Goal: Task Accomplishment & Management: Use online tool/utility

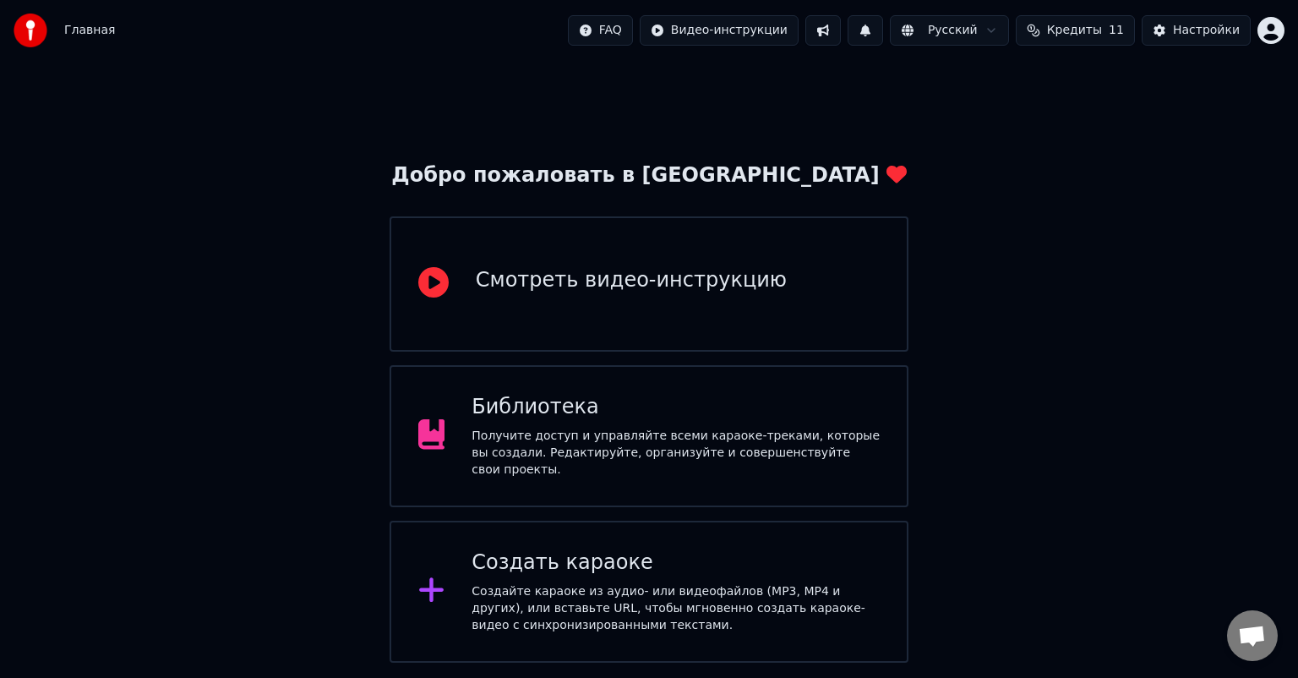
click at [584, 435] on div "Получите доступ и управляйте всеми караоке-треками, которые вы создали. Редакти…" at bounding box center [676, 453] width 408 height 51
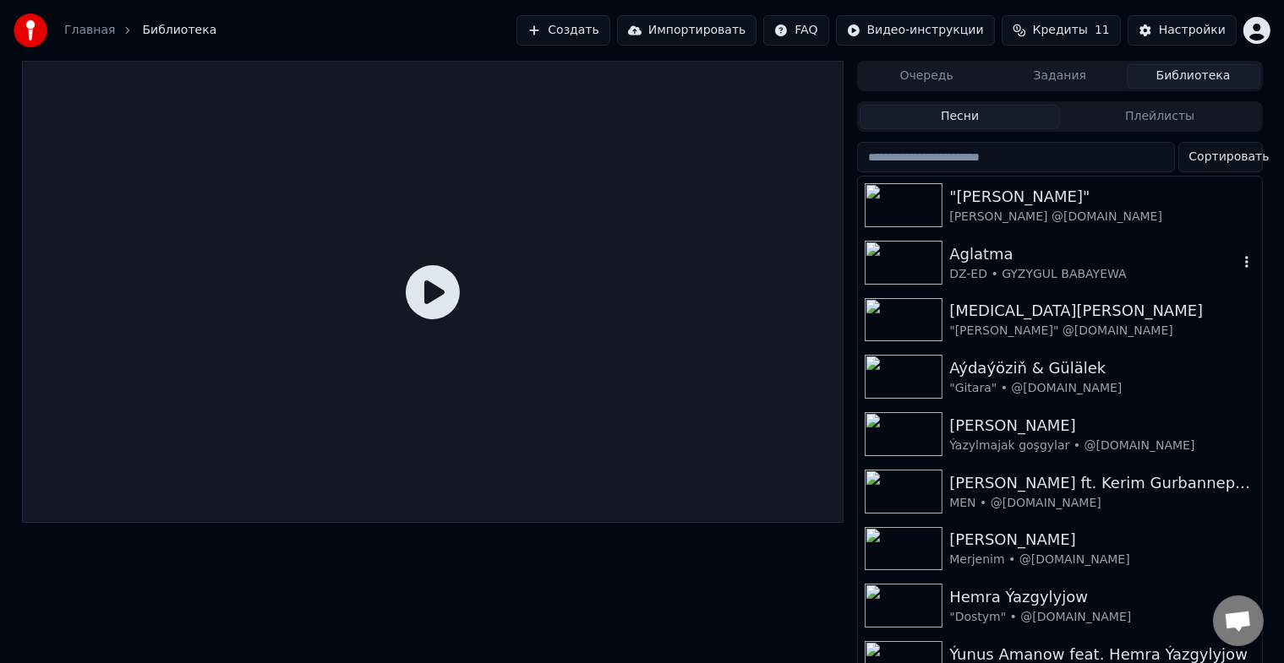
click at [904, 259] on img at bounding box center [904, 263] width 78 height 44
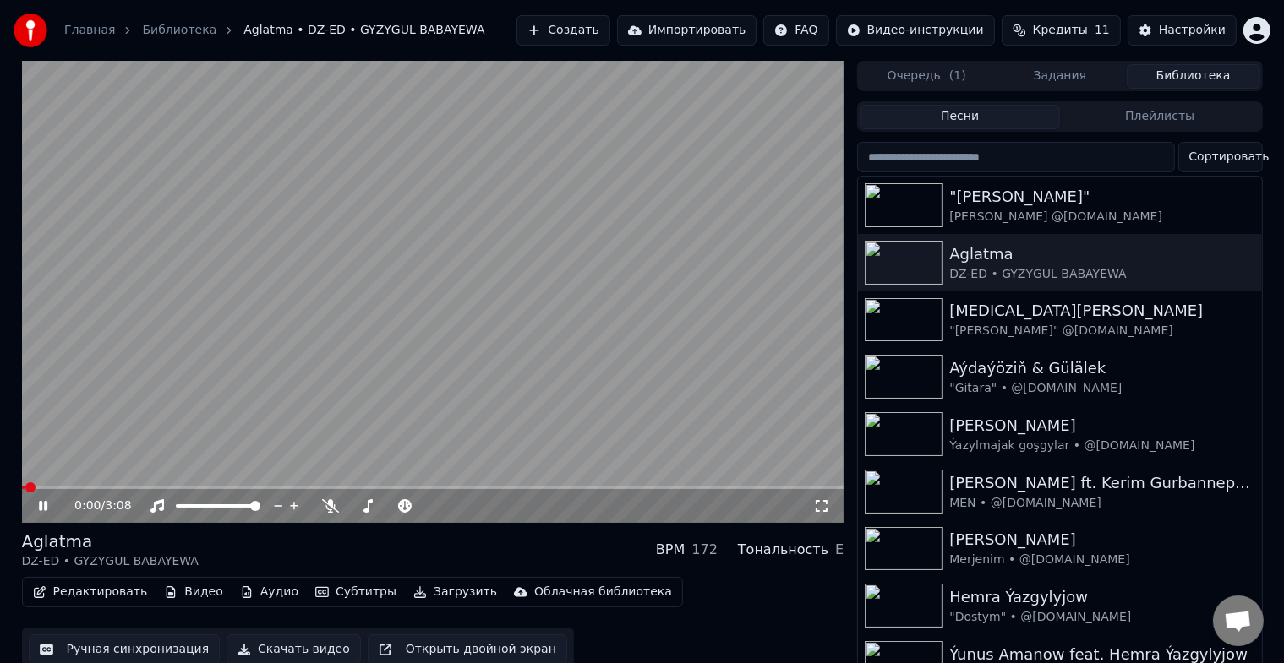
click at [139, 650] on button "Ручная синхронизация" at bounding box center [125, 650] width 192 height 30
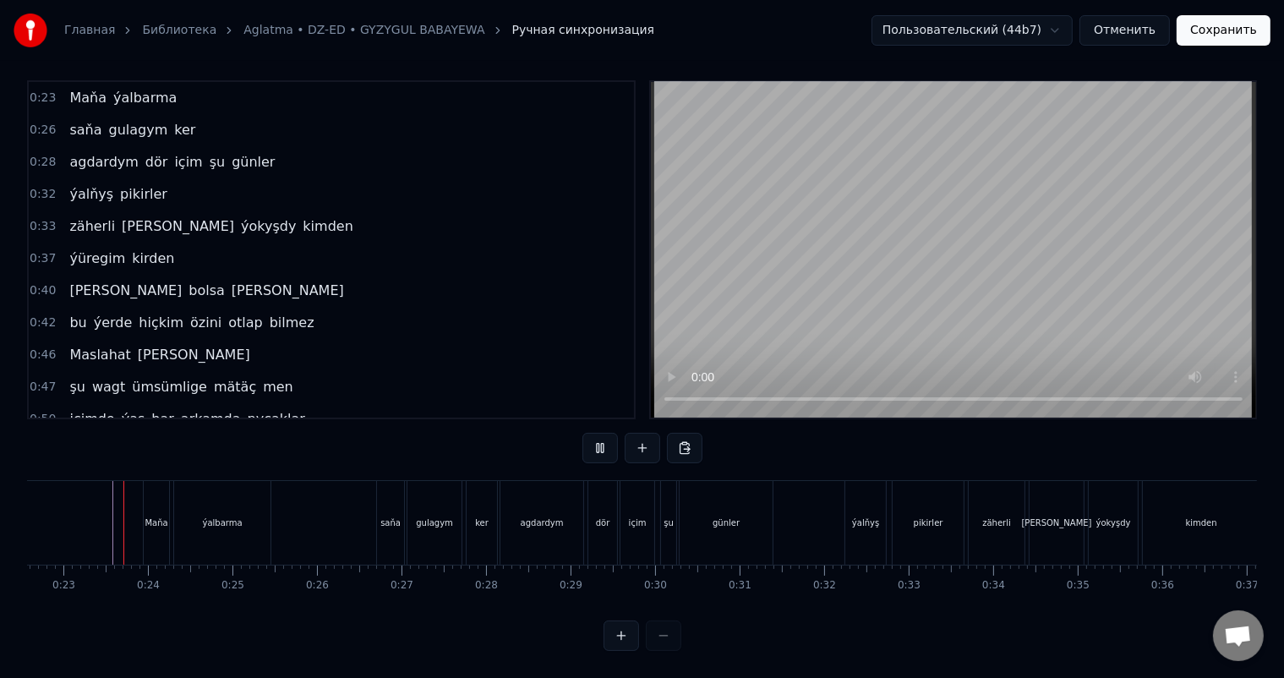
scroll to position [22, 0]
click at [865, 516] on div "ýalňyş" at bounding box center [865, 522] width 27 height 13
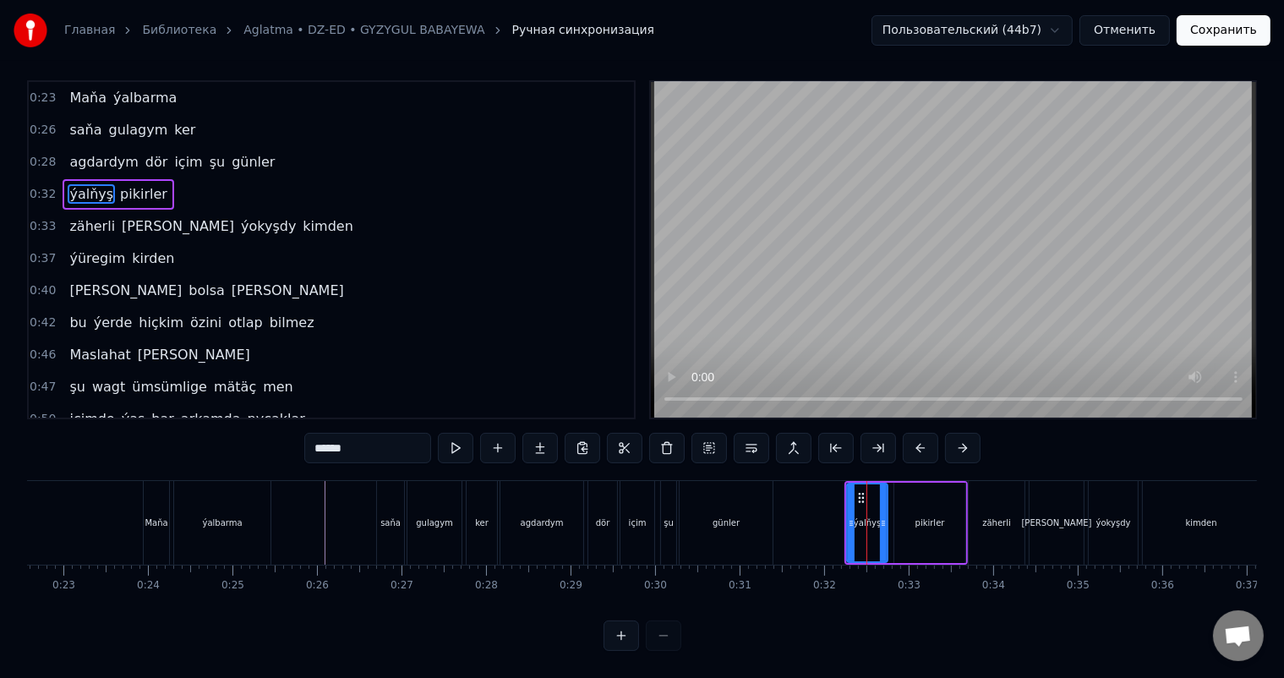
scroll to position [0, 0]
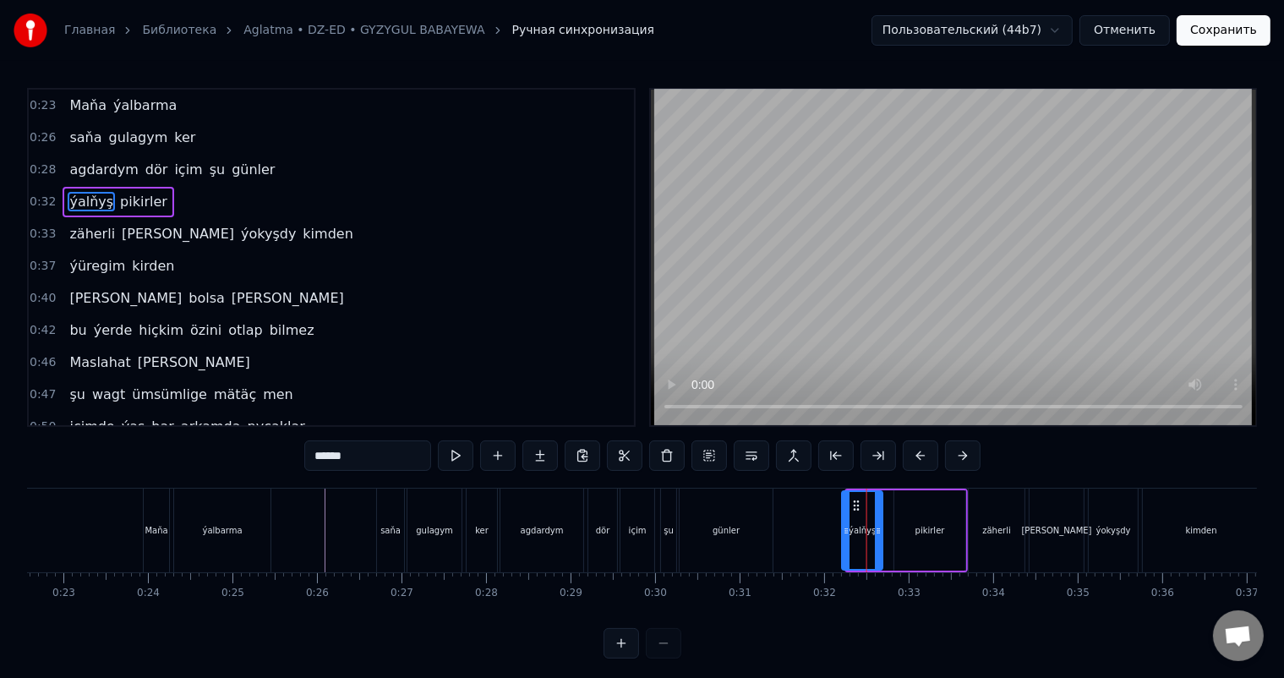
click at [851, 504] on icon at bounding box center [857, 506] width 14 height 14
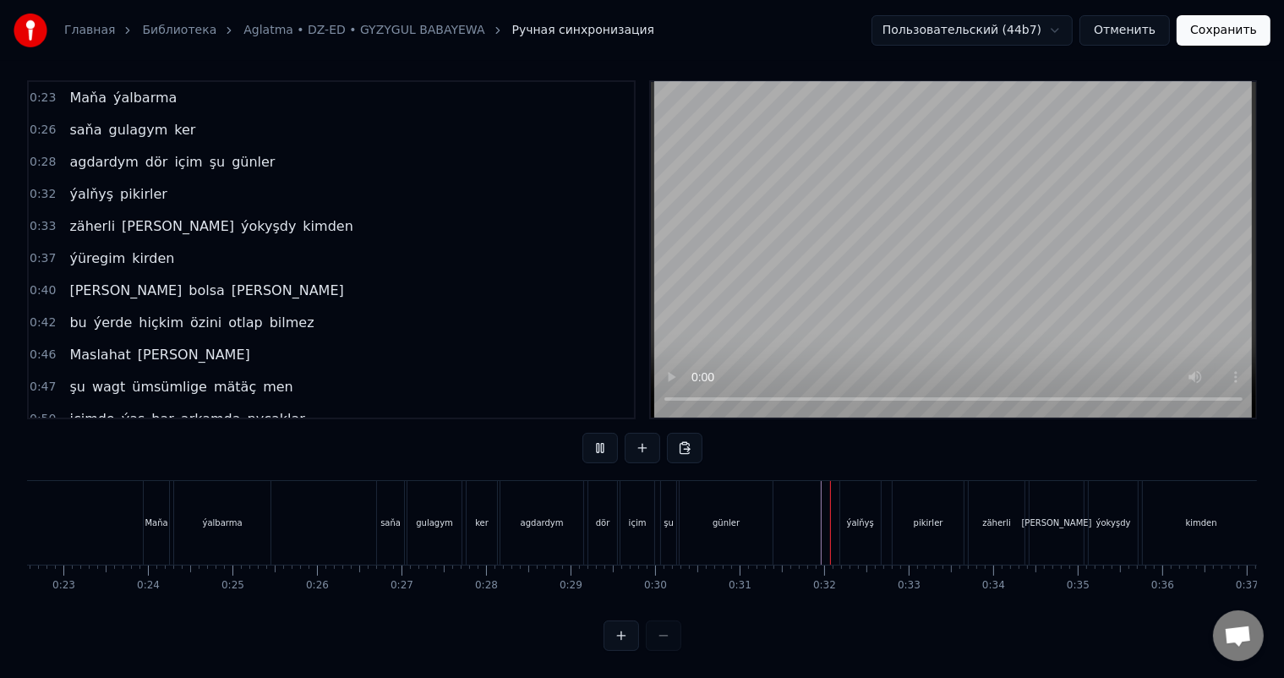
scroll to position [22, 0]
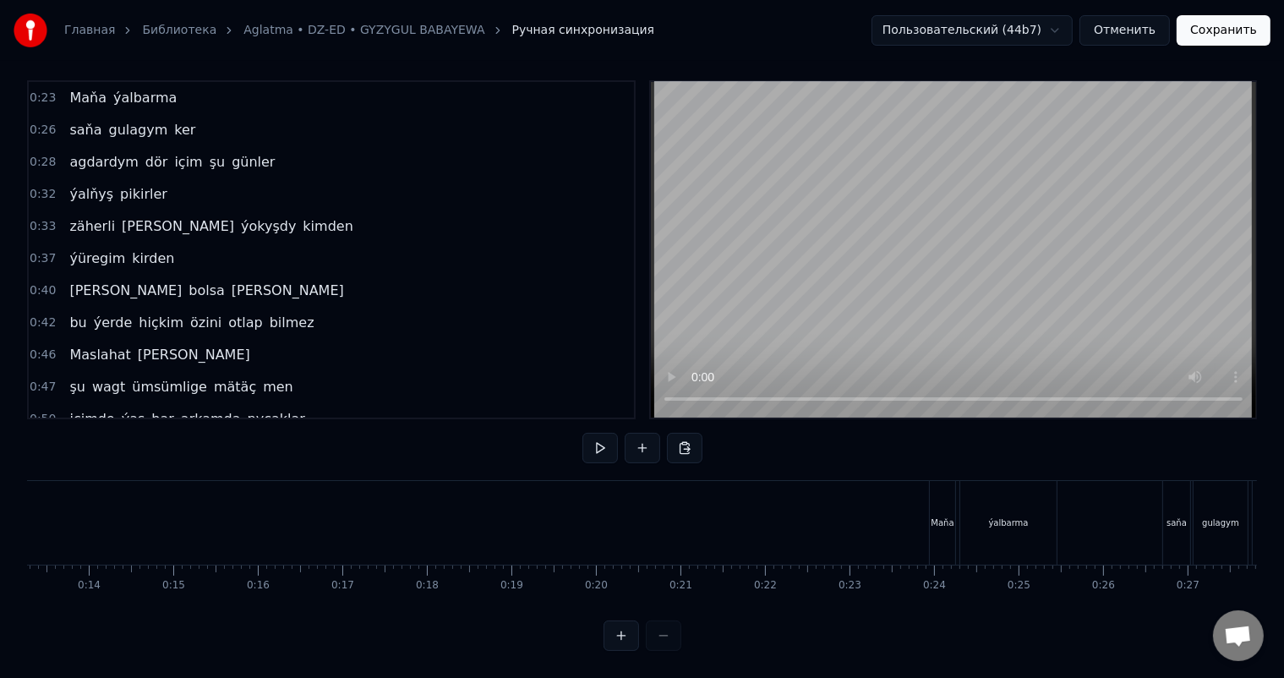
scroll to position [0, 1409]
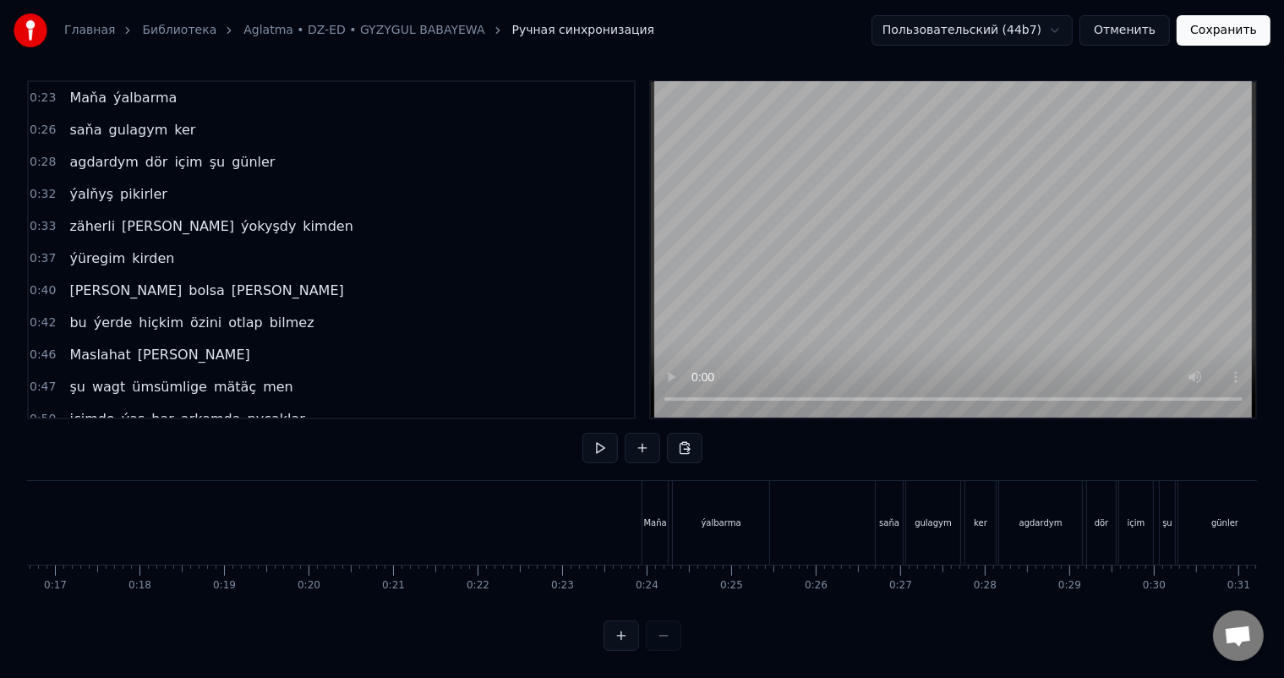
click at [1105, 516] on div "dör" at bounding box center [1101, 522] width 14 height 13
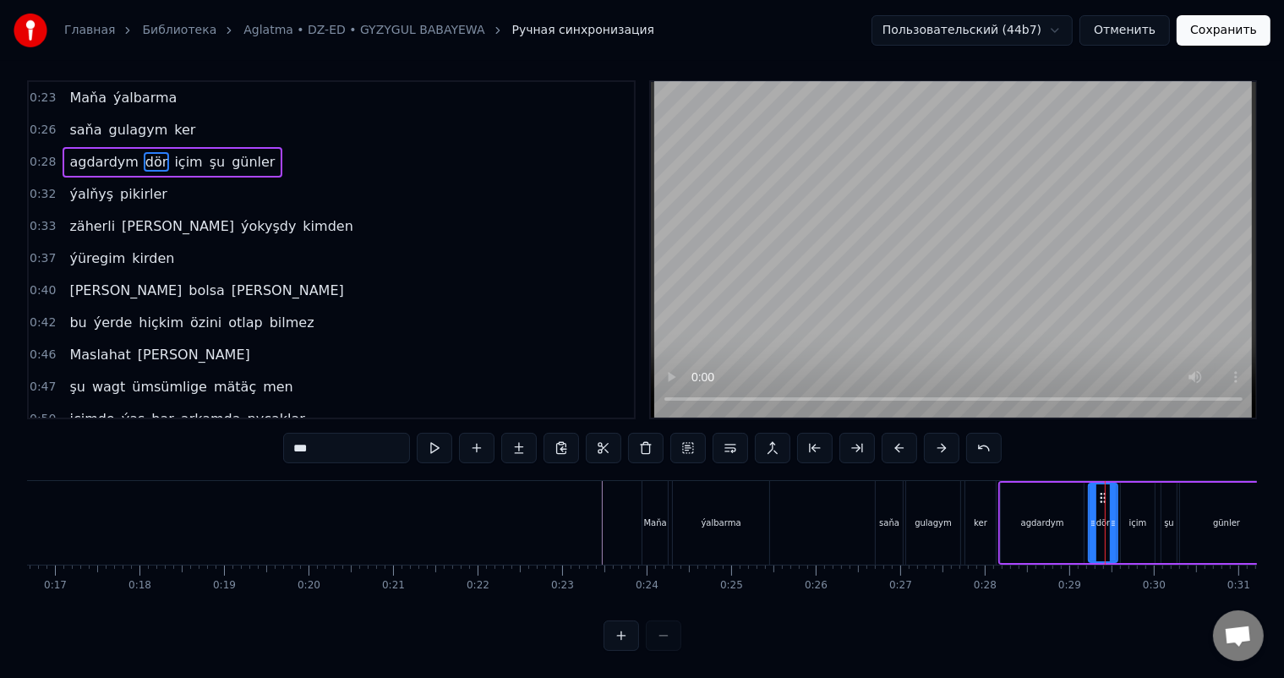
scroll to position [0, 0]
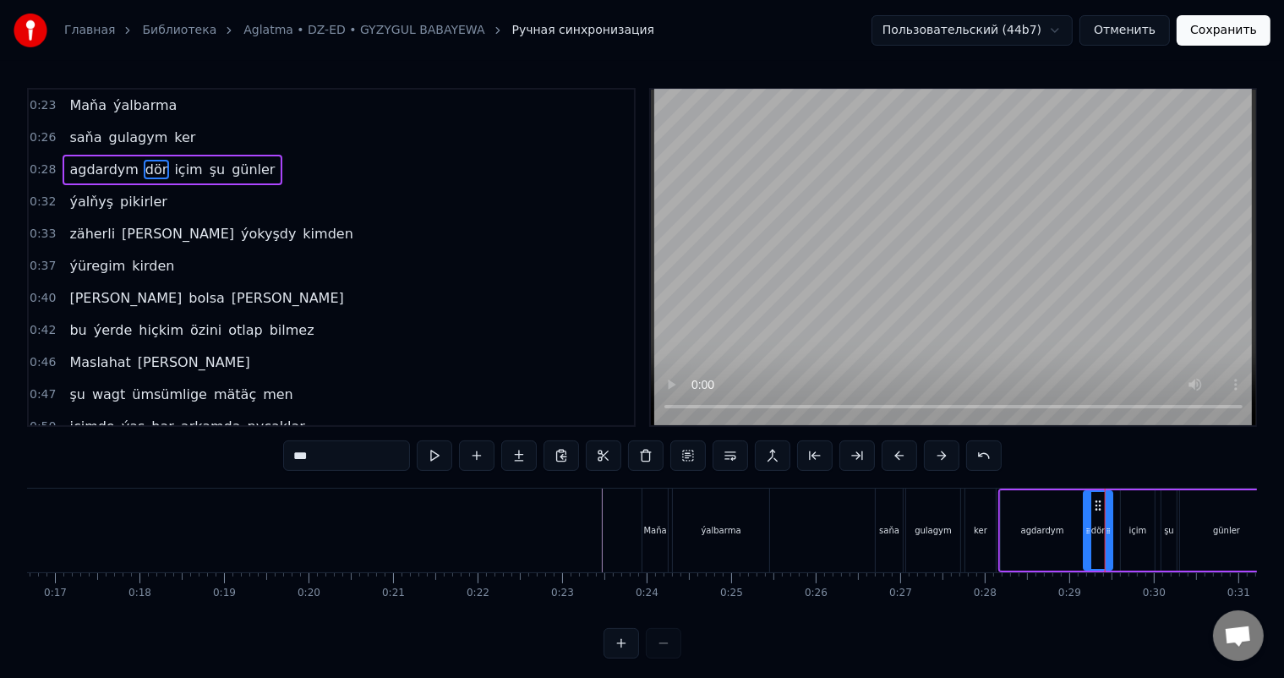
click at [1096, 501] on circle at bounding box center [1096, 501] width 1 height 1
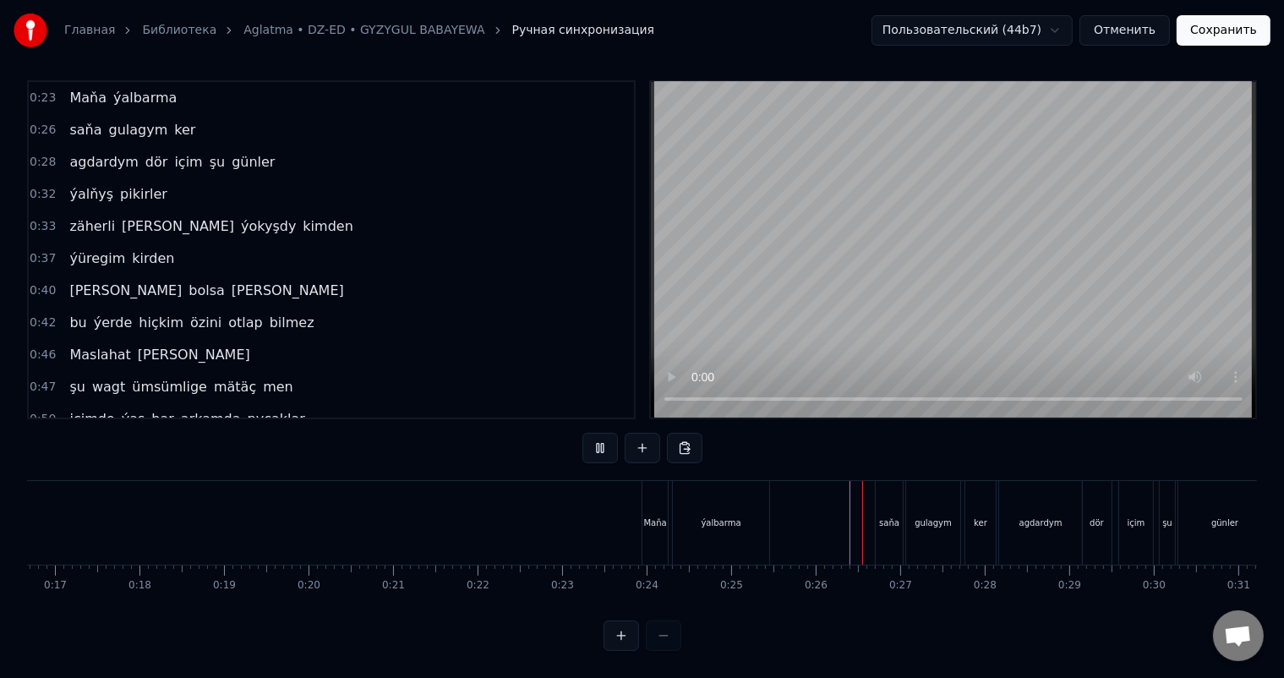
scroll to position [22, 0]
click at [890, 488] on div "saňa" at bounding box center [889, 523] width 27 height 84
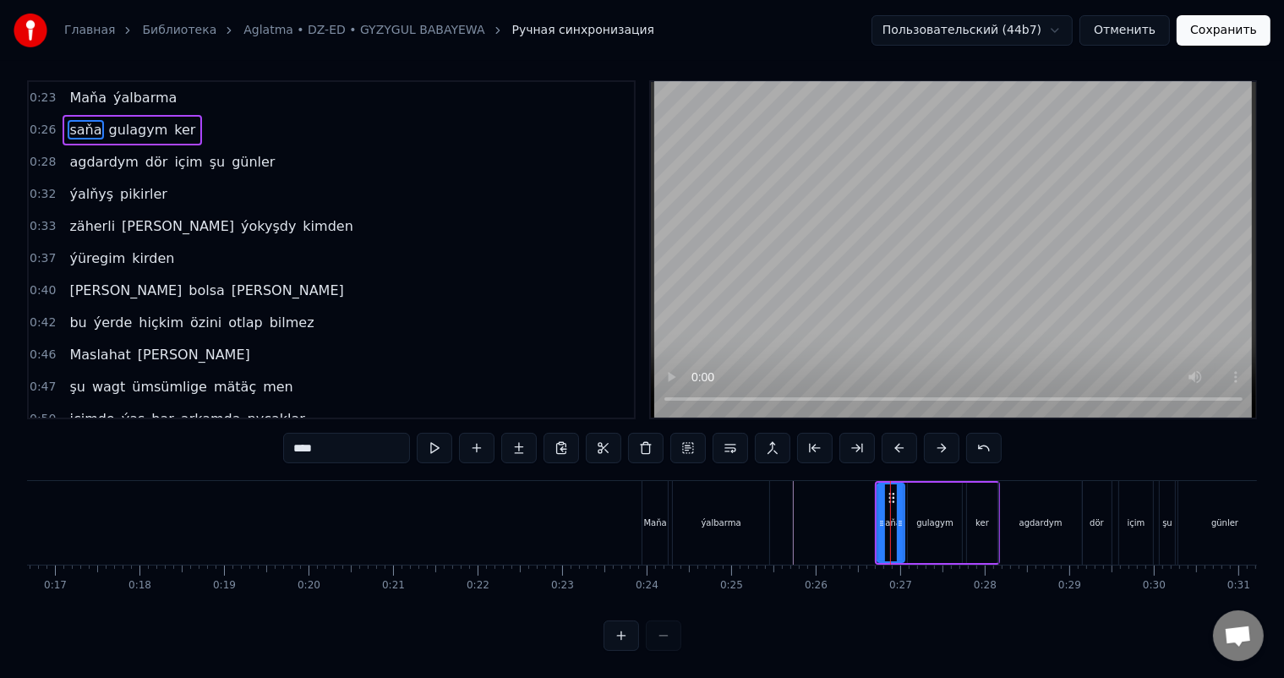
scroll to position [0, 0]
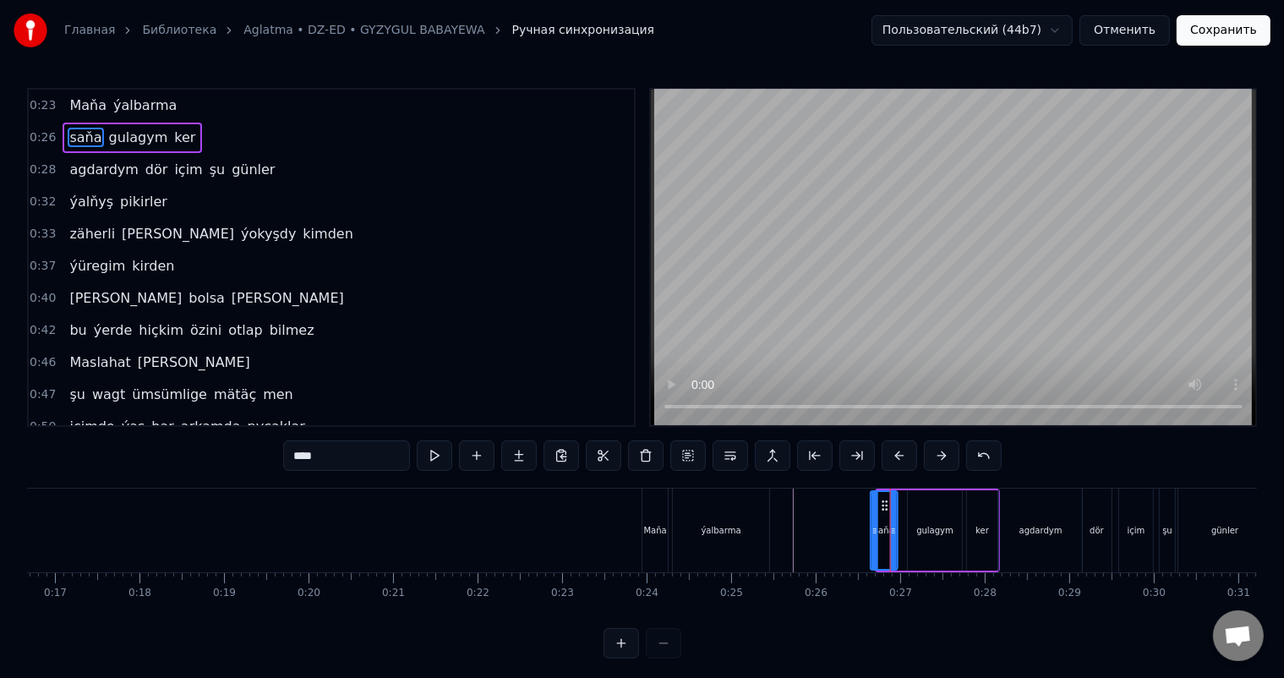
click at [882, 501] on icon at bounding box center [885, 506] width 14 height 14
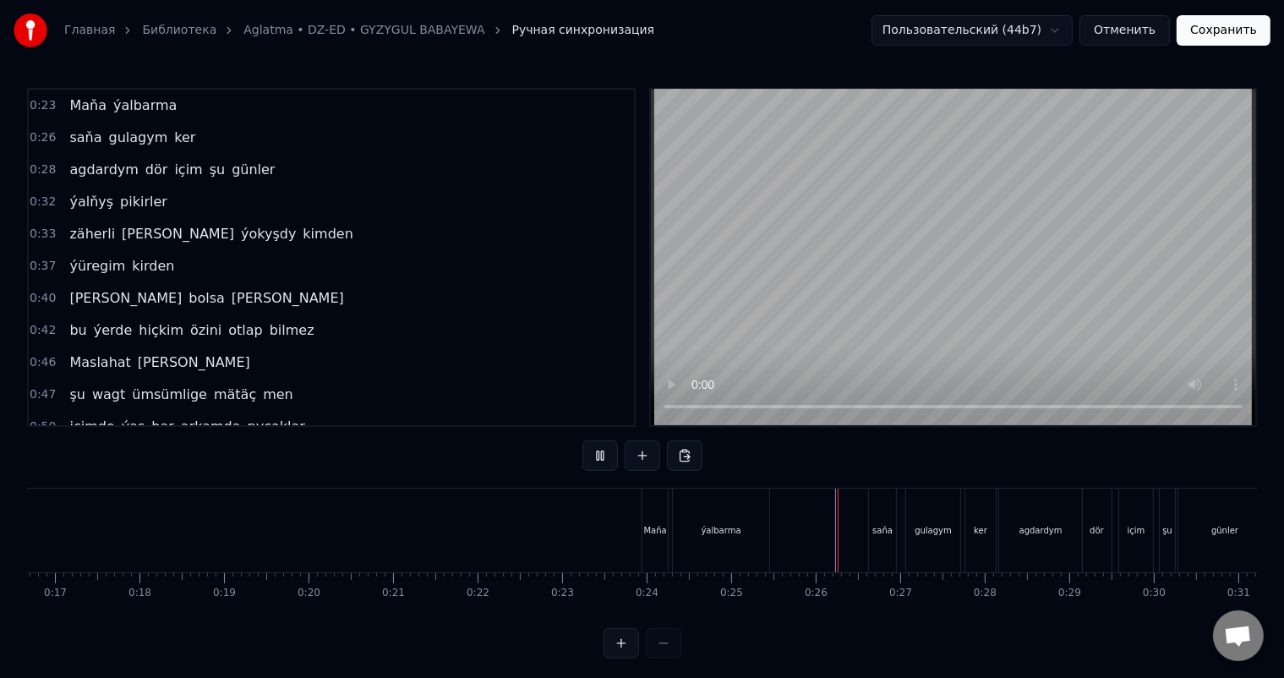
scroll to position [22, 0]
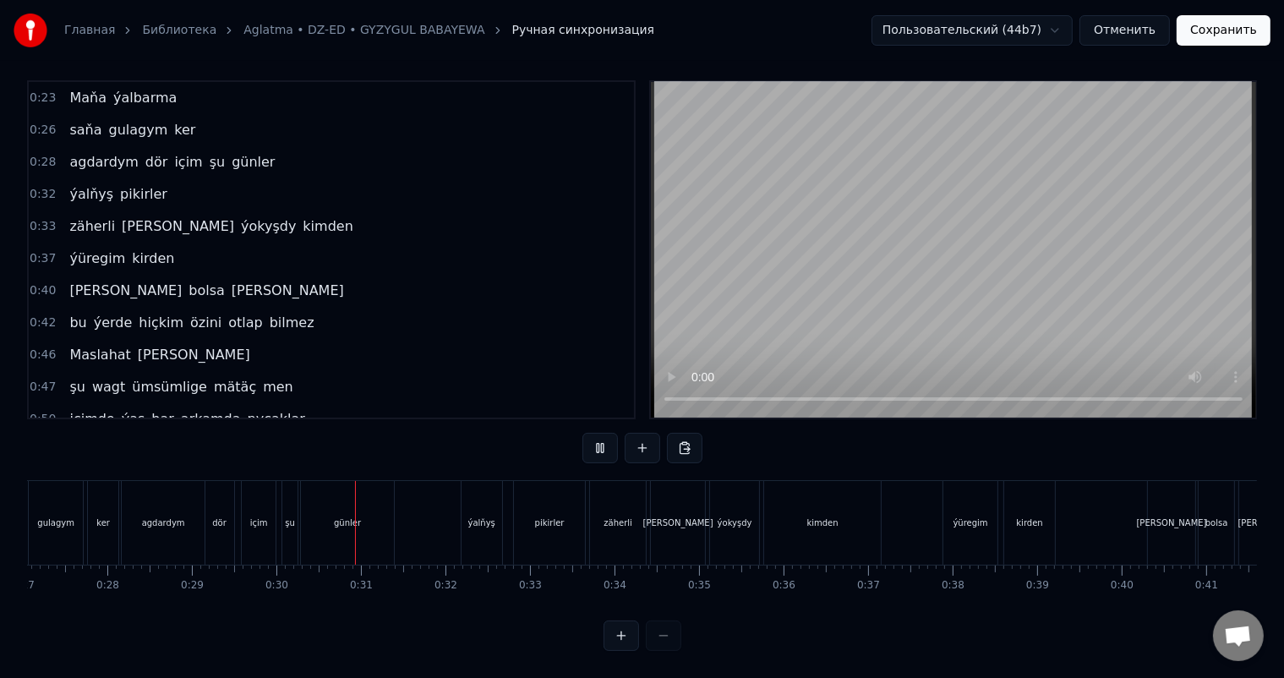
scroll to position [0, 2487]
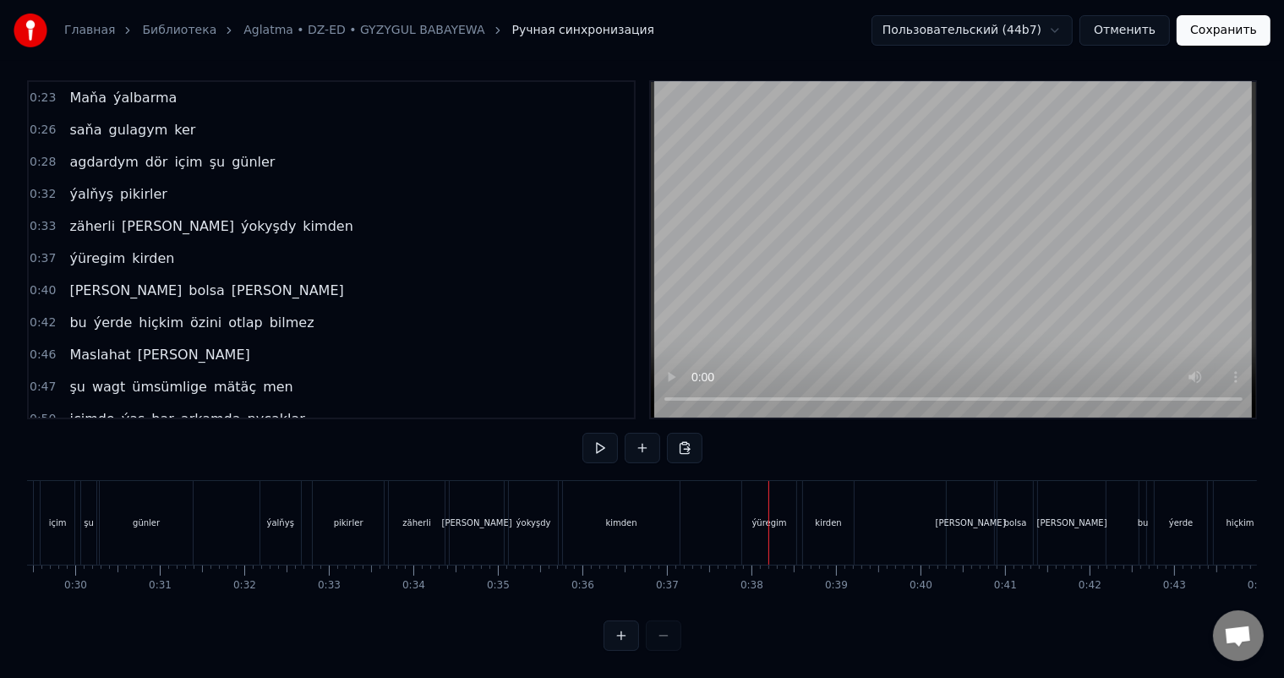
click at [772, 516] on div "ýüregim" at bounding box center [769, 522] width 35 height 13
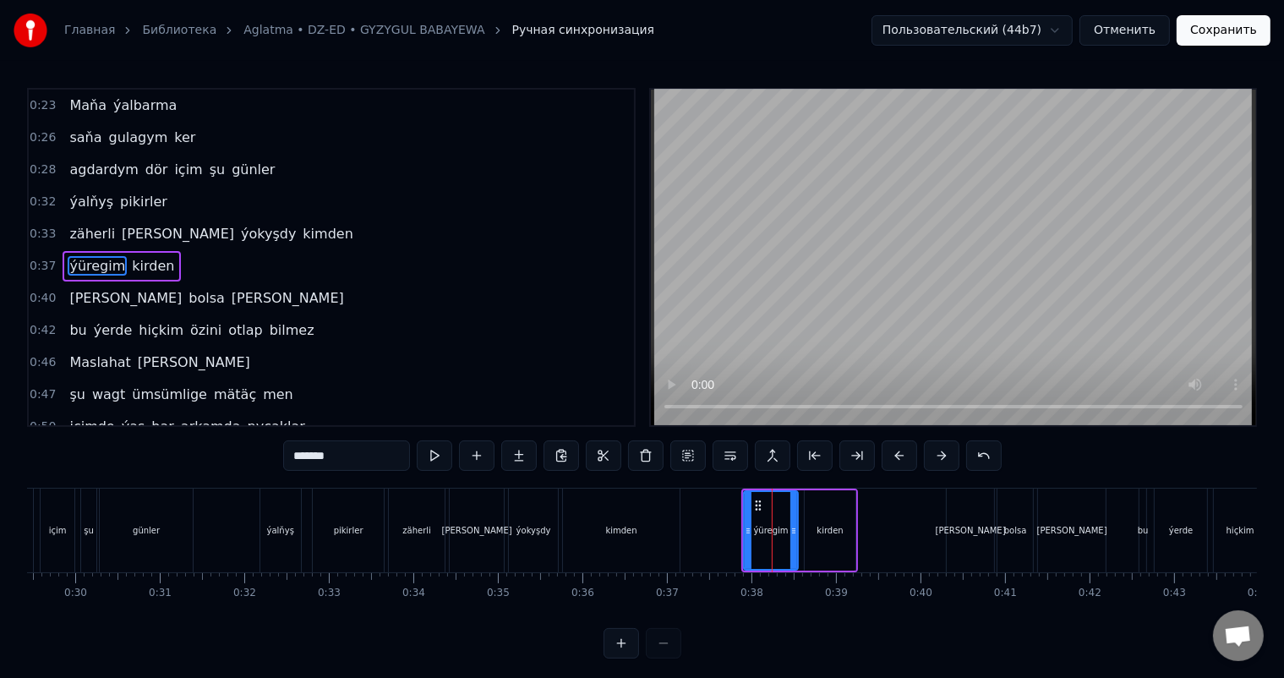
scroll to position [3, 0]
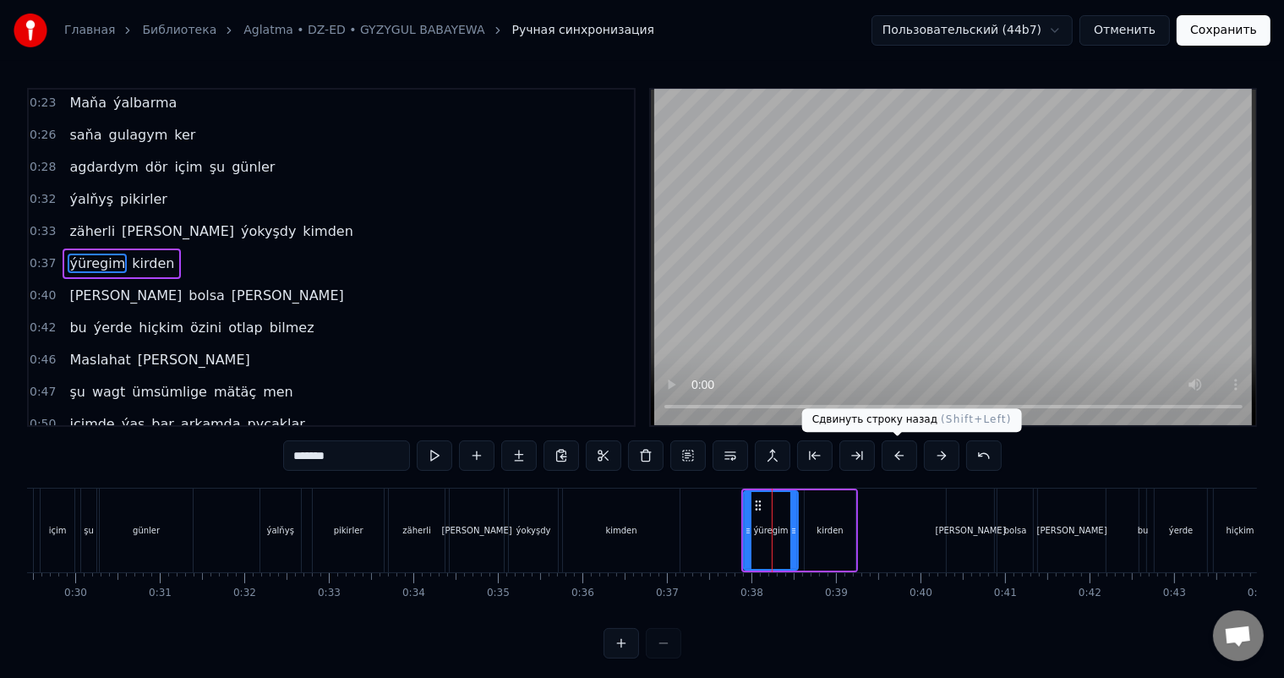
click at [900, 455] on button at bounding box center [898, 455] width 35 height 30
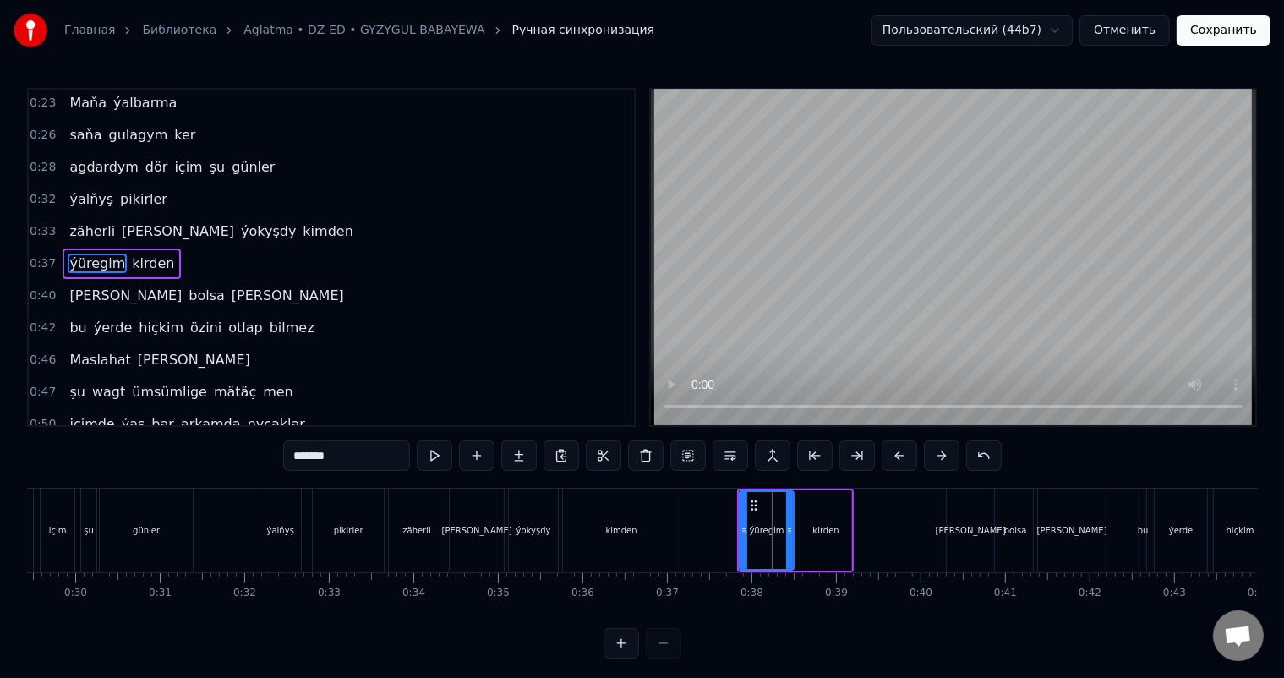
click at [900, 455] on button at bounding box center [898, 455] width 35 height 30
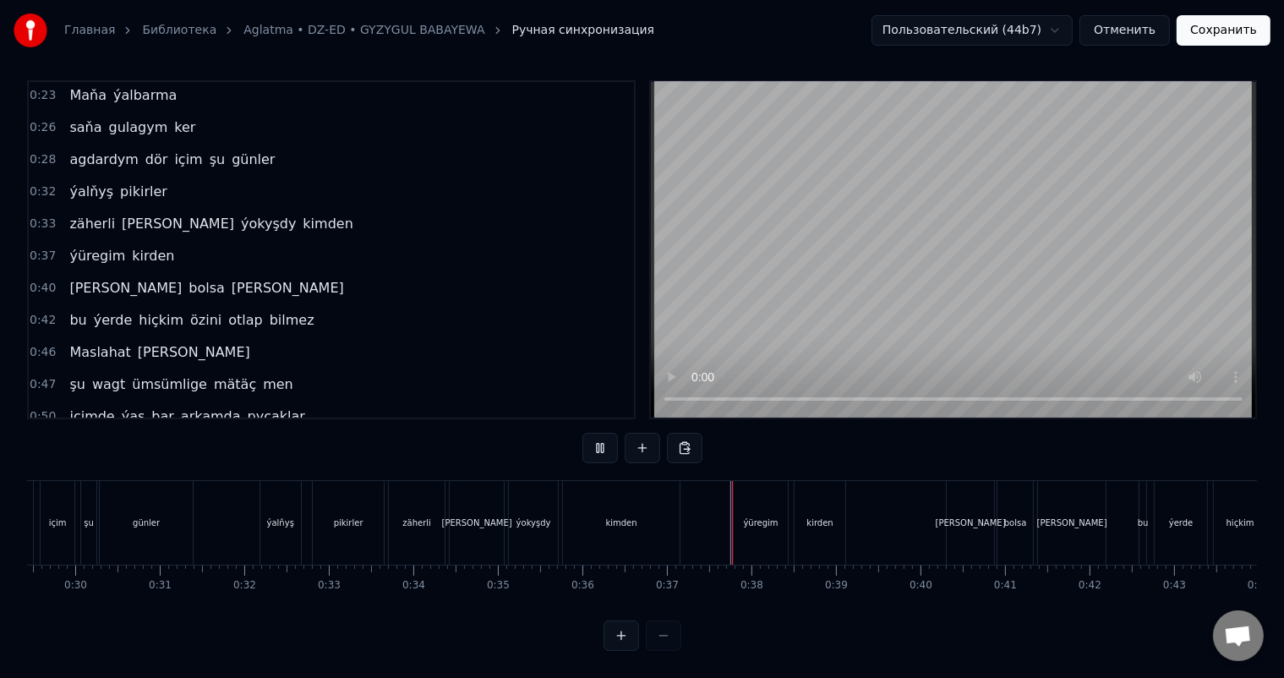
scroll to position [22, 0]
click at [772, 487] on div "ýüregim" at bounding box center [761, 523] width 54 height 84
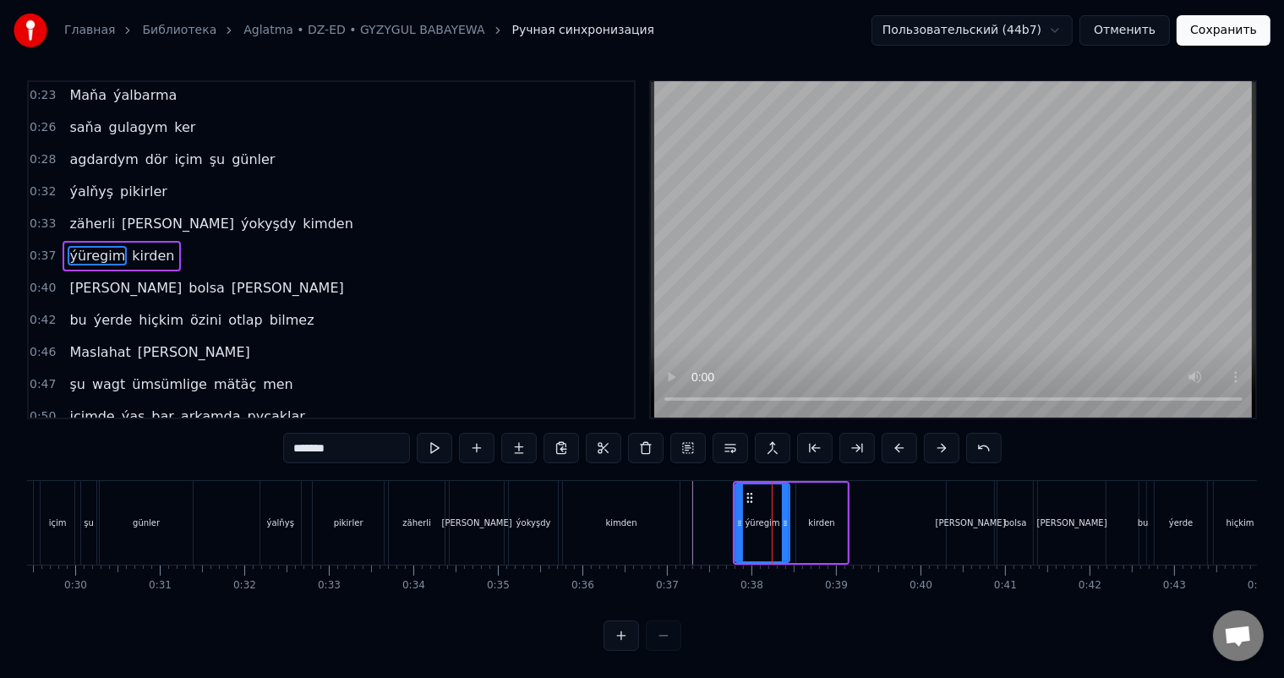
scroll to position [0, 0]
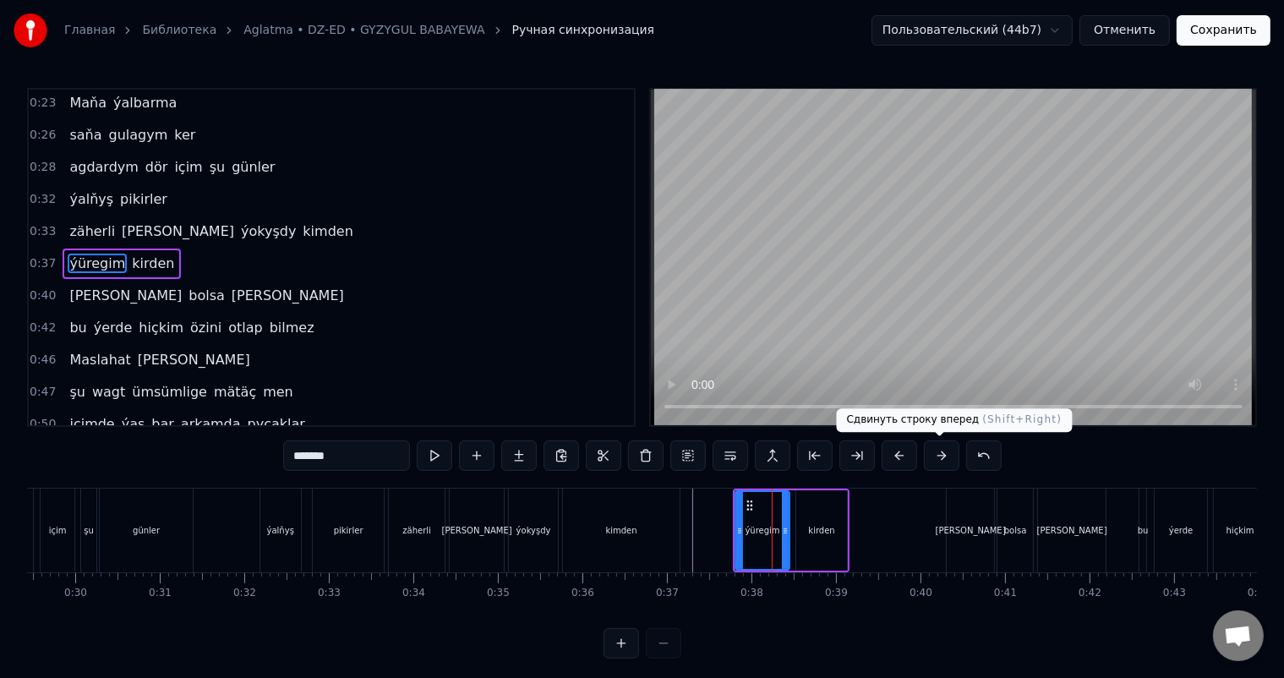
click at [940, 453] on button at bounding box center [941, 455] width 35 height 30
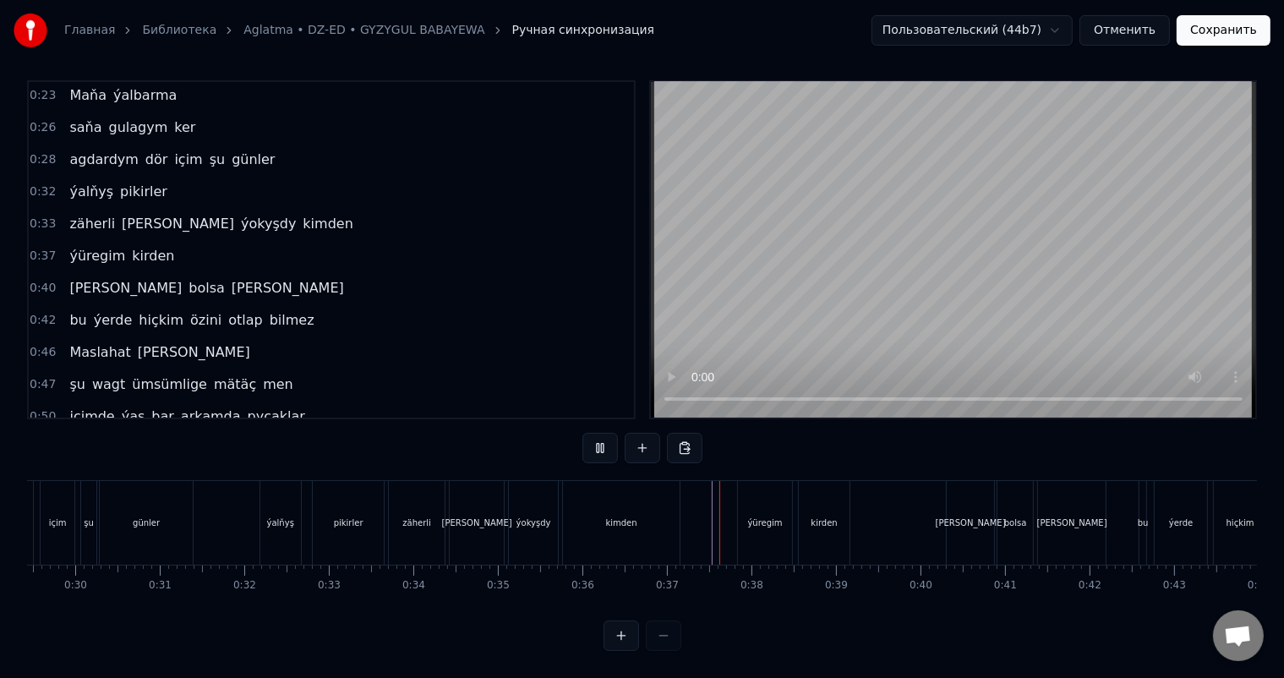
scroll to position [22, 0]
click at [974, 494] on div "[PERSON_NAME]" at bounding box center [970, 523] width 47 height 84
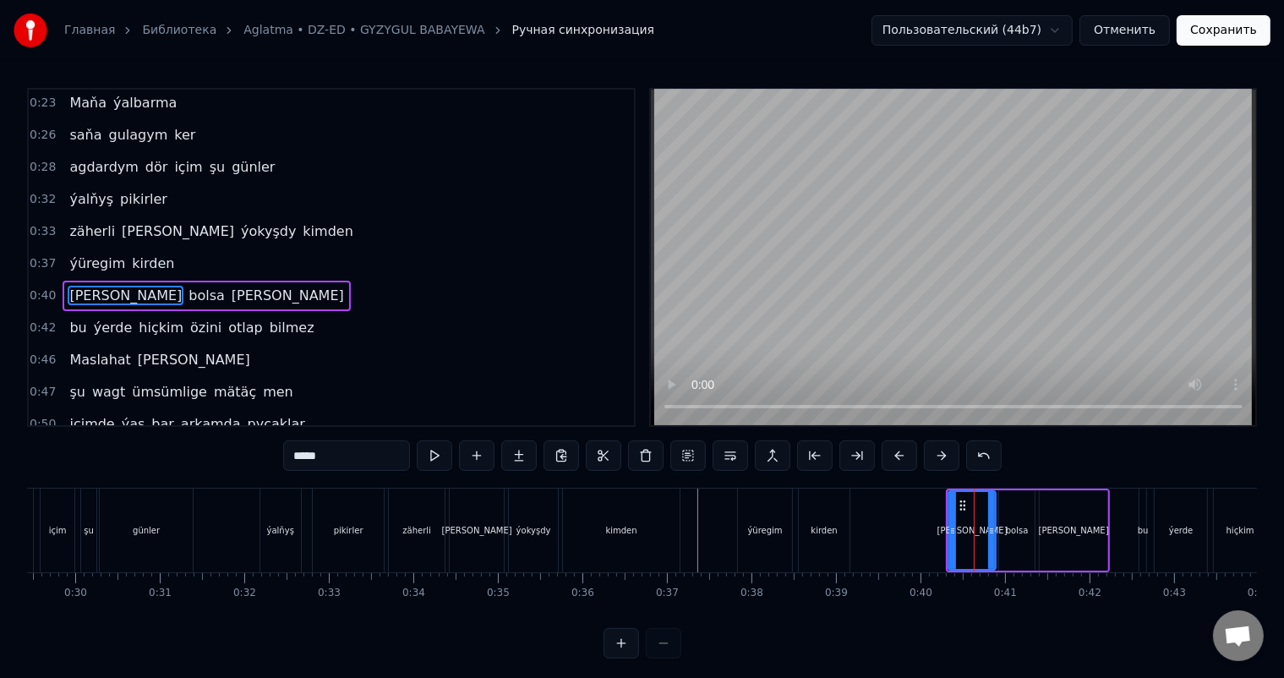
scroll to position [34, 0]
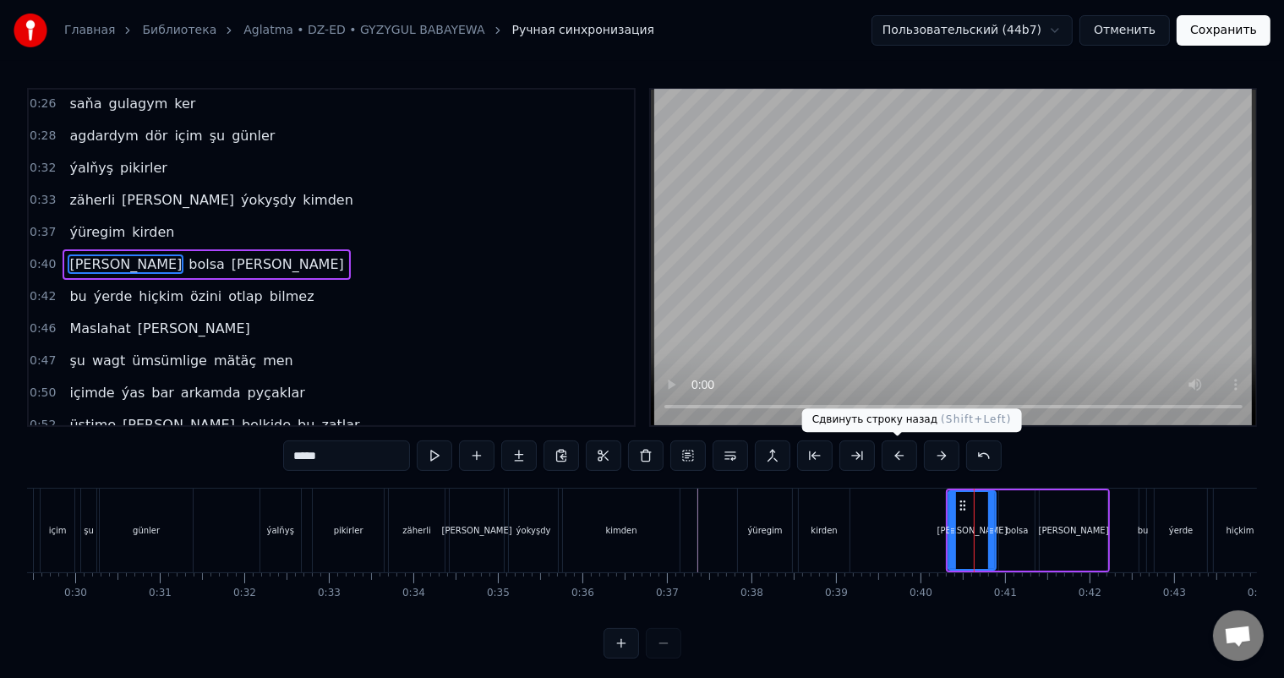
click at [899, 461] on button at bounding box center [898, 455] width 35 height 30
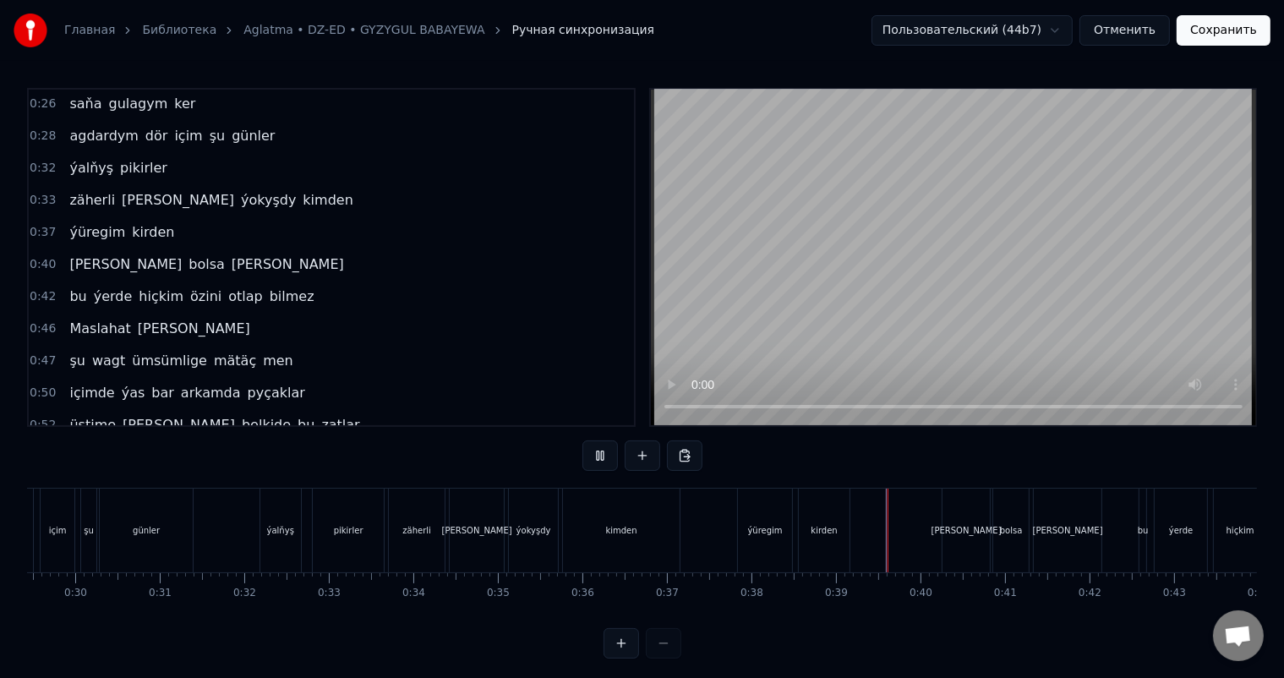
scroll to position [22, 0]
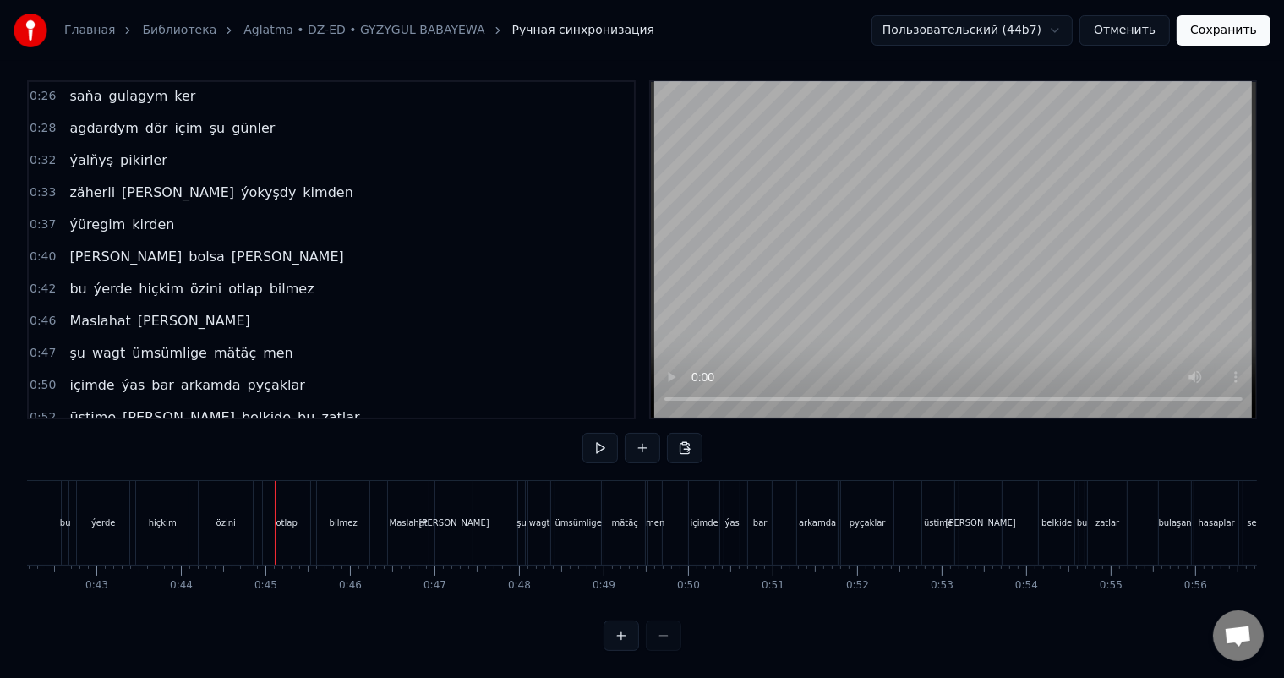
click at [236, 507] on div "özini" at bounding box center [226, 523] width 54 height 84
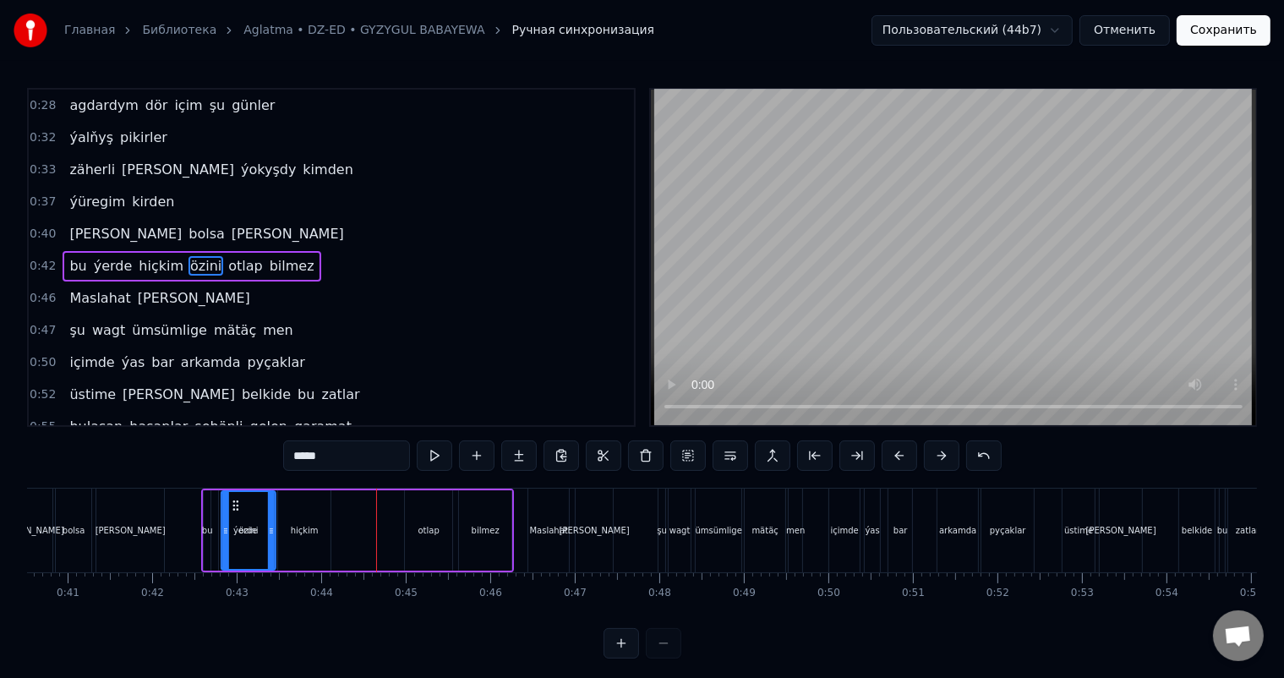
scroll to position [0, 3397]
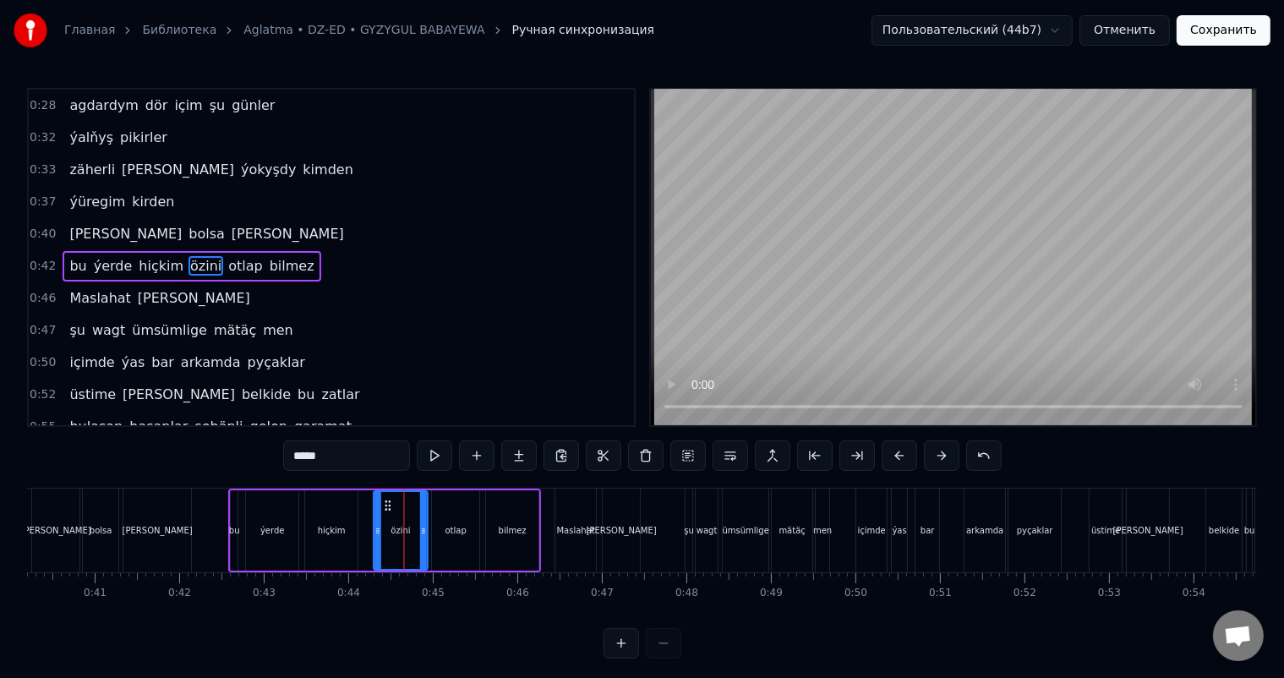
drag, startPoint x: 210, startPoint y: 500, endPoint x: 384, endPoint y: 510, distance: 173.5
click at [384, 510] on div "özini" at bounding box center [400, 530] width 52 height 77
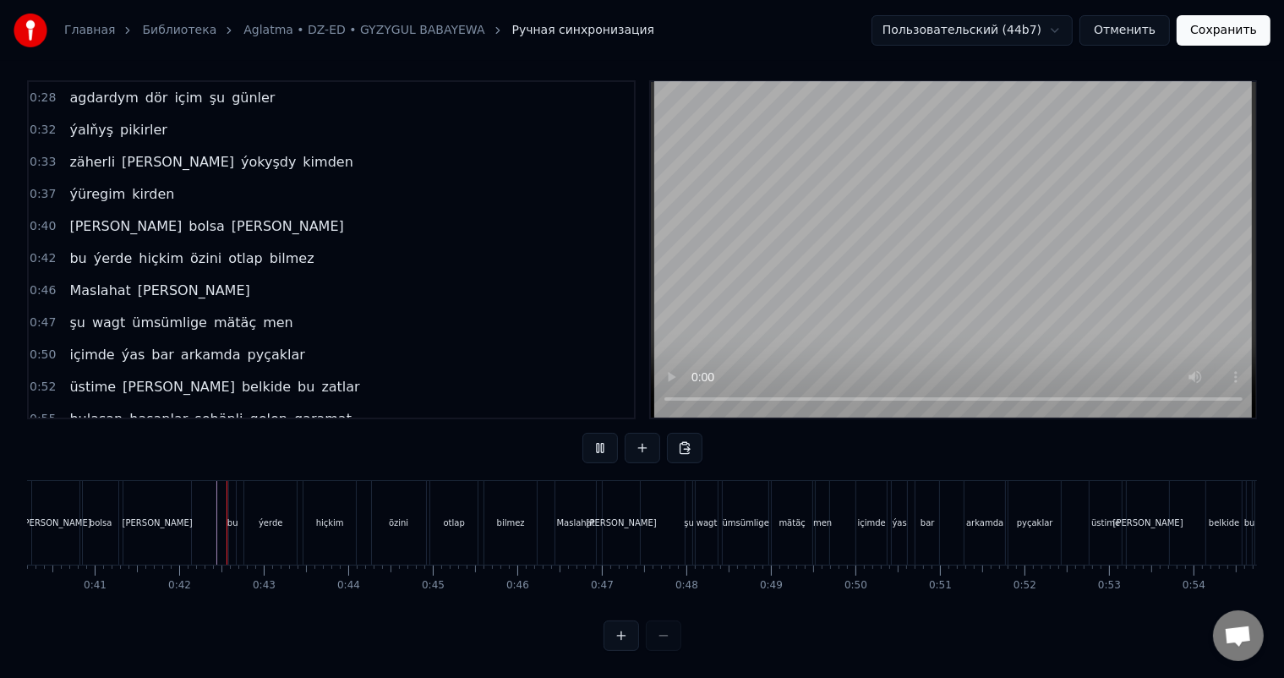
scroll to position [22, 0]
click at [690, 516] on div "şu" at bounding box center [689, 522] width 10 height 13
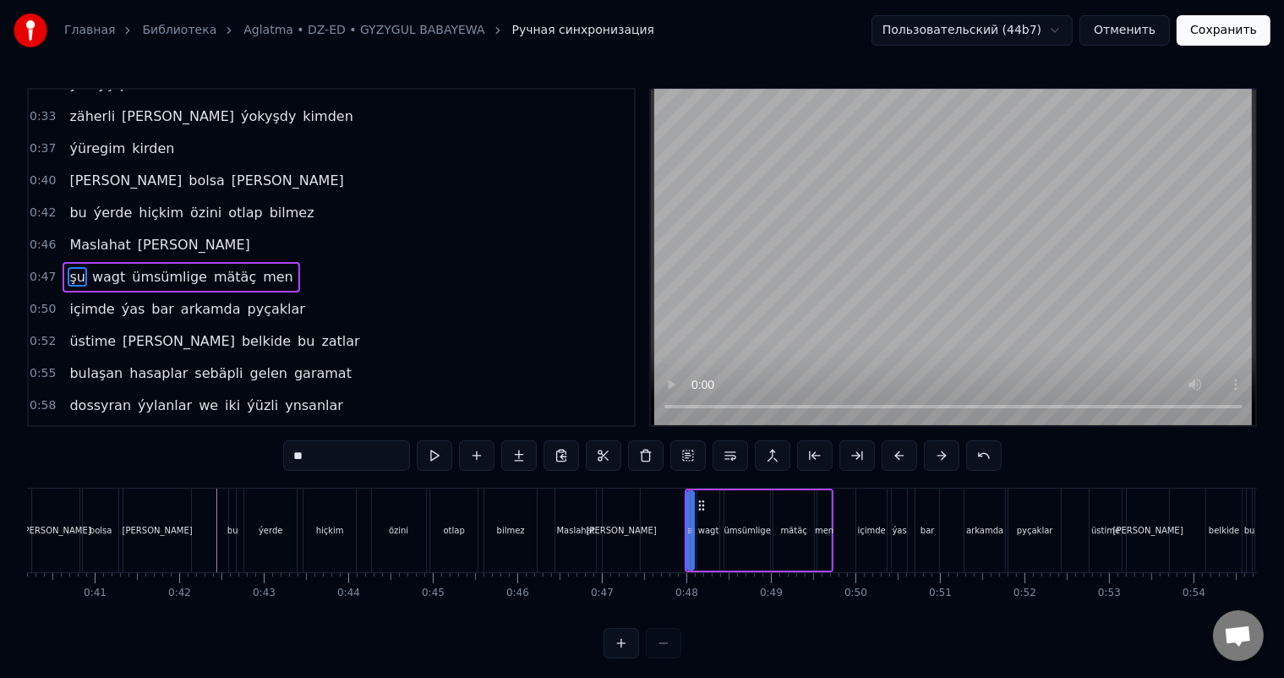
scroll to position [127, 0]
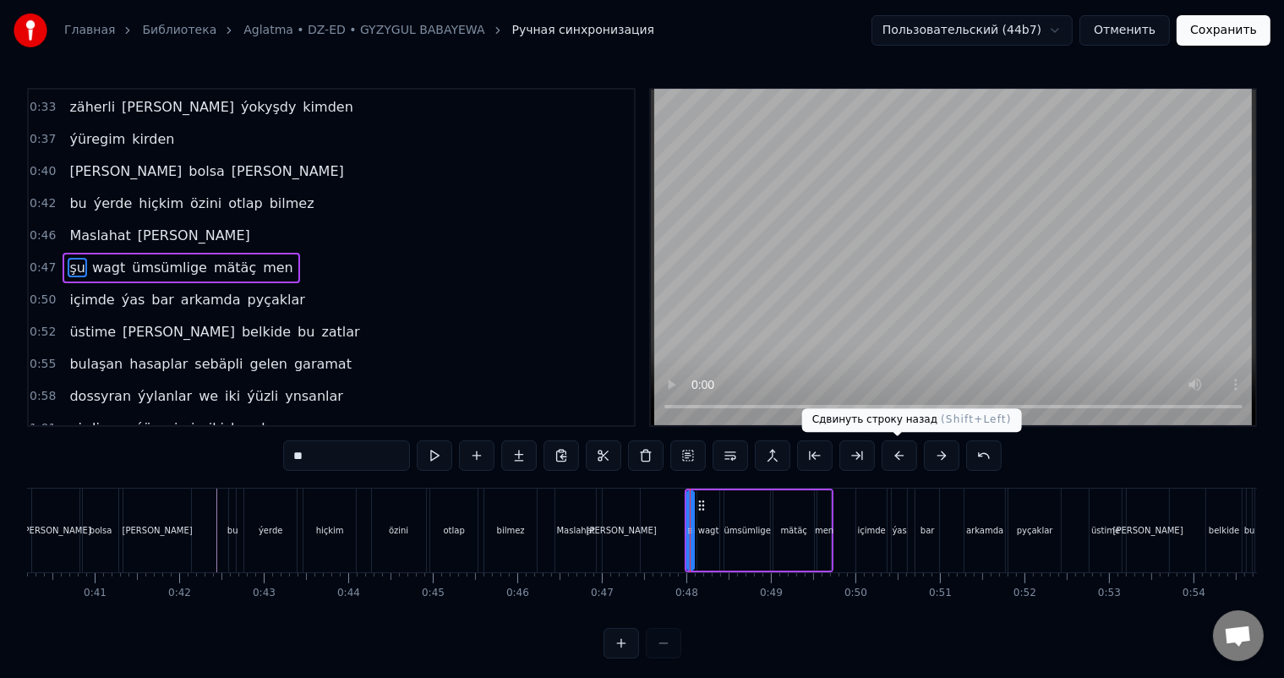
click at [897, 451] on button at bounding box center [898, 455] width 35 height 30
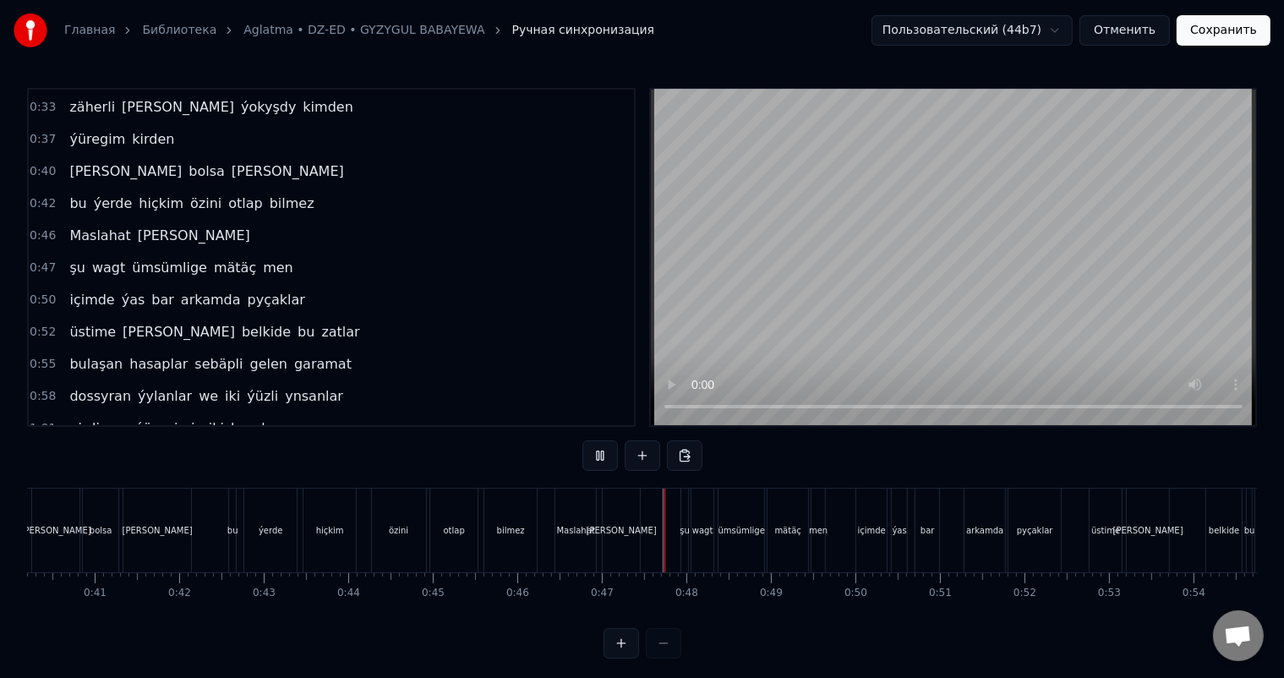
scroll to position [22, 0]
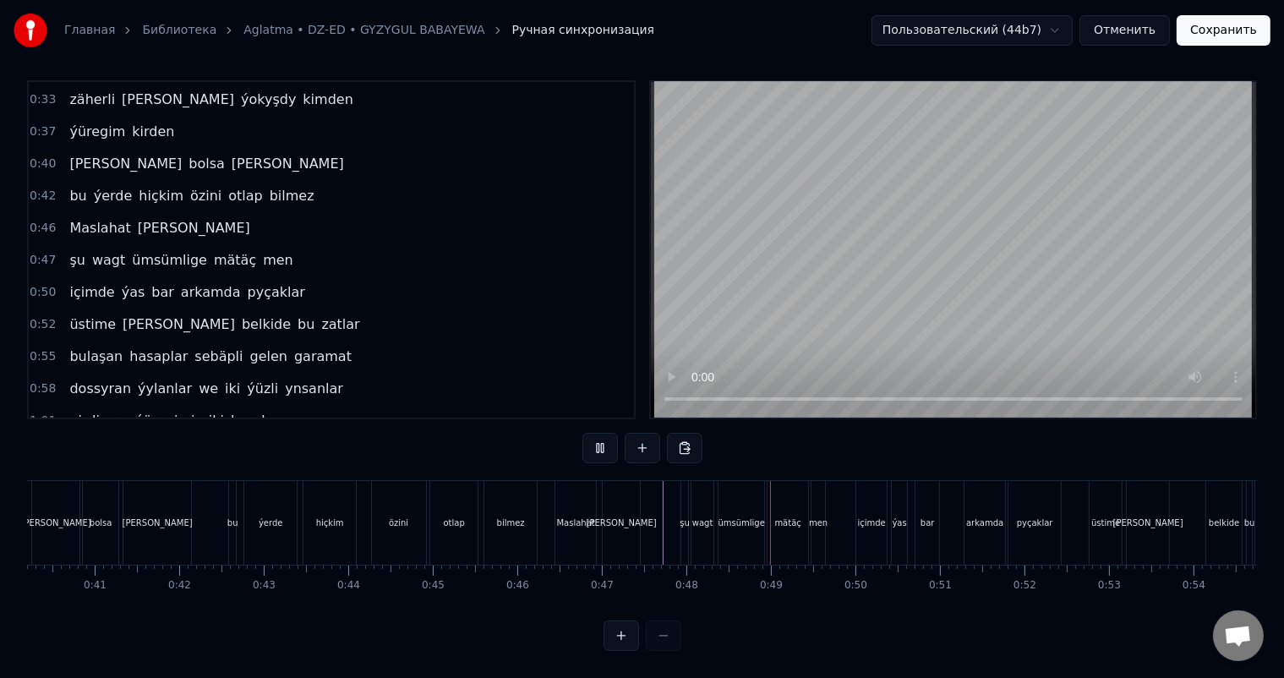
click at [982, 488] on div "arkamda" at bounding box center [984, 523] width 41 height 84
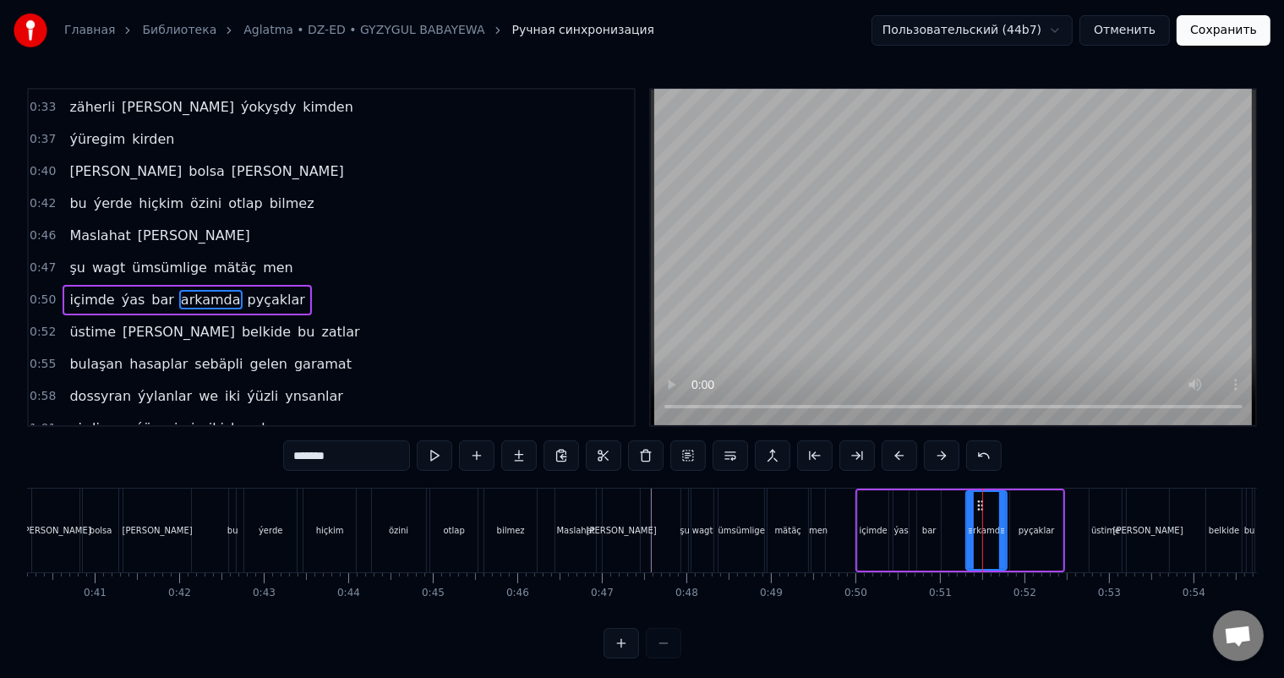
scroll to position [158, 0]
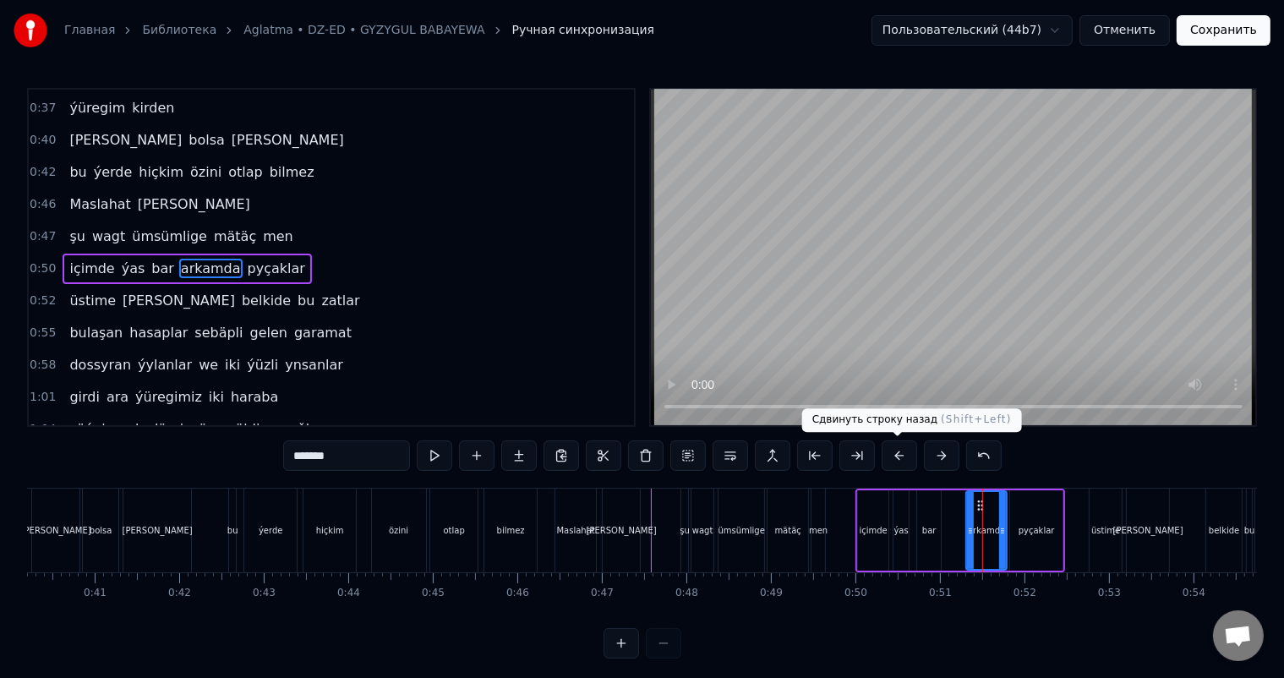
click at [901, 456] on button at bounding box center [898, 455] width 35 height 30
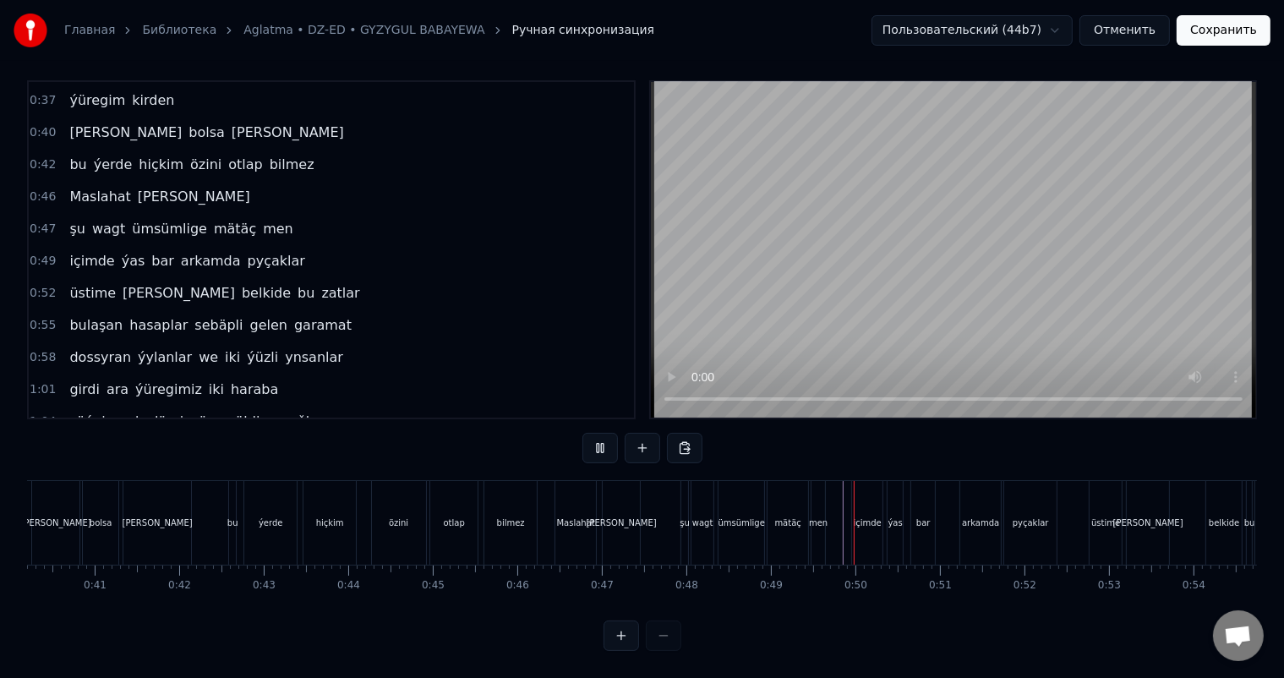
scroll to position [22, 0]
click at [1109, 516] on div "üstime" at bounding box center [1105, 522] width 29 height 13
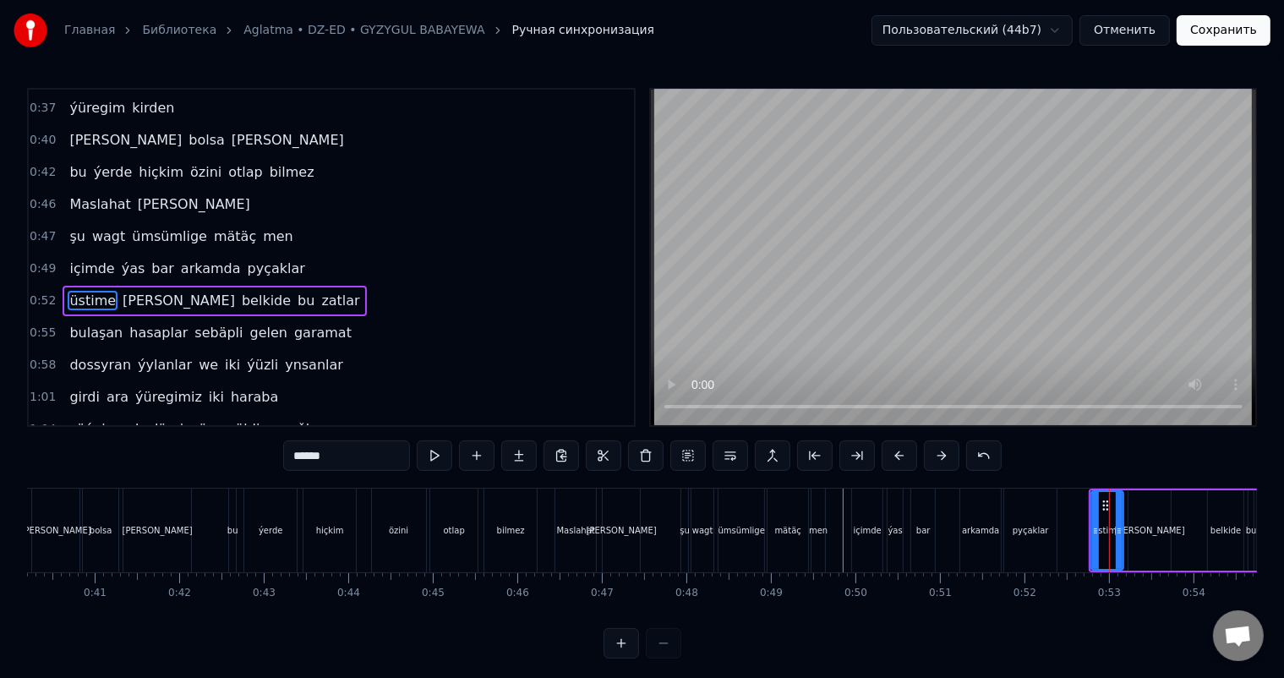
scroll to position [189, 0]
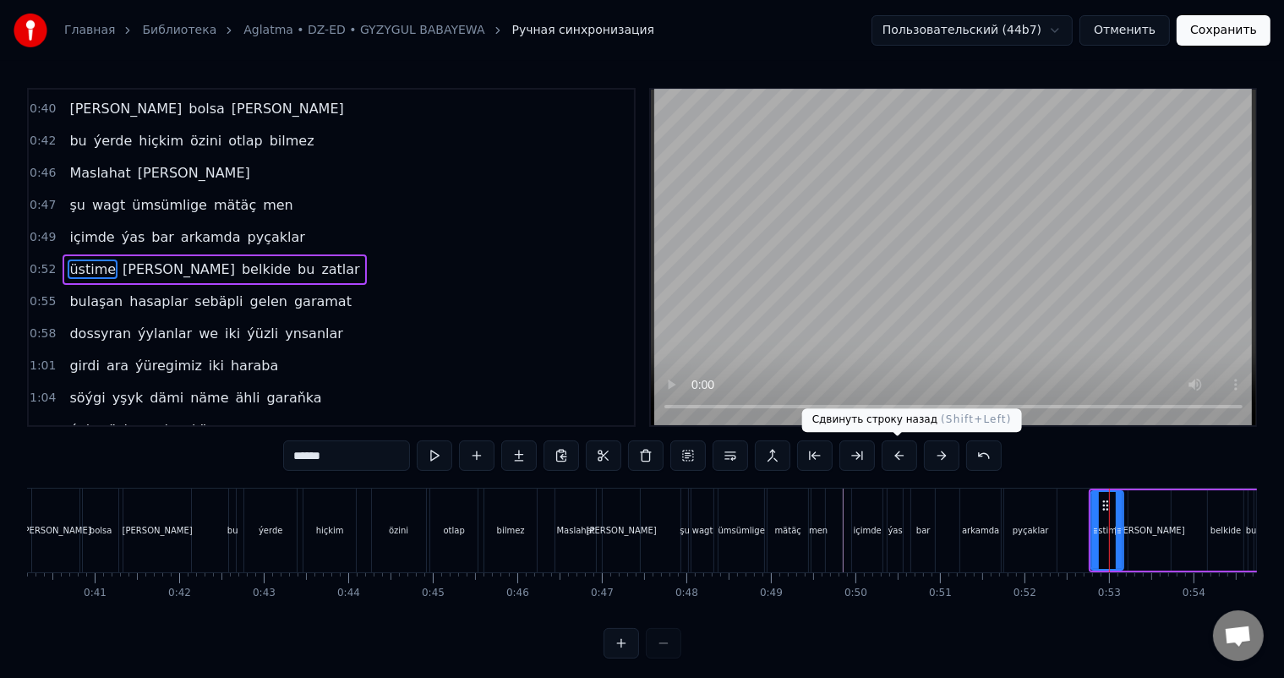
click at [896, 454] on button at bounding box center [898, 455] width 35 height 30
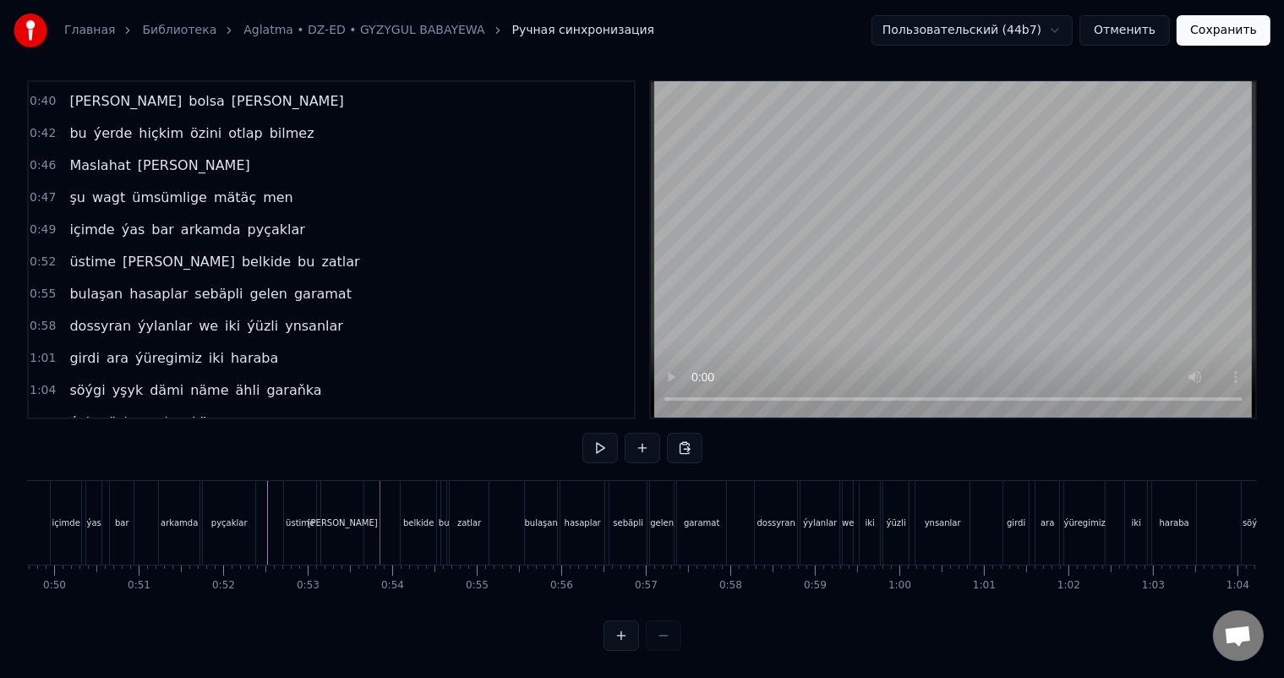
scroll to position [0, 4182]
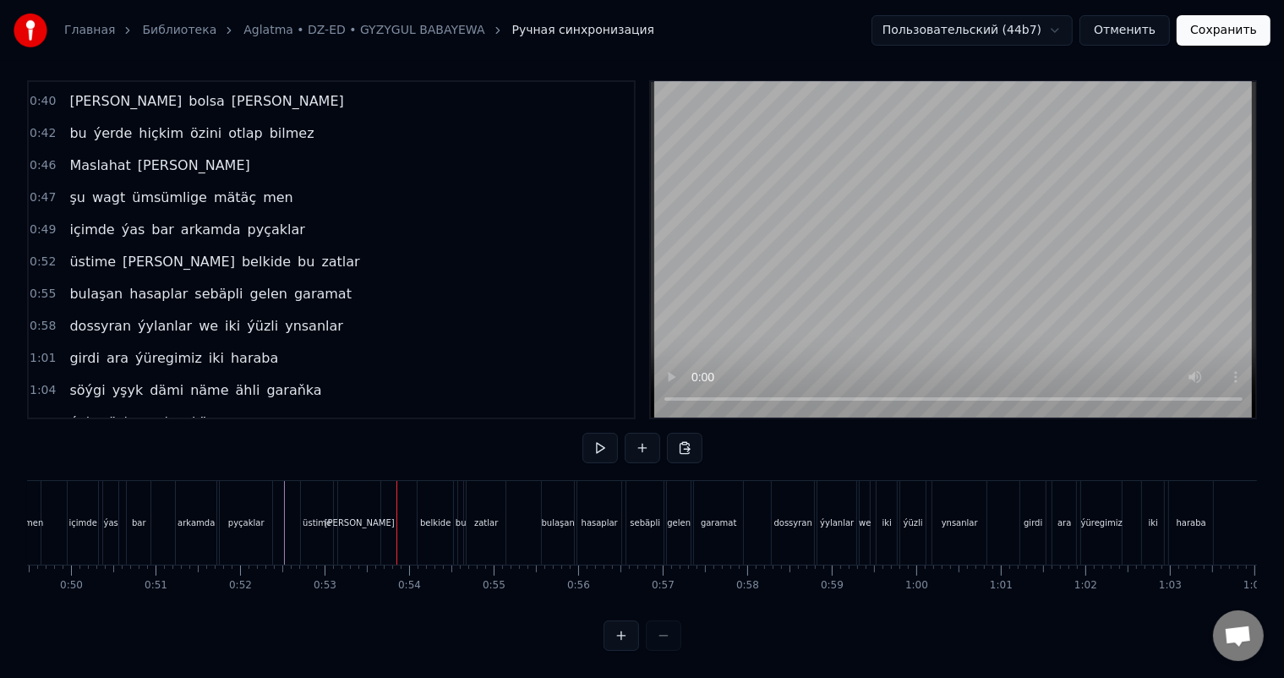
click at [325, 497] on div "üstime" at bounding box center [317, 523] width 32 height 84
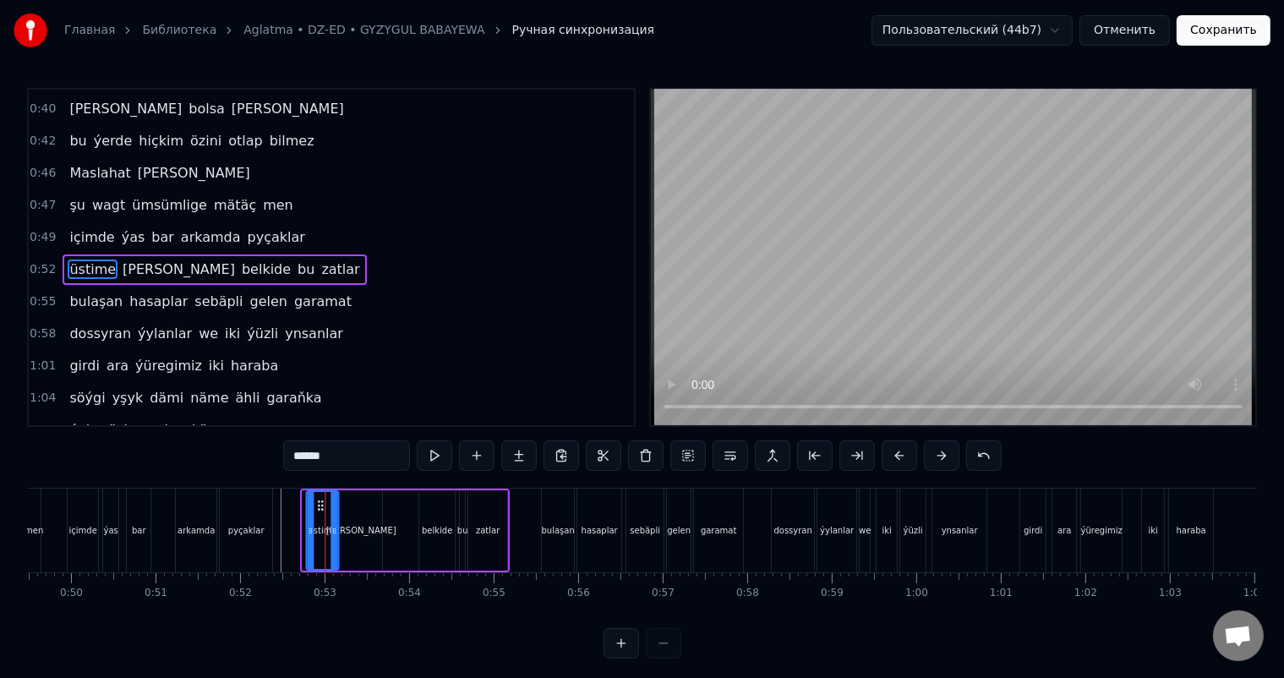
click at [317, 502] on icon at bounding box center [321, 506] width 14 height 14
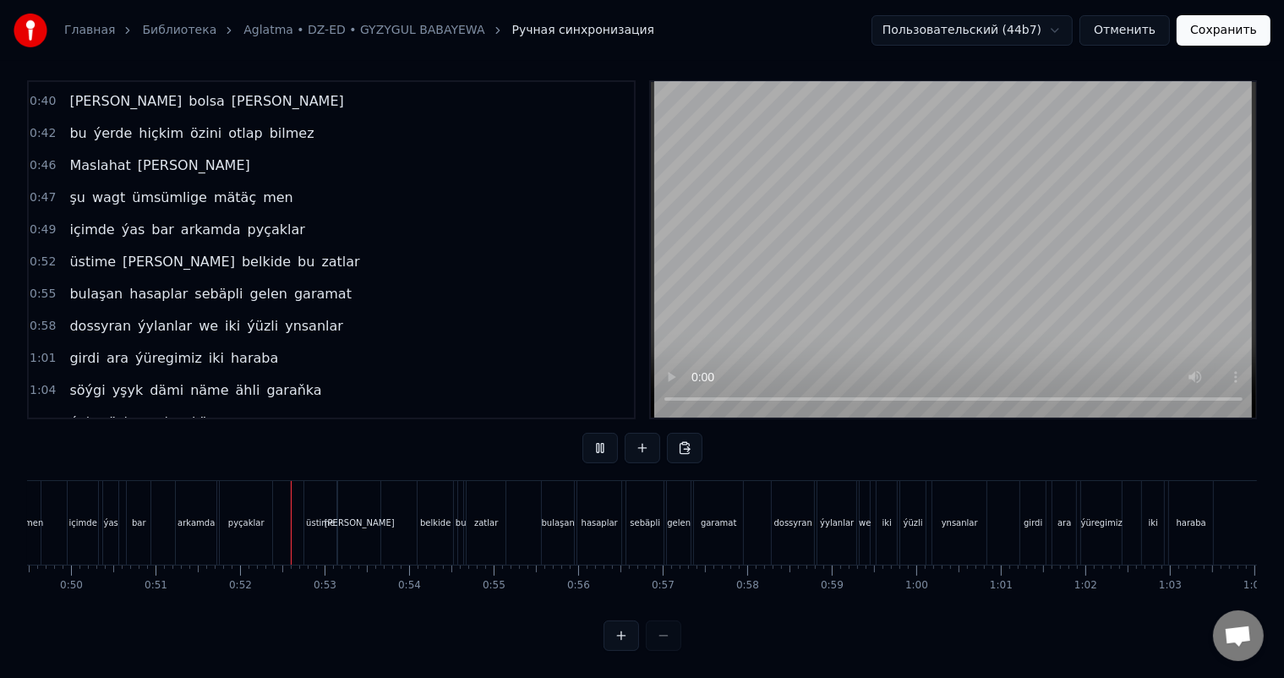
scroll to position [22, 0]
click at [322, 485] on div "üstime" at bounding box center [320, 523] width 32 height 84
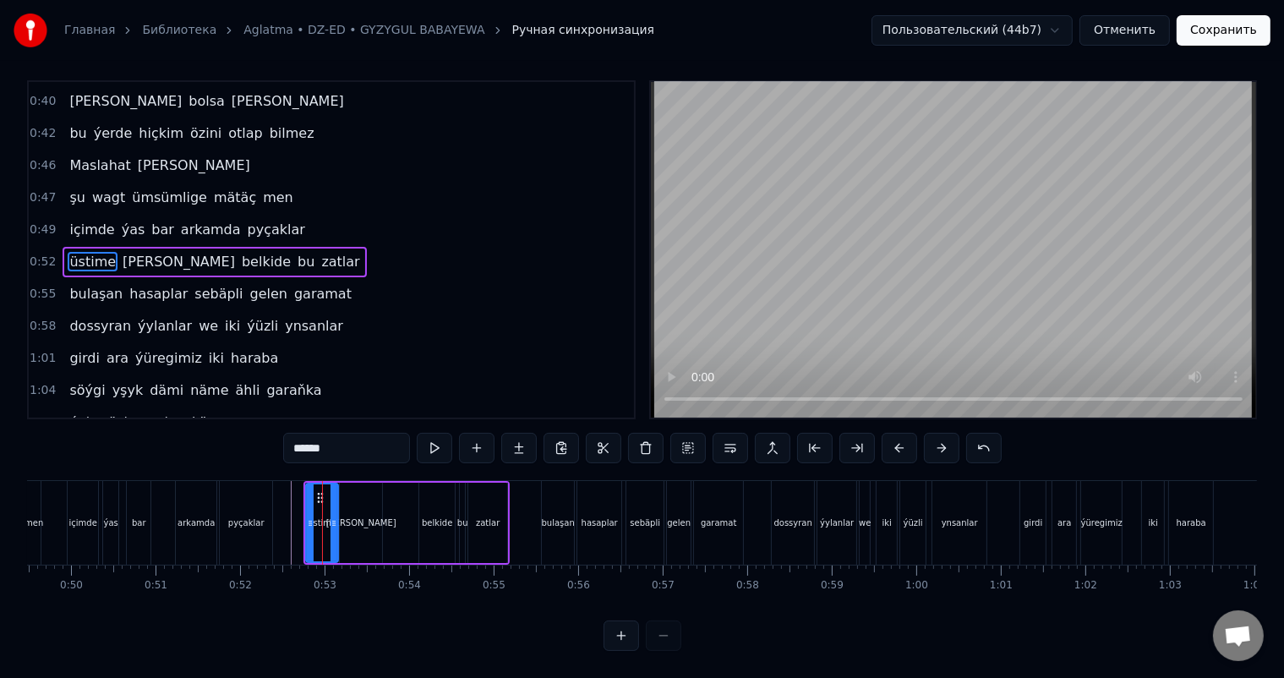
scroll to position [0, 0]
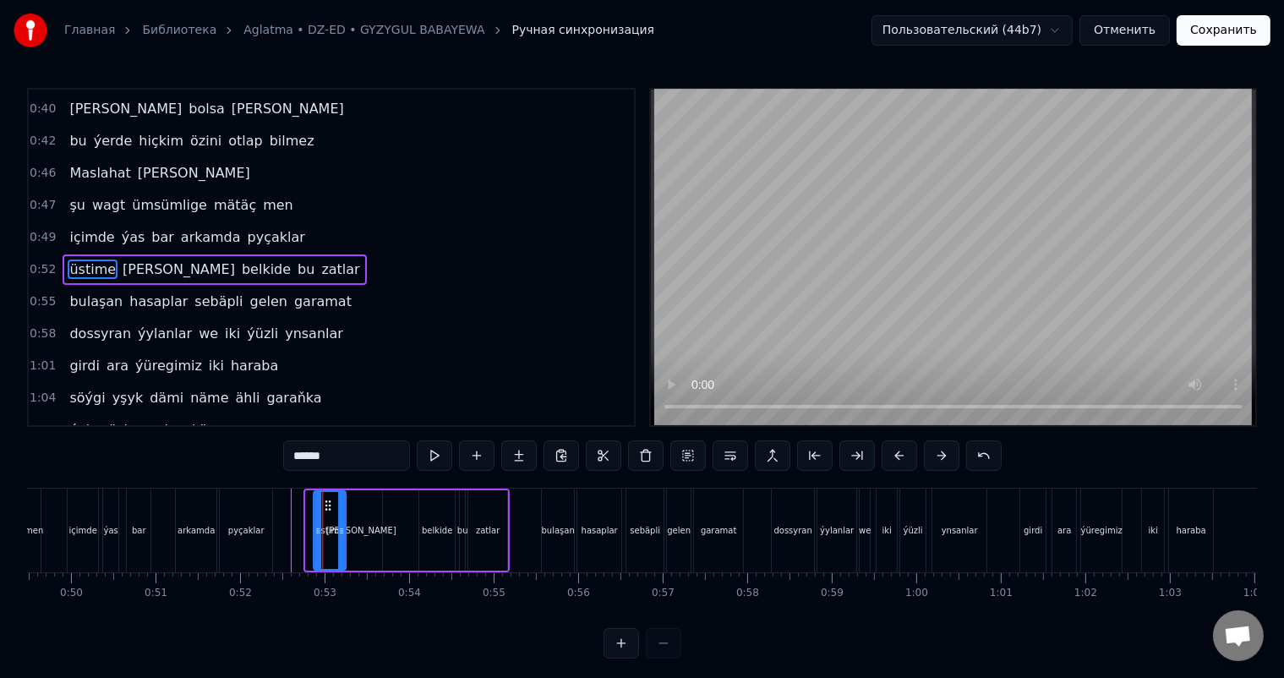
click at [325, 499] on icon at bounding box center [328, 506] width 14 height 14
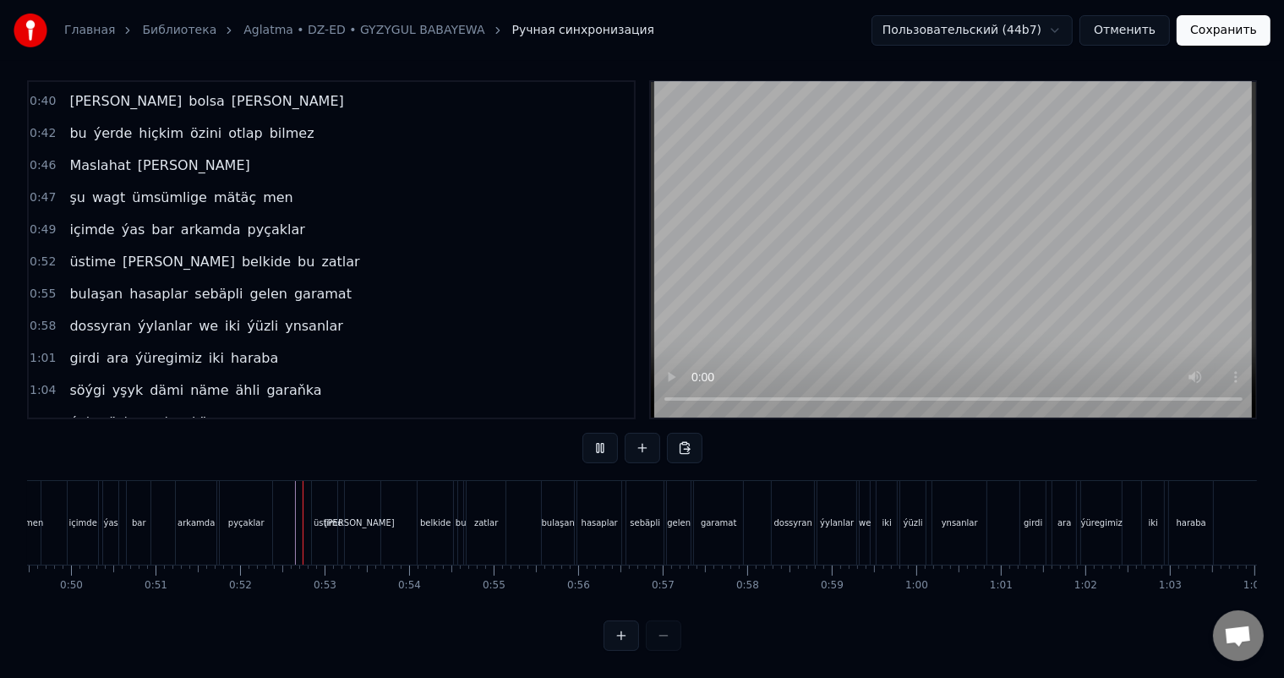
scroll to position [22, 0]
click at [329, 491] on div "üstime" at bounding box center [328, 523] width 32 height 84
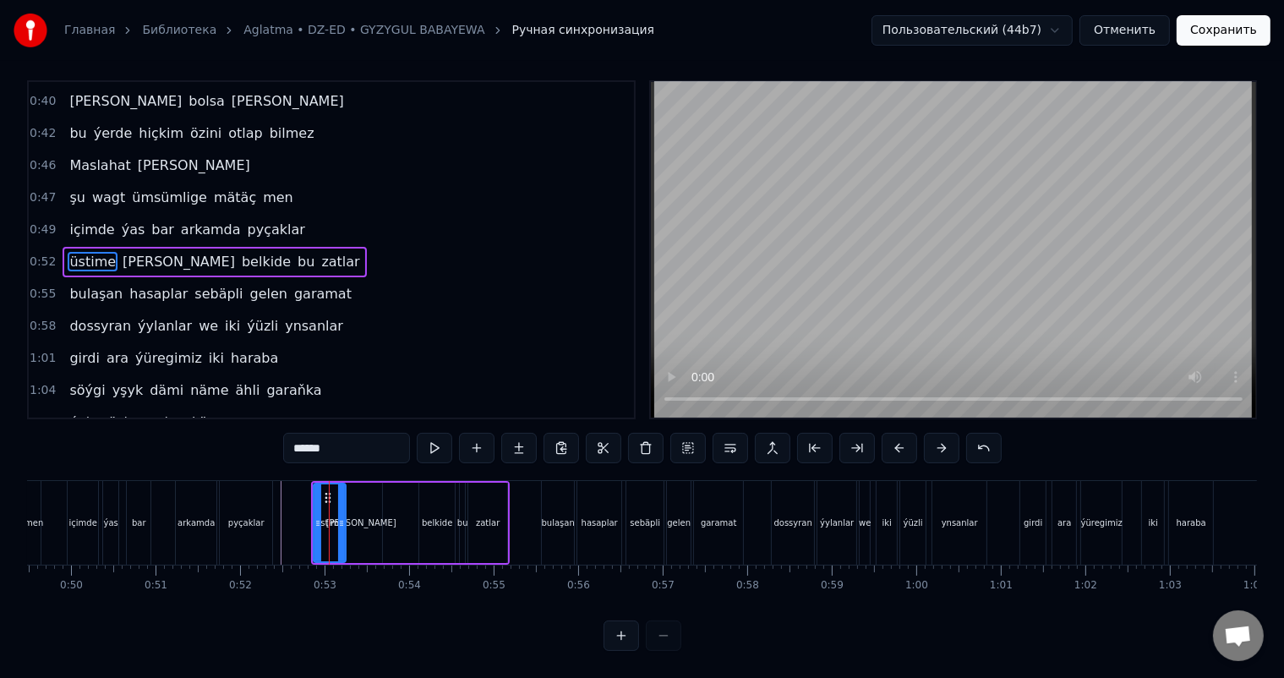
scroll to position [0, 0]
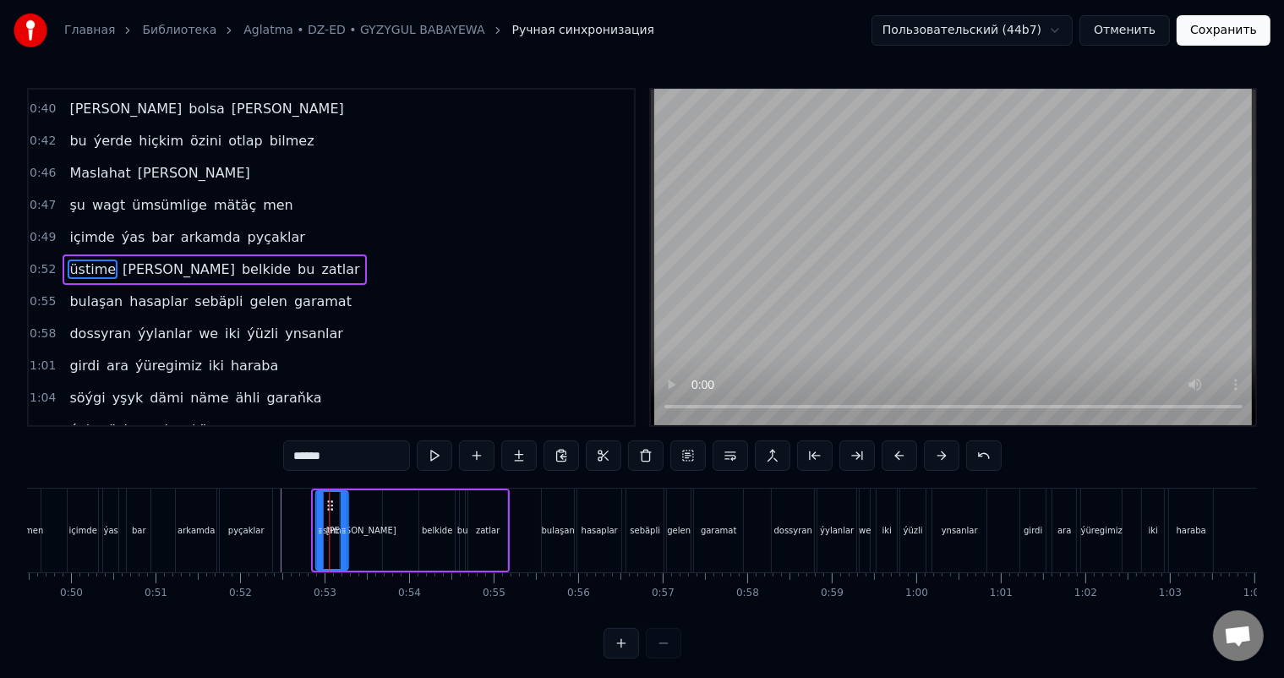
click at [358, 521] on div "[PERSON_NAME]" at bounding box center [361, 530] width 42 height 80
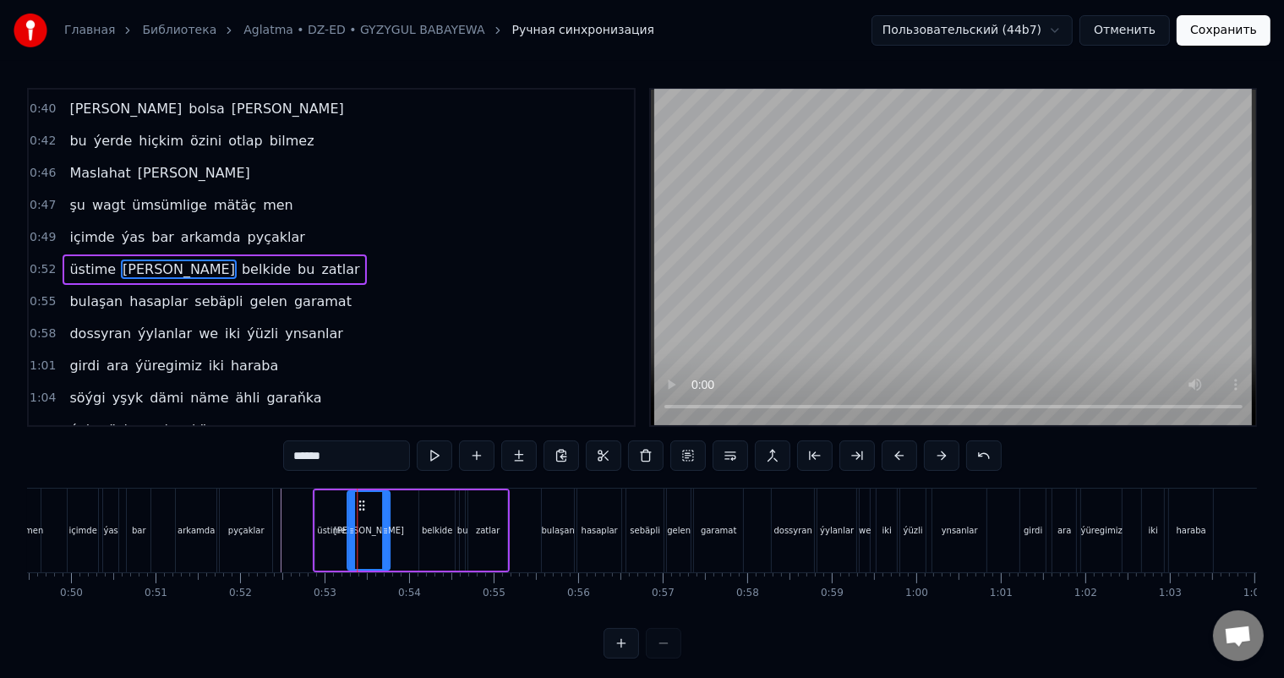
click at [330, 510] on div "üstime" at bounding box center [331, 530] width 32 height 80
type input "******"
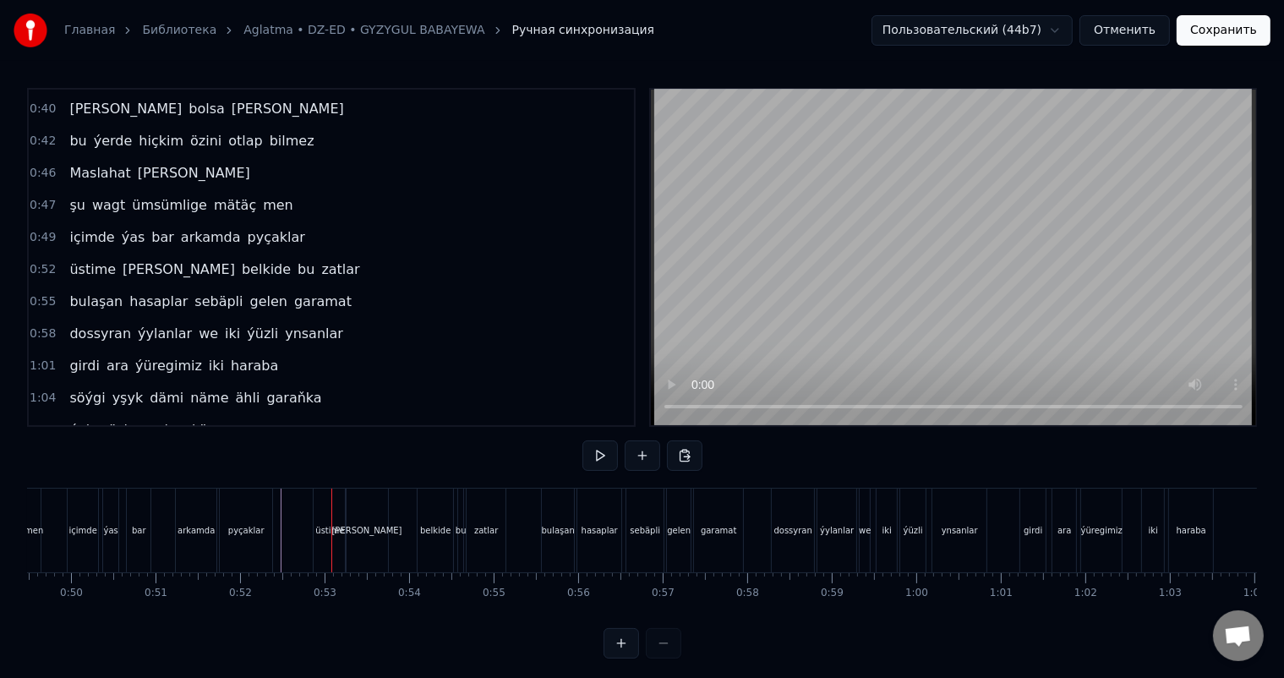
click at [329, 502] on div "üstime" at bounding box center [330, 530] width 32 height 84
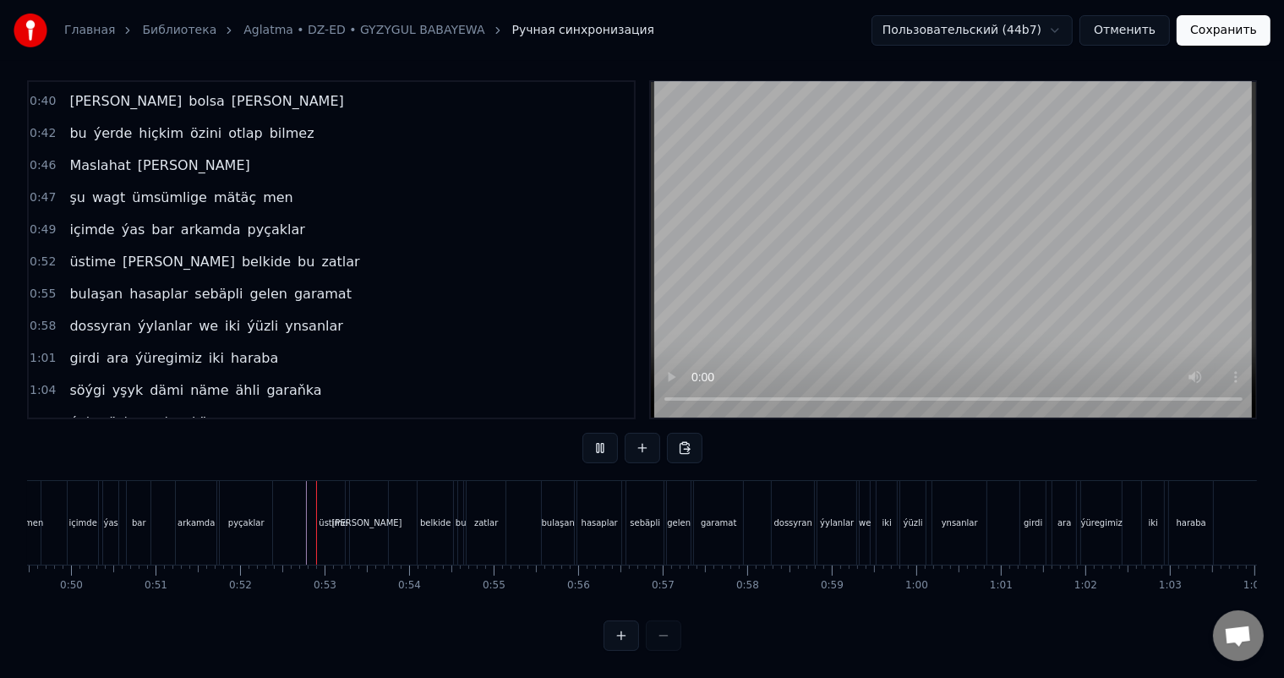
scroll to position [22, 0]
click at [331, 499] on div "üstime" at bounding box center [333, 523] width 32 height 84
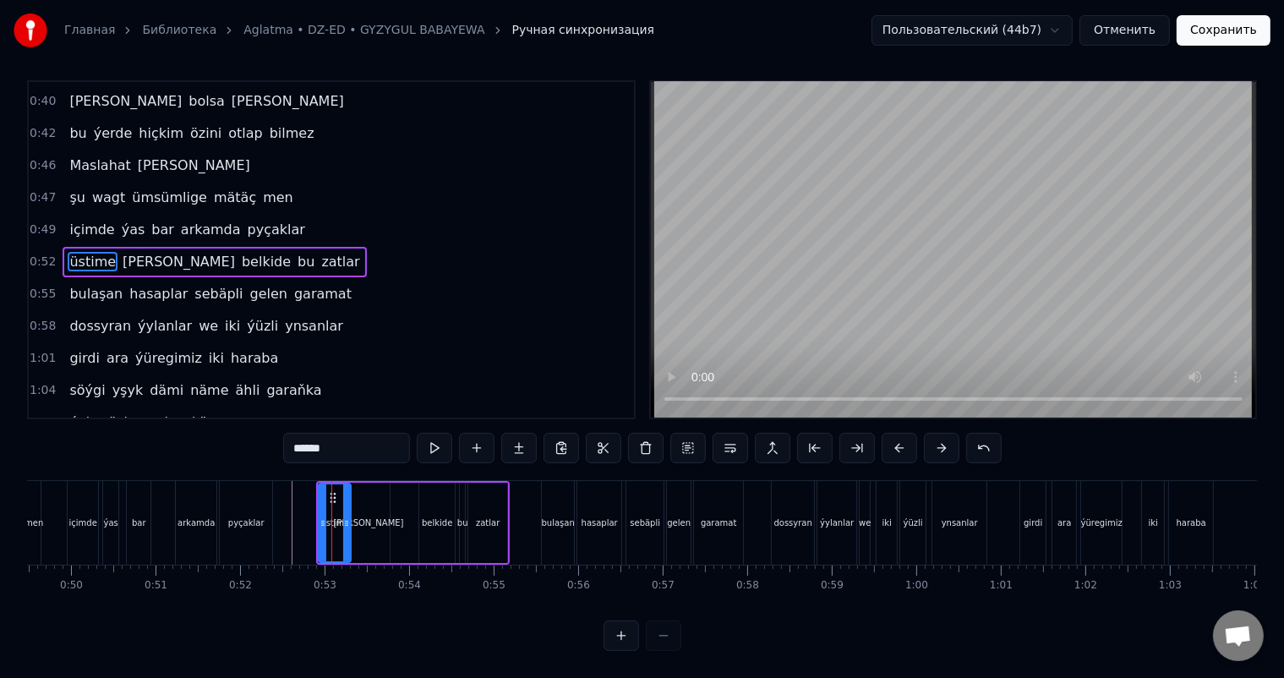
scroll to position [0, 0]
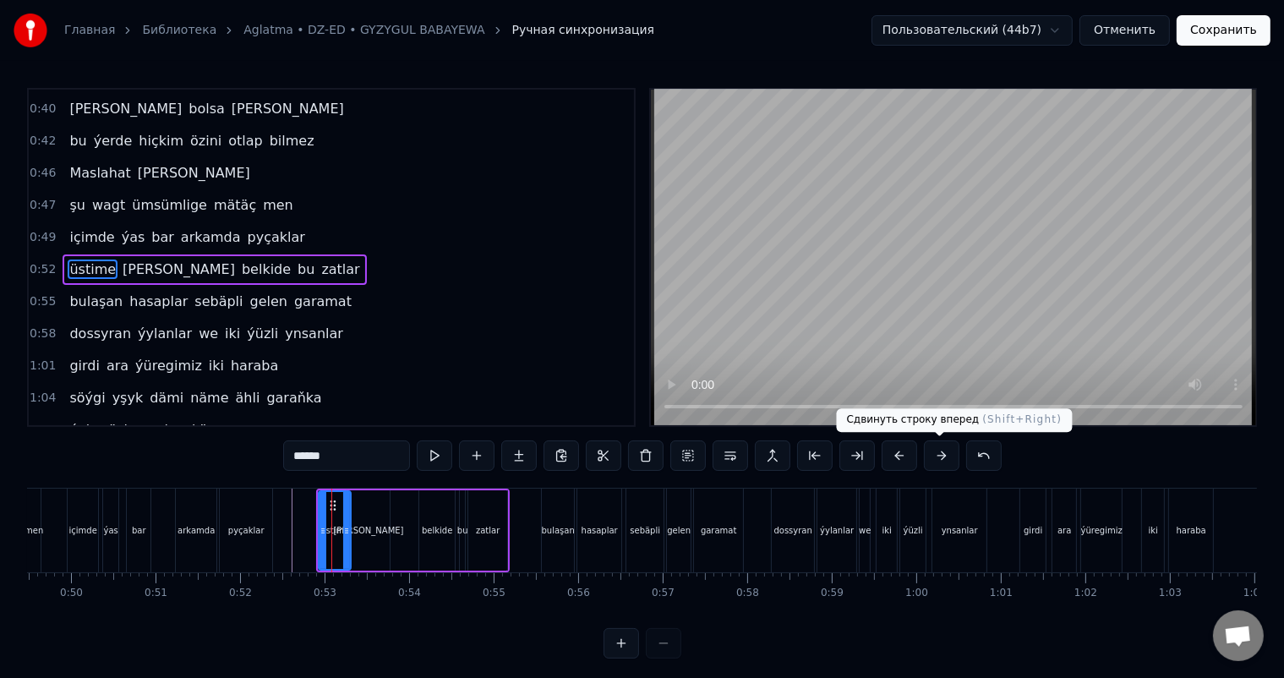
click at [944, 458] on button at bounding box center [941, 455] width 35 height 30
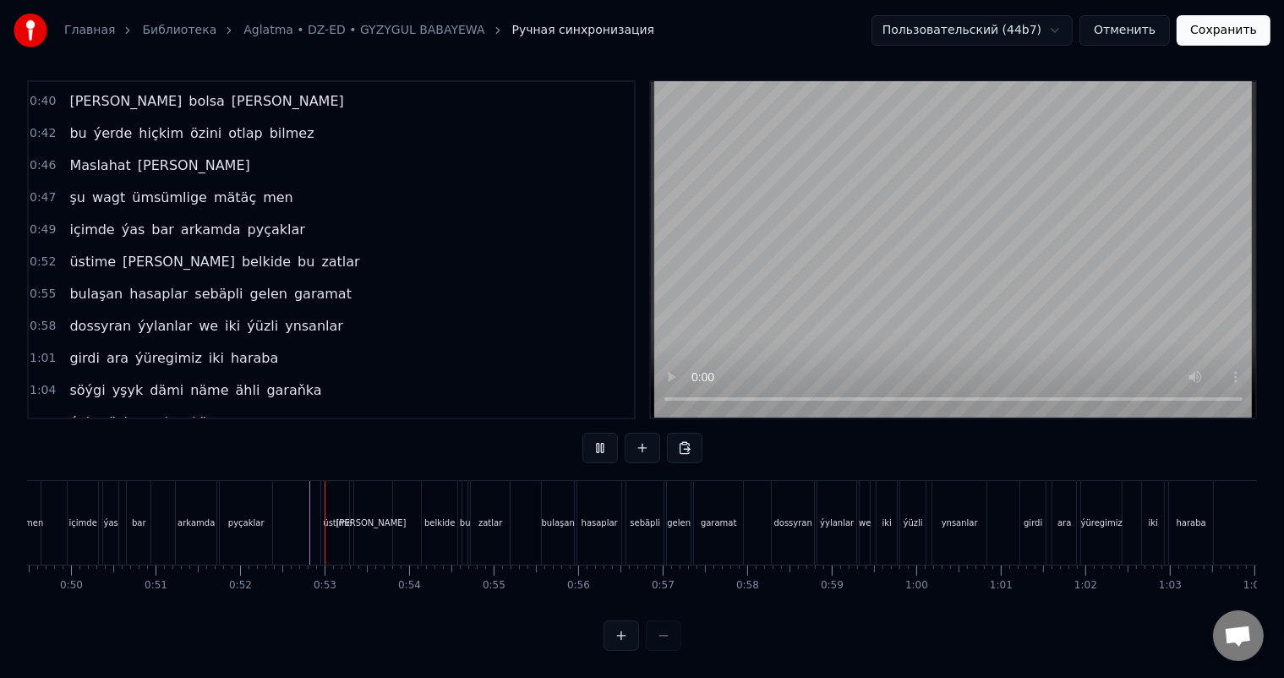
scroll to position [22, 0]
click at [341, 516] on div "üstime" at bounding box center [337, 522] width 29 height 13
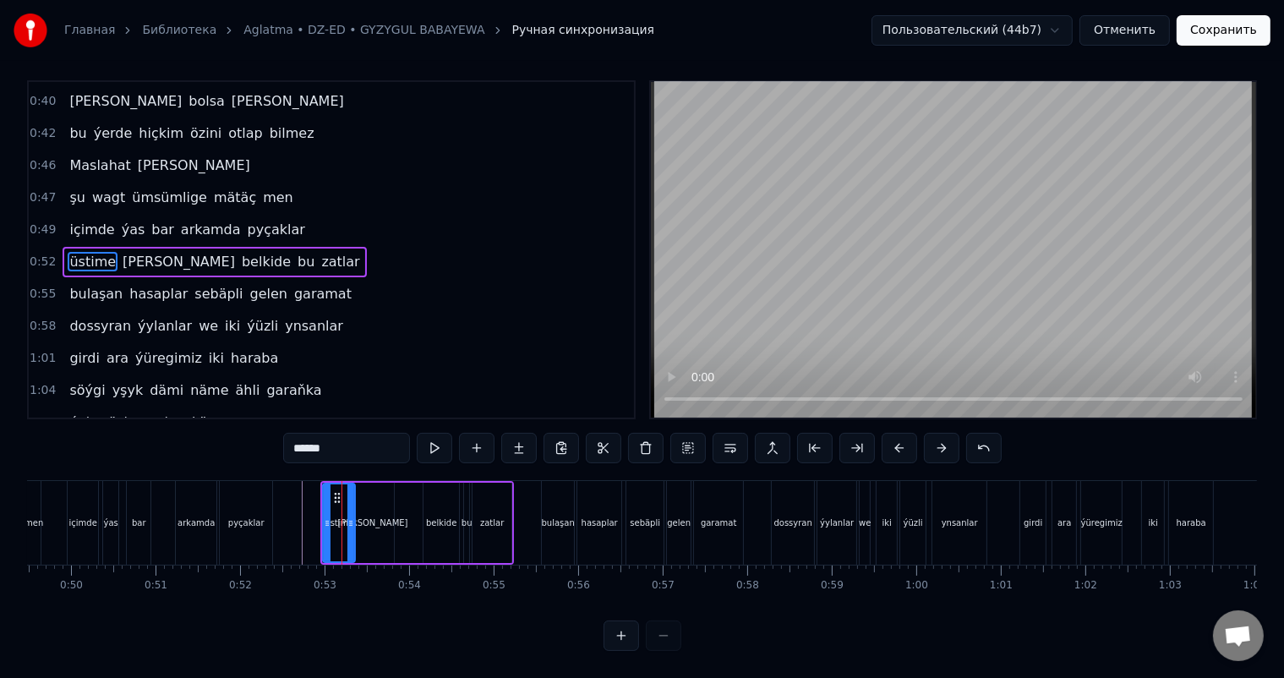
scroll to position [0, 0]
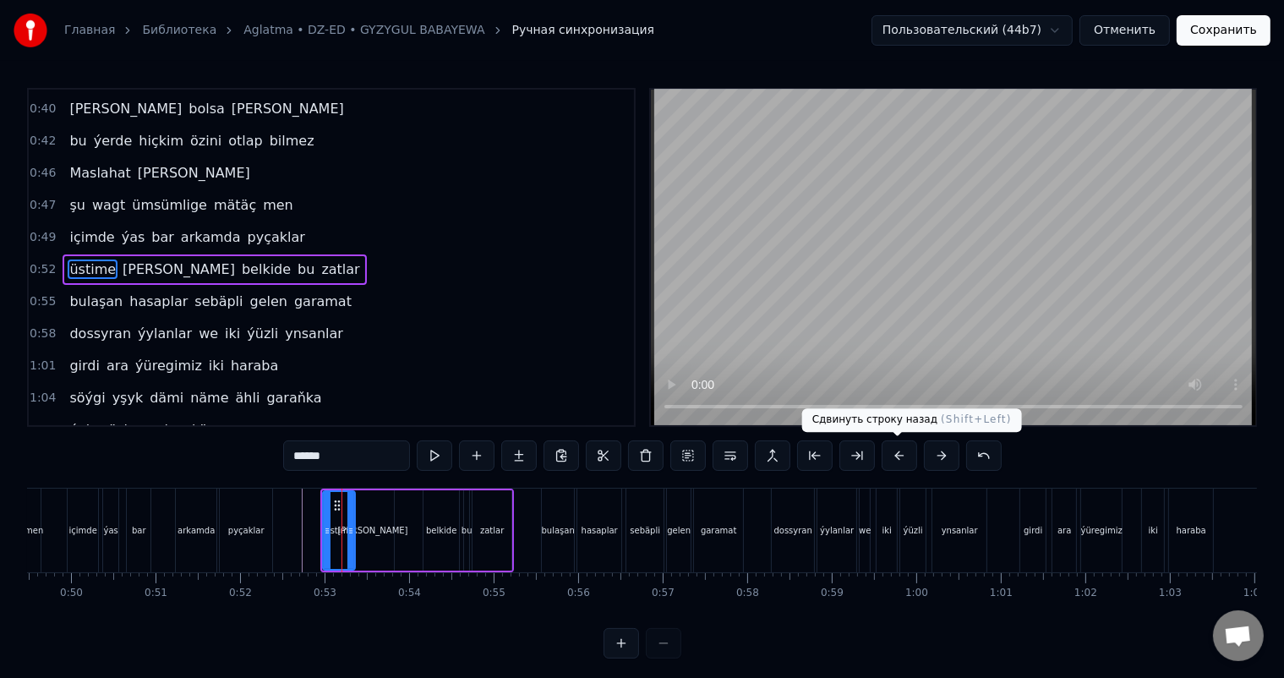
click at [898, 454] on button at bounding box center [898, 455] width 35 height 30
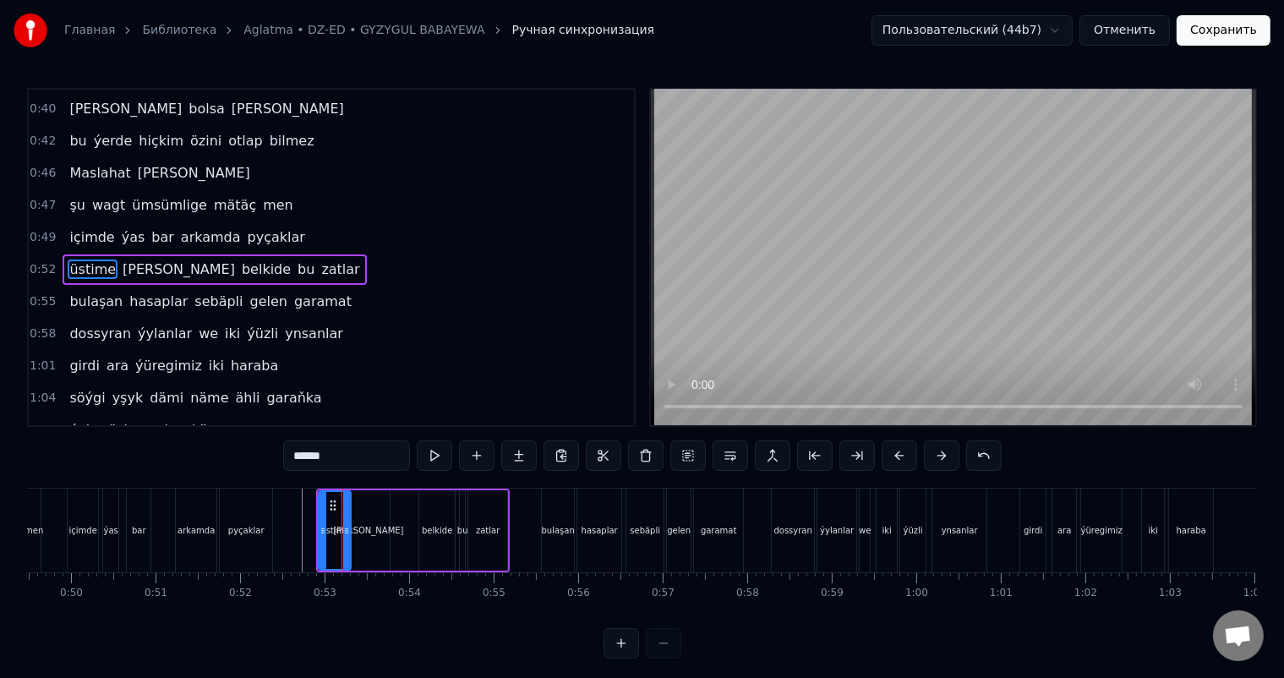
click at [898, 454] on button at bounding box center [898, 455] width 35 height 30
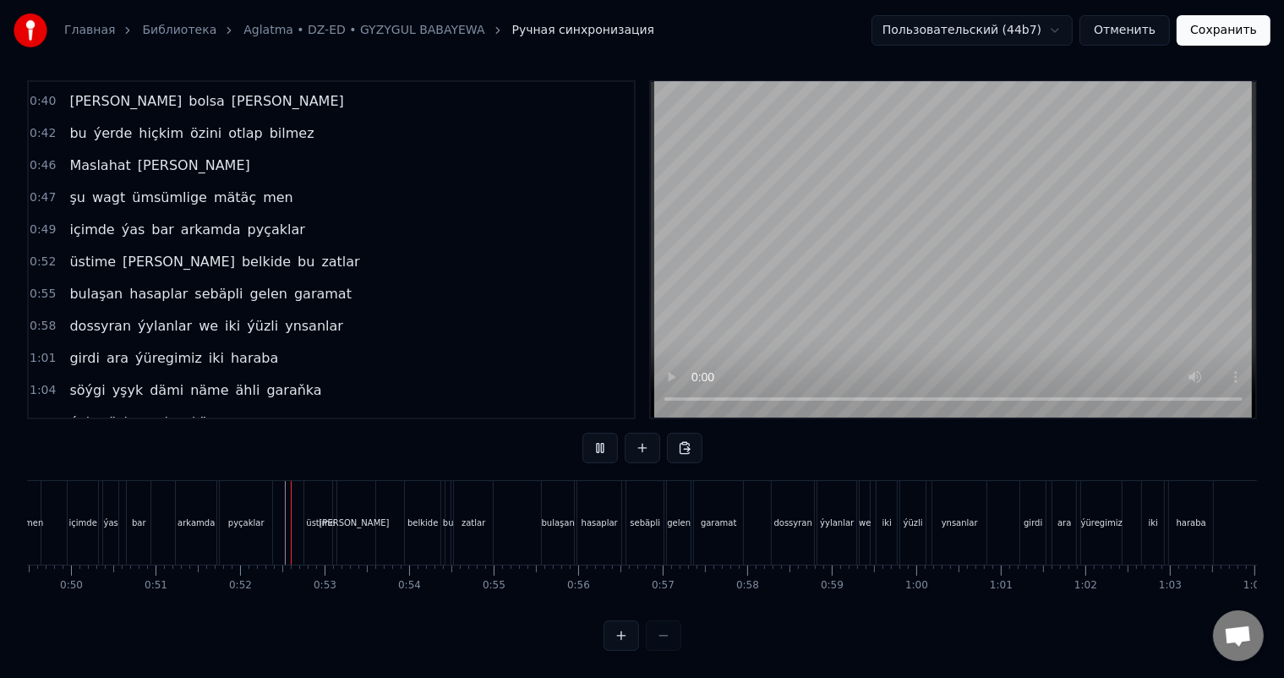
scroll to position [22, 0]
click at [561, 499] on div "bulaşan" at bounding box center [558, 523] width 32 height 84
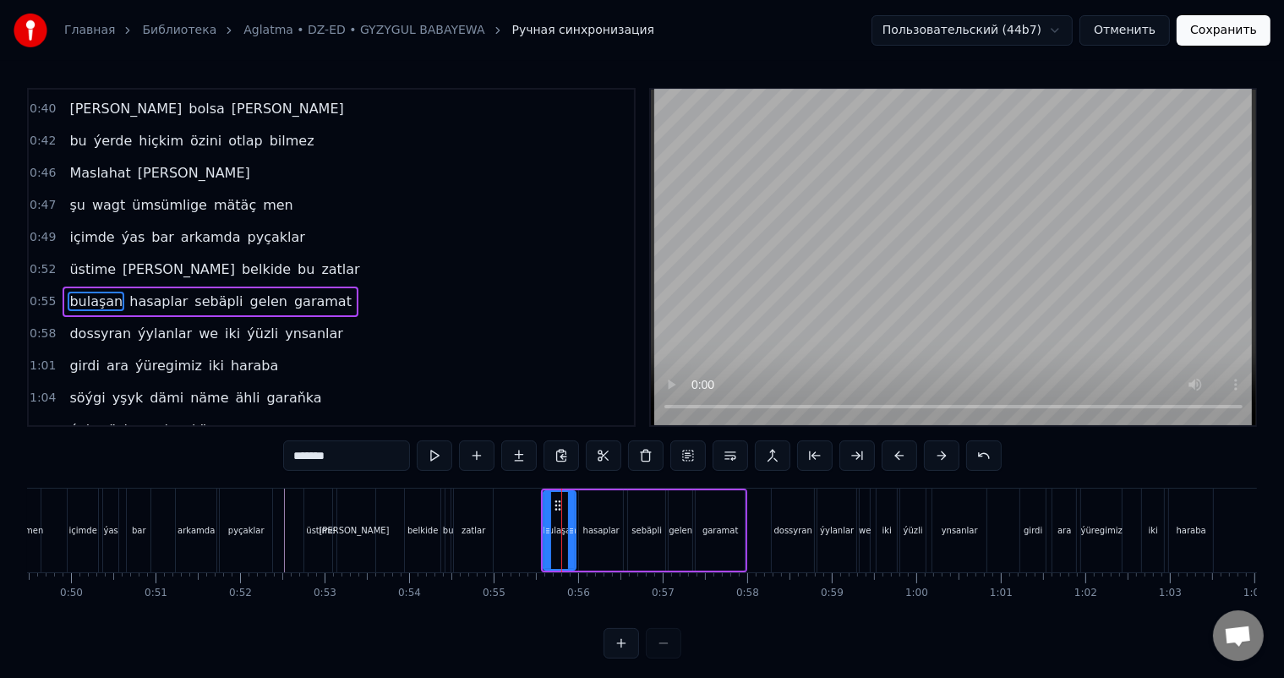
scroll to position [220, 0]
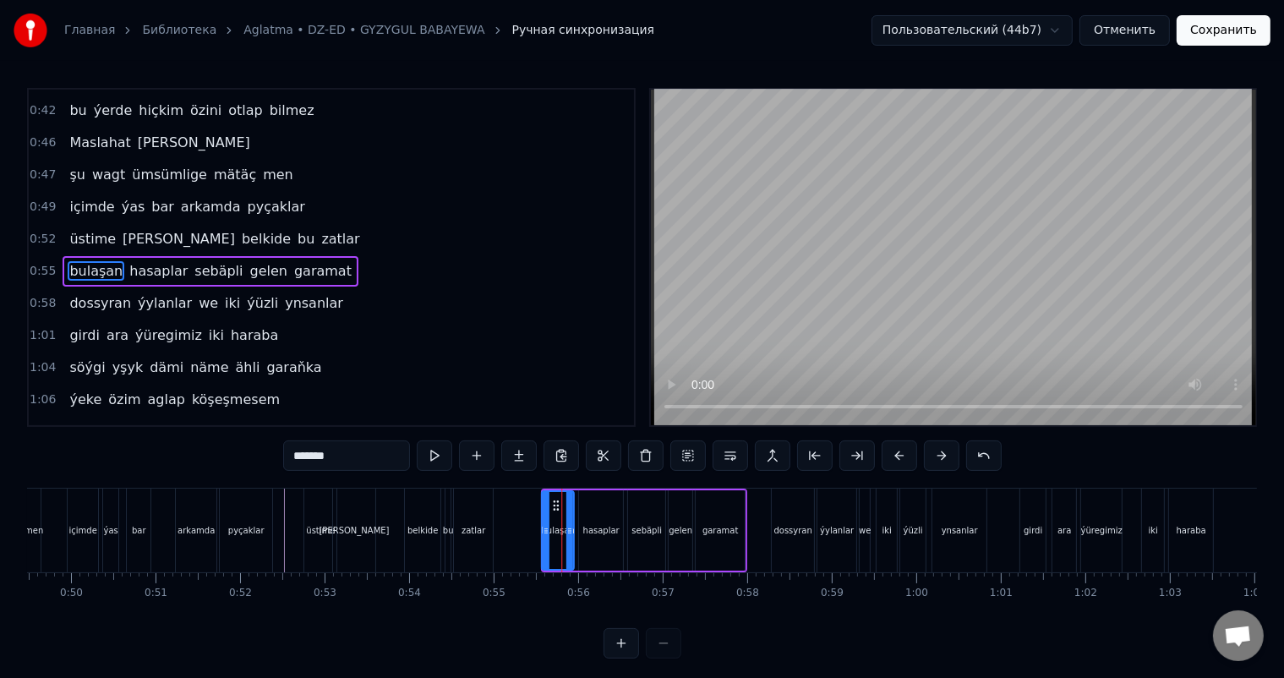
click at [554, 500] on icon at bounding box center [556, 506] width 14 height 14
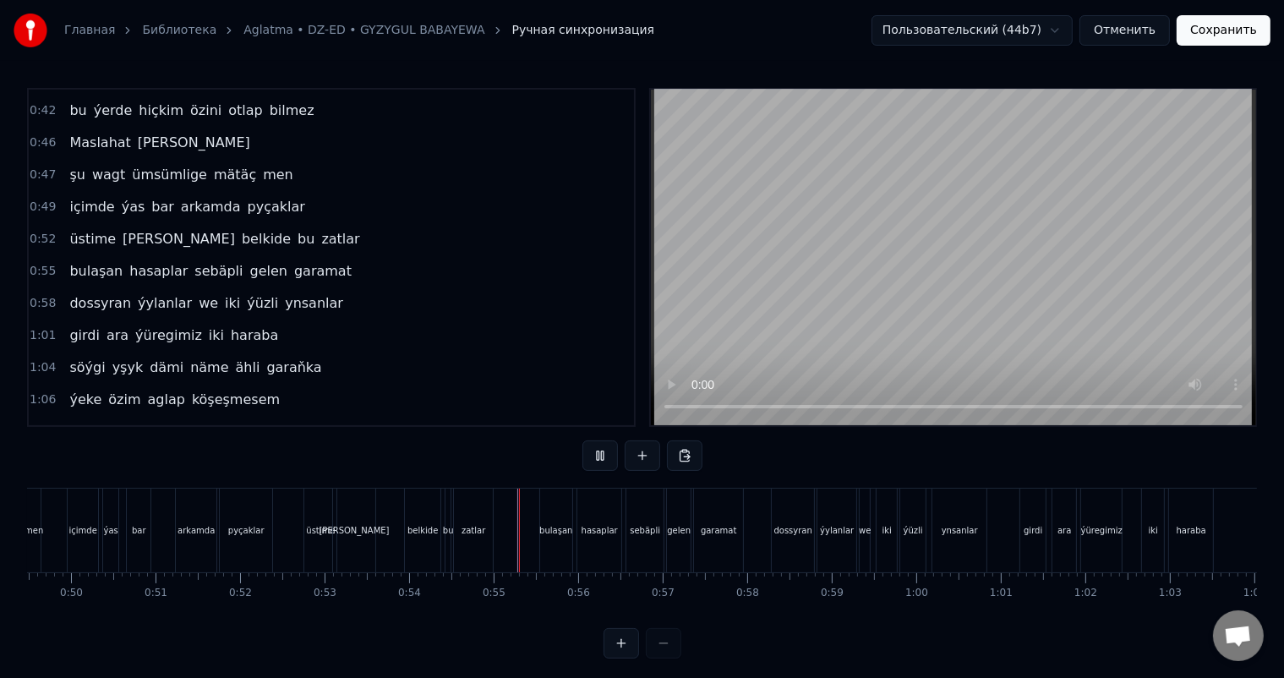
scroll to position [22, 0]
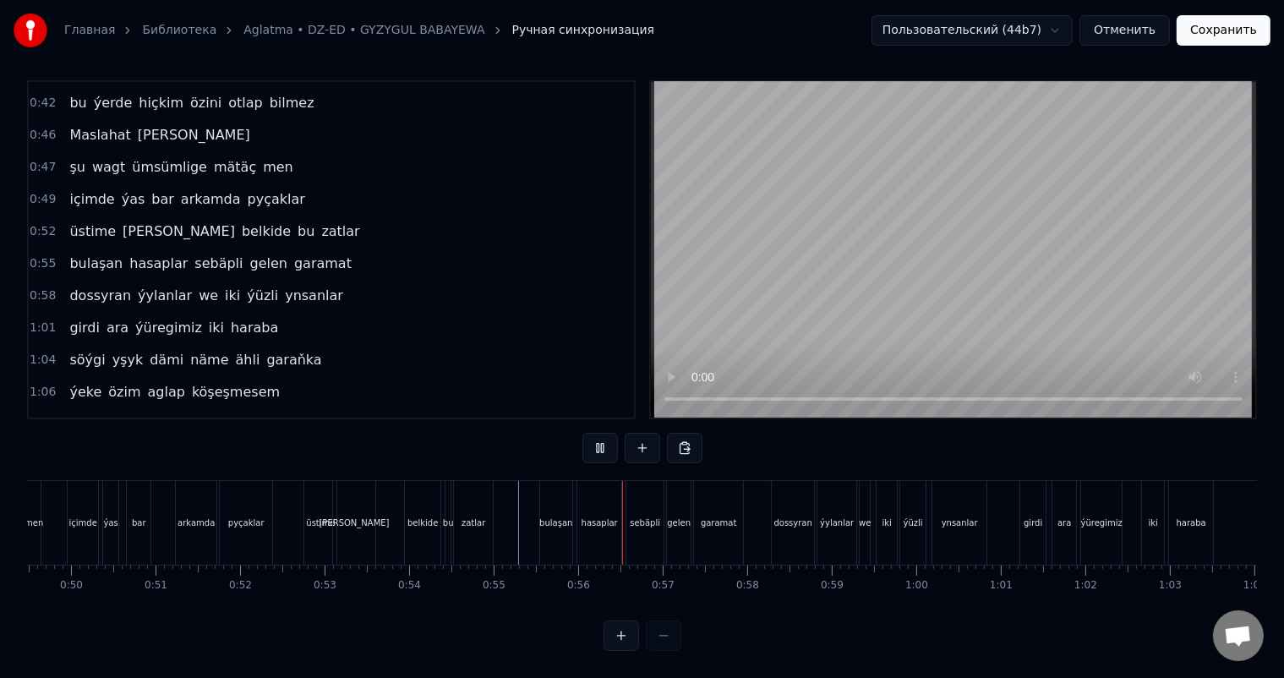
click at [559, 488] on div "bulaşan" at bounding box center [556, 523] width 32 height 84
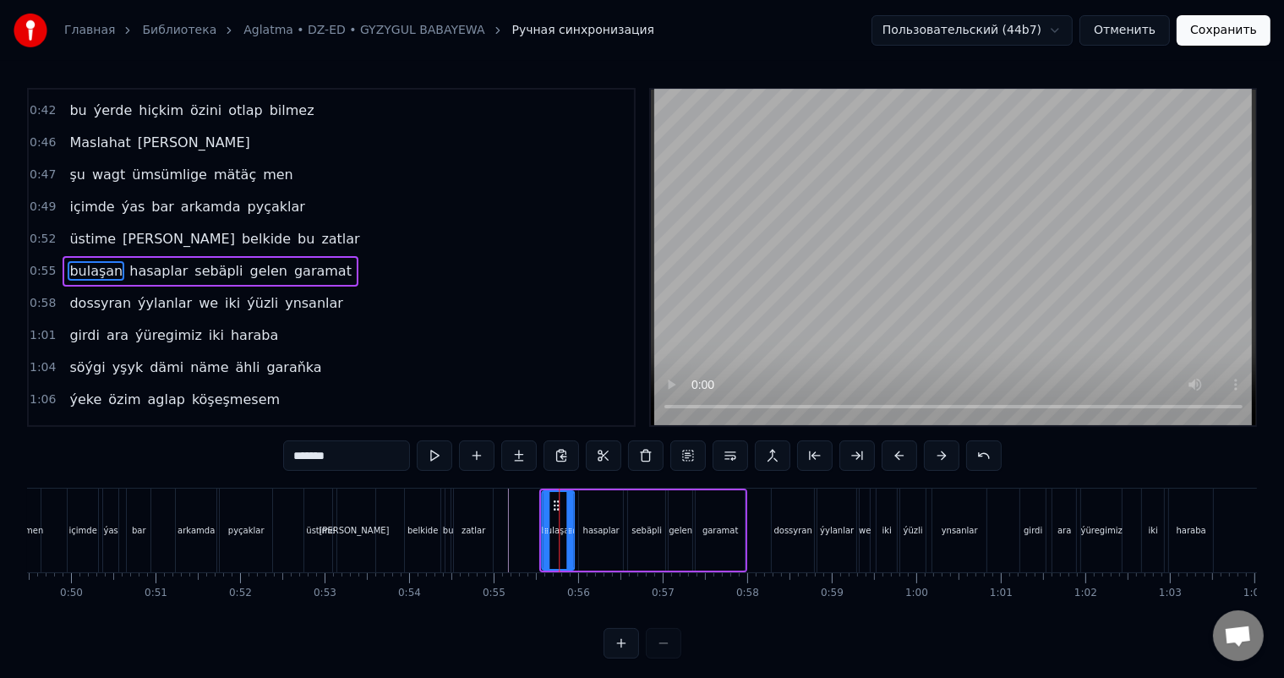
click at [552, 501] on icon at bounding box center [556, 506] width 14 height 14
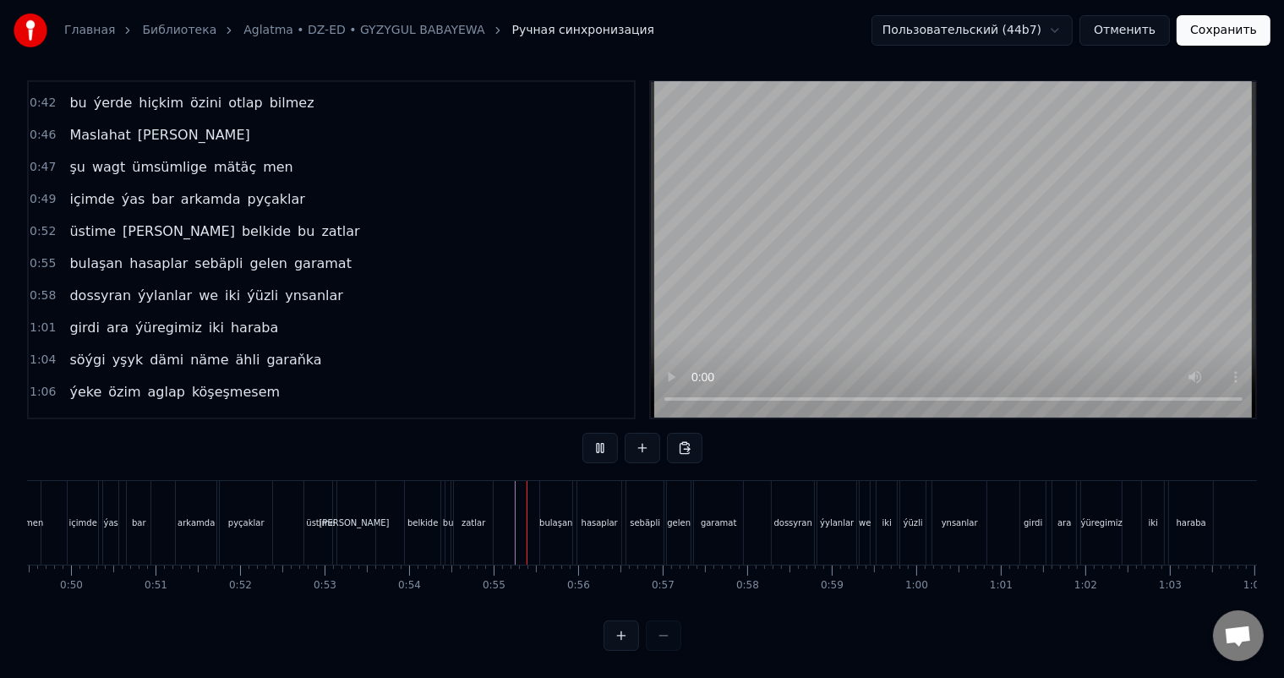
scroll to position [22, 0]
click at [393, 492] on div "üstime [PERSON_NAME] belkide bu zatlar" at bounding box center [400, 523] width 194 height 84
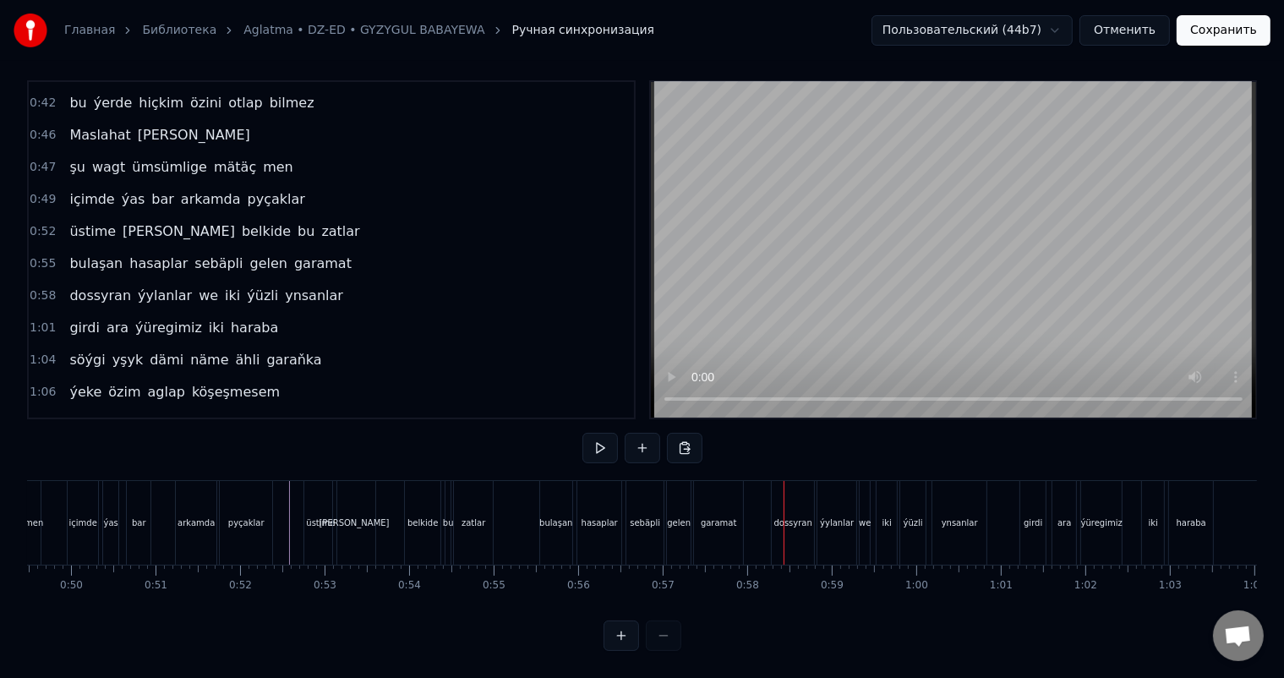
click at [642, 494] on div "sebäpli" at bounding box center [644, 523] width 37 height 84
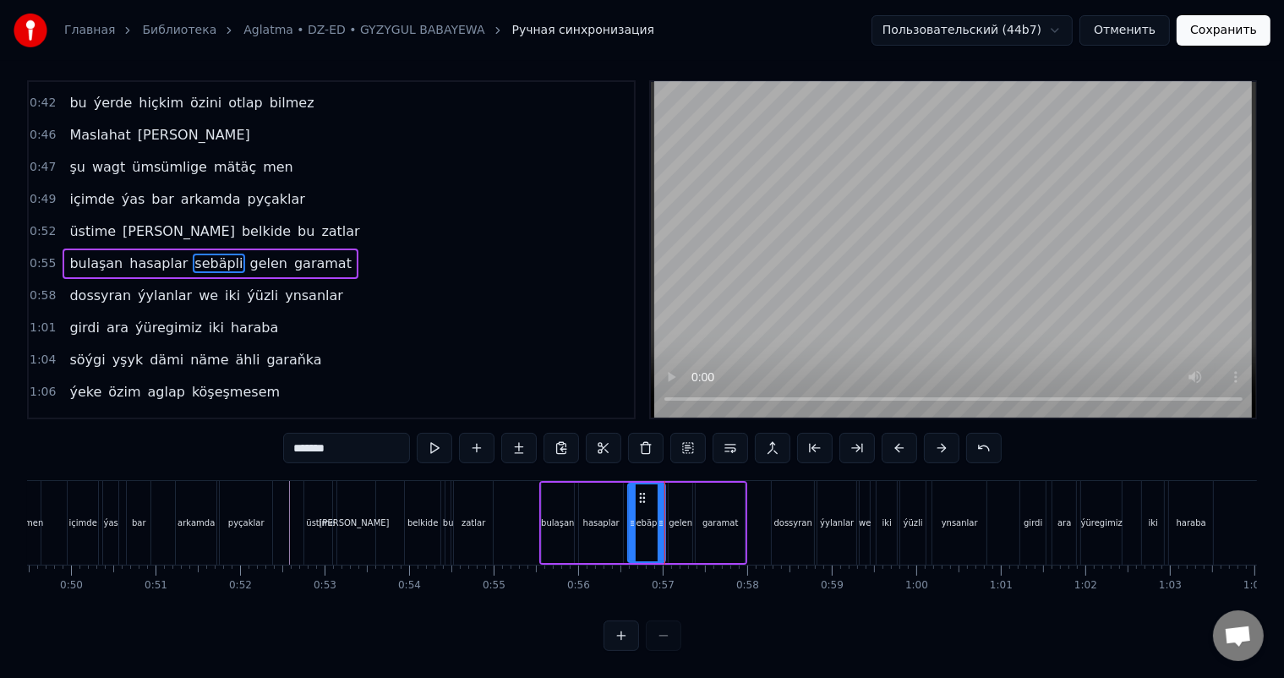
click at [678, 495] on div "gelen" at bounding box center [680, 523] width 24 height 80
click at [673, 497] on circle at bounding box center [672, 497] width 1 height 1
click at [714, 494] on div "garamat" at bounding box center [720, 523] width 49 height 80
type input "*******"
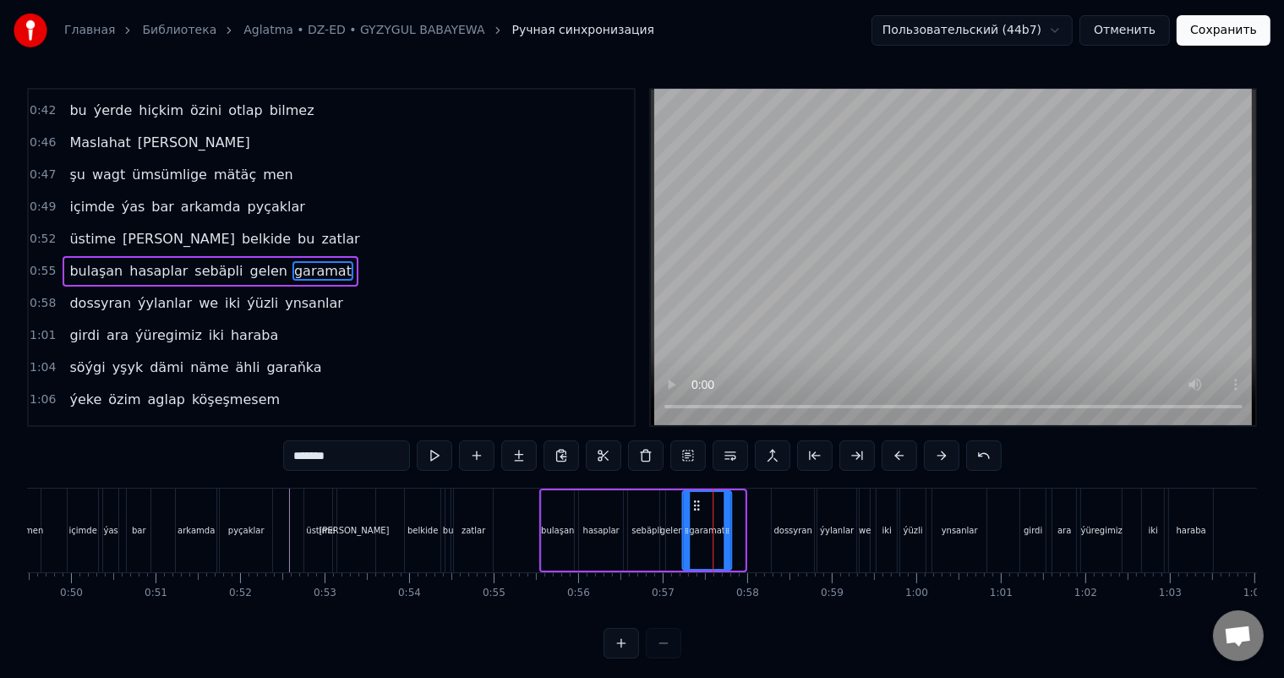
drag, startPoint x: 707, startPoint y: 497, endPoint x: 693, endPoint y: 497, distance: 13.5
click at [693, 499] on icon at bounding box center [697, 506] width 14 height 14
click at [723, 528] on circle at bounding box center [723, 528] width 1 height 1
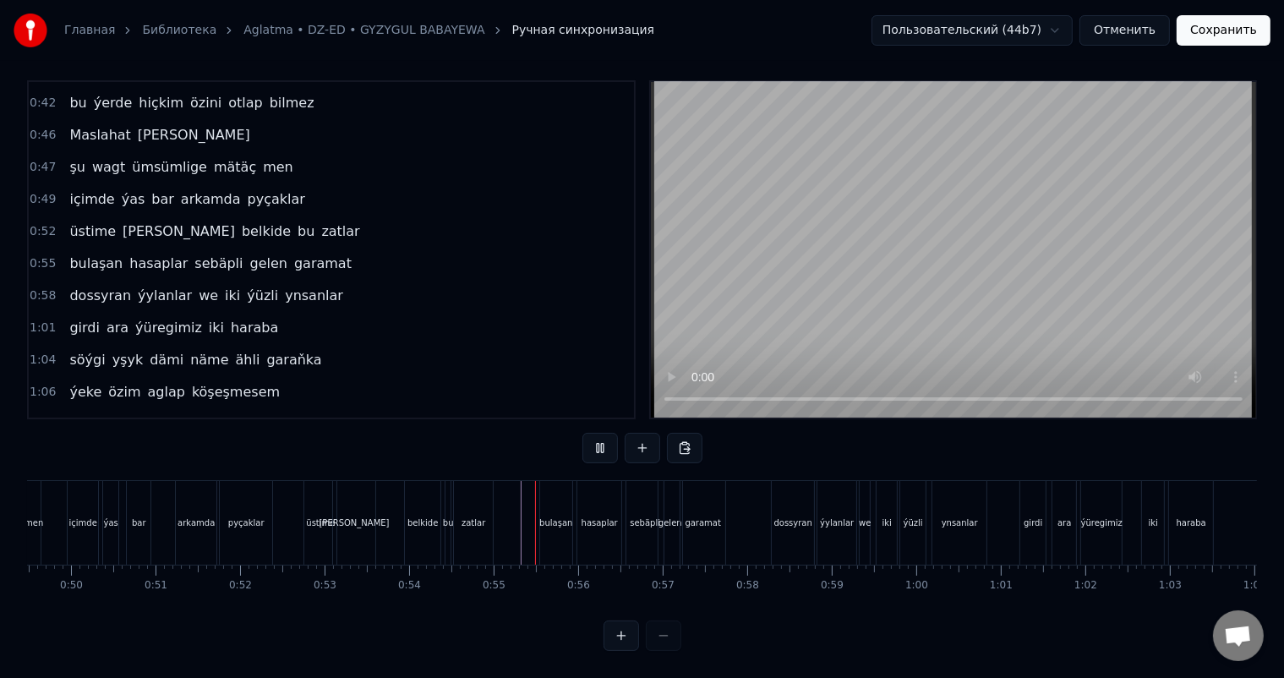
scroll to position [22, 0]
click at [1022, 495] on div "girdi" at bounding box center [1032, 523] width 25 height 84
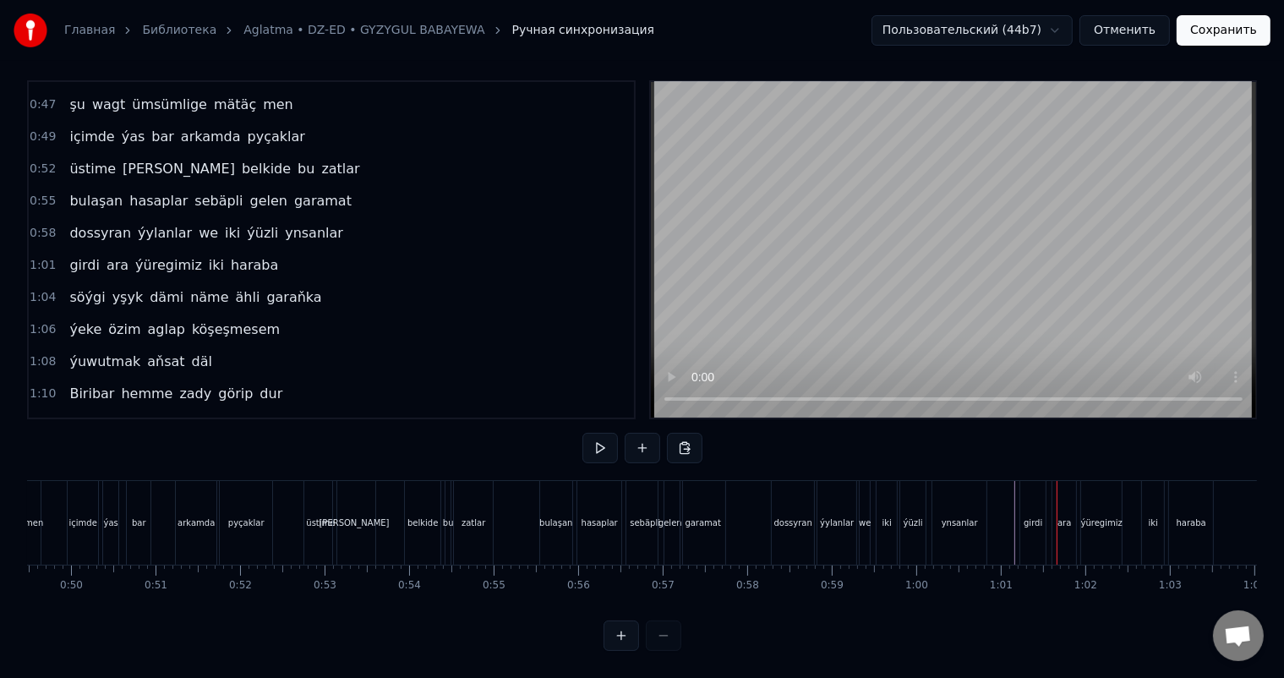
click at [1029, 489] on div "girdi" at bounding box center [1032, 523] width 25 height 84
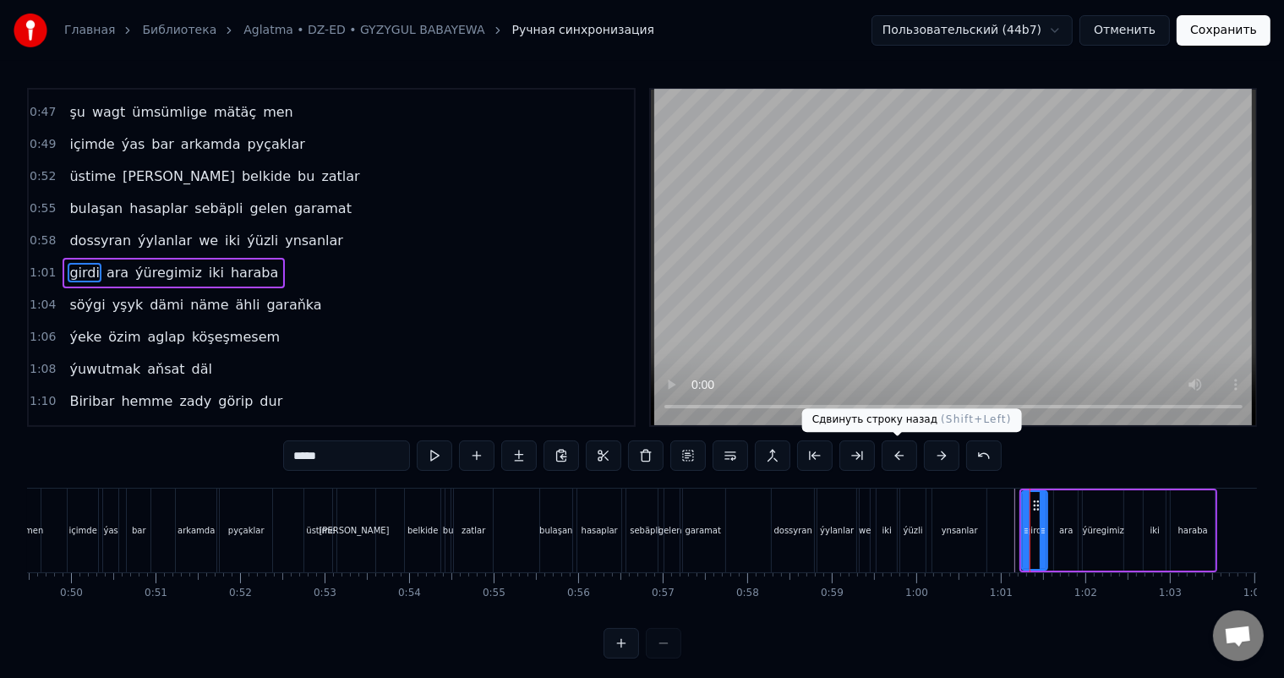
click at [898, 453] on button at bounding box center [898, 455] width 35 height 30
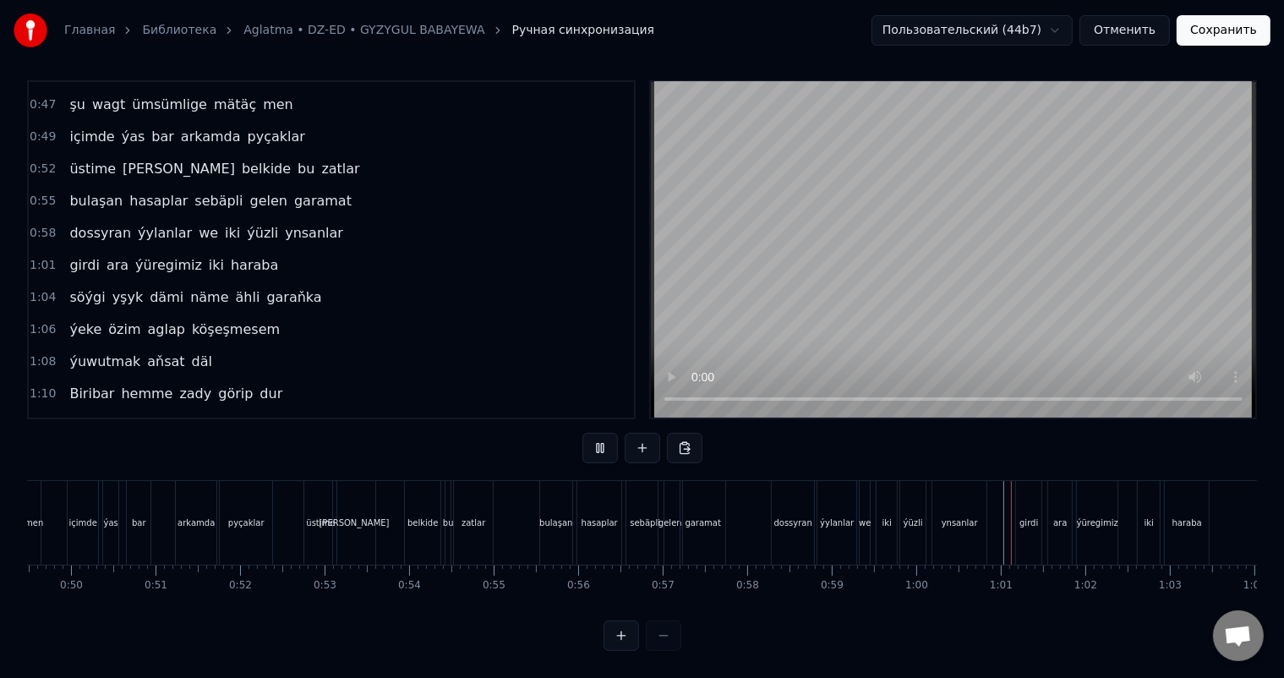
scroll to position [22, 0]
click at [990, 499] on div "dossyran ýylanlar we iki ýüzli ynsanlar" at bounding box center [881, 523] width 220 height 84
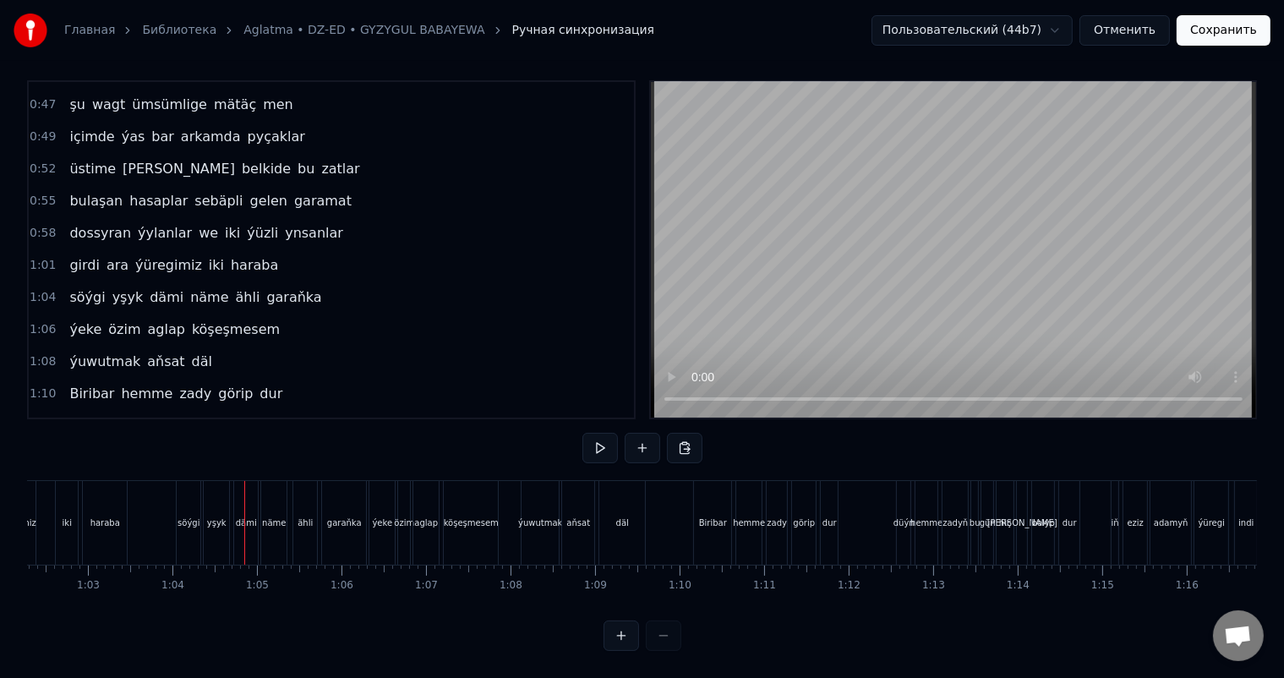
click at [193, 491] on div "söýgi" at bounding box center [189, 523] width 24 height 84
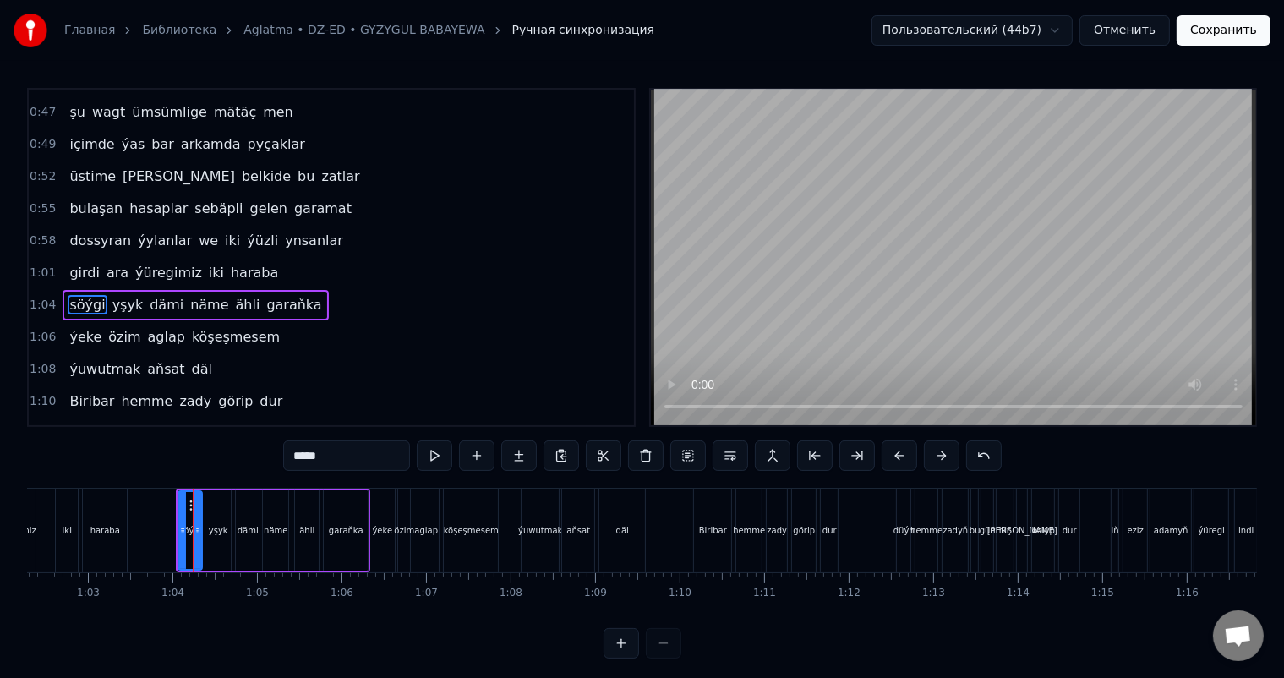
scroll to position [314, 0]
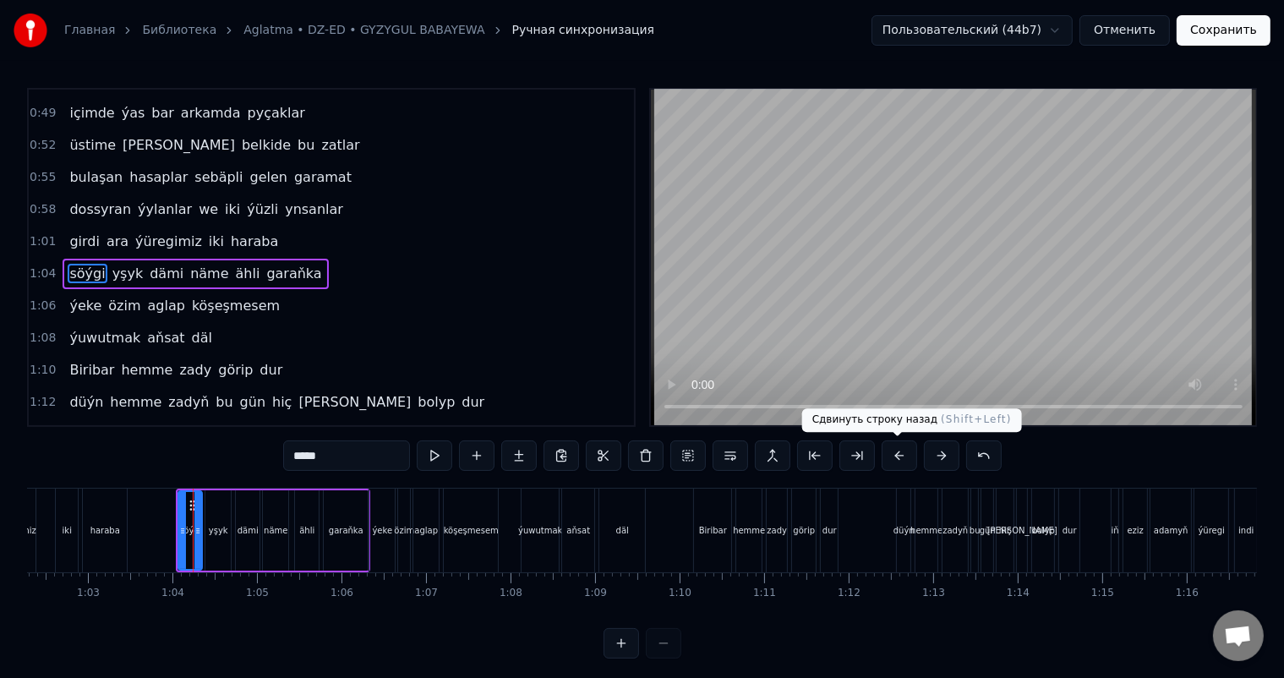
click at [903, 456] on button at bounding box center [898, 455] width 35 height 30
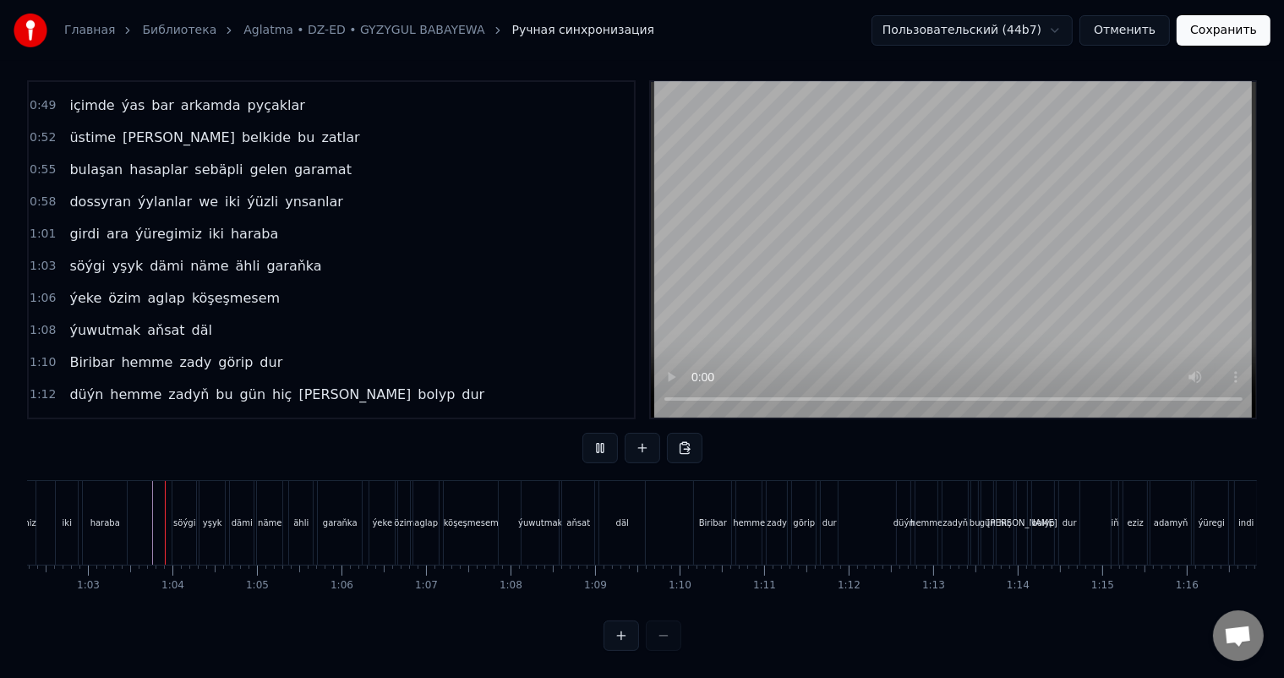
scroll to position [22, 0]
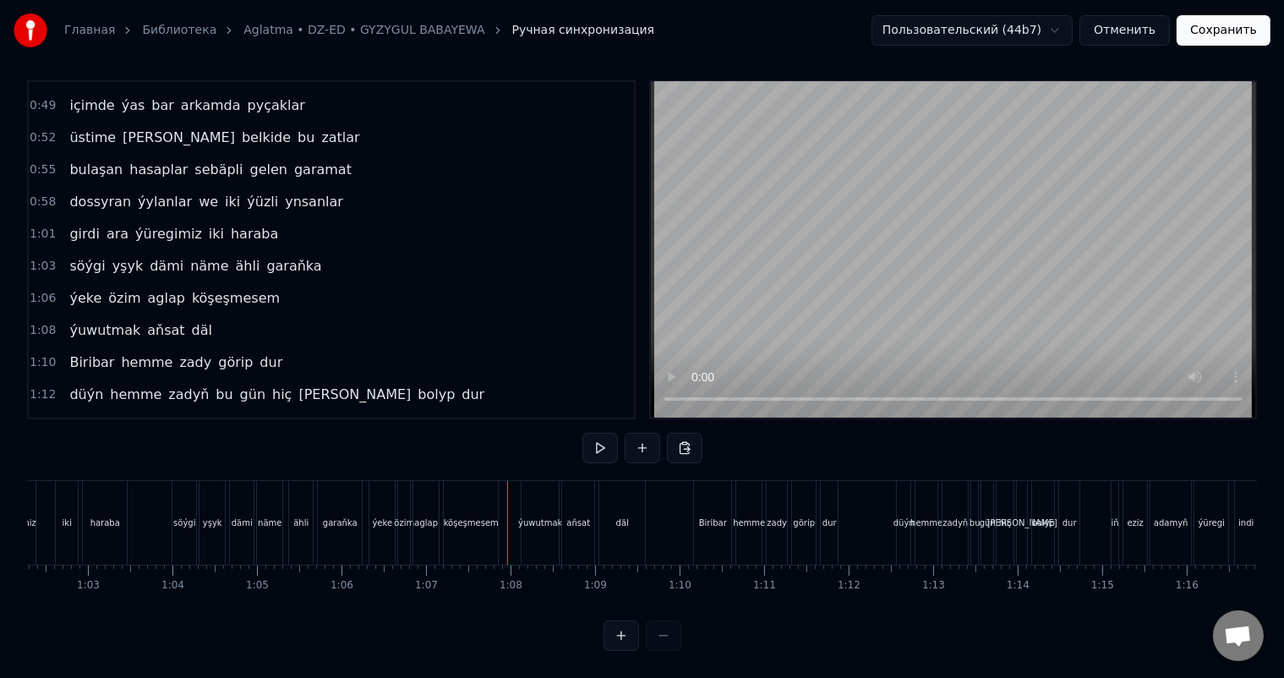
click at [504, 505] on div at bounding box center [504, 523] width 1 height 84
click at [550, 491] on div "ýuwutmak" at bounding box center [539, 523] width 37 height 84
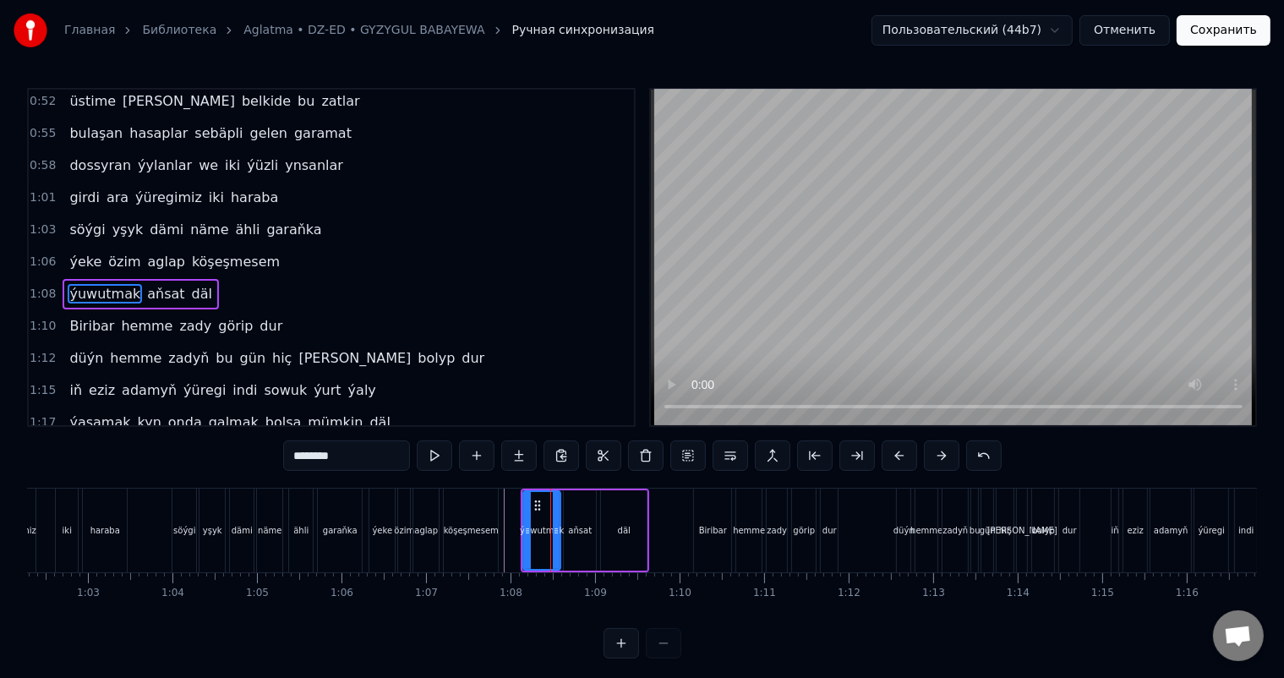
scroll to position [375, 0]
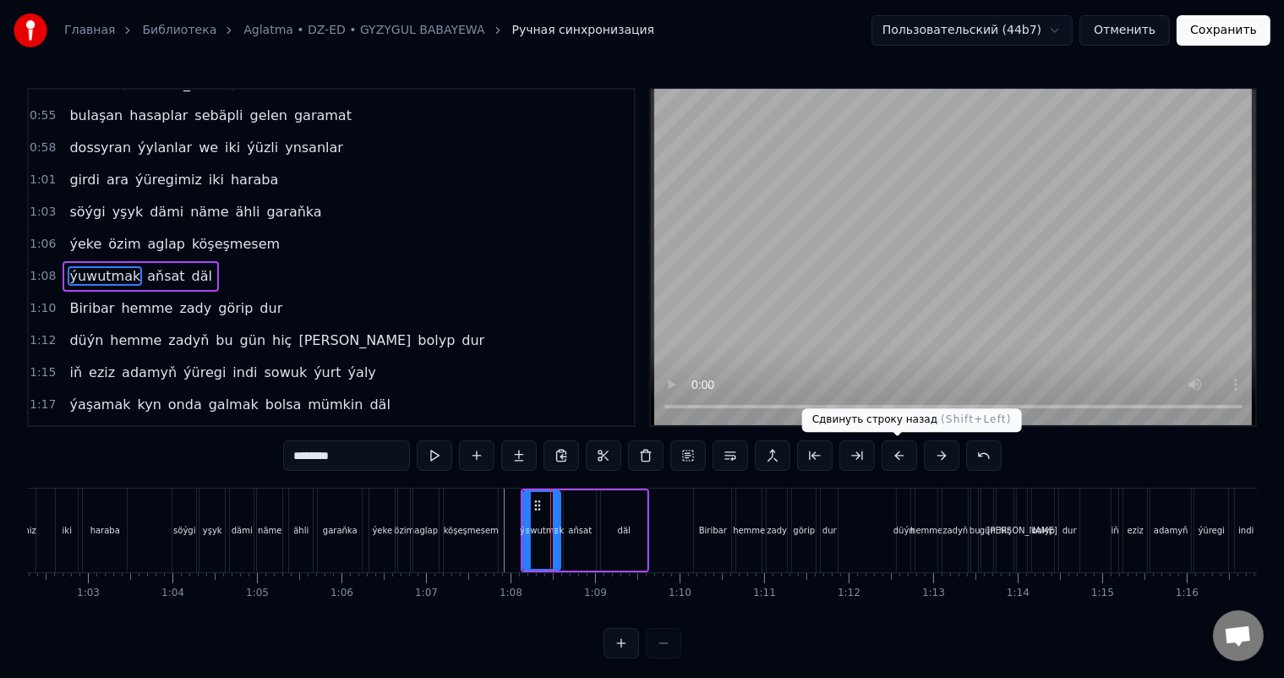
click at [898, 456] on button at bounding box center [898, 455] width 35 height 30
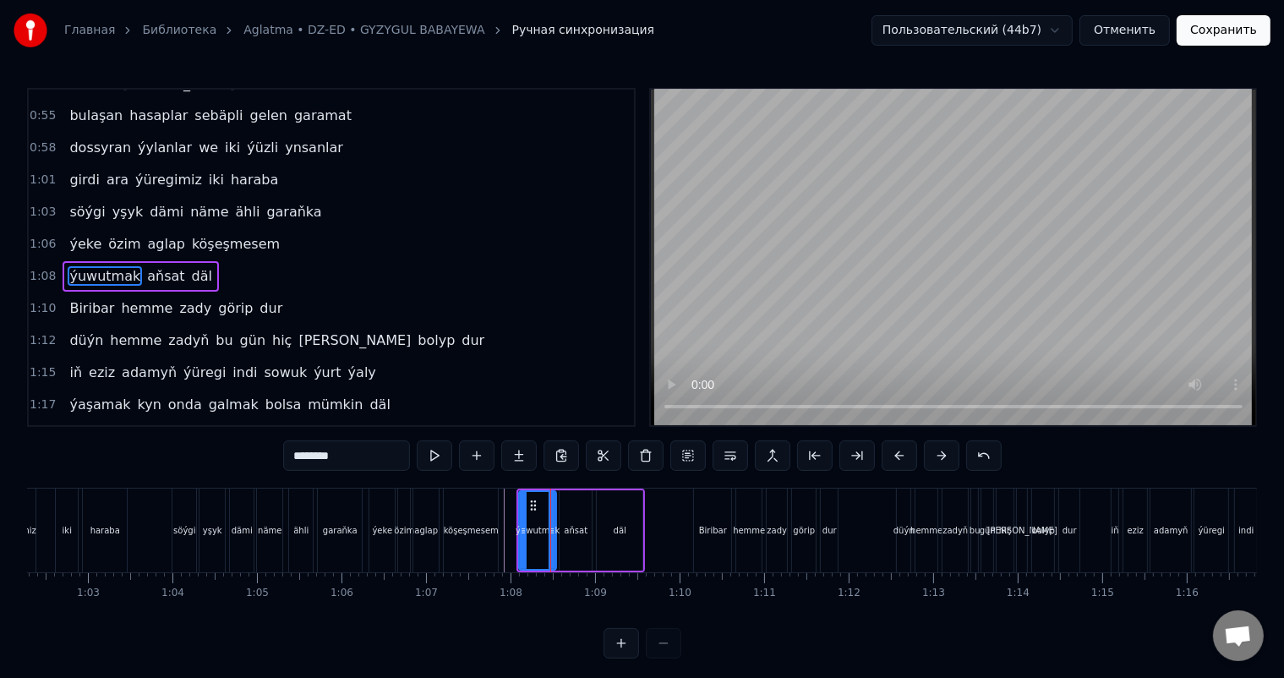
click at [898, 456] on button at bounding box center [898, 455] width 35 height 30
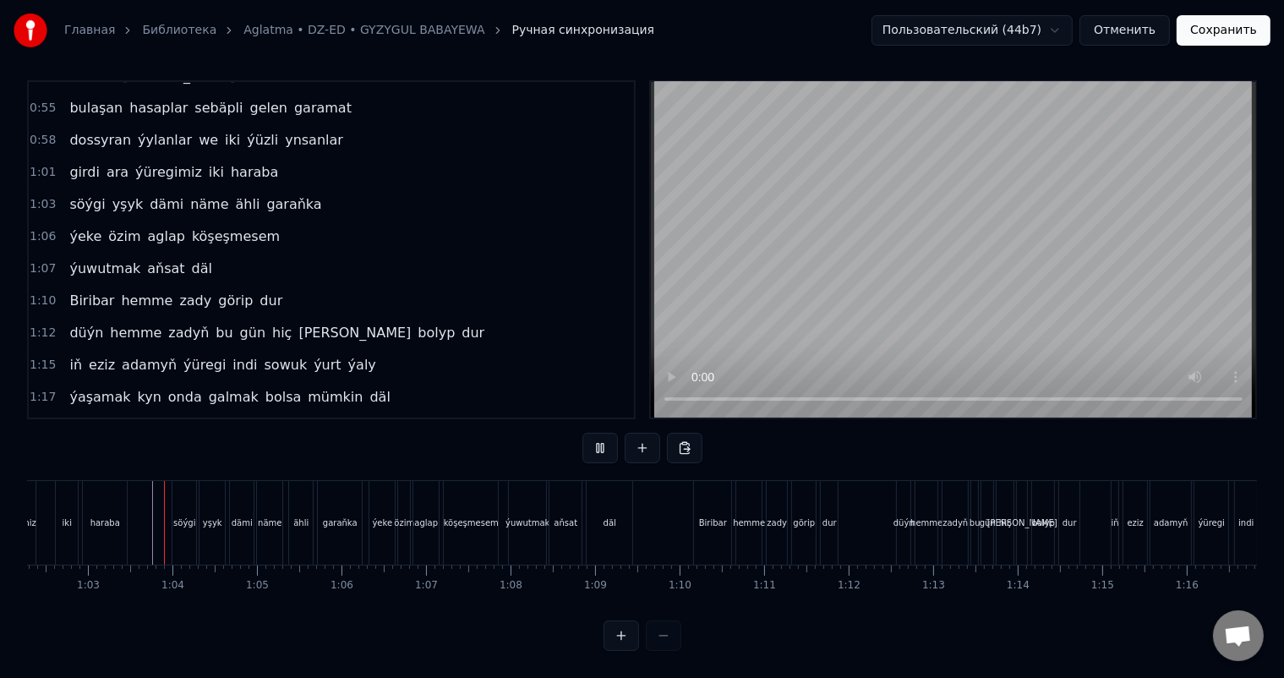
scroll to position [22, 0]
click at [905, 494] on div "düýn" at bounding box center [904, 523] width 14 height 84
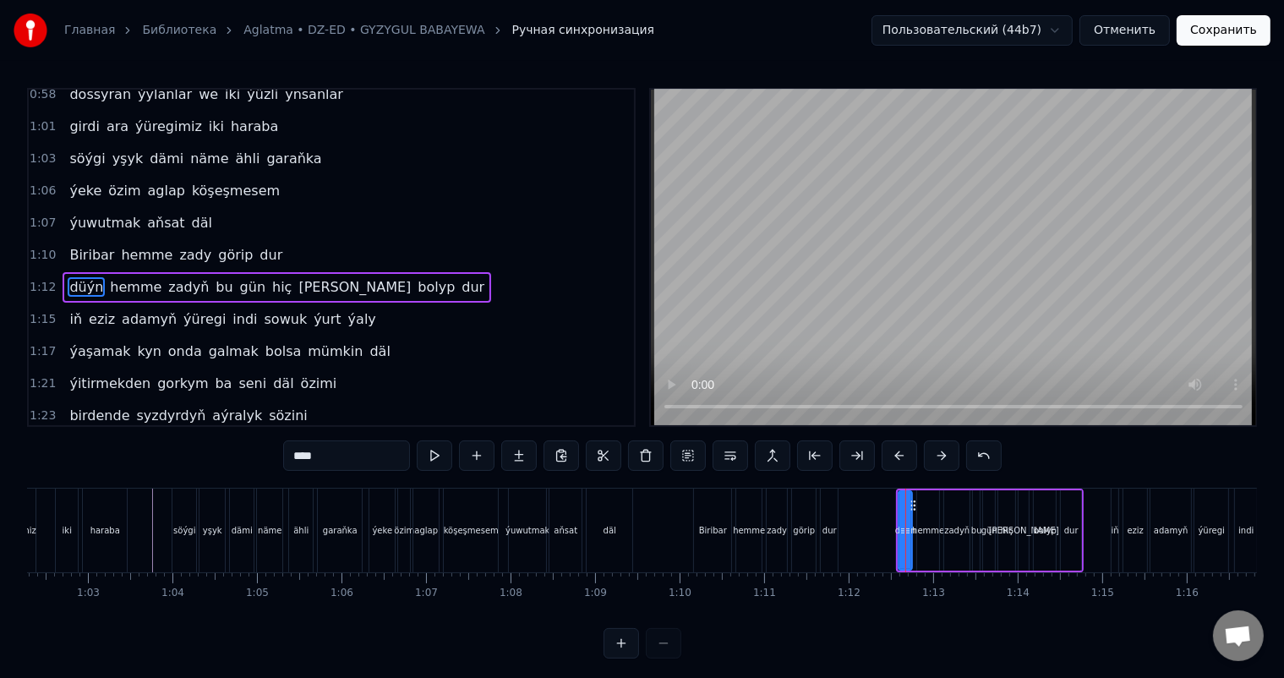
scroll to position [438, 0]
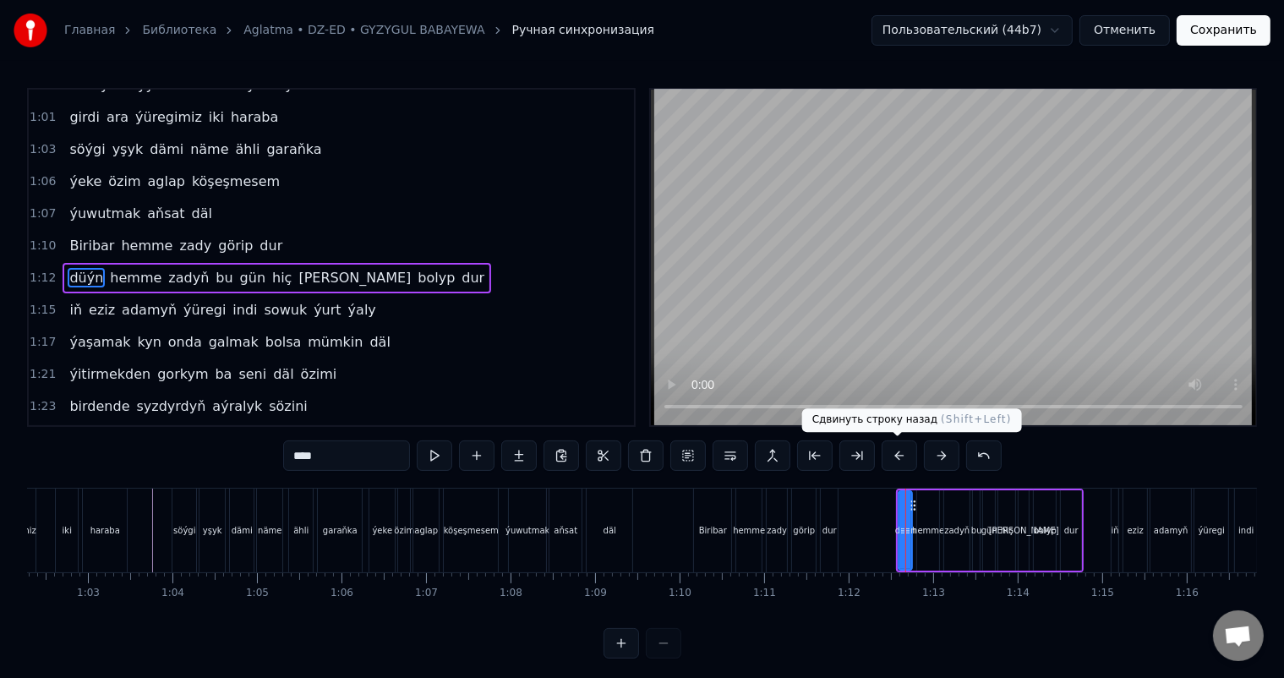
click at [899, 450] on button at bounding box center [898, 455] width 35 height 30
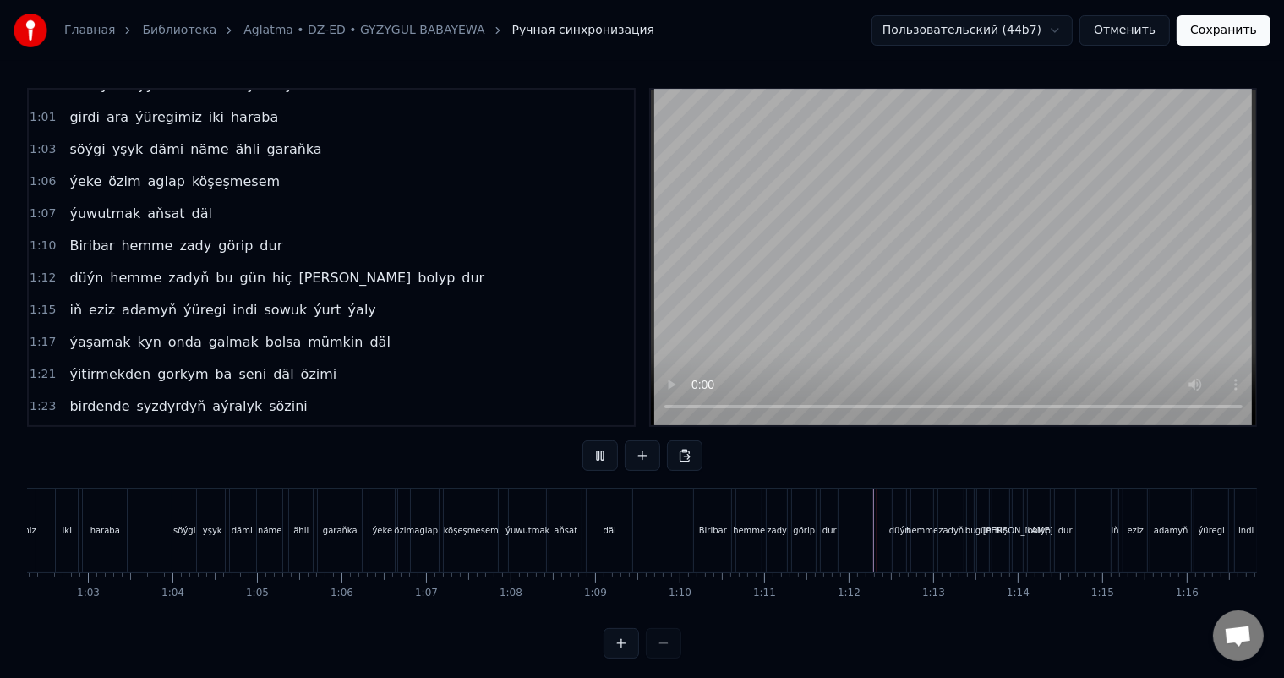
scroll to position [22, 0]
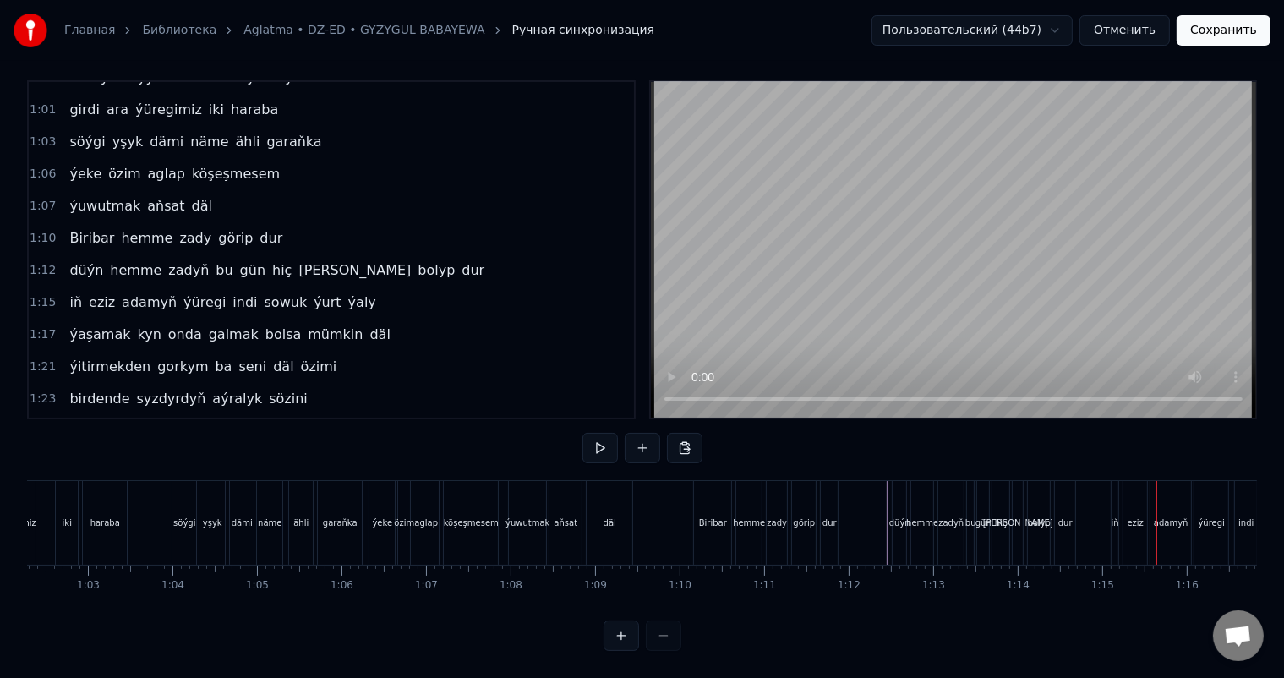
click at [1114, 481] on div "iň" at bounding box center [1114, 523] width 7 height 84
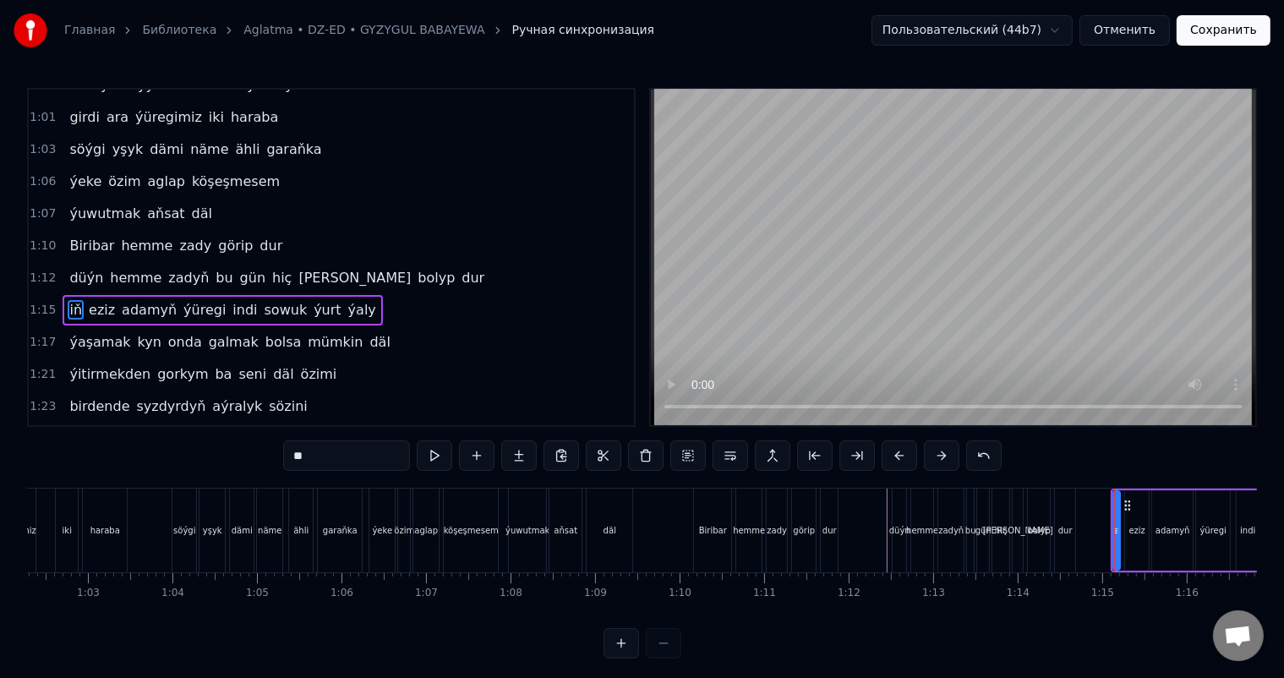
scroll to position [469, 0]
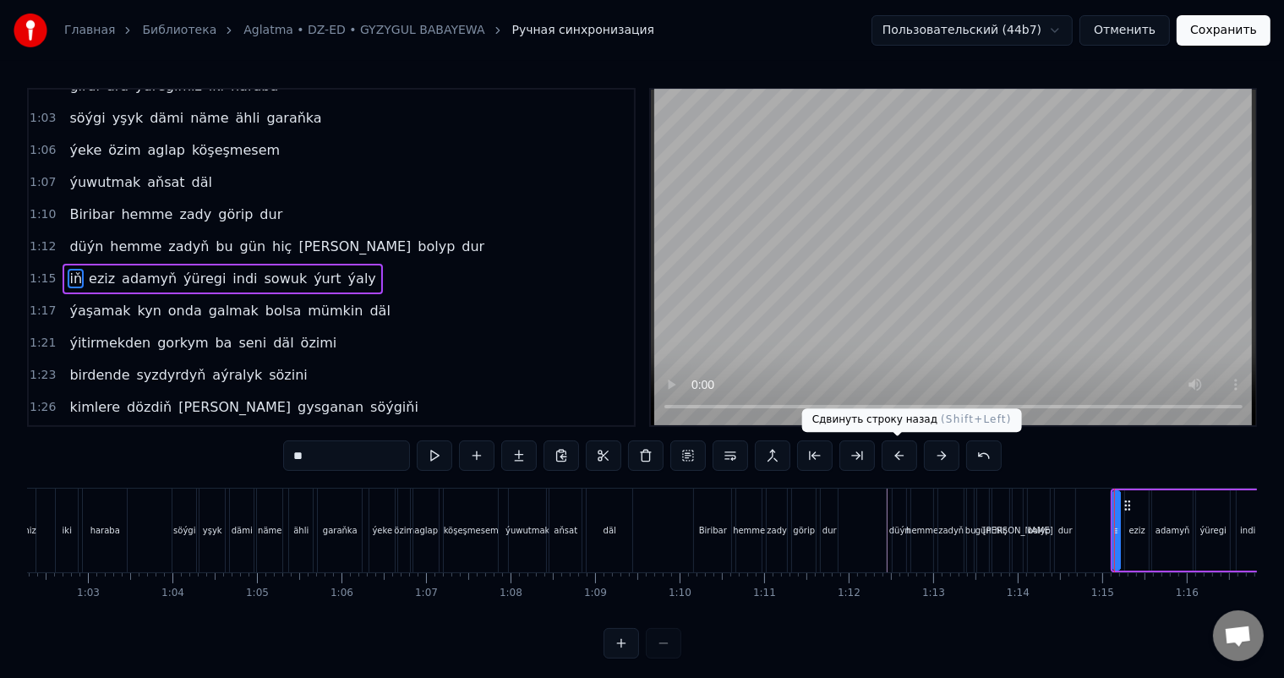
click at [896, 456] on button at bounding box center [898, 455] width 35 height 30
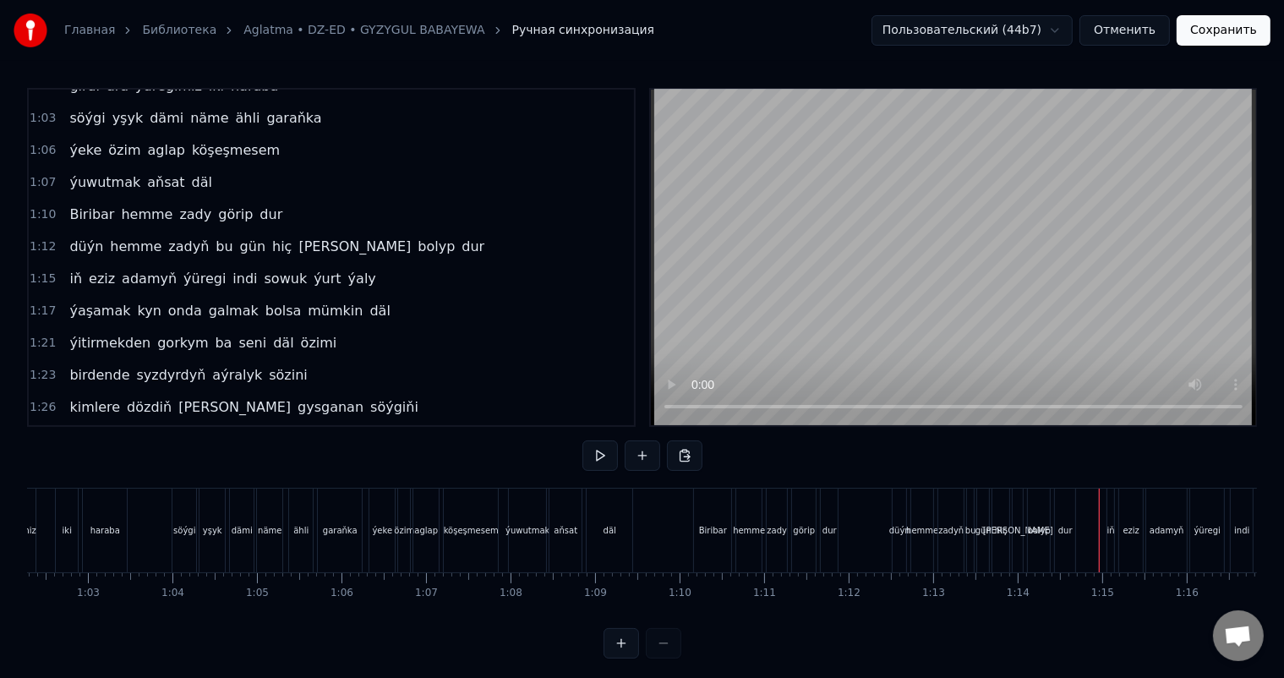
click at [1109, 507] on div "iň" at bounding box center [1110, 530] width 7 height 84
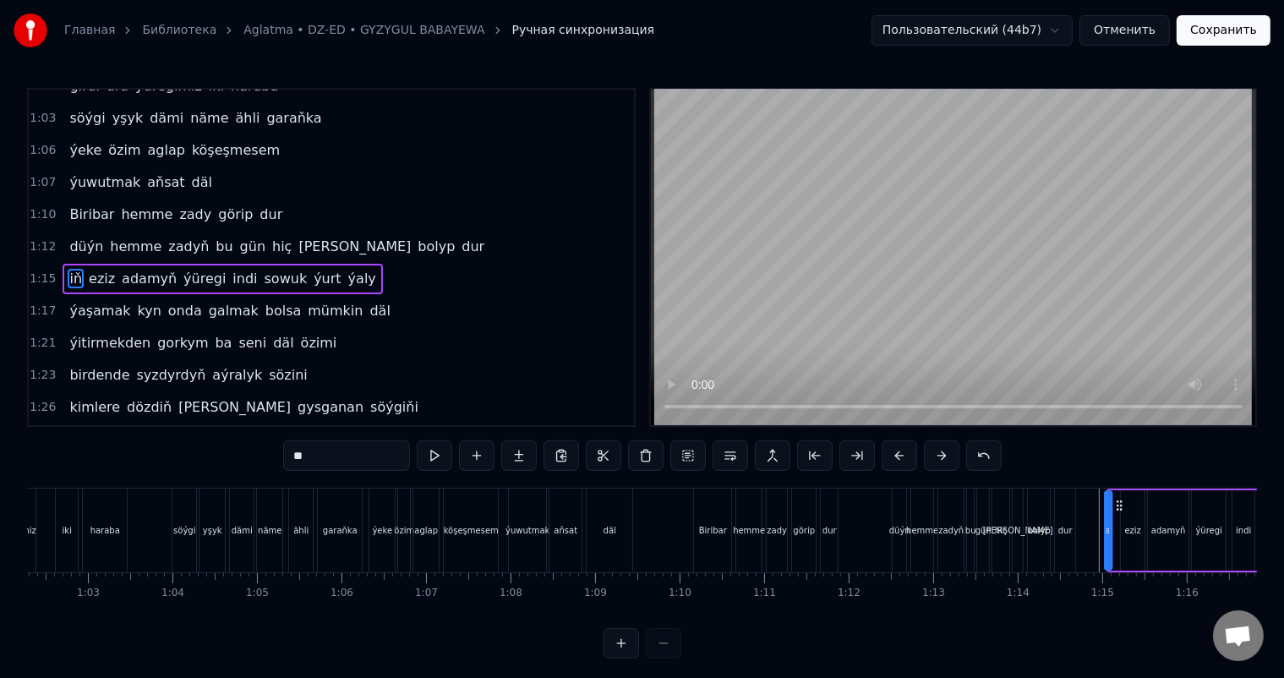
click at [1117, 503] on icon at bounding box center [1120, 506] width 14 height 14
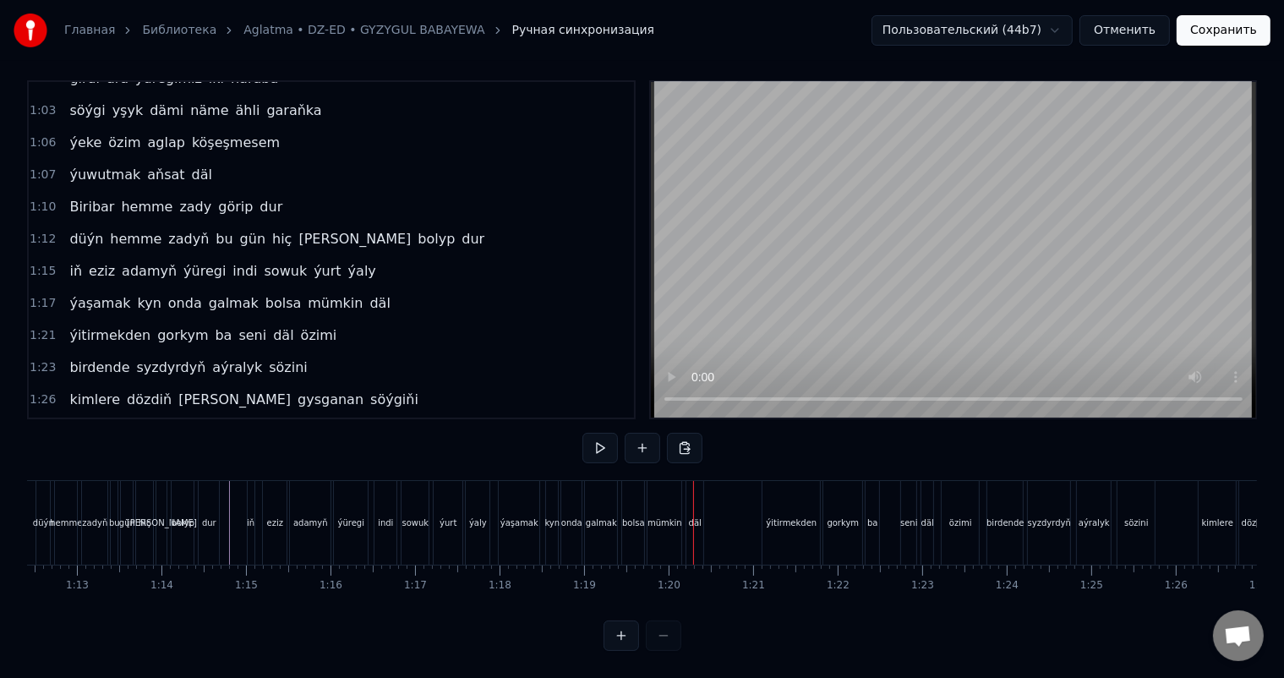
scroll to position [0, 6057]
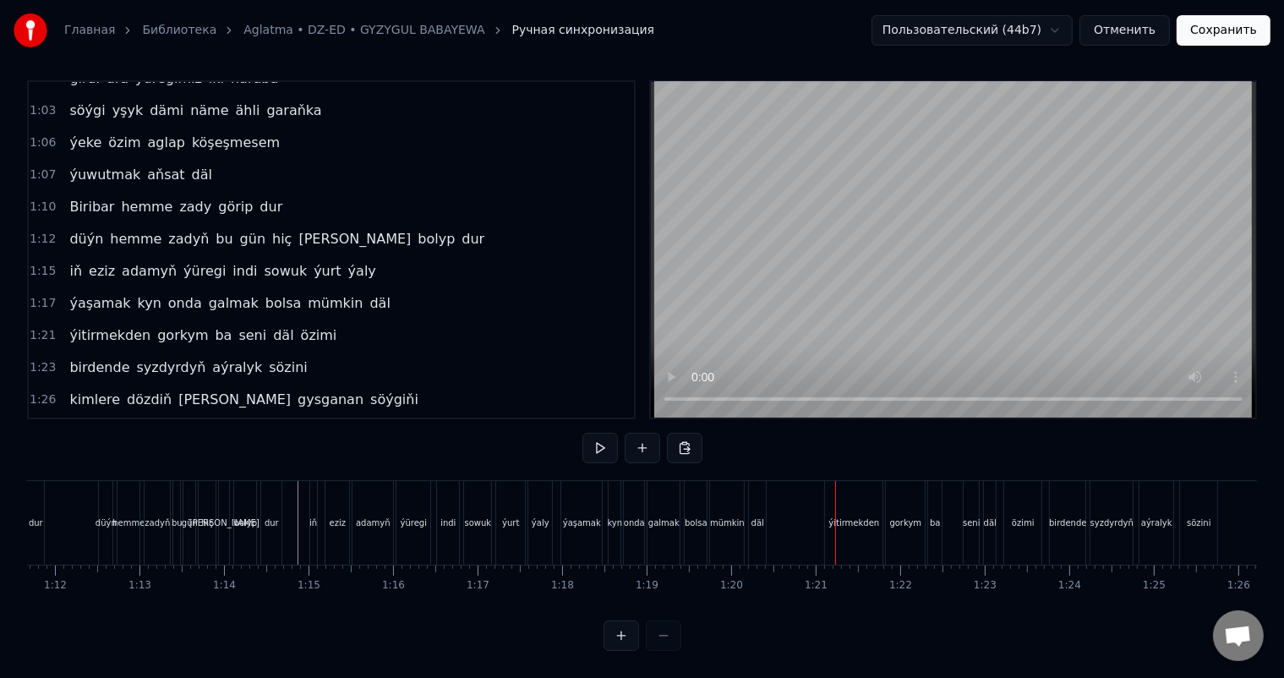
click at [755, 494] on div "däl" at bounding box center [757, 523] width 17 height 84
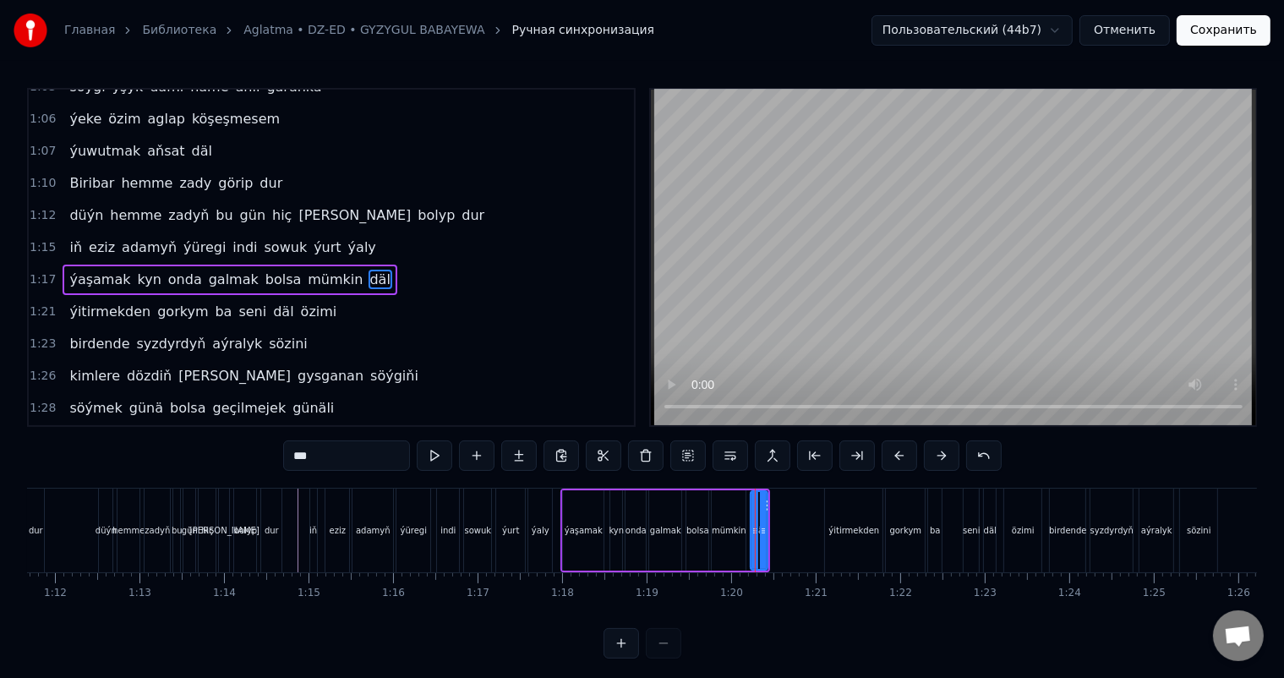
scroll to position [22, 0]
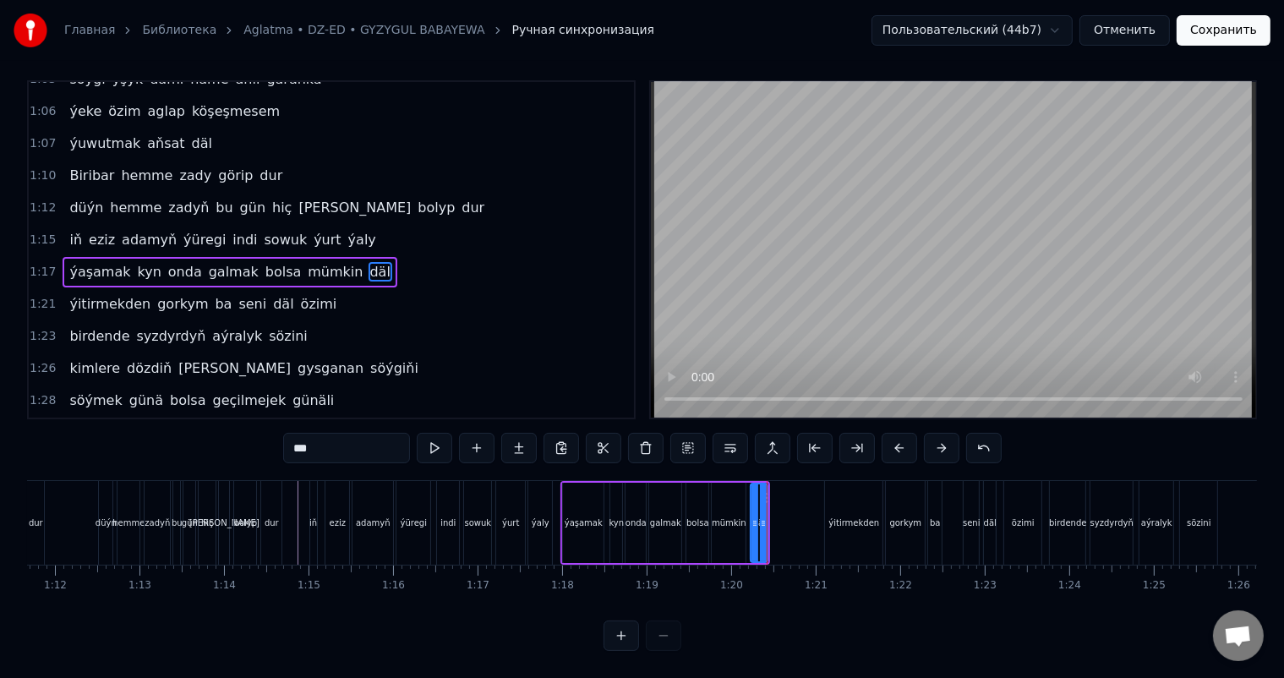
click at [758, 491] on icon at bounding box center [765, 498] width 14 height 14
click at [756, 484] on div at bounding box center [754, 522] width 7 height 77
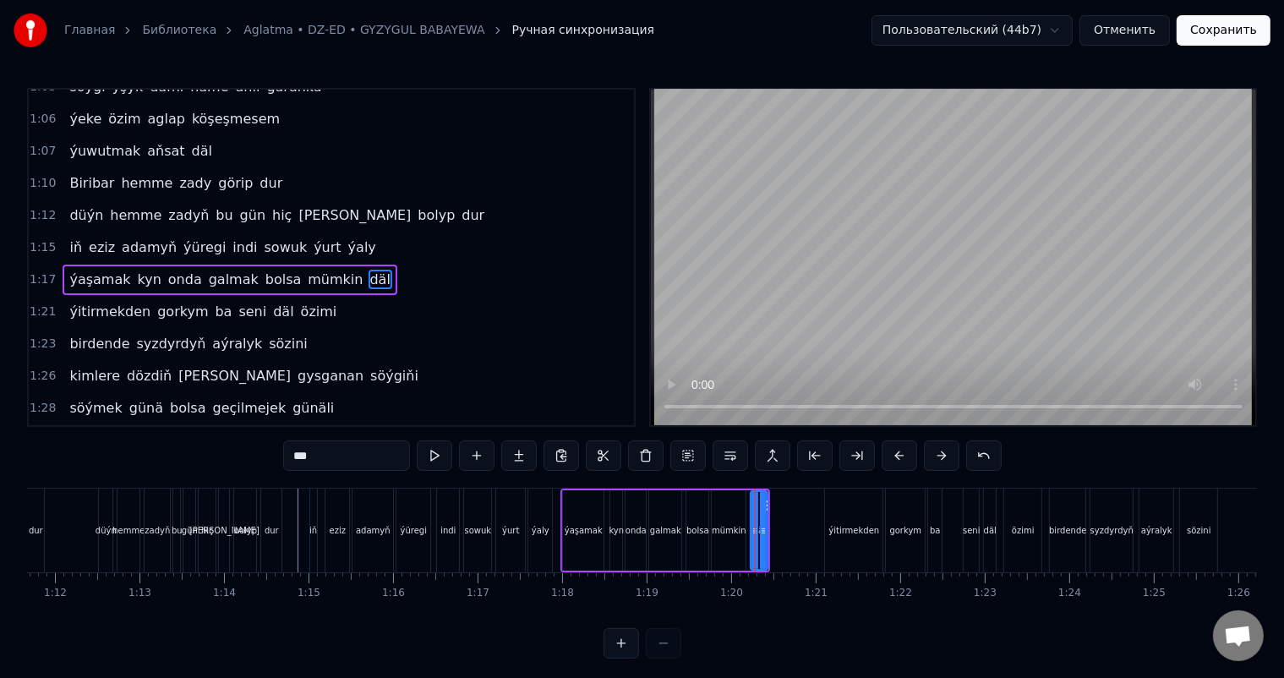
click at [767, 509] on circle at bounding box center [767, 509] width 1 height 1
click at [762, 509] on circle at bounding box center [762, 509] width 1 height 1
click at [554, 505] on div "iň [PERSON_NAME] ýüregi indi sowuk ýurt ýaly" at bounding box center [433, 530] width 248 height 84
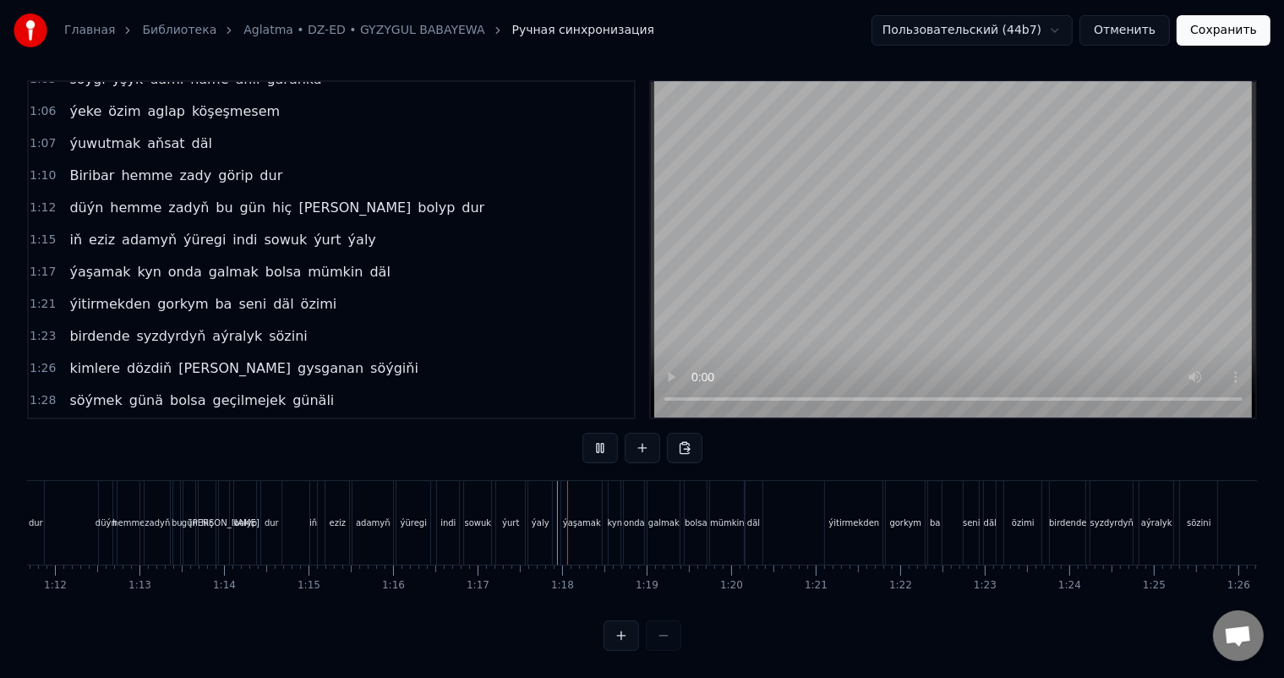
scroll to position [22, 0]
click at [860, 494] on div "ýitirmekden" at bounding box center [853, 523] width 57 height 84
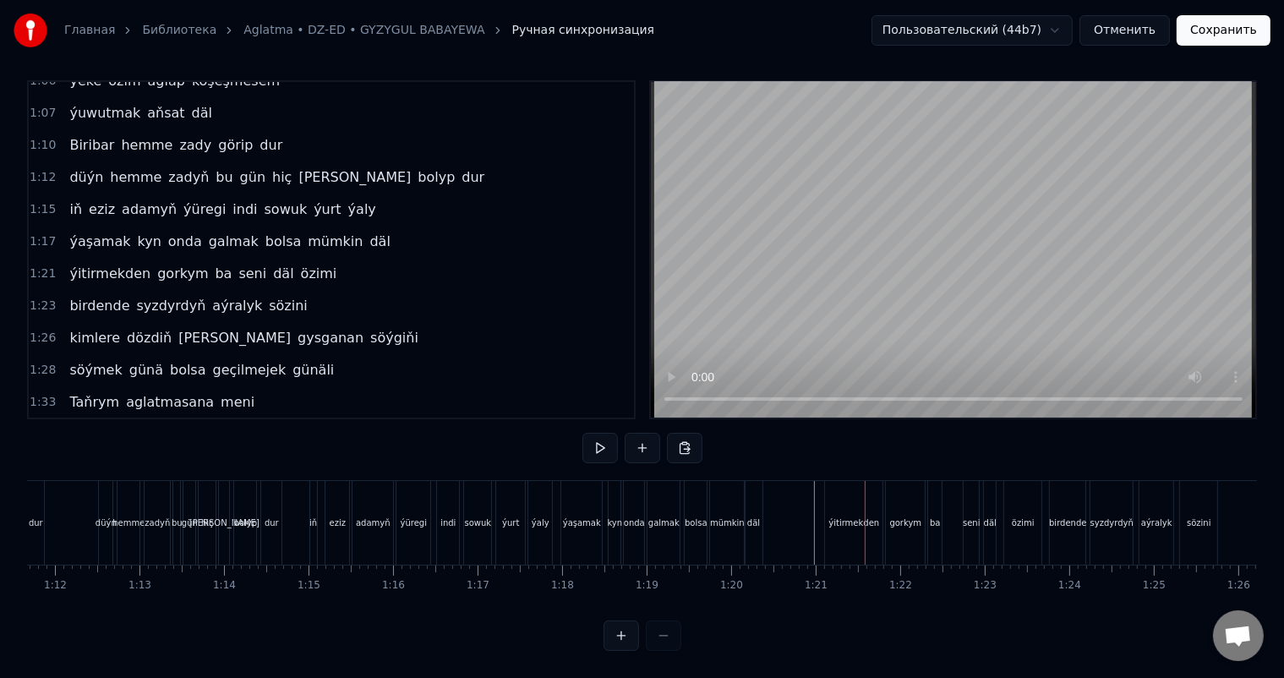
click at [843, 491] on div "ýitirmekden" at bounding box center [853, 523] width 57 height 84
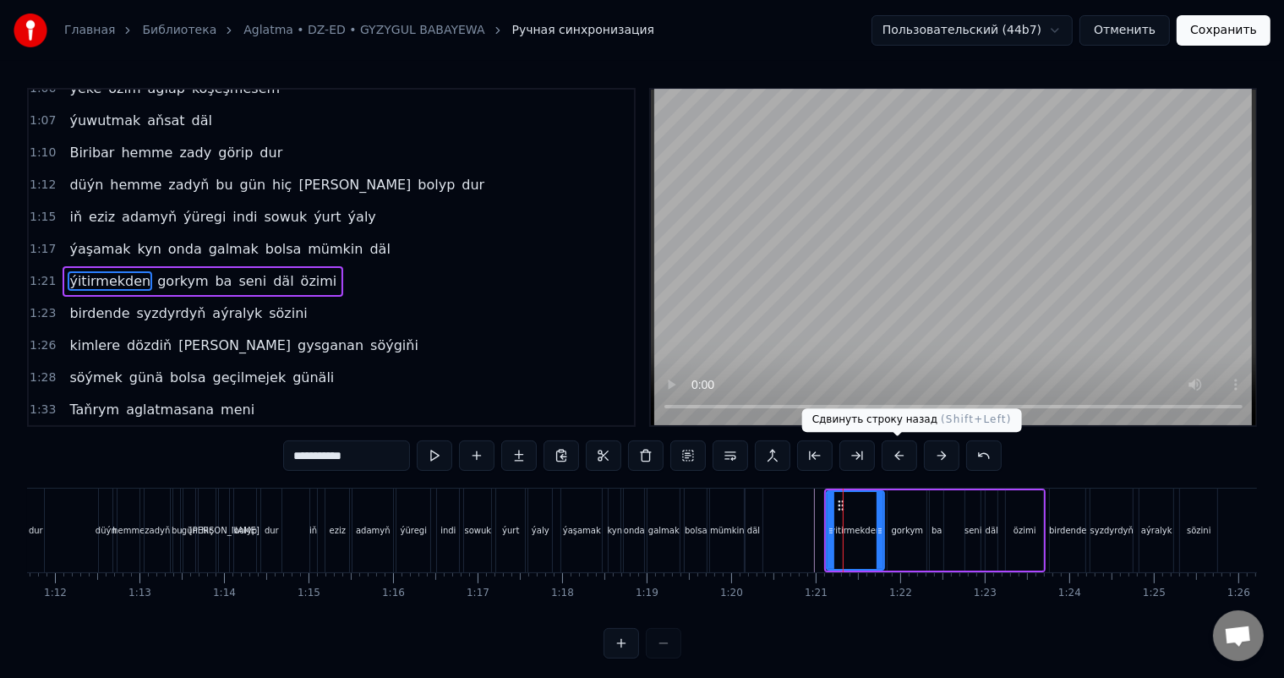
click at [896, 456] on button at bounding box center [898, 455] width 35 height 30
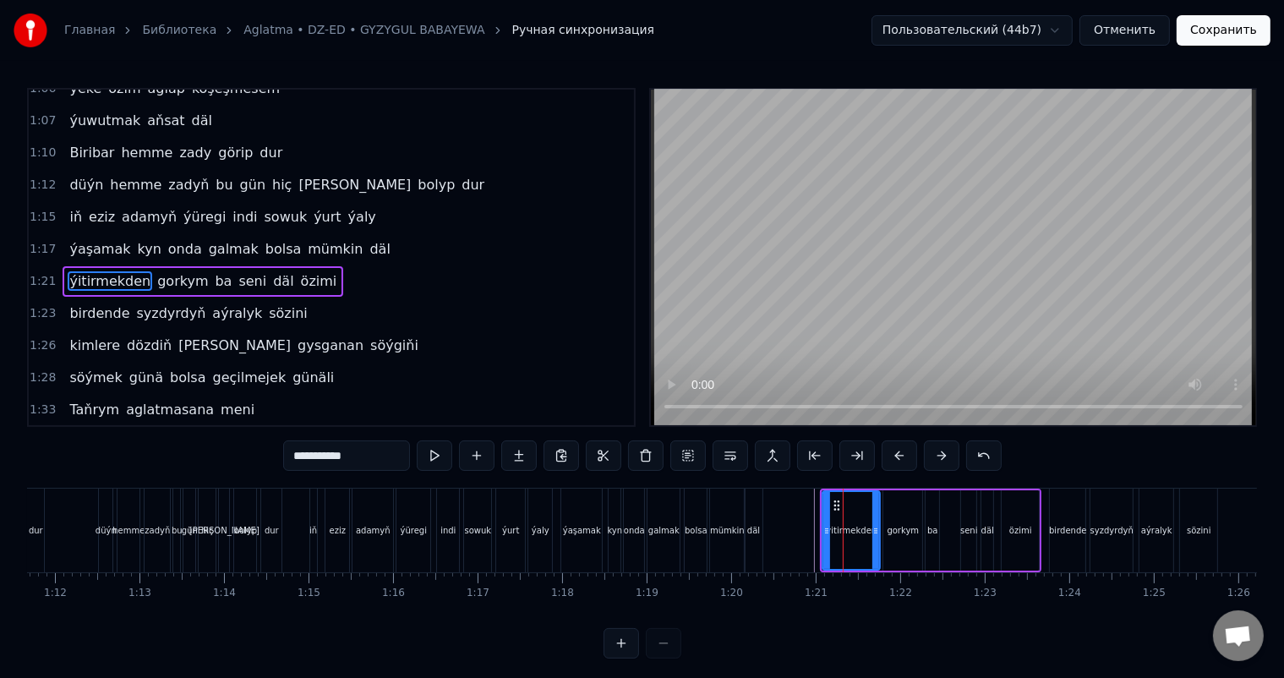
click at [896, 456] on button at bounding box center [898, 455] width 35 height 30
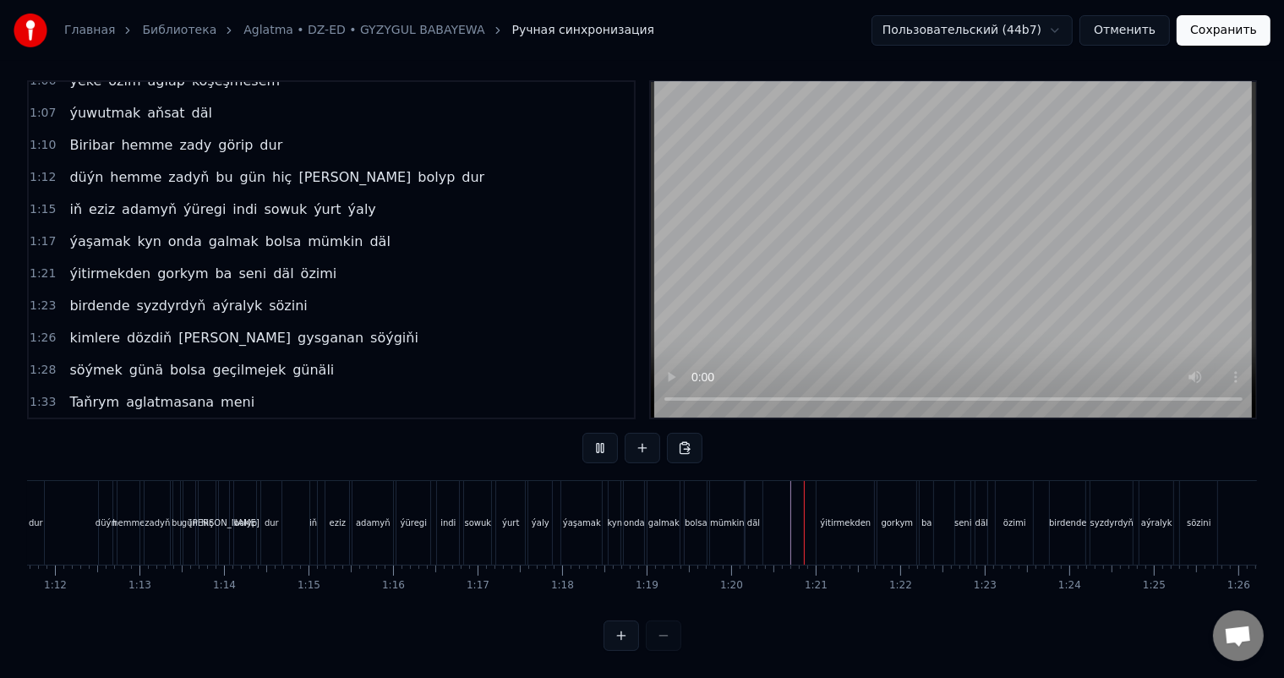
scroll to position [22, 0]
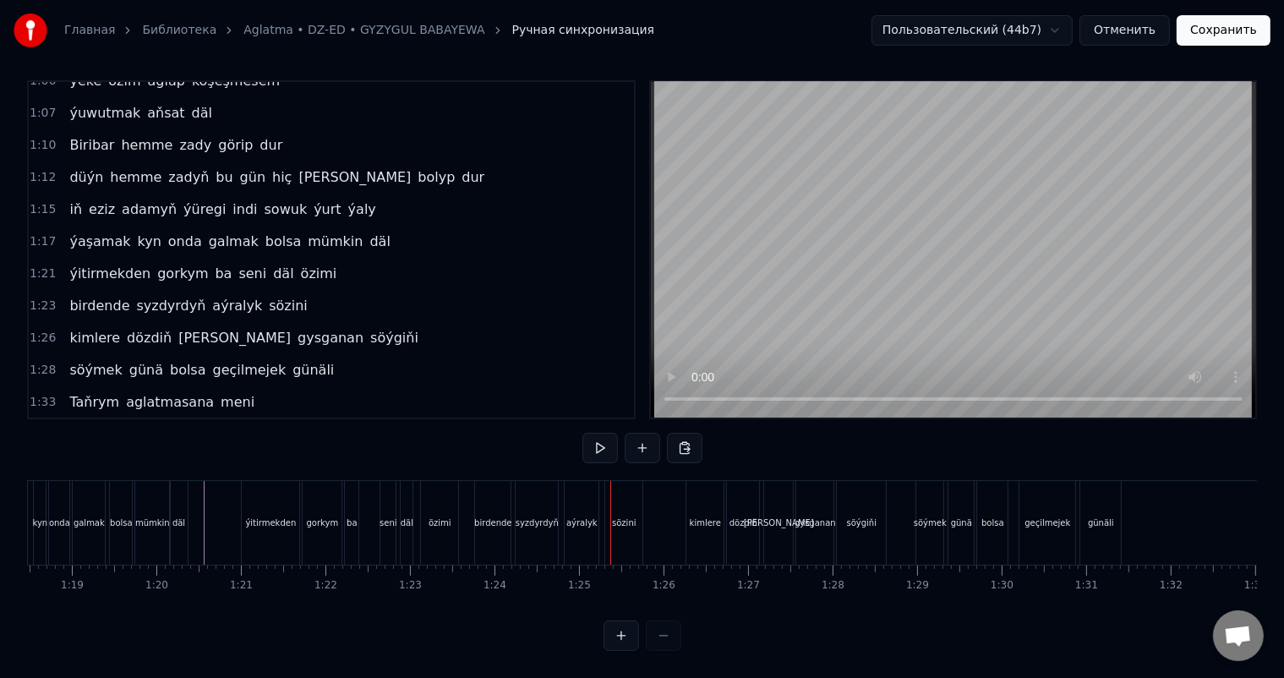
scroll to position [0, 6622]
click at [555, 516] on div "syzdyrdyň" at bounding box center [546, 522] width 43 height 13
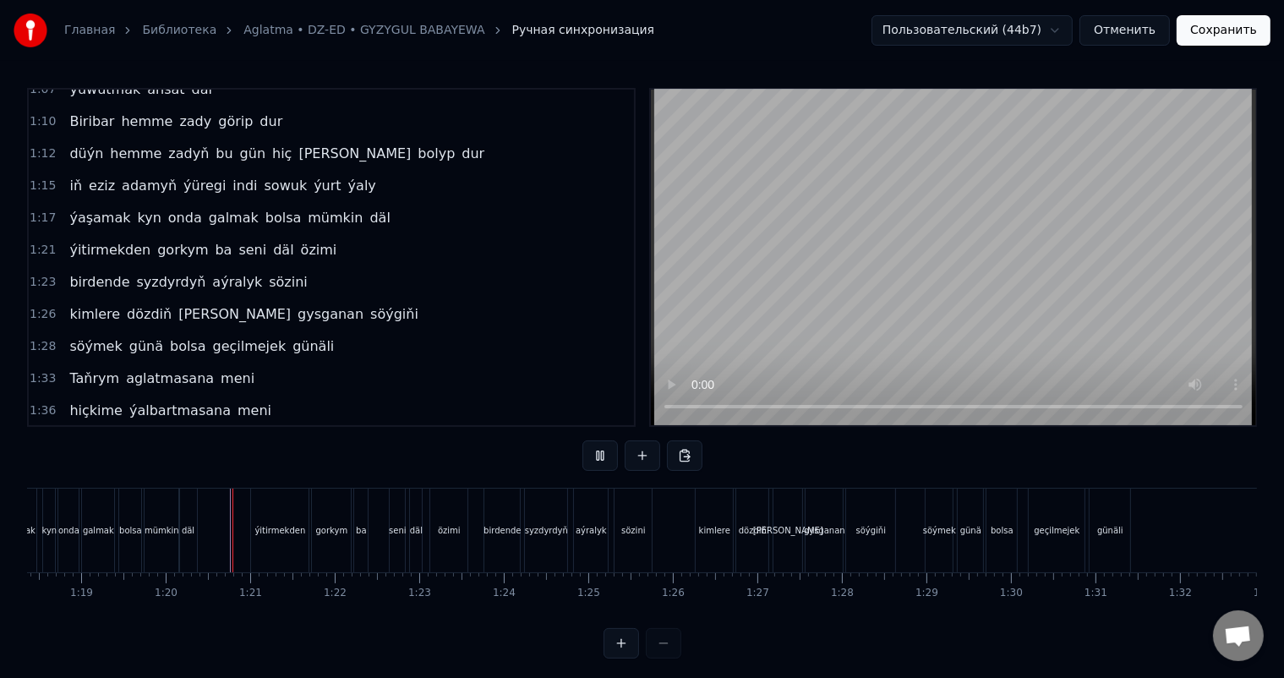
scroll to position [22, 0]
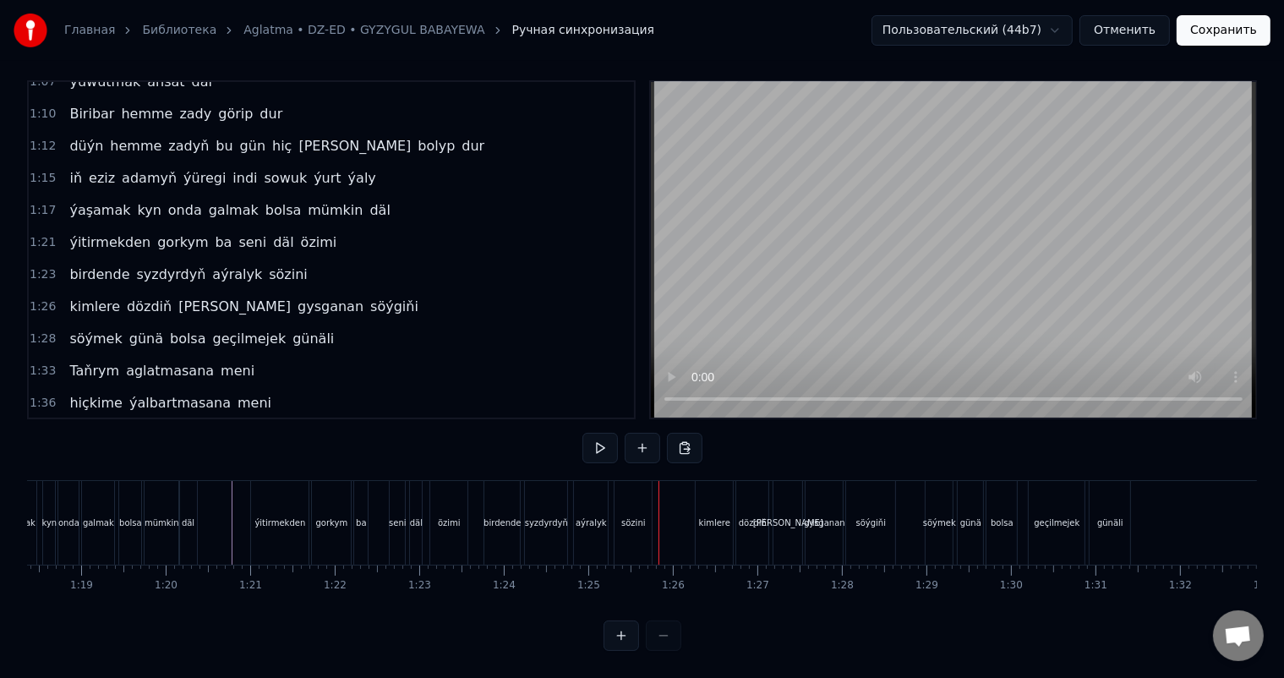
click at [94, 265] on span "birdende" at bounding box center [99, 274] width 63 height 19
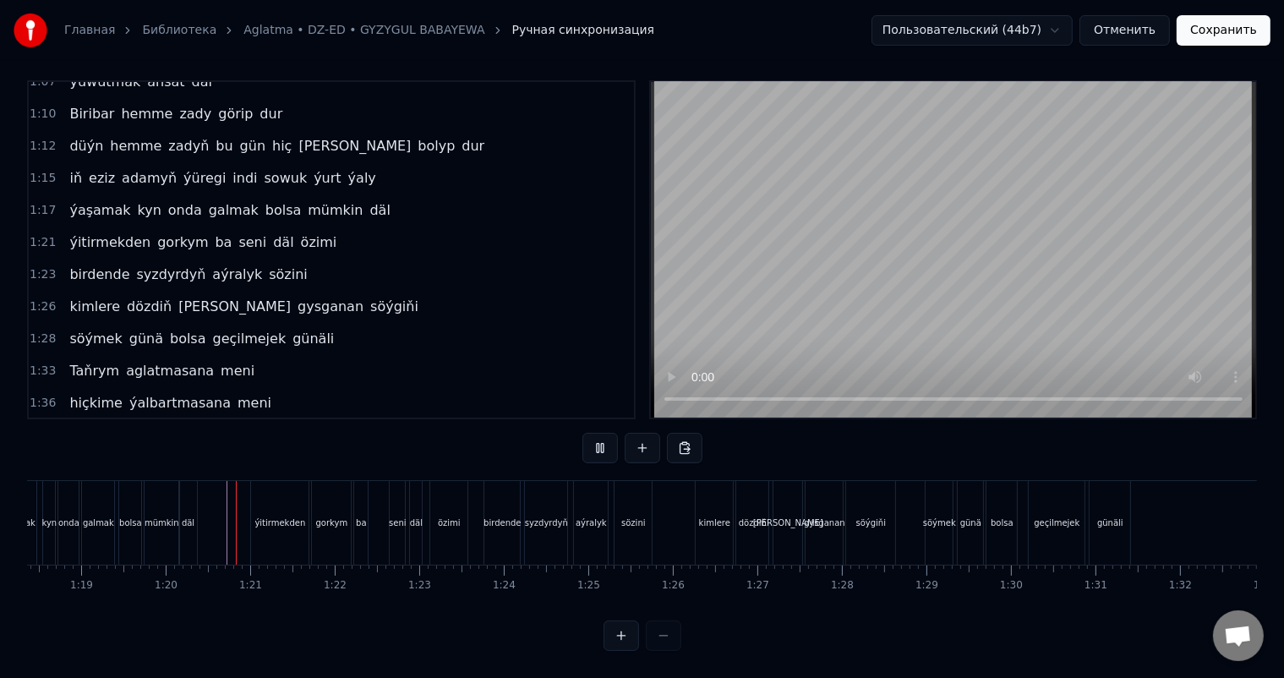
scroll to position [22, 0]
click at [105, 265] on span "birdende" at bounding box center [99, 274] width 63 height 19
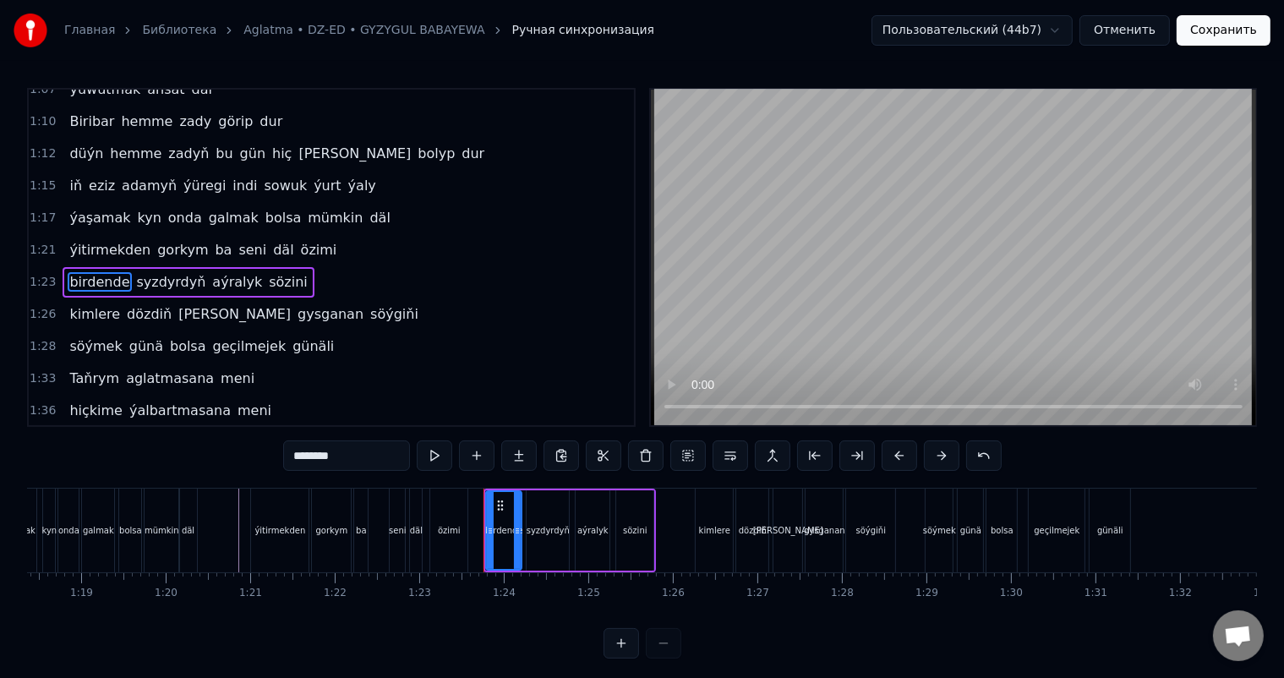
drag, startPoint x: 352, startPoint y: 456, endPoint x: 309, endPoint y: 472, distance: 45.2
click at [309, 472] on div "********" at bounding box center [642, 457] width 718 height 34
click at [310, 456] on input "********" at bounding box center [346, 455] width 127 height 30
drag, startPoint x: 349, startPoint y: 456, endPoint x: 328, endPoint y: 459, distance: 21.3
click at [328, 459] on input "*********" at bounding box center [346, 455] width 127 height 30
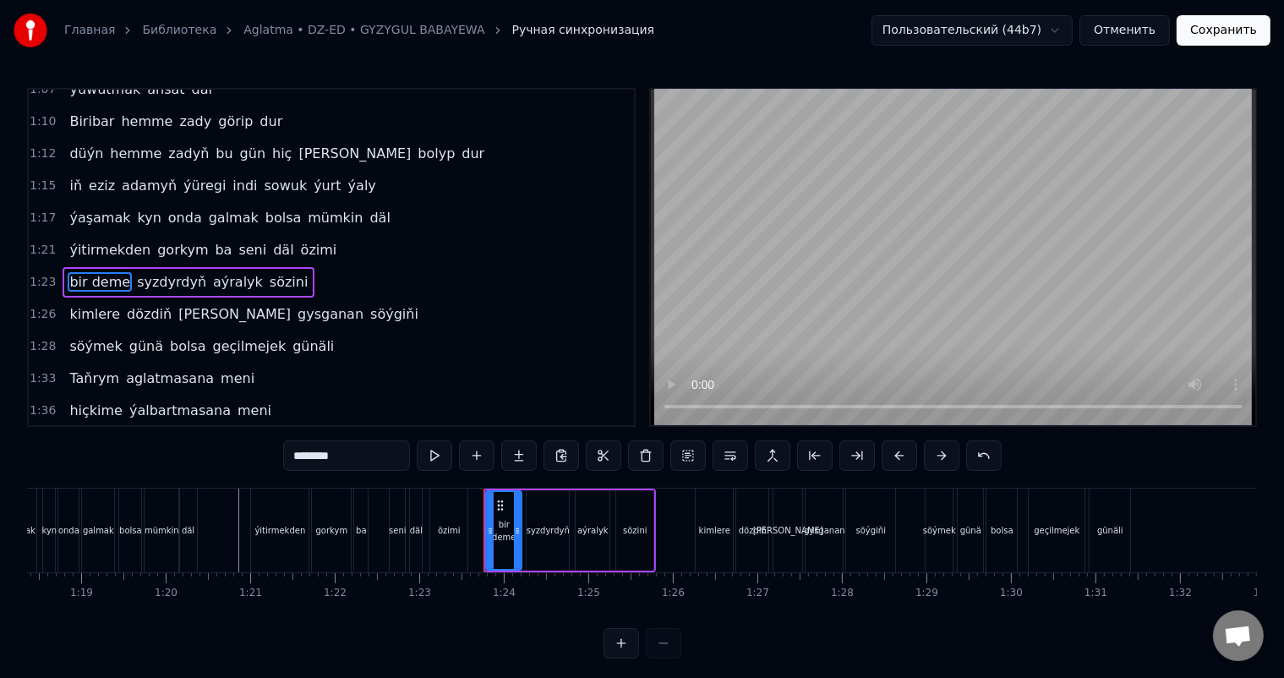
click at [313, 456] on input "********" at bounding box center [346, 455] width 127 height 30
click at [351, 507] on div "gorkym" at bounding box center [331, 530] width 41 height 84
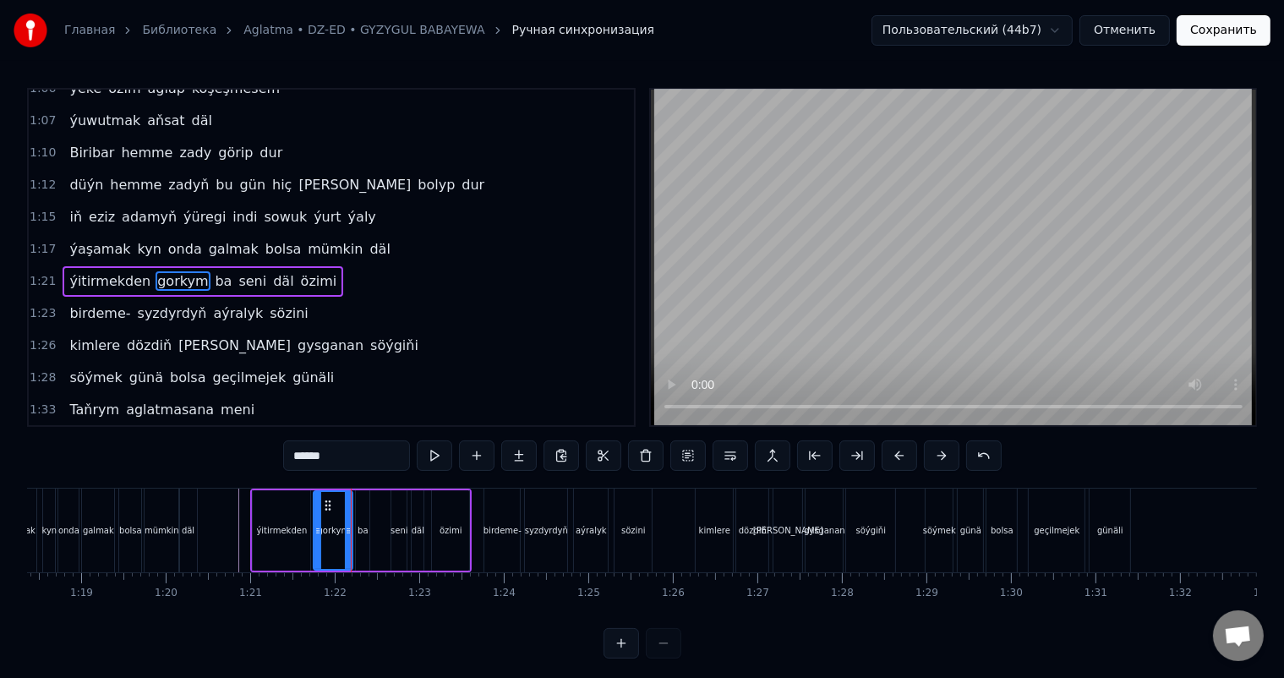
click at [101, 303] on span "birdeme-" at bounding box center [100, 312] width 64 height 19
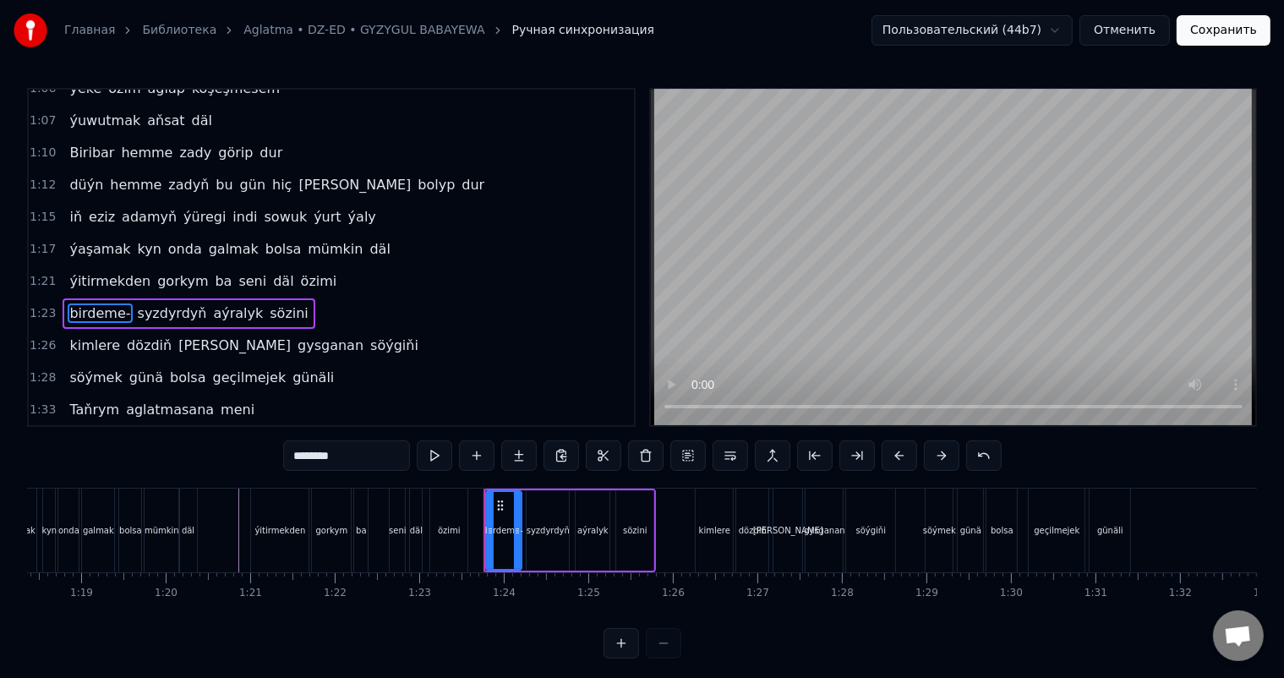
scroll to position [562, 0]
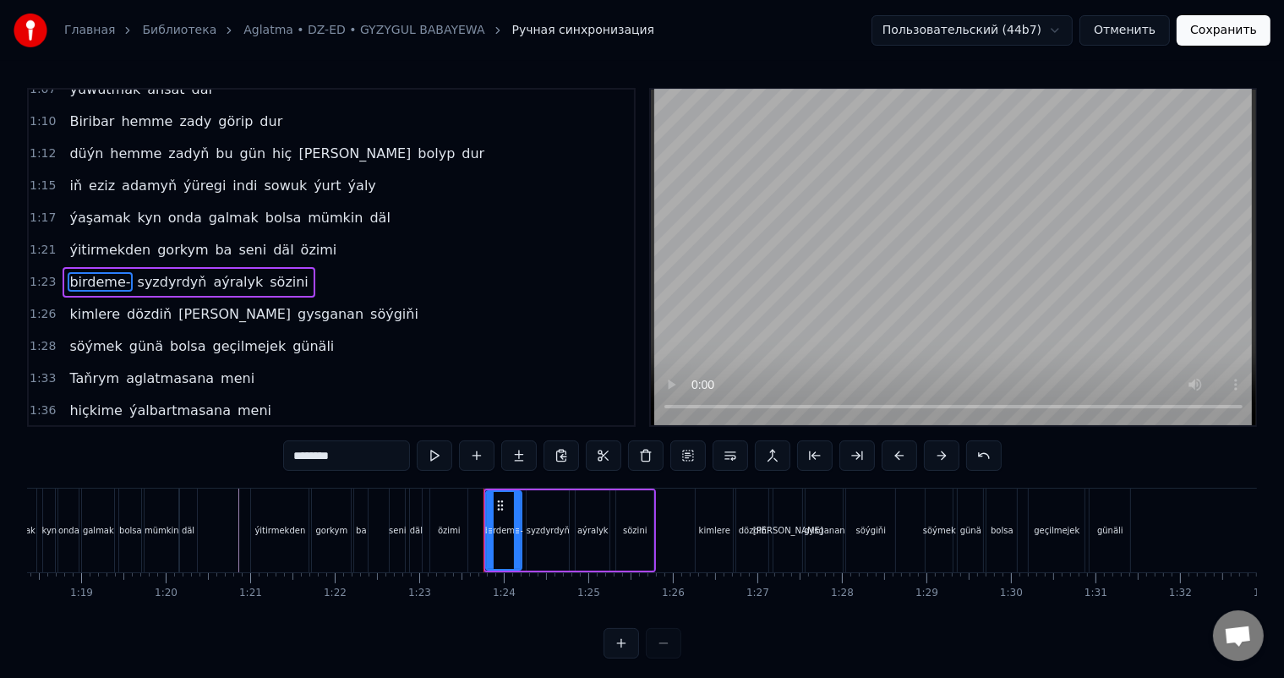
click at [362, 456] on input "********" at bounding box center [346, 455] width 127 height 30
click at [308, 453] on input "*******" at bounding box center [346, 455] width 127 height 30
type input "********"
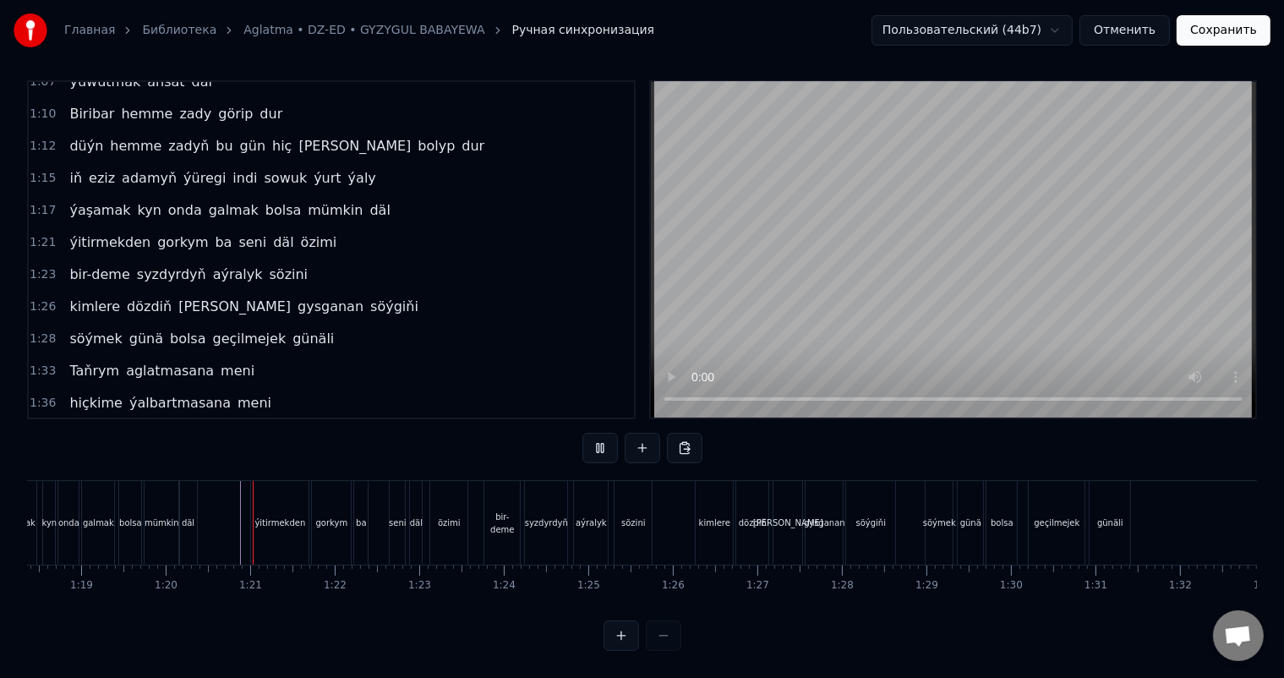
scroll to position [22, 0]
click at [91, 265] on span "bir-deme" at bounding box center [99, 274] width 63 height 19
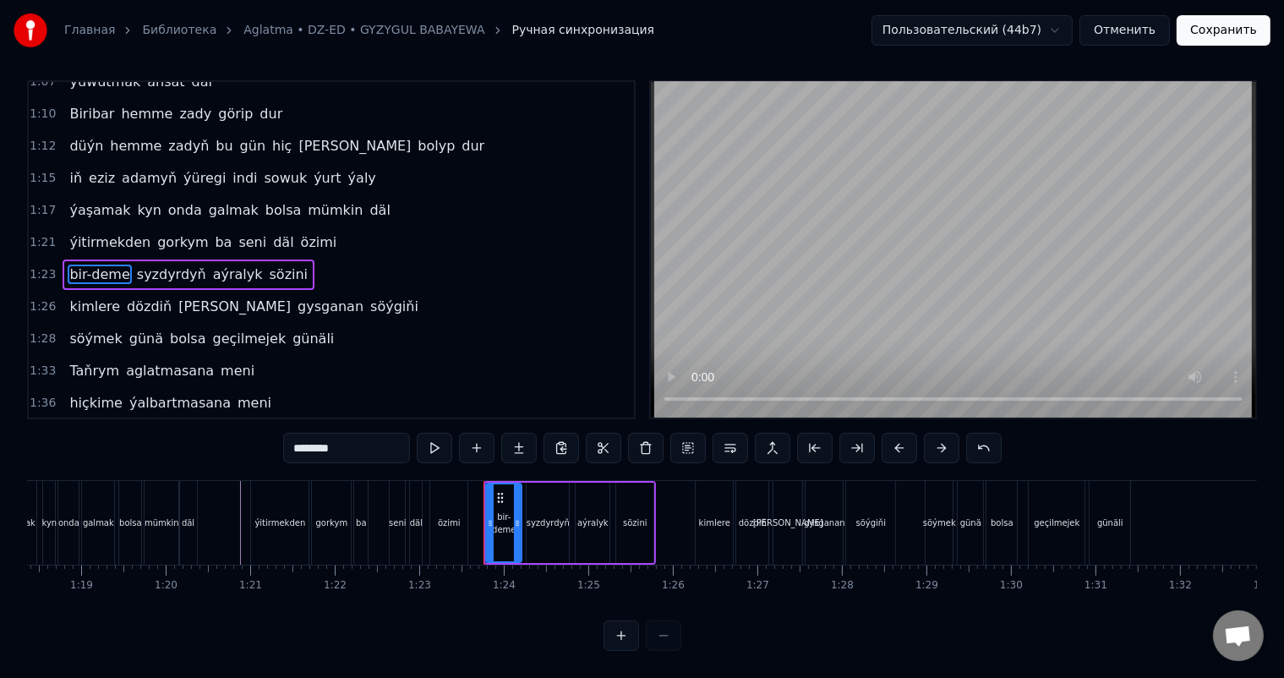
scroll to position [0, 0]
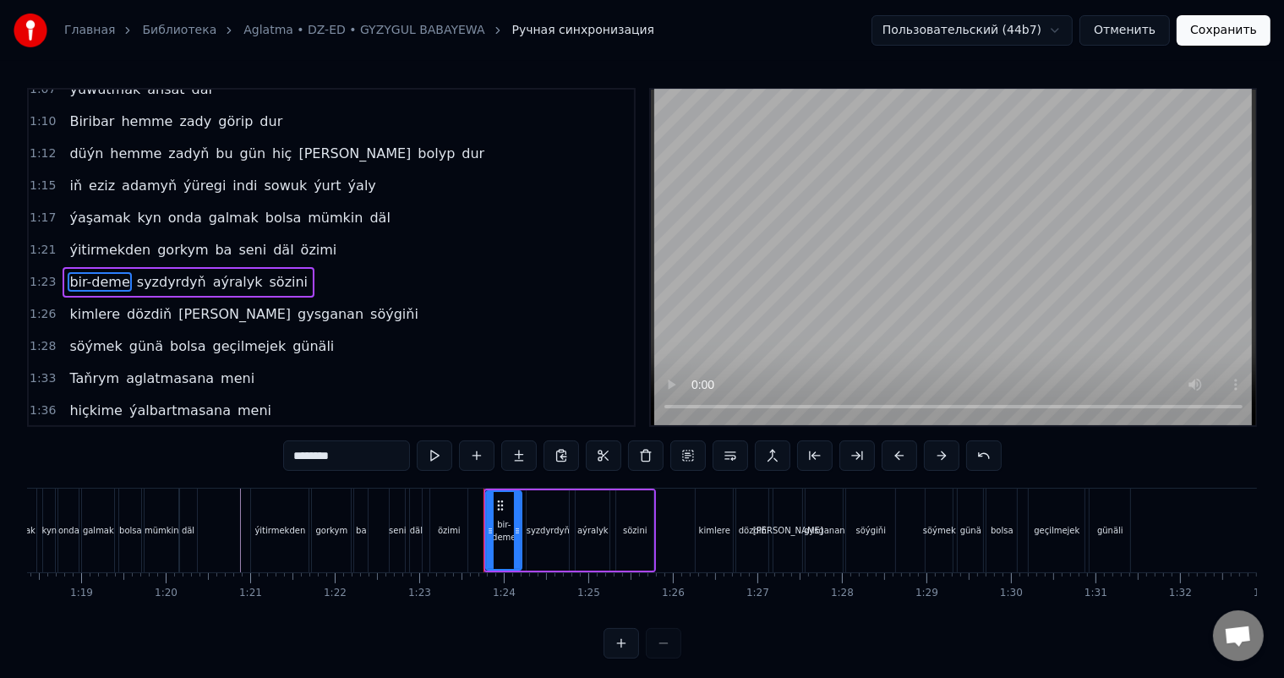
click at [314, 456] on input "********" at bounding box center [346, 455] width 127 height 30
click at [310, 456] on input "*******" at bounding box center [346, 455] width 127 height 30
type input "********"
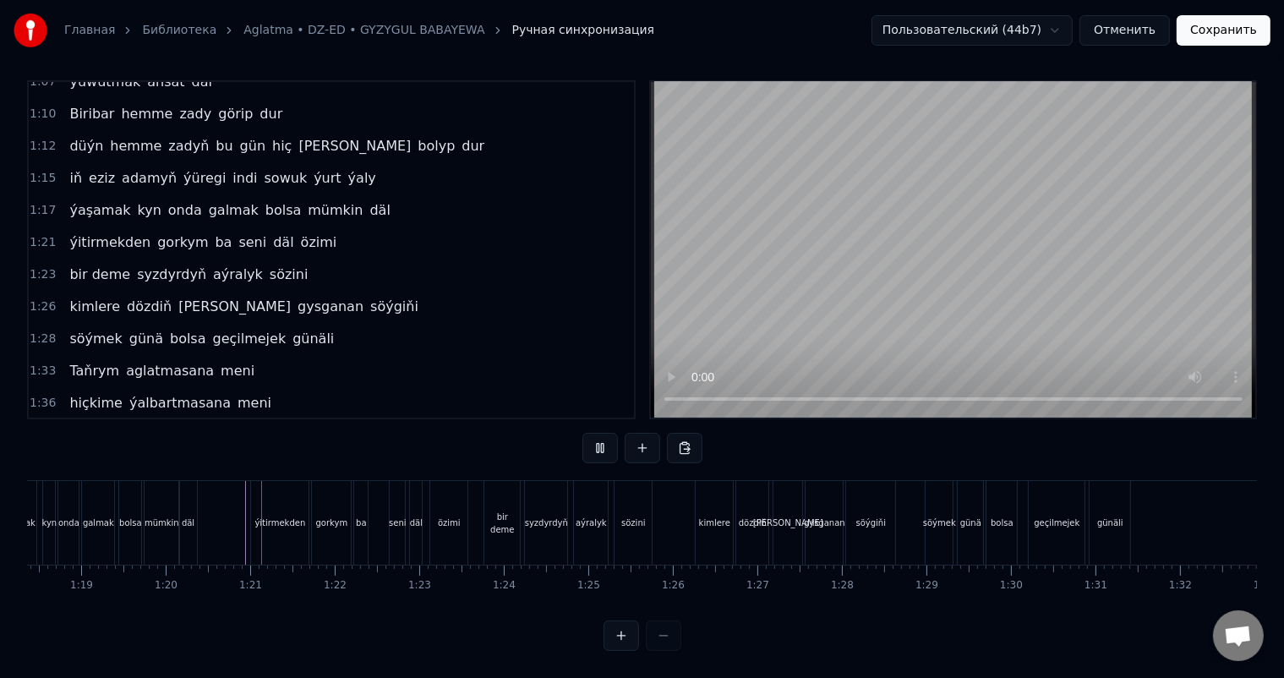
scroll to position [22, 0]
click at [159, 265] on span "syzdyrdyň" at bounding box center [171, 274] width 73 height 19
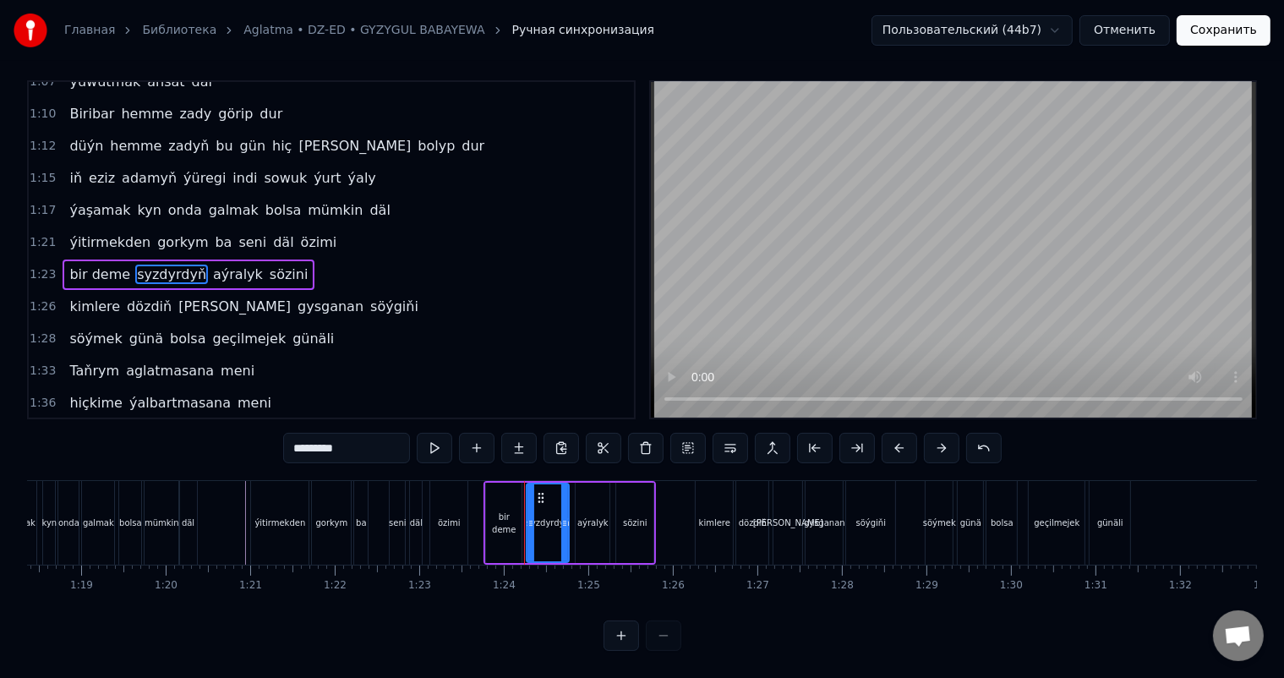
scroll to position [0, 0]
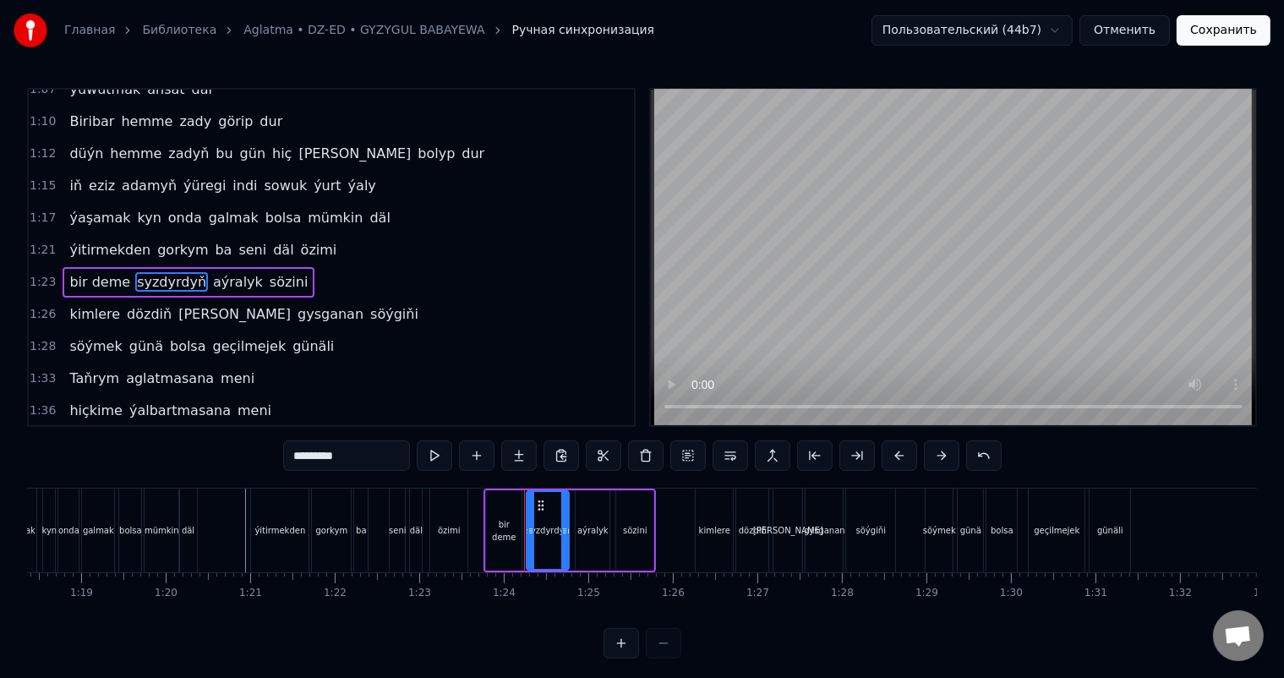
click at [310, 456] on input "*********" at bounding box center [346, 455] width 127 height 30
drag, startPoint x: 349, startPoint y: 455, endPoint x: 309, endPoint y: 457, distance: 39.8
click at [309, 457] on input "*********" at bounding box center [346, 455] width 127 height 30
click at [371, 459] on input "*********" at bounding box center [346, 455] width 127 height 30
drag, startPoint x: 365, startPoint y: 456, endPoint x: 292, endPoint y: 456, distance: 73.5
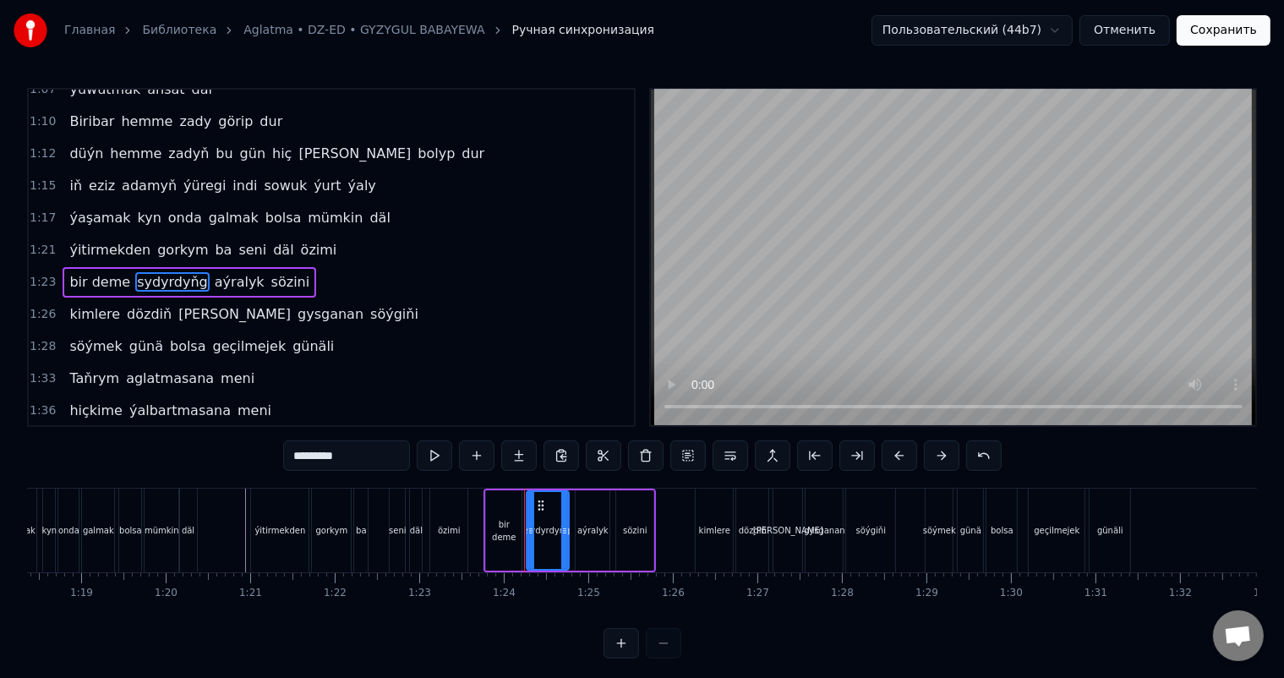
click at [292, 456] on input "*********" at bounding box center [346, 455] width 127 height 30
type input "*********"
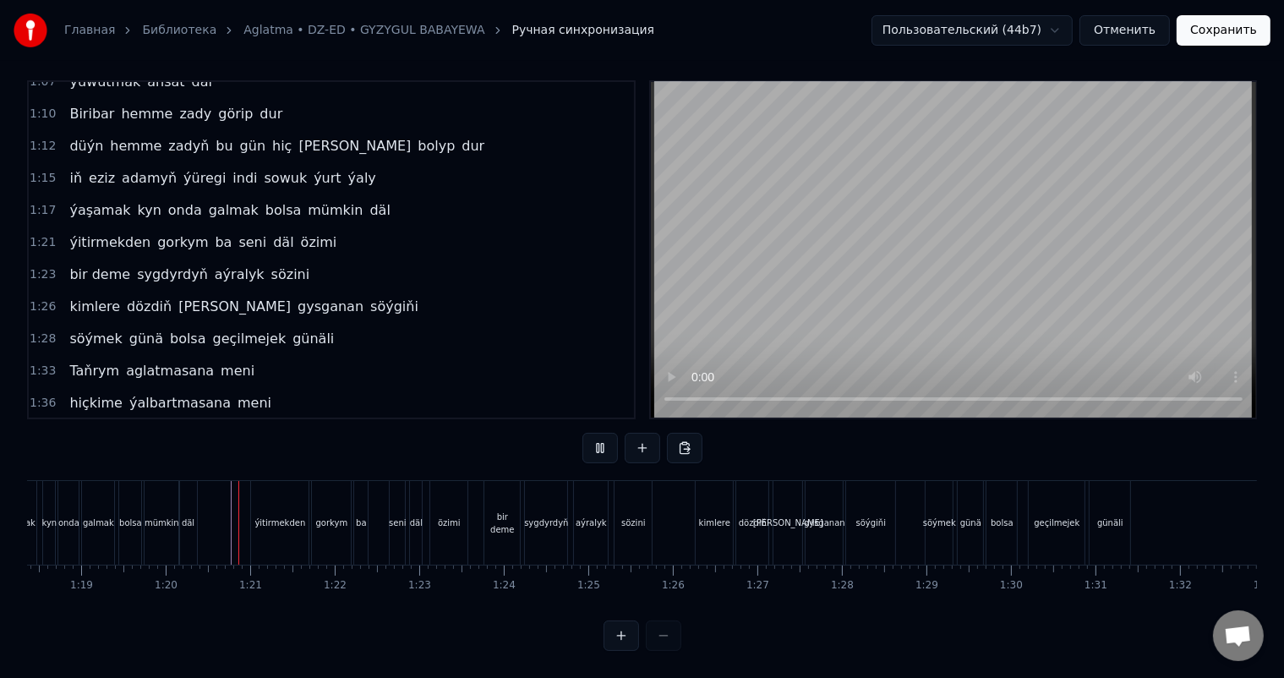
scroll to position [22, 0]
click at [68, 265] on span "bir deme" at bounding box center [100, 274] width 64 height 19
click at [491, 481] on div "bir deme" at bounding box center [501, 523] width 35 height 84
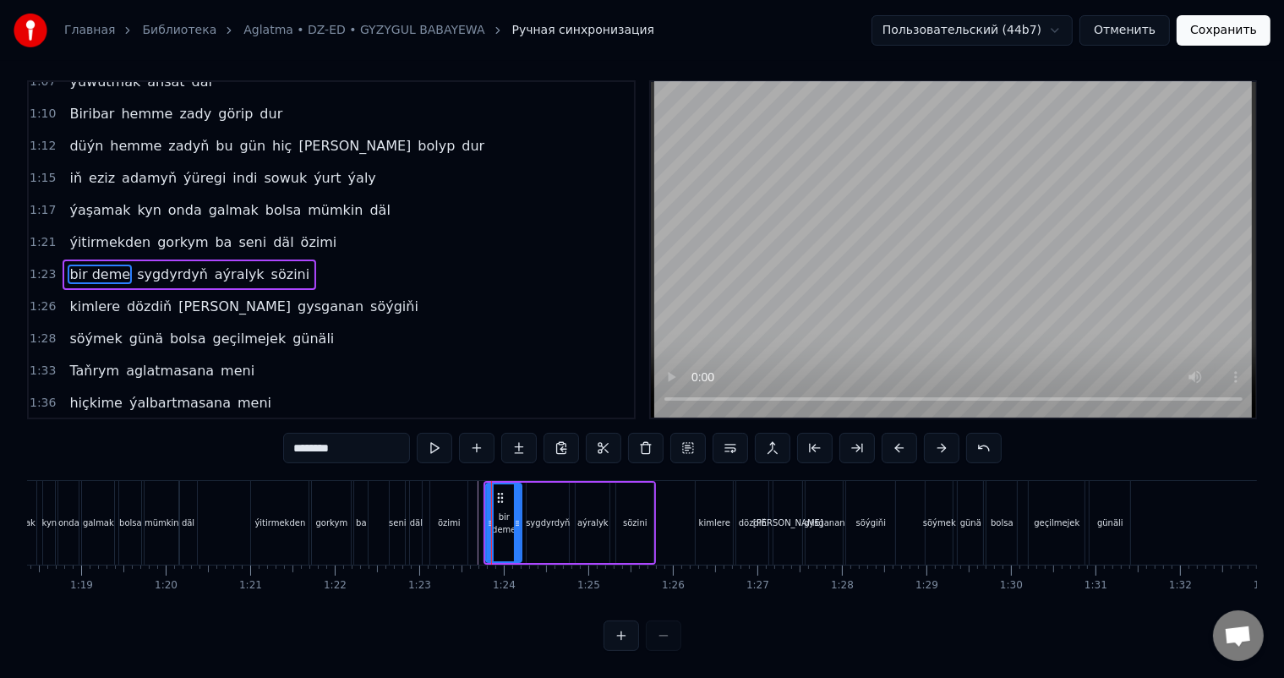
scroll to position [0, 0]
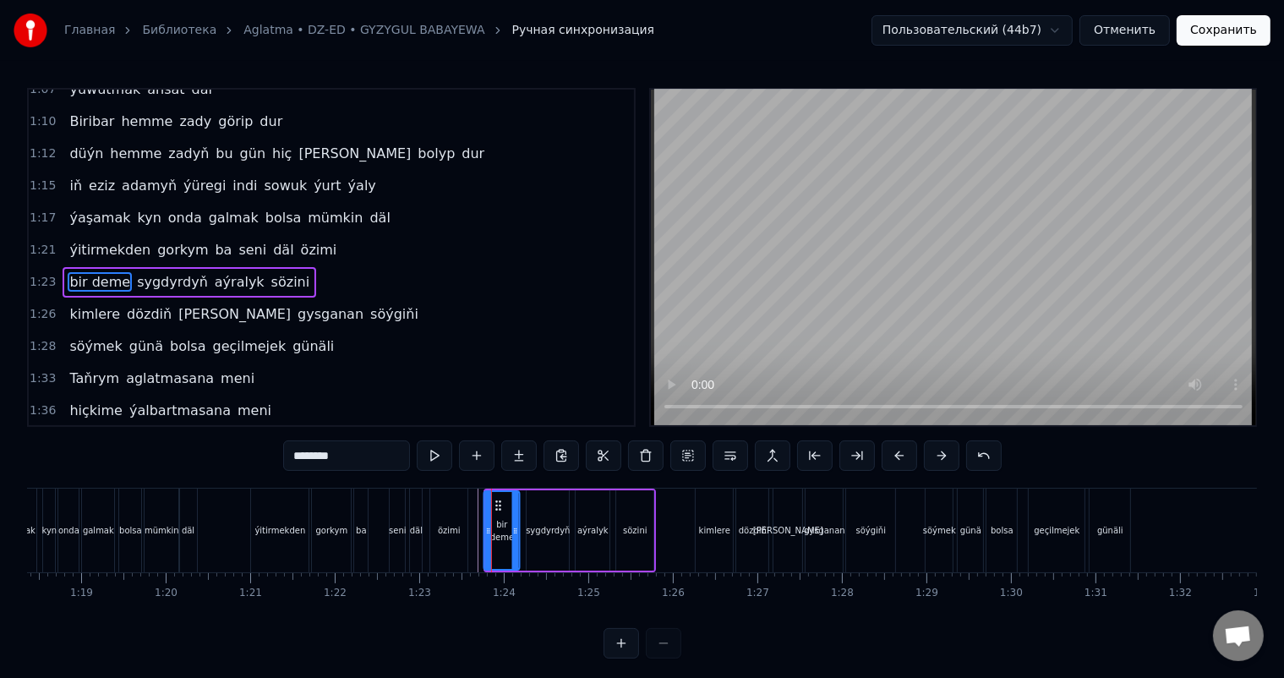
click at [495, 502] on icon at bounding box center [499, 506] width 14 height 14
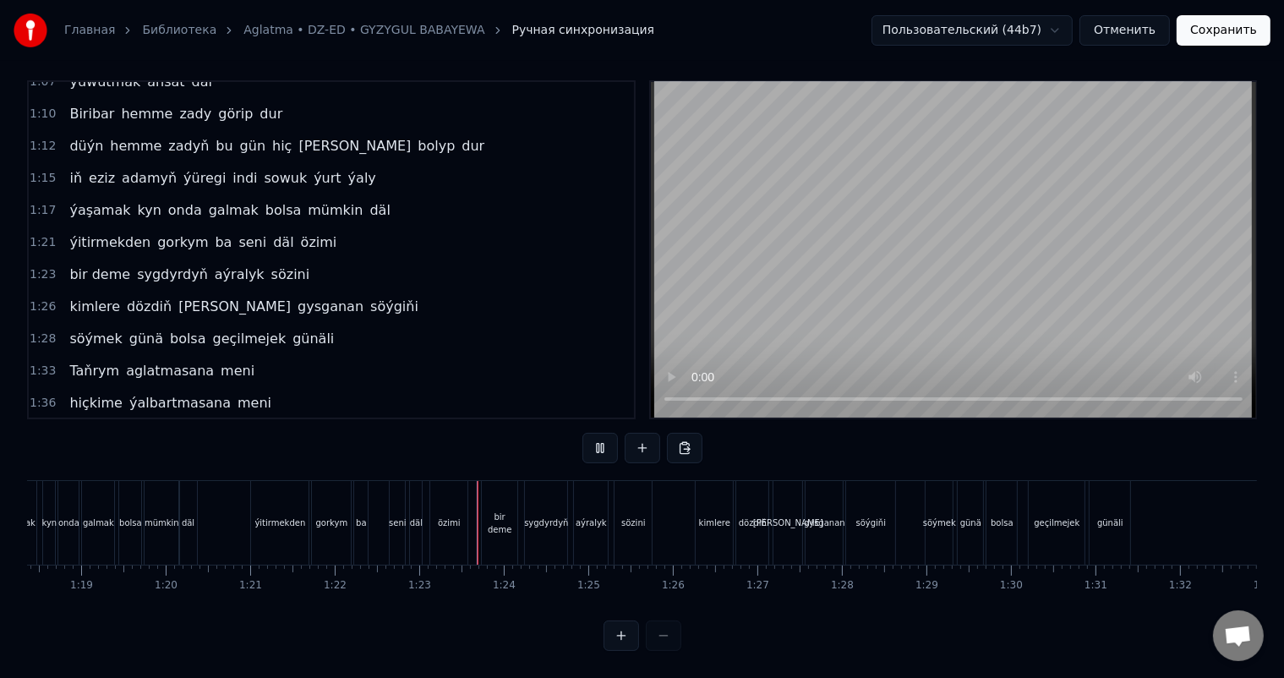
scroll to position [22, 0]
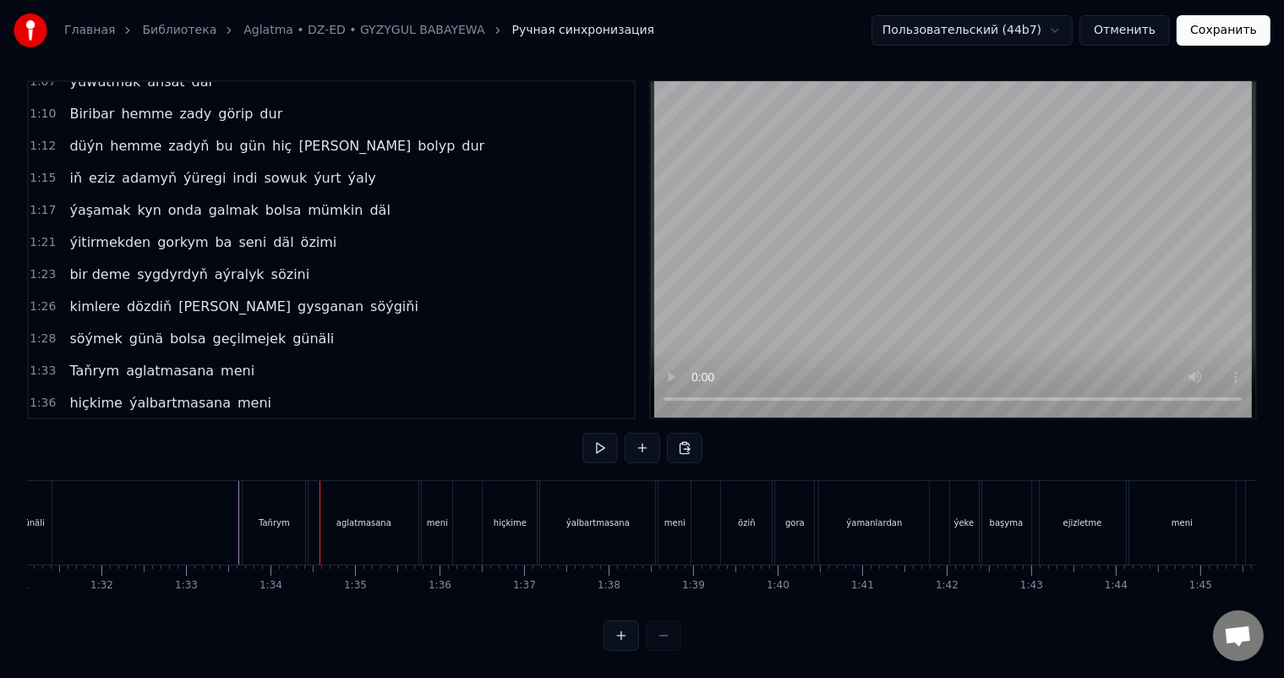
click at [233, 505] on div at bounding box center [300, 523] width 15946 height 84
click at [220, 517] on div at bounding box center [300, 523] width 15946 height 84
click at [260, 499] on div "Taňrym" at bounding box center [274, 523] width 63 height 84
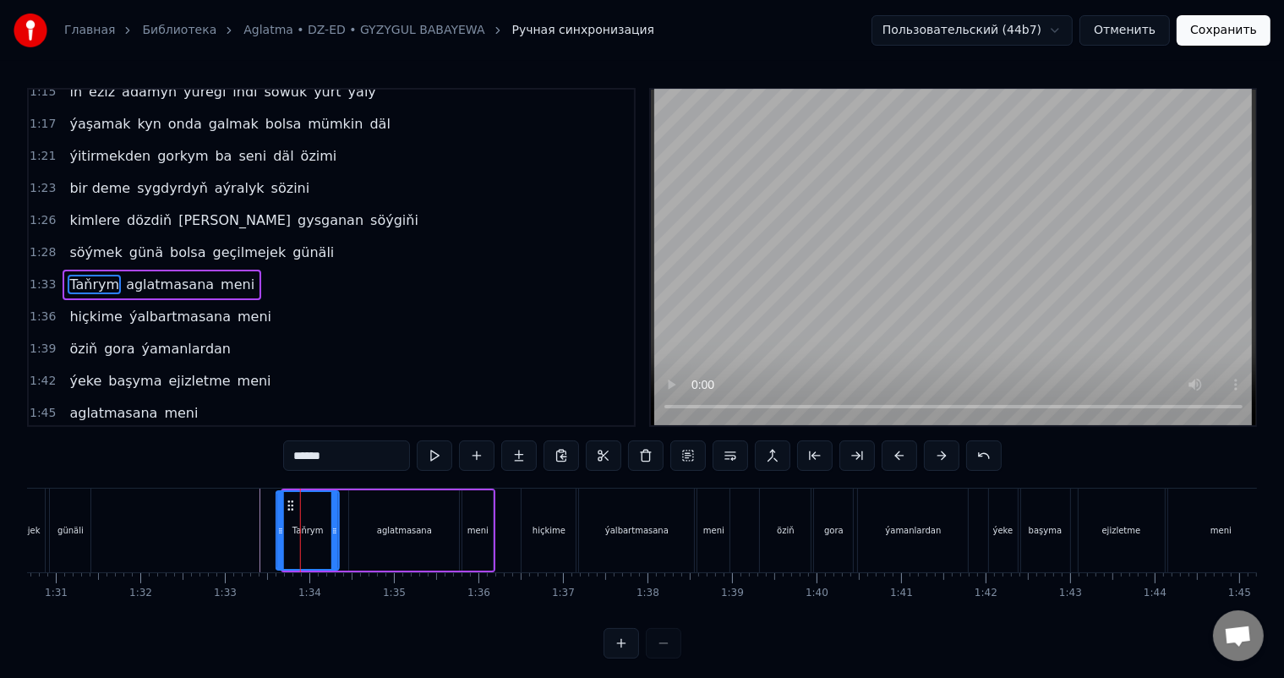
scroll to position [0, 7659]
drag, startPoint x: 257, startPoint y: 503, endPoint x: 293, endPoint y: 507, distance: 36.6
click at [293, 507] on icon at bounding box center [295, 506] width 14 height 14
click at [243, 517] on div at bounding box center [341, 530] width 15946 height 84
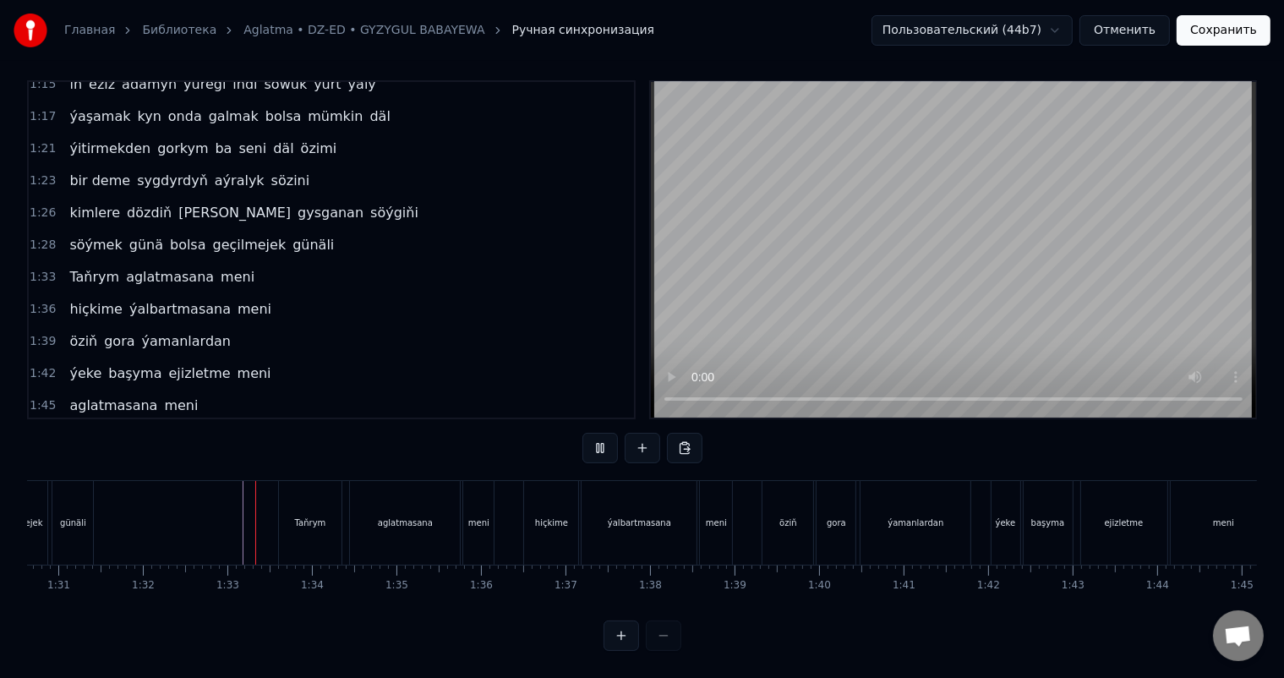
scroll to position [22, 0]
click at [230, 510] on div at bounding box center [341, 523] width 15946 height 84
click at [487, 516] on div "meni" at bounding box center [478, 522] width 21 height 13
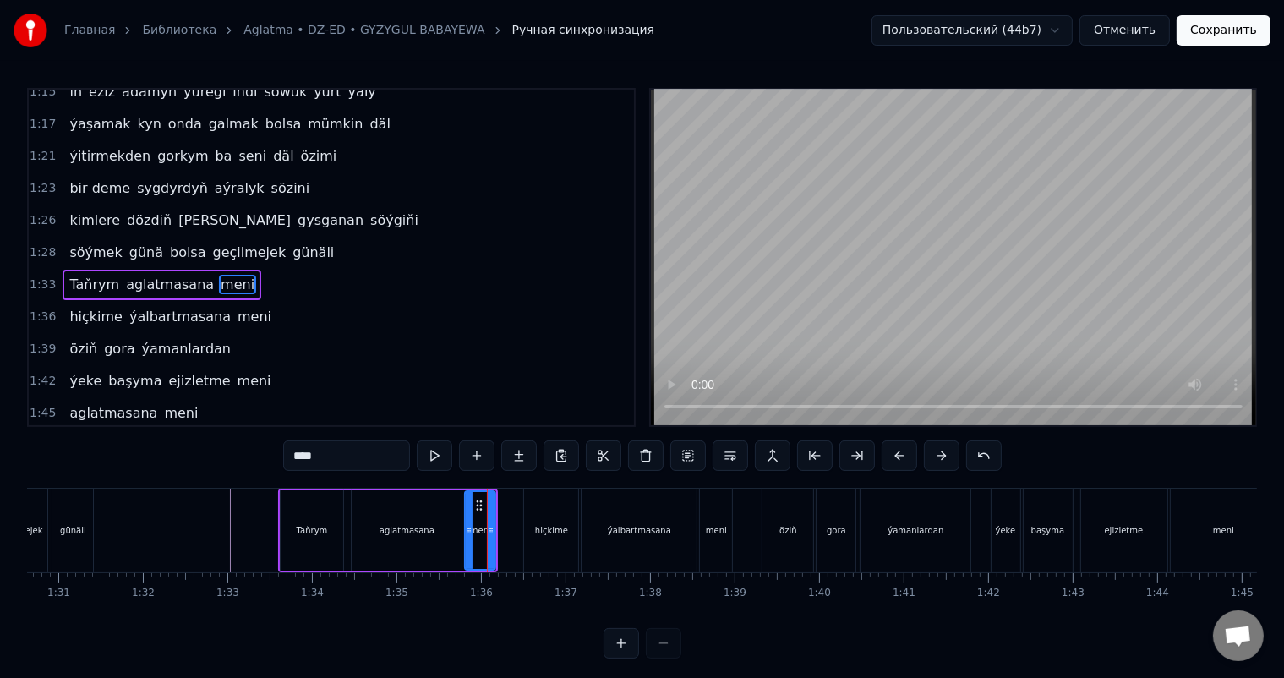
click at [445, 523] on div "aglatmasana" at bounding box center [407, 530] width 110 height 80
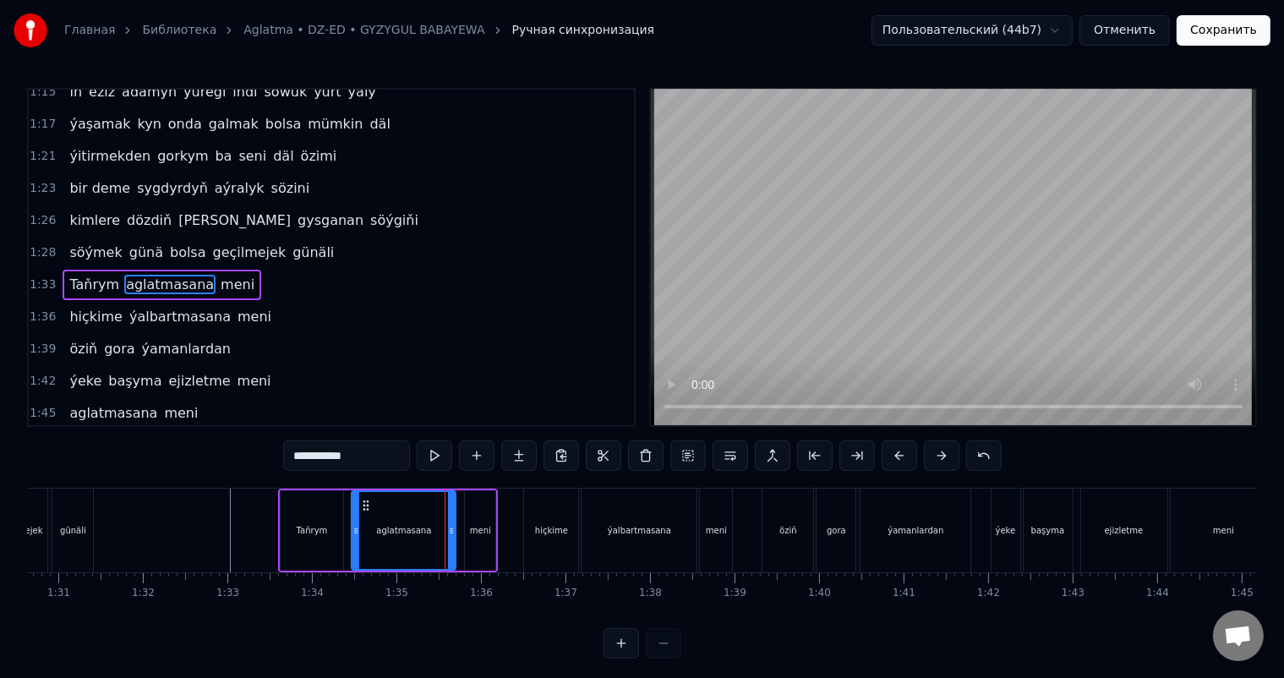
click at [450, 526] on icon at bounding box center [451, 531] width 7 height 14
click at [483, 516] on div "meni" at bounding box center [480, 530] width 30 height 80
type input "****"
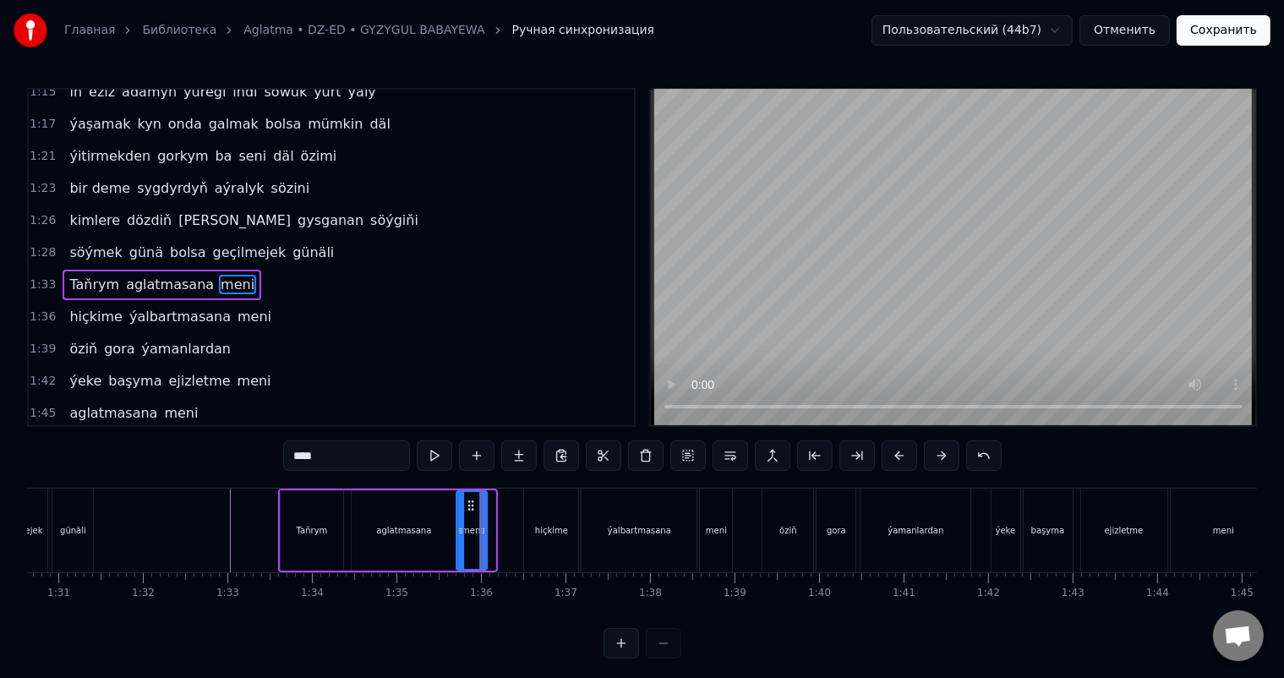
click at [466, 504] on icon at bounding box center [472, 506] width 14 height 14
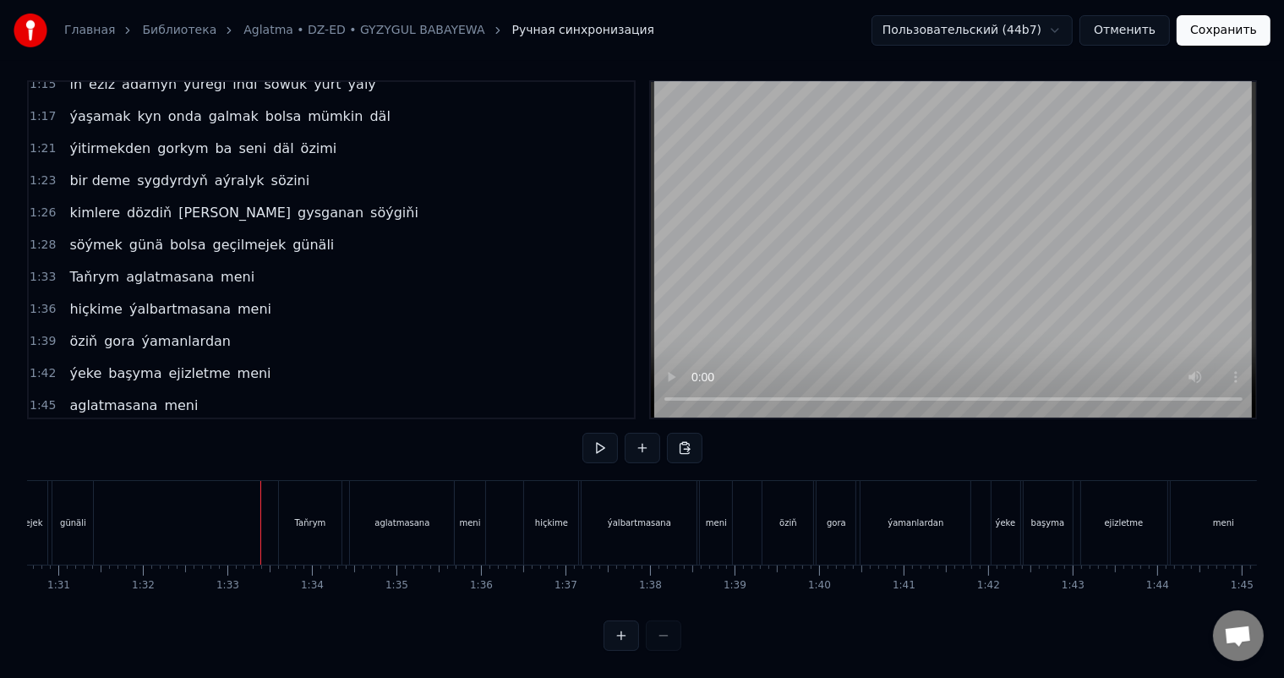
scroll to position [22, 0]
click at [537, 490] on div "hiçkime" at bounding box center [551, 523] width 54 height 84
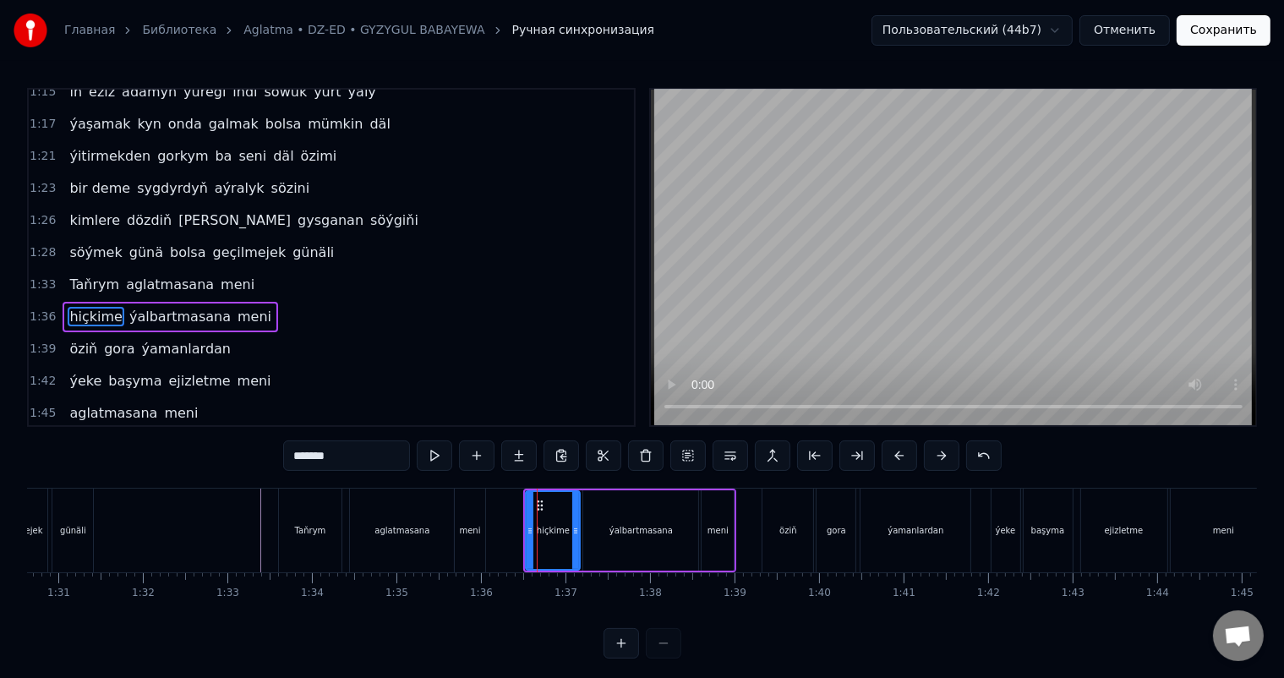
scroll to position [686, 0]
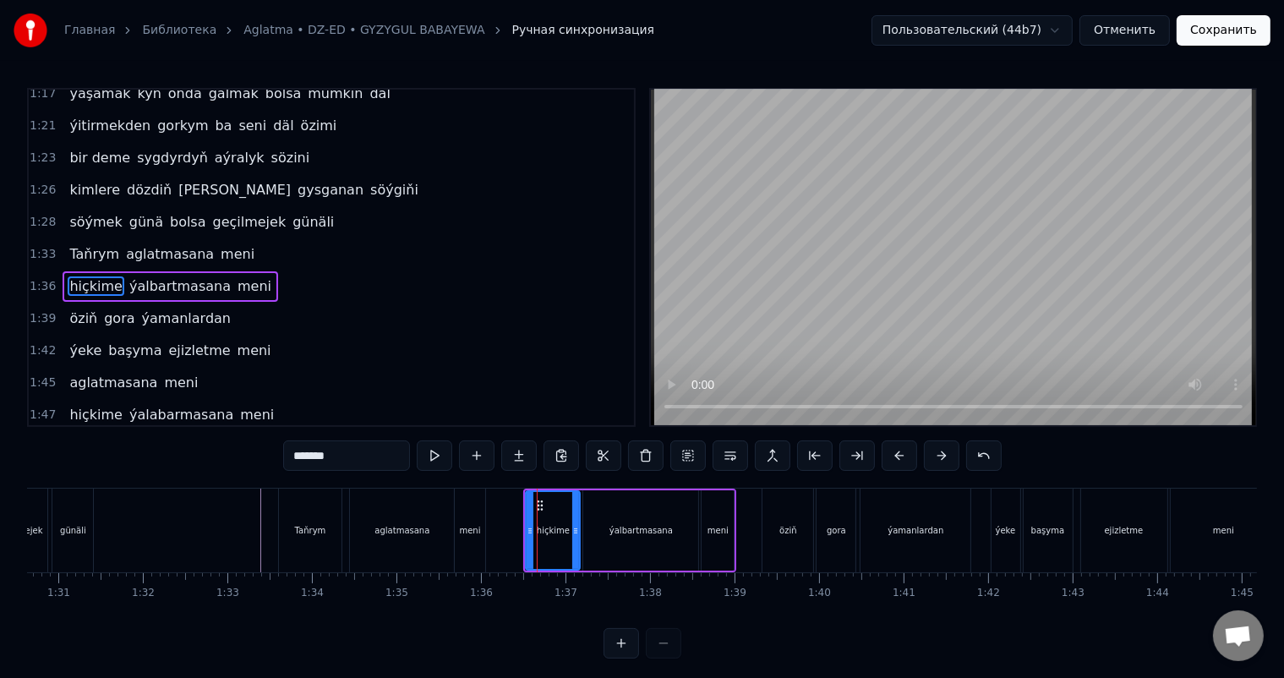
click at [531, 499] on div "Maňa ýalbarma saňa gulagym ker agdardym dör içim şu günler ýalňyş pikirler zähe…" at bounding box center [341, 530] width 15946 height 85
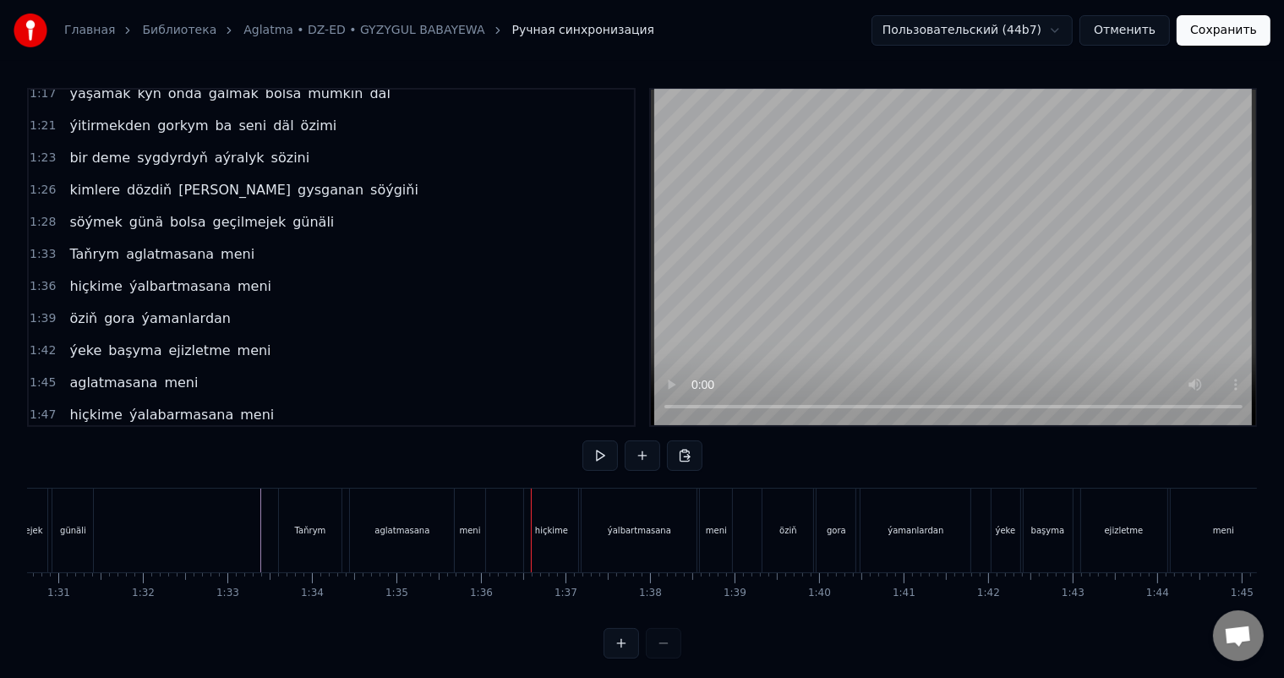
click at [537, 504] on div "hiçkime" at bounding box center [551, 530] width 54 height 84
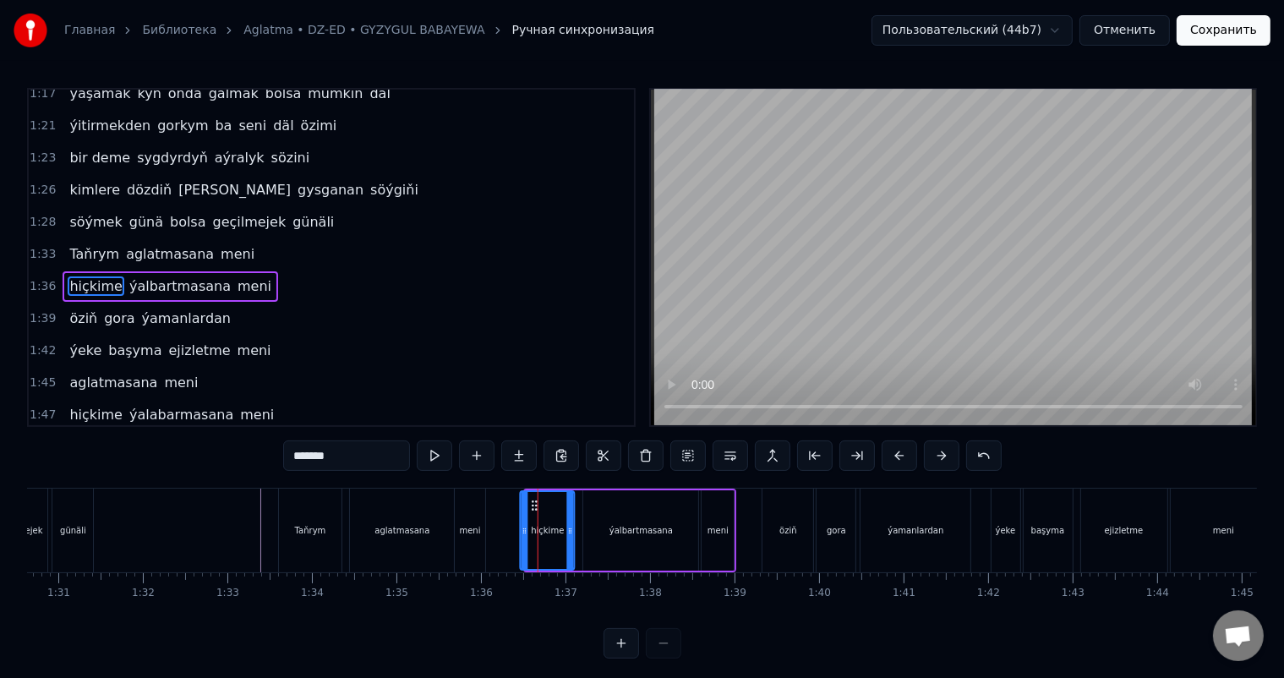
click at [534, 503] on icon at bounding box center [535, 506] width 14 height 14
click at [247, 524] on div at bounding box center [341, 530] width 15946 height 84
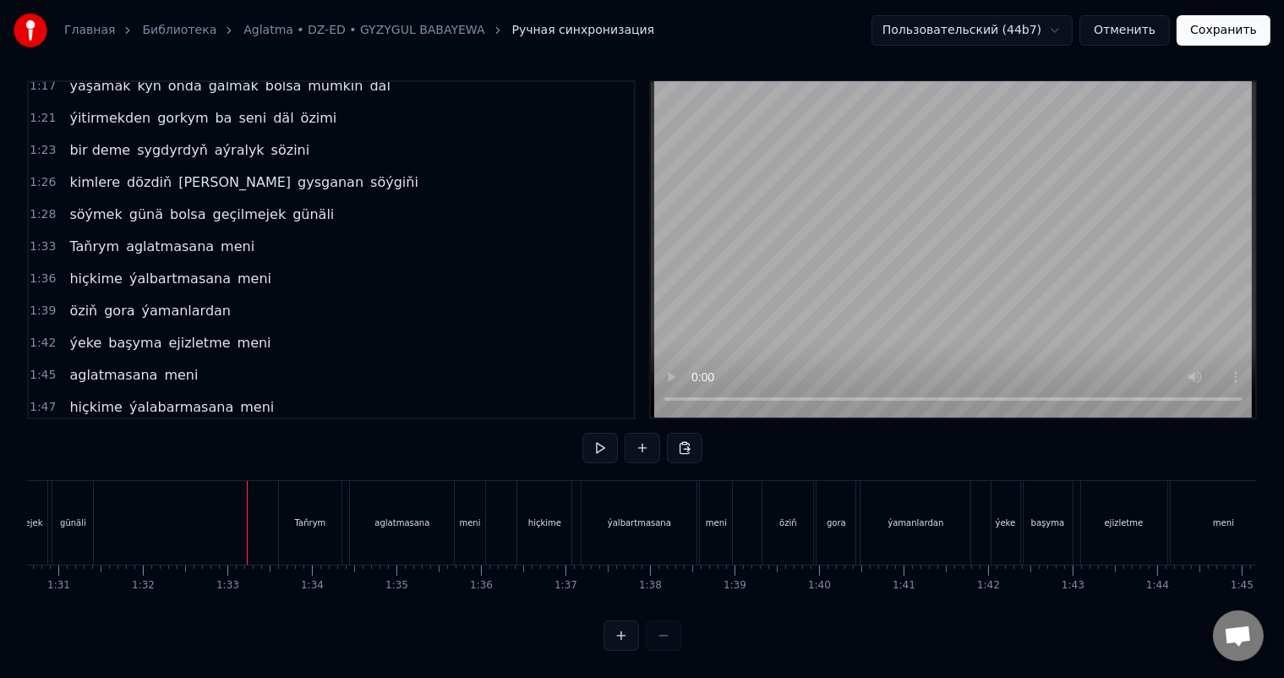
scroll to position [22, 0]
click at [427, 499] on div "aglatmasana" at bounding box center [402, 523] width 104 height 84
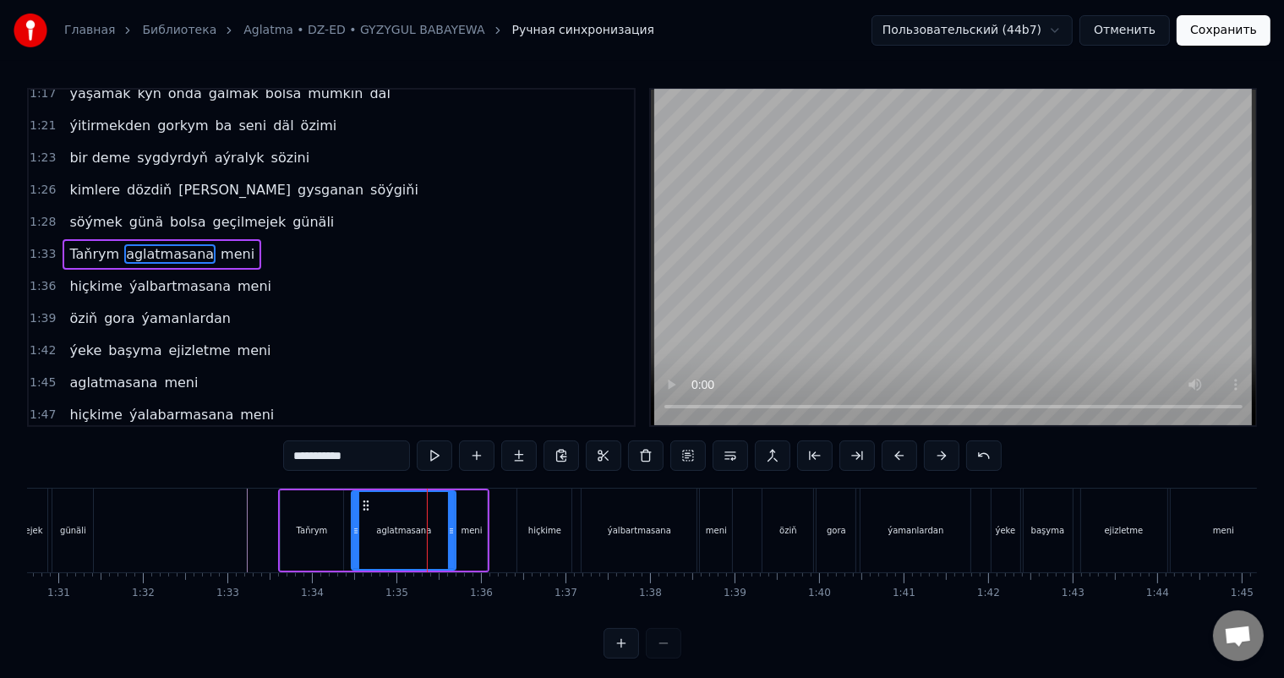
scroll to position [656, 0]
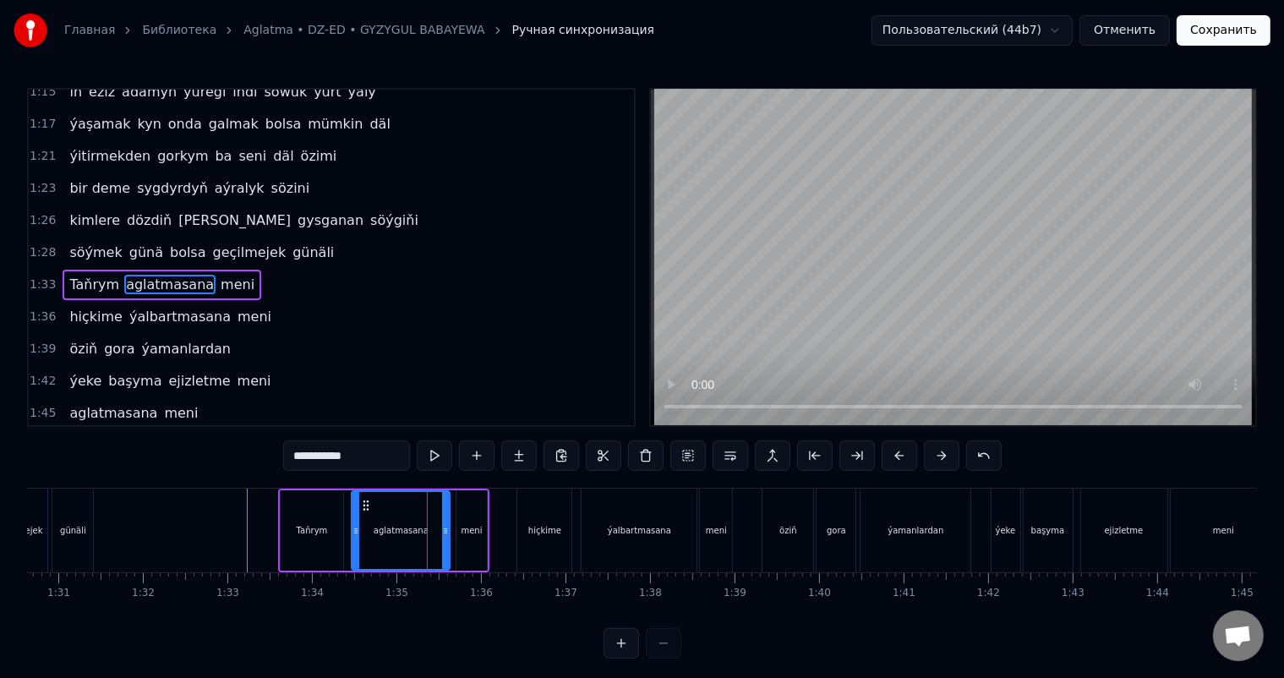
click at [445, 524] on icon at bounding box center [445, 531] width 7 height 14
click at [470, 520] on div "meni" at bounding box center [471, 530] width 30 height 80
type input "****"
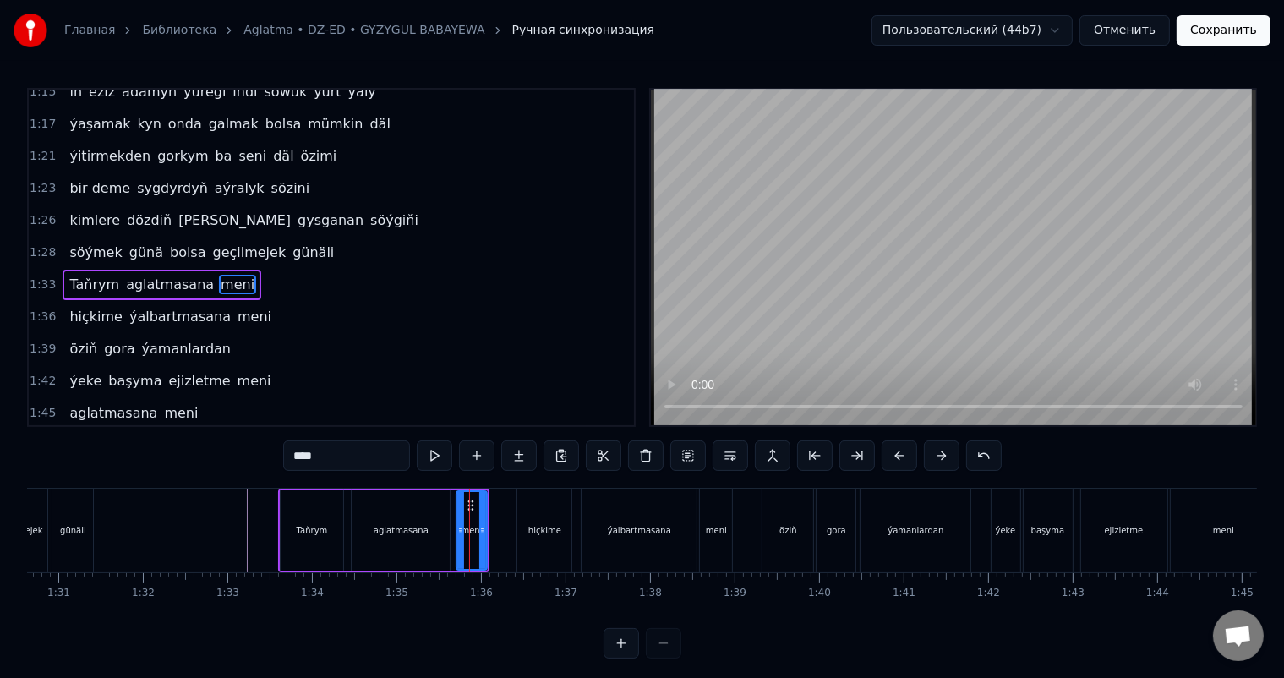
click at [466, 503] on div "Maňa ýalbarma saňa gulagym ker agdardym dör içim şu günler ýalňyş pikirler zähe…" at bounding box center [341, 530] width 15946 height 85
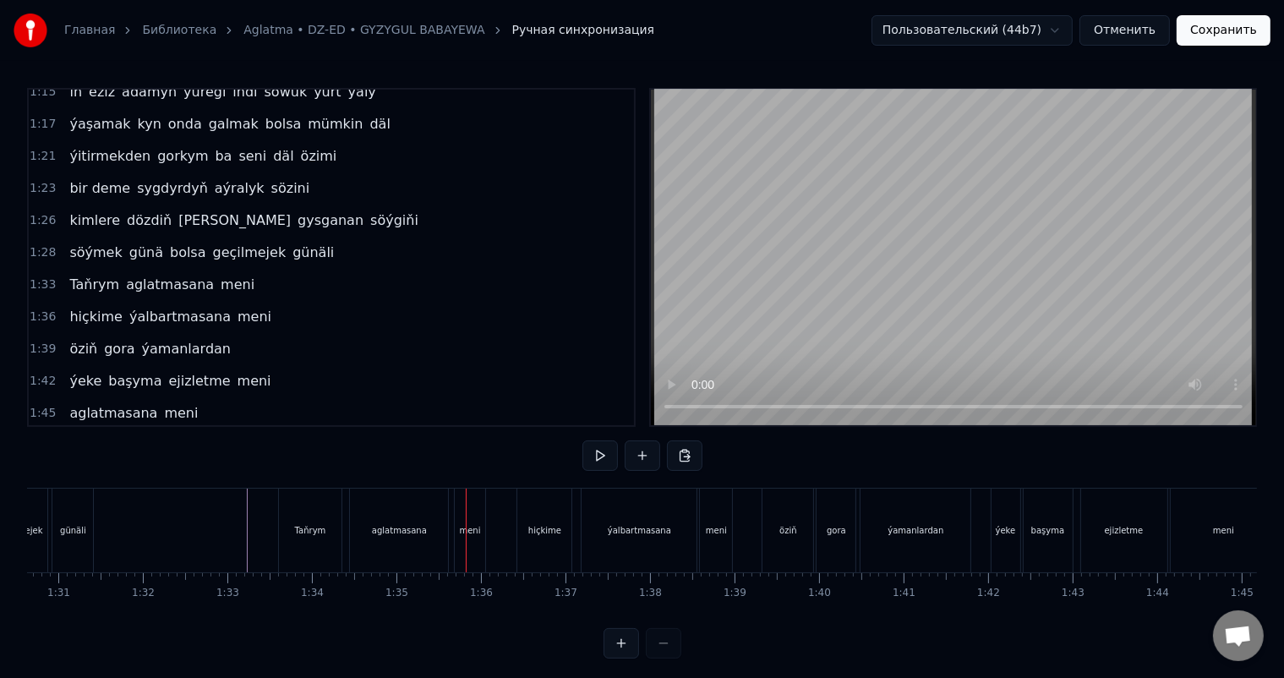
click at [468, 501] on div "meni" at bounding box center [470, 530] width 30 height 84
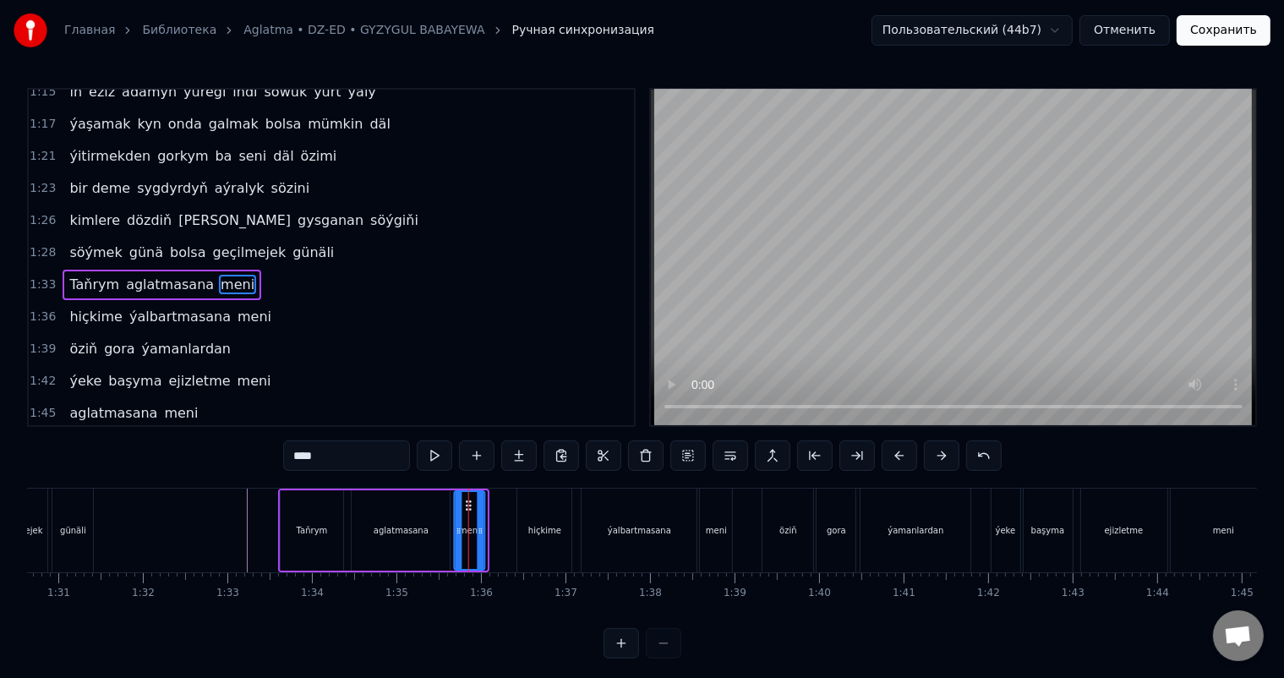
click at [468, 503] on div "Maňa ýalbarma saňa gulagym ker agdardym dör içim şu günler ýalňyş pikirler zähe…" at bounding box center [341, 530] width 15946 height 85
click at [417, 521] on div "aglatmasana" at bounding box center [401, 530] width 98 height 80
type input "**********"
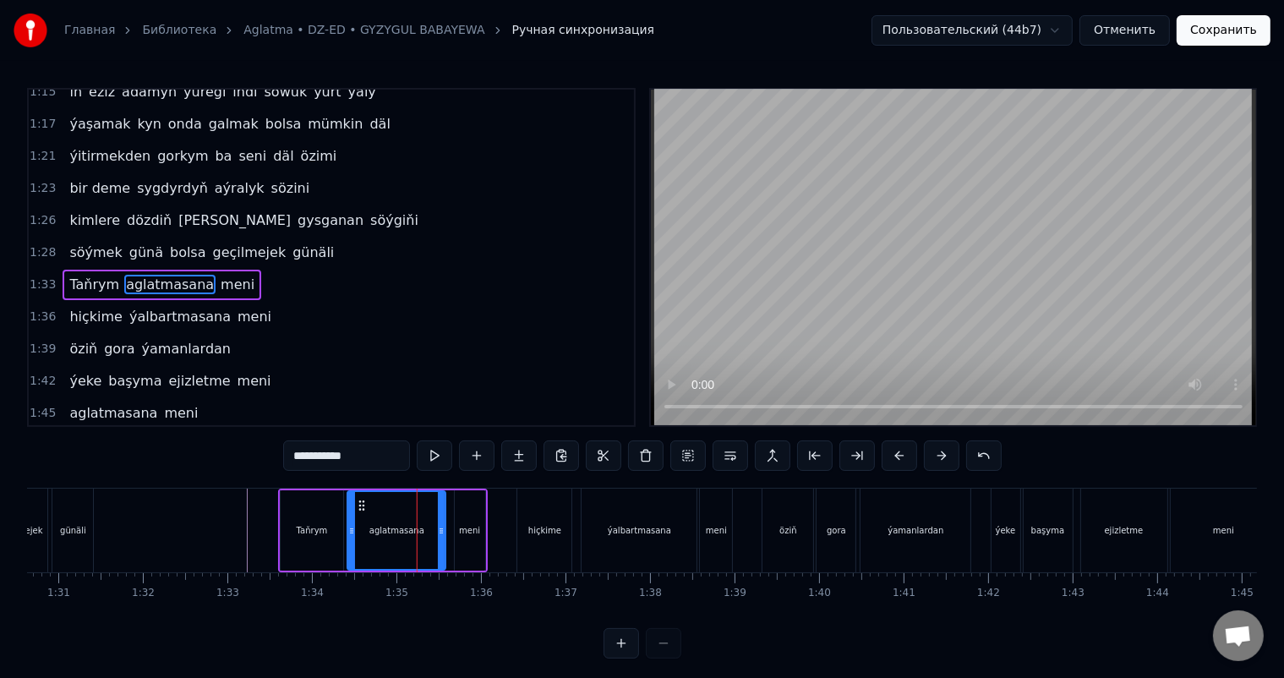
click at [360, 501] on circle at bounding box center [360, 501] width 1 height 1
click at [238, 521] on div at bounding box center [341, 530] width 15946 height 84
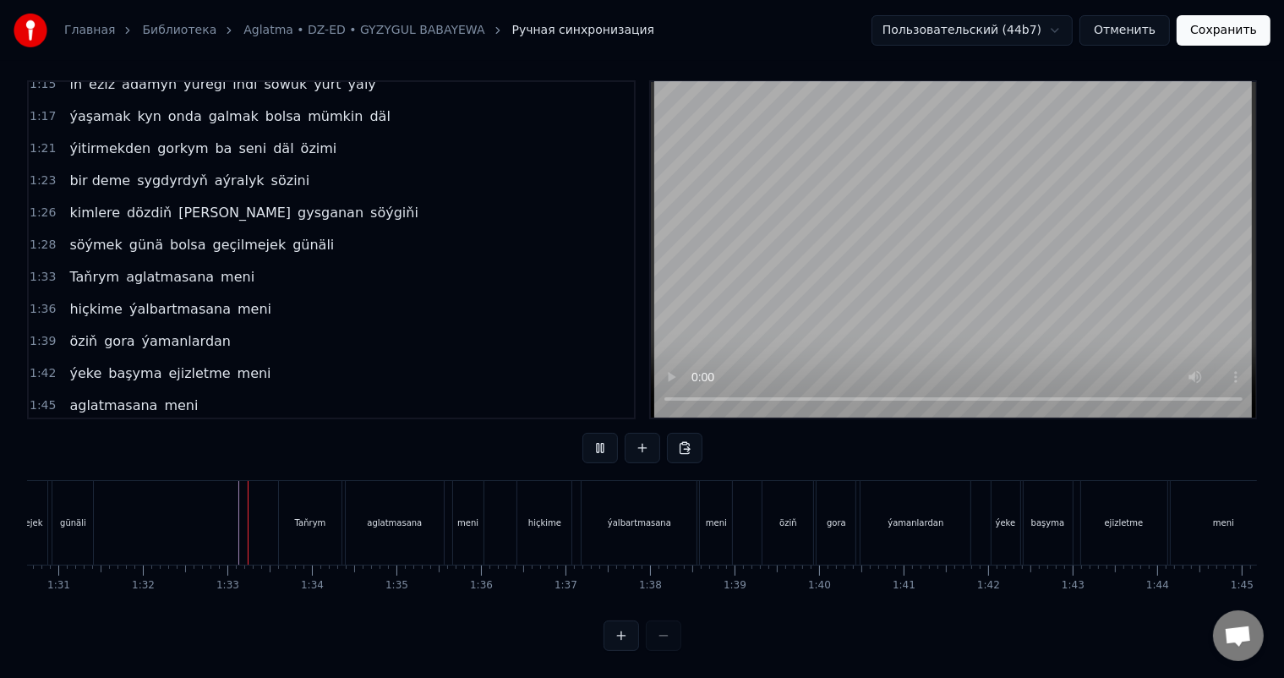
scroll to position [22, 0]
click at [636, 516] on div "ýalbartmasana" at bounding box center [639, 522] width 63 height 13
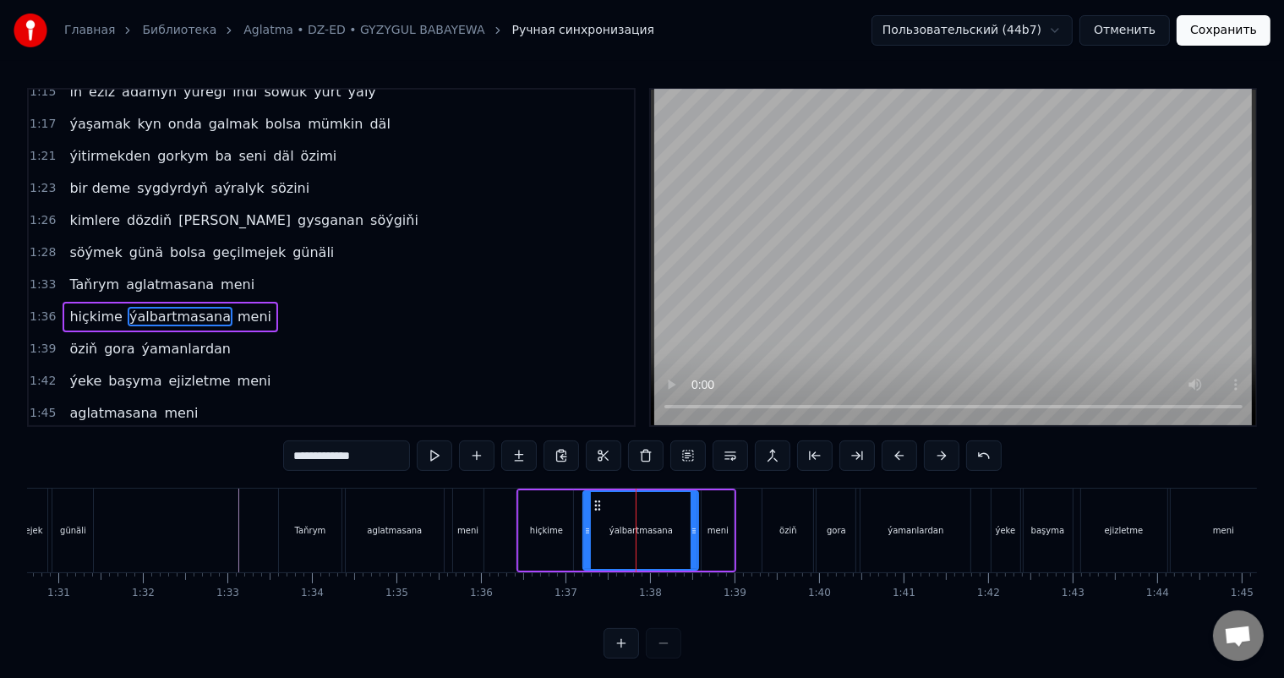
scroll to position [686, 0]
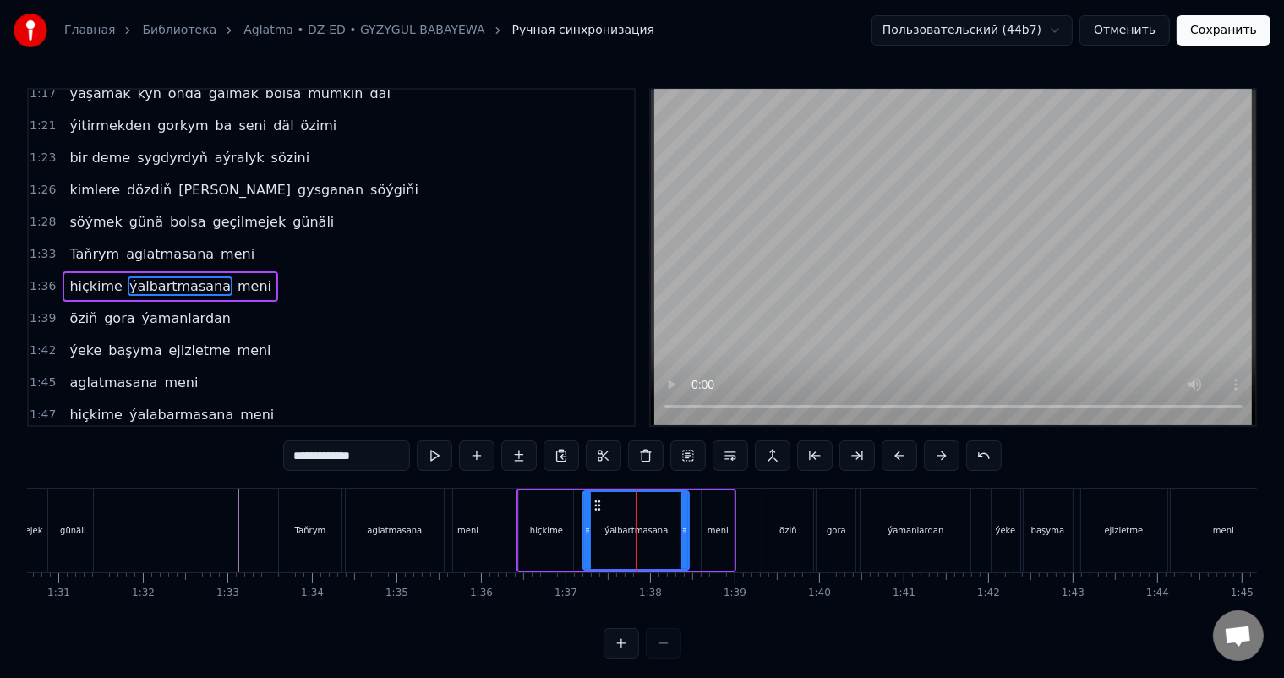
drag, startPoint x: 693, startPoint y: 524, endPoint x: 683, endPoint y: 524, distance: 10.1
click at [683, 524] on icon at bounding box center [684, 531] width 7 height 14
click at [717, 524] on div "meni" at bounding box center [717, 530] width 21 height 13
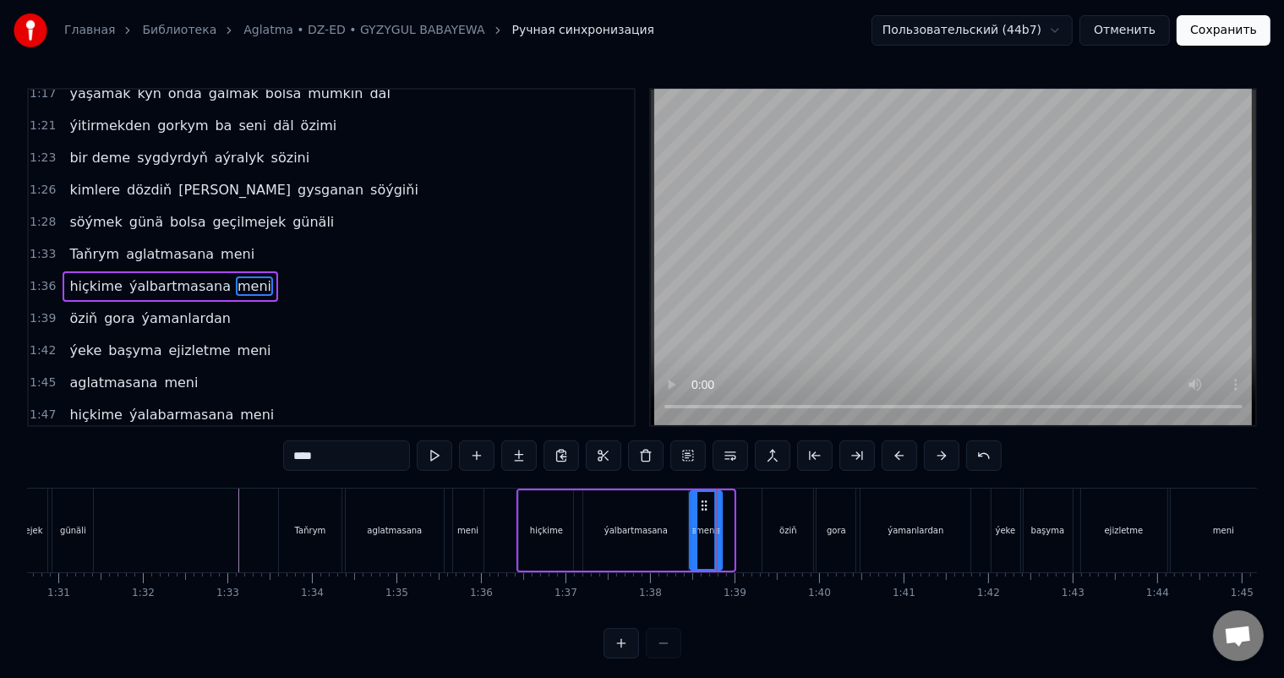
drag, startPoint x: 711, startPoint y: 501, endPoint x: 700, endPoint y: 500, distance: 11.0
click at [700, 500] on icon at bounding box center [705, 506] width 14 height 14
click at [637, 512] on div "ýalbartmasana" at bounding box center [635, 530] width 105 height 80
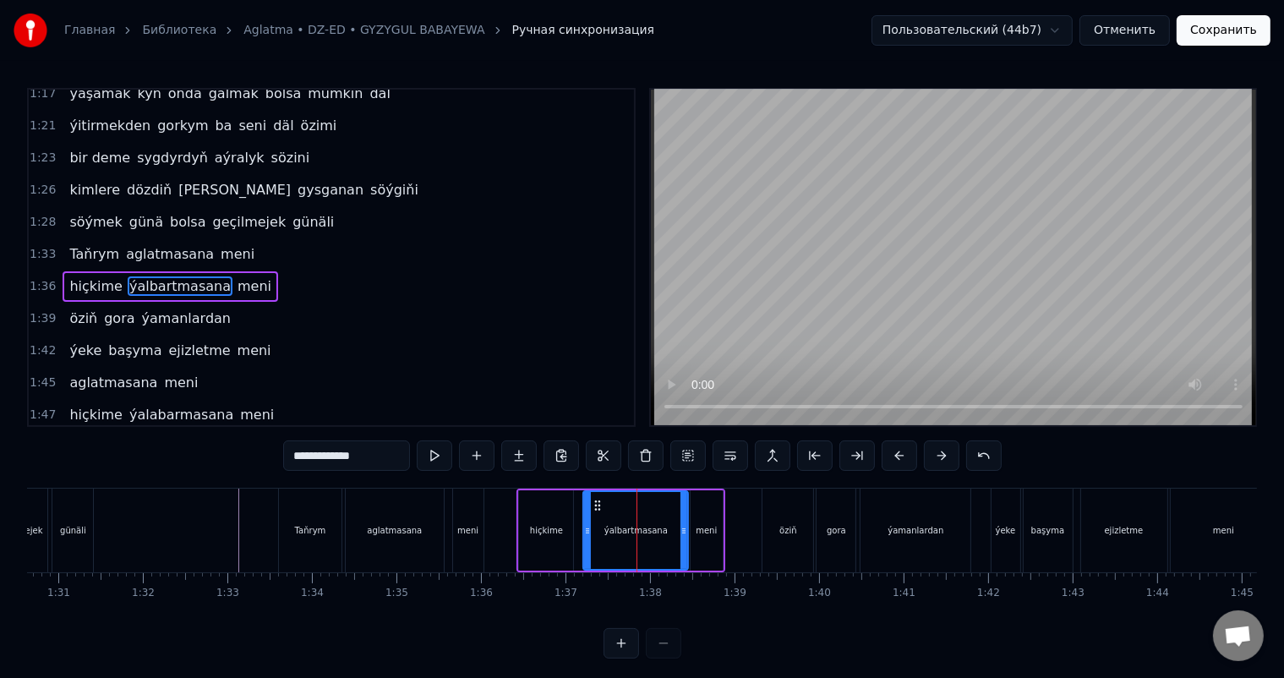
click at [554, 513] on div "hiçkime" at bounding box center [546, 530] width 54 height 80
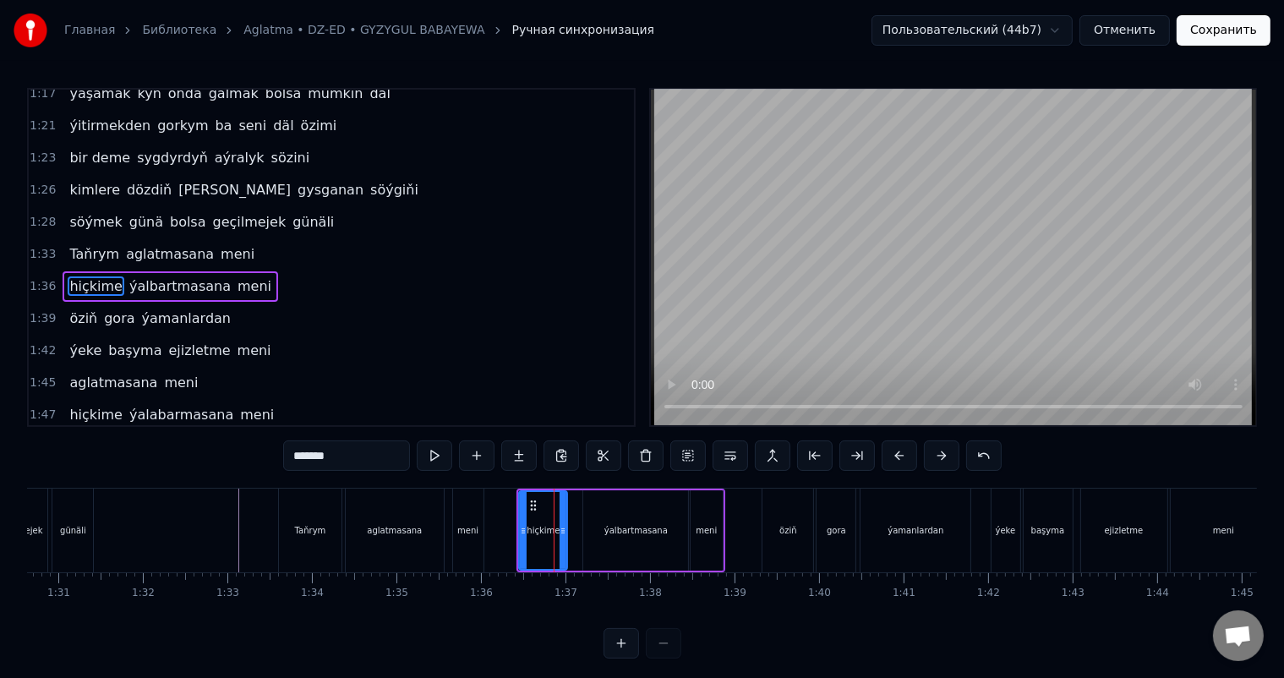
click at [565, 526] on icon at bounding box center [562, 531] width 7 height 14
click at [598, 514] on div "ýalbartmasana" at bounding box center [635, 530] width 105 height 80
type input "**********"
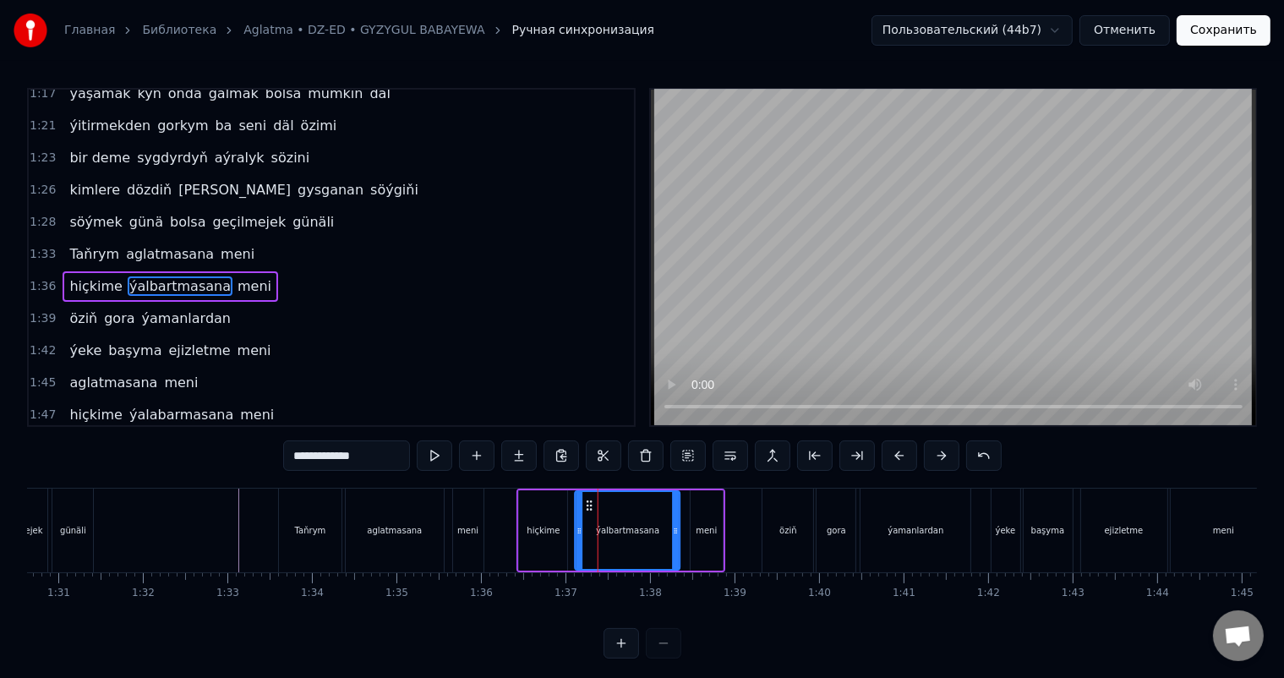
drag, startPoint x: 596, startPoint y: 503, endPoint x: 587, endPoint y: 502, distance: 8.5
click at [587, 502] on icon at bounding box center [590, 506] width 14 height 14
click at [685, 504] on div "hiçkime ýalbartmasana meni" at bounding box center [620, 530] width 208 height 84
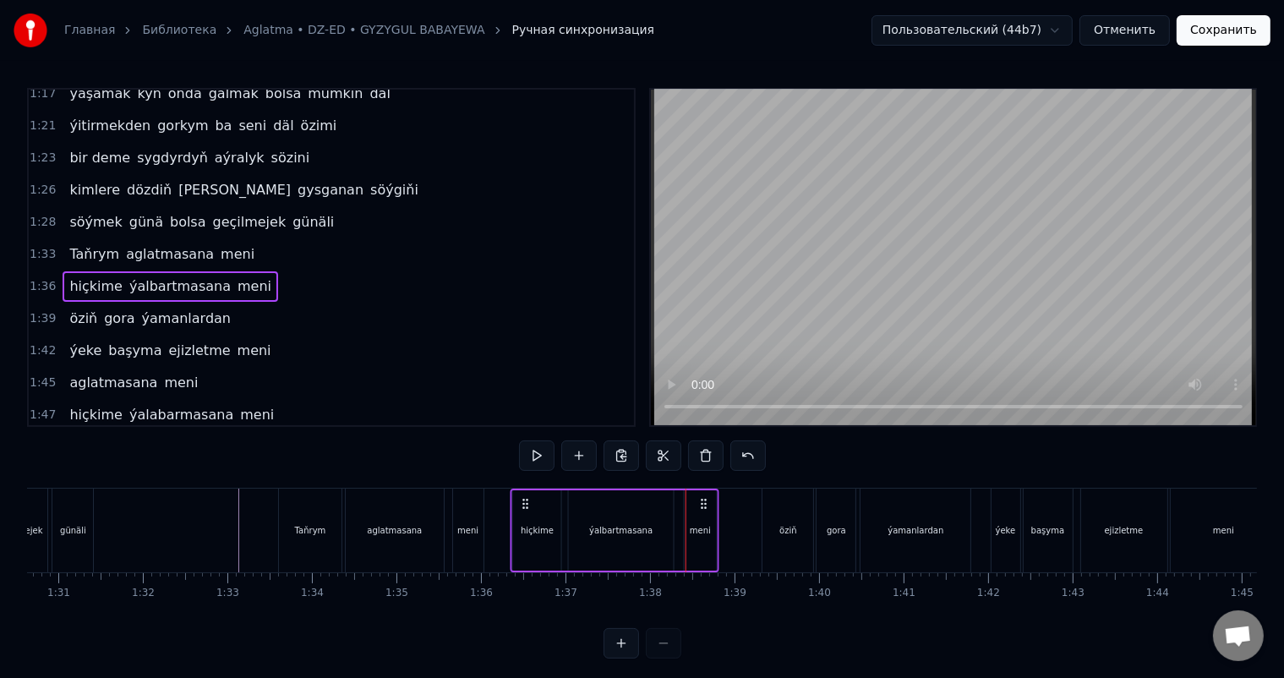
click at [703, 500] on icon at bounding box center [704, 504] width 14 height 14
click at [707, 507] on circle at bounding box center [707, 507] width 1 height 1
click at [703, 527] on div "meni" at bounding box center [706, 530] width 21 height 13
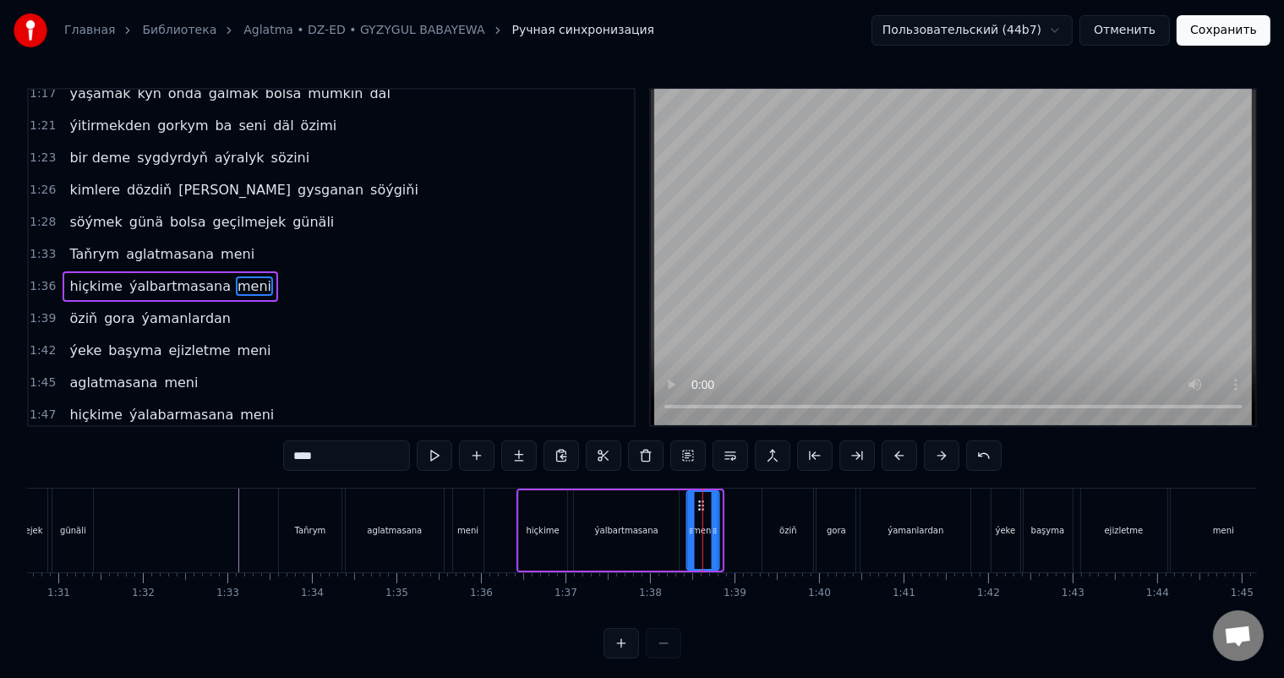
click at [701, 500] on icon at bounding box center [702, 506] width 14 height 14
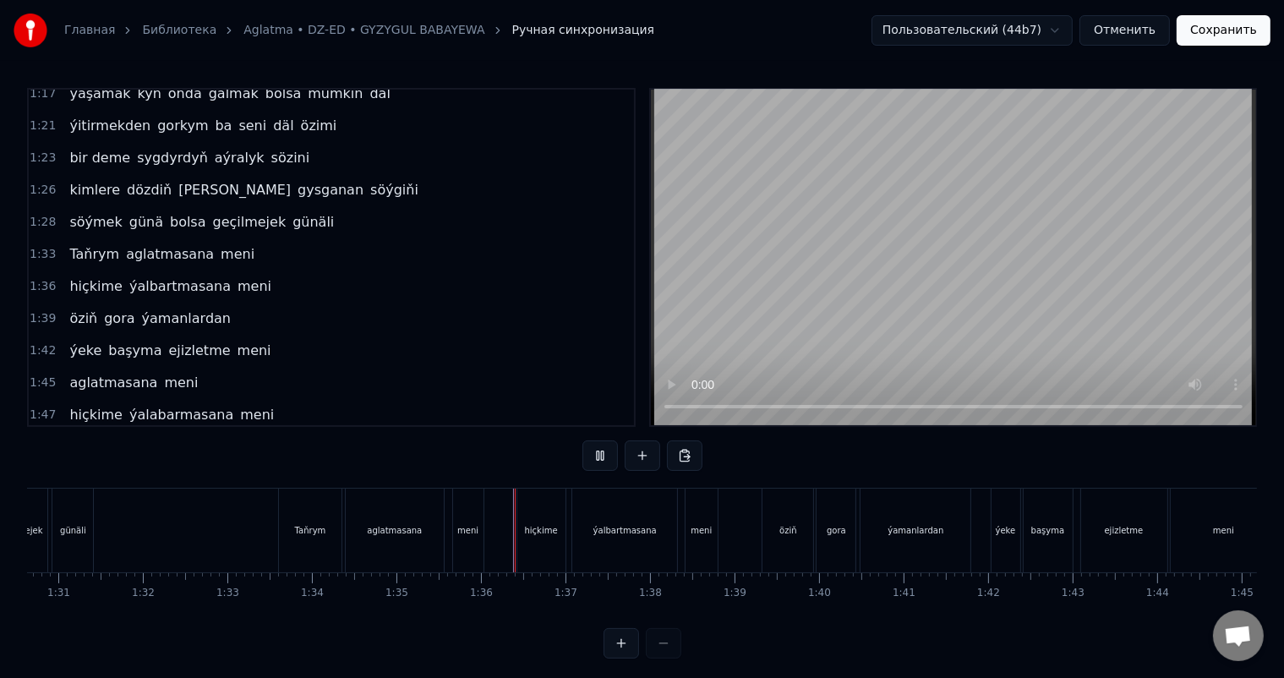
scroll to position [22, 0]
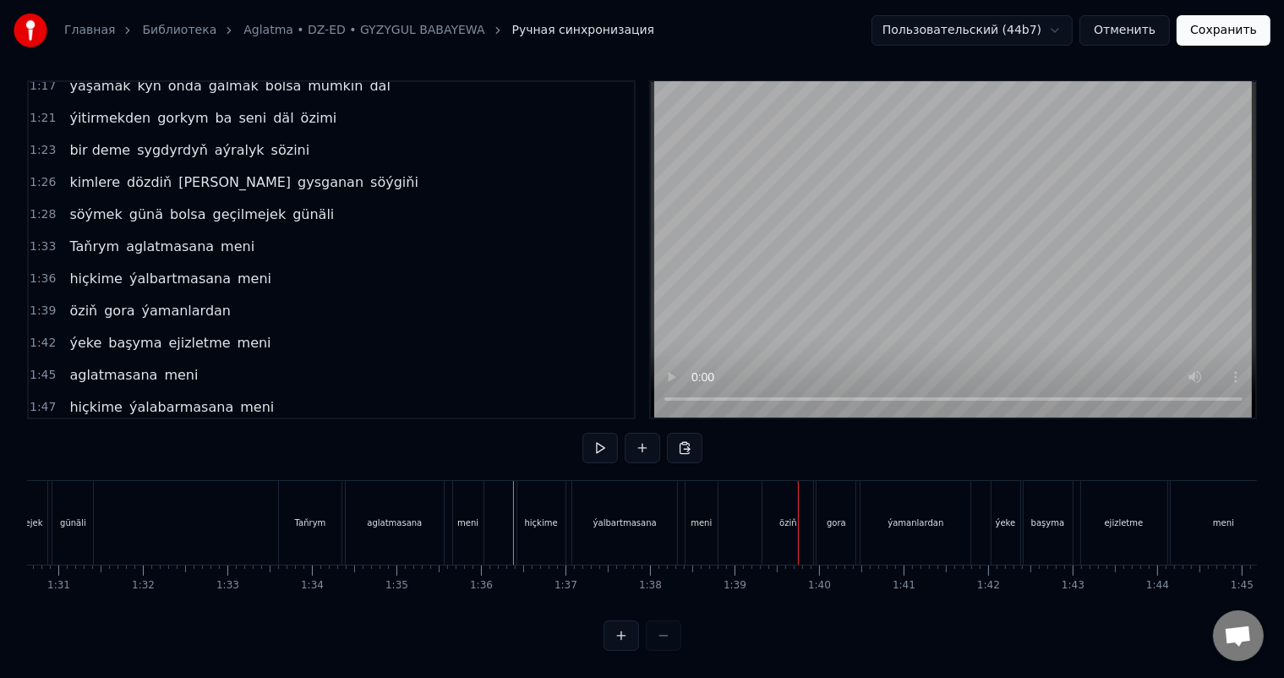
click at [784, 516] on div "öziň" at bounding box center [787, 522] width 17 height 13
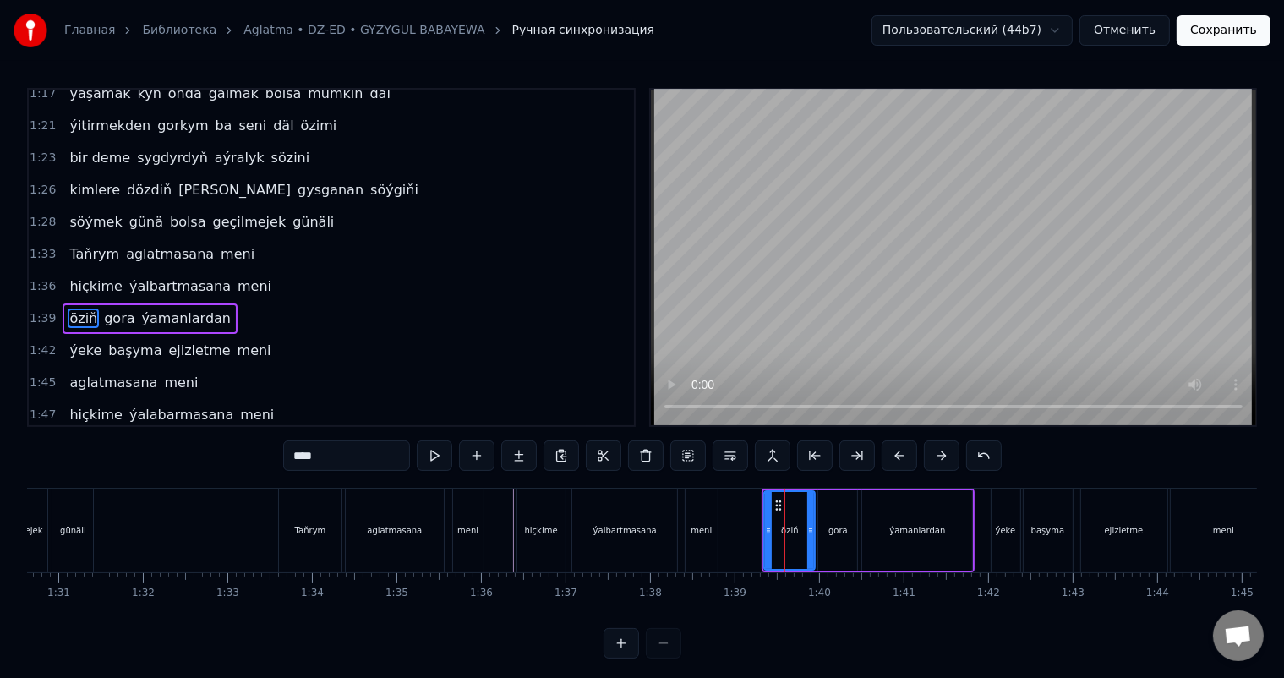
scroll to position [717, 0]
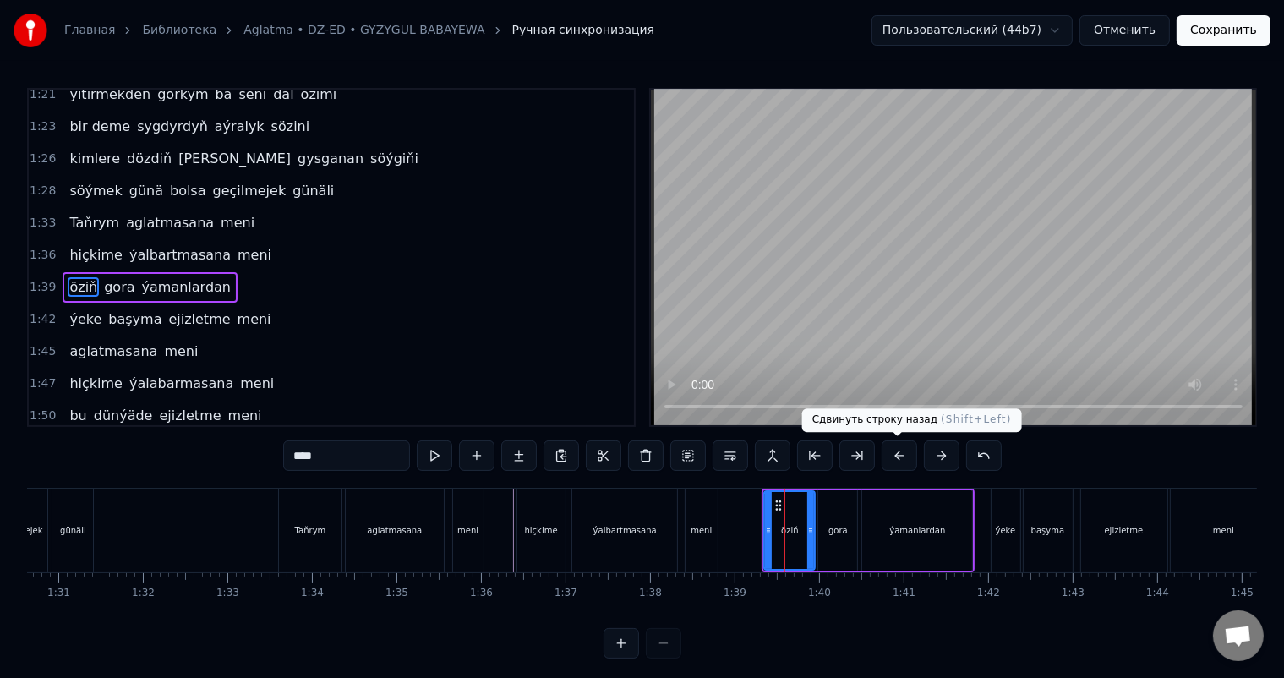
click at [903, 456] on button at bounding box center [898, 455] width 35 height 30
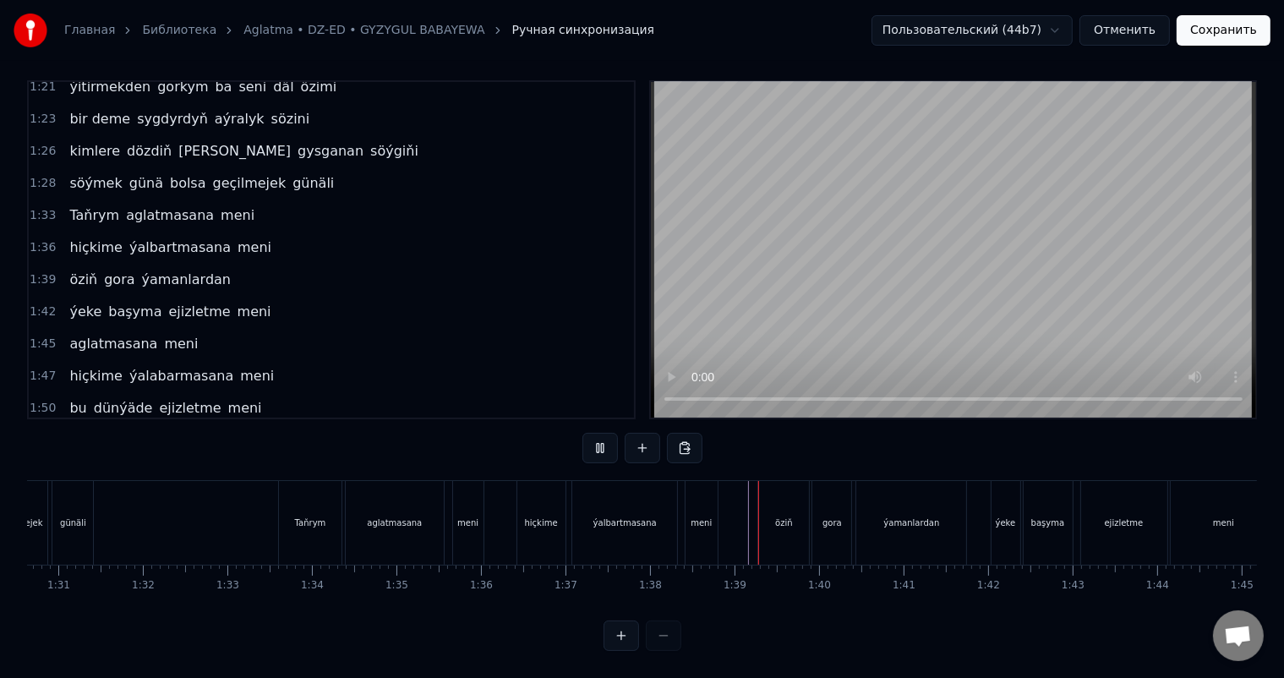
scroll to position [22, 0]
click at [730, 504] on div at bounding box center [341, 523] width 15946 height 84
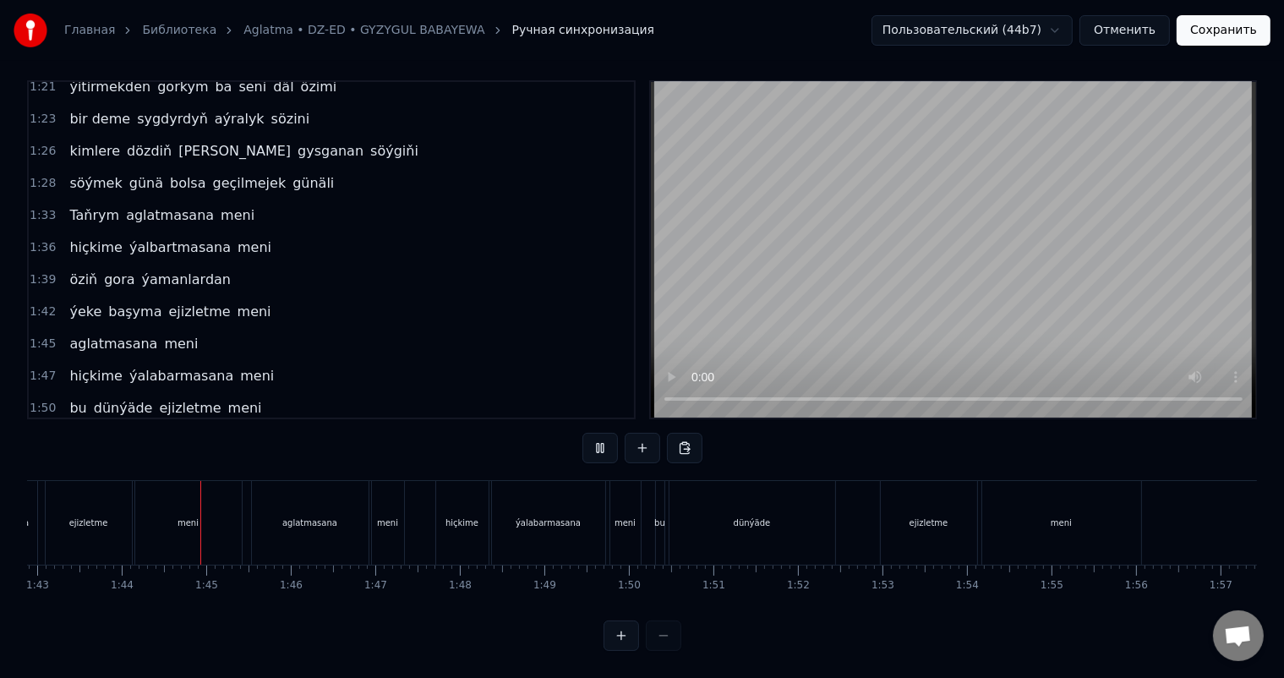
scroll to position [0, 8723]
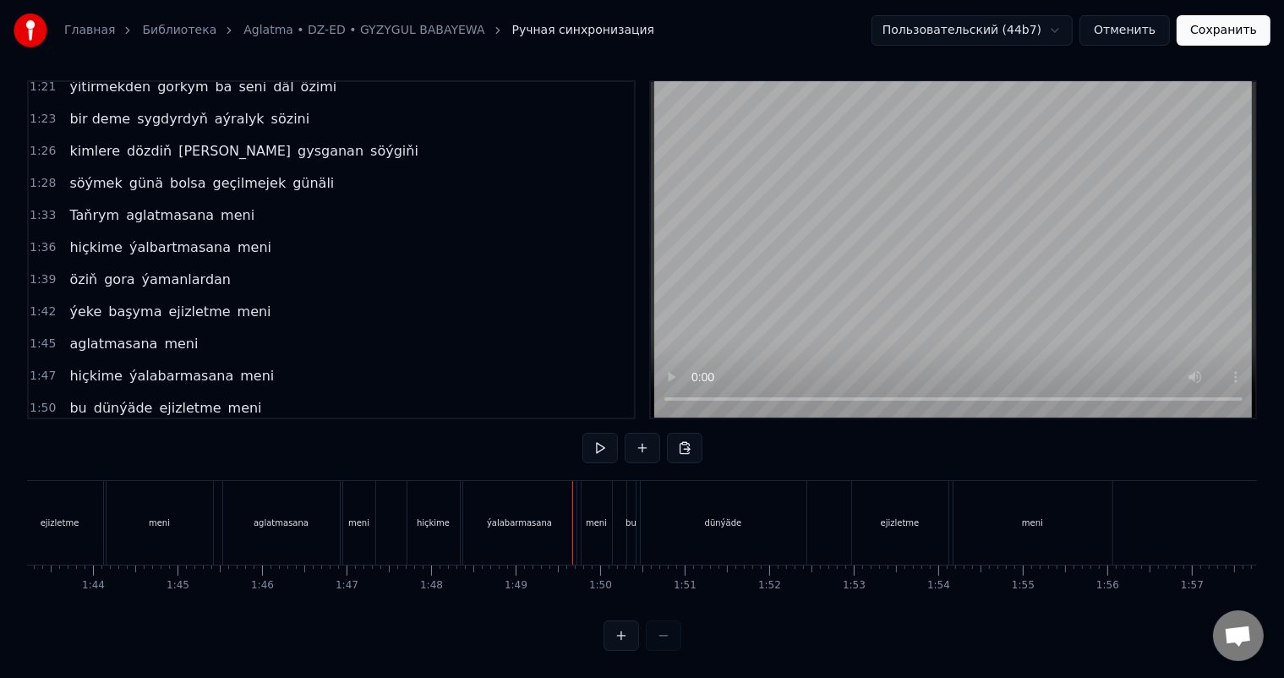
click at [517, 516] on div "ýalabarmasana" at bounding box center [519, 522] width 65 height 13
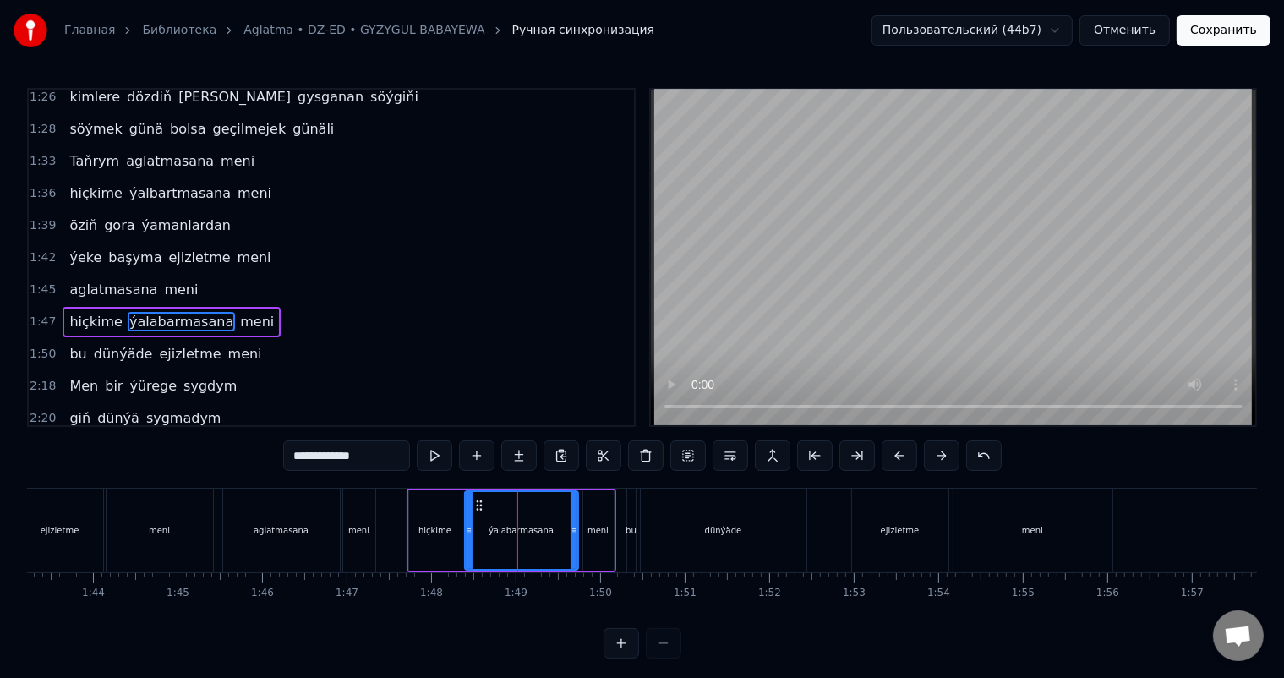
scroll to position [811, 0]
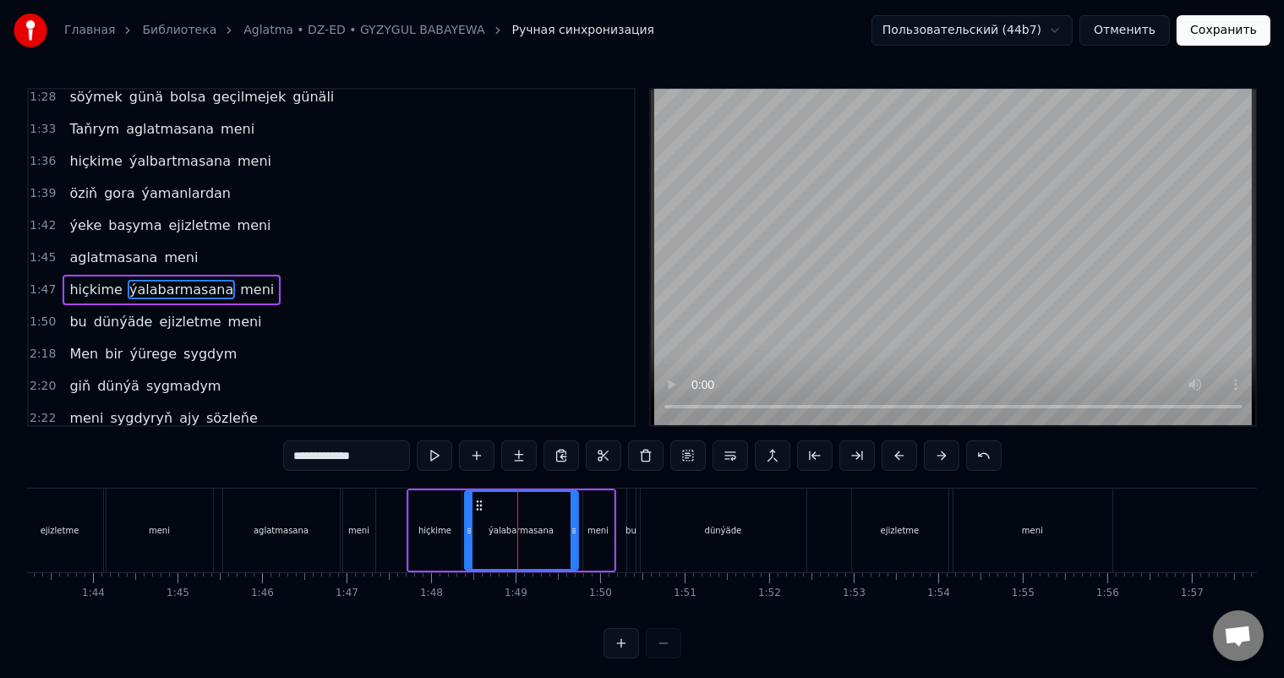
click at [328, 458] on input "**********" at bounding box center [346, 455] width 127 height 30
click at [331, 457] on input "**********" at bounding box center [346, 455] width 127 height 30
click at [332, 455] on input "**********" at bounding box center [346, 455] width 127 height 30
type input "**********"
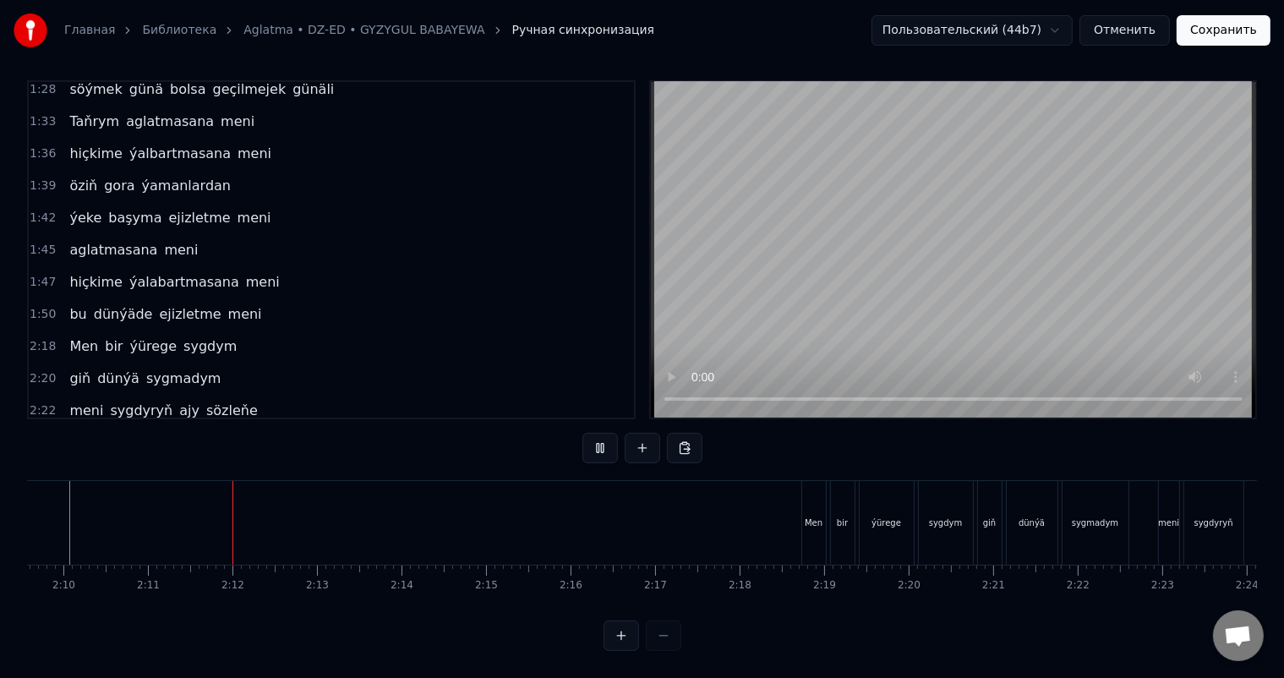
scroll to position [0, 11013]
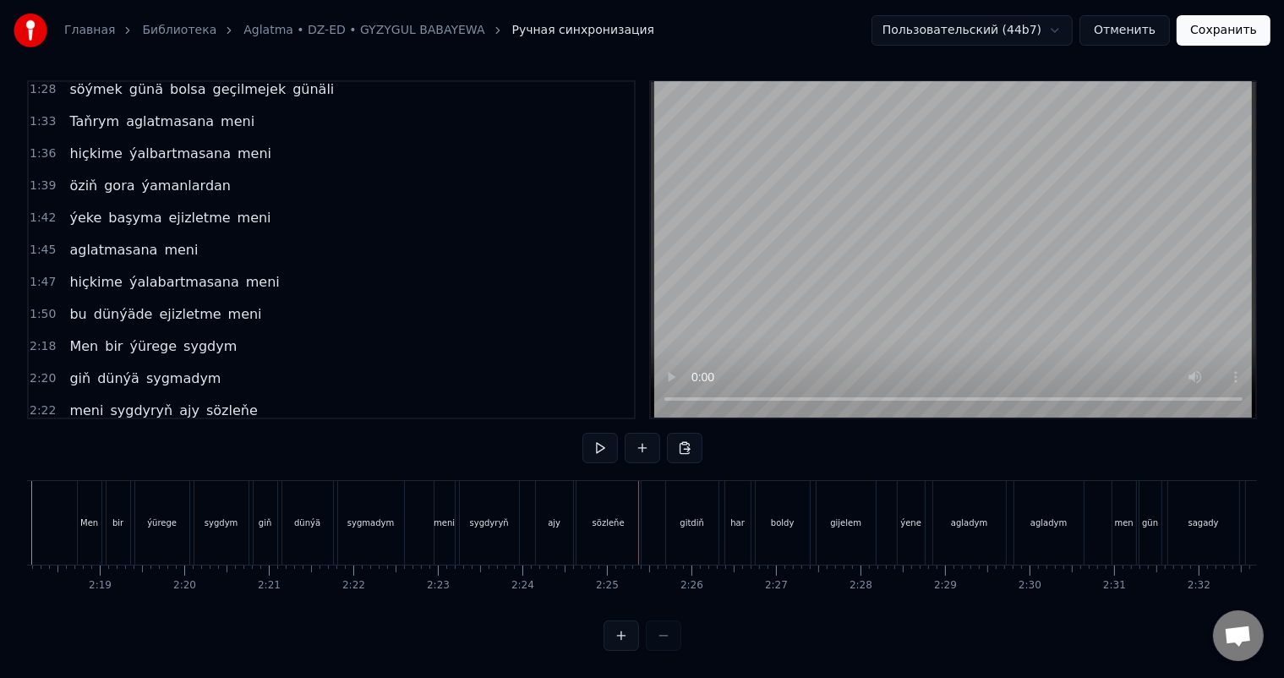
scroll to position [0, 11593]
click at [521, 490] on div "meni" at bounding box center [526, 523] width 20 height 84
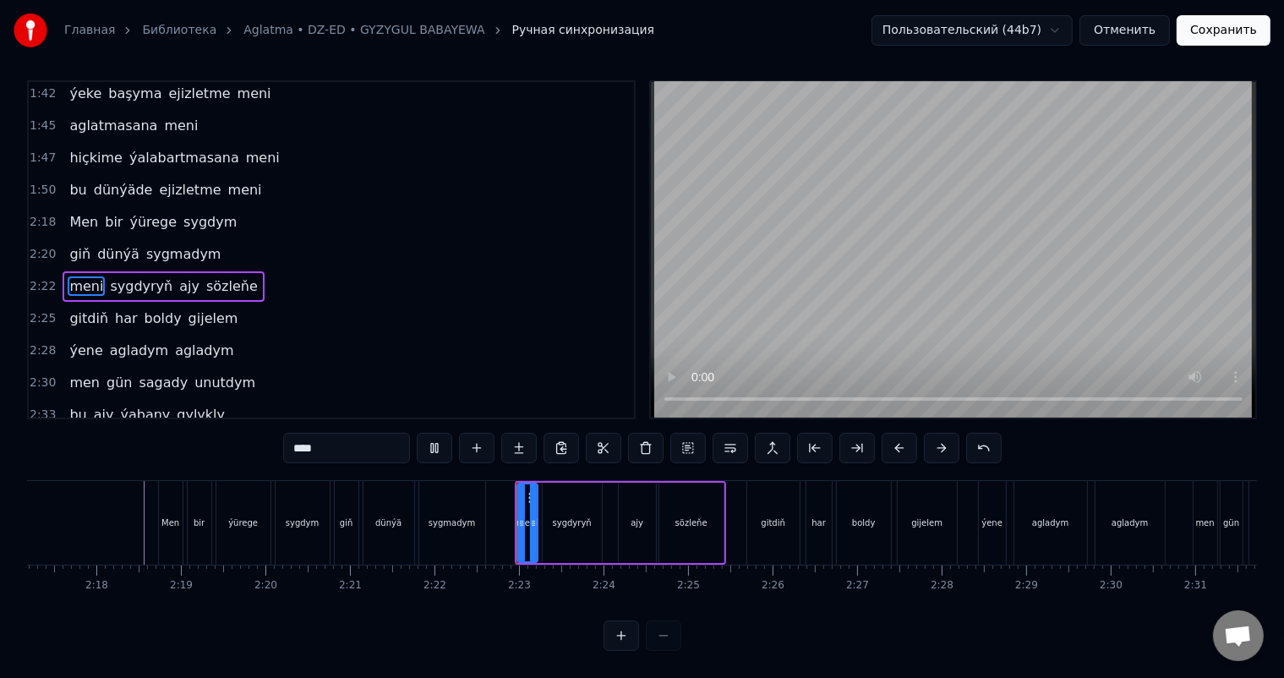
scroll to position [22, 0]
click at [513, 516] on icon at bounding box center [516, 523] width 7 height 14
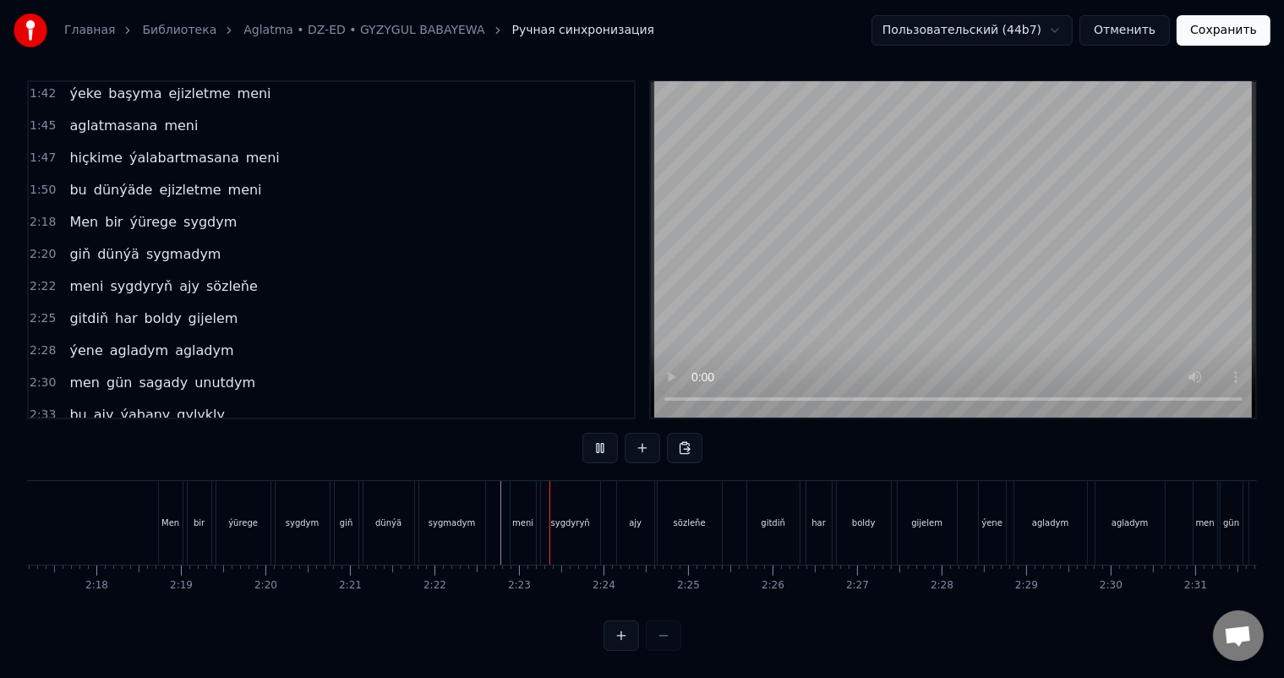
click at [497, 501] on div at bounding box center [497, 523] width 1 height 84
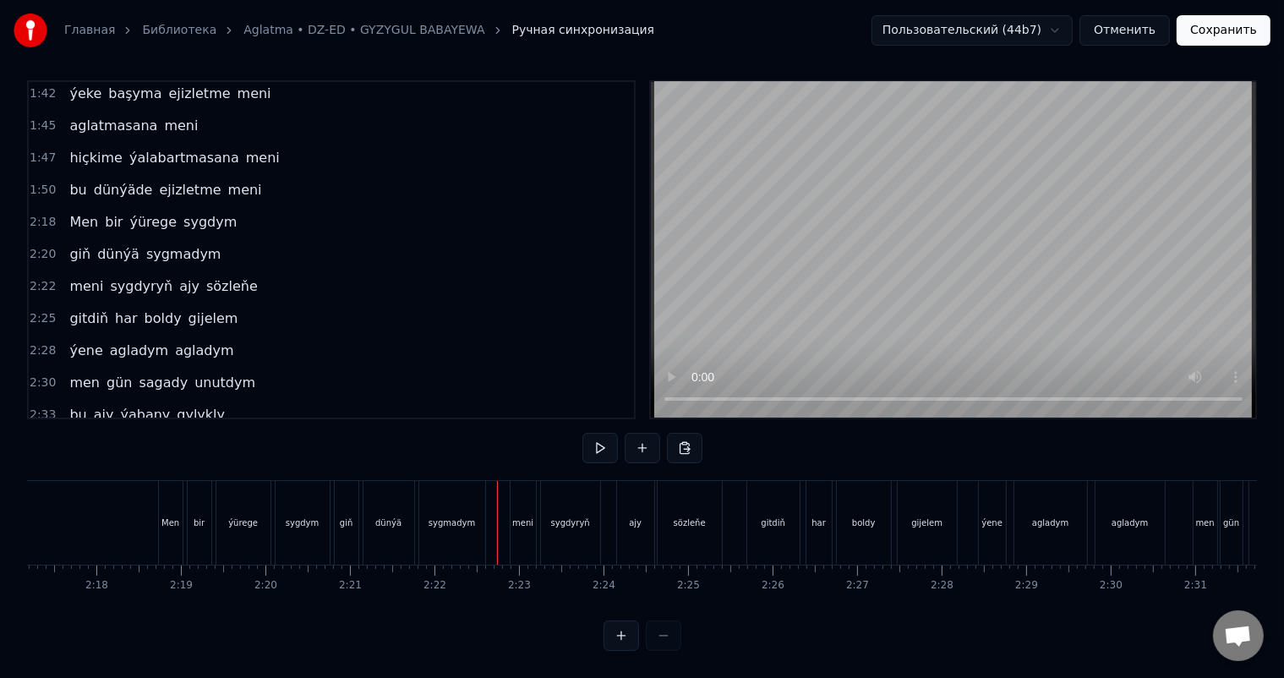
click at [129, 276] on span "sygdyryň" at bounding box center [141, 285] width 66 height 19
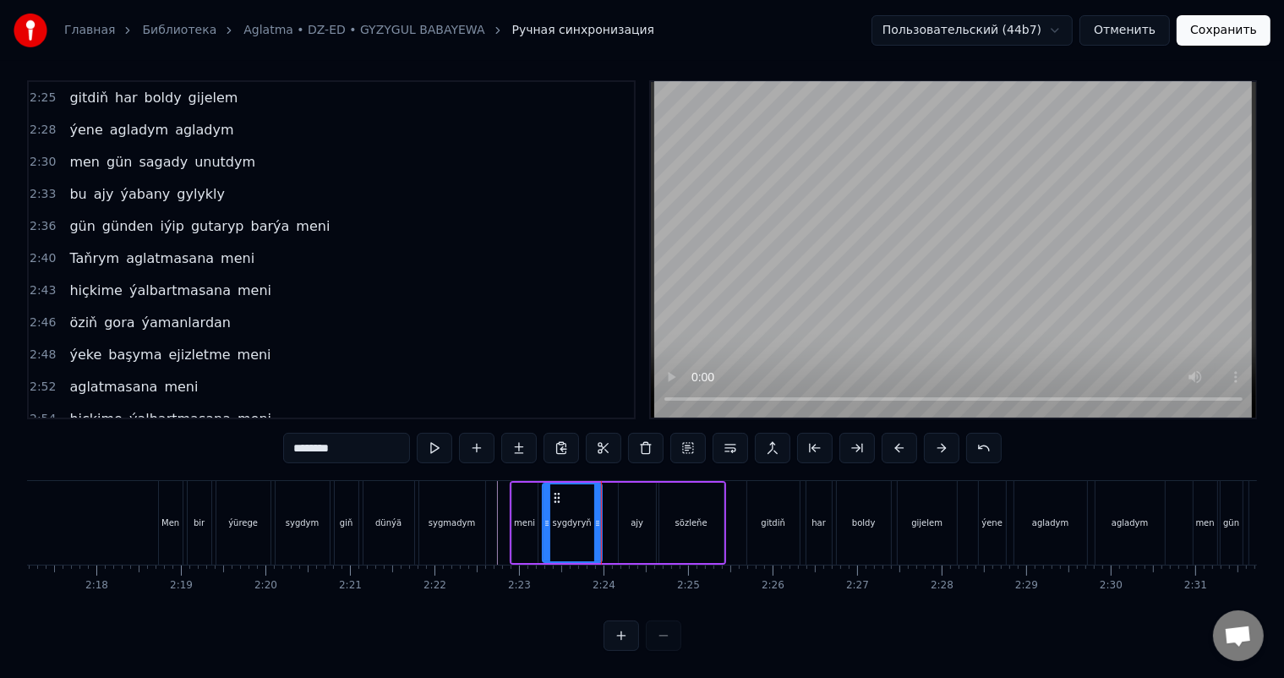
click at [338, 434] on input "********" at bounding box center [346, 448] width 127 height 30
click at [565, 516] on div "sygdyryp" at bounding box center [572, 522] width 39 height 13
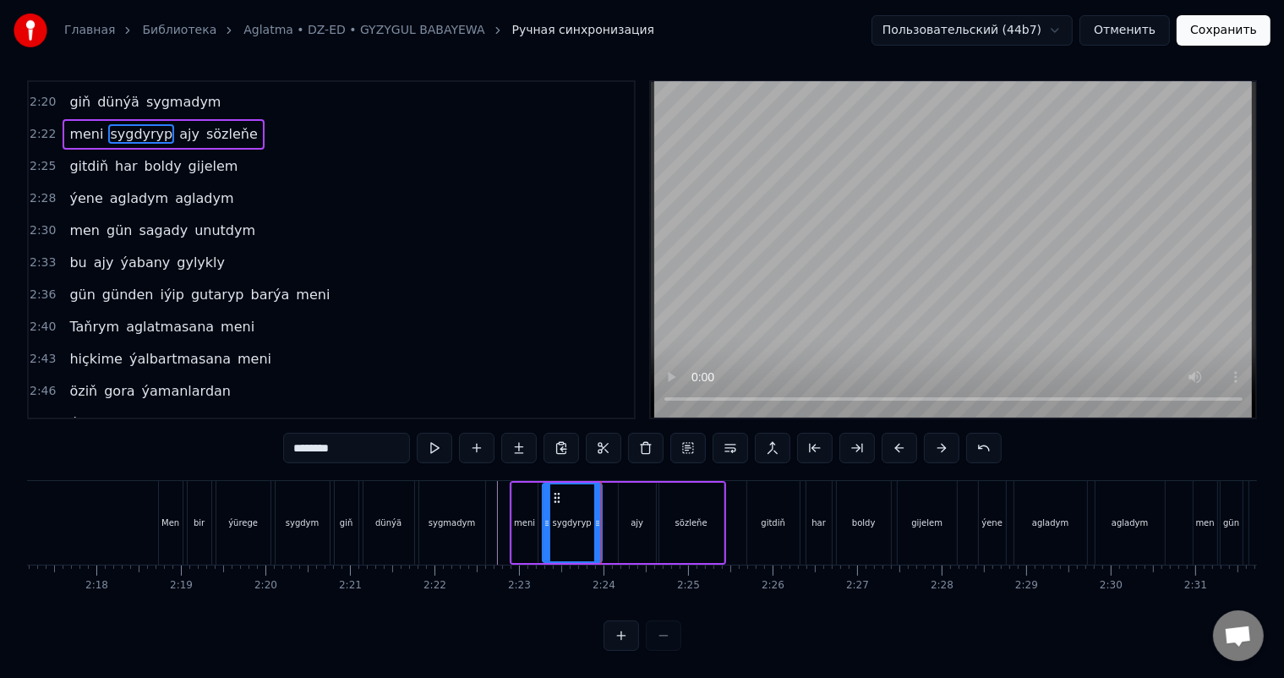
click at [556, 516] on div "sygdyryp" at bounding box center [572, 522] width 39 height 13
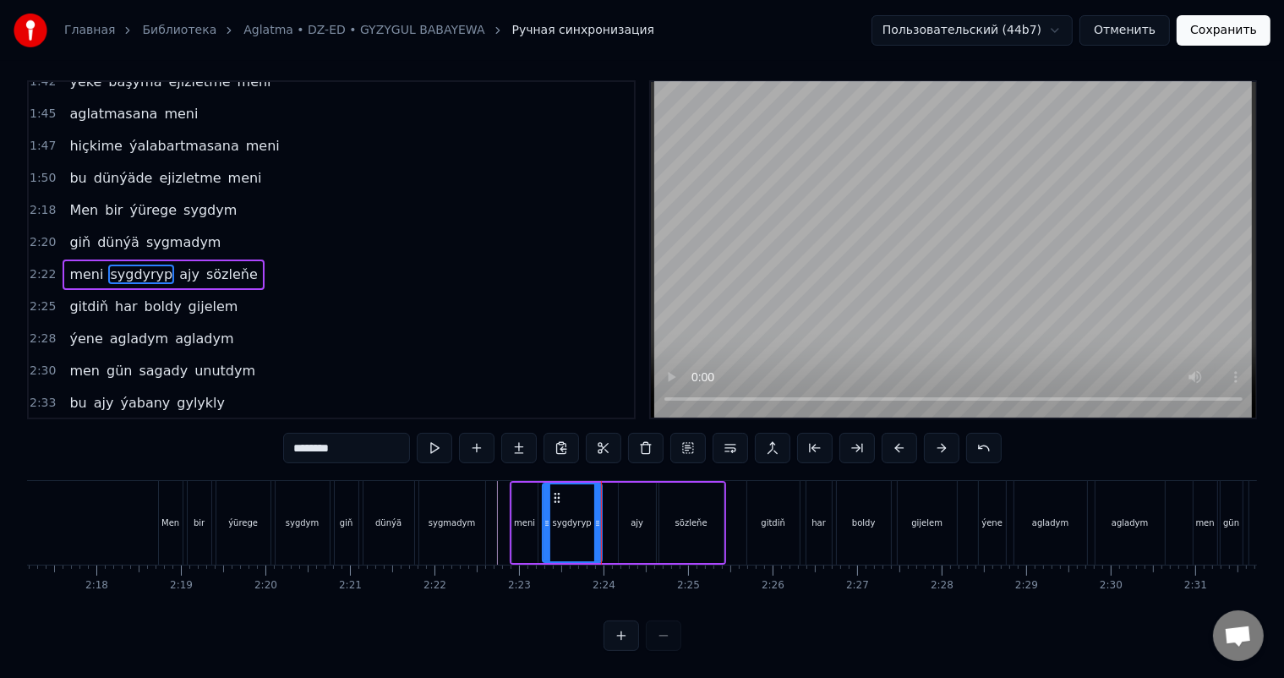
click at [351, 435] on input "********" at bounding box center [346, 448] width 127 height 30
click at [338, 437] on input "********" at bounding box center [346, 448] width 127 height 30
click at [633, 500] on div "ajy" at bounding box center [637, 523] width 37 height 80
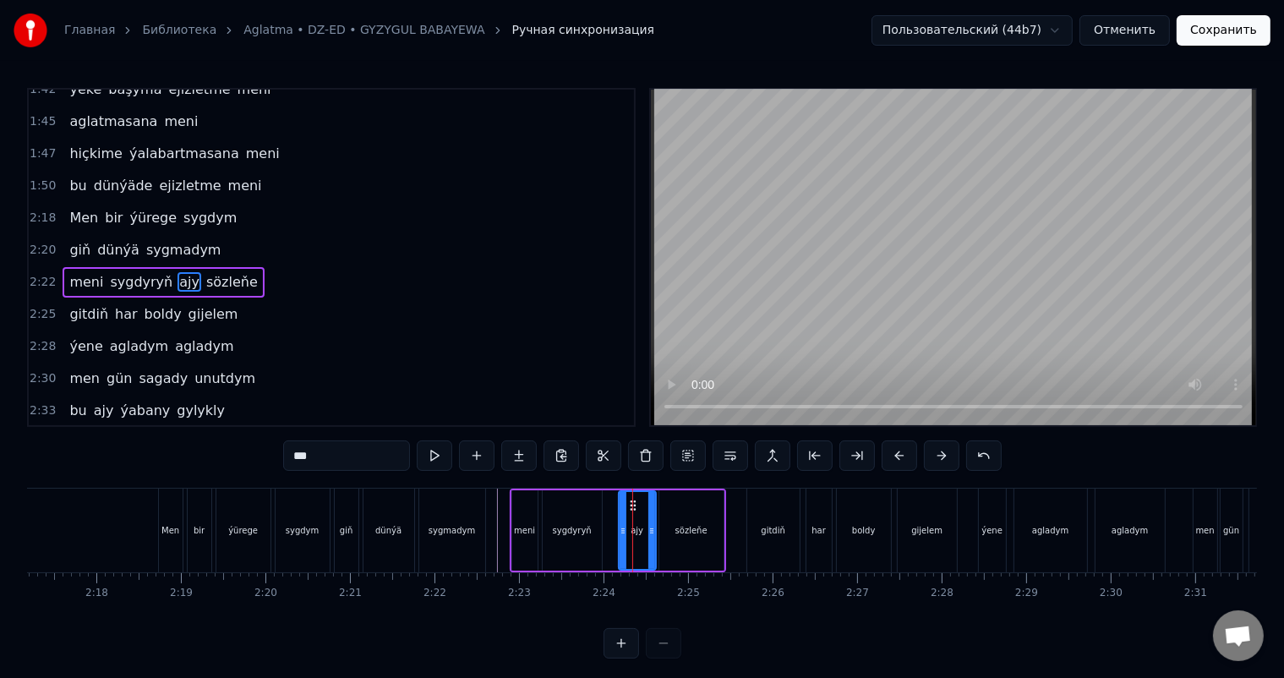
scroll to position [936, 0]
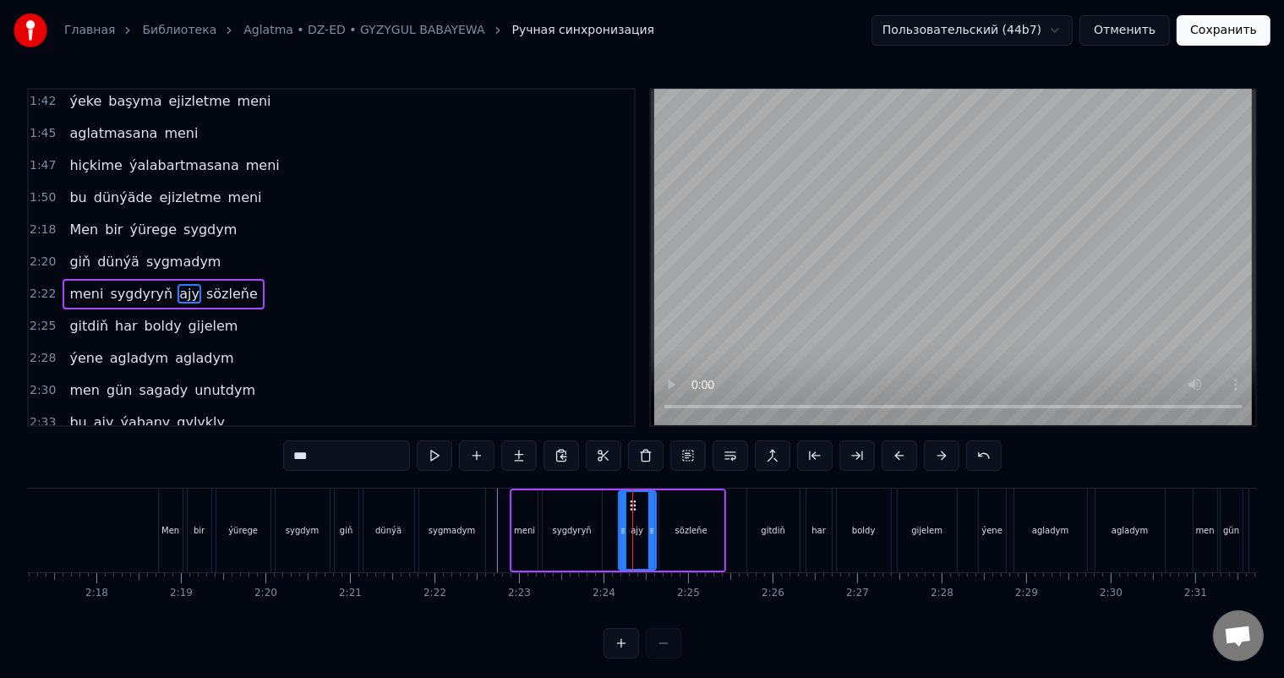
click at [205, 284] on span "sözleňe" at bounding box center [232, 293] width 55 height 19
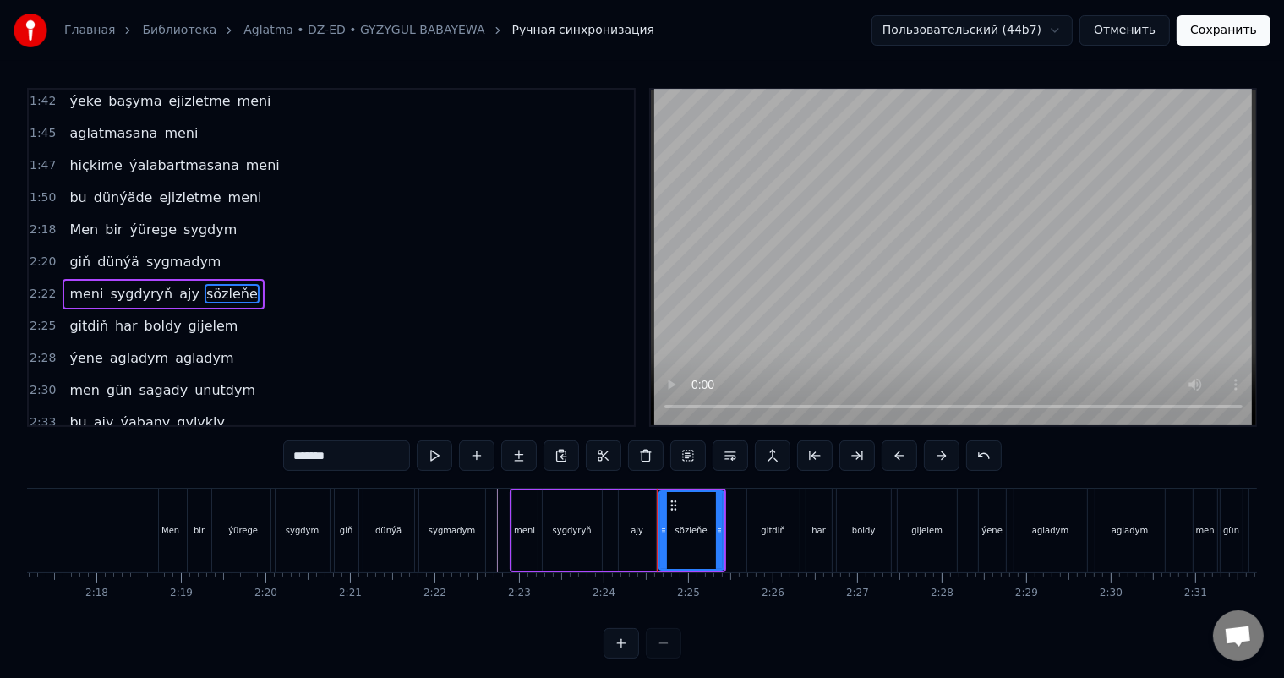
click at [325, 451] on input "*******" at bounding box center [346, 455] width 127 height 30
click at [353, 450] on input "*******" at bounding box center [346, 455] width 127 height 30
type input "*******"
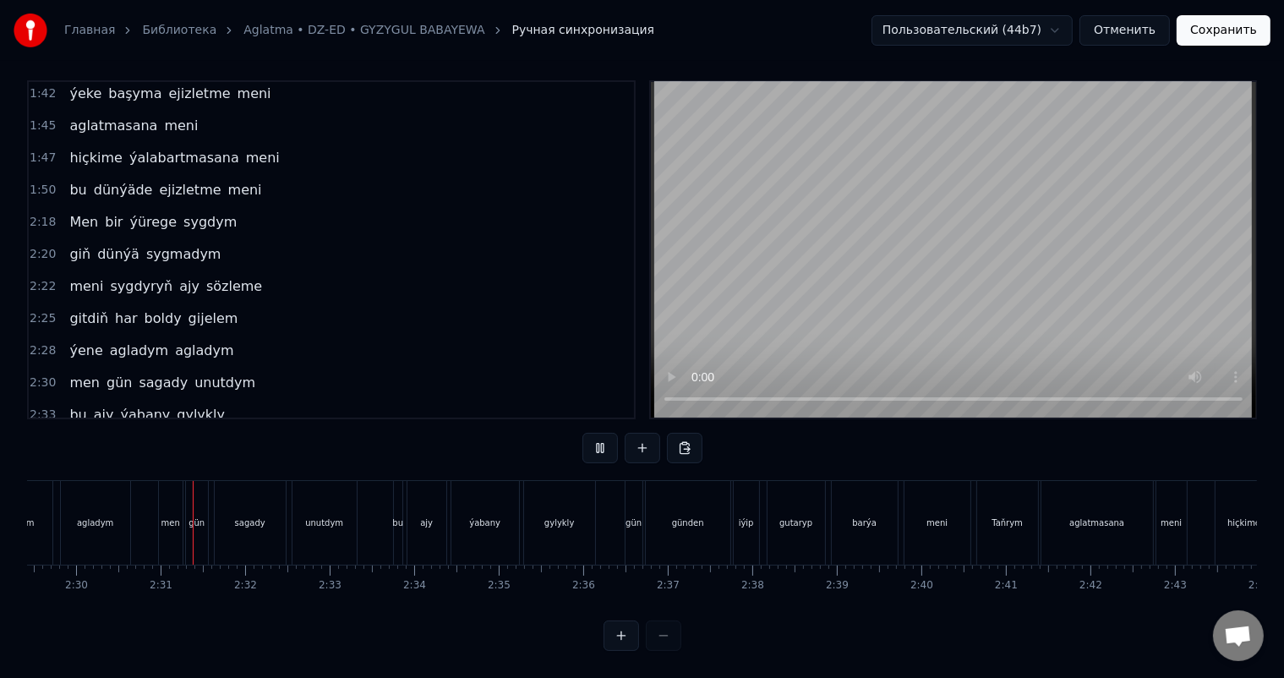
scroll to position [0, 12656]
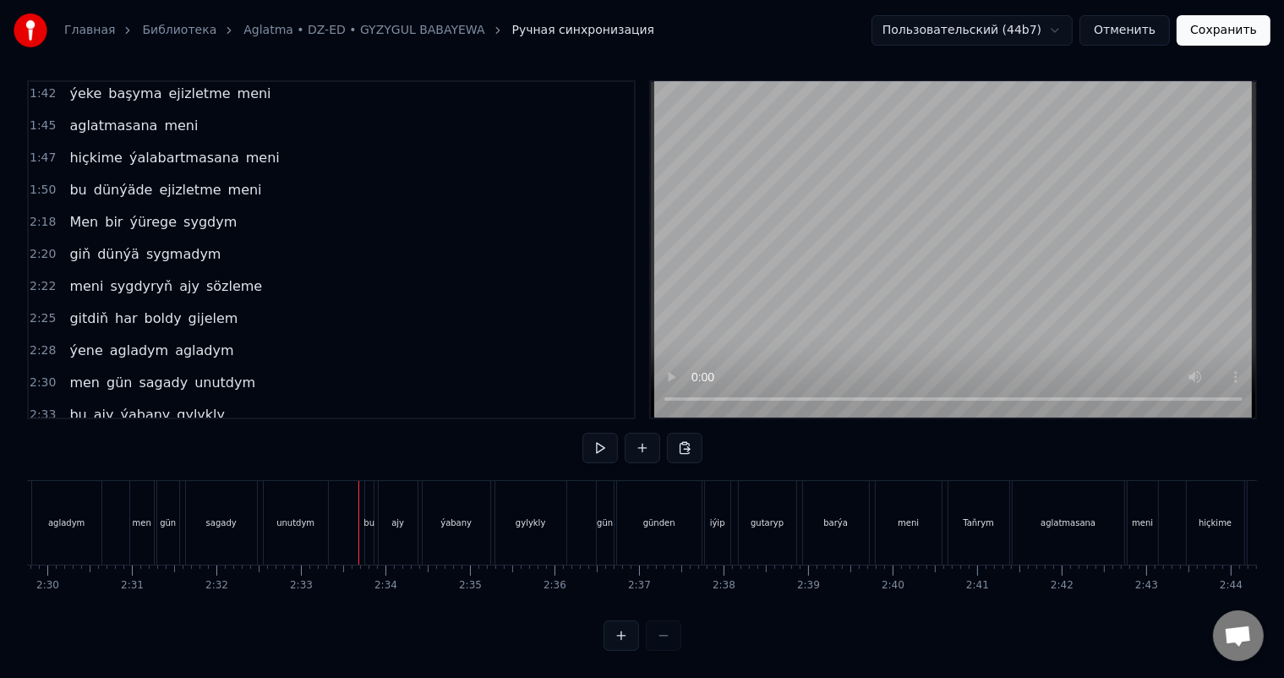
click at [358, 501] on div at bounding box center [358, 523] width 1 height 84
click at [368, 490] on div "bu" at bounding box center [369, 523] width 8 height 84
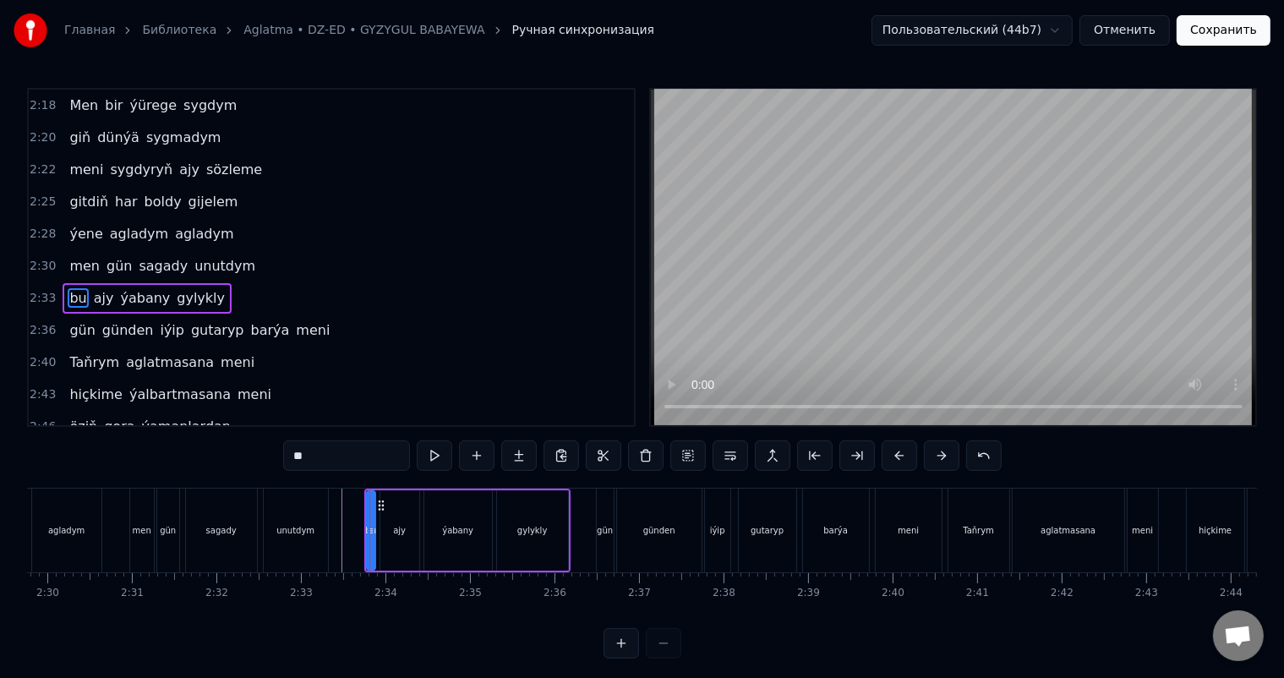
scroll to position [22, 0]
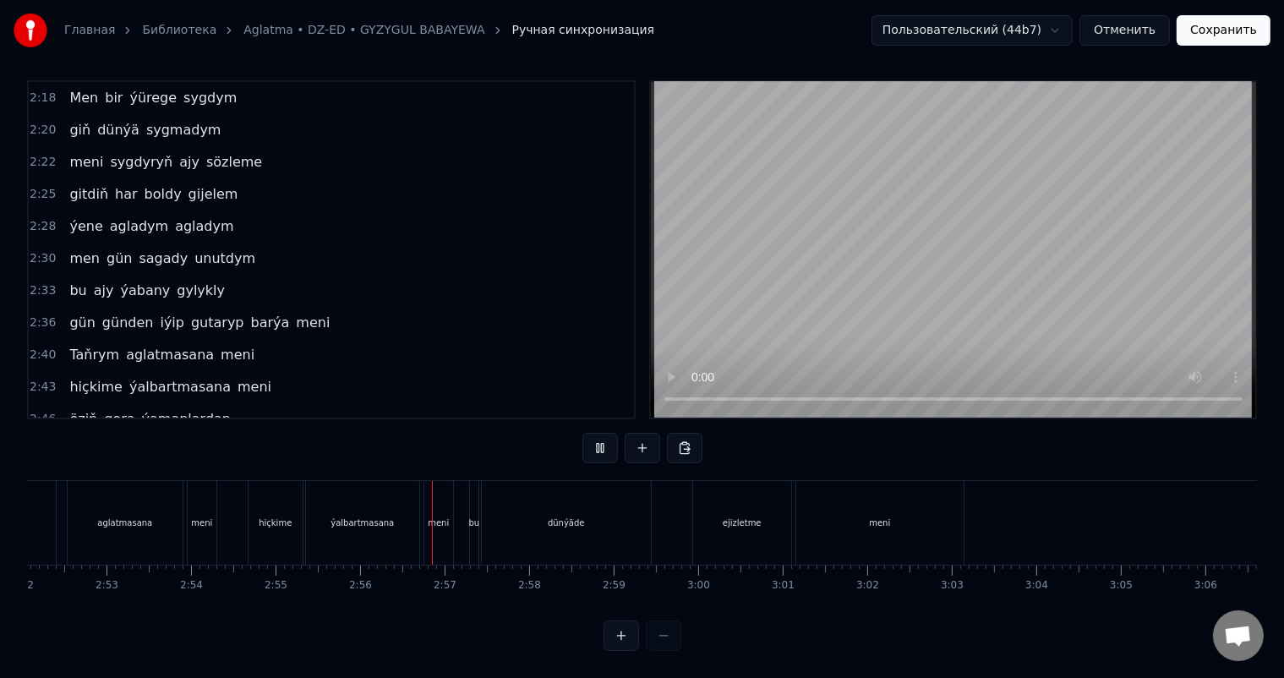
scroll to position [0, 14716]
click at [419, 511] on div "dünýäde" at bounding box center [391, 523] width 169 height 84
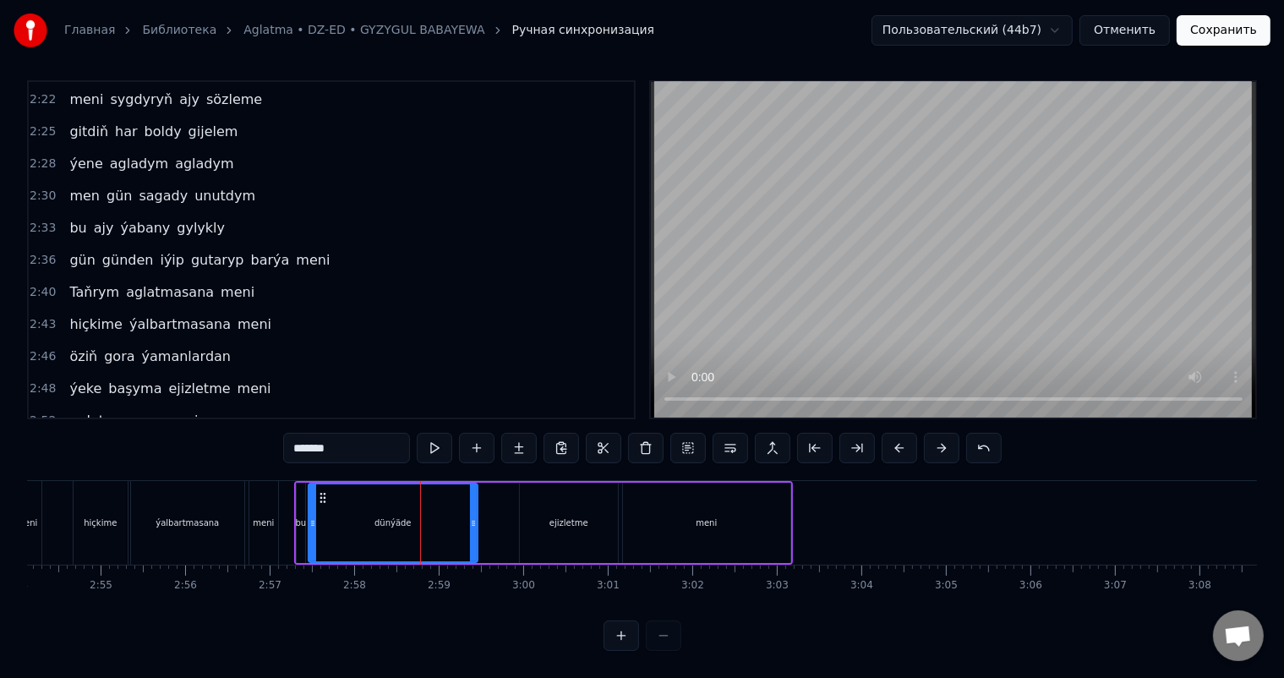
scroll to position [1156, 0]
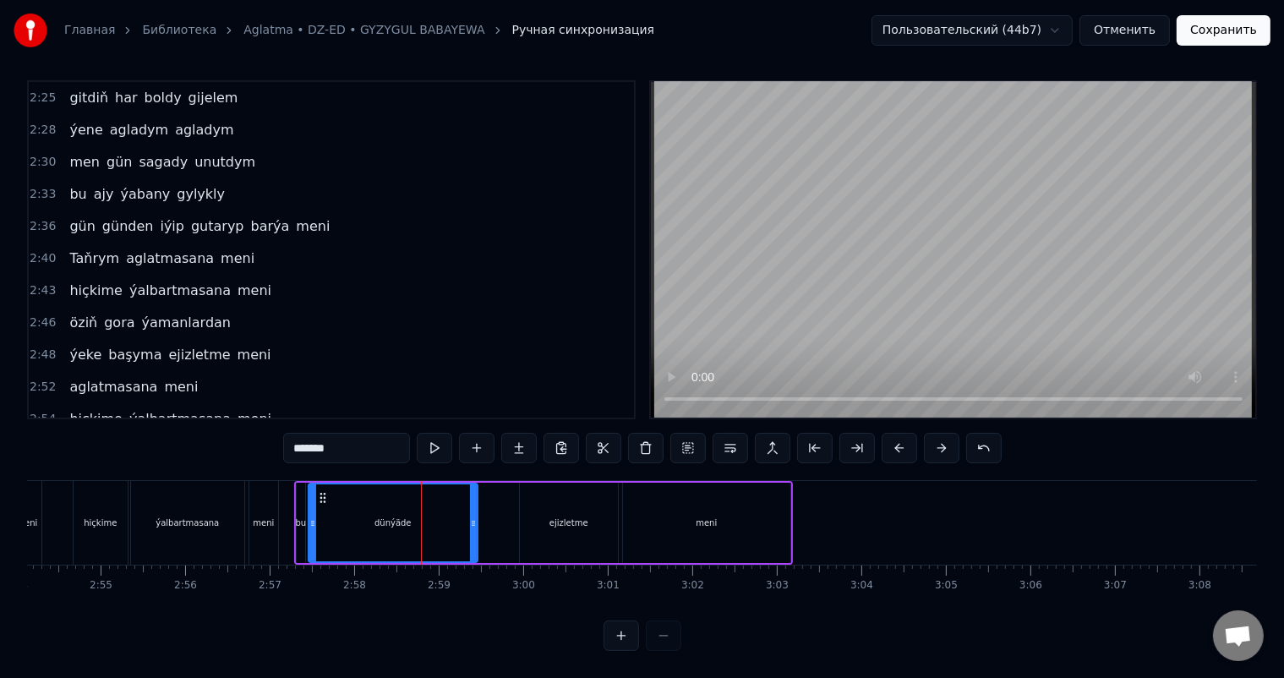
click at [301, 499] on div "bu" at bounding box center [301, 523] width 8 height 80
type input "**"
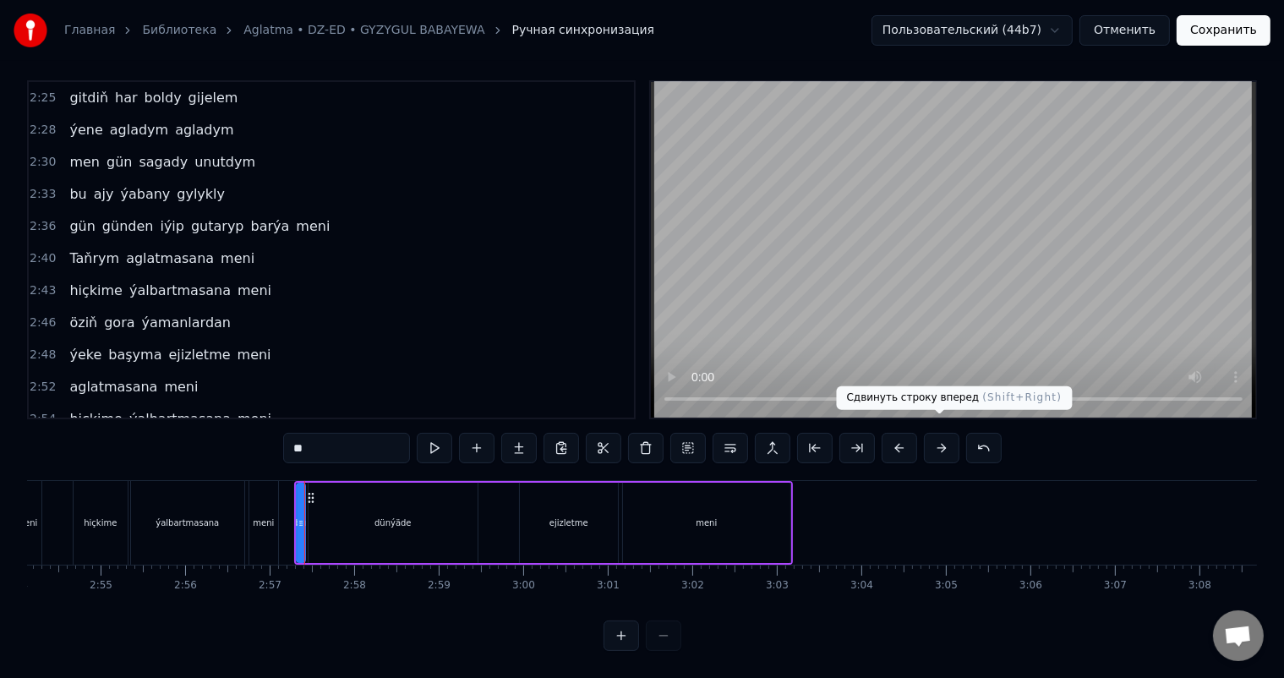
click at [947, 433] on button at bounding box center [941, 448] width 35 height 30
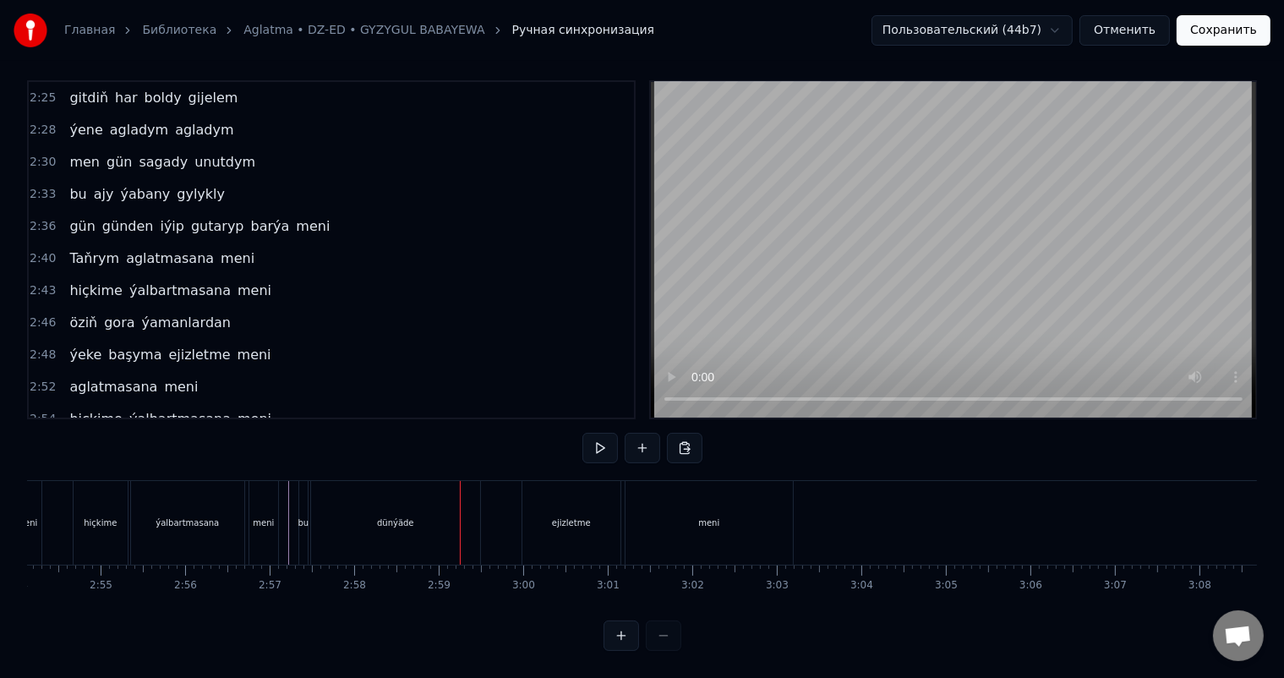
click at [410, 516] on div "dünýäde" at bounding box center [395, 522] width 37 height 13
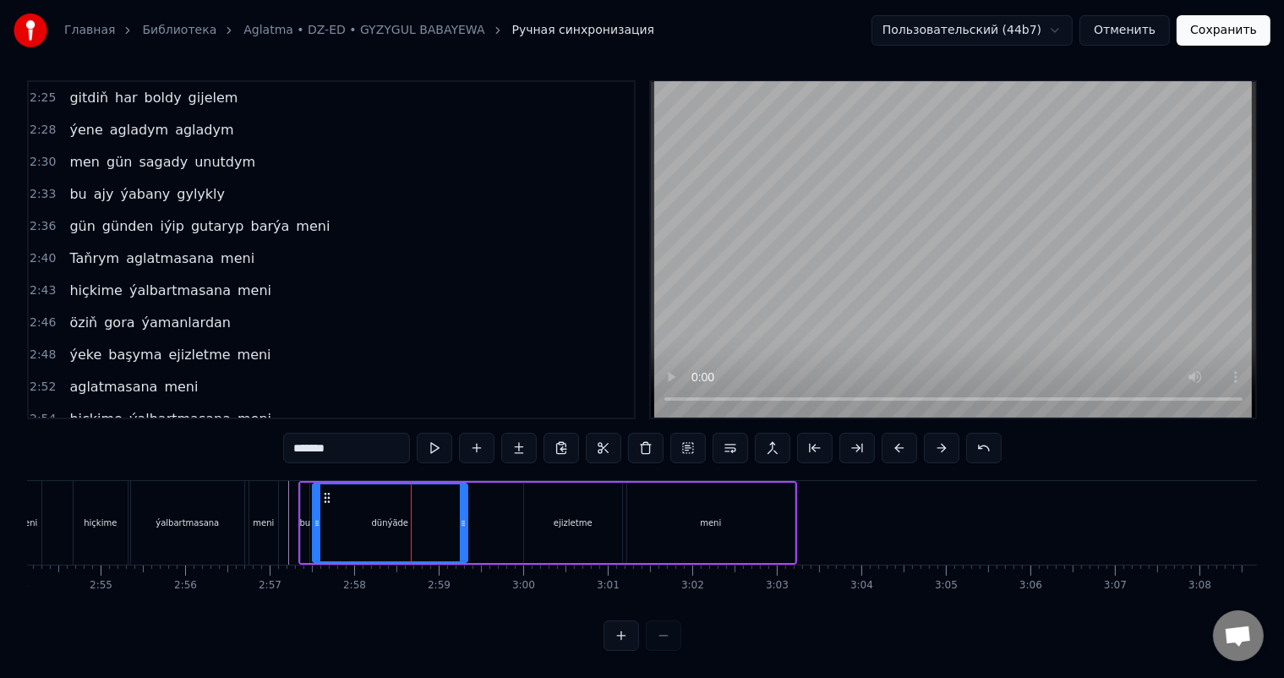
drag, startPoint x: 477, startPoint y: 506, endPoint x: 463, endPoint y: 505, distance: 14.5
click at [463, 516] on icon at bounding box center [463, 523] width 7 height 14
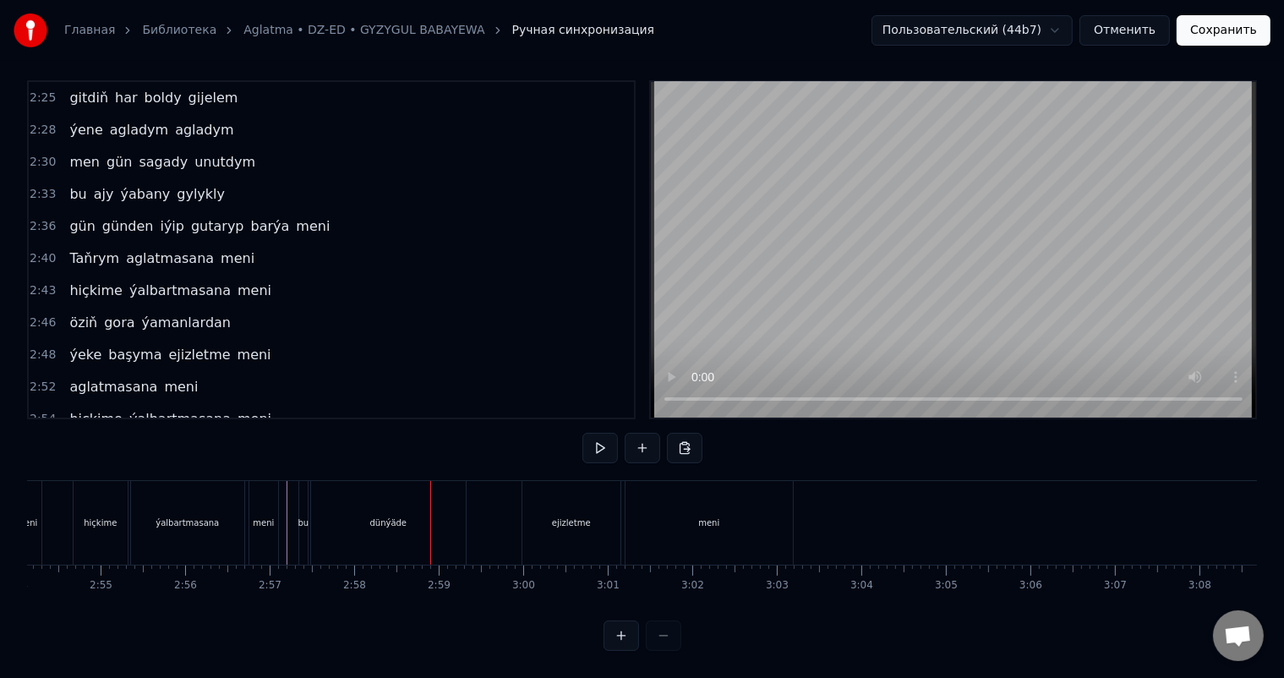
click at [369, 497] on div "dünýäde" at bounding box center [388, 523] width 155 height 84
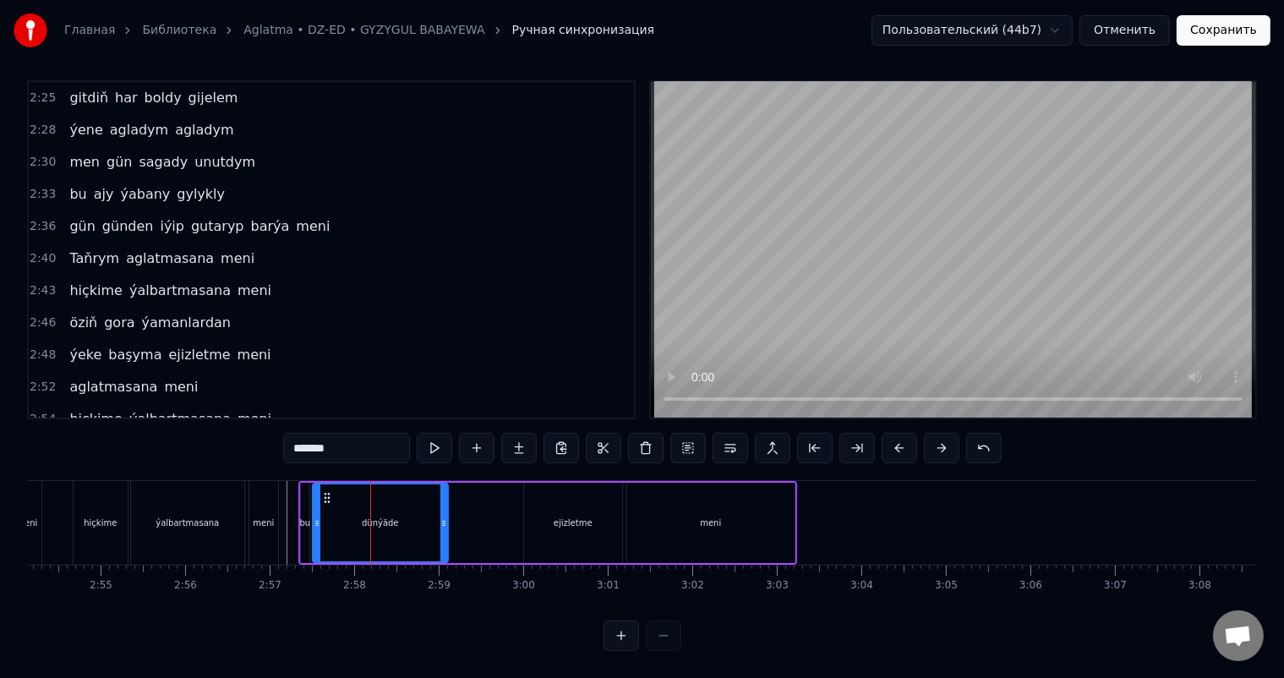
drag, startPoint x: 464, startPoint y: 506, endPoint x: 443, endPoint y: 506, distance: 21.1
click at [443, 516] on icon at bounding box center [443, 523] width 7 height 14
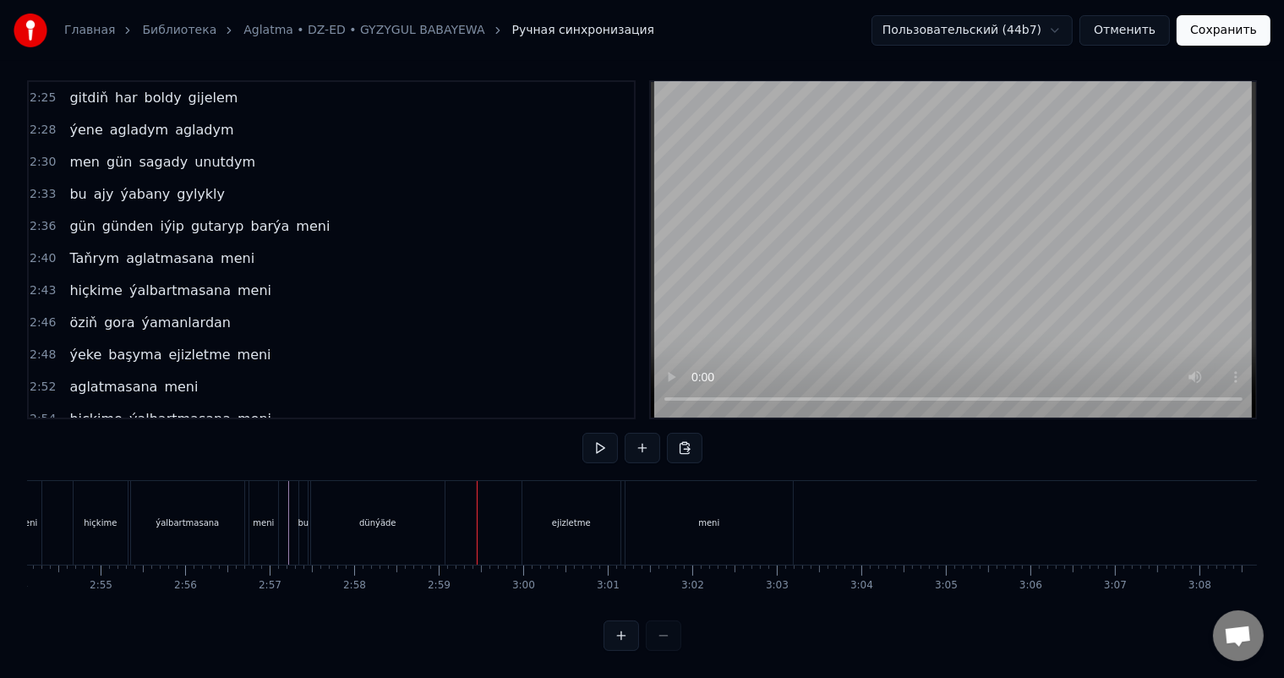
click at [281, 499] on div "hiçkime ýalbartmasana meni" at bounding box center [178, 523] width 210 height 84
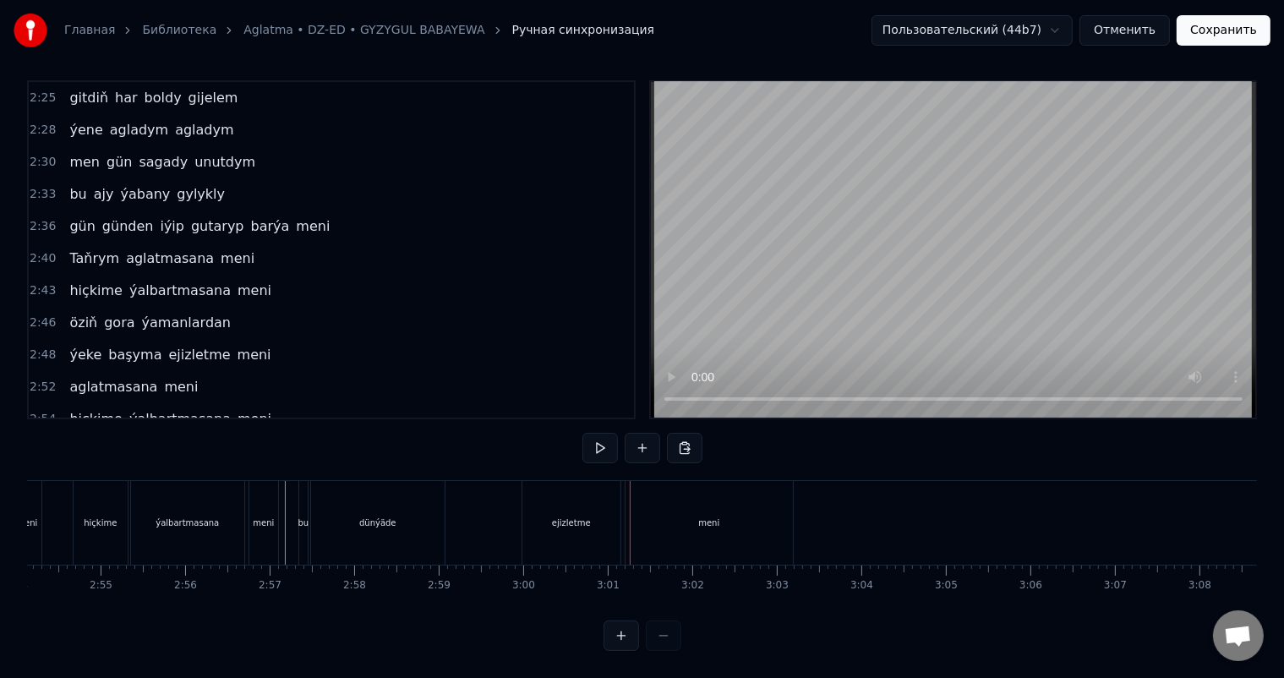
click at [559, 516] on div "ejizletme" at bounding box center [571, 522] width 39 height 13
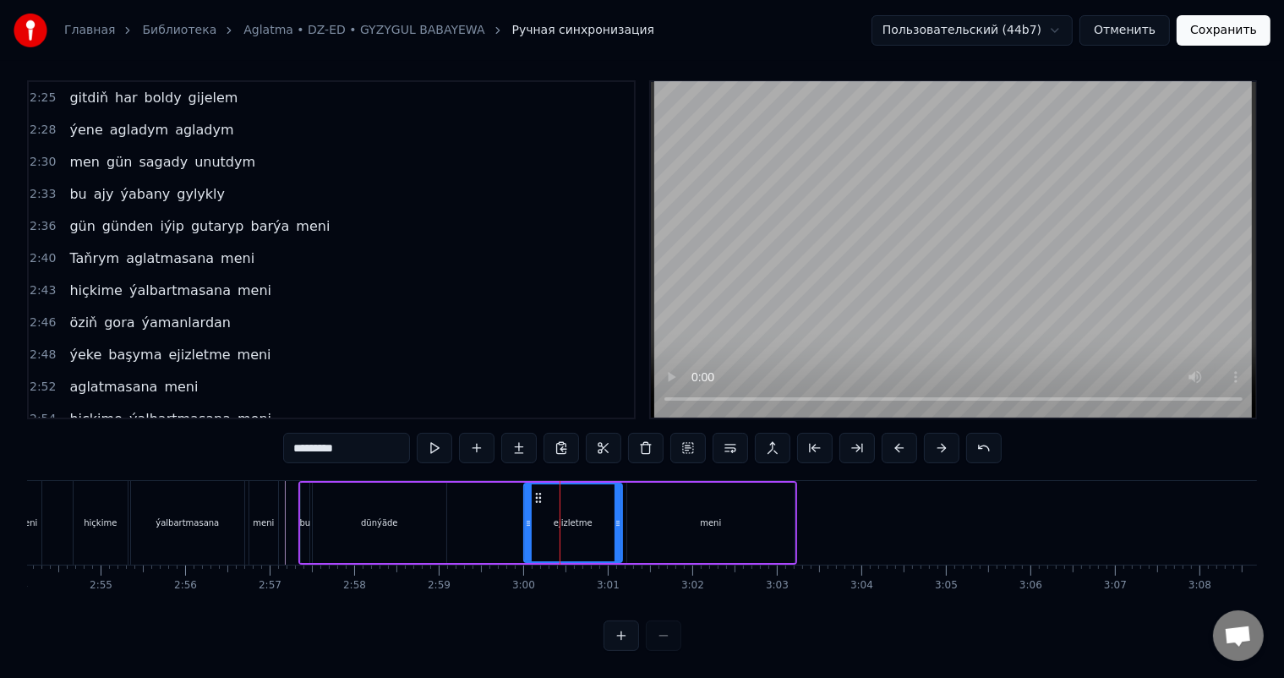
click at [508, 494] on div "bu dünýäde ejizletme meni" at bounding box center [547, 523] width 499 height 84
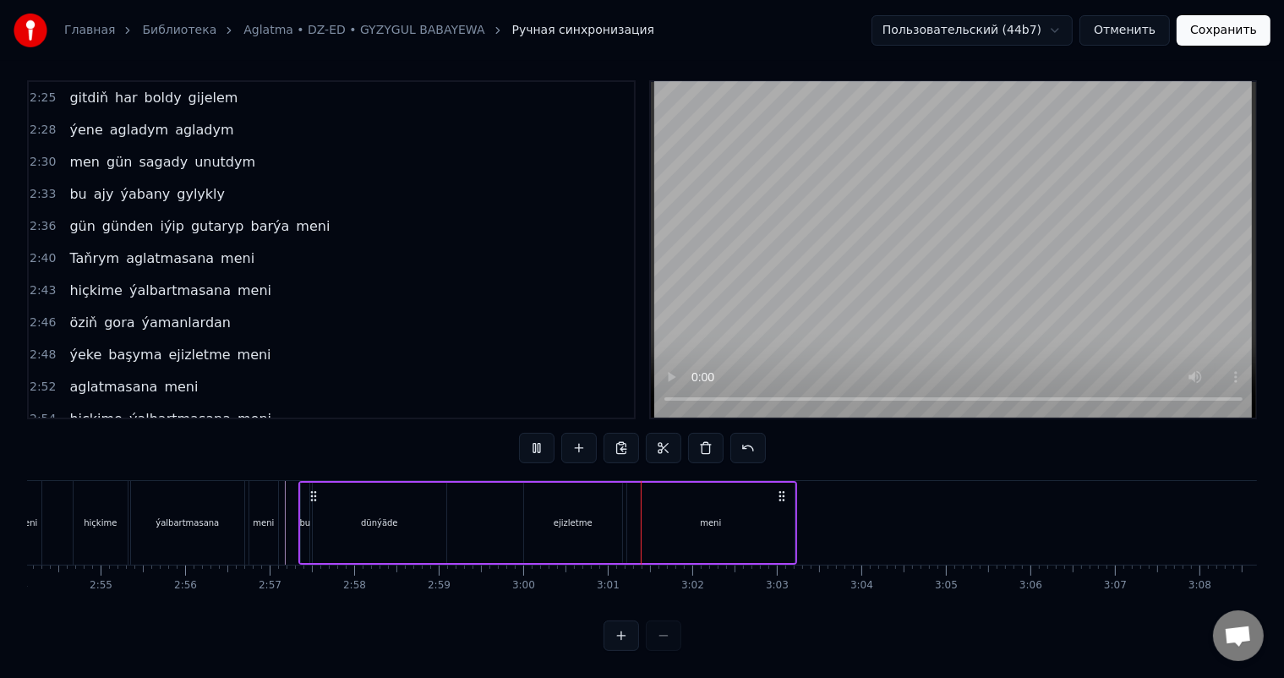
click at [575, 499] on div "ejizletme" at bounding box center [573, 523] width 98 height 80
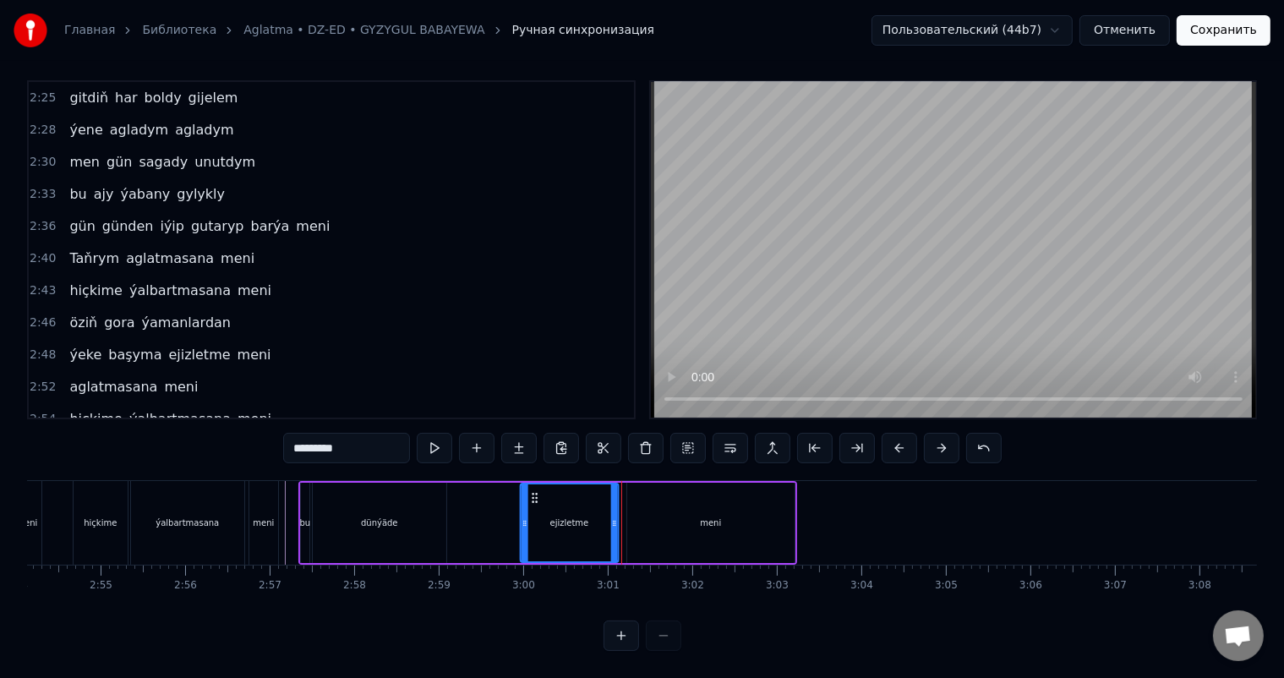
click at [532, 491] on icon at bounding box center [535, 498] width 14 height 14
click at [528, 491] on icon at bounding box center [534, 498] width 14 height 14
click at [527, 491] on icon at bounding box center [534, 498] width 14 height 14
click at [528, 491] on icon at bounding box center [534, 498] width 14 height 14
click at [551, 490] on div "ejizletme" at bounding box center [569, 522] width 96 height 77
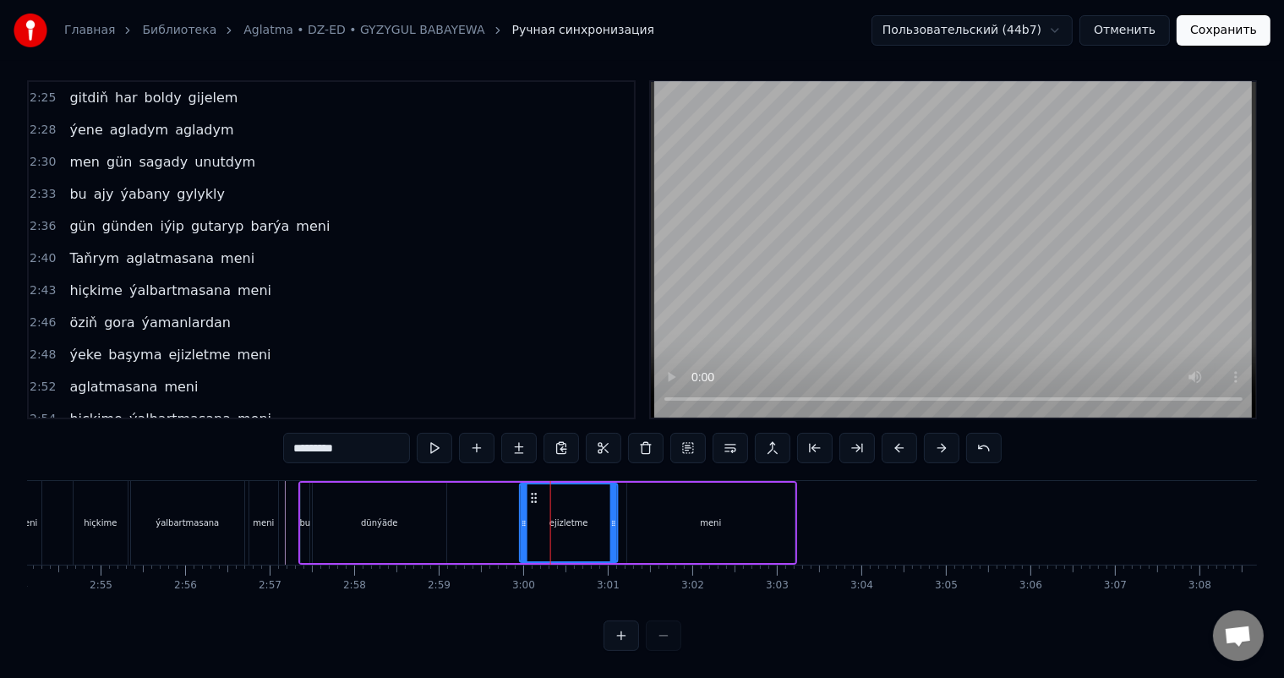
click at [536, 491] on icon at bounding box center [534, 498] width 14 height 14
click at [531, 491] on icon at bounding box center [534, 498] width 14 height 14
click at [534, 491] on icon at bounding box center [534, 498] width 14 height 14
click at [585, 516] on div "ejizletme" at bounding box center [569, 522] width 96 height 77
click at [662, 500] on div "meni" at bounding box center [710, 523] width 167 height 80
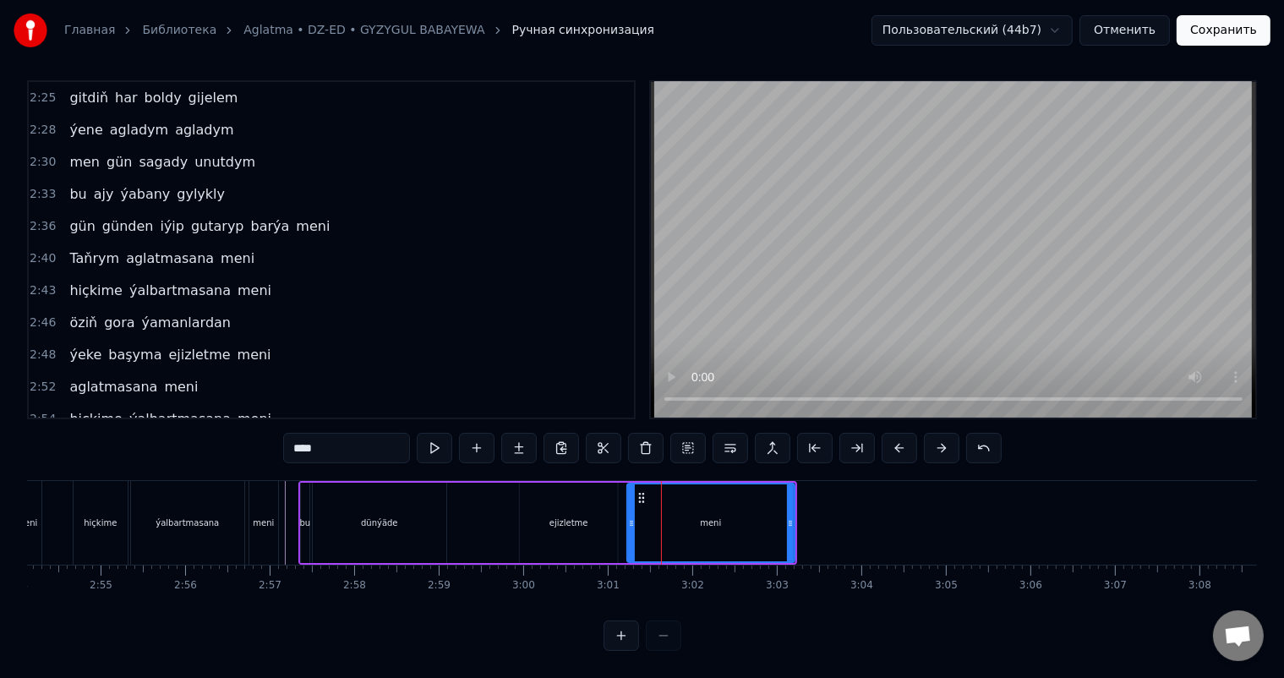
click at [531, 494] on div "ejizletme" at bounding box center [569, 523] width 98 height 80
type input "*********"
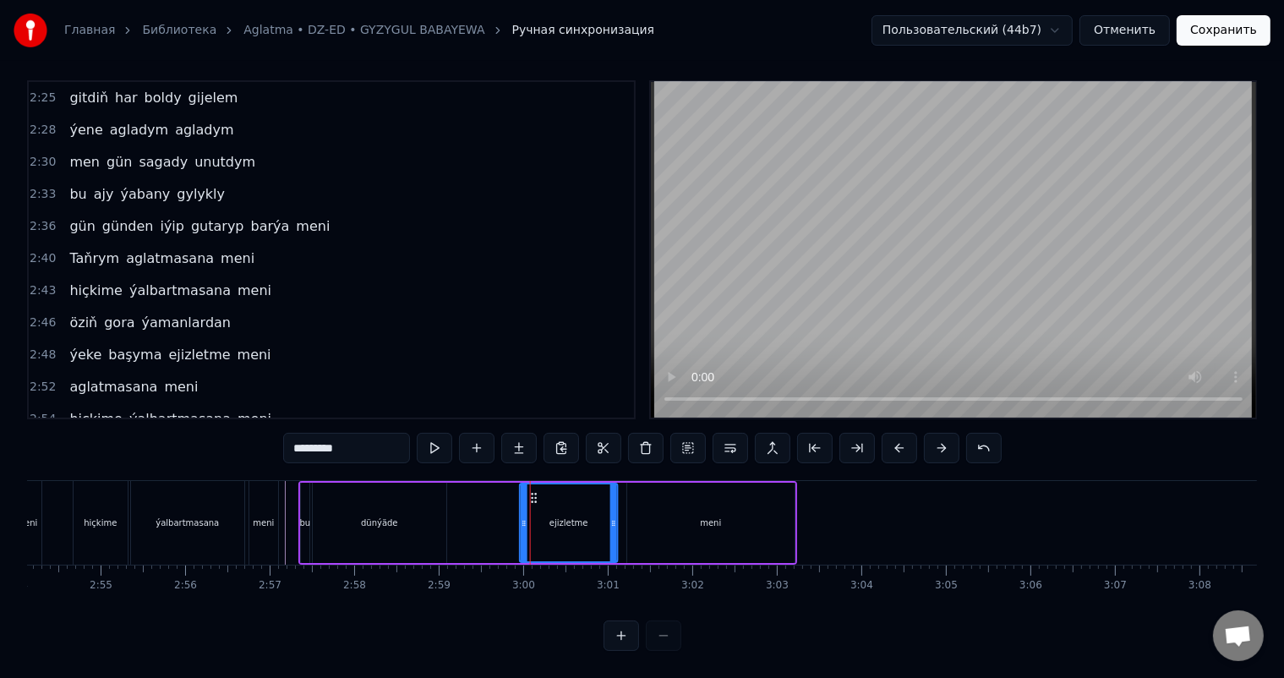
click at [527, 491] on icon at bounding box center [534, 498] width 14 height 14
click at [529, 491] on icon at bounding box center [534, 498] width 14 height 14
click at [553, 484] on div "ejizletme" at bounding box center [569, 522] width 96 height 77
click at [526, 484] on div "ejizletme" at bounding box center [569, 522] width 96 height 77
drag, startPoint x: 532, startPoint y: 479, endPoint x: 522, endPoint y: 479, distance: 10.1
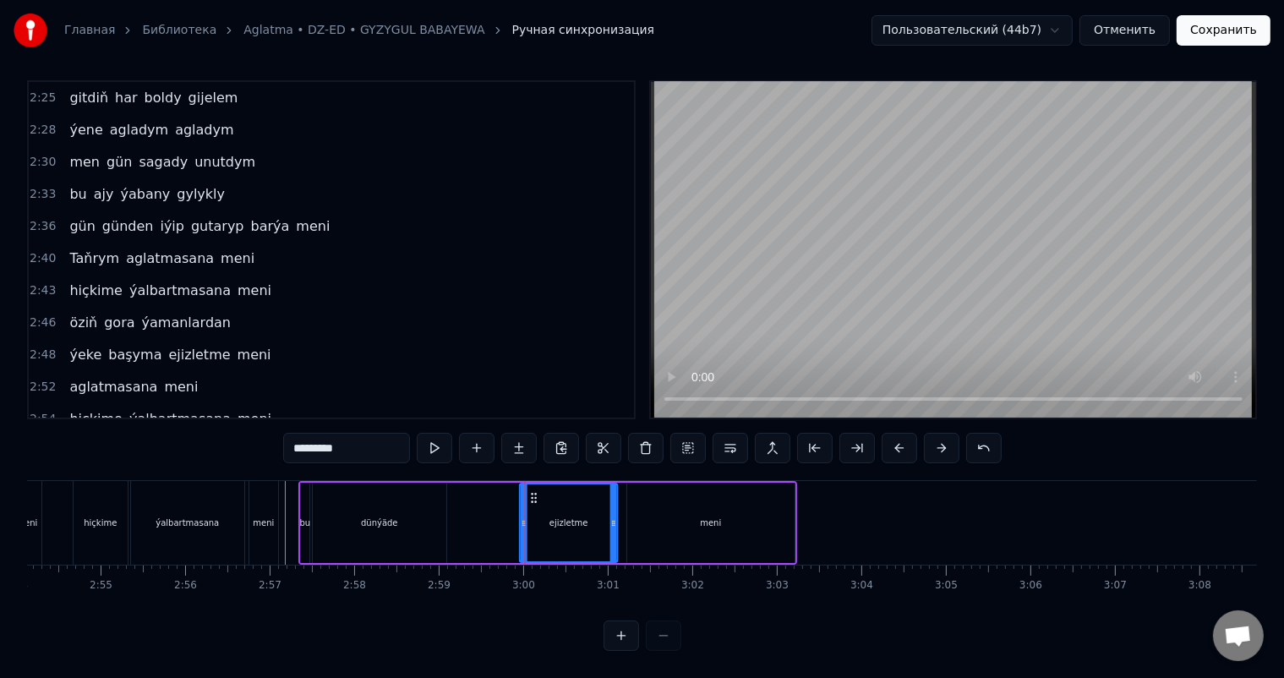
click at [522, 484] on div "ejizletme" at bounding box center [569, 522] width 96 height 77
click at [504, 500] on div "bu dünýäde ejizletme meni" at bounding box center [547, 523] width 499 height 84
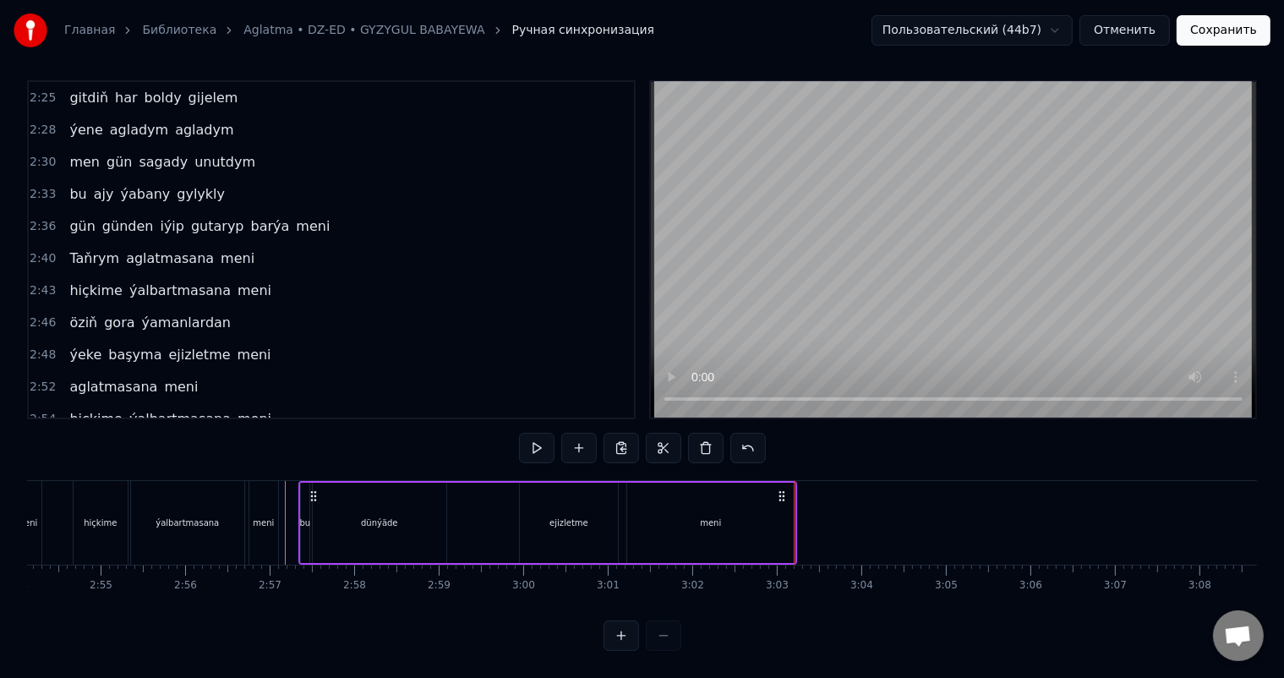
click at [720, 515] on div "meni" at bounding box center [710, 523] width 167 height 80
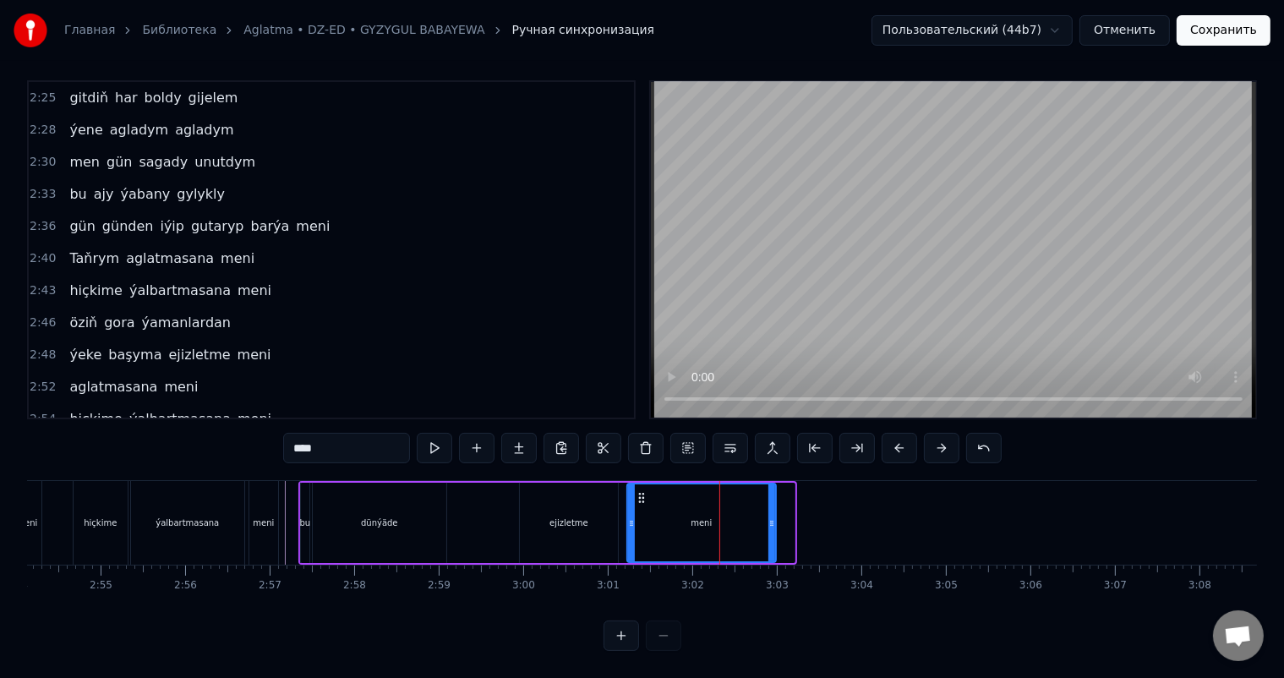
drag, startPoint x: 789, startPoint y: 500, endPoint x: 770, endPoint y: 503, distance: 19.6
click at [770, 516] on icon at bounding box center [771, 523] width 7 height 14
click at [635, 494] on circle at bounding box center [635, 494] width 1 height 1
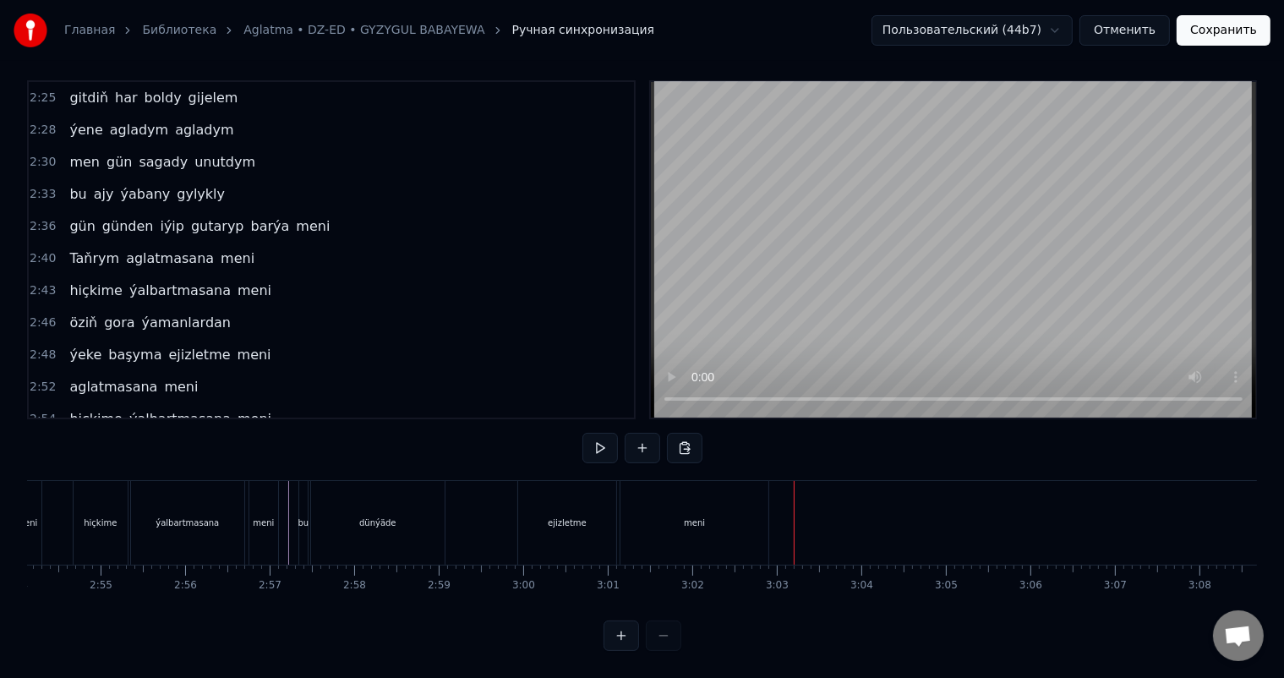
click at [1220, 27] on button "Сохранить" at bounding box center [1223, 30] width 94 height 30
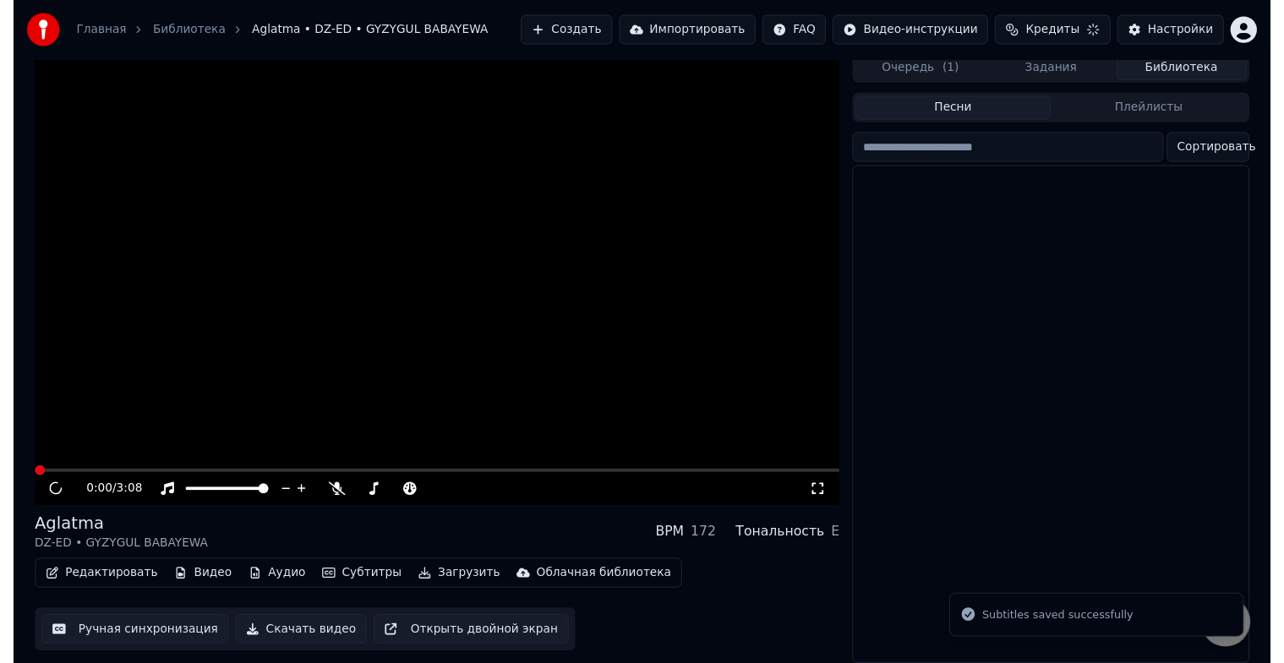
scroll to position [20, 0]
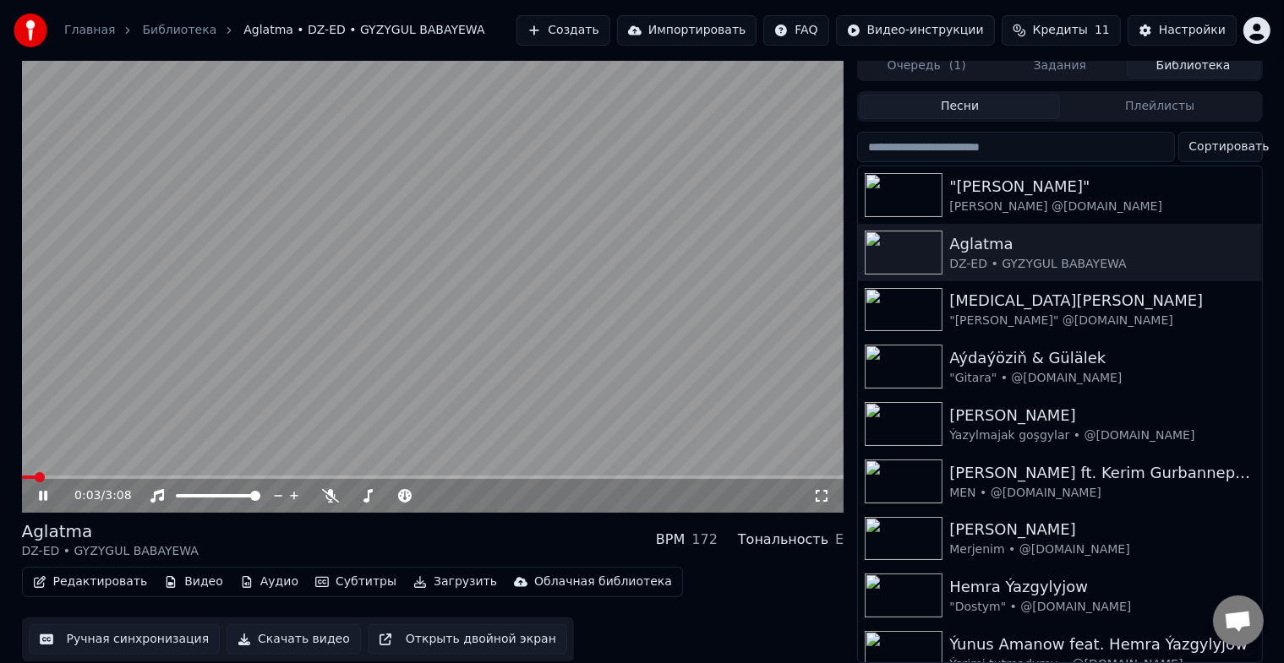
click at [51, 489] on icon at bounding box center [55, 496] width 40 height 14
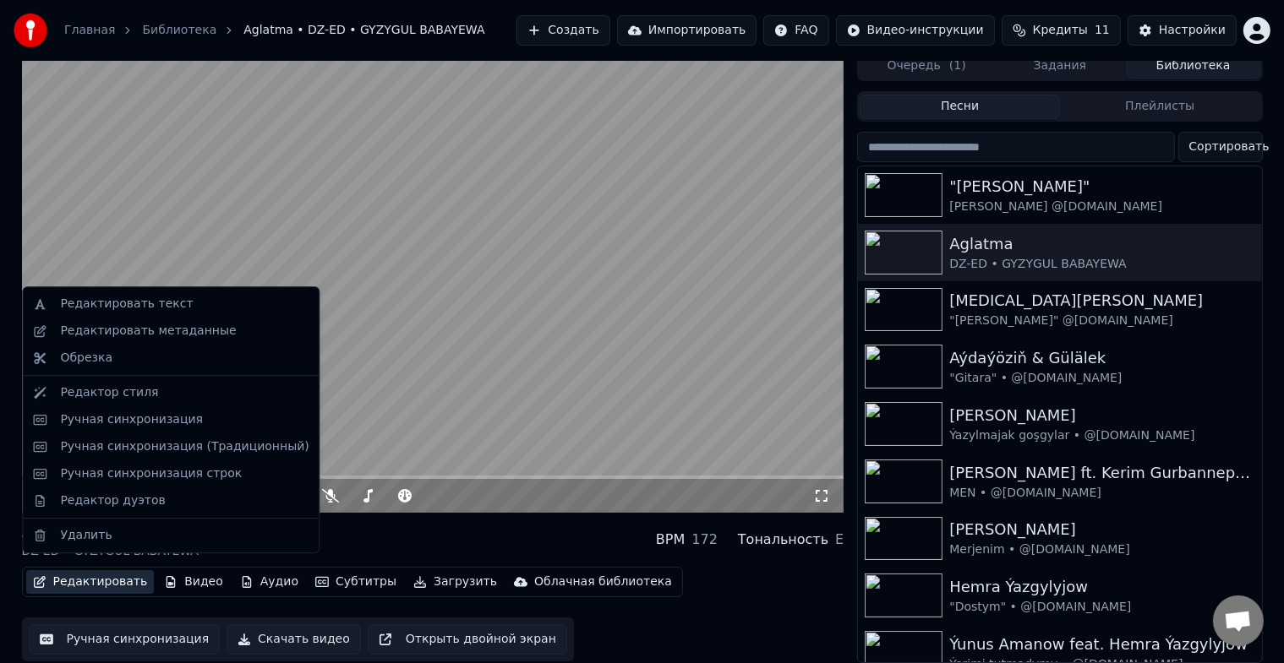
click at [89, 570] on button "Редактировать" at bounding box center [90, 582] width 128 height 24
click at [179, 325] on div "Редактировать метаданные" at bounding box center [148, 331] width 176 height 17
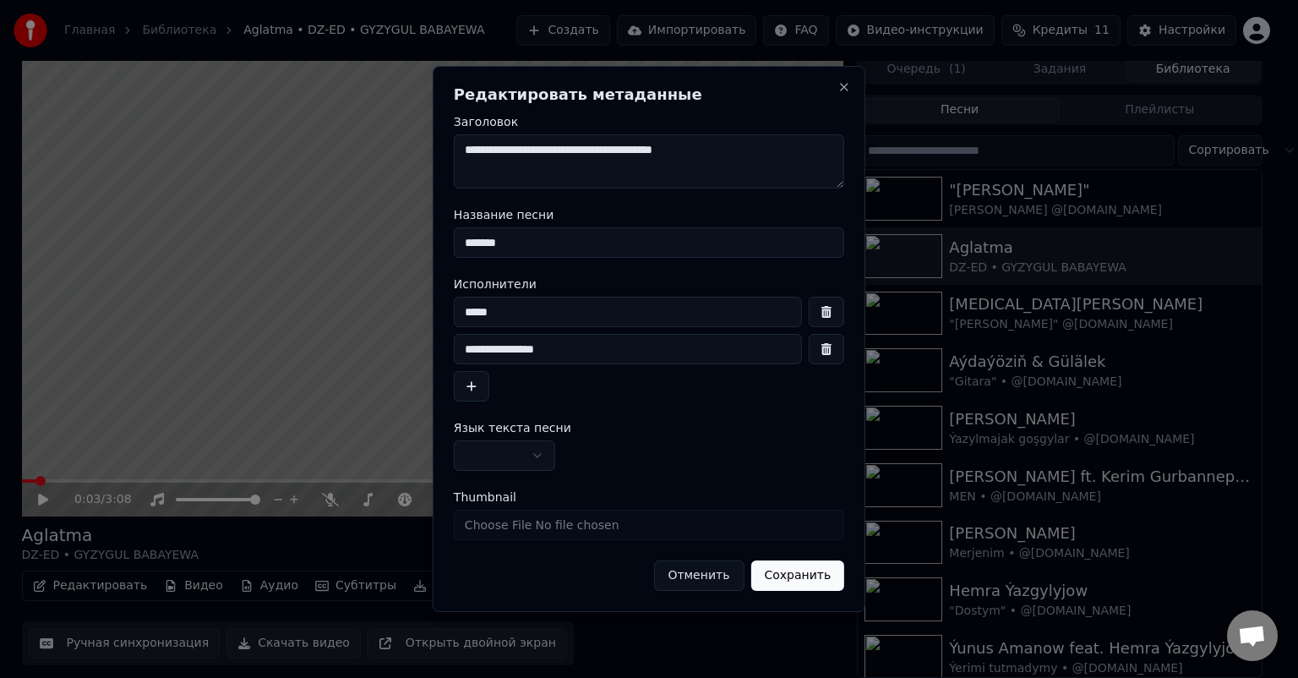
drag, startPoint x: 754, startPoint y: 150, endPoint x: 189, endPoint y: 152, distance: 564.5
click at [191, 152] on body "Главная Библиотека Aglatma • DZ-ED • GYZYGUL BABAYEWA Создать Импортировать FAQ…" at bounding box center [642, 332] width 1284 height 678
type textarea "**********"
click at [537, 243] on input "*******" at bounding box center [649, 242] width 390 height 30
drag, startPoint x: 554, startPoint y: 243, endPoint x: 379, endPoint y: 243, distance: 175.8
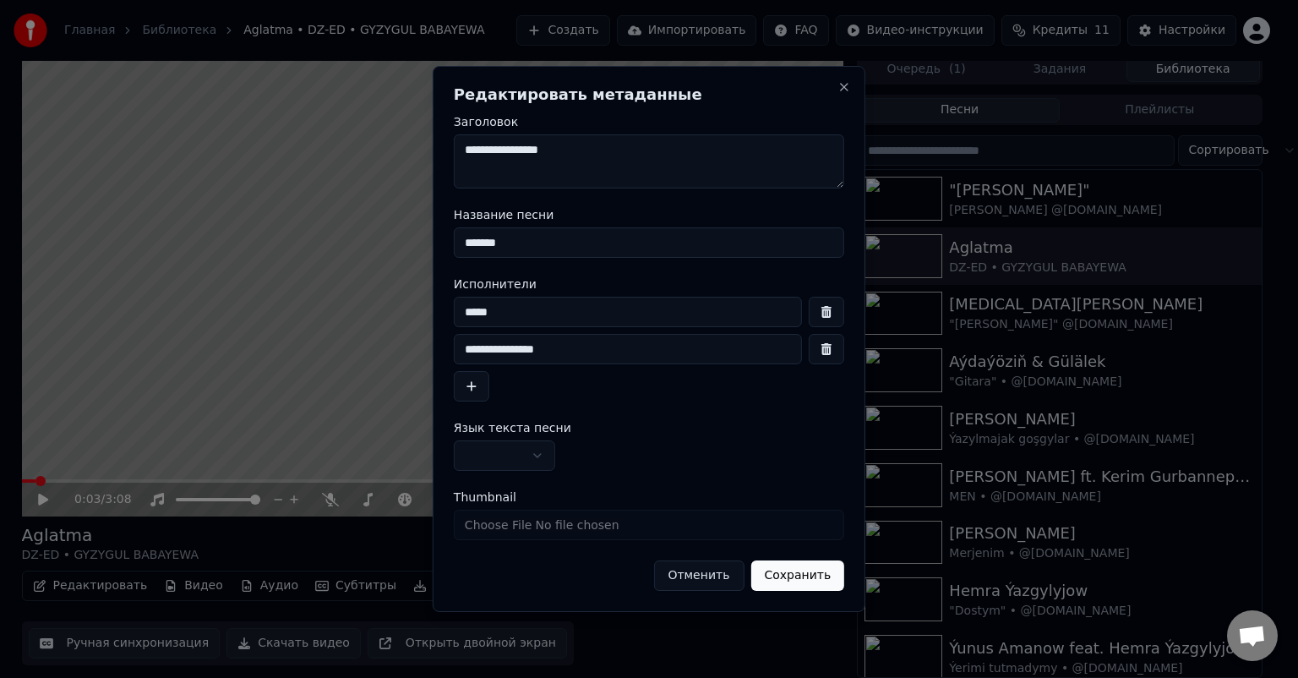
click at [379, 243] on body "Главная Библиотека Aglatma • DZ-ED • GYZYGUL BABAYEWA Создать Импортировать FAQ…" at bounding box center [642, 332] width 1284 height 678
click at [547, 245] on input "*******" at bounding box center [649, 242] width 390 height 30
type input "**********"
drag, startPoint x: 517, startPoint y: 311, endPoint x: 370, endPoint y: 312, distance: 147.0
click at [370, 312] on body "Главная Библиотека Aglatma • DZ-ED • GYZYGUL BABAYEWA Создать Импортировать FAQ…" at bounding box center [642, 332] width 1284 height 678
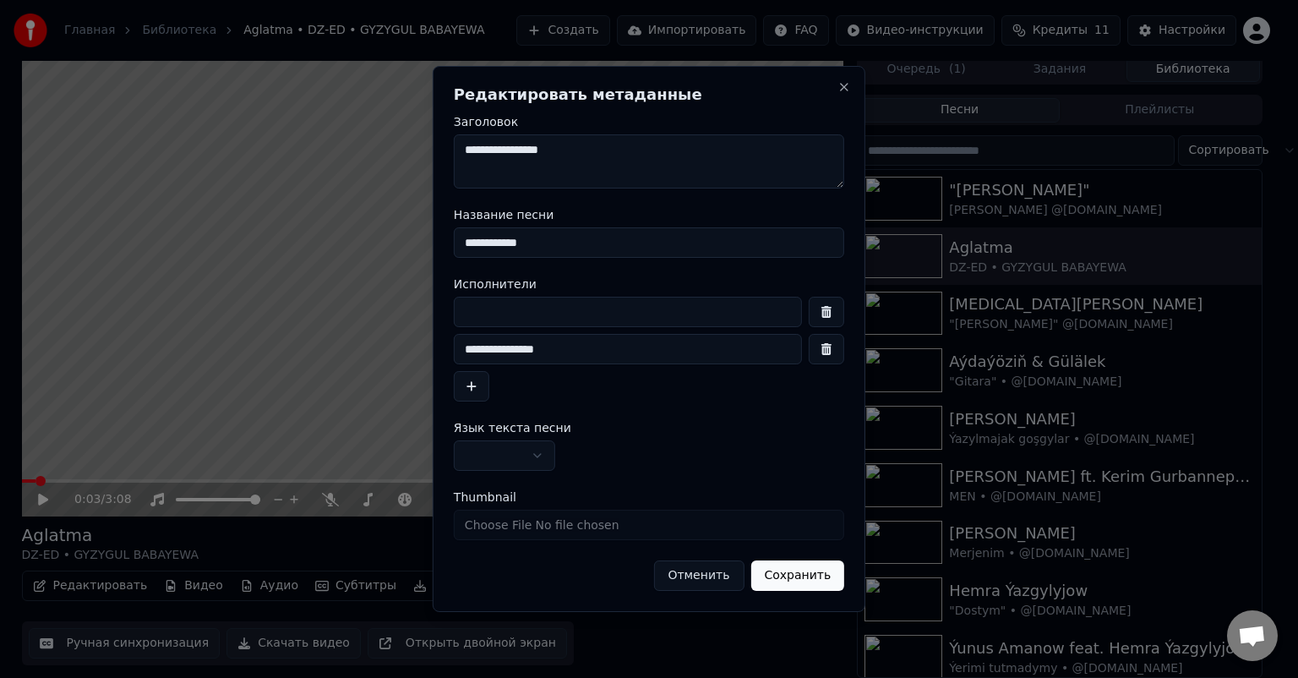
drag, startPoint x: 502, startPoint y: 348, endPoint x: 221, endPoint y: 351, distance: 280.6
click at [232, 351] on body "Главная Библиотека Aglatma • DZ-ED • GYZYGUL BABAYEWA Создать Импортировать FAQ…" at bounding box center [642, 332] width 1284 height 678
type input "*"
click at [828, 347] on button "button" at bounding box center [826, 349] width 35 height 30
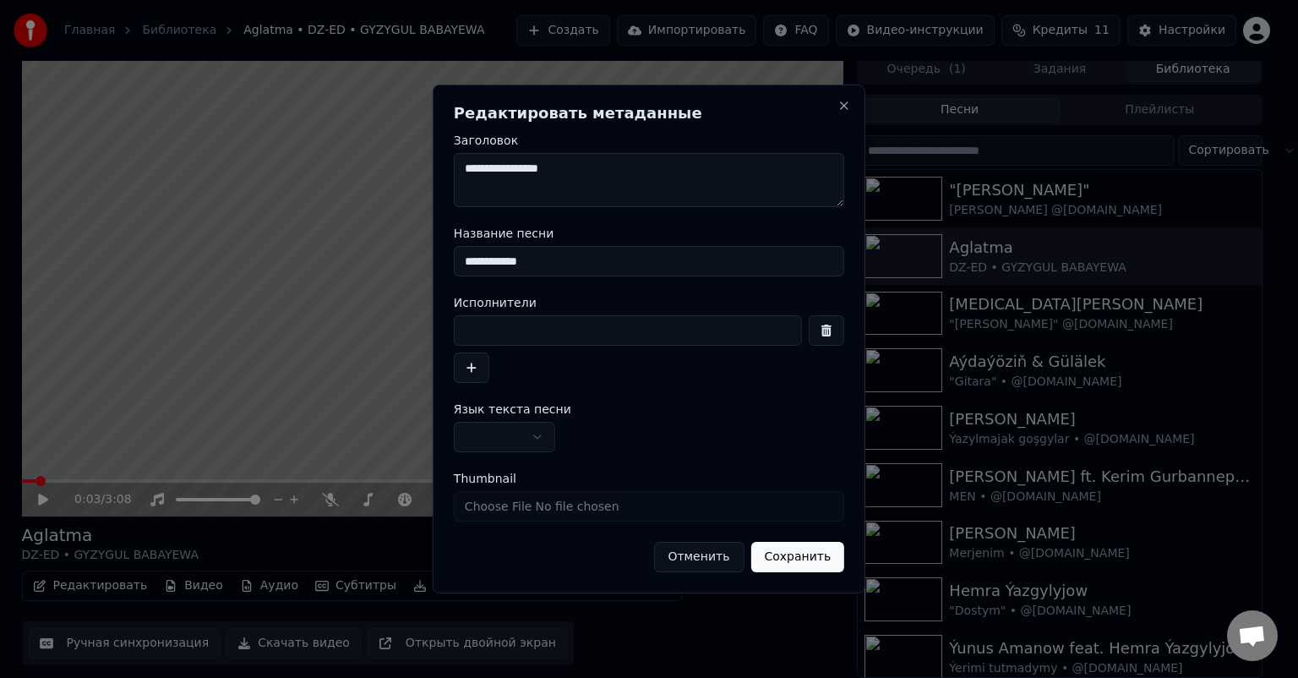
click at [579, 338] on input at bounding box center [628, 330] width 348 height 30
click at [477, 368] on button "button" at bounding box center [471, 367] width 35 height 30
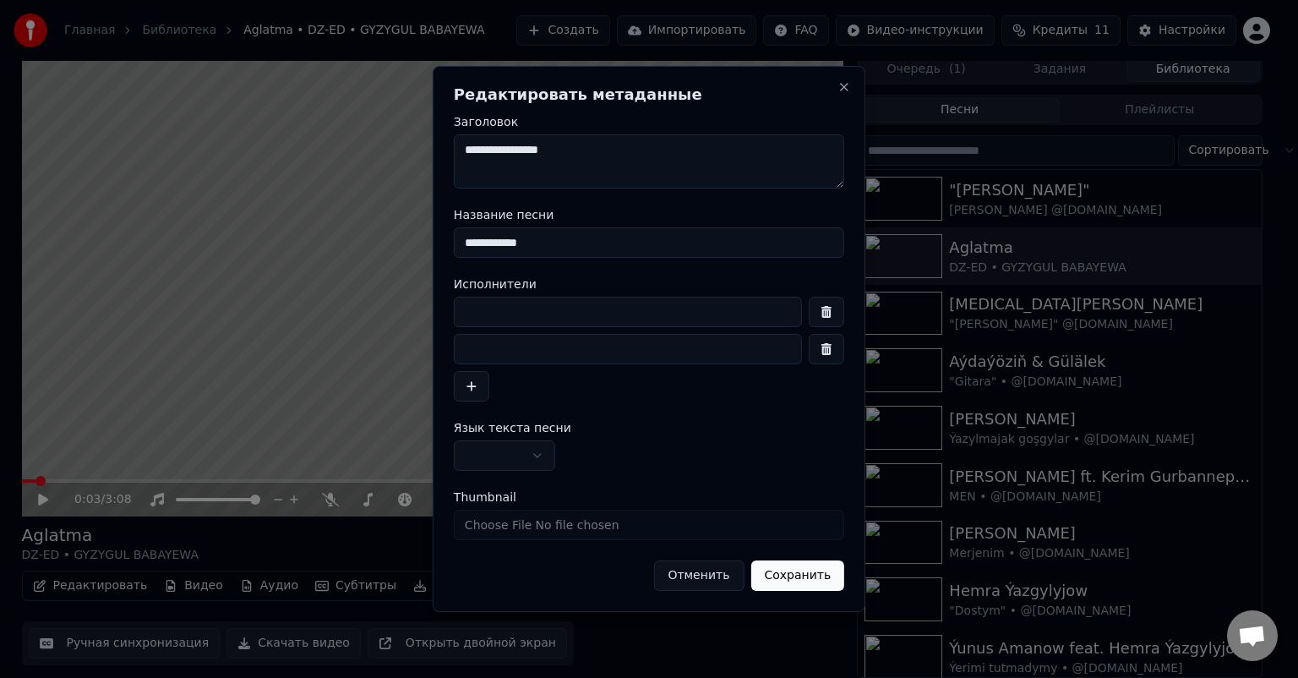
click at [499, 297] on input at bounding box center [628, 312] width 348 height 30
type input "*"
type input "****"
click at [603, 163] on textarea "**********" at bounding box center [649, 161] width 390 height 54
type textarea "**********"
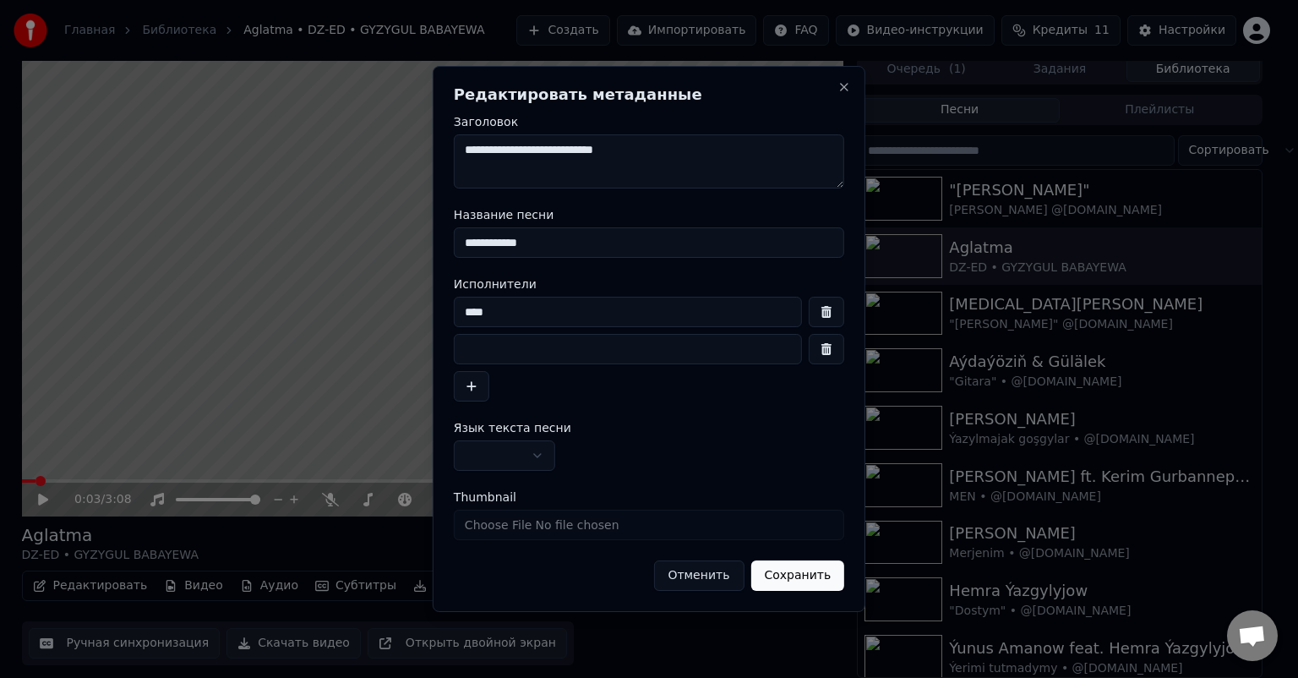
drag, startPoint x: 500, startPoint y: 238, endPoint x: 374, endPoint y: 247, distance: 126.2
click at [376, 247] on body "Главная Библиотека Aglatma • DZ-ED • GYZYGUL BABAYEWA Создать Импортировать FAQ…" at bounding box center [642, 332] width 1284 height 678
type input "**********"
click at [565, 301] on input "****" at bounding box center [628, 312] width 348 height 30
drag, startPoint x: 416, startPoint y: 310, endPoint x: 377, endPoint y: 311, distance: 38.9
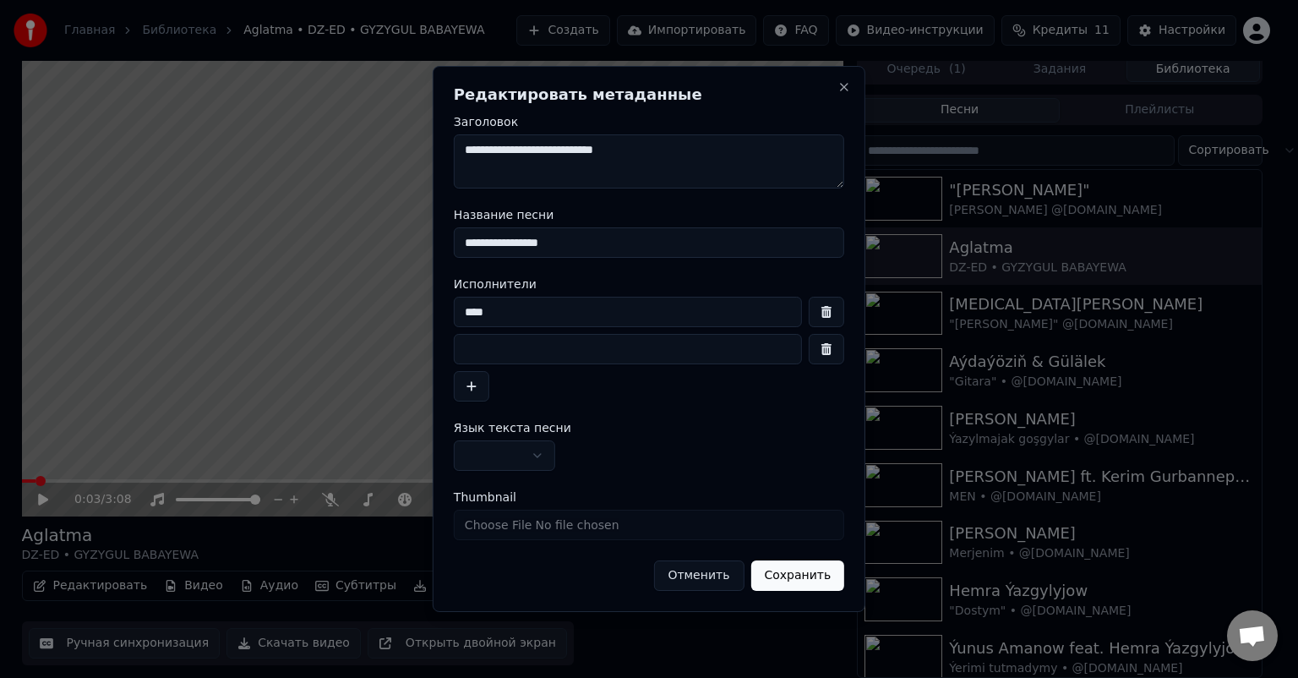
click at [377, 311] on body "Главная Библиотека Aglatma • DZ-ED • GYZYGUL BABAYEWA Создать Импортировать FAQ…" at bounding box center [642, 332] width 1284 height 678
click at [541, 338] on input at bounding box center [628, 349] width 348 height 30
click at [460, 308] on input "**********" at bounding box center [628, 312] width 348 height 30
click at [581, 324] on input "**********" at bounding box center [628, 312] width 348 height 30
type input "**********"
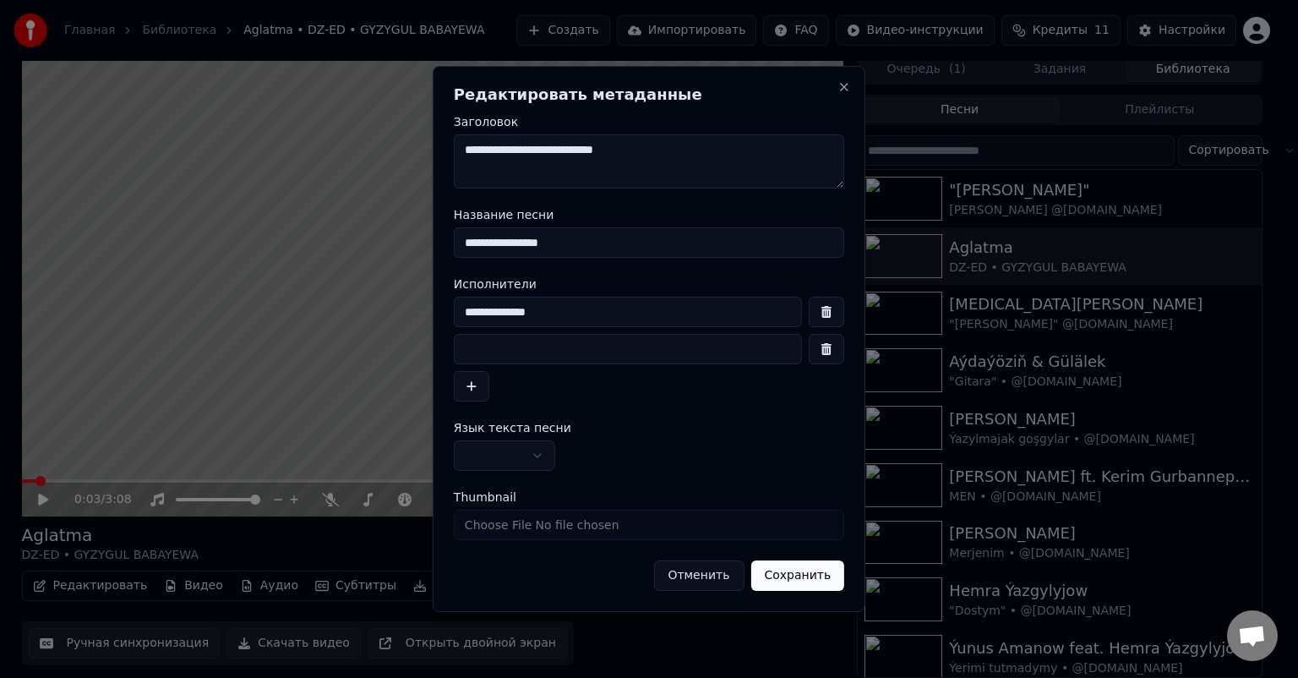
click at [558, 345] on input at bounding box center [628, 349] width 348 height 30
type input "**********"
click at [466, 318] on input "**********" at bounding box center [628, 312] width 348 height 30
type input "**********"
click at [804, 580] on button "Сохранить" at bounding box center [797, 575] width 94 height 30
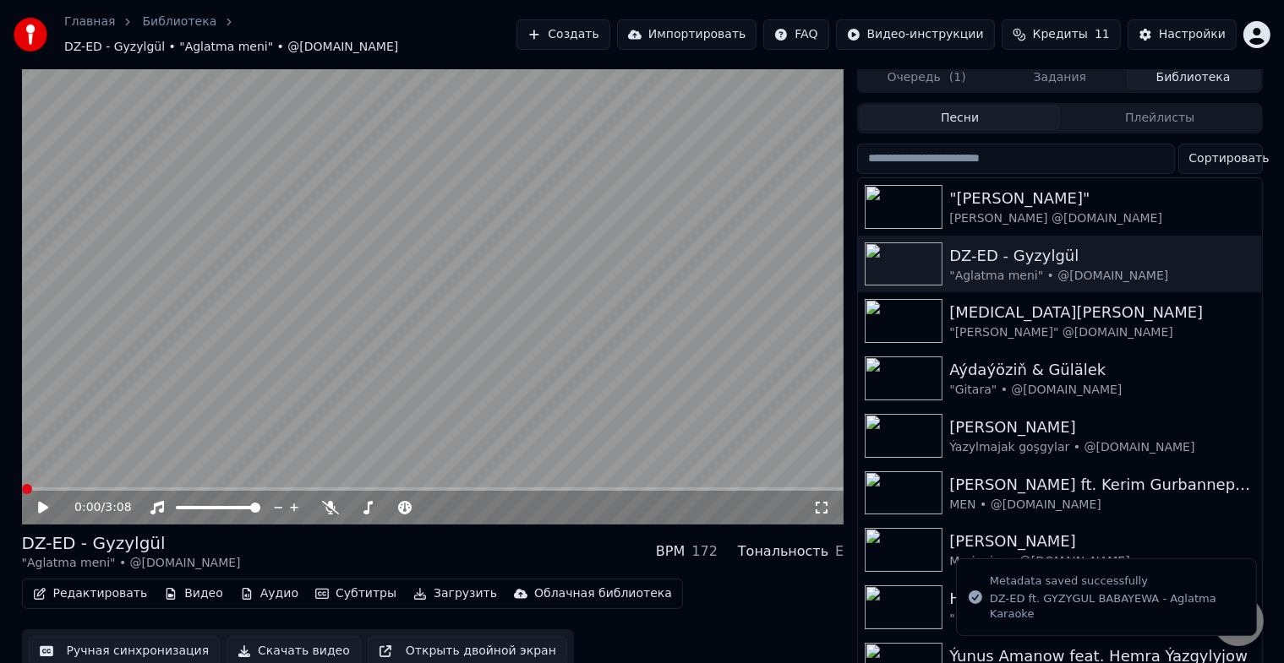
scroll to position [20, 0]
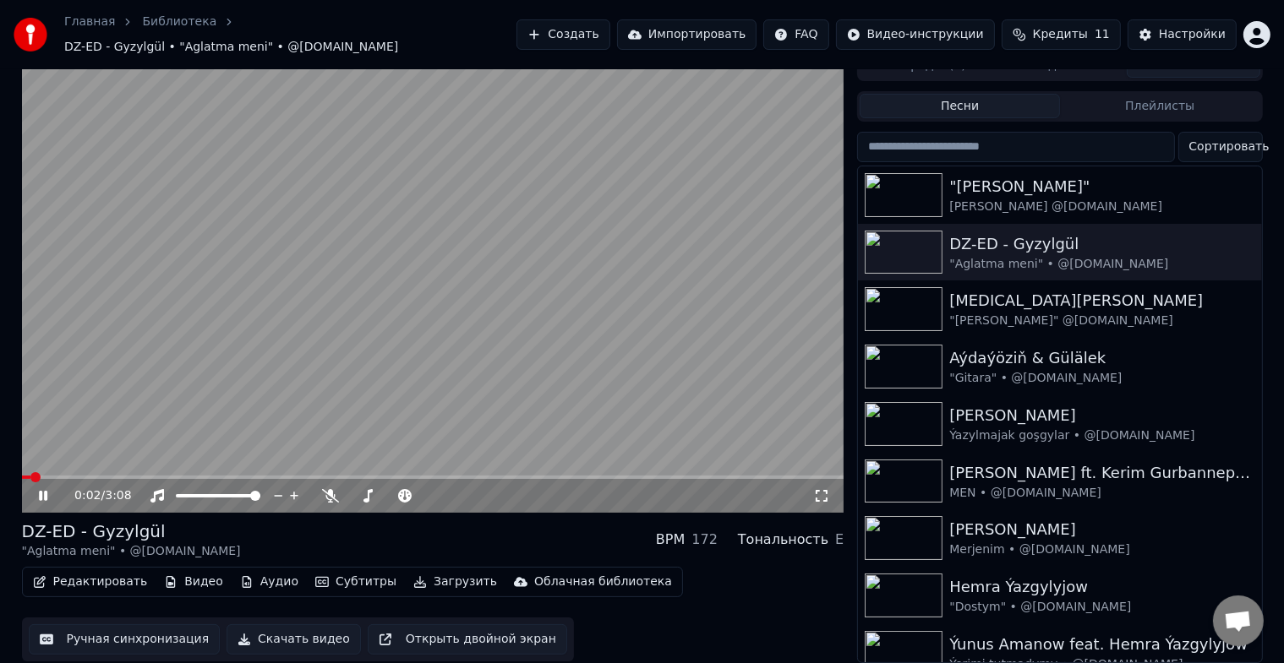
click at [30, 476] on span at bounding box center [26, 477] width 8 height 3
click at [25, 476] on span at bounding box center [26, 477] width 8 height 3
click at [22, 476] on span at bounding box center [22, 477] width 0 height 3
click at [101, 574] on button "Редактировать" at bounding box center [90, 582] width 128 height 24
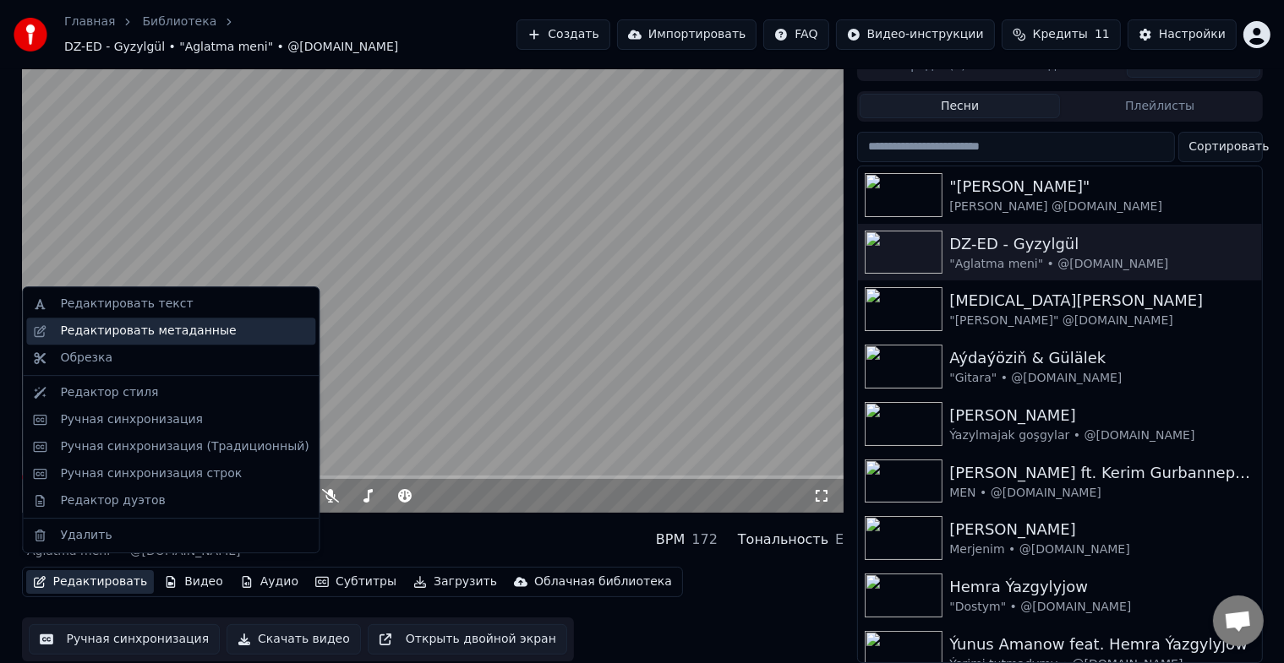
click at [199, 329] on div "Редактировать метаданные" at bounding box center [148, 331] width 176 height 17
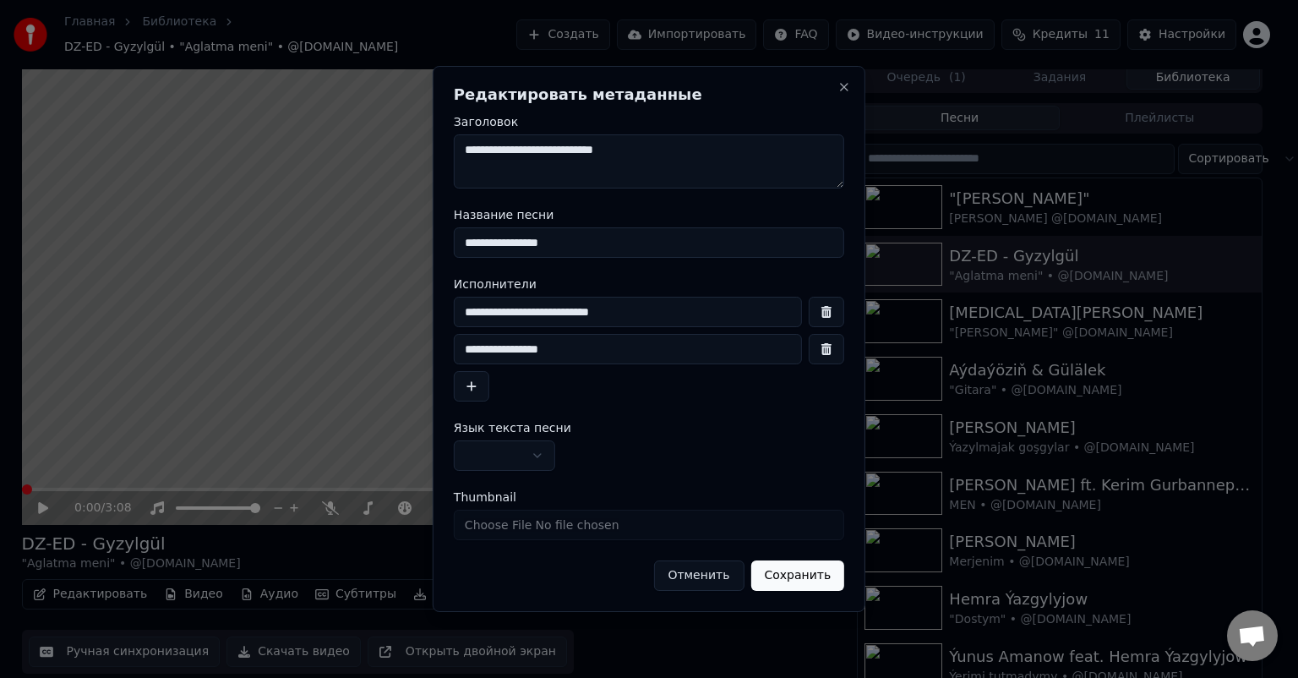
click at [482, 312] on input "**********" at bounding box center [628, 312] width 348 height 30
type input "**********"
click at [789, 578] on button "Сохранить" at bounding box center [797, 575] width 94 height 30
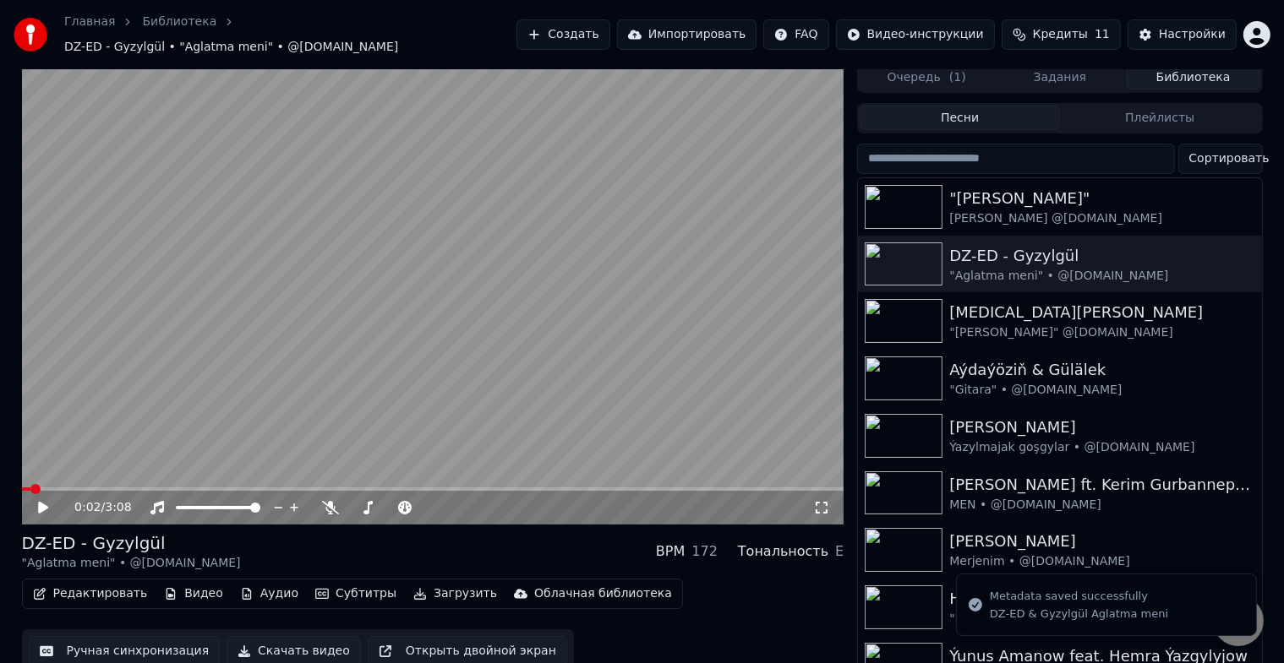
scroll to position [20, 0]
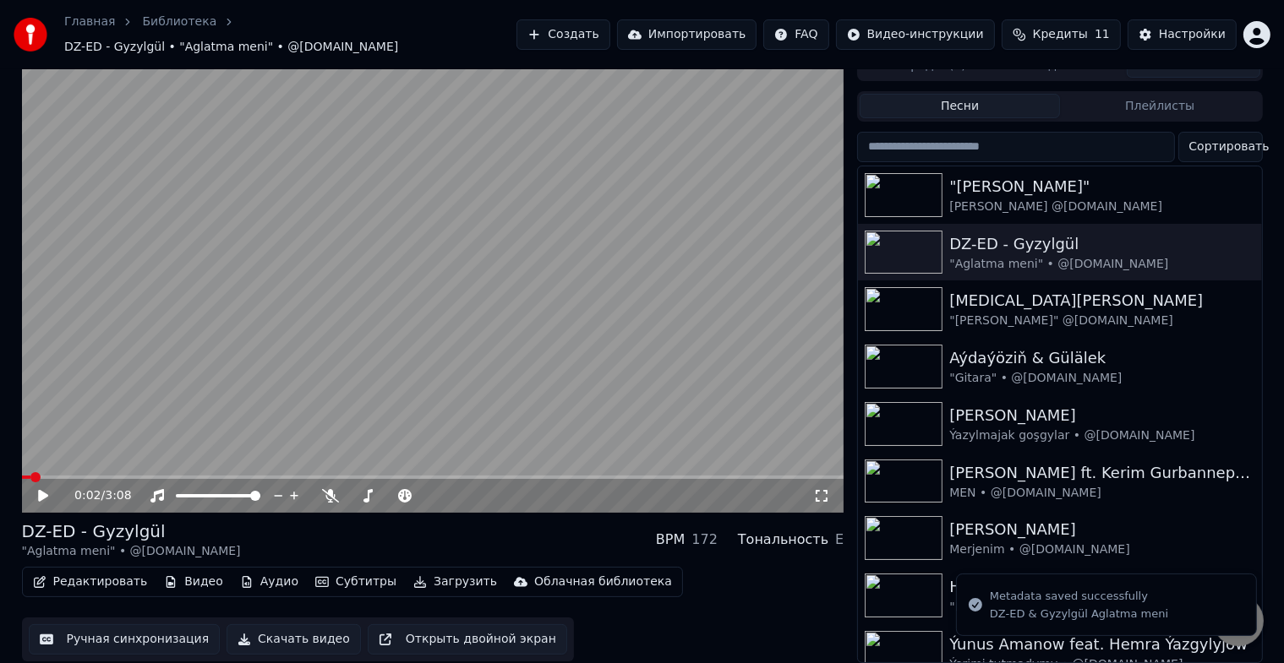
click at [94, 571] on button "Редактировать" at bounding box center [90, 582] width 128 height 24
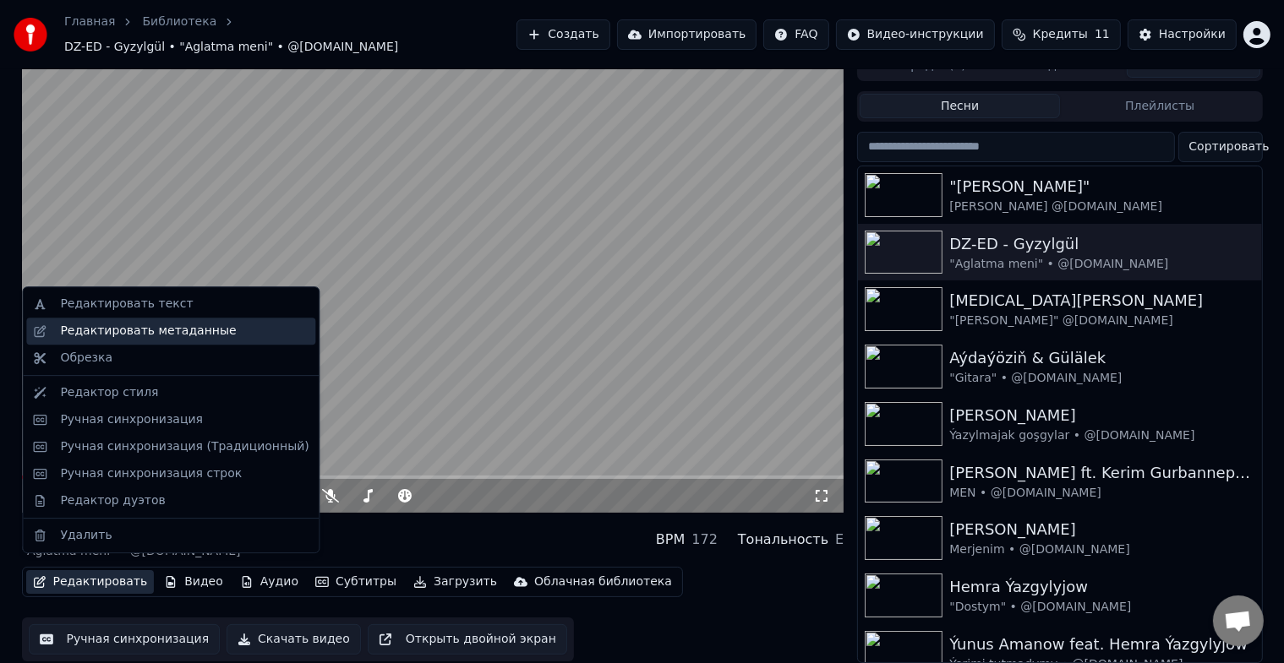
click at [194, 330] on div "Редактировать метаданные" at bounding box center [148, 331] width 176 height 17
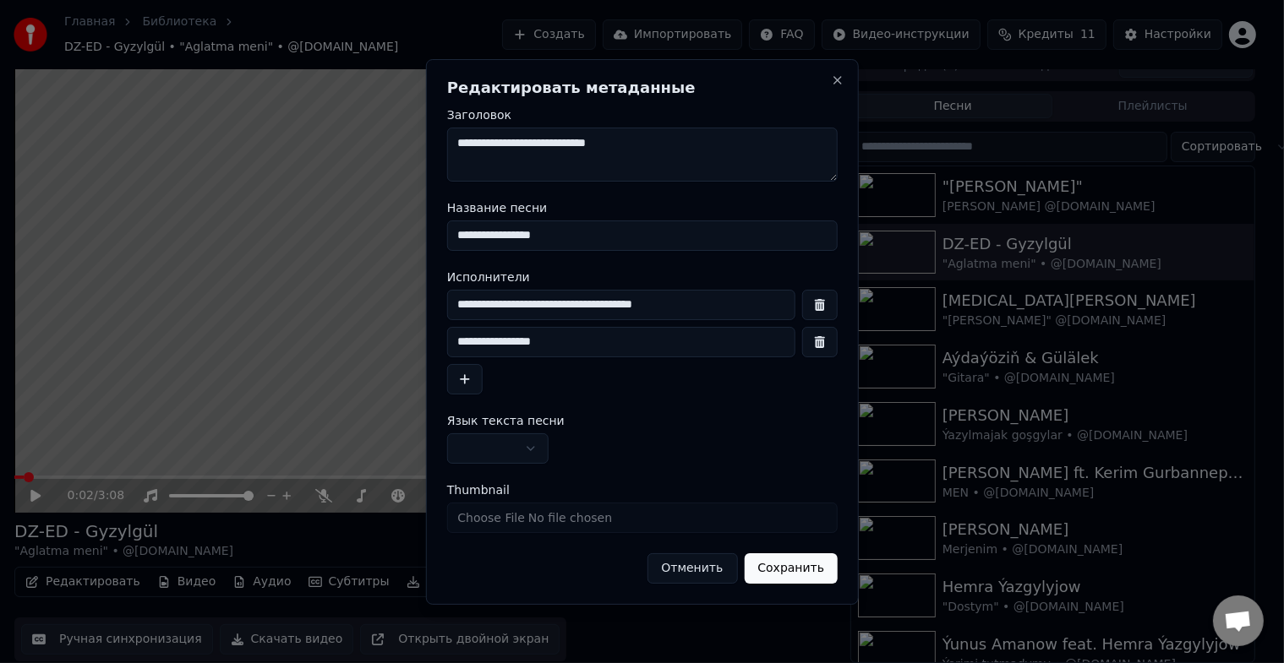
scroll to position [7, 0]
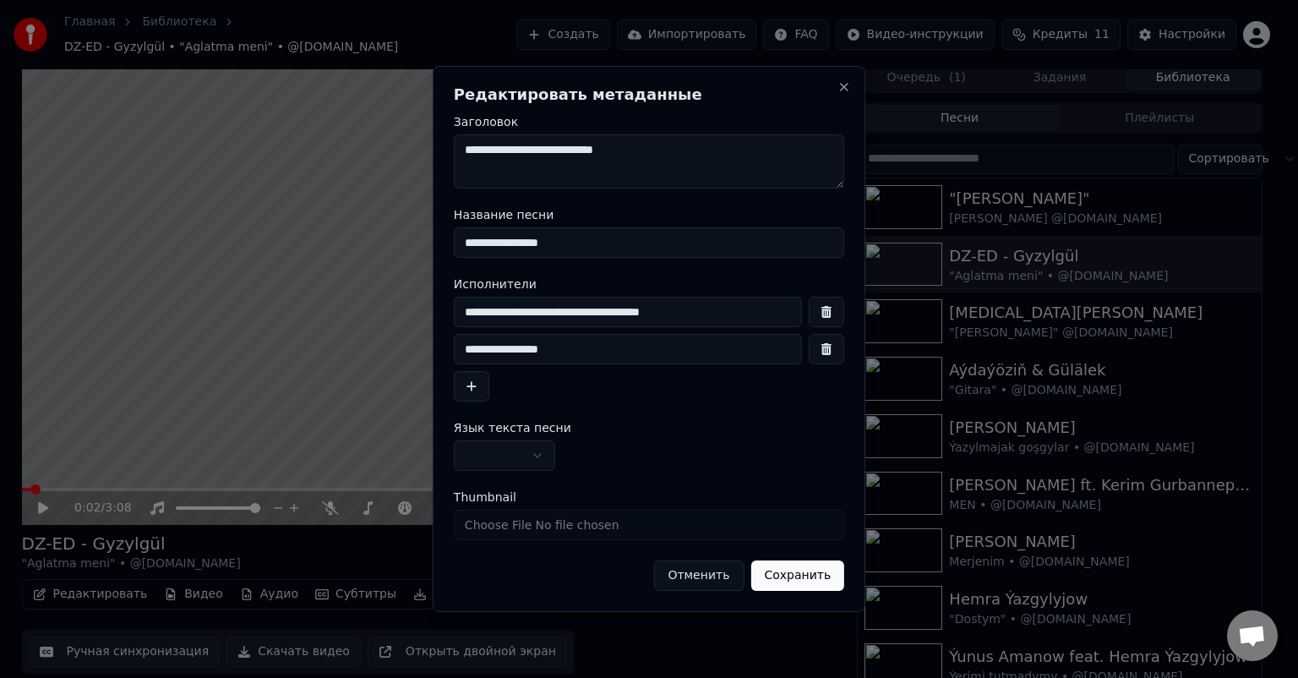
click at [551, 319] on input "**********" at bounding box center [628, 312] width 348 height 30
type input "**********"
click at [807, 577] on button "Сохранить" at bounding box center [797, 575] width 94 height 30
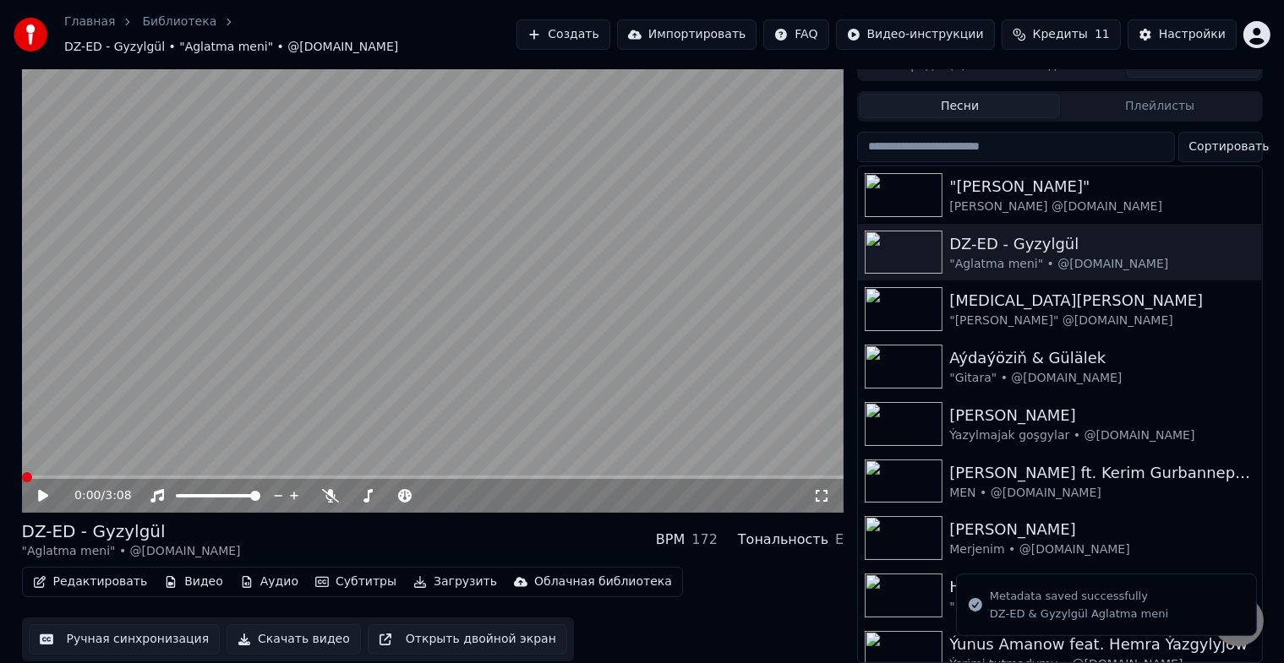
scroll to position [20, 0]
click at [78, 571] on button "Редактировать" at bounding box center [90, 582] width 128 height 24
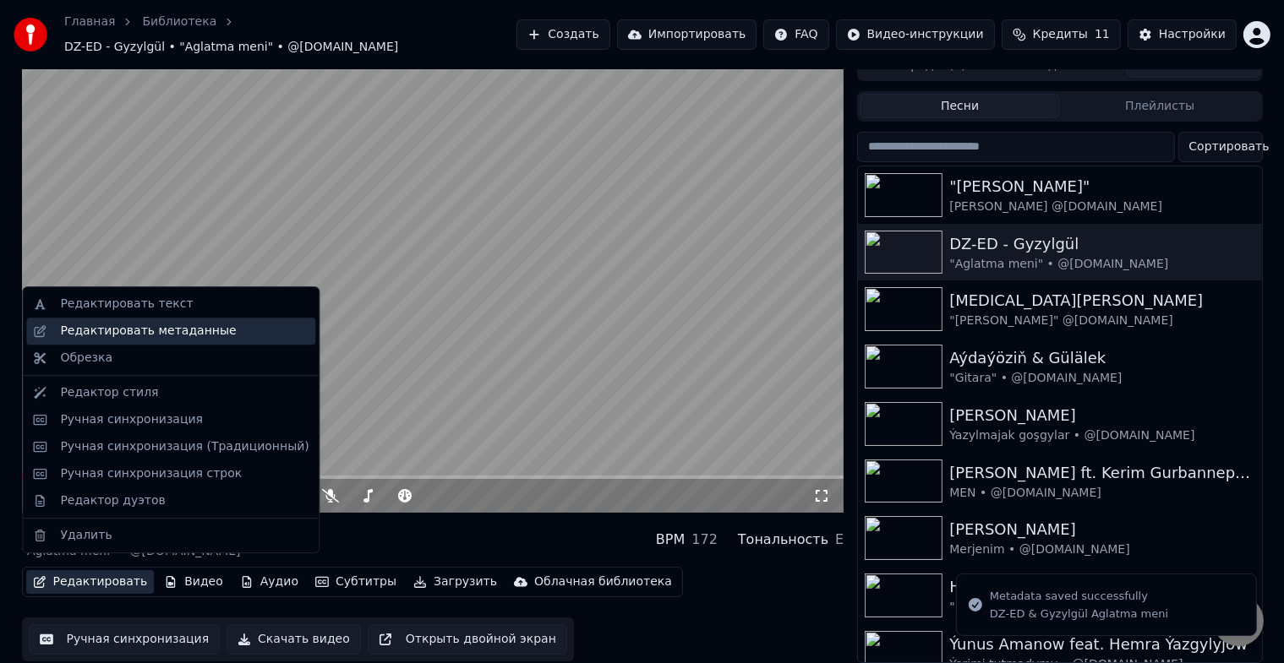
click at [192, 340] on div "Редактировать метаданные" at bounding box center [170, 331] width 289 height 27
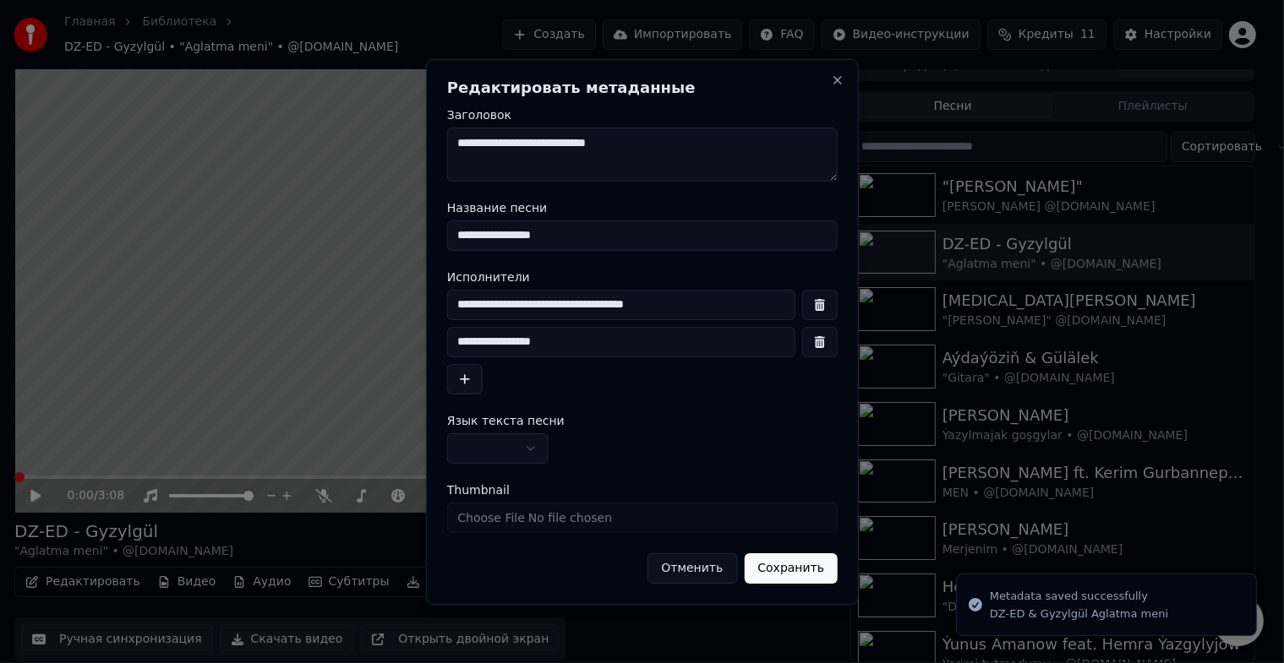
scroll to position [7, 0]
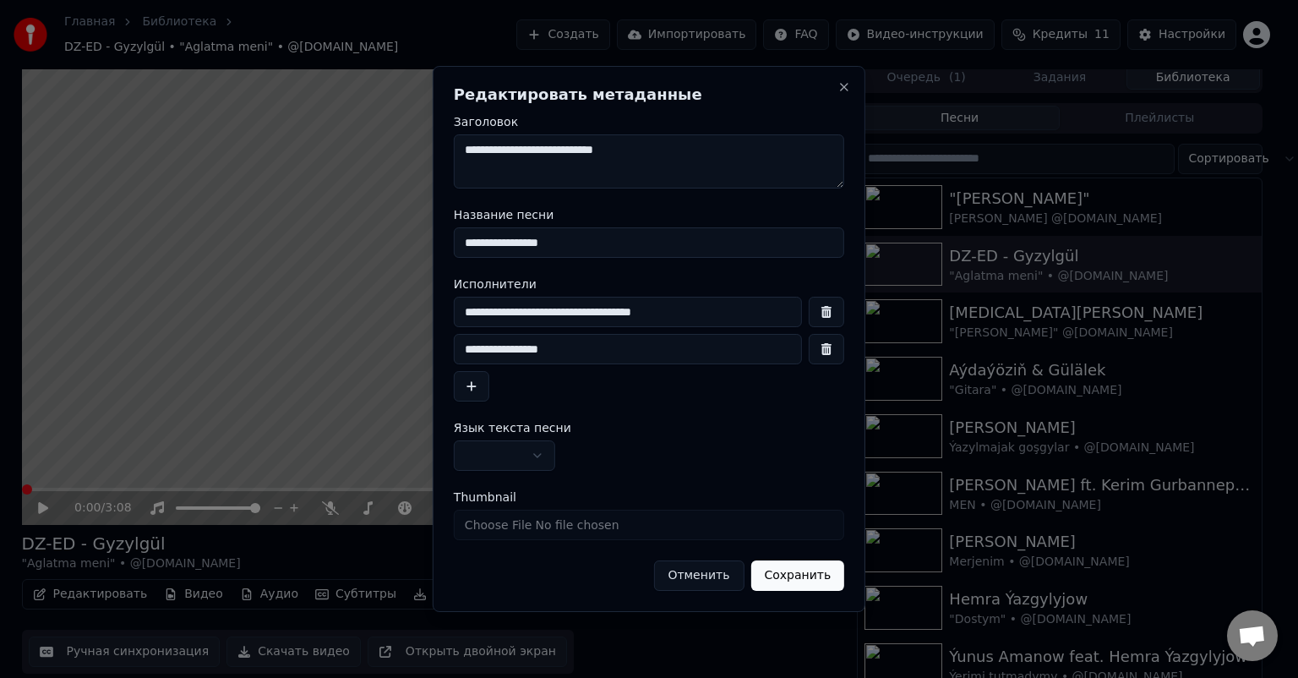
click at [537, 310] on input "**********" at bounding box center [628, 312] width 348 height 30
type input "**********"
click at [811, 573] on button "Сохранить" at bounding box center [797, 575] width 94 height 30
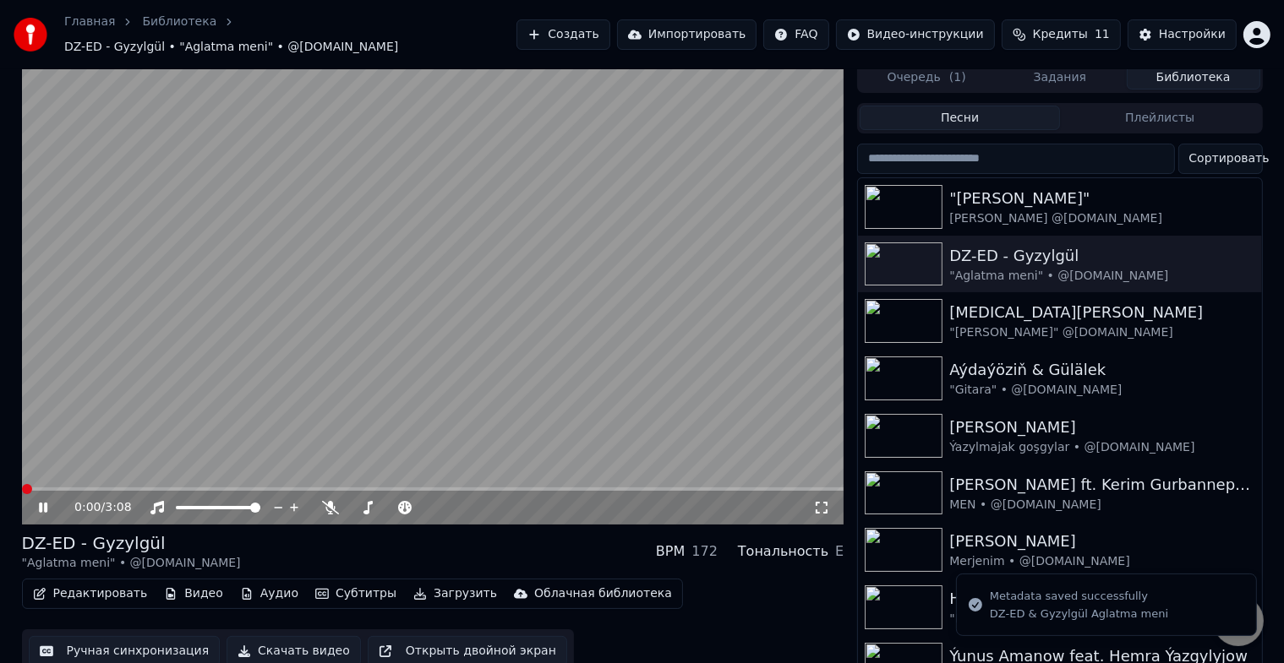
click at [22, 484] on span at bounding box center [27, 489] width 10 height 10
click at [83, 583] on button "Редактировать" at bounding box center [90, 594] width 128 height 24
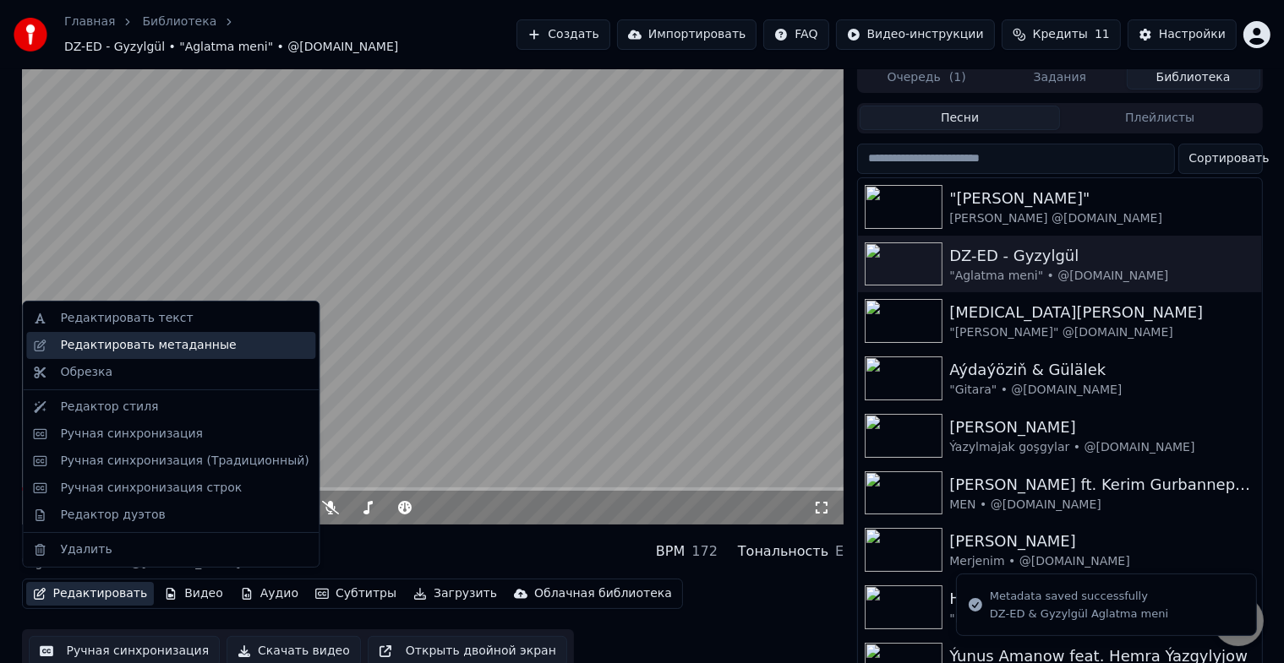
click at [204, 341] on div "Редактировать метаданные" at bounding box center [148, 345] width 176 height 17
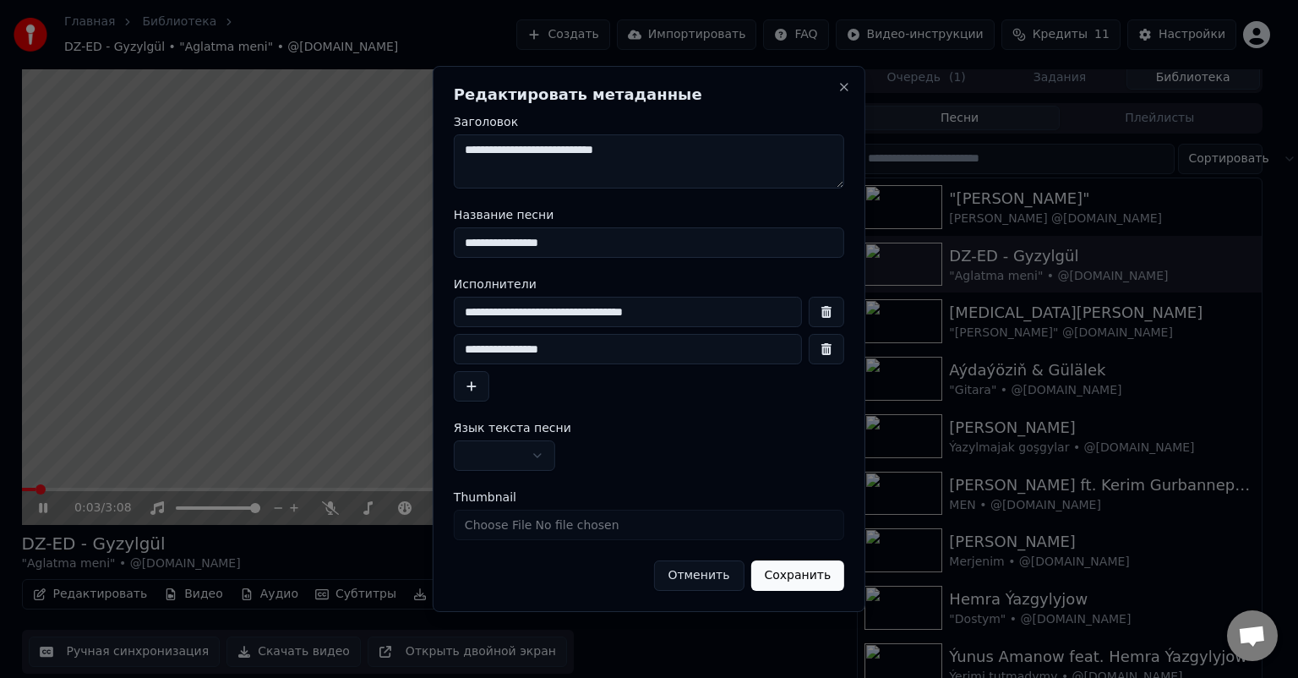
click at [508, 310] on input "**********" at bounding box center [628, 312] width 348 height 30
type input "**********"
click at [805, 570] on button "Сохранить" at bounding box center [797, 575] width 94 height 30
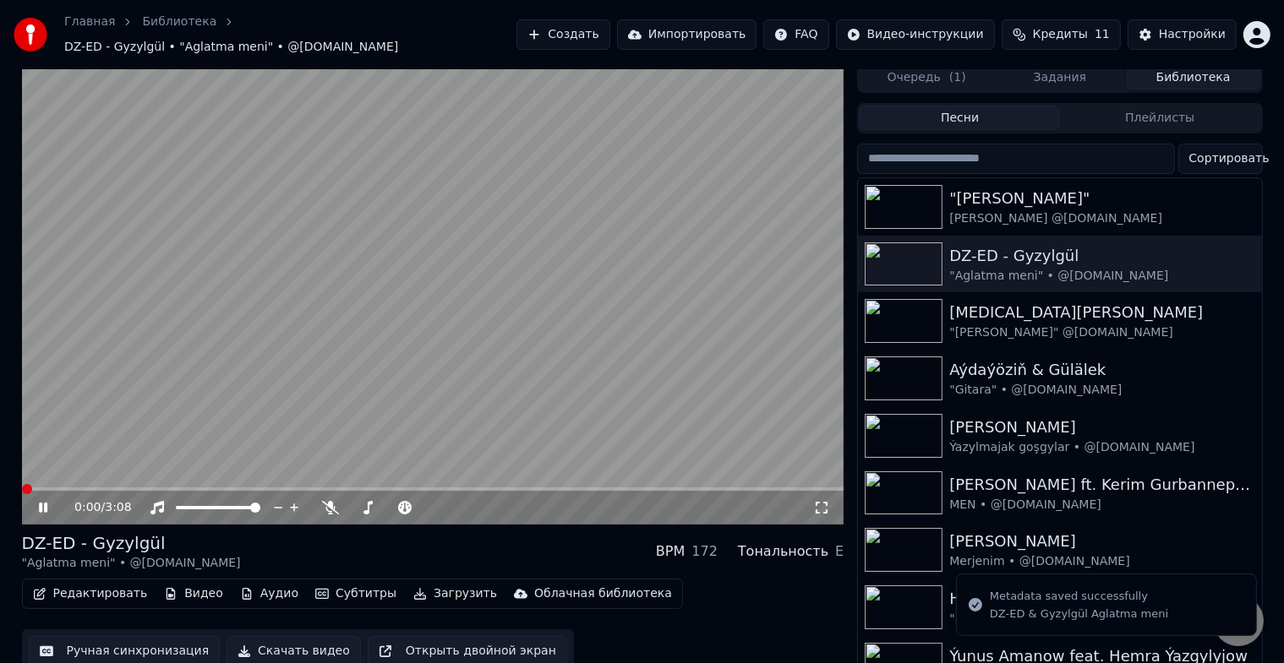
click at [22, 488] on span at bounding box center [22, 489] width 0 height 3
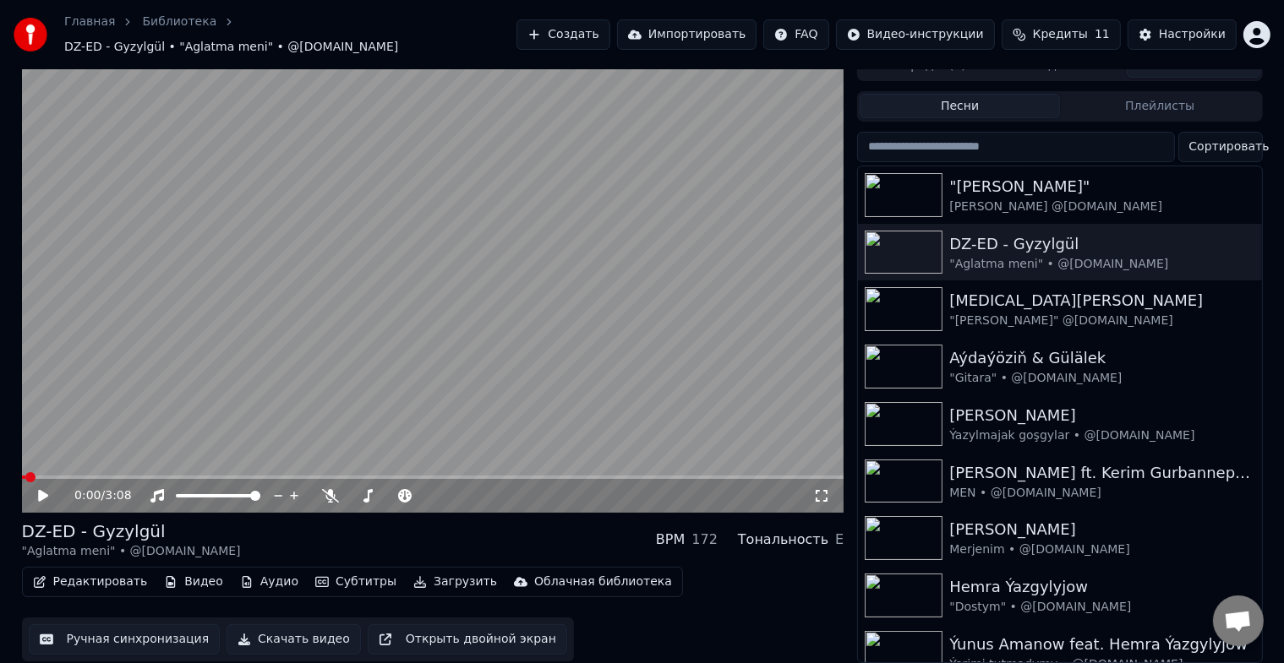
scroll to position [20, 0]
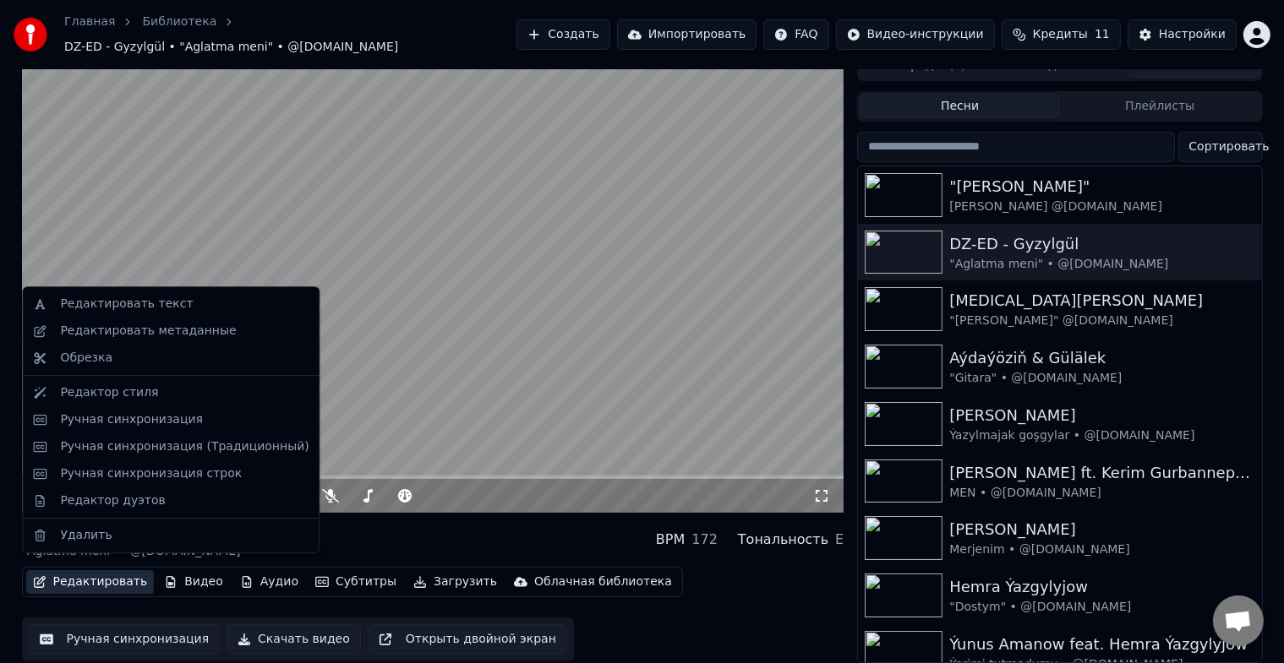
click at [85, 576] on button "Редактировать" at bounding box center [90, 582] width 128 height 24
click at [210, 336] on div "Редактировать метаданные" at bounding box center [184, 331] width 248 height 17
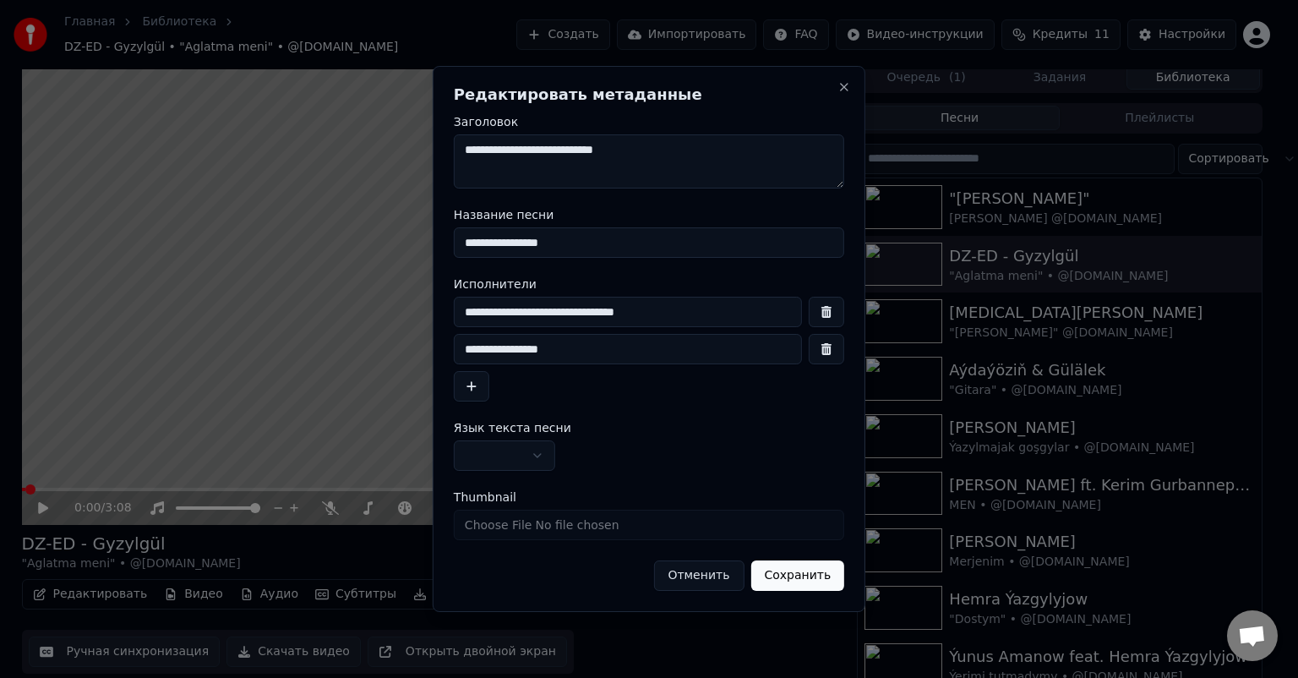
drag, startPoint x: 500, startPoint y: 304, endPoint x: 528, endPoint y: 314, distance: 29.4
click at [500, 304] on input "**********" at bounding box center [628, 312] width 348 height 30
type input "**********"
click at [796, 576] on button "Сохранить" at bounding box center [797, 575] width 94 height 30
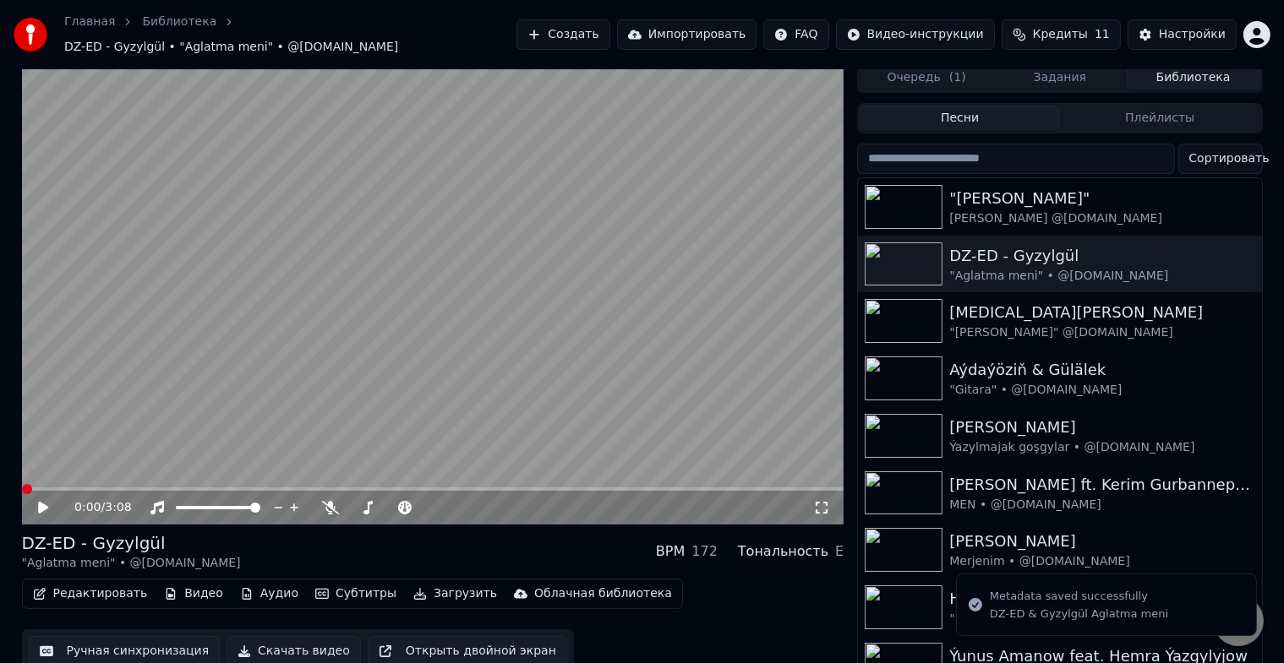
click at [39, 491] on div "0:00 / 3:08" at bounding box center [433, 508] width 822 height 34
click at [39, 503] on icon at bounding box center [43, 508] width 8 height 10
click at [39, 502] on icon at bounding box center [43, 508] width 10 height 12
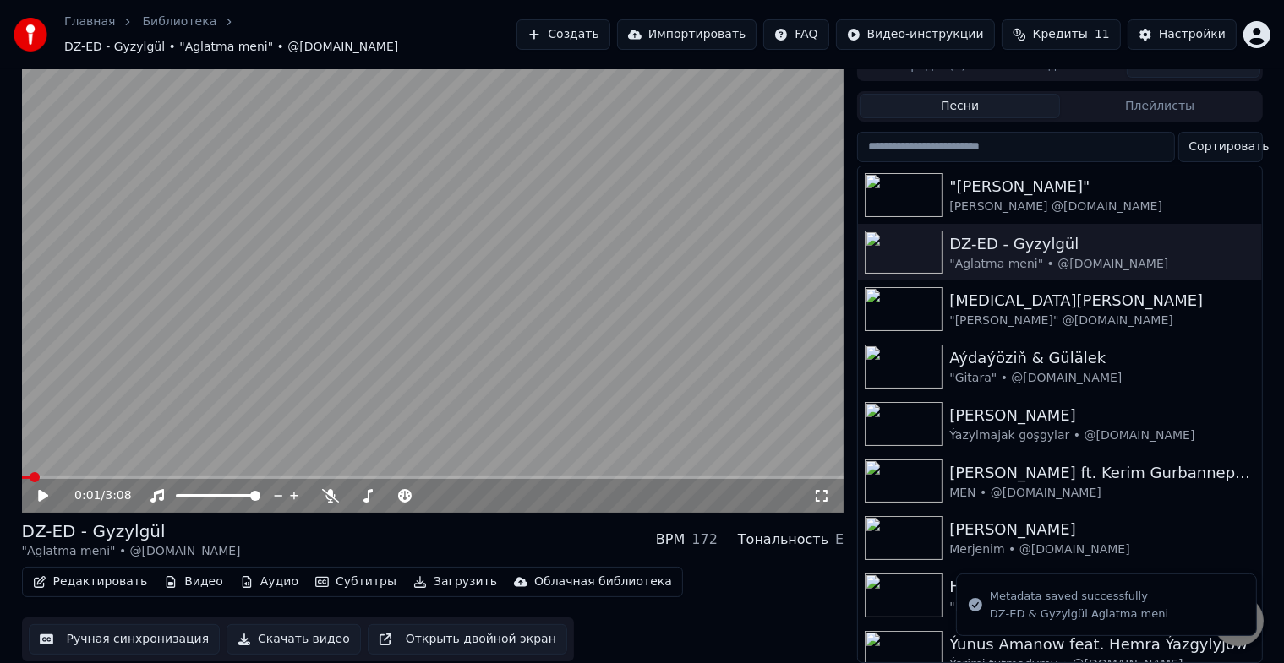
click at [39, 497] on div "0:01 / 3:08" at bounding box center [433, 496] width 822 height 34
click at [91, 578] on button "Редактировать" at bounding box center [90, 582] width 128 height 24
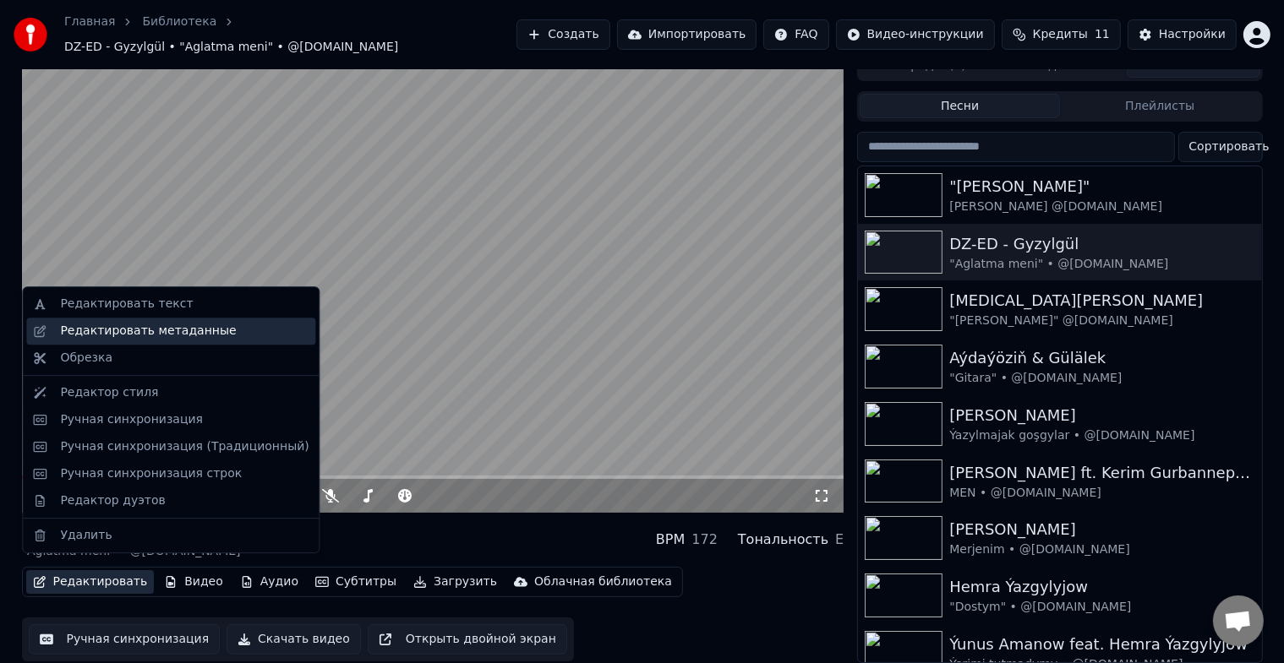
click at [232, 341] on div "Редактировать метаданные" at bounding box center [170, 331] width 289 height 27
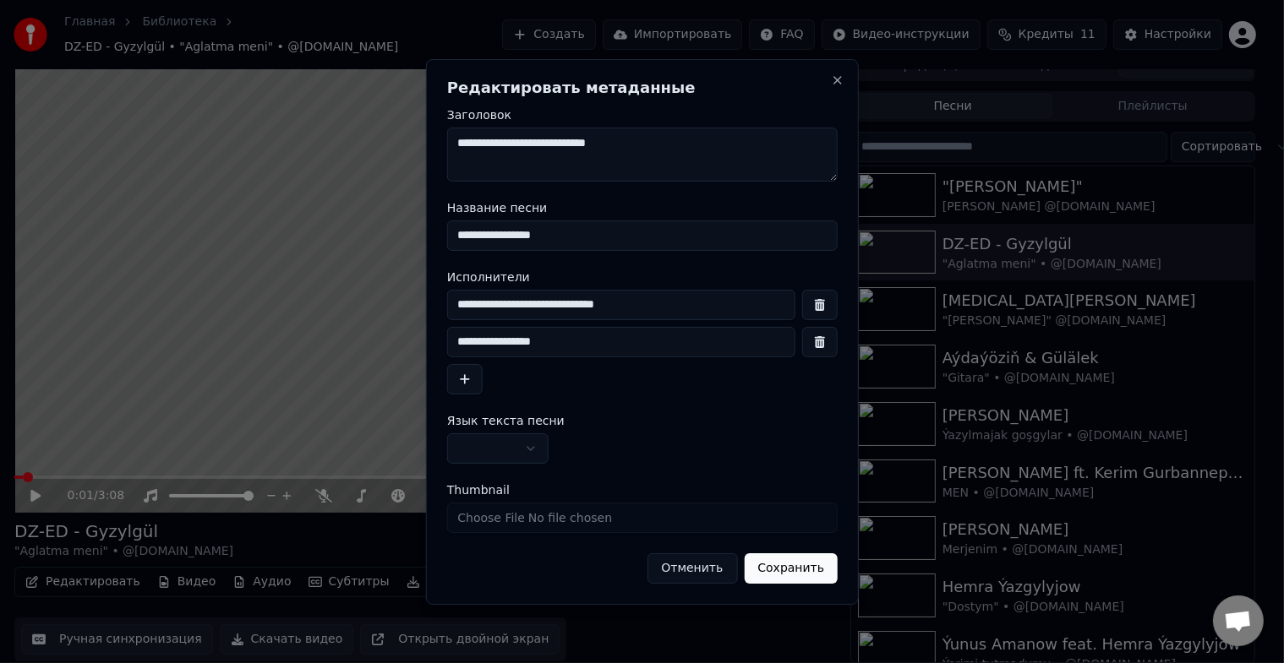
scroll to position [7, 0]
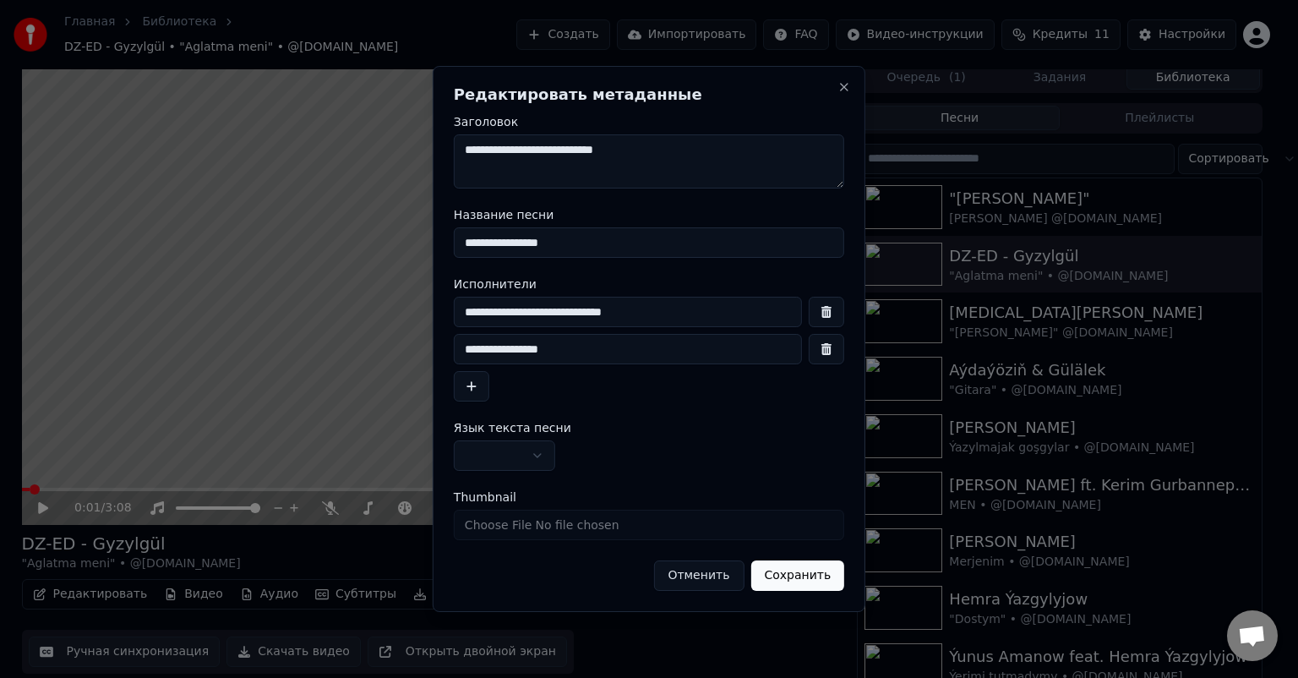
drag, startPoint x: 506, startPoint y: 307, endPoint x: 546, endPoint y: 332, distance: 47.1
click at [507, 307] on input "**********" at bounding box center [628, 312] width 348 height 30
type input "**********"
click at [816, 568] on button "Сохранить" at bounding box center [797, 575] width 94 height 30
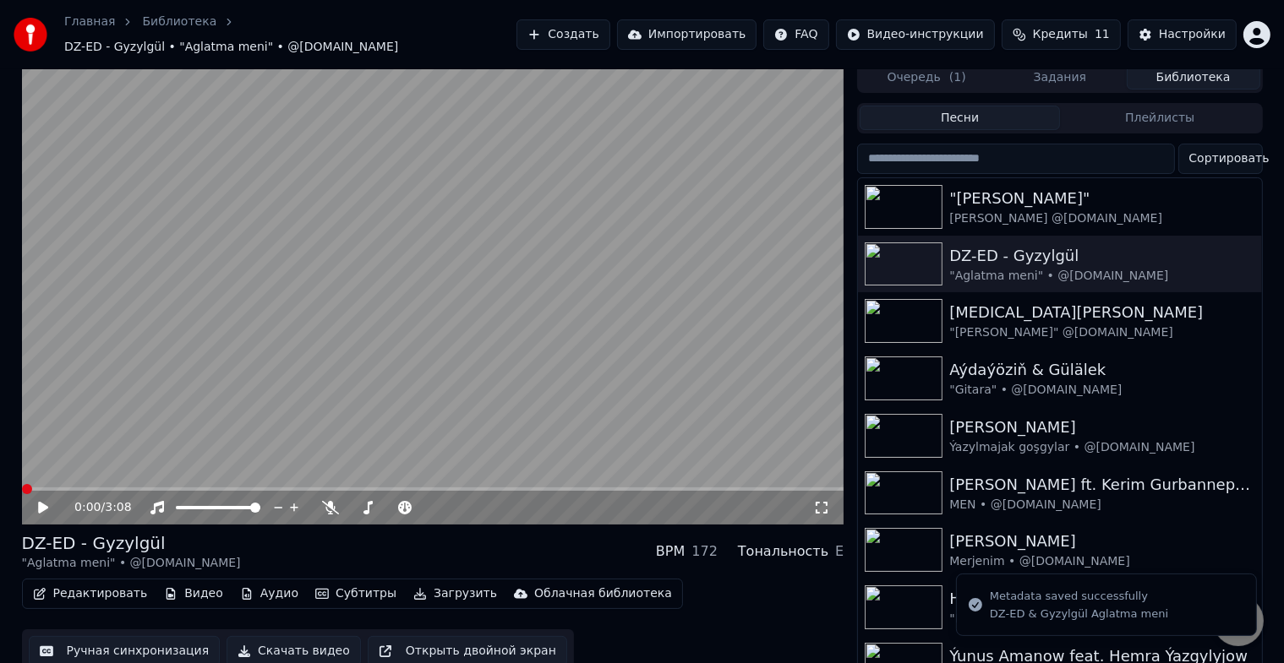
click at [40, 499] on div "0:00 / 3:08" at bounding box center [433, 507] width 809 height 17
click at [41, 503] on icon at bounding box center [43, 508] width 8 height 10
click at [95, 585] on button "Редактировать" at bounding box center [90, 594] width 128 height 24
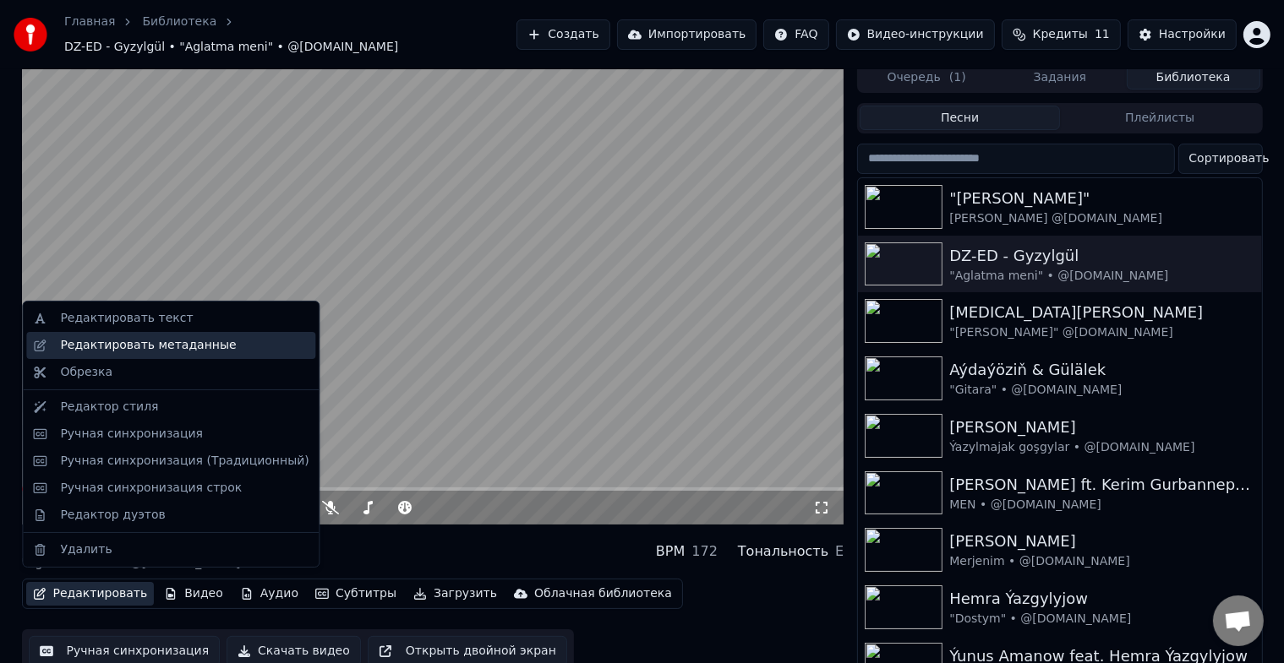
click at [199, 345] on div "Редактировать метаданные" at bounding box center [148, 345] width 176 height 17
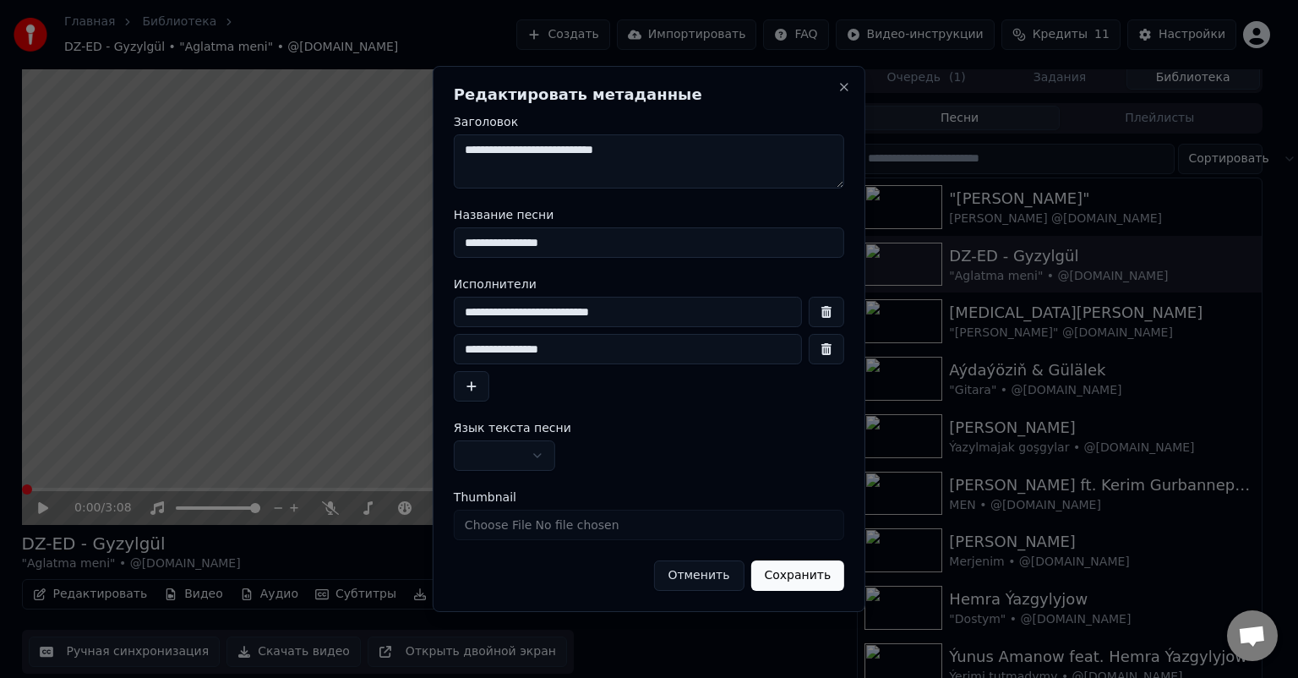
click at [492, 320] on input "**********" at bounding box center [628, 312] width 348 height 30
type input "**********"
click at [816, 577] on button "Сохранить" at bounding box center [797, 575] width 94 height 30
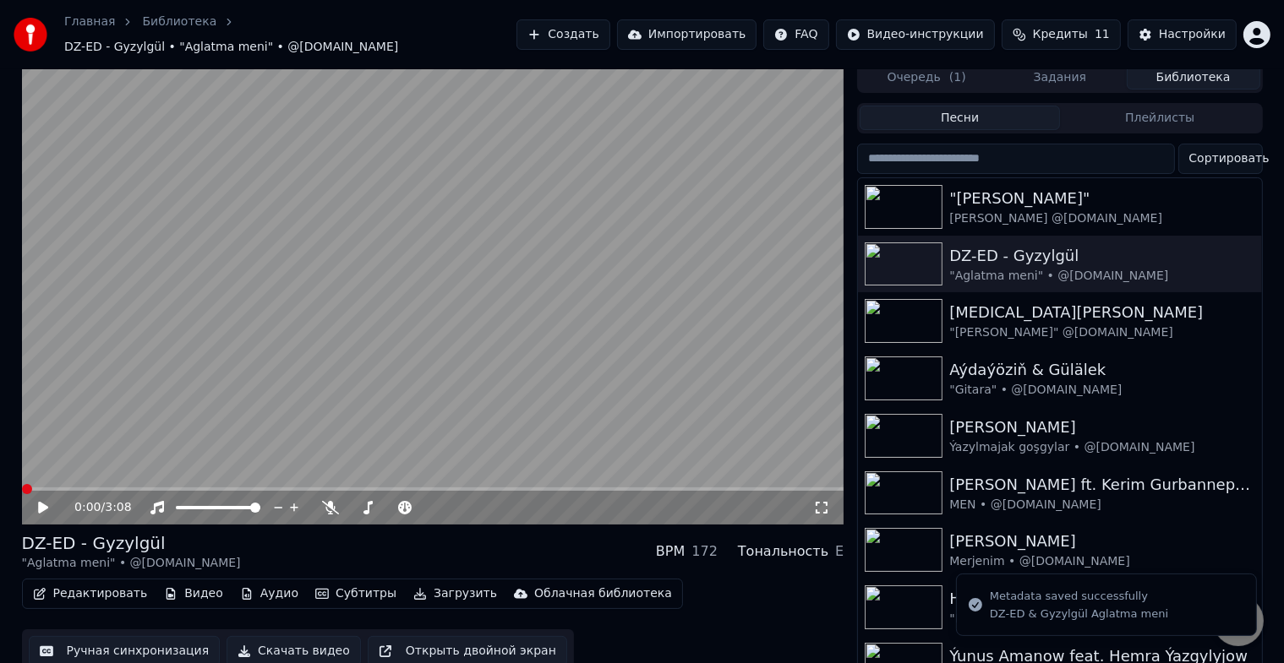
click at [41, 502] on icon at bounding box center [43, 508] width 10 height 12
click at [41, 503] on icon at bounding box center [43, 508] width 8 height 10
click at [97, 582] on button "Редактировать" at bounding box center [90, 594] width 128 height 24
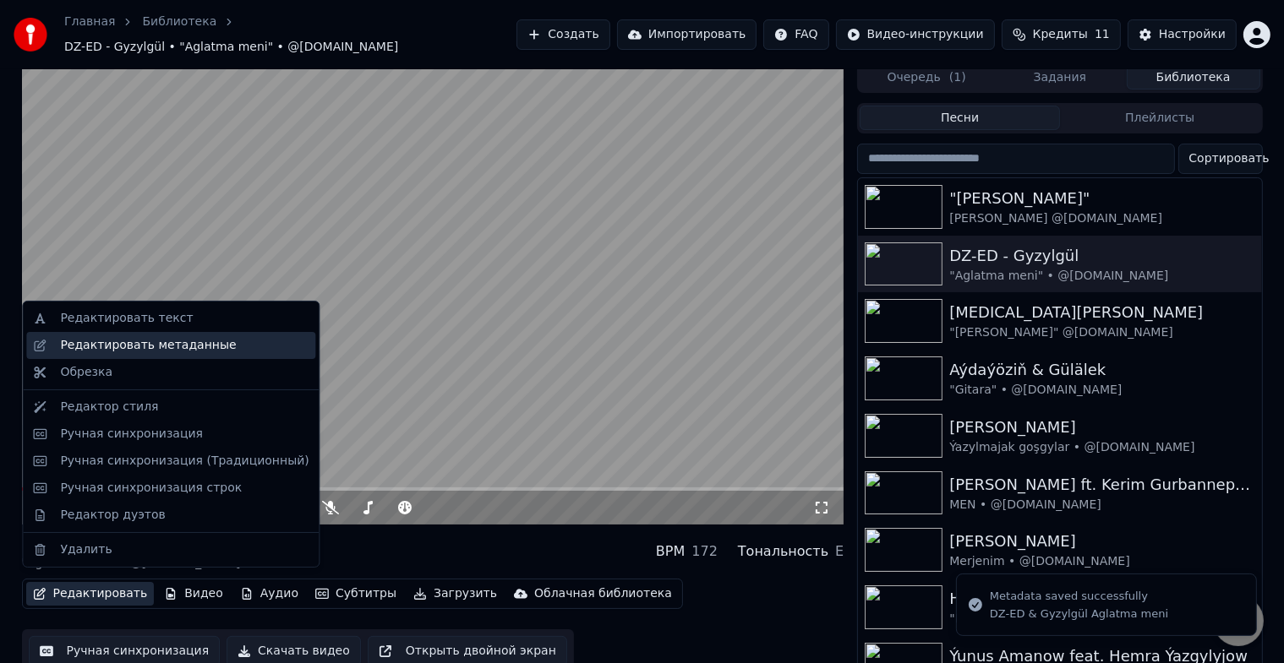
click at [195, 341] on div "Редактировать метаданные" at bounding box center [148, 345] width 176 height 17
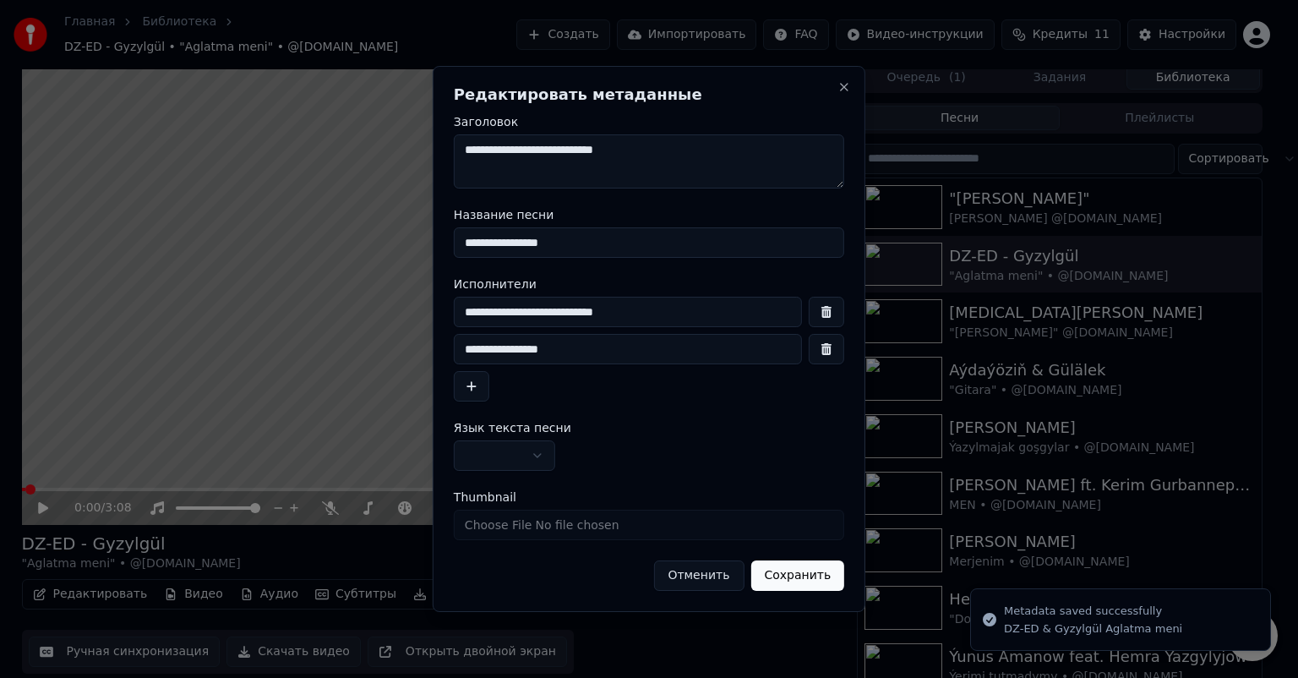
click at [497, 308] on input "**********" at bounding box center [628, 312] width 348 height 30
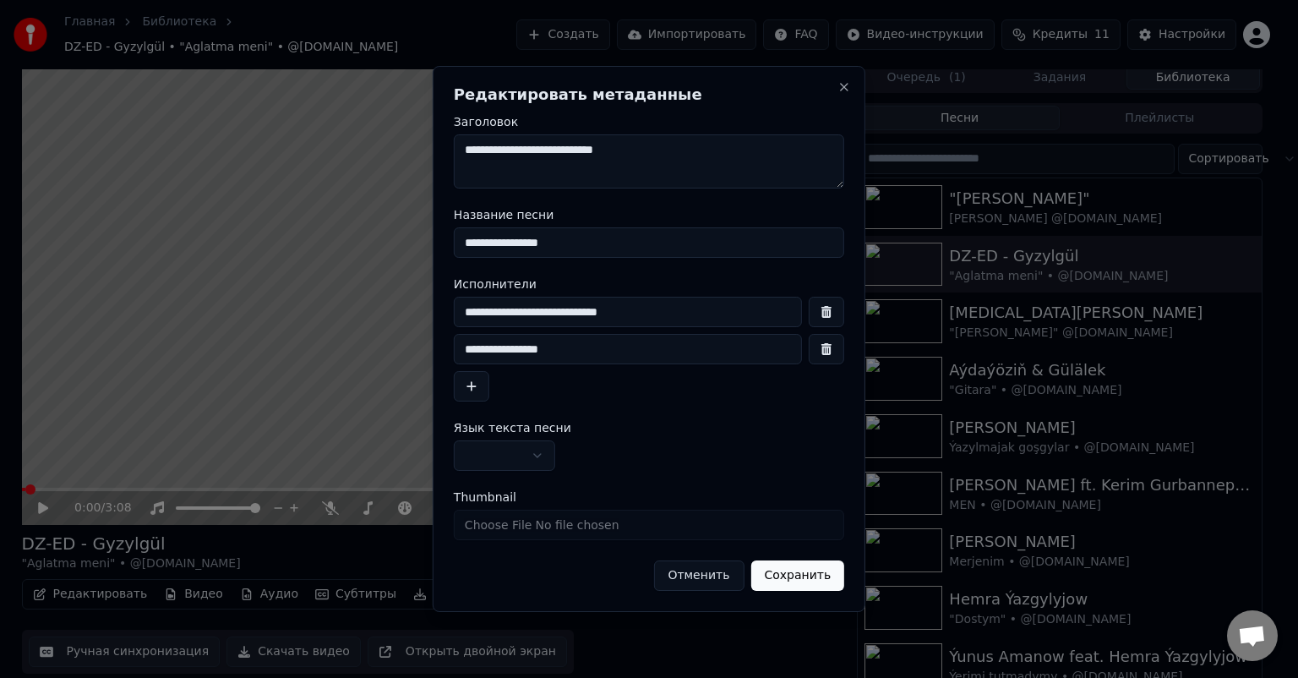
type input "**********"
click at [810, 581] on button "Сохранить" at bounding box center [797, 575] width 94 height 30
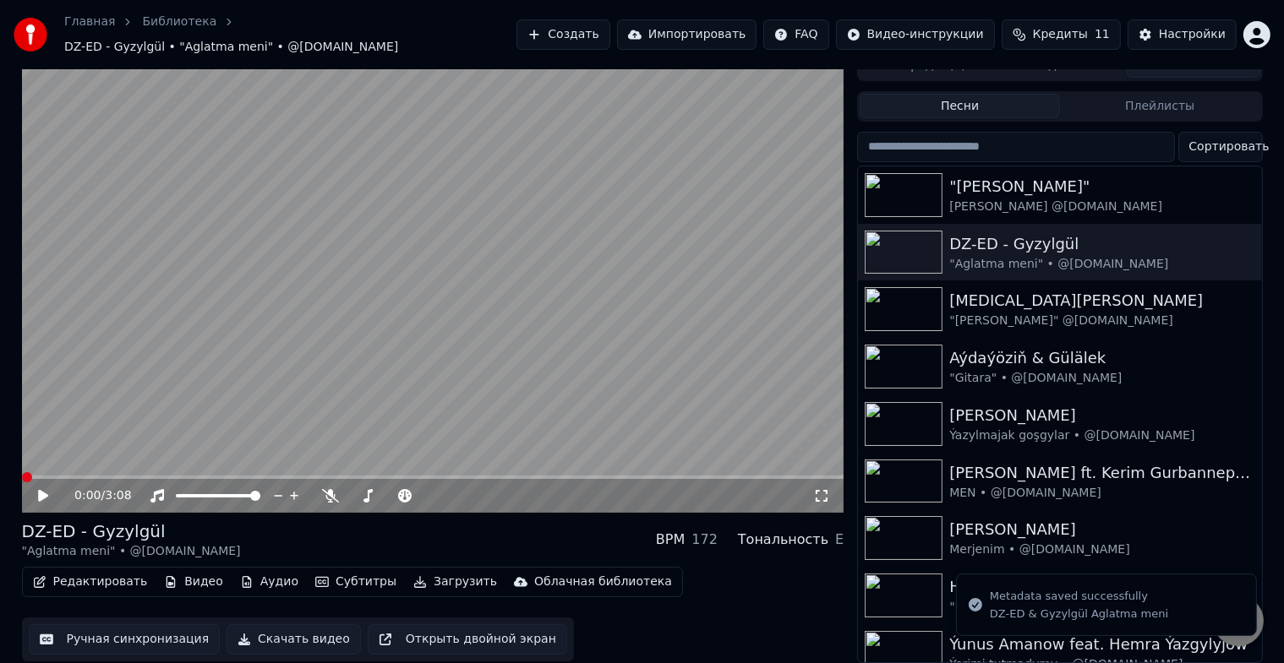
scroll to position [20, 0]
click at [38, 489] on icon at bounding box center [55, 496] width 40 height 14
click at [91, 573] on button "Редактировать" at bounding box center [90, 582] width 128 height 24
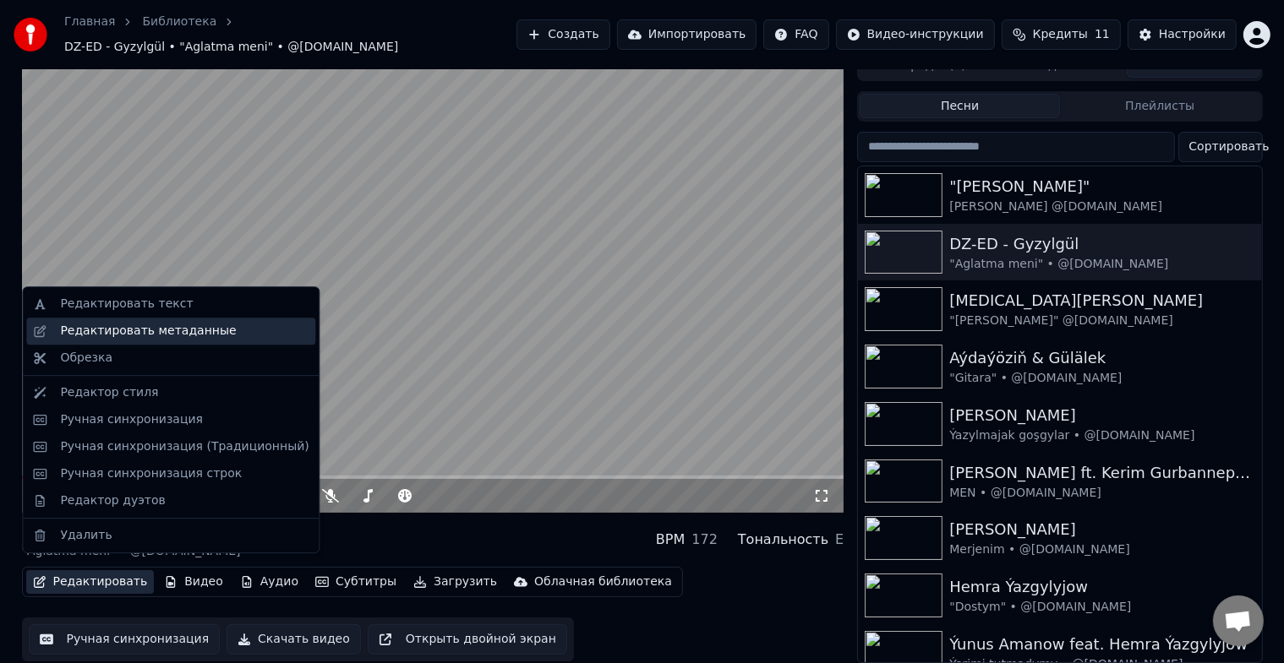
click at [183, 331] on div "Редактировать метаданные" at bounding box center [148, 331] width 176 height 17
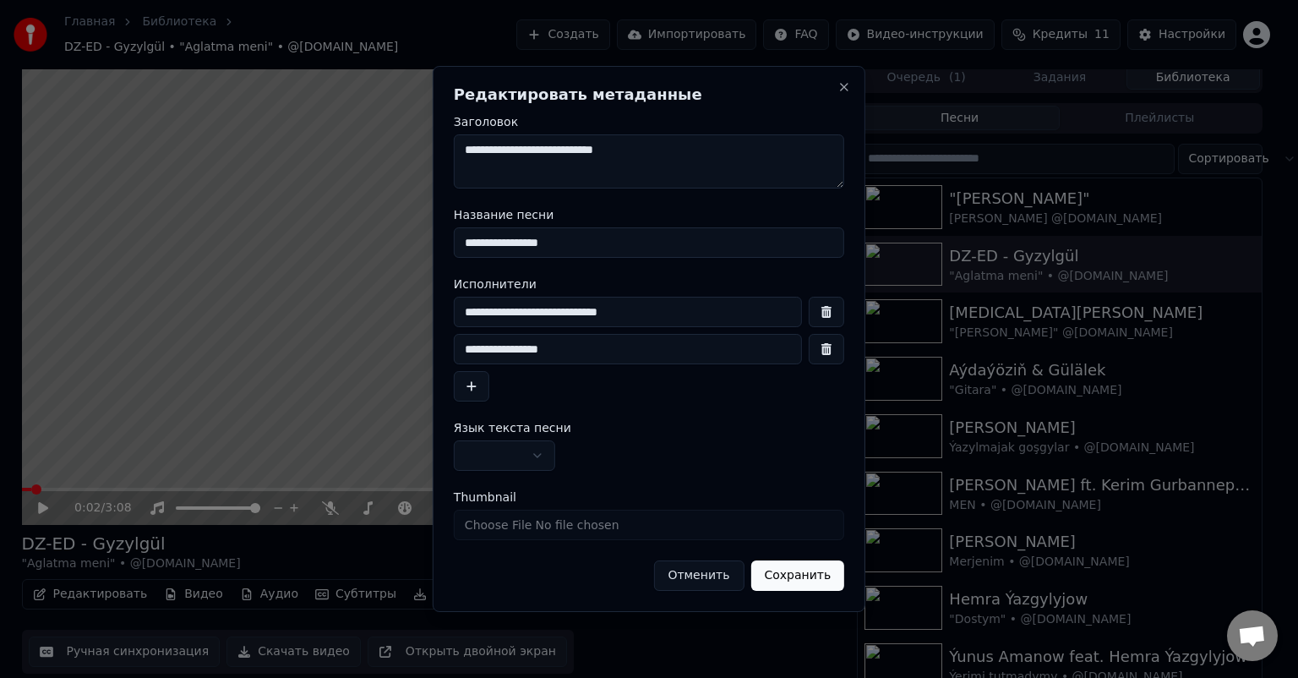
click at [465, 350] on input "**********" at bounding box center [628, 349] width 348 height 30
type input "**********"
click at [817, 578] on button "Сохранить" at bounding box center [797, 575] width 94 height 30
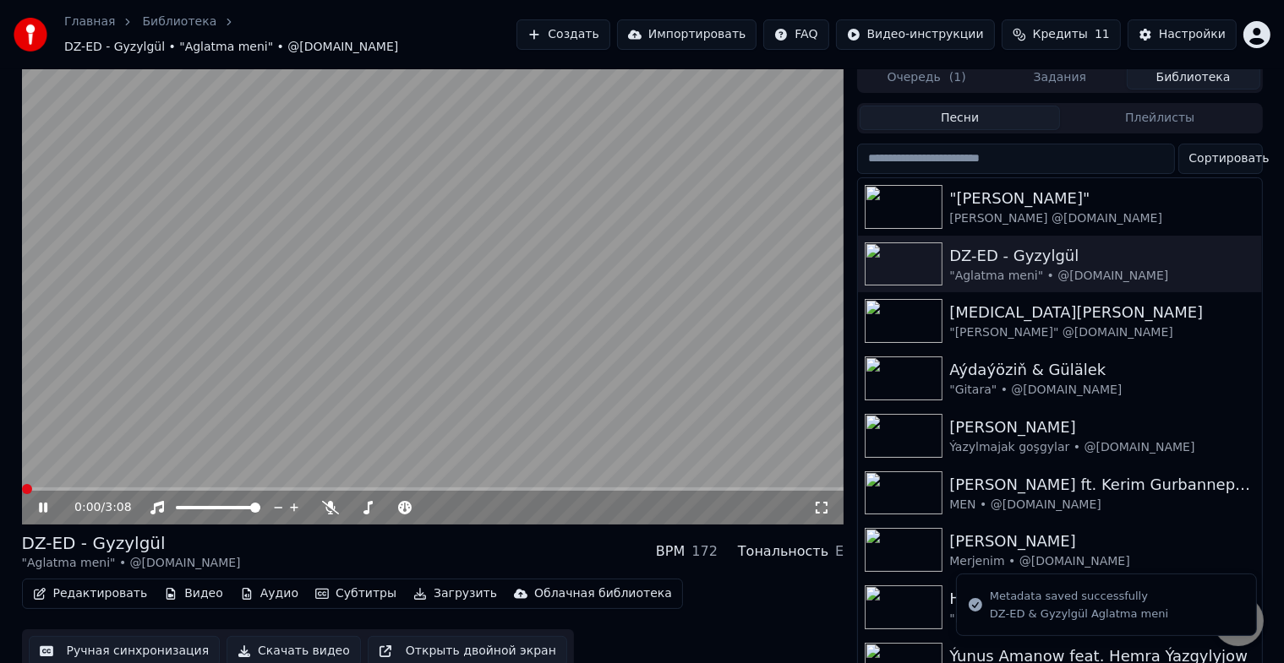
click at [48, 501] on icon at bounding box center [55, 508] width 40 height 14
click at [91, 582] on button "Редактировать" at bounding box center [90, 594] width 128 height 24
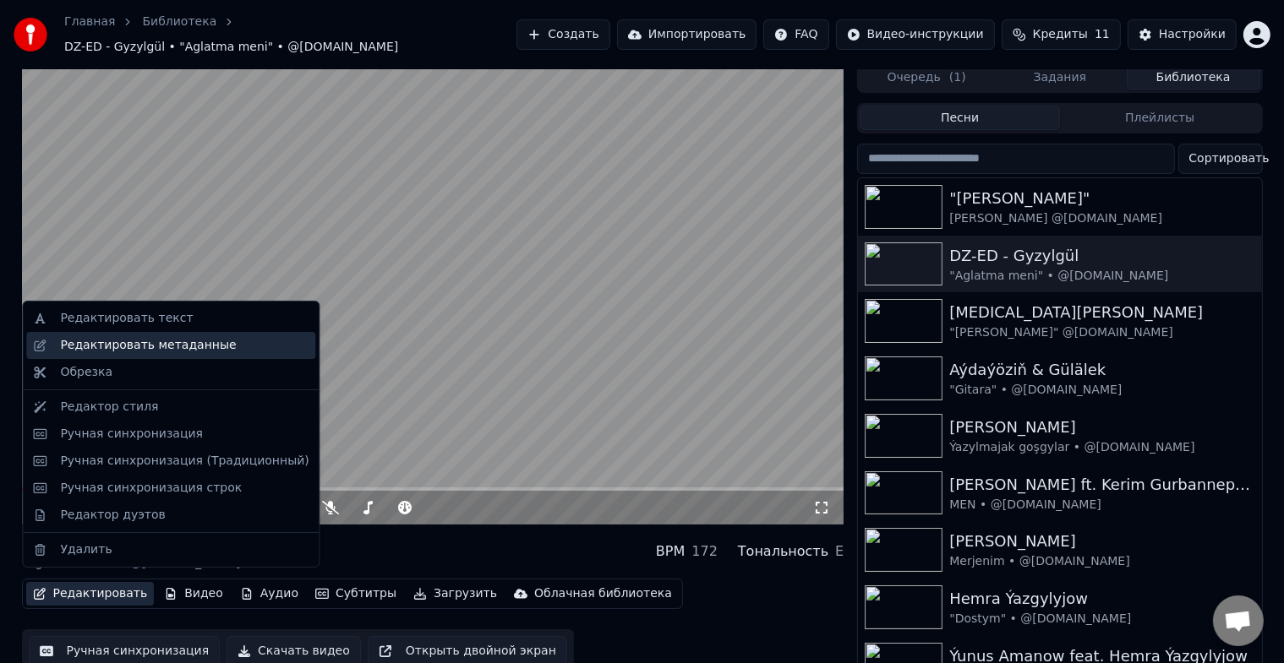
click at [186, 350] on div "Редактировать метаданные" at bounding box center [148, 345] width 176 height 17
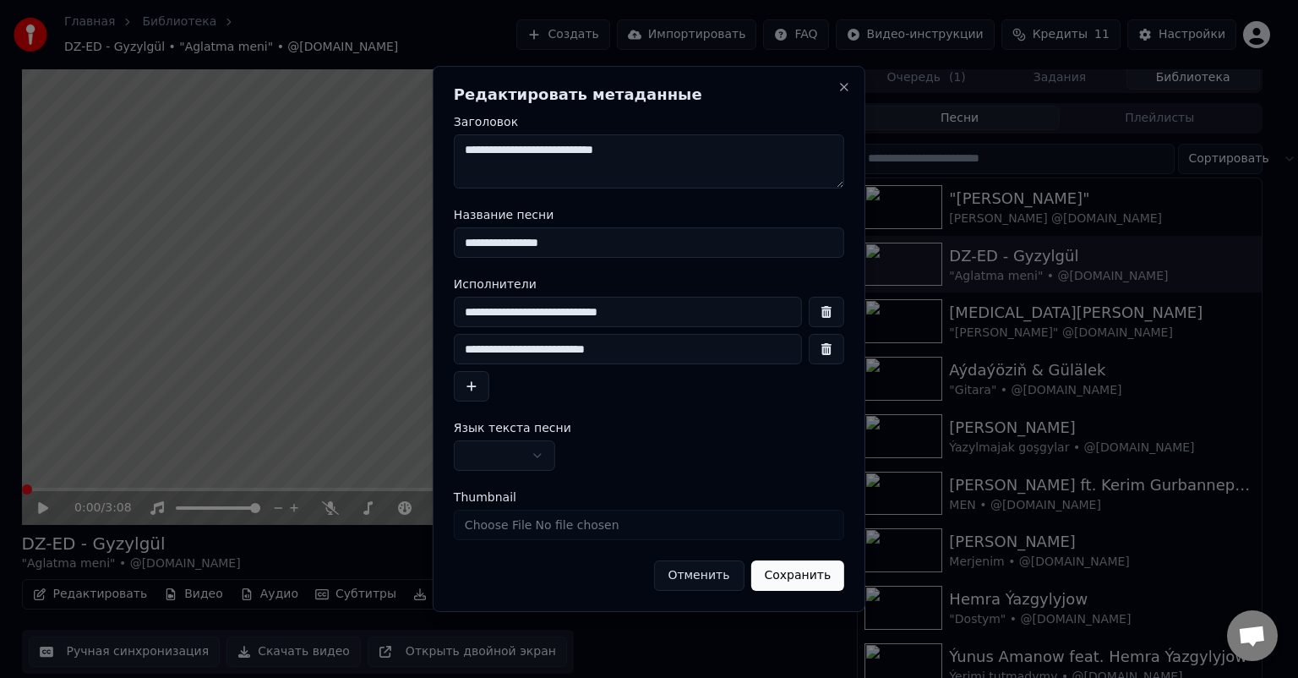
click at [497, 350] on input "**********" at bounding box center [628, 349] width 348 height 30
type input "**********"
click at [810, 584] on button "Сохранить" at bounding box center [797, 575] width 94 height 30
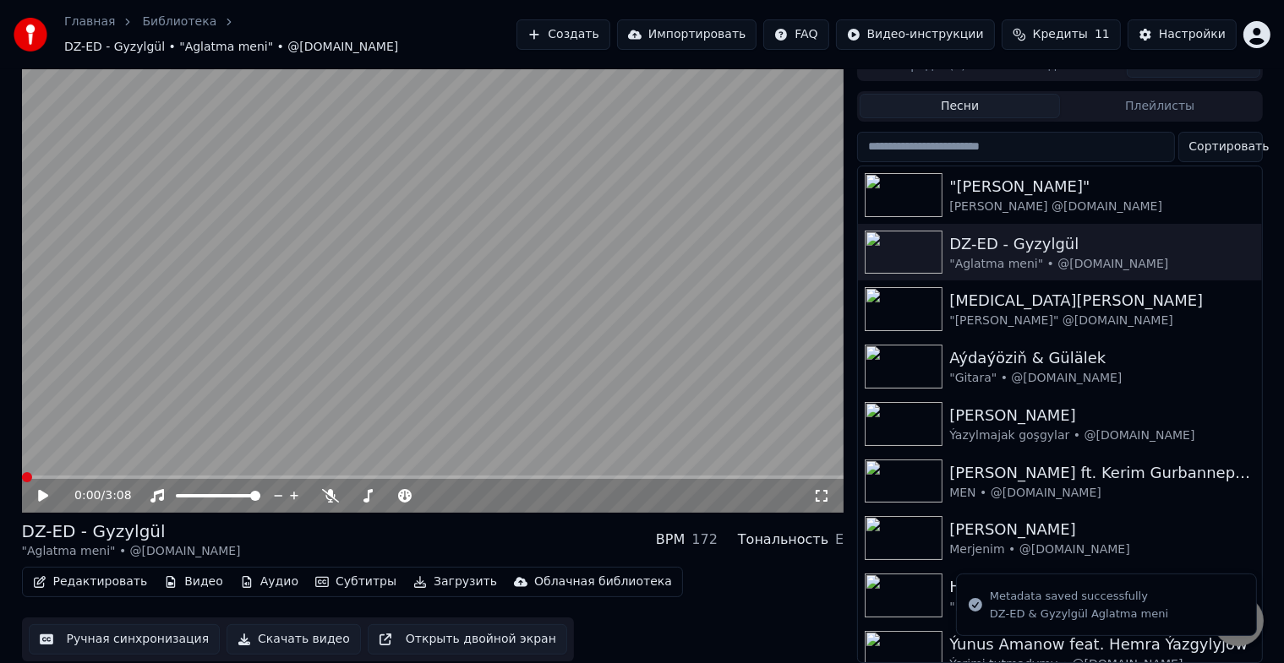
scroll to position [20, 0]
click at [110, 574] on button "Редактировать" at bounding box center [90, 582] width 128 height 24
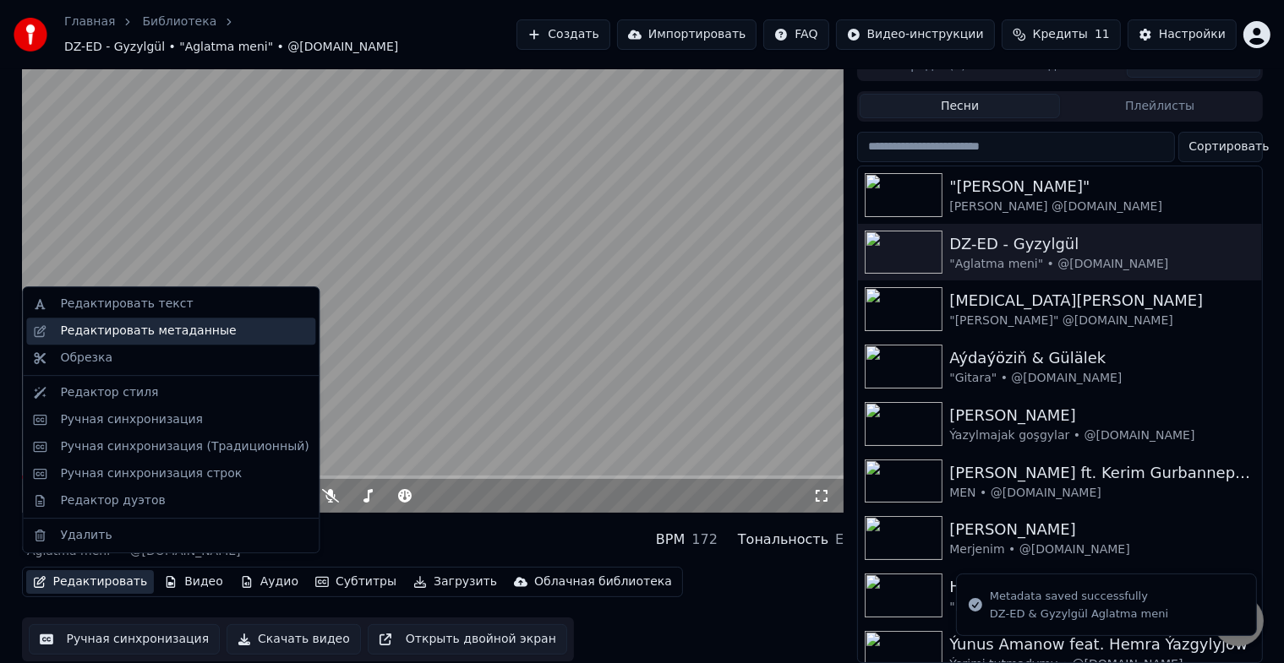
click at [207, 336] on div "Редактировать метаданные" at bounding box center [148, 331] width 176 height 17
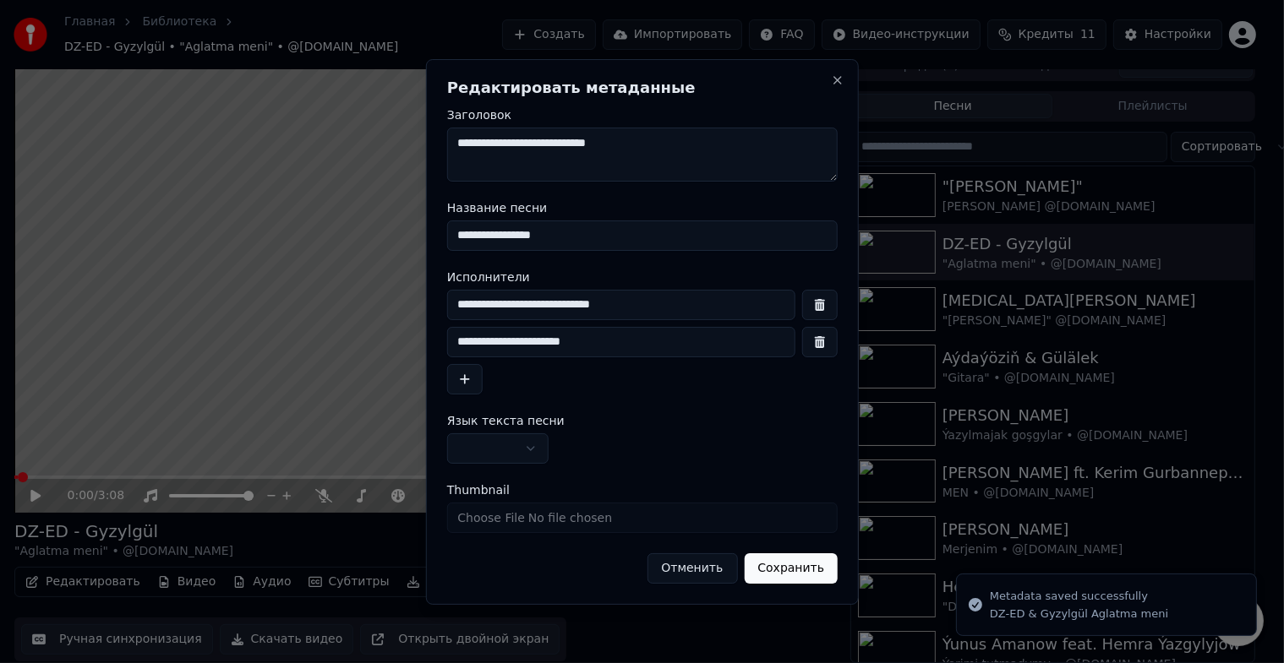
scroll to position [7, 0]
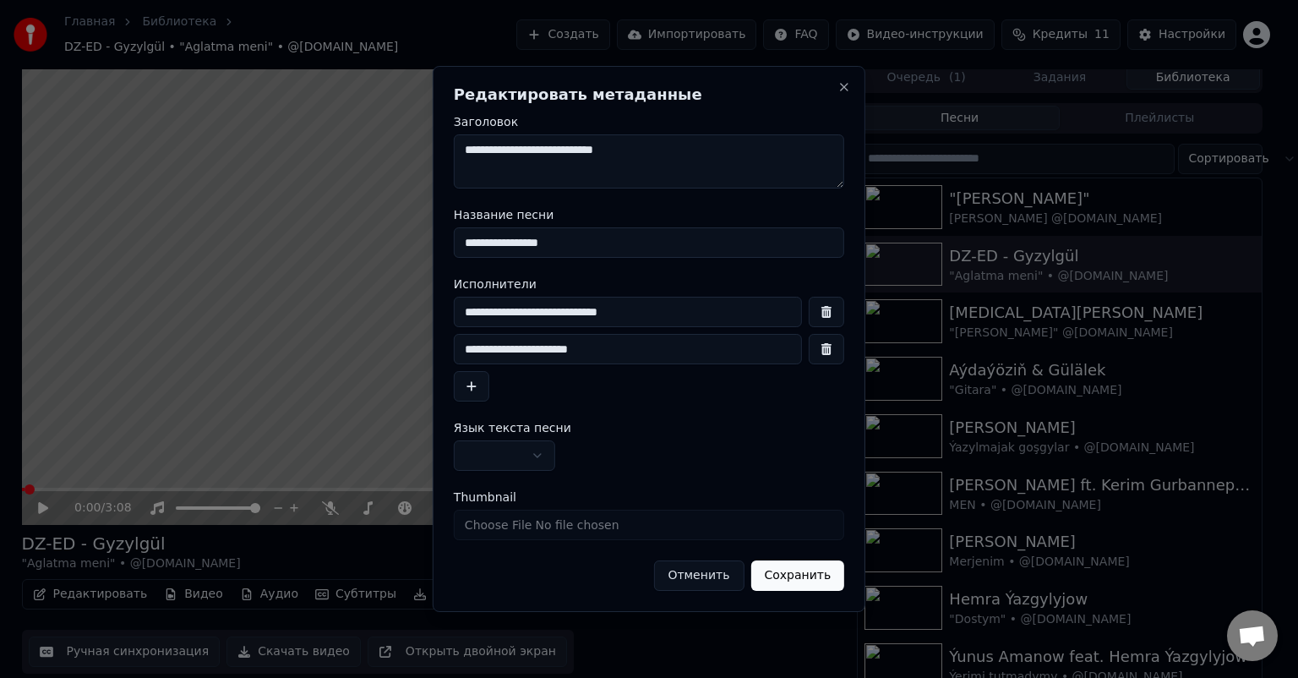
click at [477, 349] on input "**********" at bounding box center [628, 349] width 348 height 30
type input "**********"
click at [819, 575] on button "Сохранить" at bounding box center [797, 575] width 94 height 30
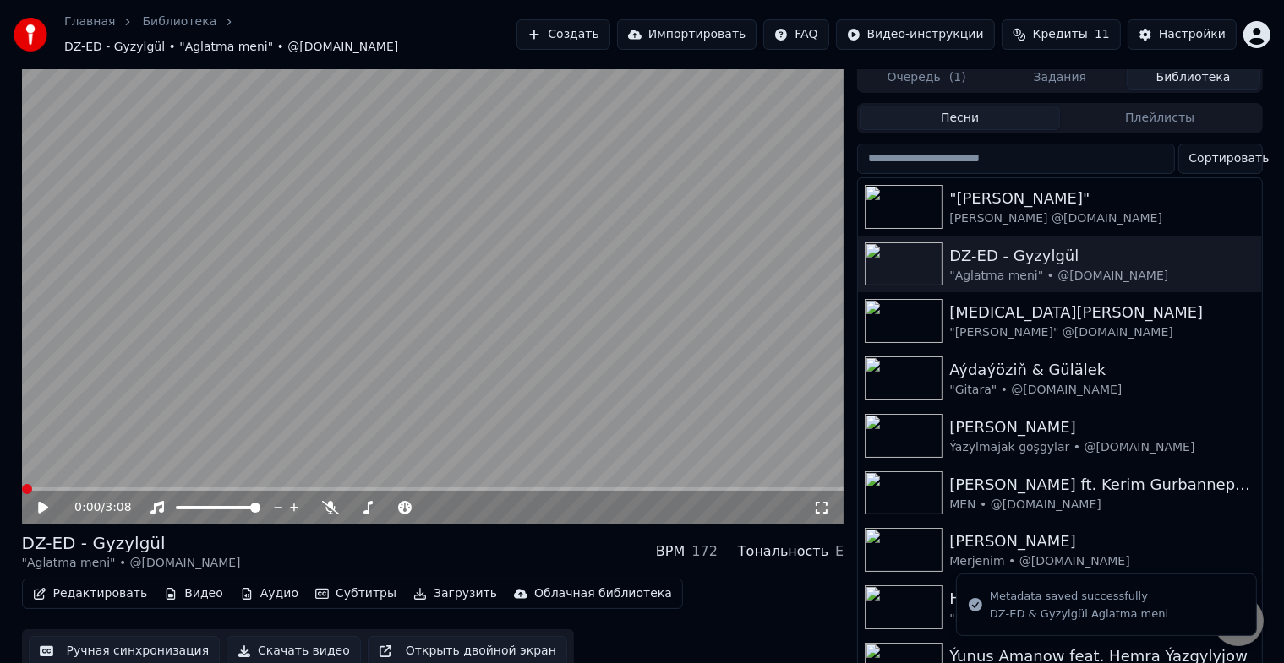
scroll to position [20, 0]
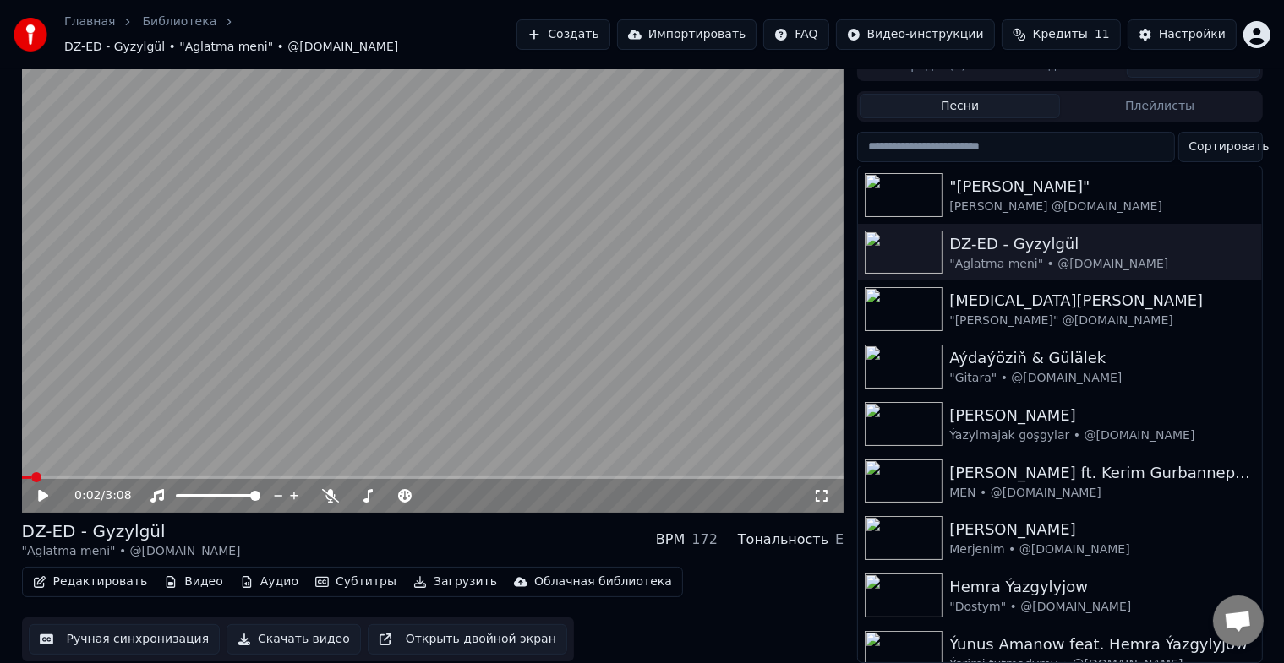
click at [106, 585] on div "Редактировать Видео Аудио Субтитры Загрузить Облачная библиотека" at bounding box center [352, 582] width 661 height 30
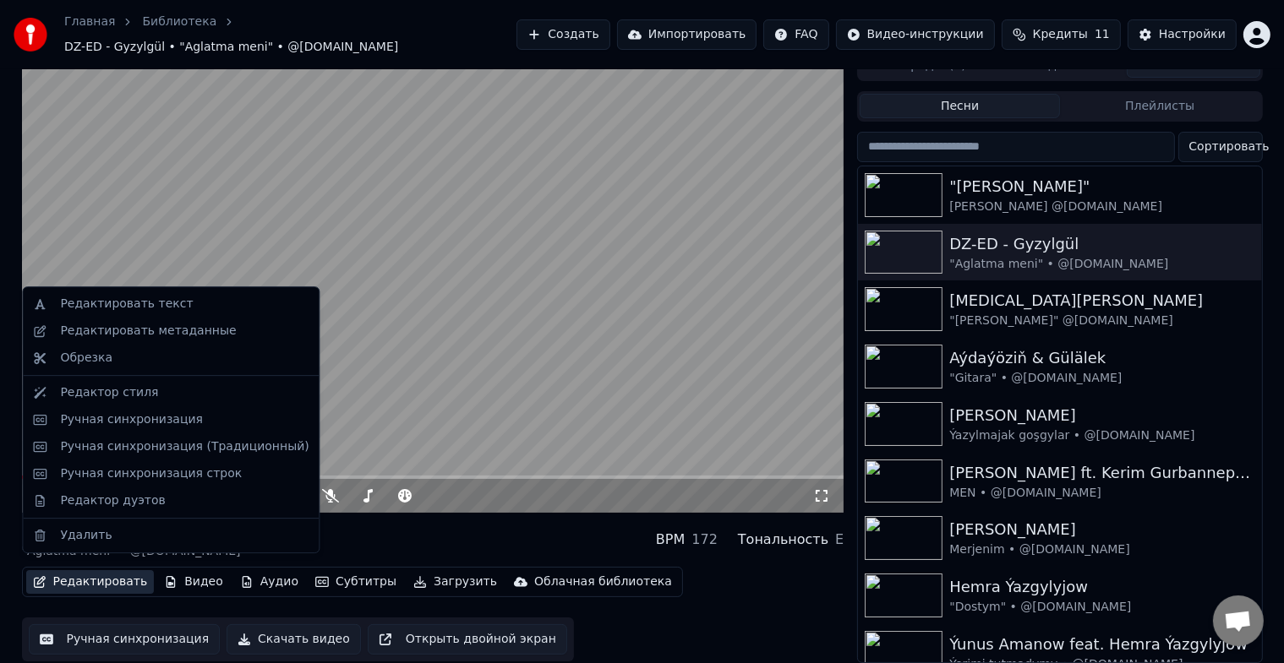
click at [108, 577] on button "Редактировать" at bounding box center [90, 582] width 128 height 24
click at [191, 326] on div "Редактировать метаданные" at bounding box center [148, 331] width 176 height 17
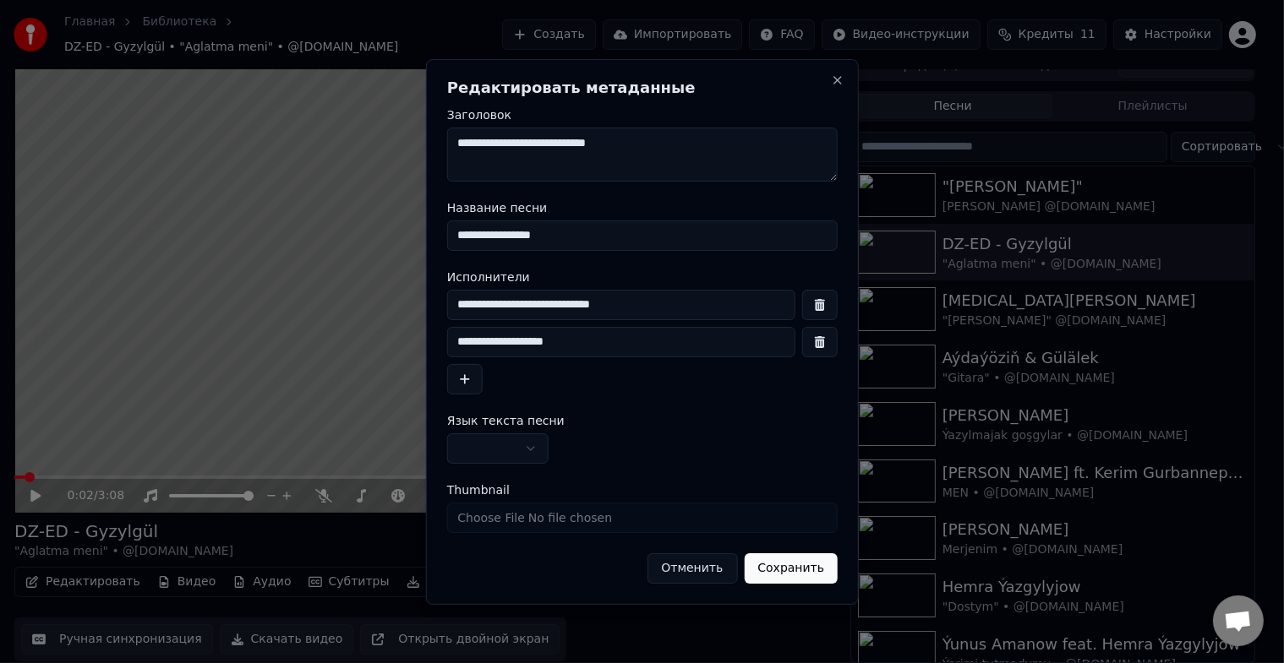
scroll to position [7, 0]
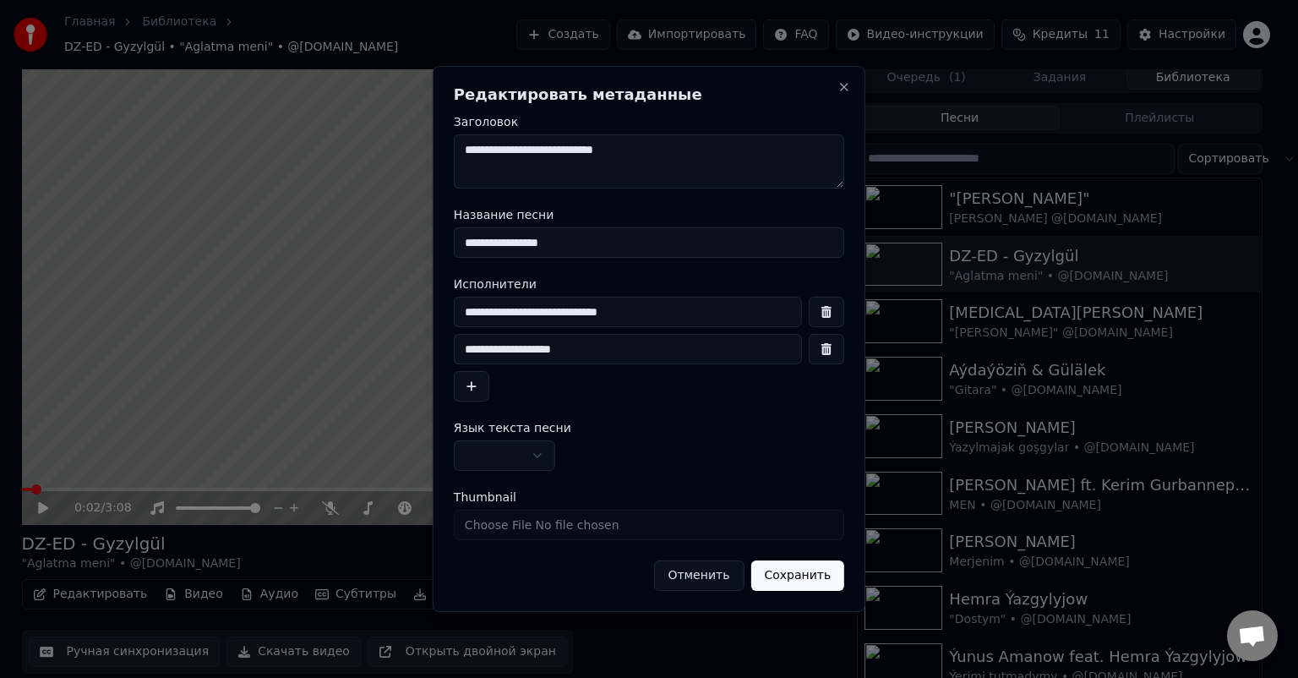
click at [461, 345] on input "**********" at bounding box center [628, 349] width 348 height 30
click at [471, 346] on input "**********" at bounding box center [628, 349] width 348 height 30
type input "**********"
click at [794, 571] on button "Сохранить" at bounding box center [797, 575] width 94 height 30
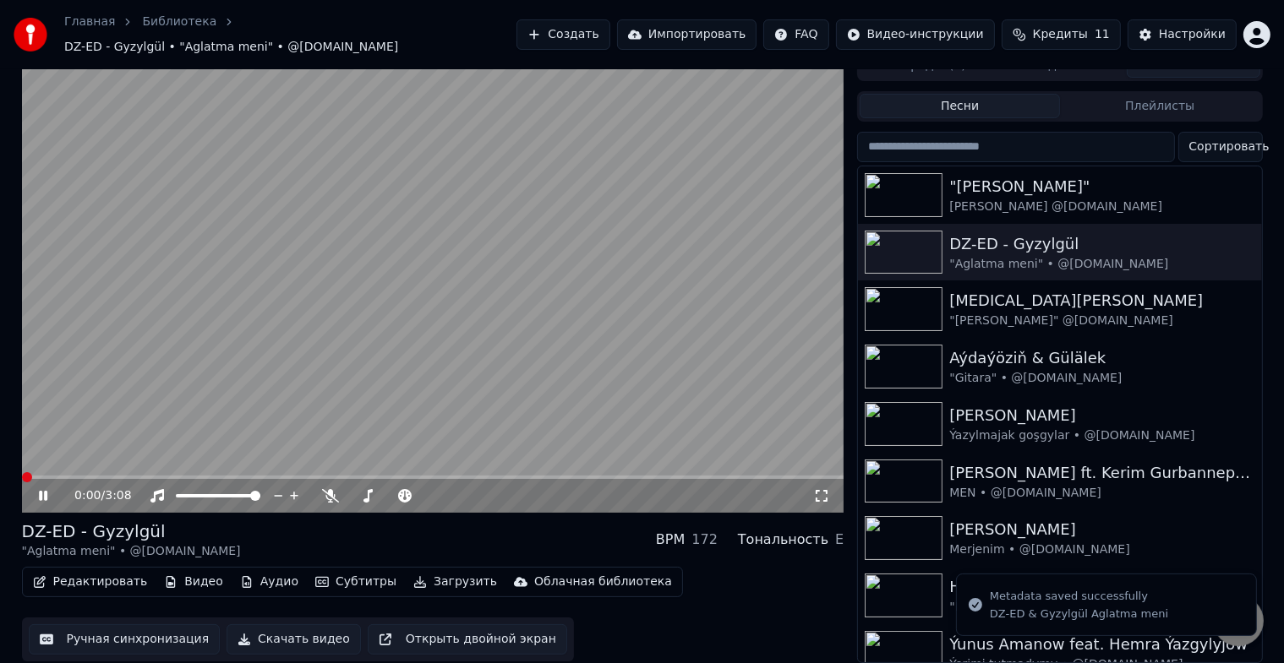
scroll to position [20, 0]
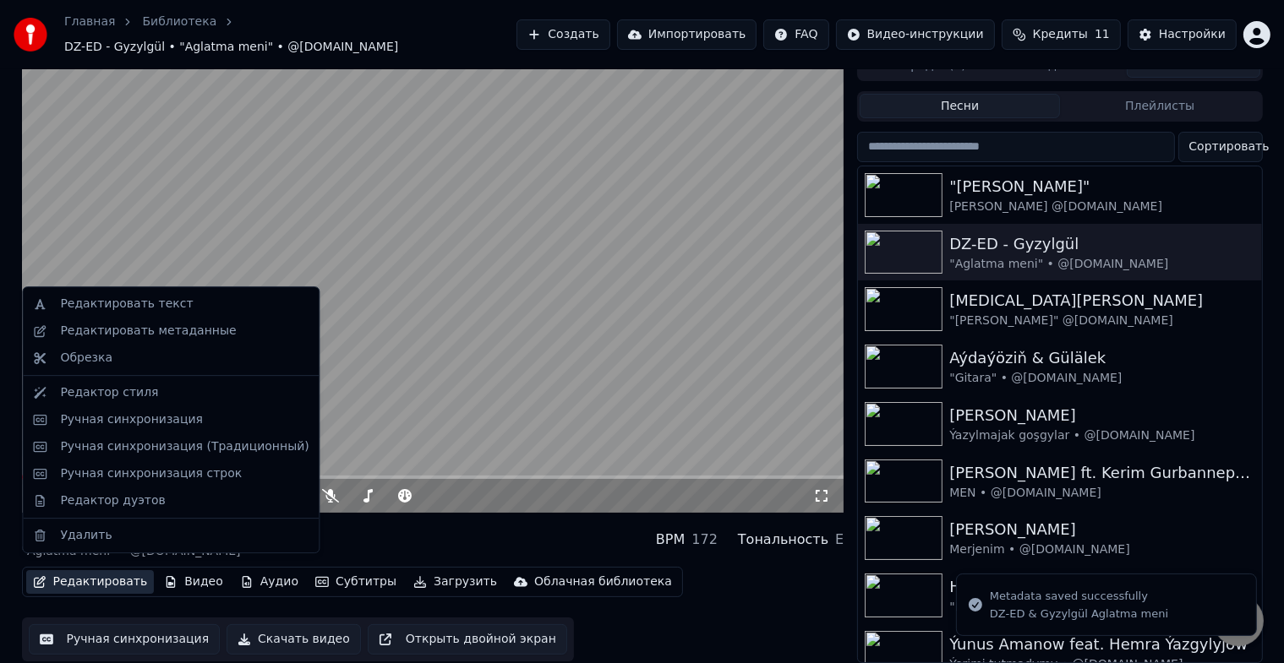
click at [106, 575] on button "Редактировать" at bounding box center [90, 582] width 128 height 24
click at [209, 330] on div "Редактировать метаданные" at bounding box center [148, 331] width 176 height 17
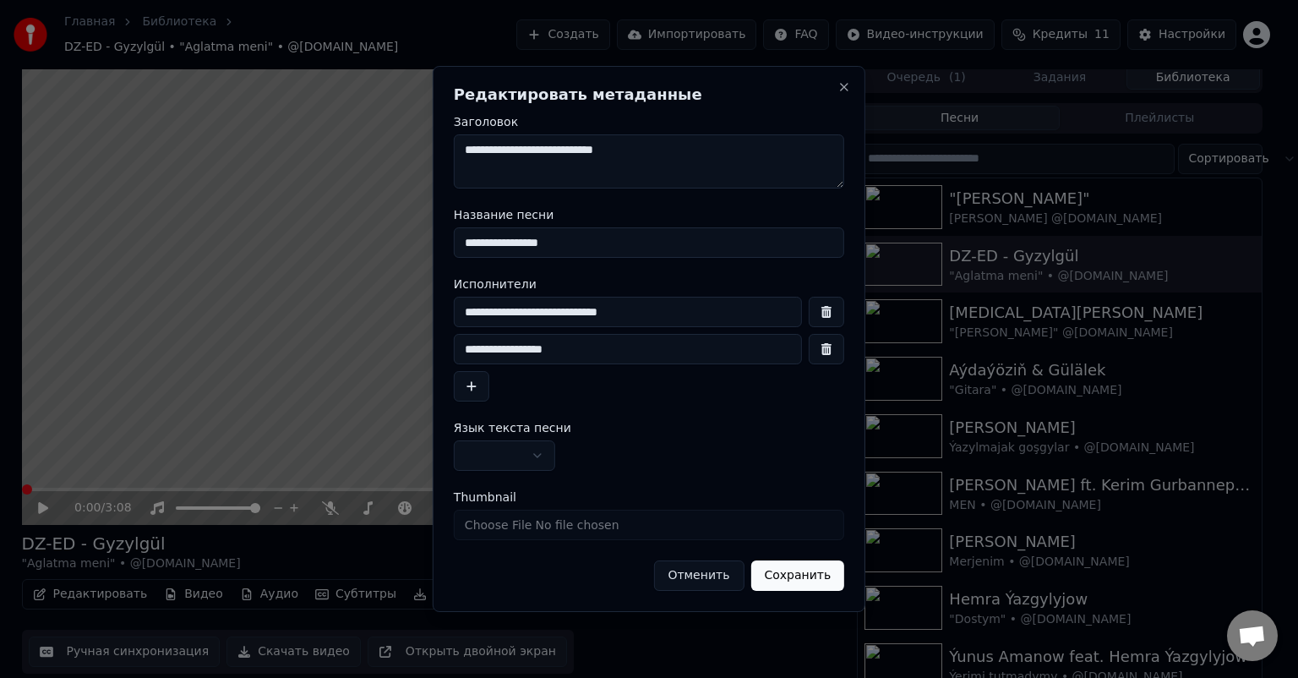
click at [464, 341] on input "**********" at bounding box center [628, 349] width 348 height 30
type input "**********"
click at [794, 581] on button "Сохранить" at bounding box center [797, 575] width 94 height 30
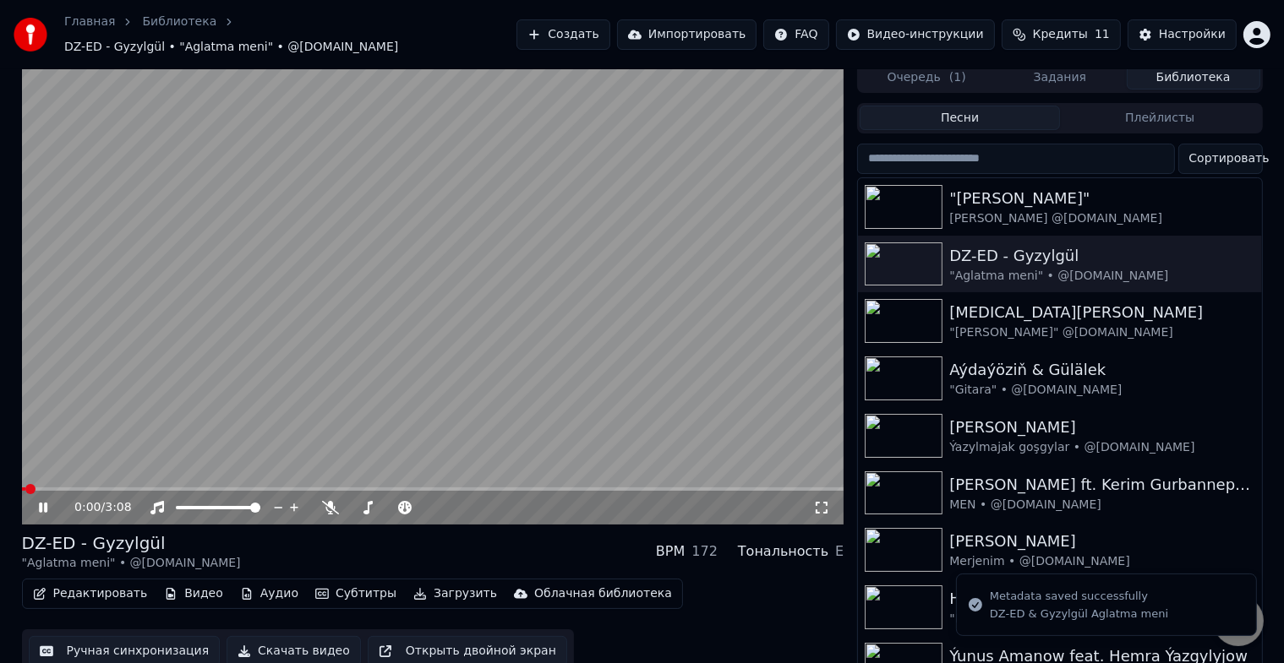
scroll to position [20, 0]
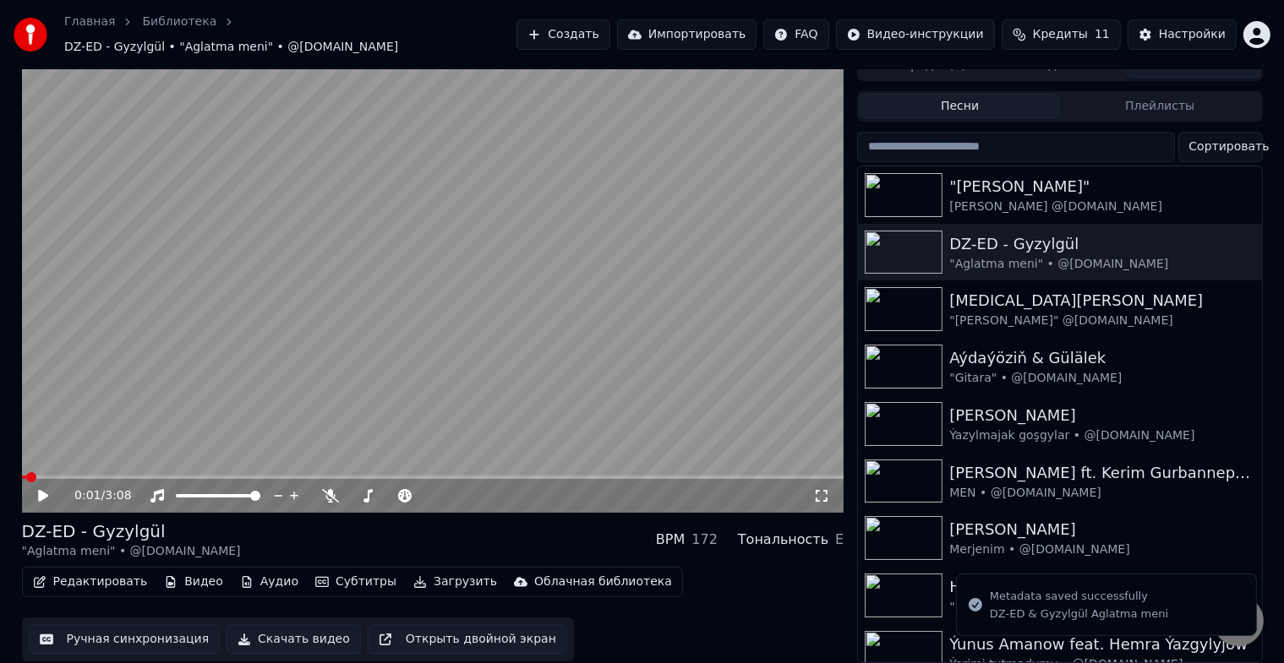
click at [83, 570] on button "Редактировать" at bounding box center [90, 582] width 128 height 24
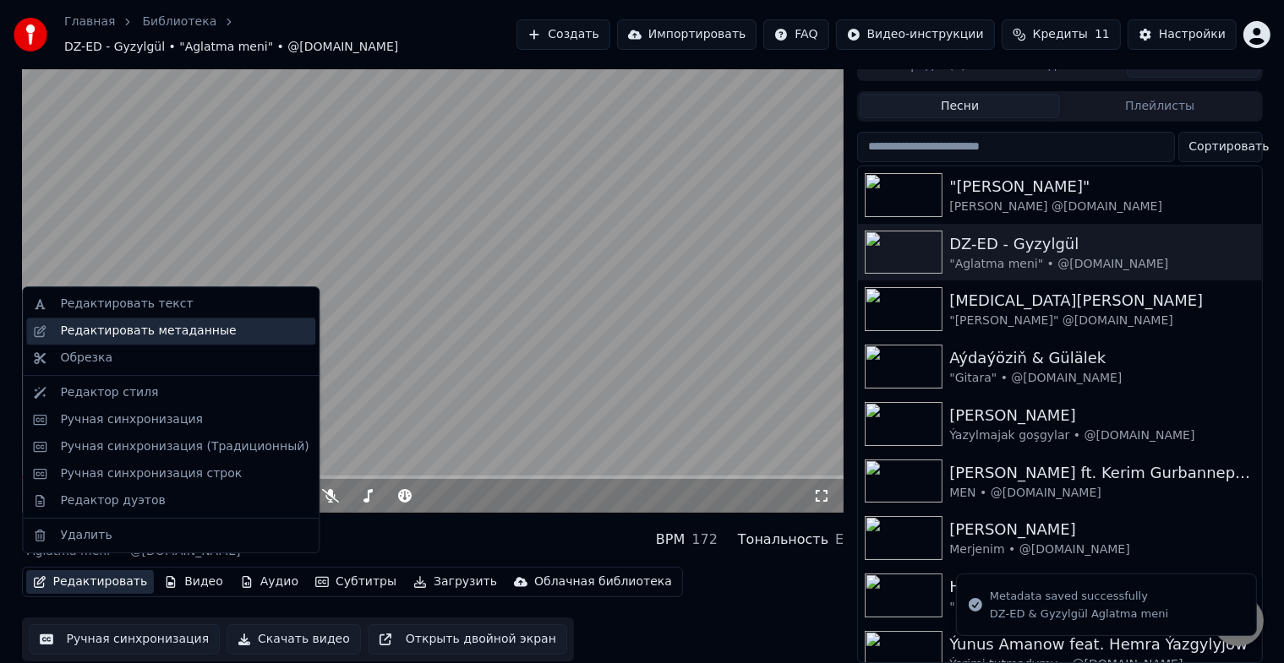
click at [208, 319] on div "Редактировать метаданные" at bounding box center [170, 331] width 289 height 27
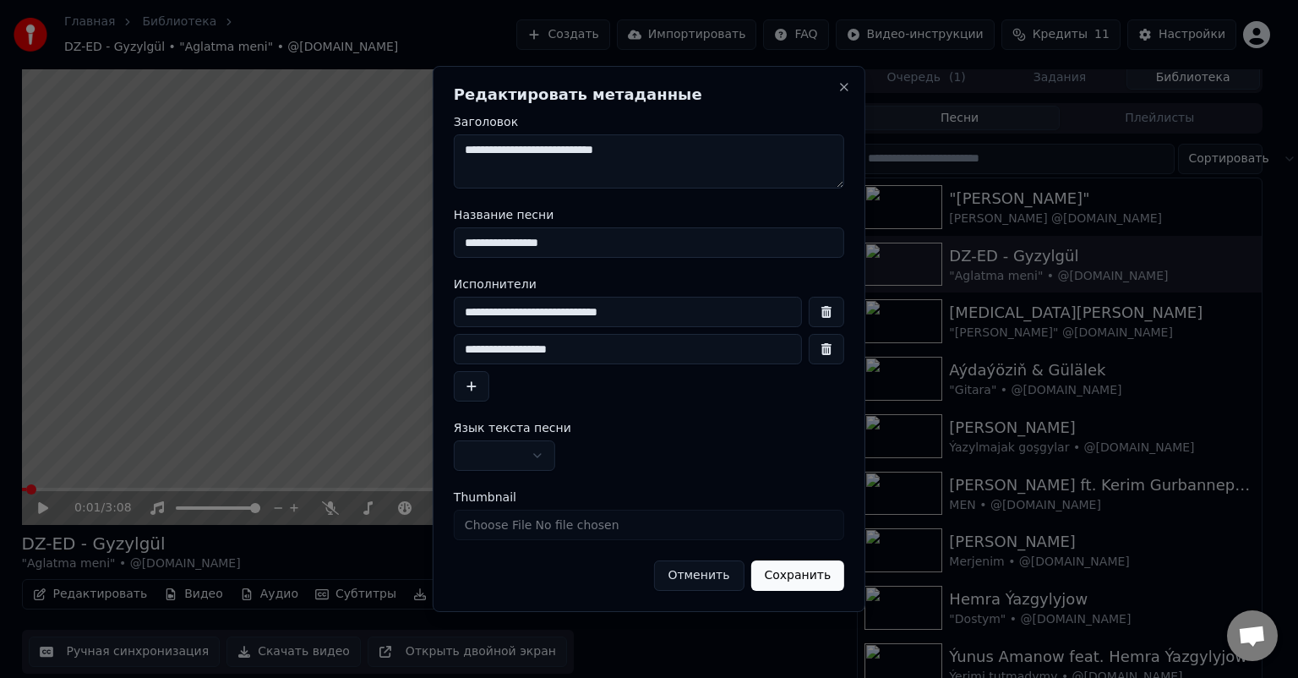
click at [471, 349] on input "**********" at bounding box center [628, 349] width 348 height 30
type input "**********"
click at [783, 575] on button "Сохранить" at bounding box center [797, 575] width 94 height 30
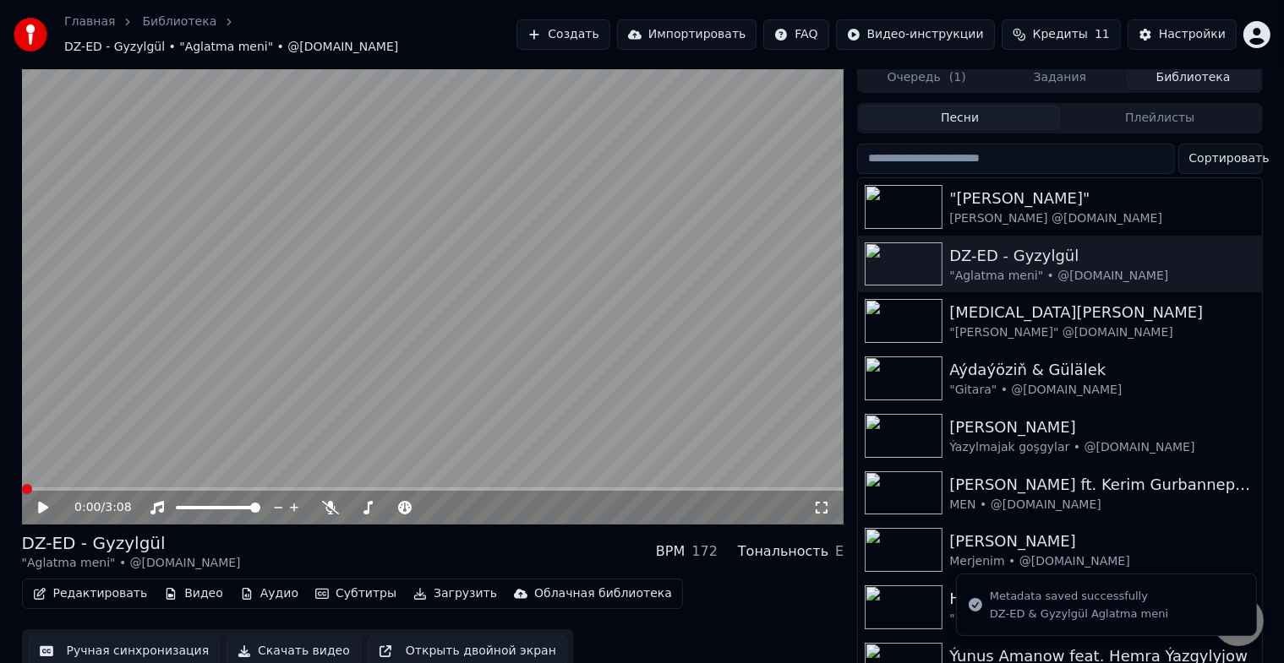
scroll to position [20, 0]
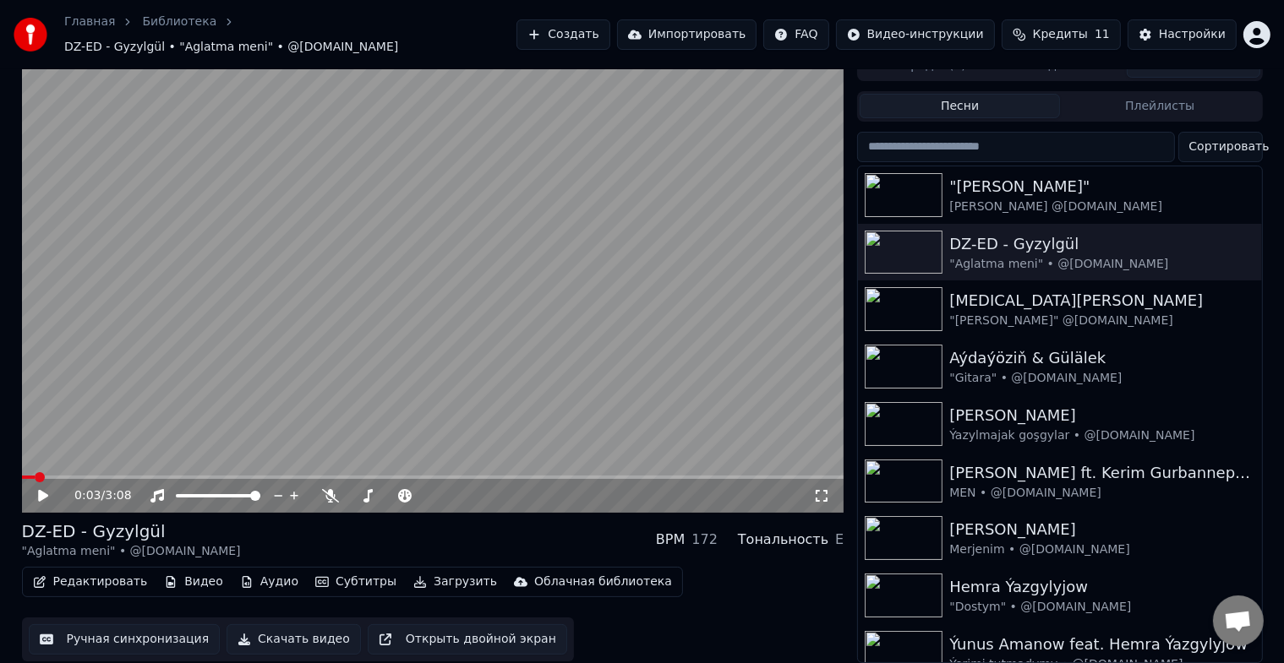
click at [35, 472] on span at bounding box center [40, 477] width 10 height 10
click at [105, 575] on button "Редактировать" at bounding box center [90, 582] width 128 height 24
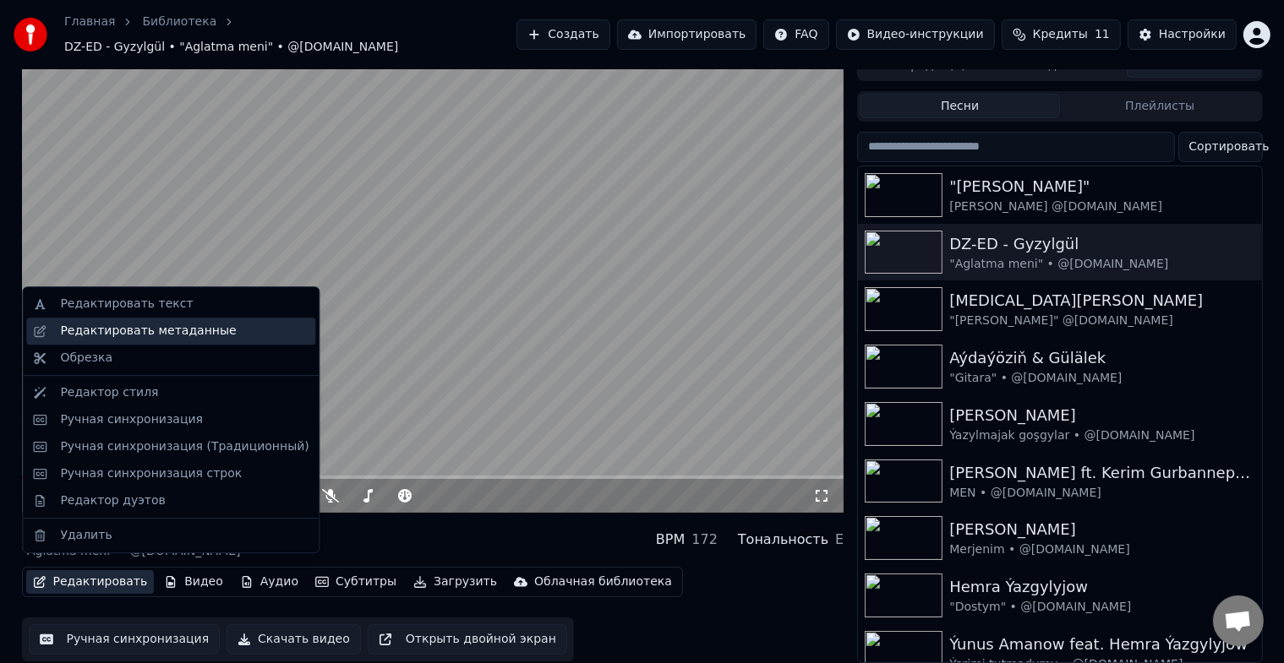
click at [192, 332] on div "Редактировать метаданные" at bounding box center [148, 331] width 176 height 17
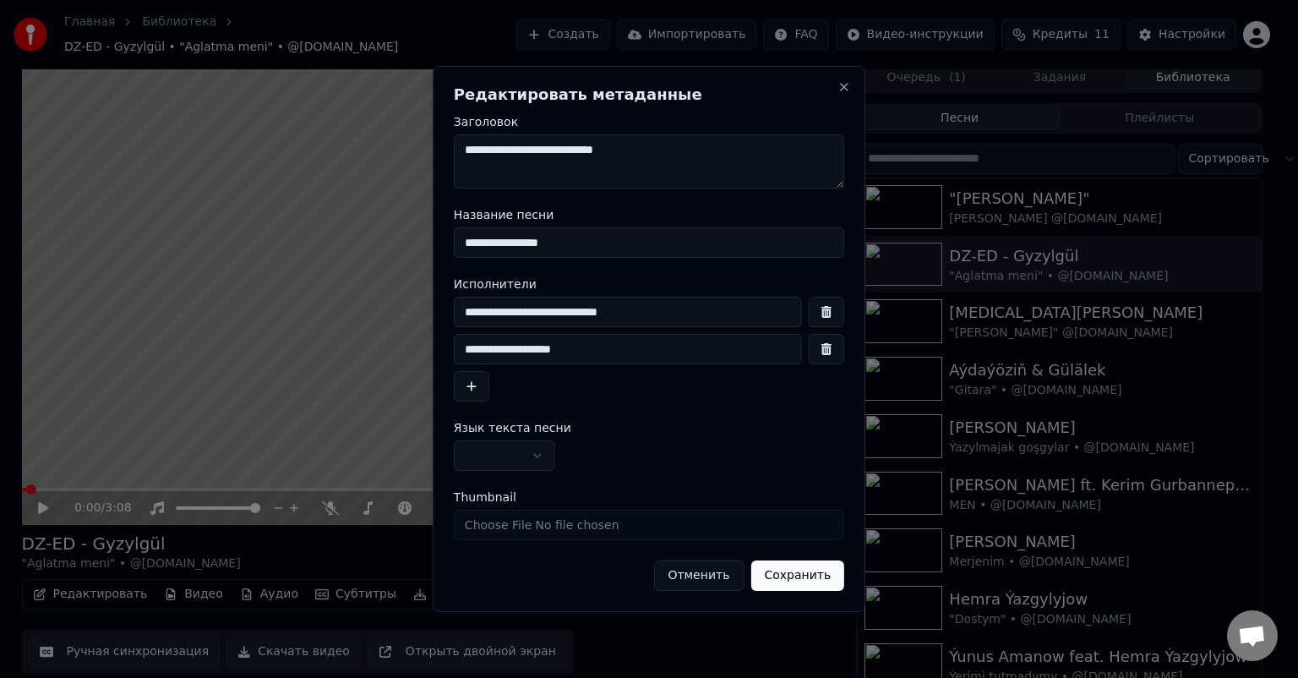
click at [585, 356] on input "**********" at bounding box center [628, 349] width 348 height 30
click at [516, 308] on input "**********" at bounding box center [628, 312] width 348 height 30
click at [822, 312] on button "button" at bounding box center [826, 312] width 35 height 30
type input "**********"
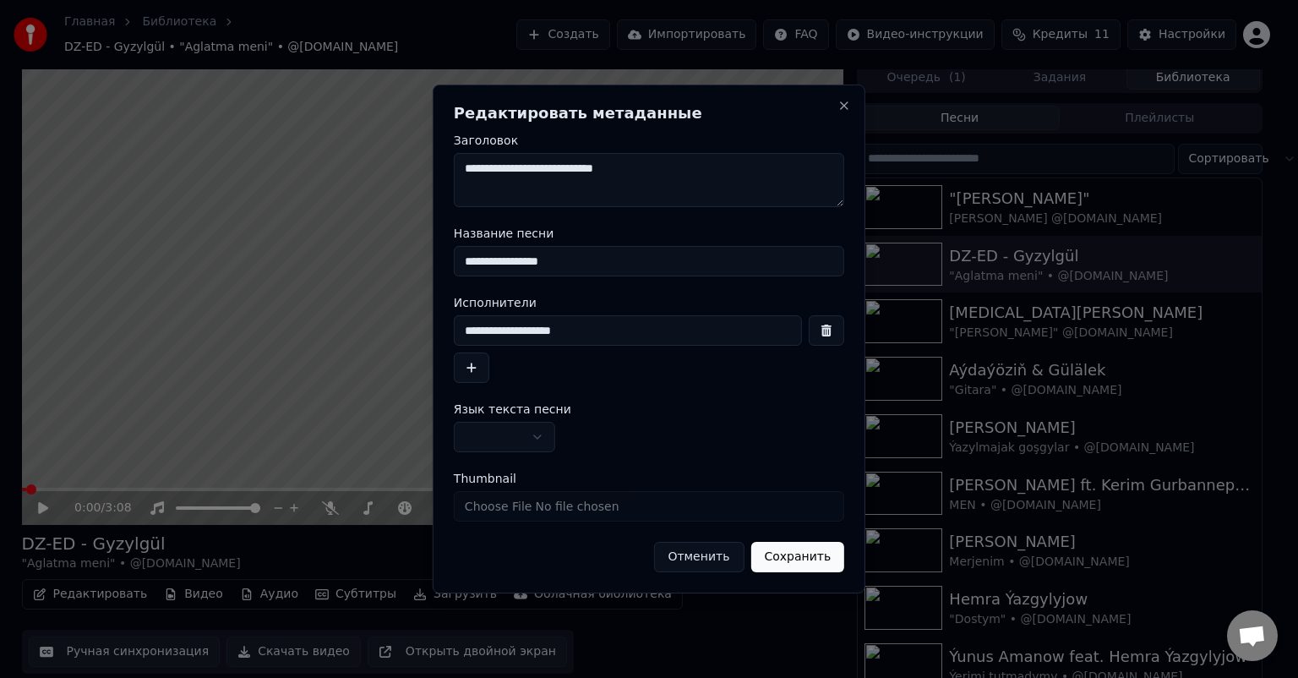
click at [834, 328] on button "button" at bounding box center [826, 330] width 35 height 30
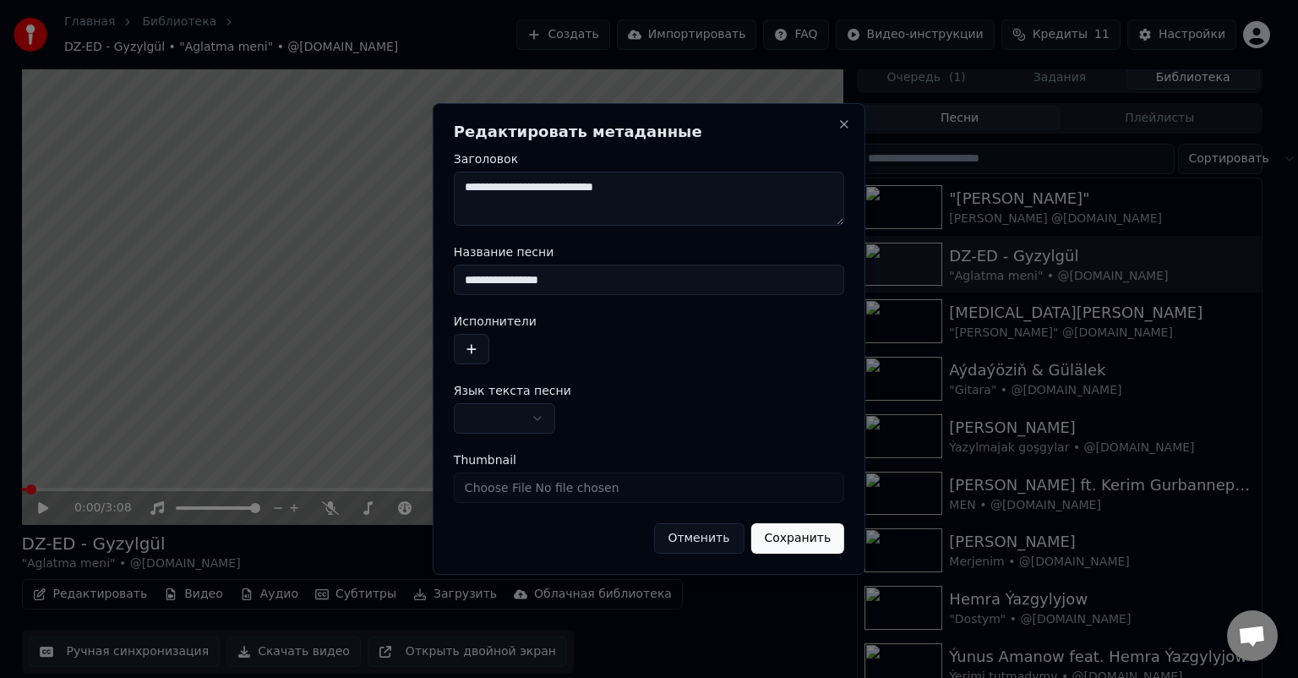
click at [799, 534] on button "Сохранить" at bounding box center [797, 538] width 94 height 30
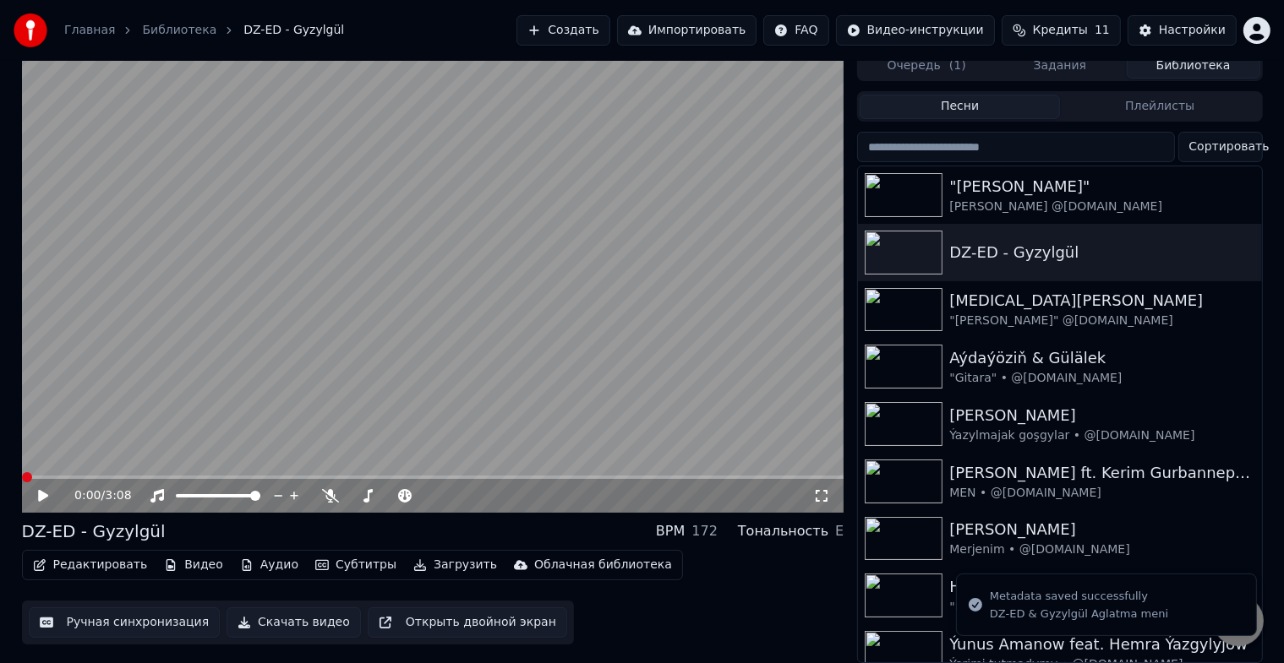
scroll to position [20, 0]
click at [85, 560] on button "Редактировать" at bounding box center [90, 566] width 128 height 24
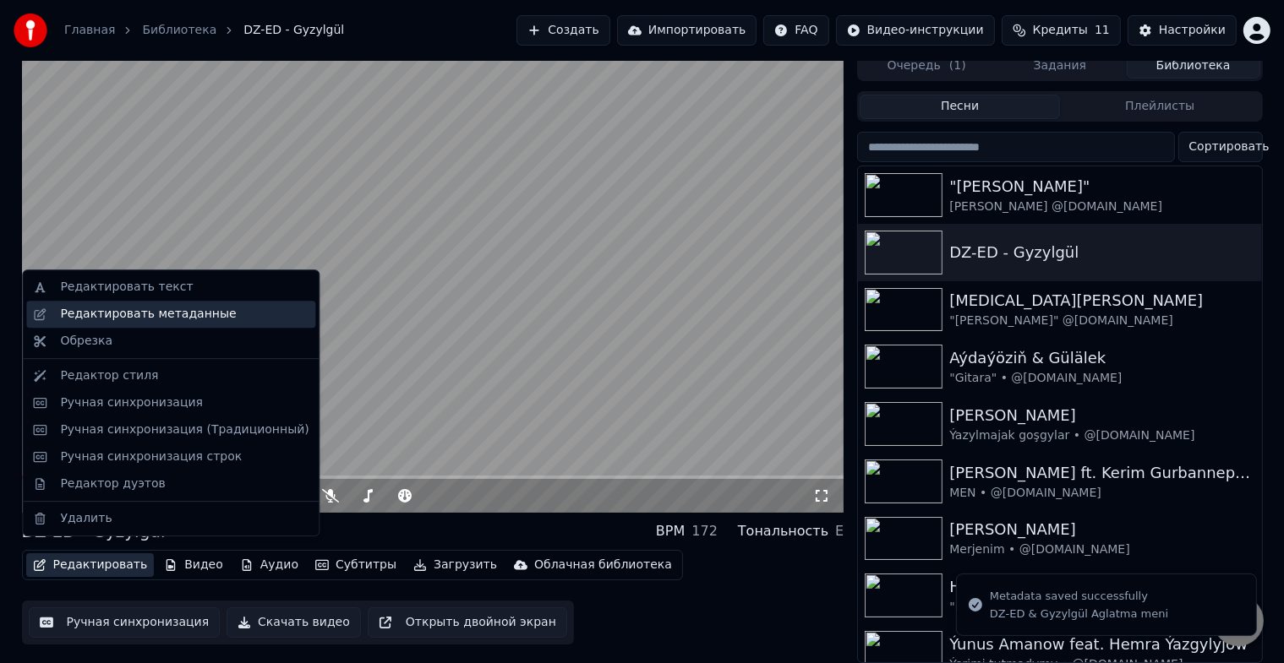
click at [188, 308] on div "Редактировать метаданные" at bounding box center [148, 314] width 176 height 17
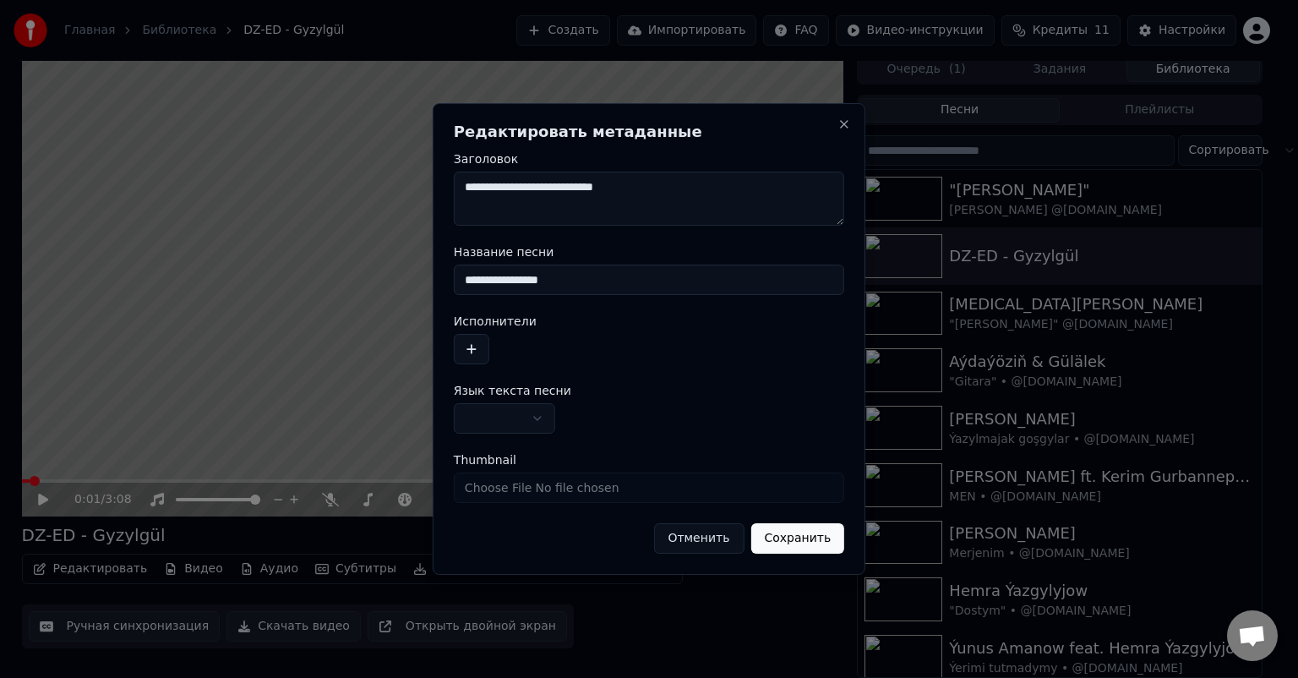
click at [469, 342] on button "button" at bounding box center [471, 349] width 35 height 30
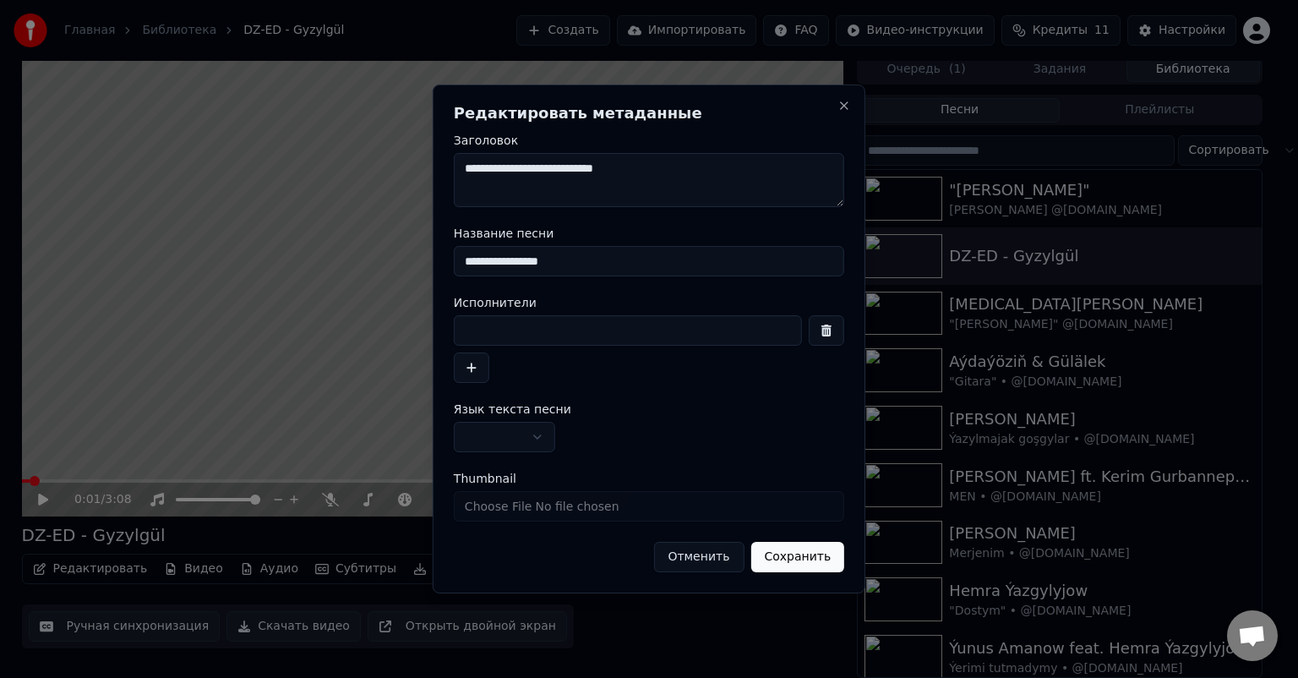
click at [538, 330] on input at bounding box center [628, 330] width 348 height 30
type input "*"
type input "**********"
click at [480, 365] on button "button" at bounding box center [471, 367] width 35 height 30
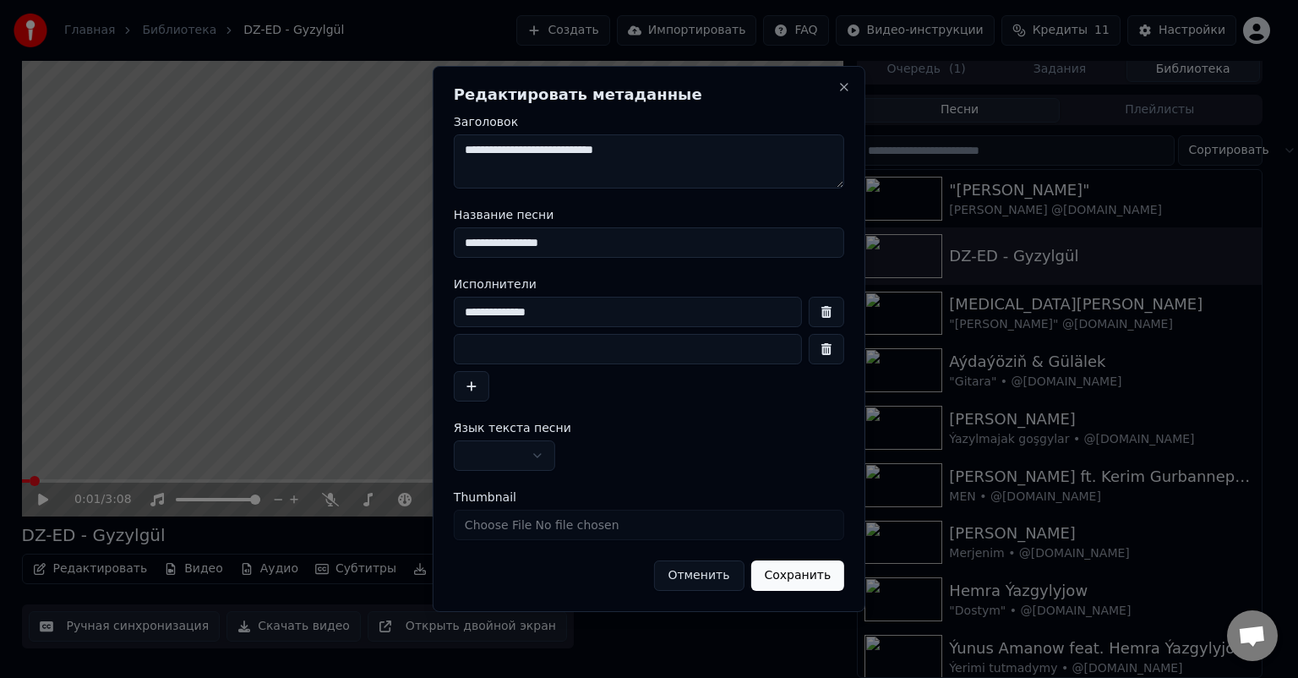
click at [514, 348] on input at bounding box center [628, 349] width 348 height 30
drag, startPoint x: 579, startPoint y: 244, endPoint x: 254, endPoint y: 257, distance: 325.6
click at [219, 248] on body "Главная Библиотека DZ-ED - Gyzylgül Создать Импортировать FAQ Видео-инструкции …" at bounding box center [642, 332] width 1284 height 678
click at [570, 251] on input "**********" at bounding box center [649, 242] width 390 height 30
click at [518, 348] on input at bounding box center [628, 349] width 348 height 30
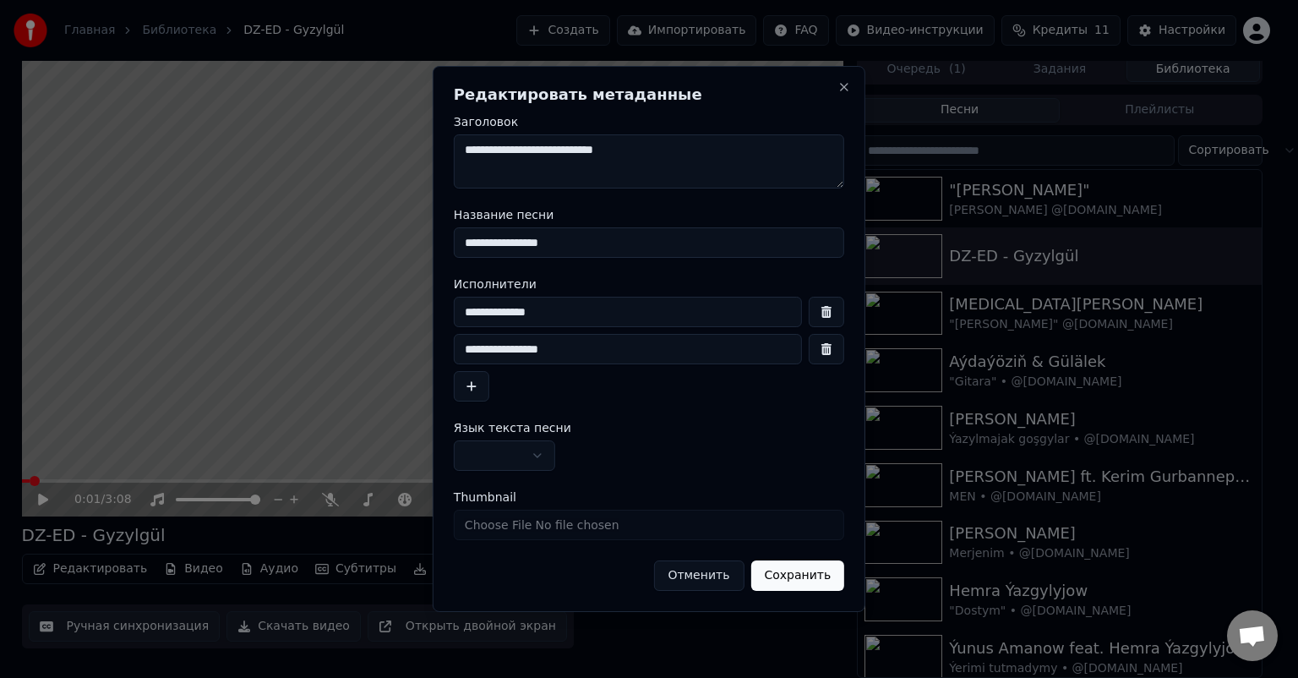
type input "**********"
click at [833, 586] on button "Сохранить" at bounding box center [797, 575] width 94 height 30
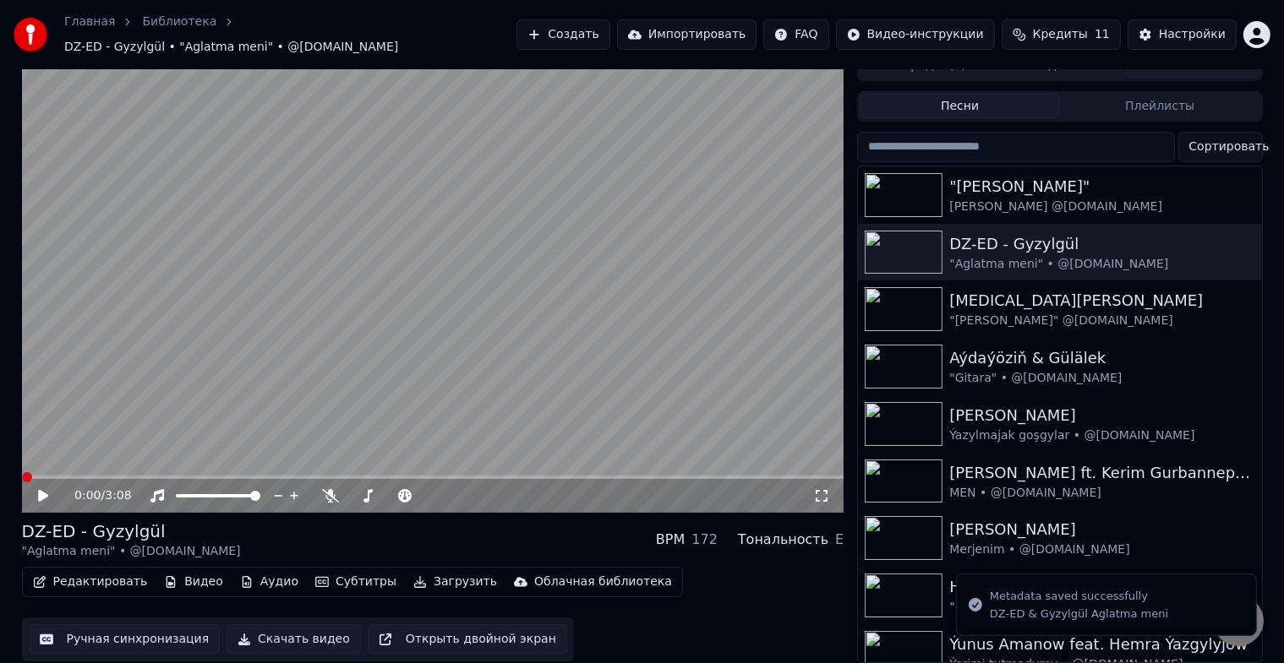
scroll to position [20, 0]
click at [95, 572] on button "Редактировать" at bounding box center [90, 582] width 128 height 24
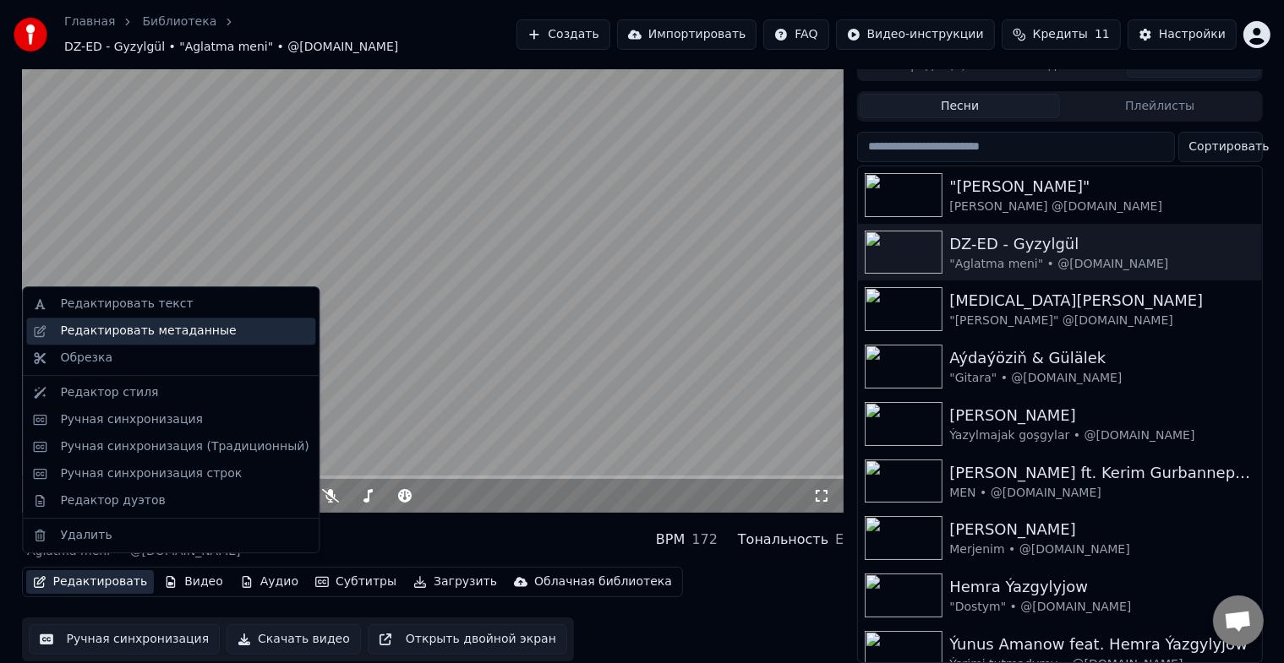
click at [217, 331] on div "Редактировать метаданные" at bounding box center [184, 331] width 248 height 17
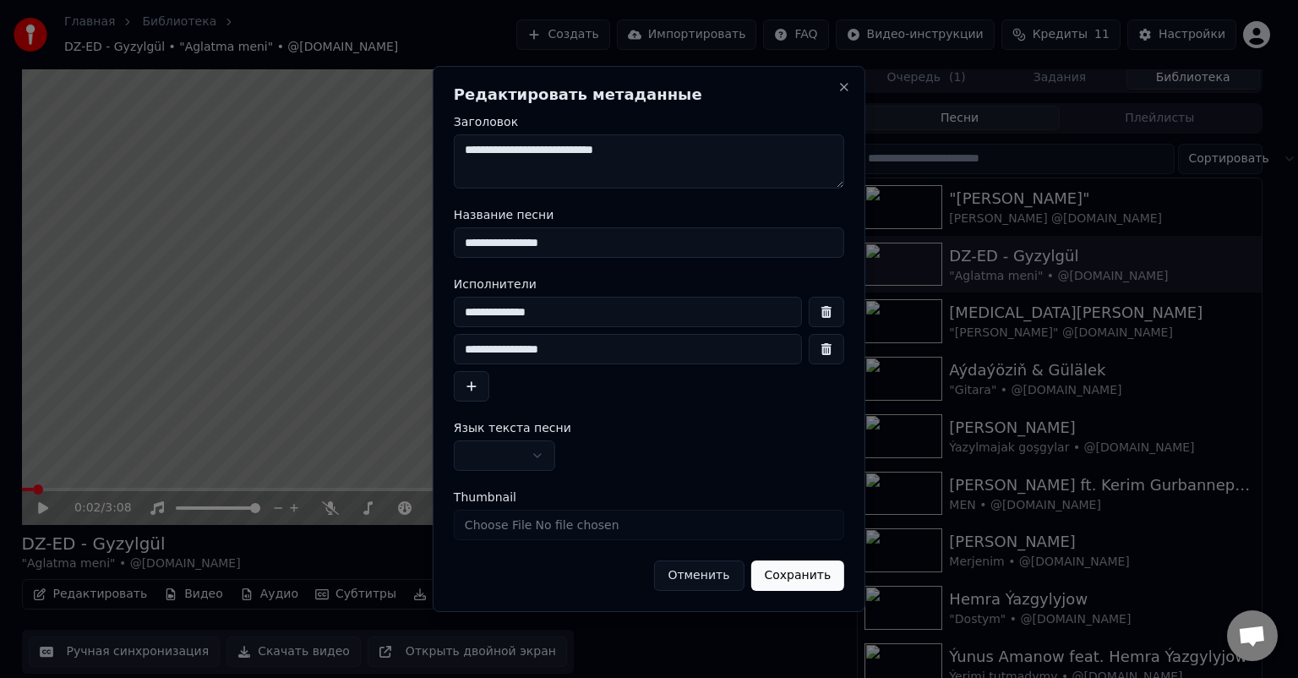
click at [558, 307] on input "**********" at bounding box center [628, 312] width 348 height 30
type input "**********"
click at [805, 577] on button "Сохранить" at bounding box center [797, 575] width 94 height 30
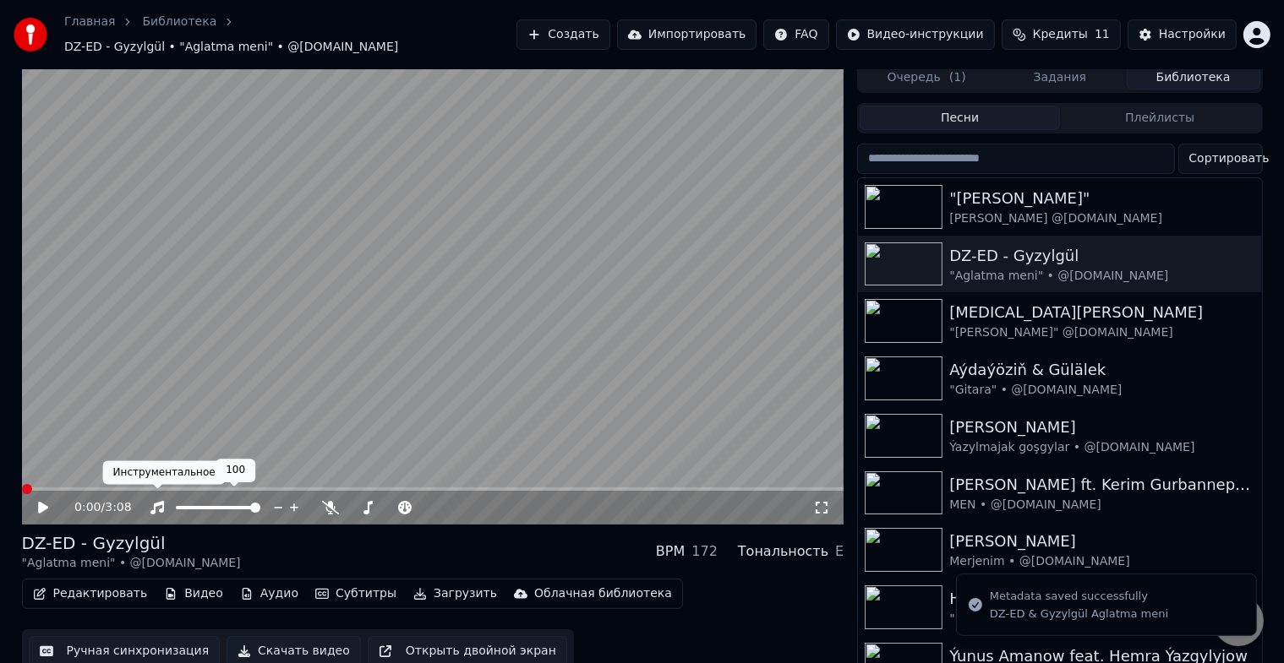
scroll to position [20, 0]
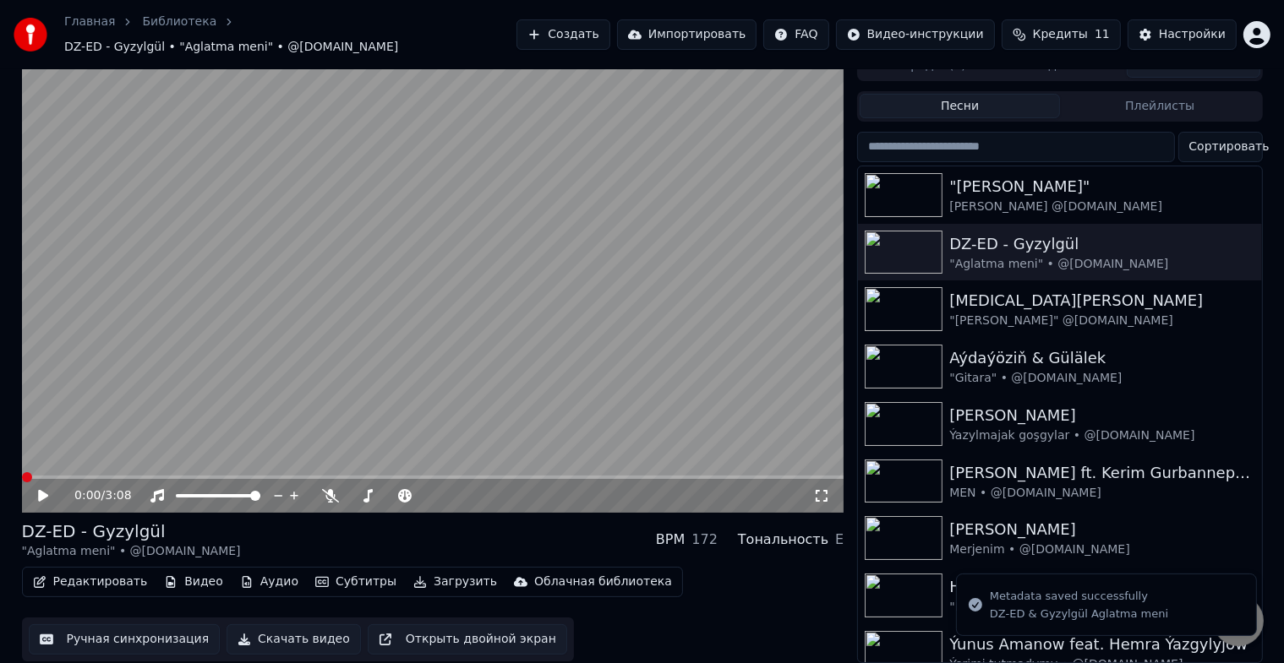
click at [116, 570] on button "Редактировать" at bounding box center [90, 582] width 128 height 24
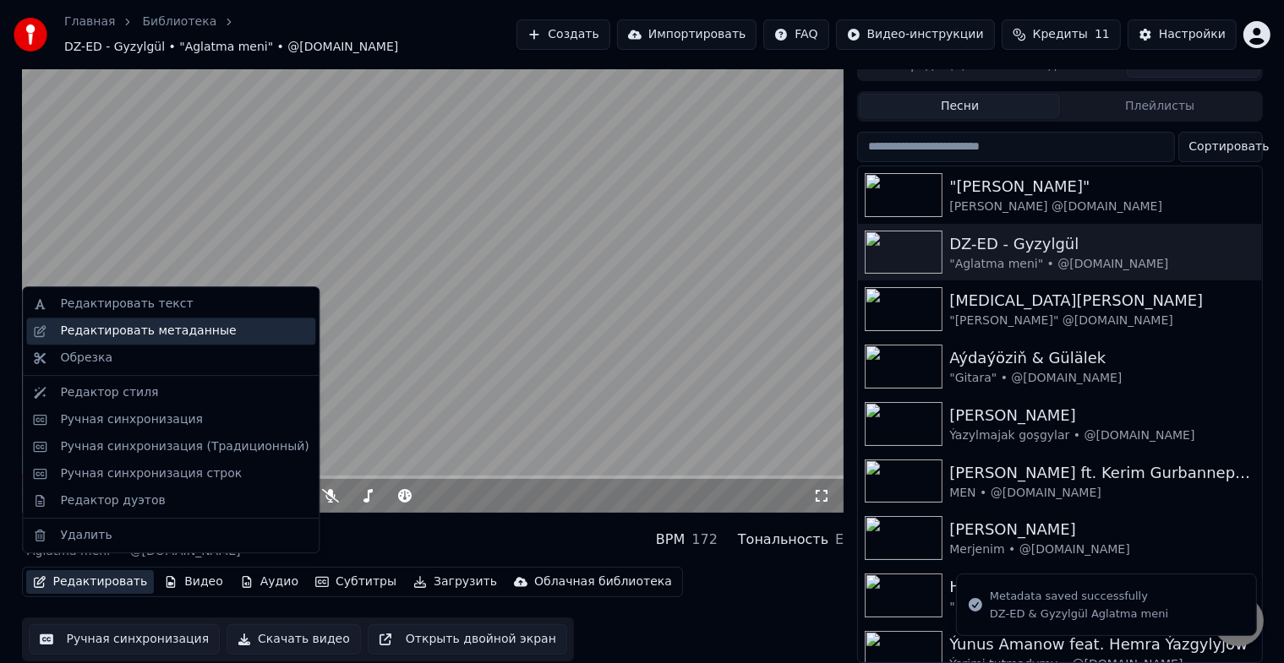
click at [209, 326] on div "Редактировать метаданные" at bounding box center [148, 331] width 176 height 17
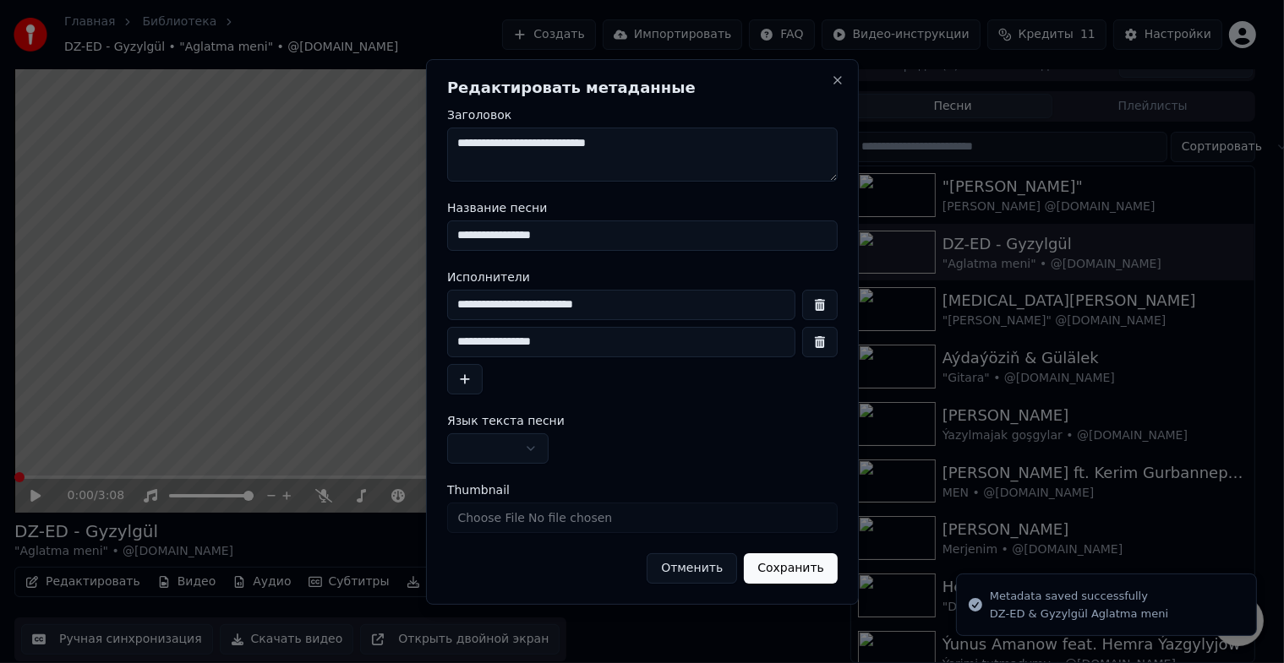
scroll to position [7, 0]
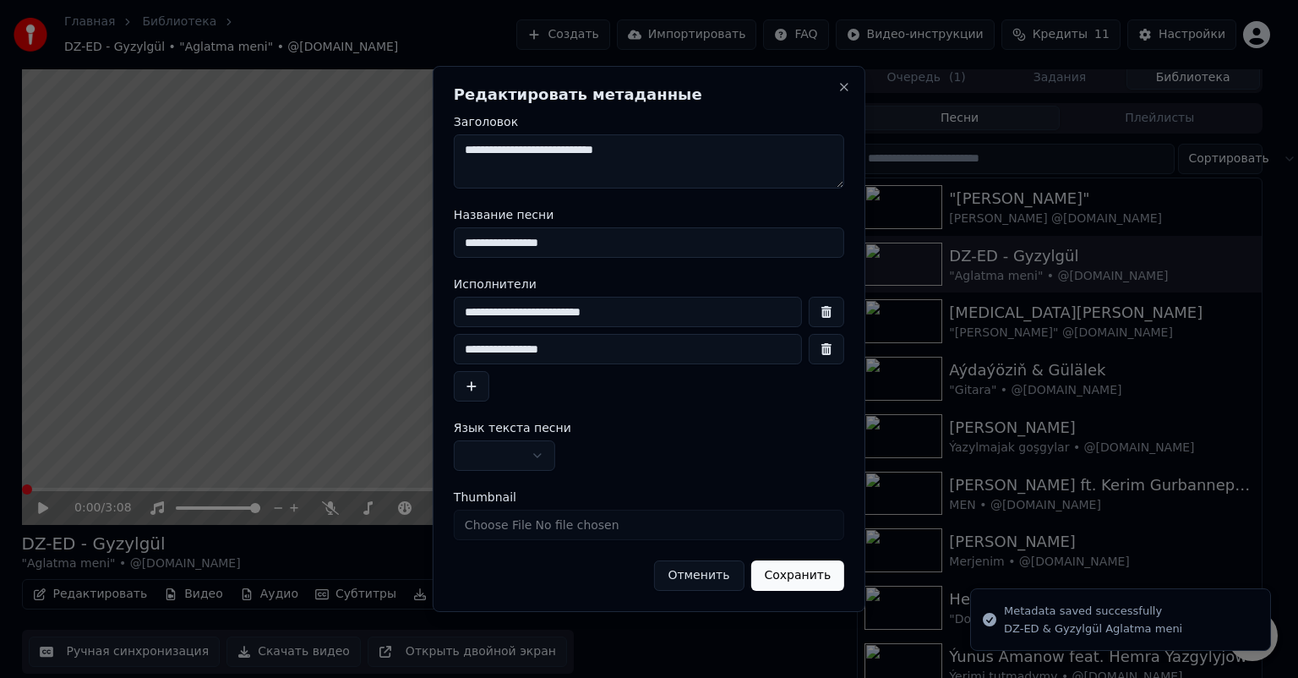
click at [597, 311] on input "**********" at bounding box center [628, 312] width 348 height 30
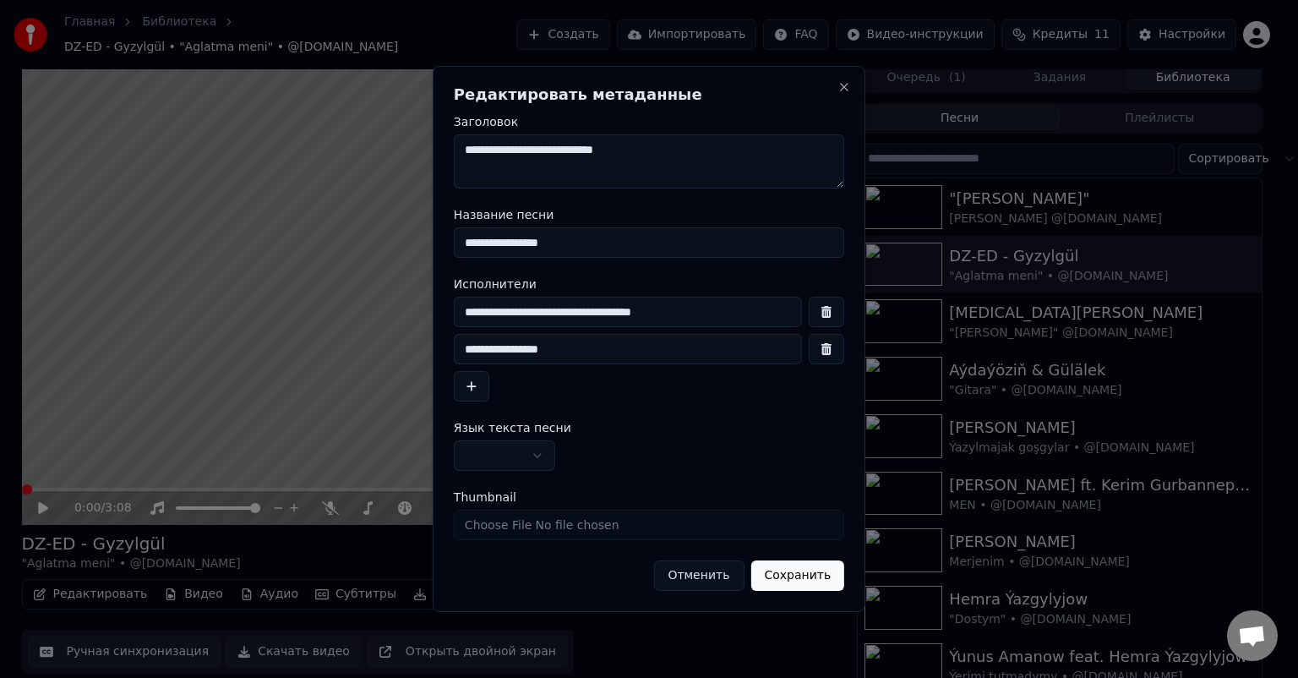
type input "**********"
click at [803, 581] on button "Сохранить" at bounding box center [797, 575] width 94 height 30
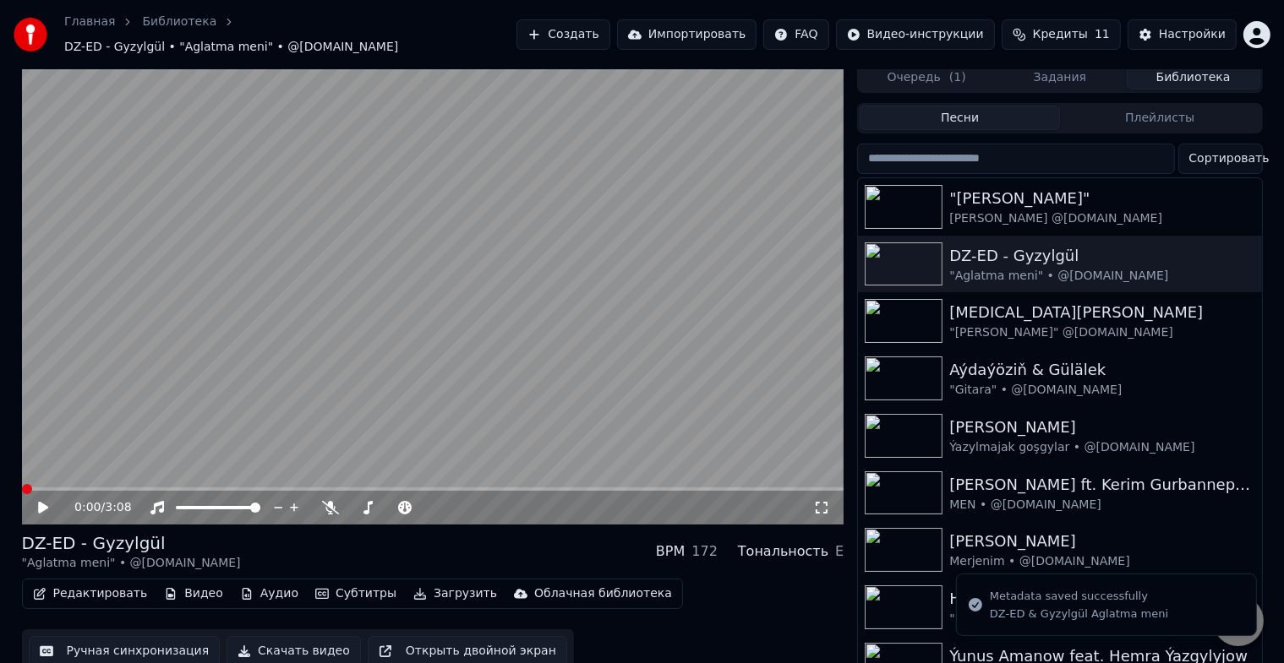
scroll to position [20, 0]
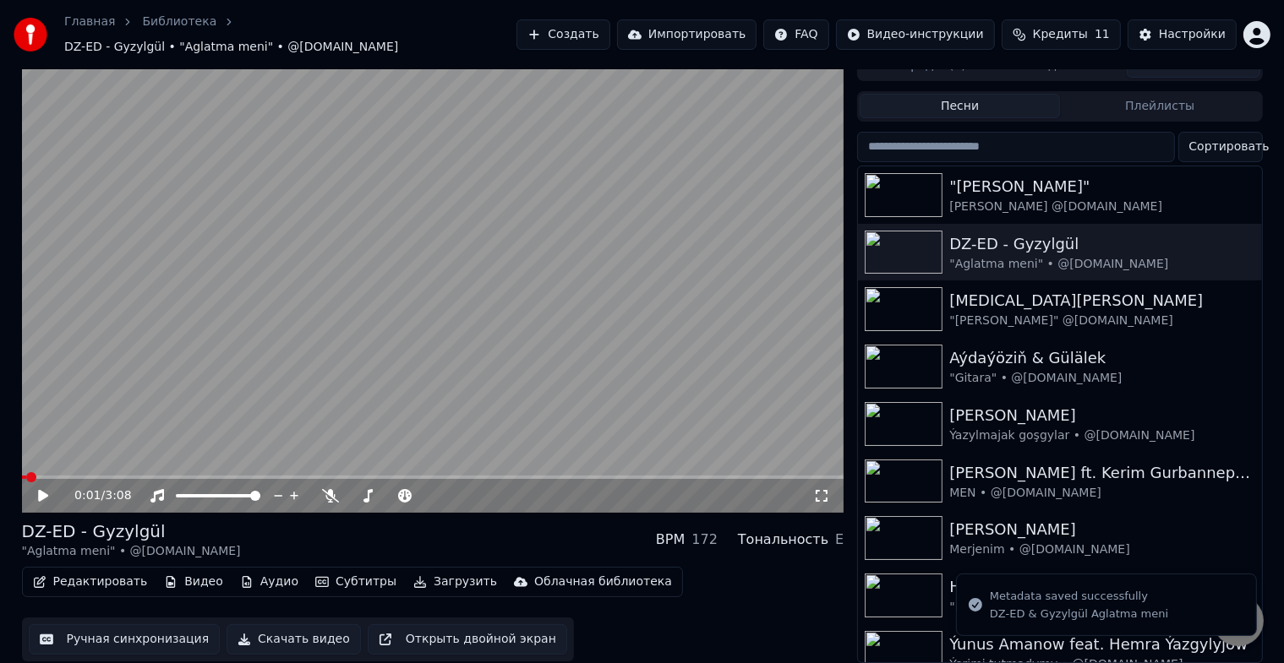
click at [42, 490] on icon at bounding box center [43, 496] width 10 height 12
click at [821, 489] on icon at bounding box center [821, 496] width 17 height 14
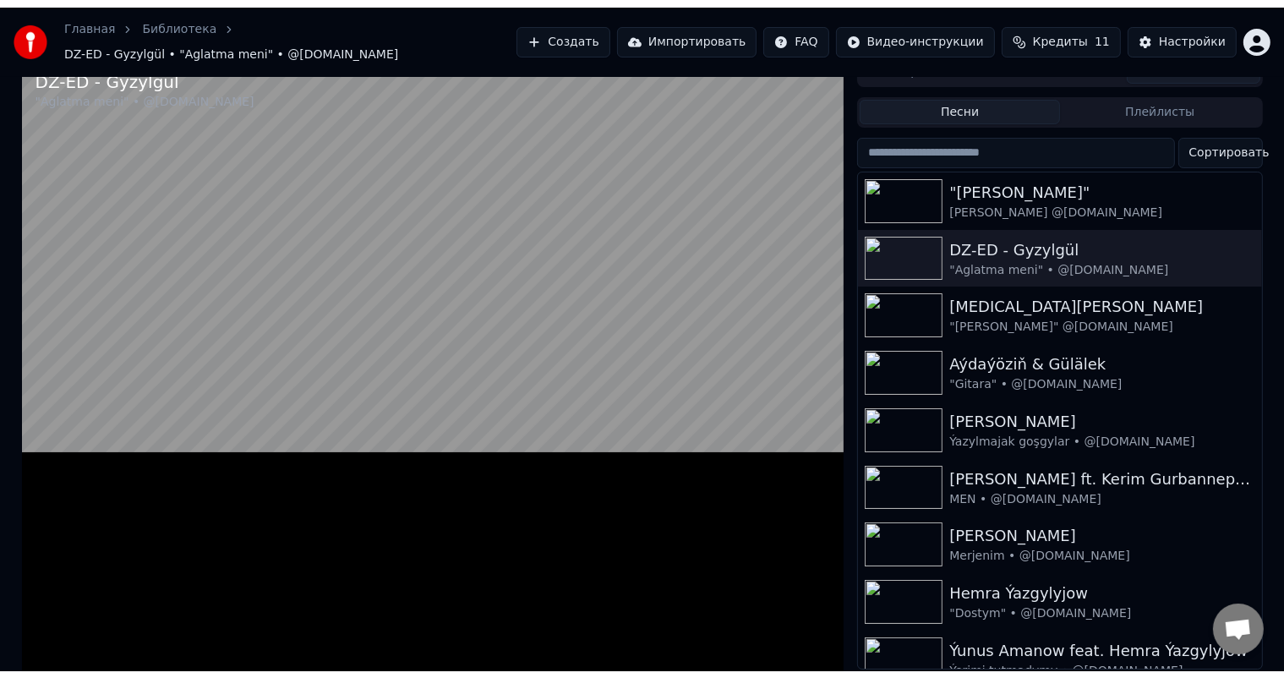
scroll to position [0, 0]
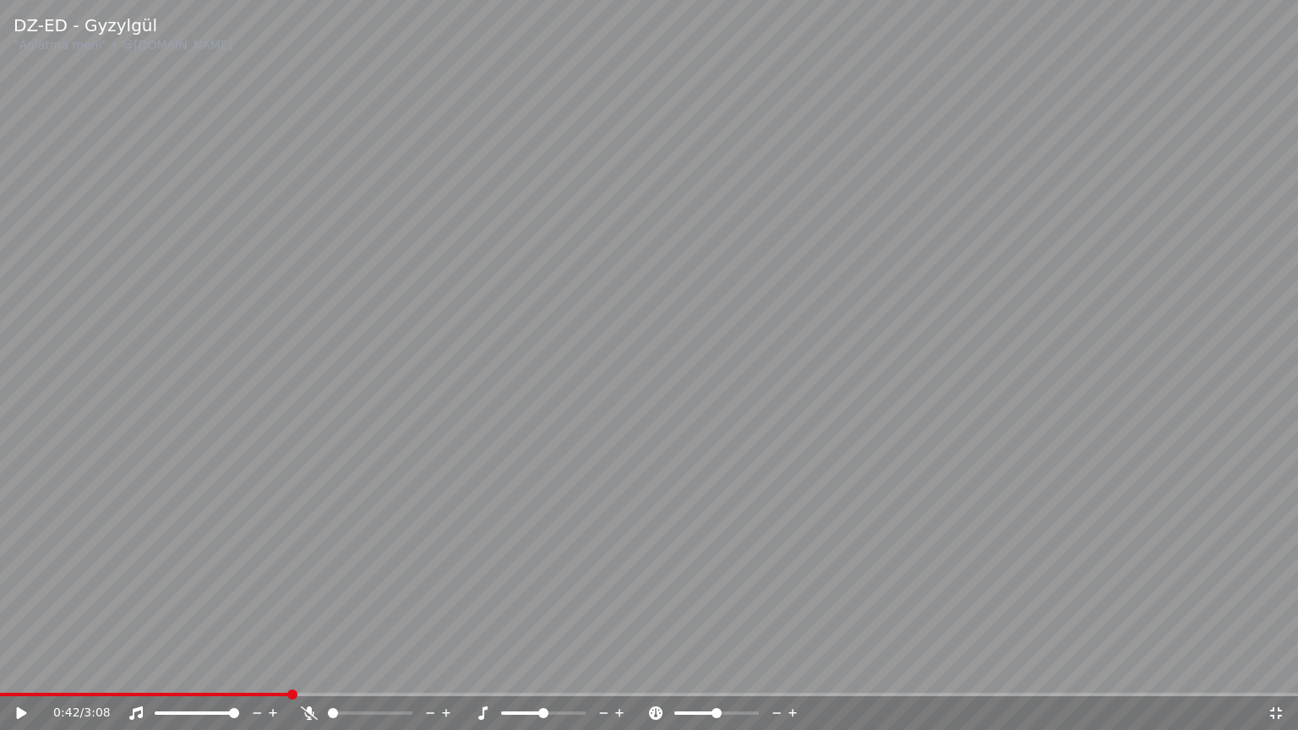
click at [1271, 677] on icon at bounding box center [1276, 714] width 17 height 14
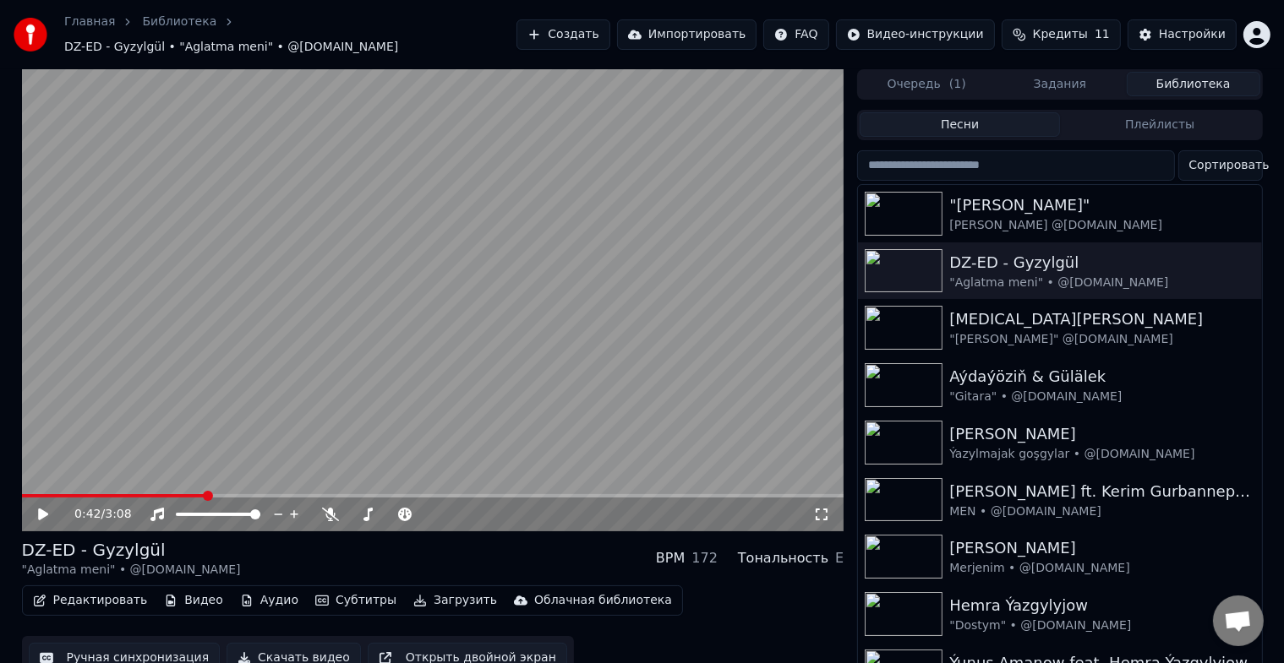
click at [135, 644] on button "Ручная синхронизация" at bounding box center [125, 658] width 192 height 30
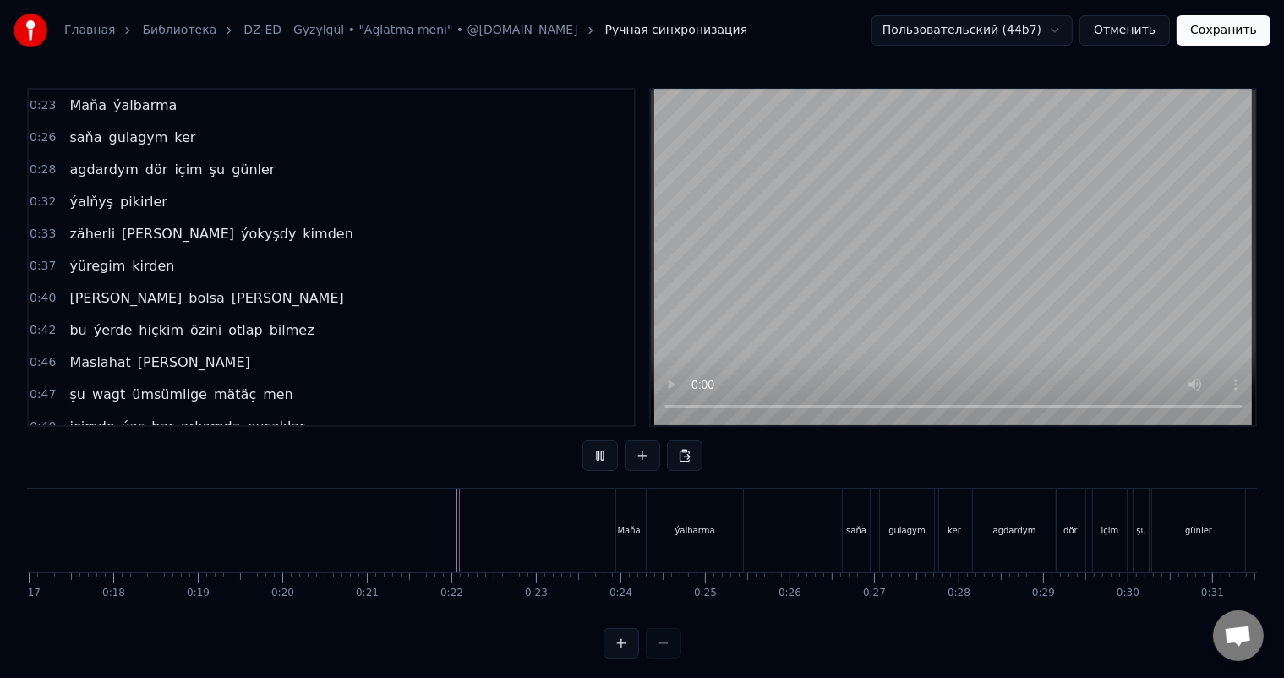
scroll to position [22, 0]
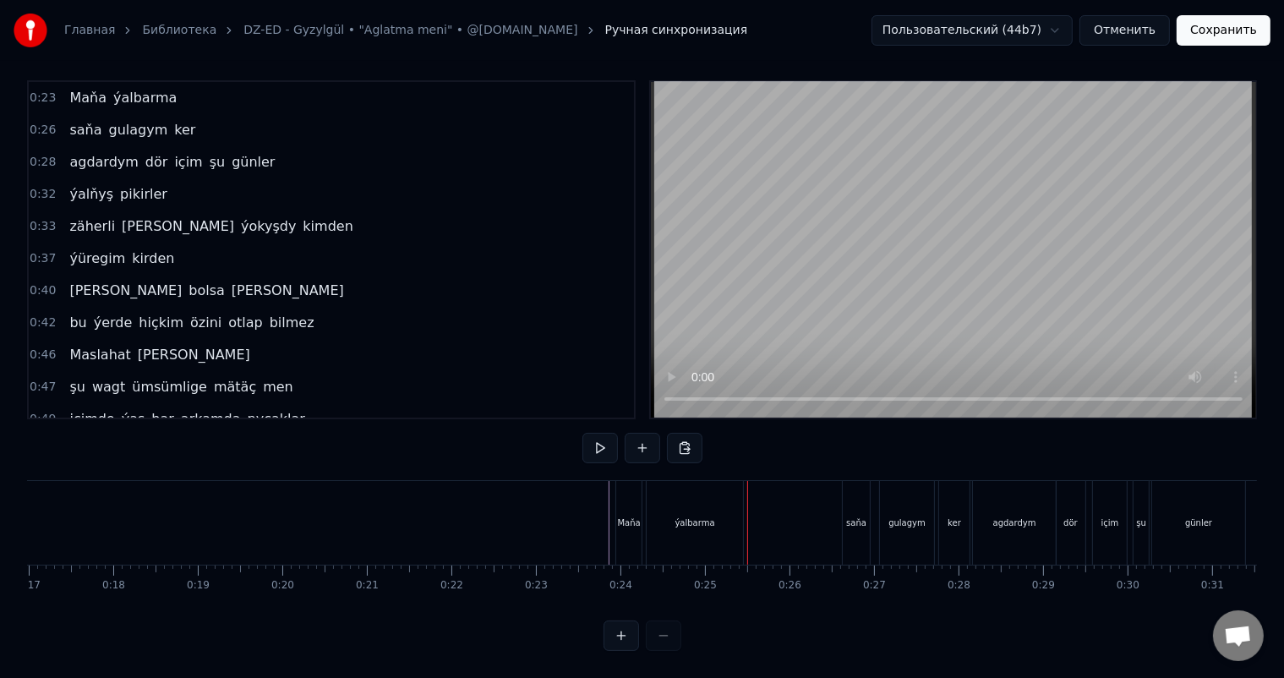
click at [626, 498] on div "Maňa" at bounding box center [628, 523] width 25 height 84
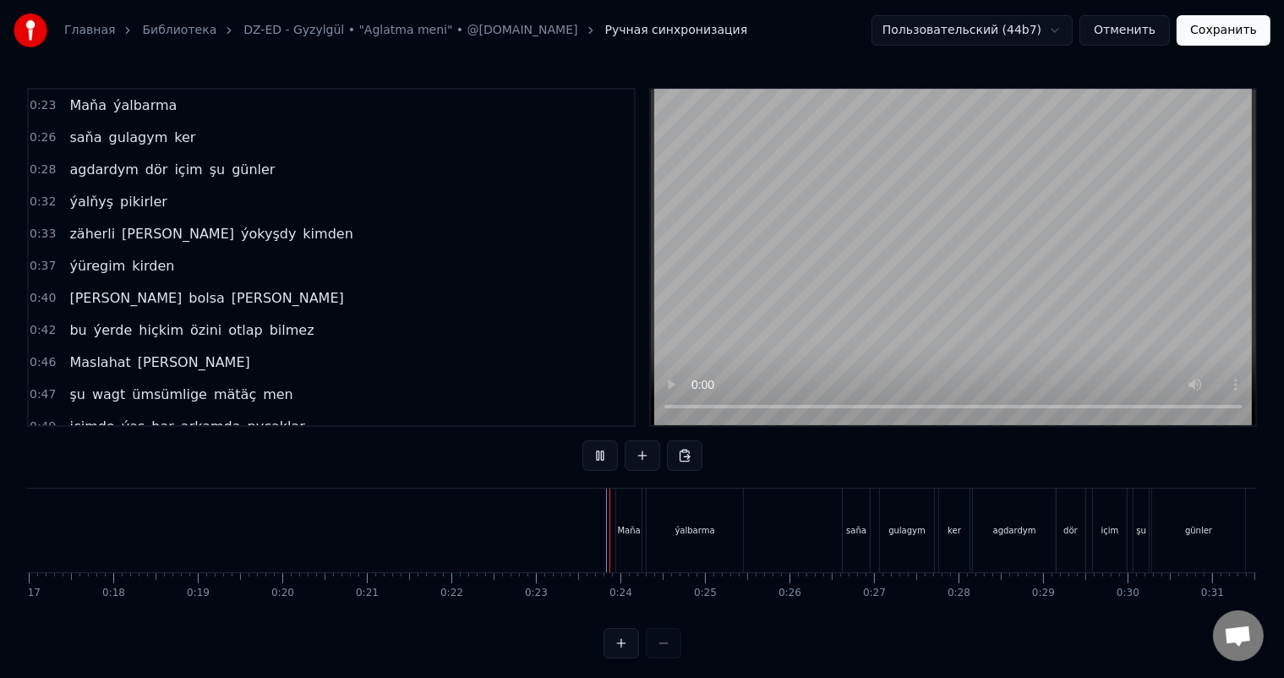
scroll to position [22, 0]
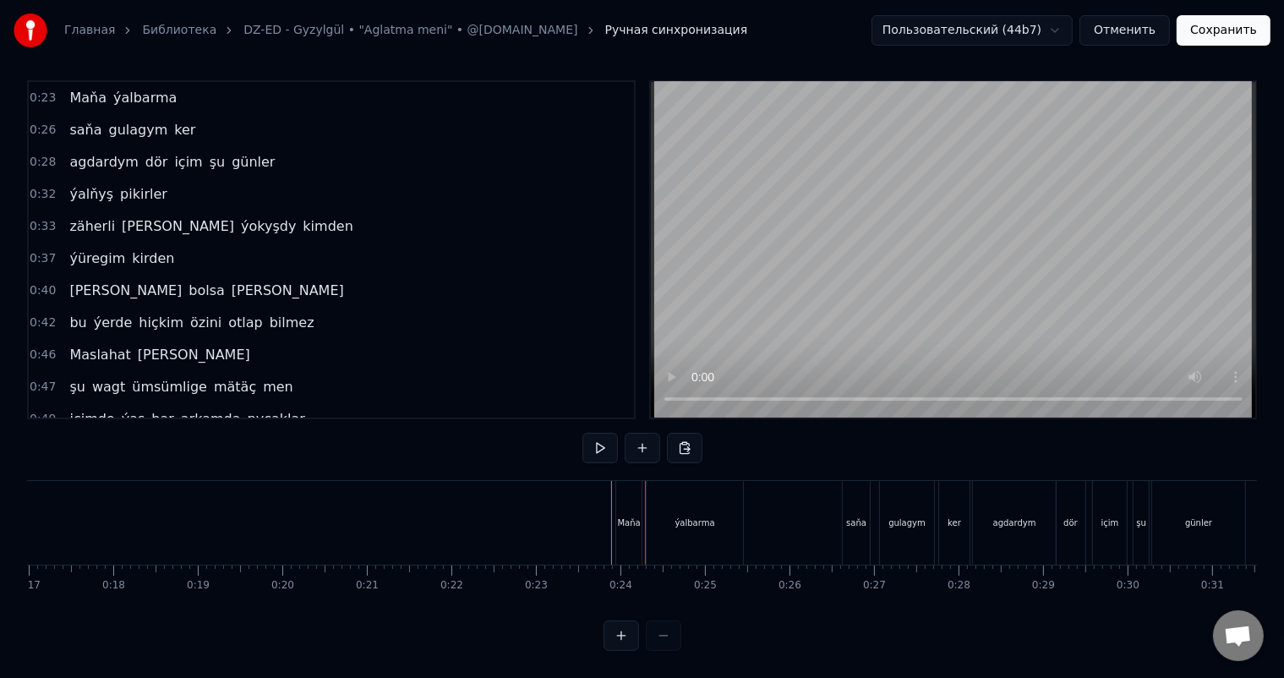
click at [629, 516] on div "Maňa" at bounding box center [628, 522] width 23 height 13
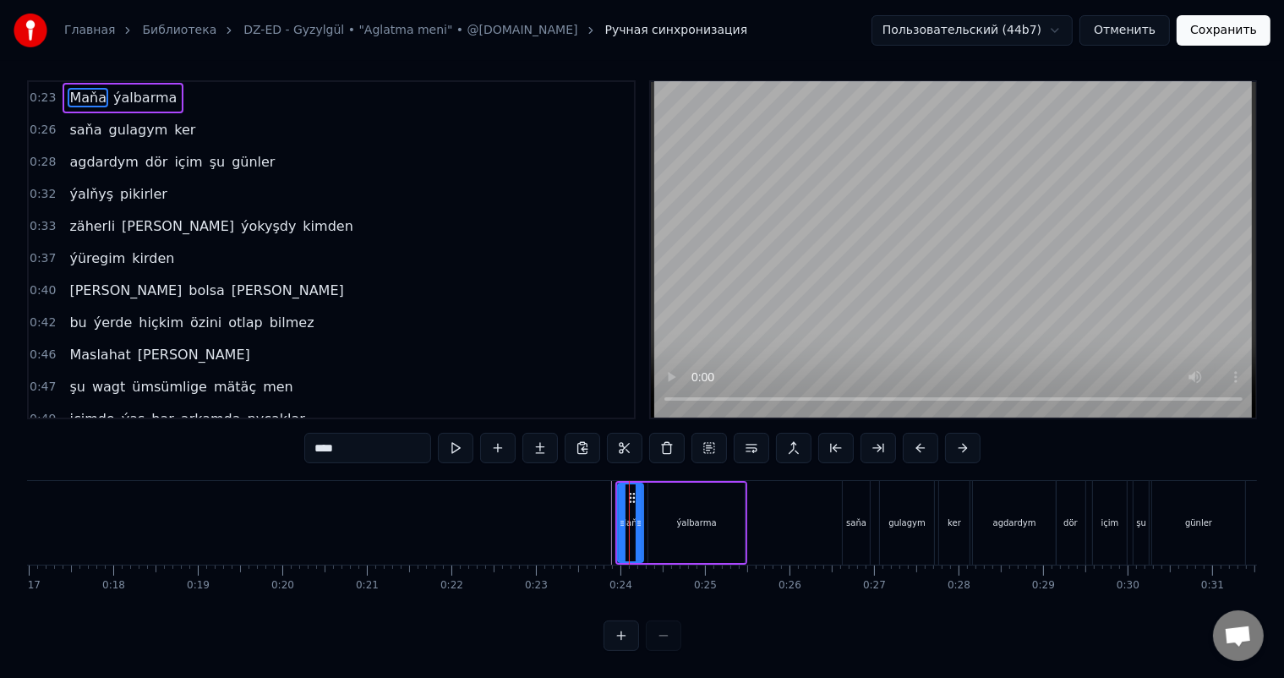
scroll to position [0, 0]
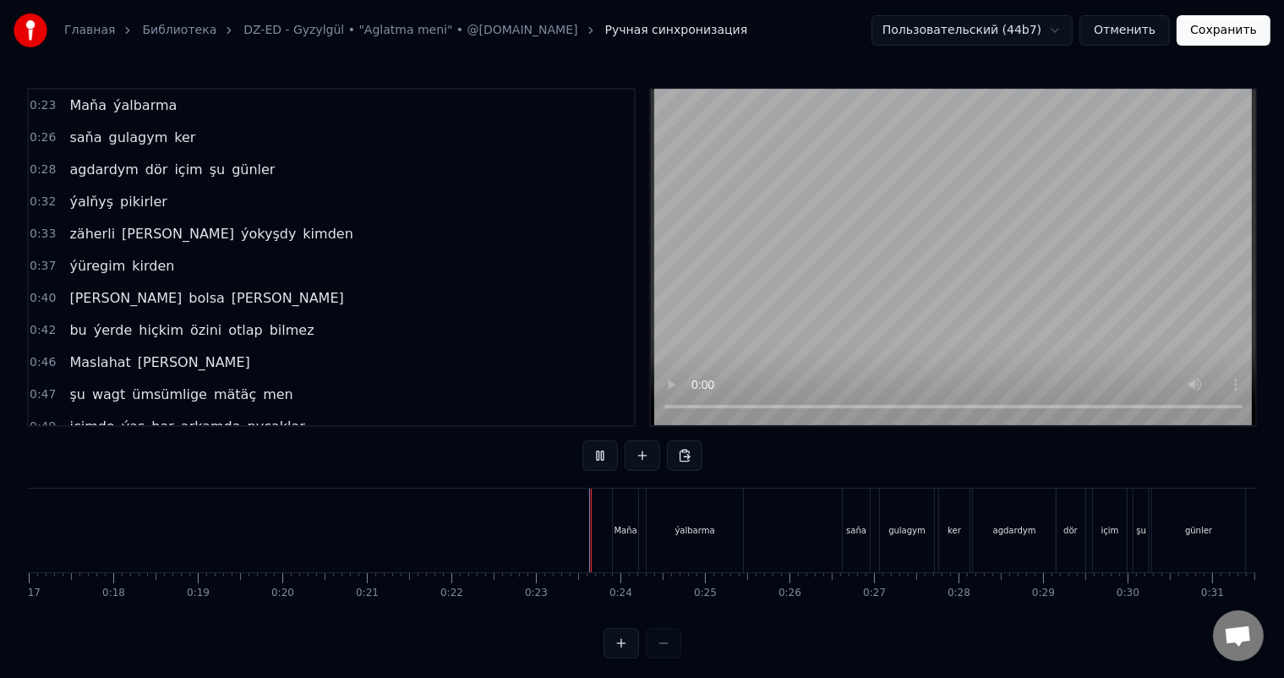
scroll to position [22, 0]
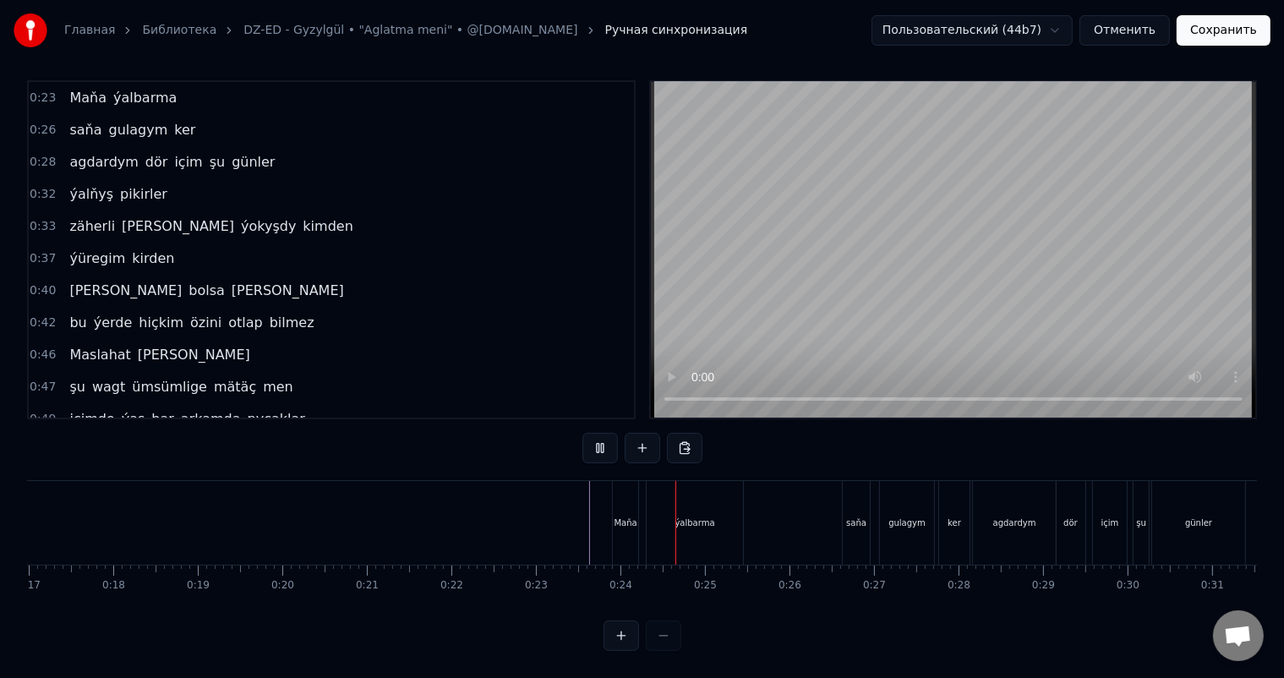
click at [862, 494] on div "saňa" at bounding box center [856, 523] width 27 height 84
click at [1004, 515] on div "agdardym" at bounding box center [1014, 523] width 83 height 84
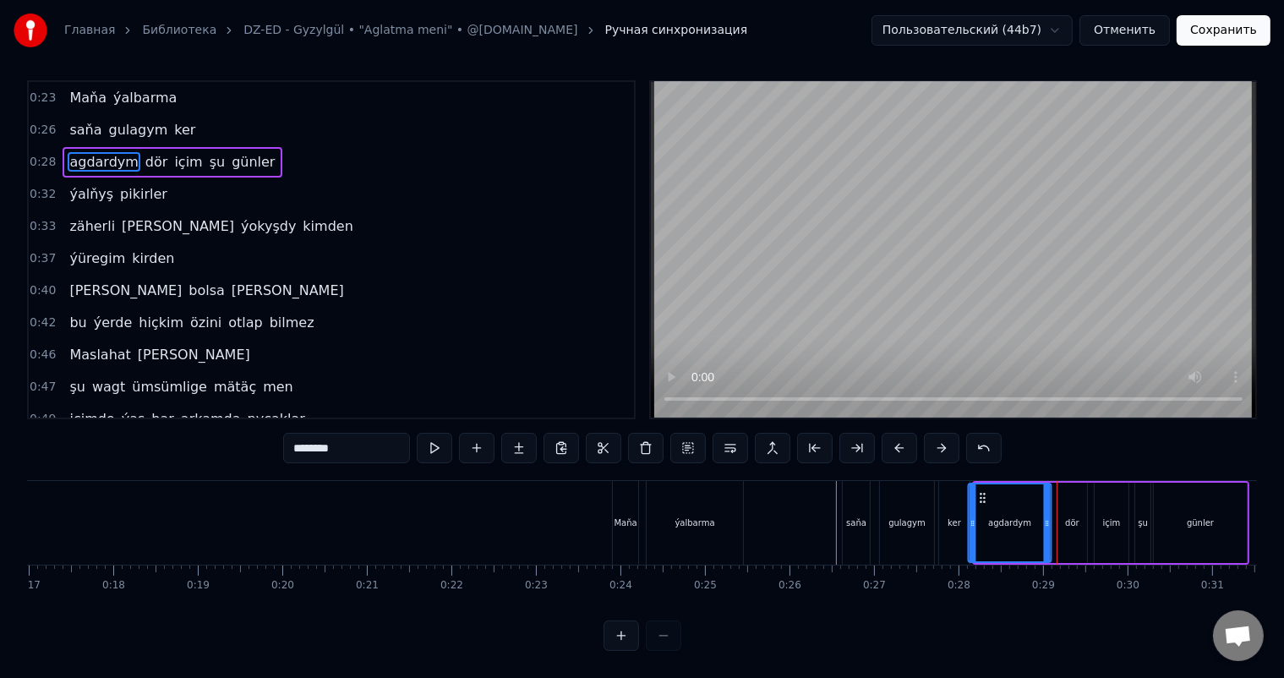
click at [980, 491] on icon at bounding box center [983, 498] width 14 height 14
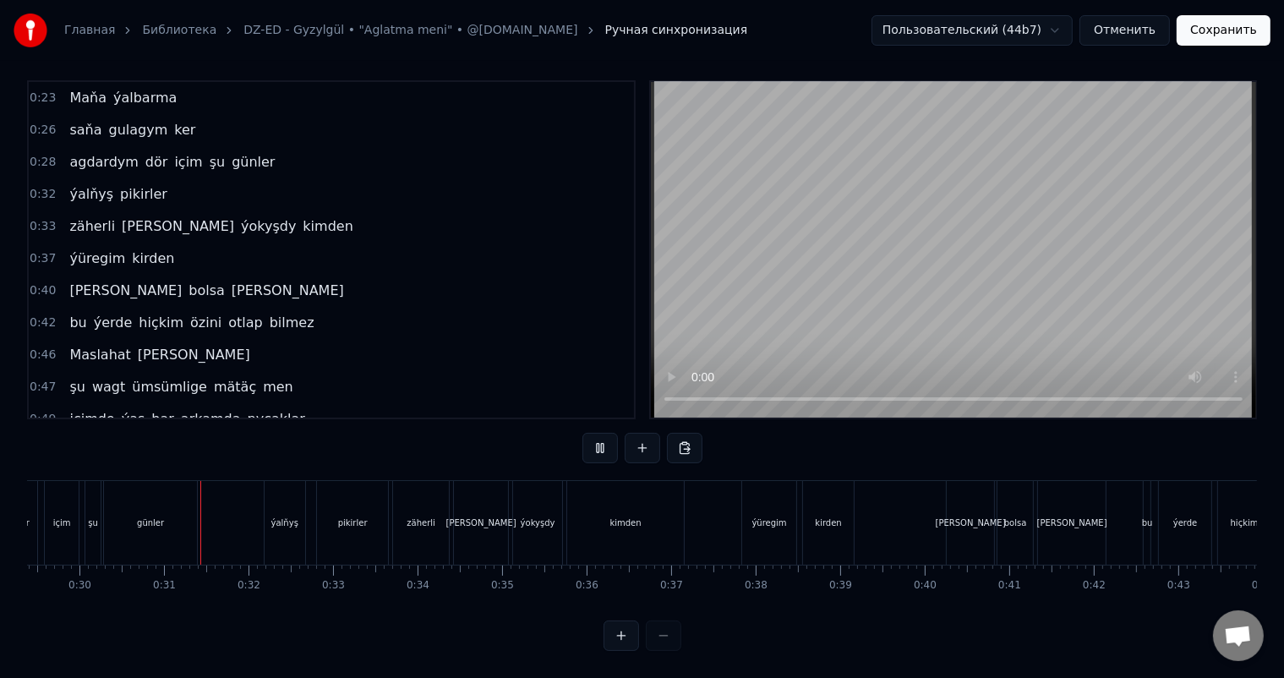
scroll to position [0, 2516]
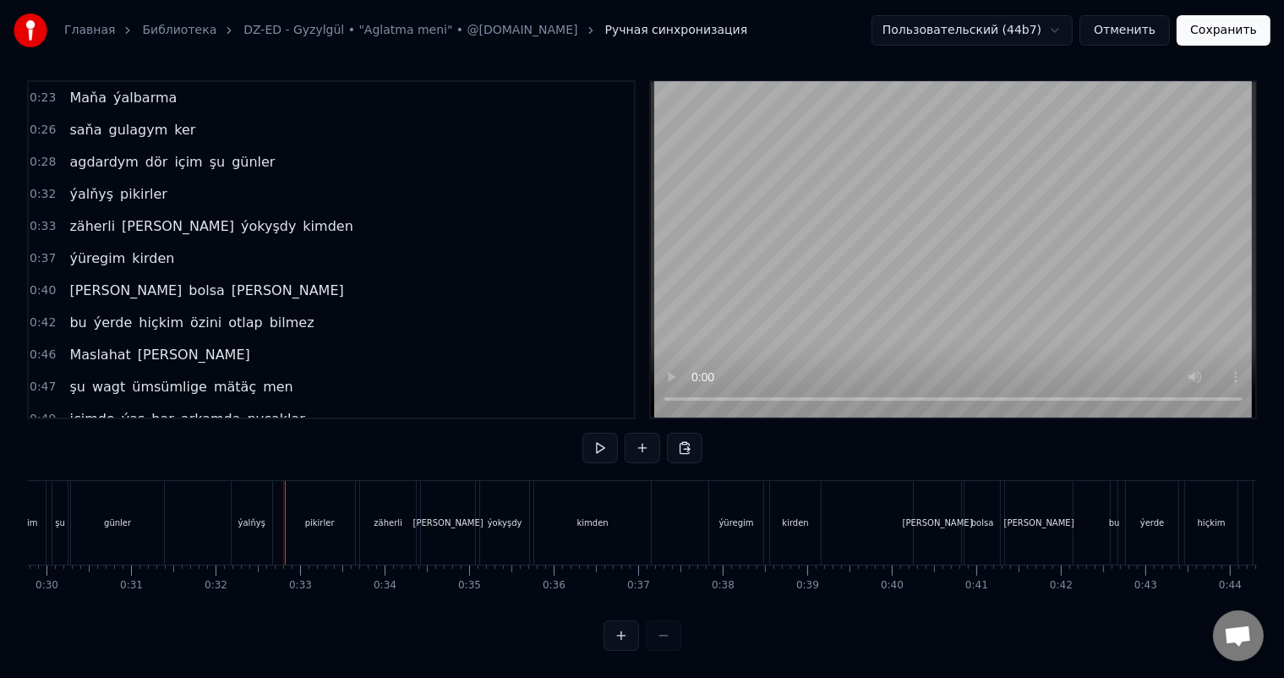
click at [246, 516] on div "ýalňyş" at bounding box center [251, 522] width 27 height 13
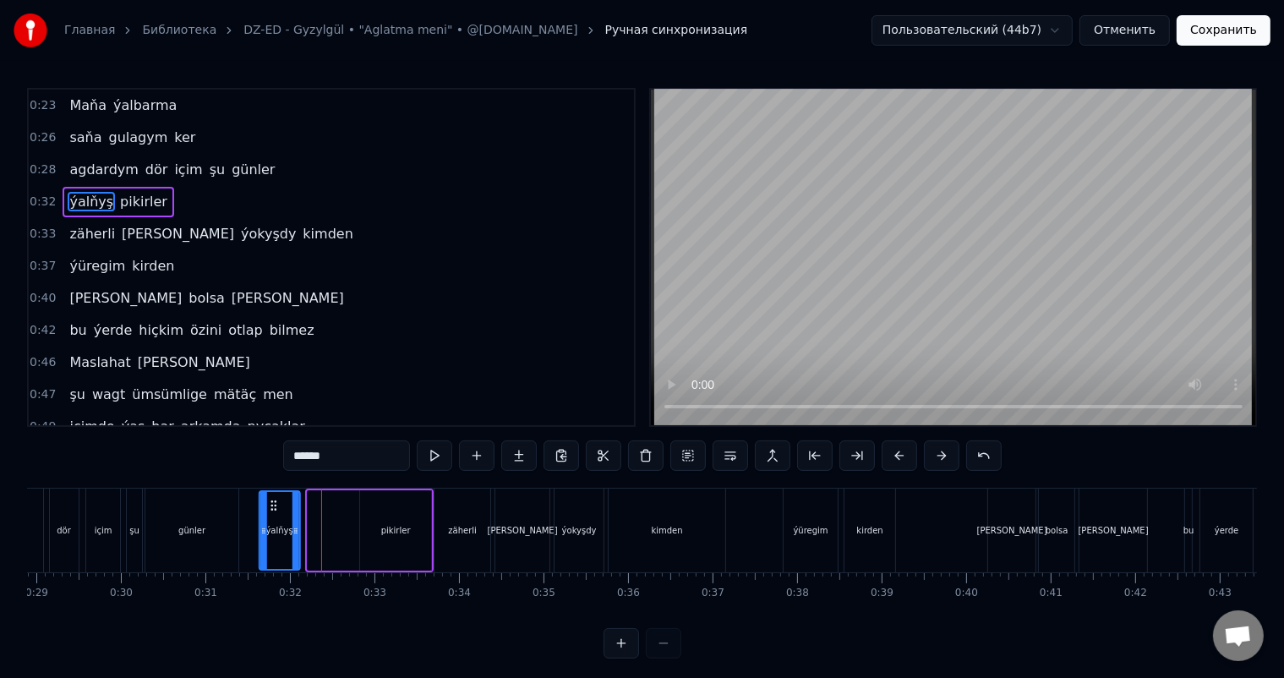
scroll to position [0, 2441]
drag, startPoint x: 243, startPoint y: 504, endPoint x: 311, endPoint y: 505, distance: 67.6
click at [311, 505] on icon at bounding box center [315, 506] width 14 height 14
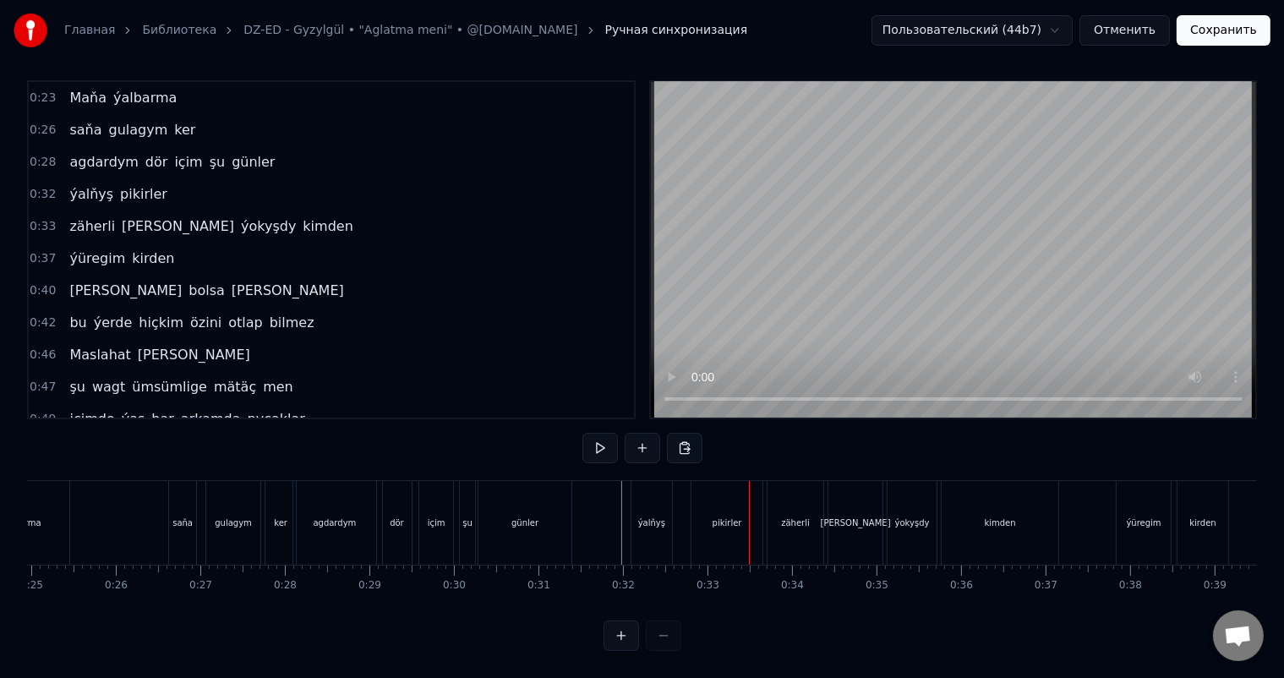
scroll to position [0, 2090]
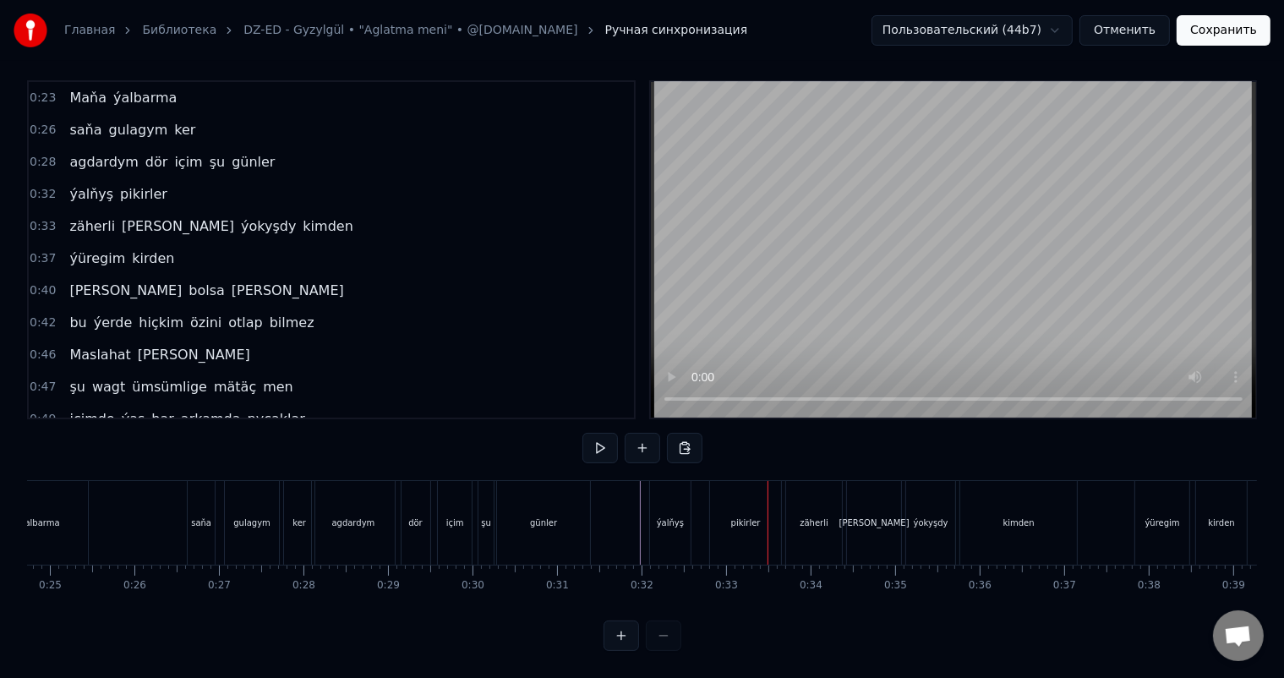
click at [346, 494] on div "agdardym" at bounding box center [353, 523] width 83 height 84
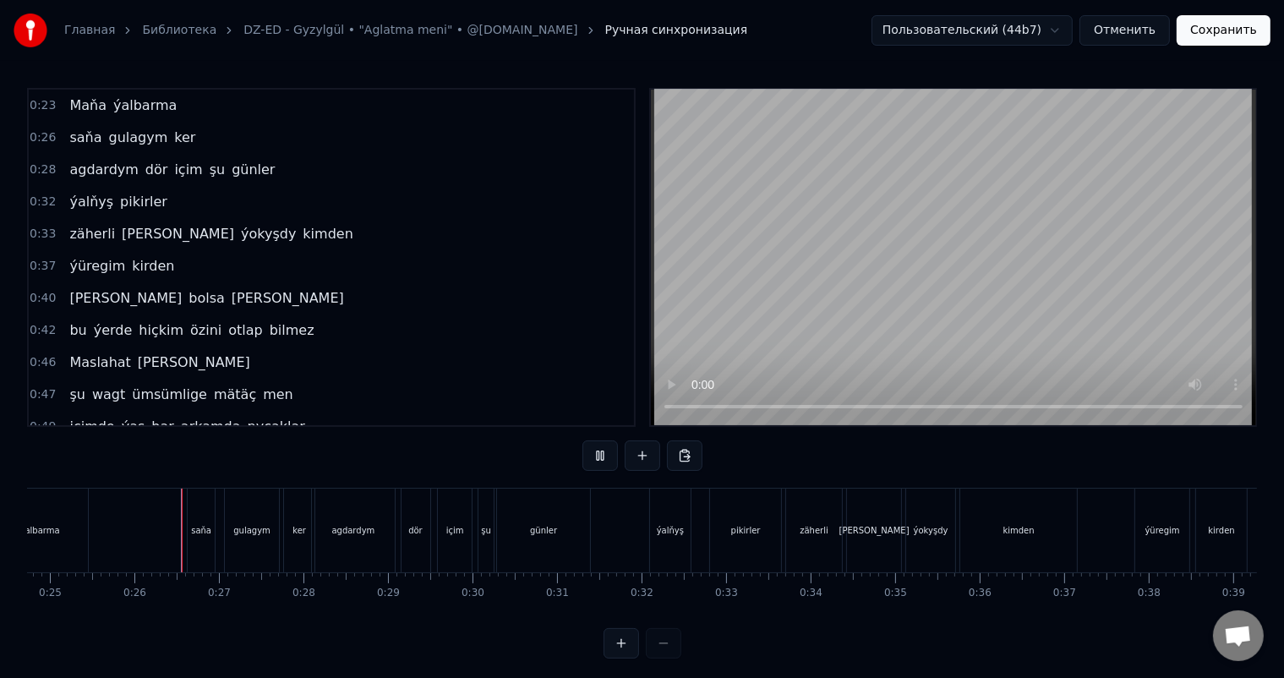
scroll to position [22, 0]
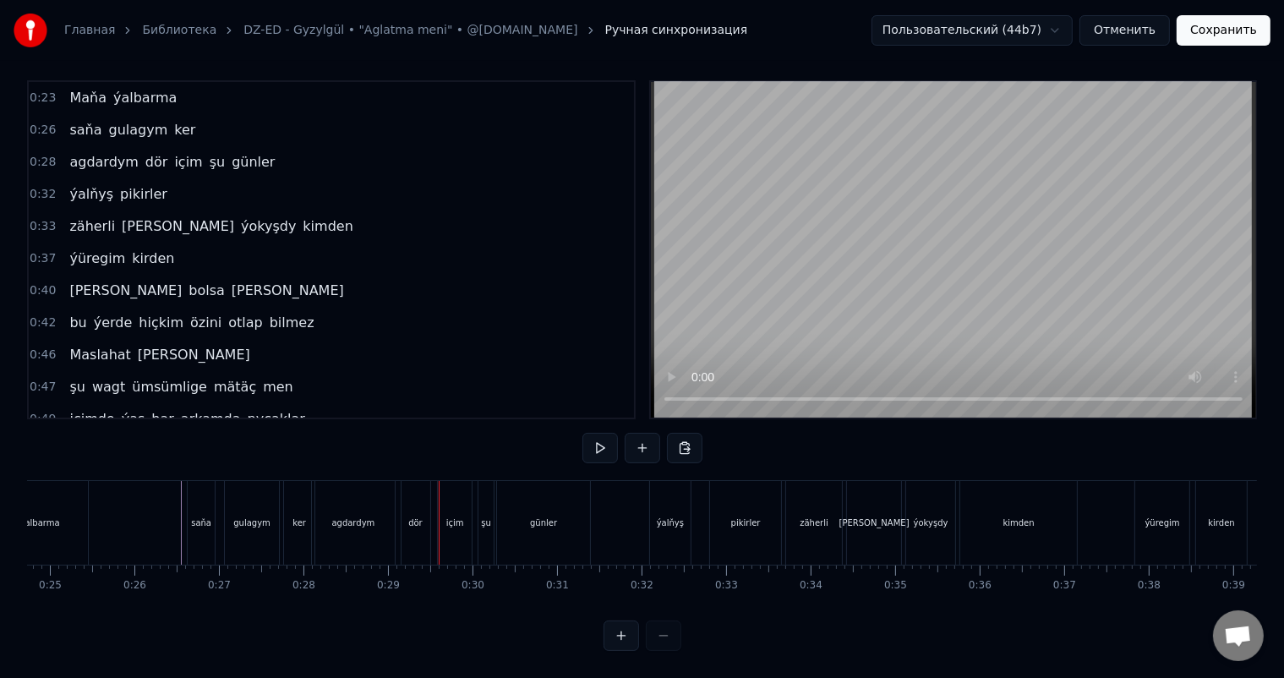
click at [350, 516] on div "agdardym" at bounding box center [353, 523] width 83 height 84
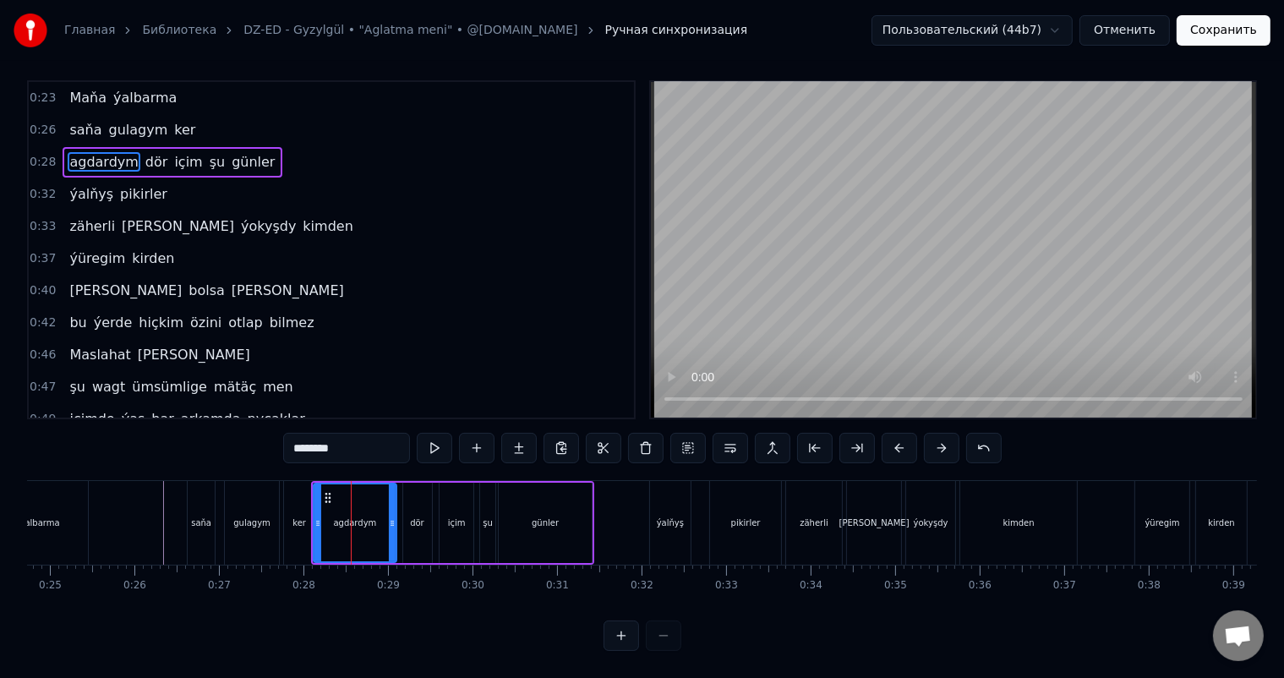
scroll to position [0, 0]
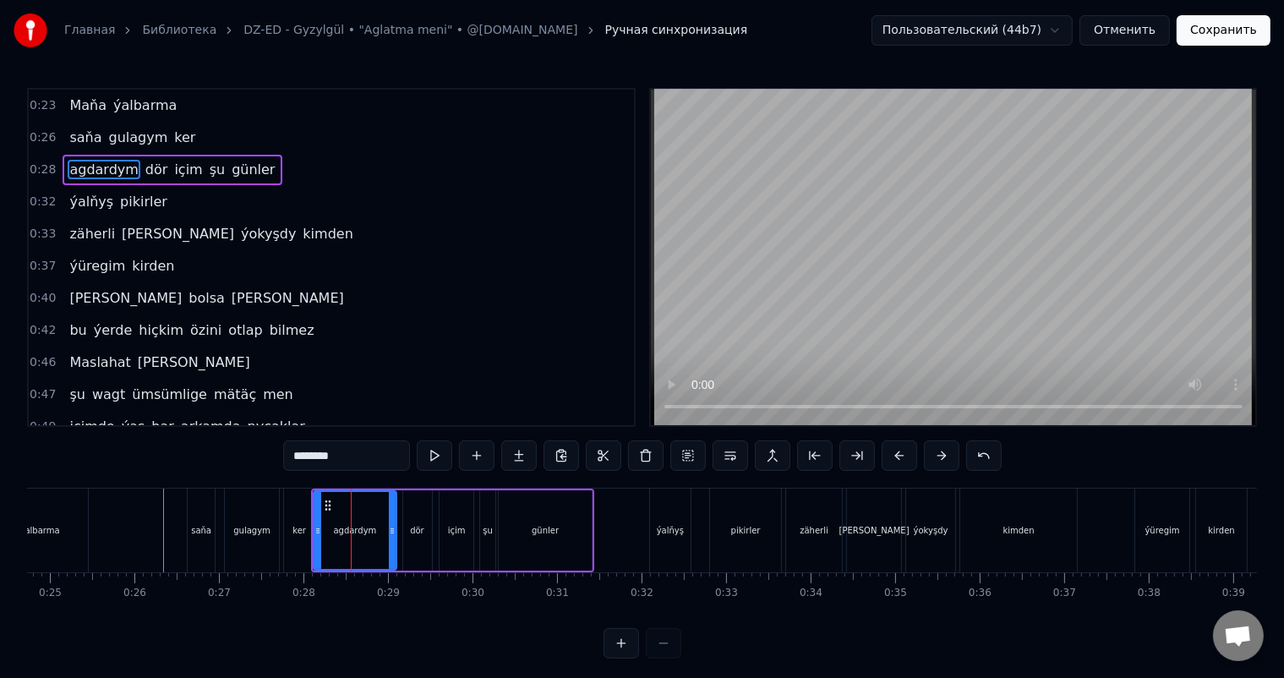
drag, startPoint x: 358, startPoint y: 458, endPoint x: 327, endPoint y: 462, distance: 31.6
click at [327, 462] on input "********" at bounding box center [346, 455] width 127 height 30
click at [417, 524] on div "dör" at bounding box center [417, 530] width 14 height 13
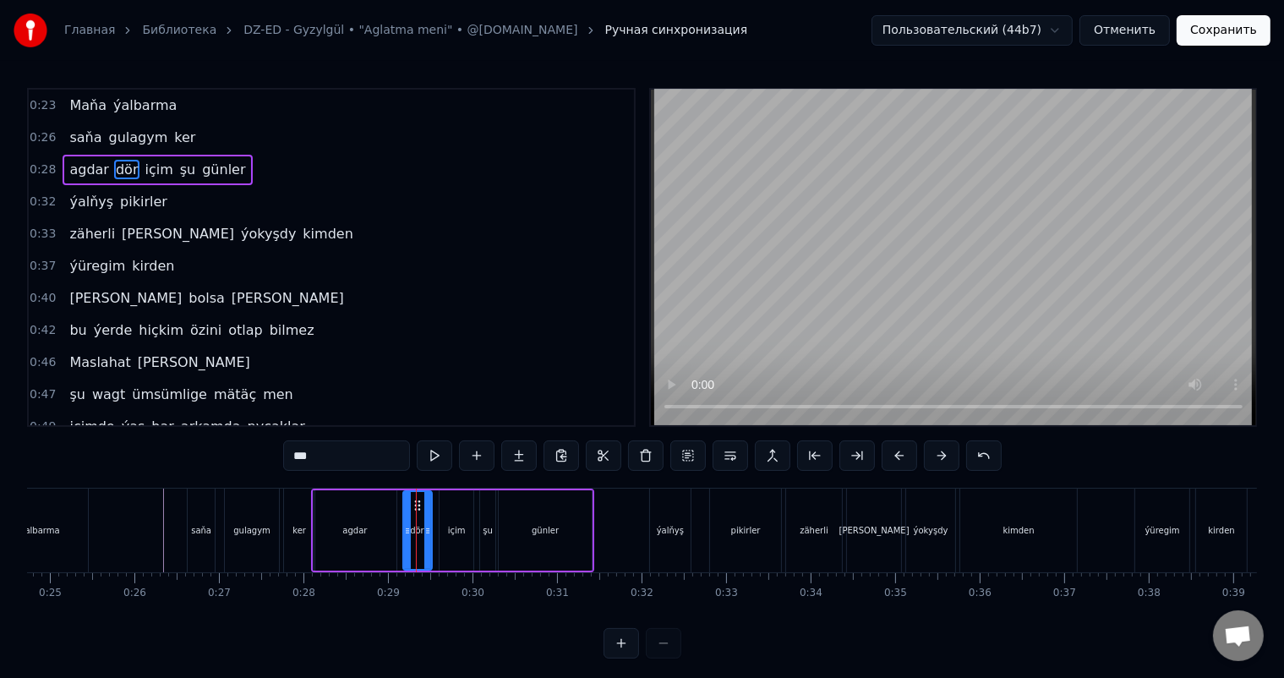
click at [418, 525] on div "dör" at bounding box center [417, 530] width 14 height 13
click at [382, 521] on div "agdar" at bounding box center [355, 530] width 83 height 80
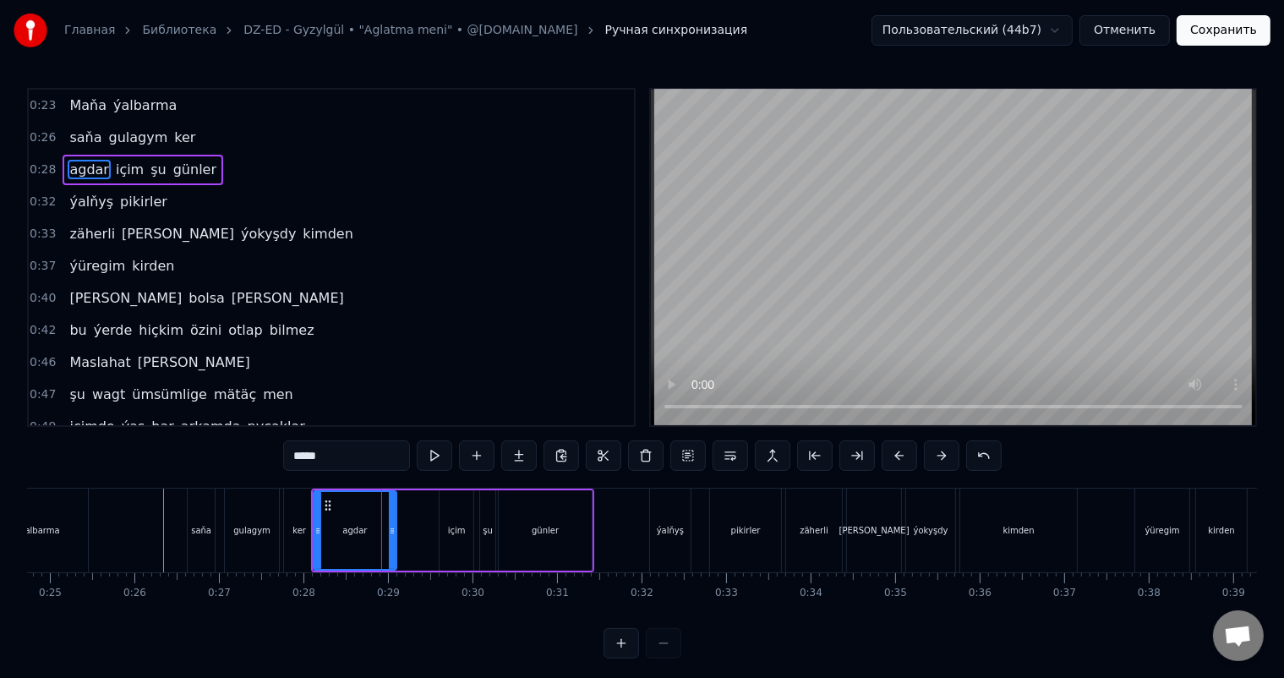
click at [324, 519] on div "agdar" at bounding box center [354, 530] width 81 height 77
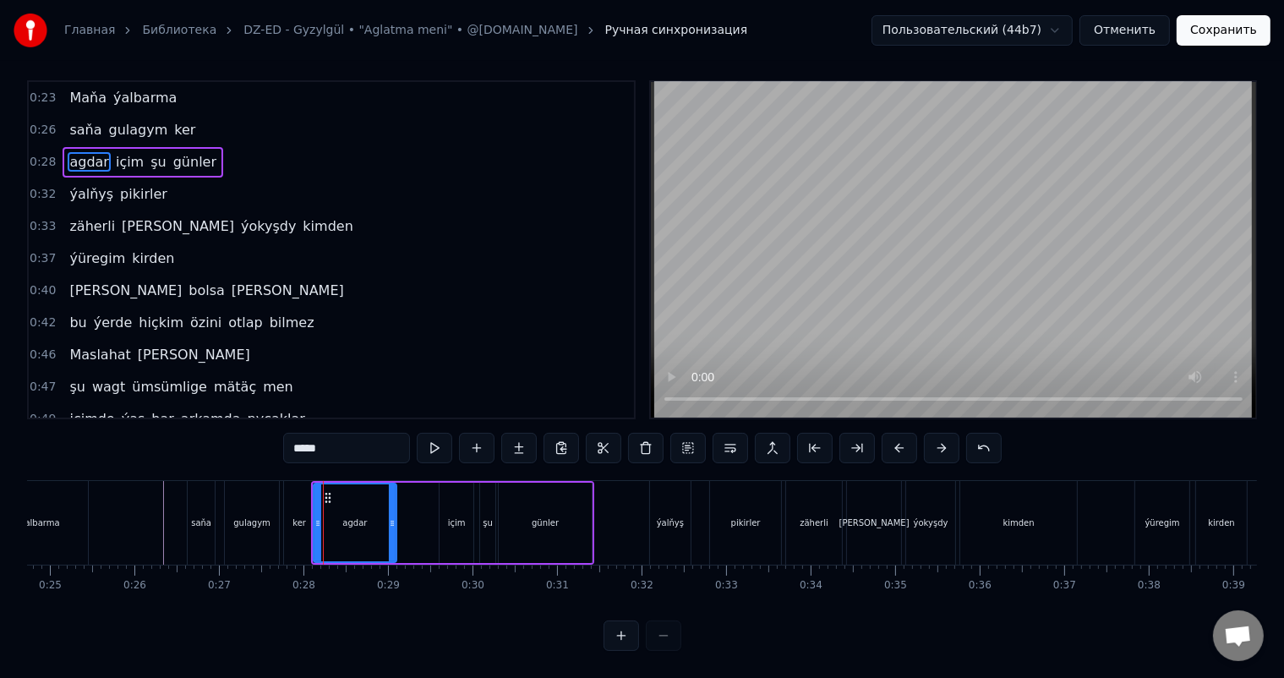
scroll to position [22, 0]
click at [321, 516] on div "agdar" at bounding box center [354, 522] width 81 height 77
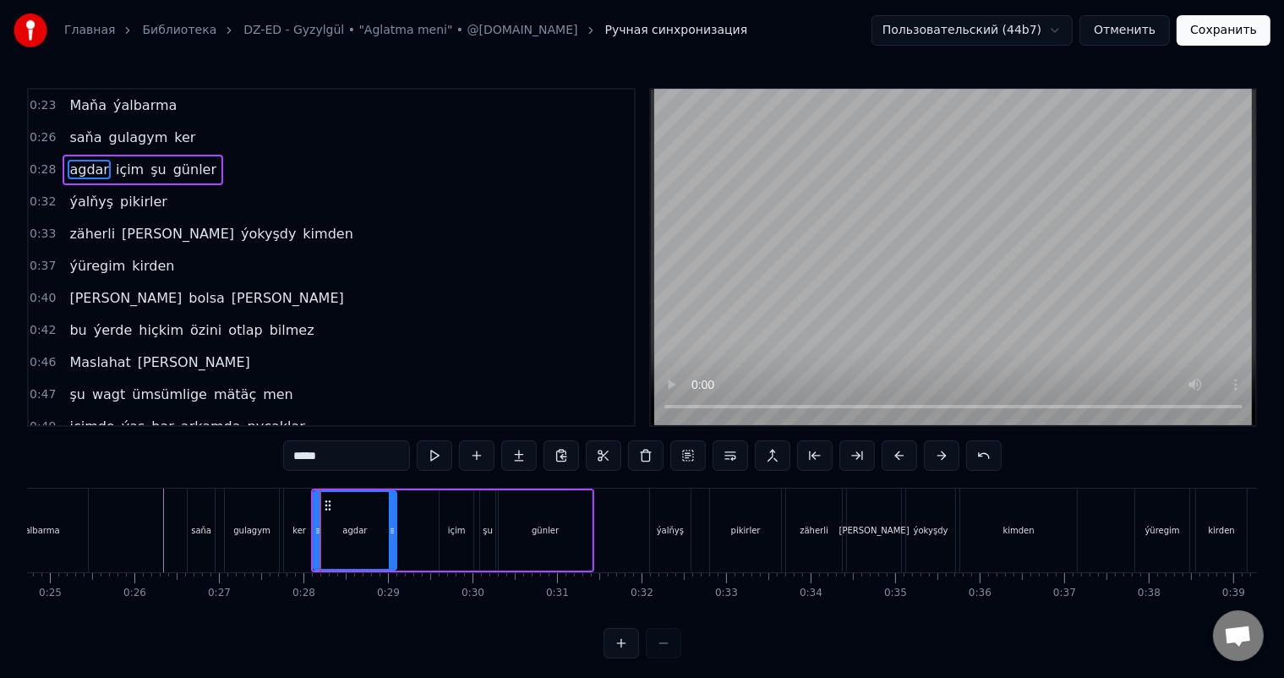
click at [291, 526] on div "ker" at bounding box center [299, 530] width 30 height 84
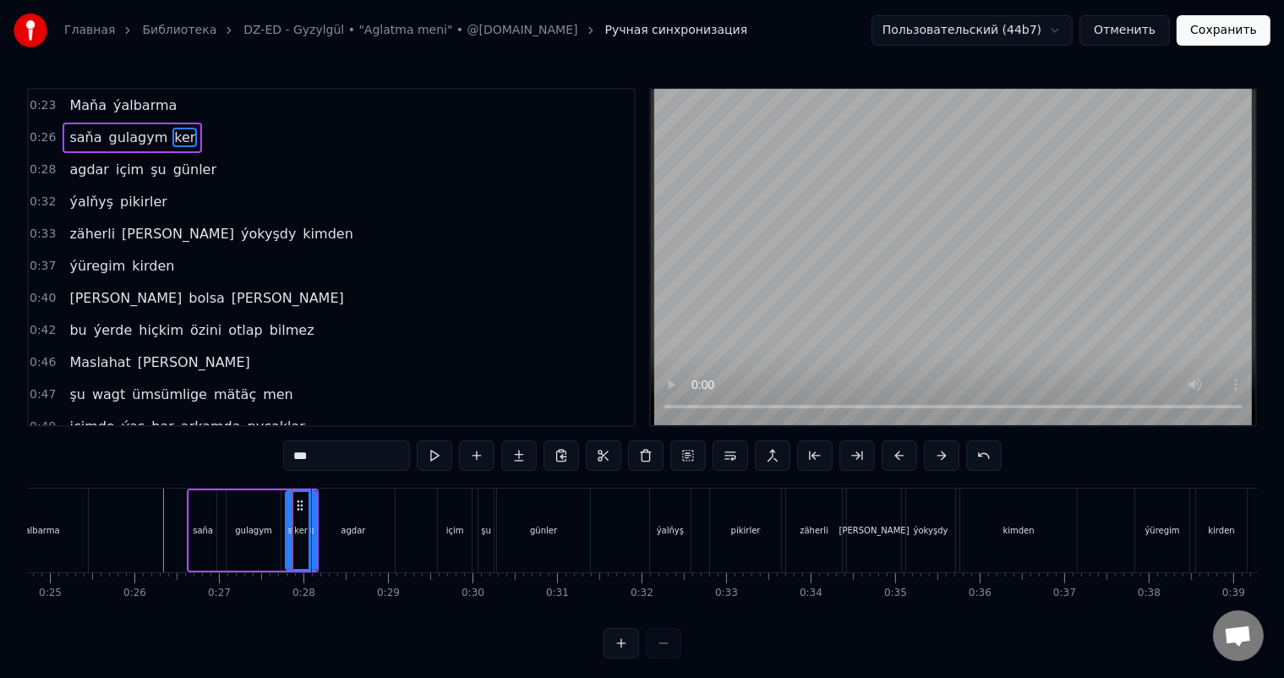
click at [318, 526] on div "agdar" at bounding box center [353, 530] width 83 height 84
type input "*****"
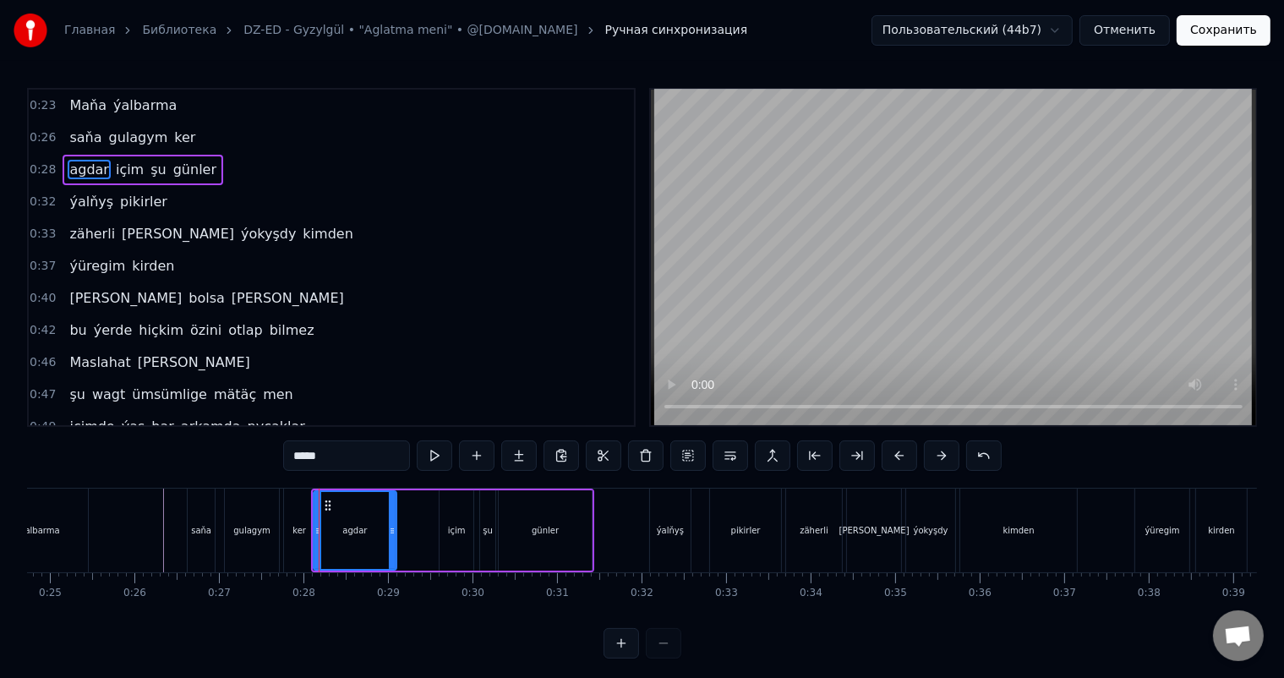
click at [320, 527] on div "agdar" at bounding box center [354, 530] width 81 height 77
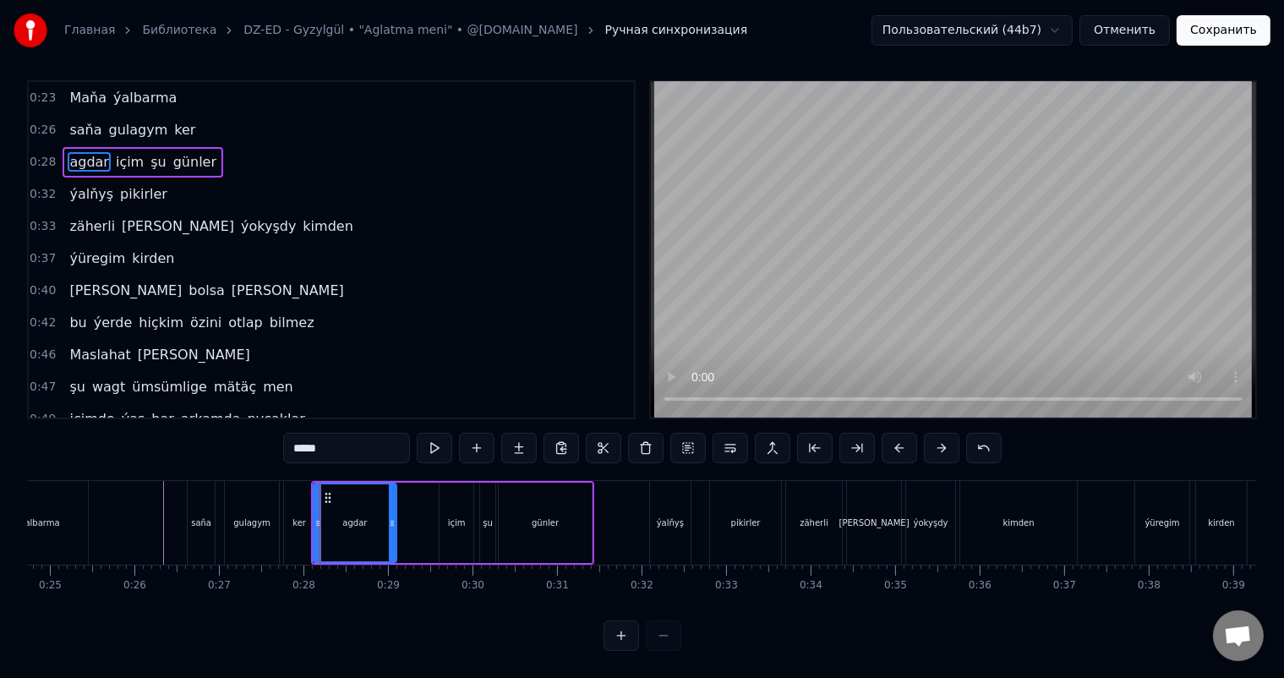
scroll to position [22, 0]
click at [375, 497] on div "agdar" at bounding box center [354, 522] width 81 height 77
click at [375, 496] on div "agdar" at bounding box center [354, 522] width 81 height 77
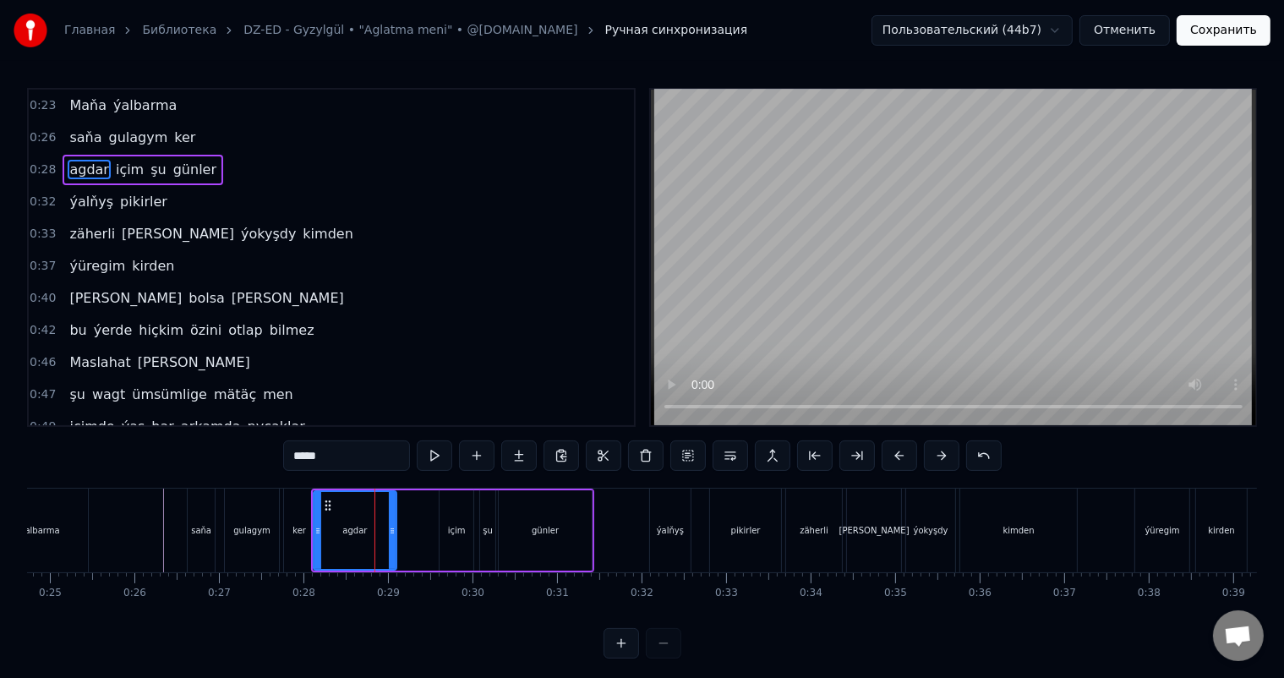
click at [364, 515] on div "agdar" at bounding box center [354, 530] width 81 height 77
click at [413, 516] on div "agdar içim şu günler" at bounding box center [452, 530] width 283 height 84
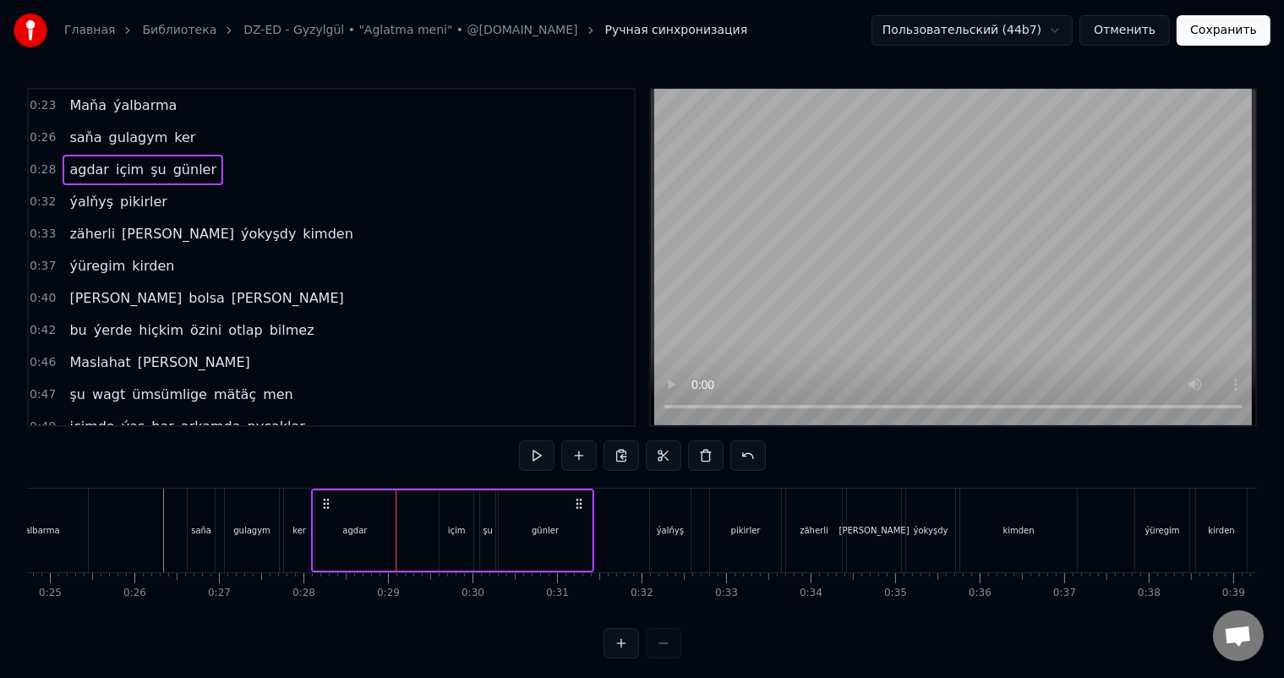
click at [359, 518] on div "agdar" at bounding box center [355, 530] width 83 height 80
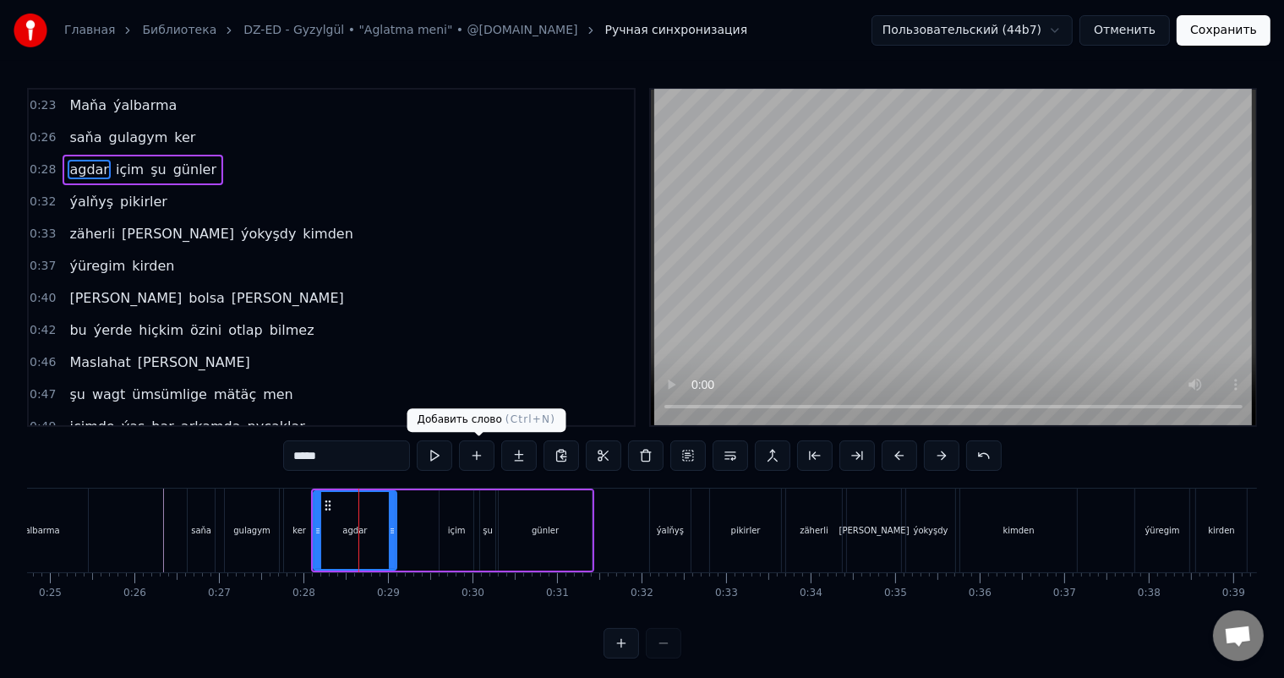
click at [479, 452] on button at bounding box center [476, 455] width 35 height 30
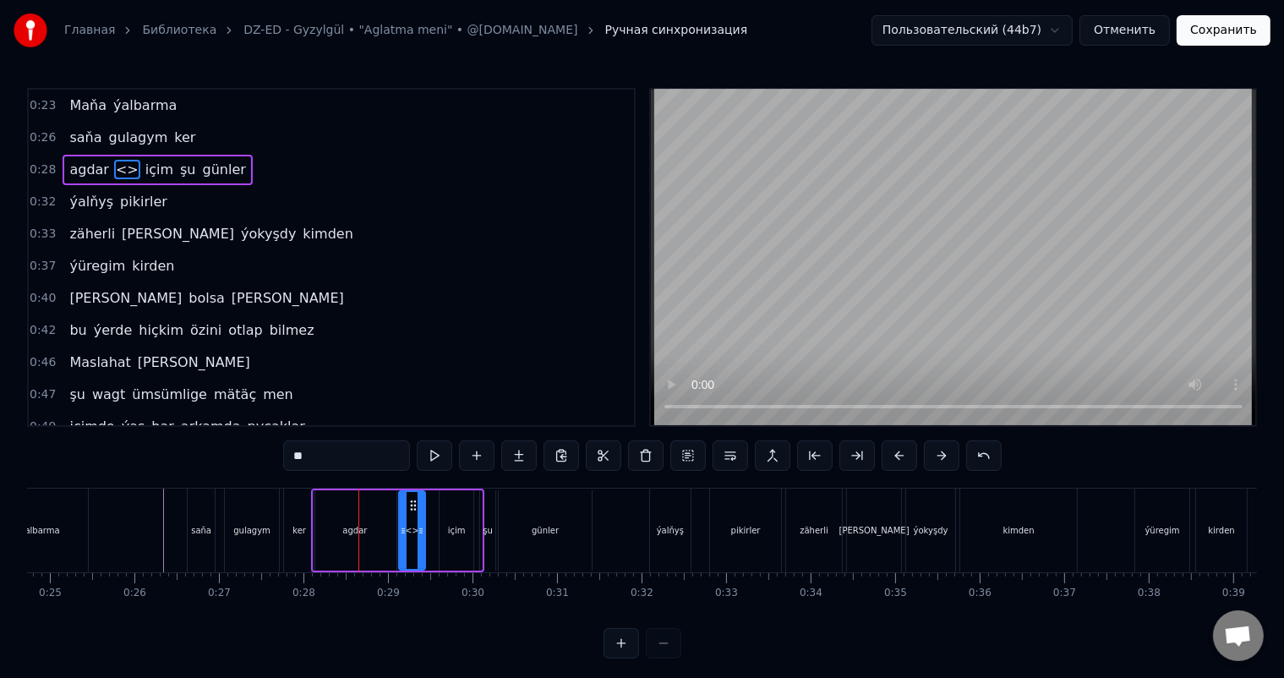
drag, startPoint x: 478, startPoint y: 530, endPoint x: 422, endPoint y: 526, distance: 56.7
click at [422, 526] on icon at bounding box center [420, 531] width 7 height 14
drag, startPoint x: 319, startPoint y: 454, endPoint x: 268, endPoint y: 454, distance: 51.6
click at [268, 454] on div "0:23 Maňa ýalbarma 0:26 saňa gulagym ker 0:28 agdar <> içim şu günler 0:32 ýalň…" at bounding box center [642, 373] width 1230 height 570
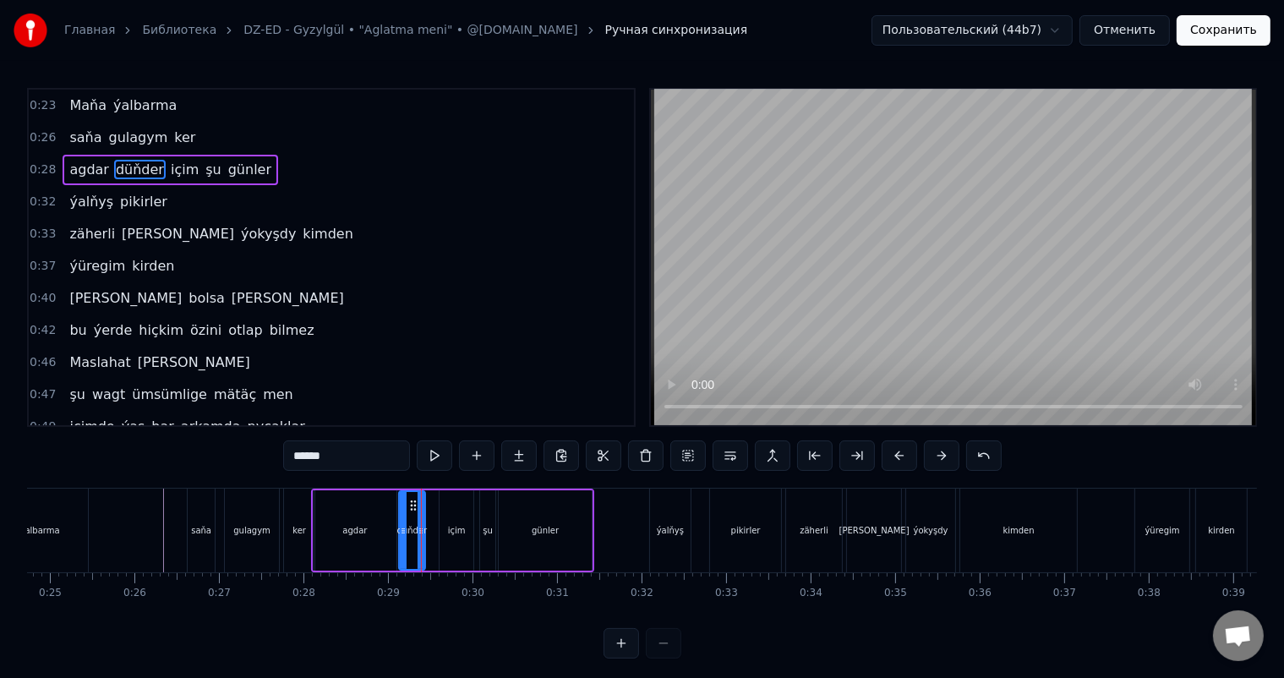
click at [385, 526] on div "agdar" at bounding box center [355, 530] width 83 height 80
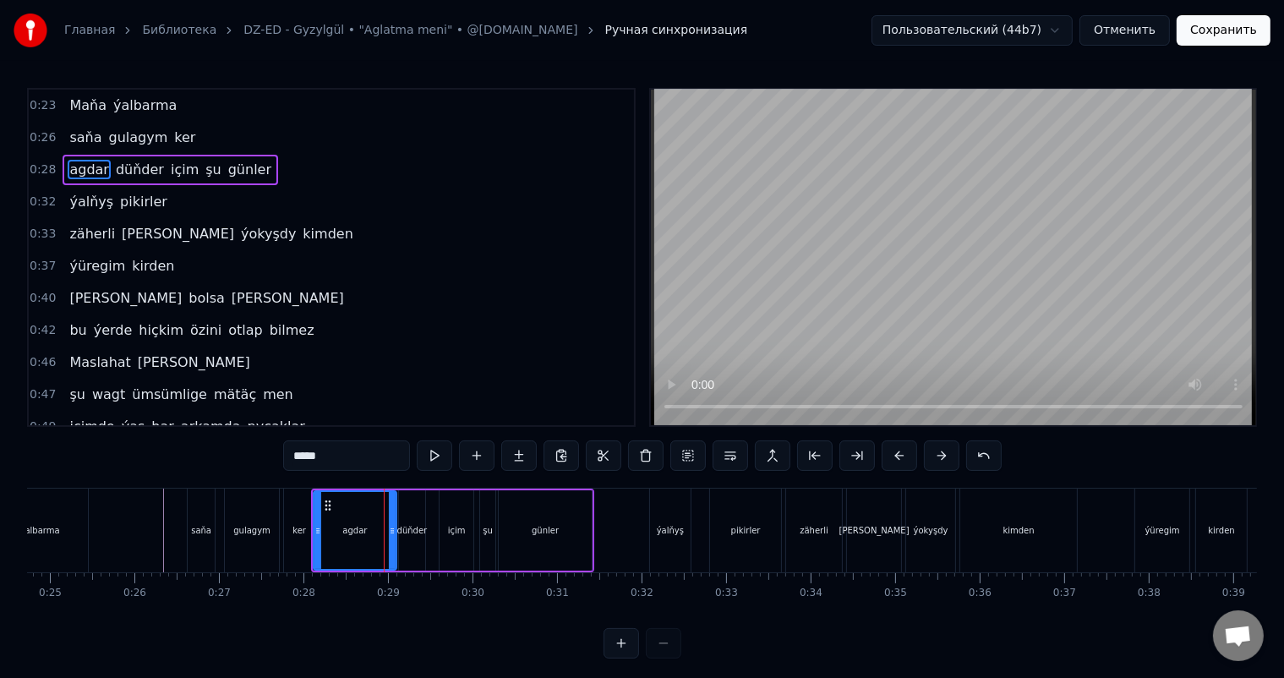
click at [348, 457] on input "*****" at bounding box center [346, 455] width 127 height 30
type input "******"
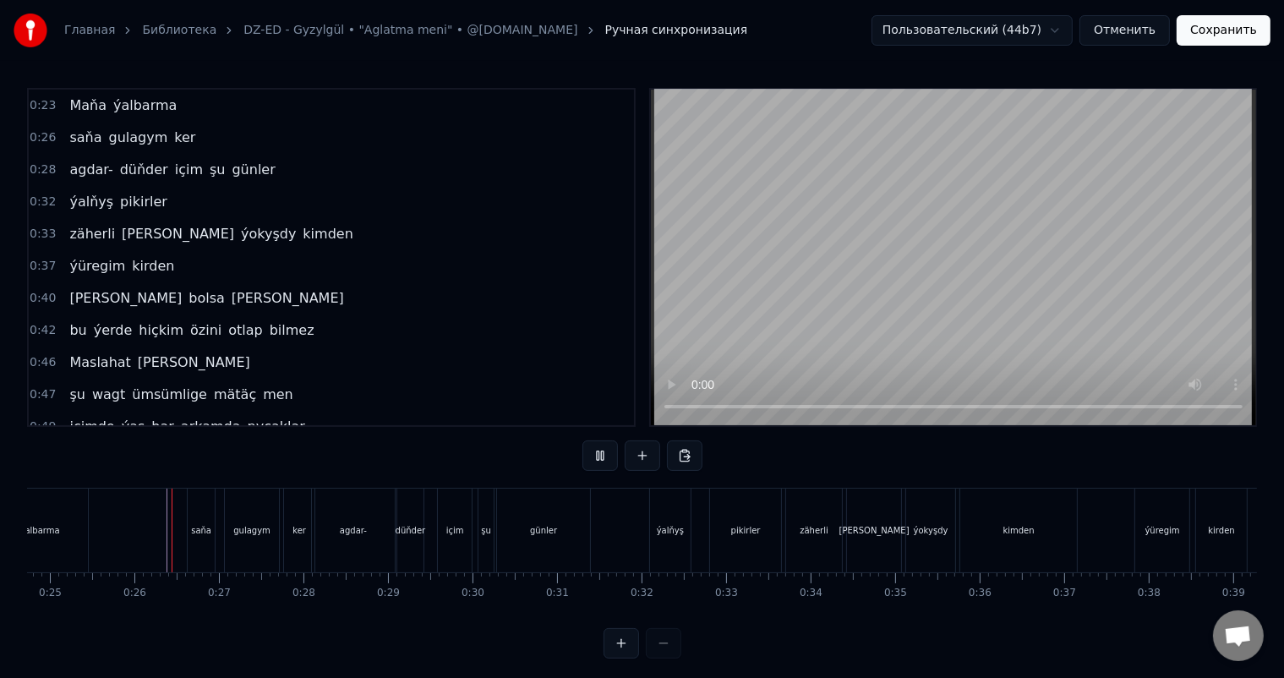
scroll to position [22, 0]
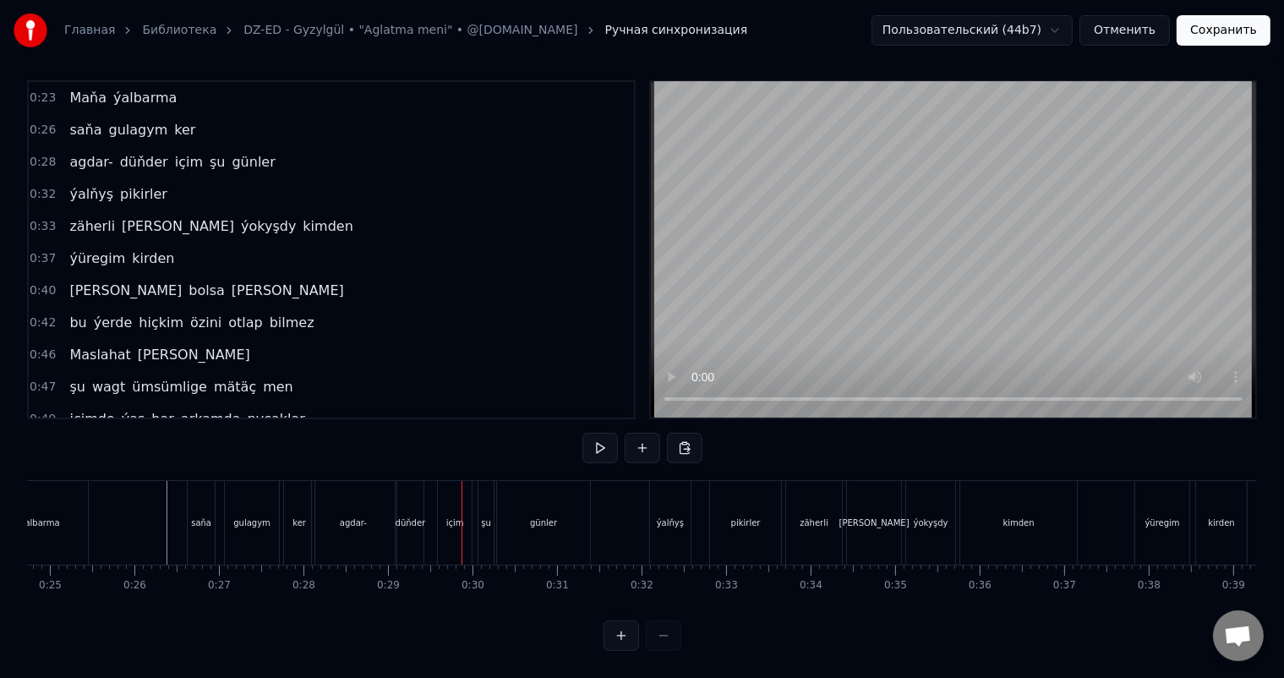
click at [411, 486] on div "düňder" at bounding box center [410, 523] width 26 height 84
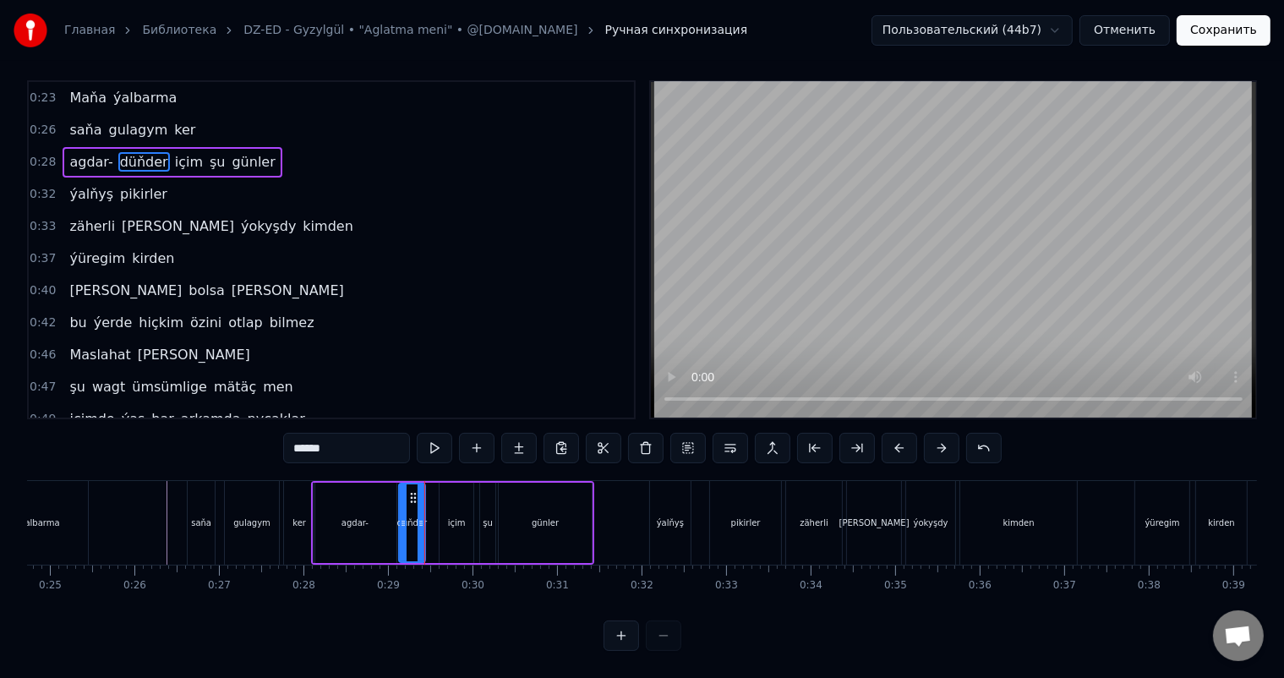
click at [346, 516] on div "agdar-" at bounding box center [354, 522] width 27 height 13
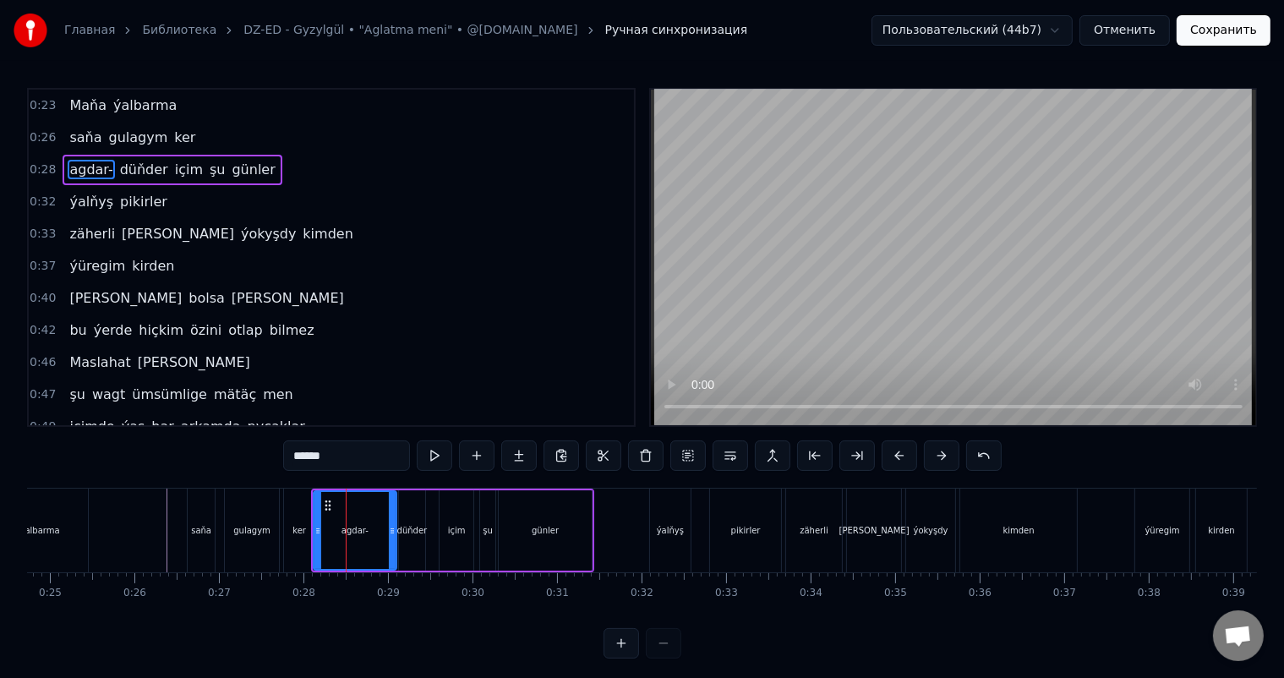
click at [339, 464] on input "******" at bounding box center [346, 455] width 127 height 30
type input "*****"
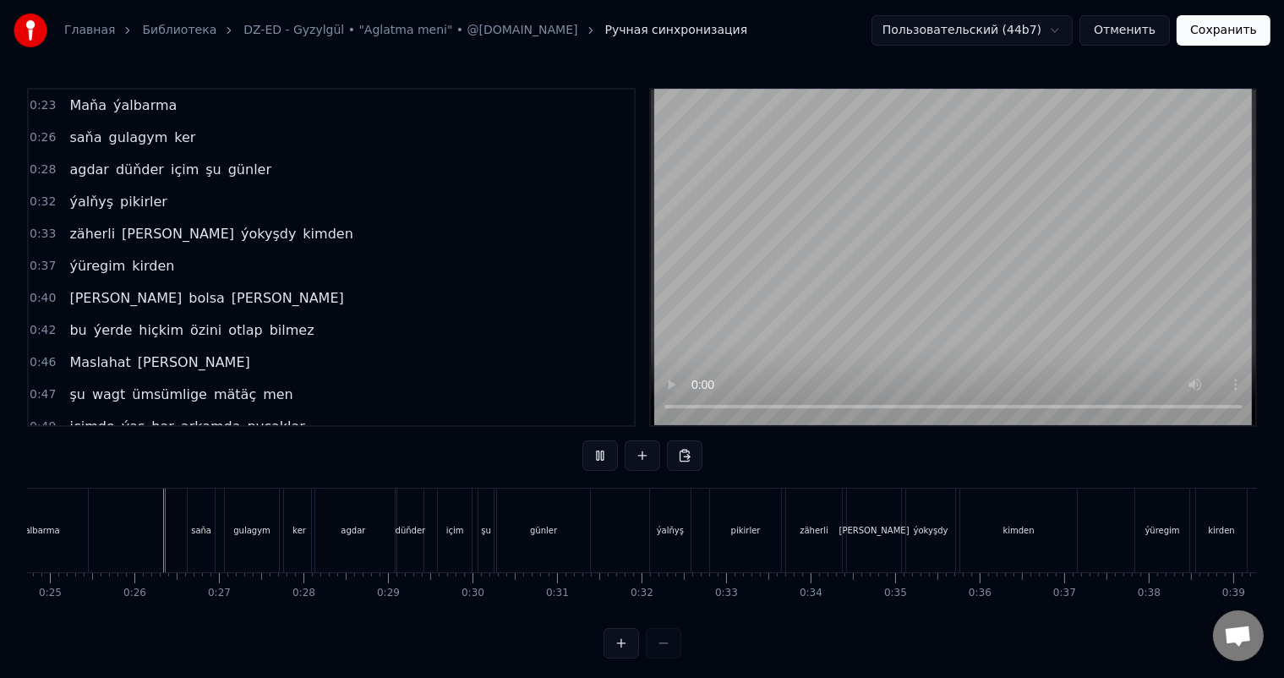
scroll to position [22, 0]
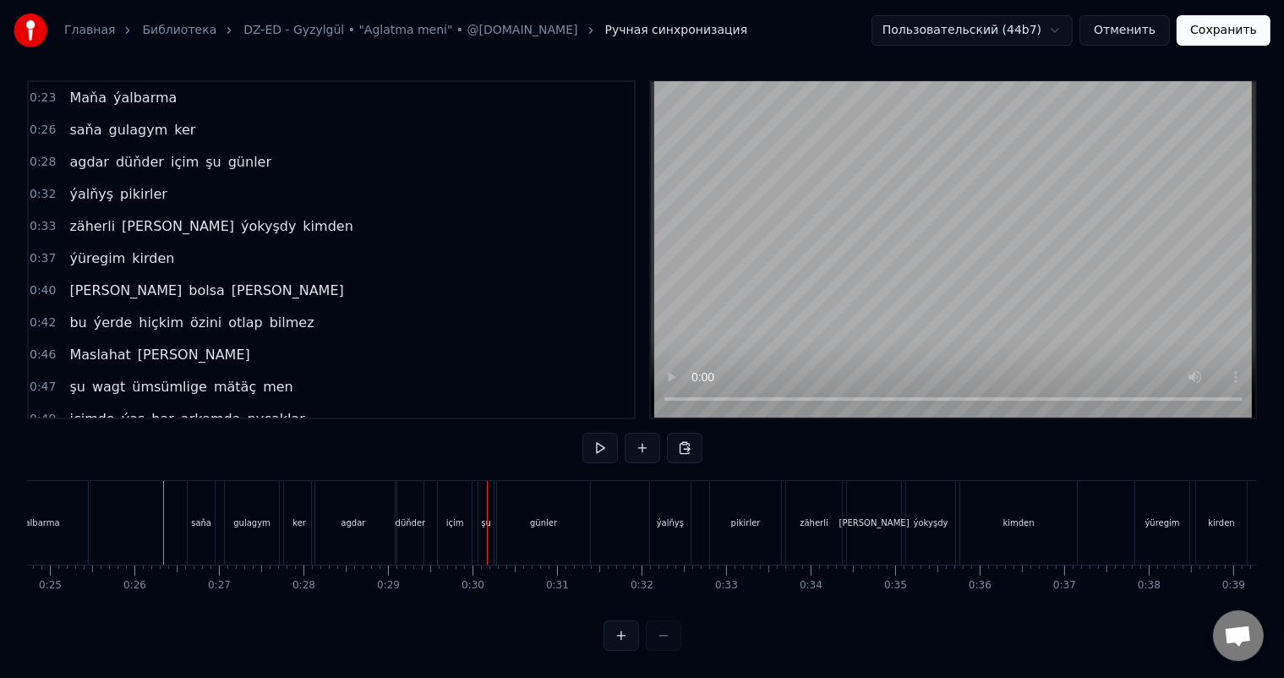
click at [413, 500] on div "düňder" at bounding box center [410, 523] width 26 height 84
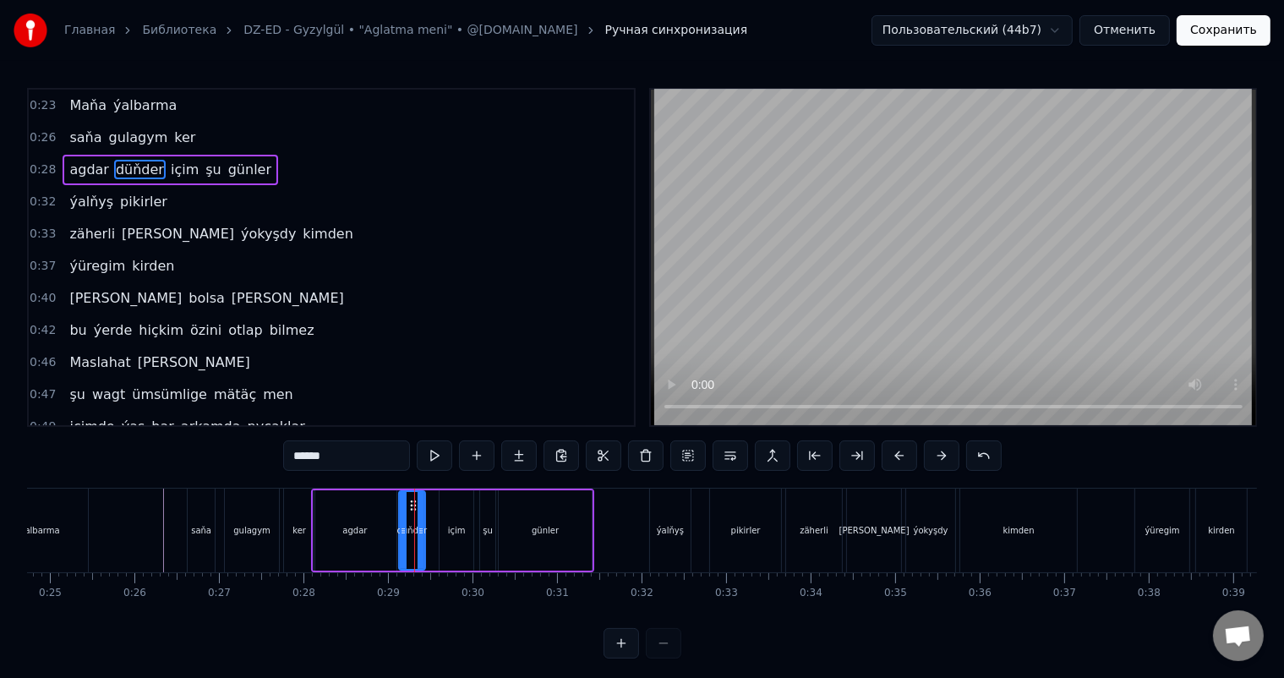
click at [363, 532] on div "agdar" at bounding box center [354, 530] width 25 height 13
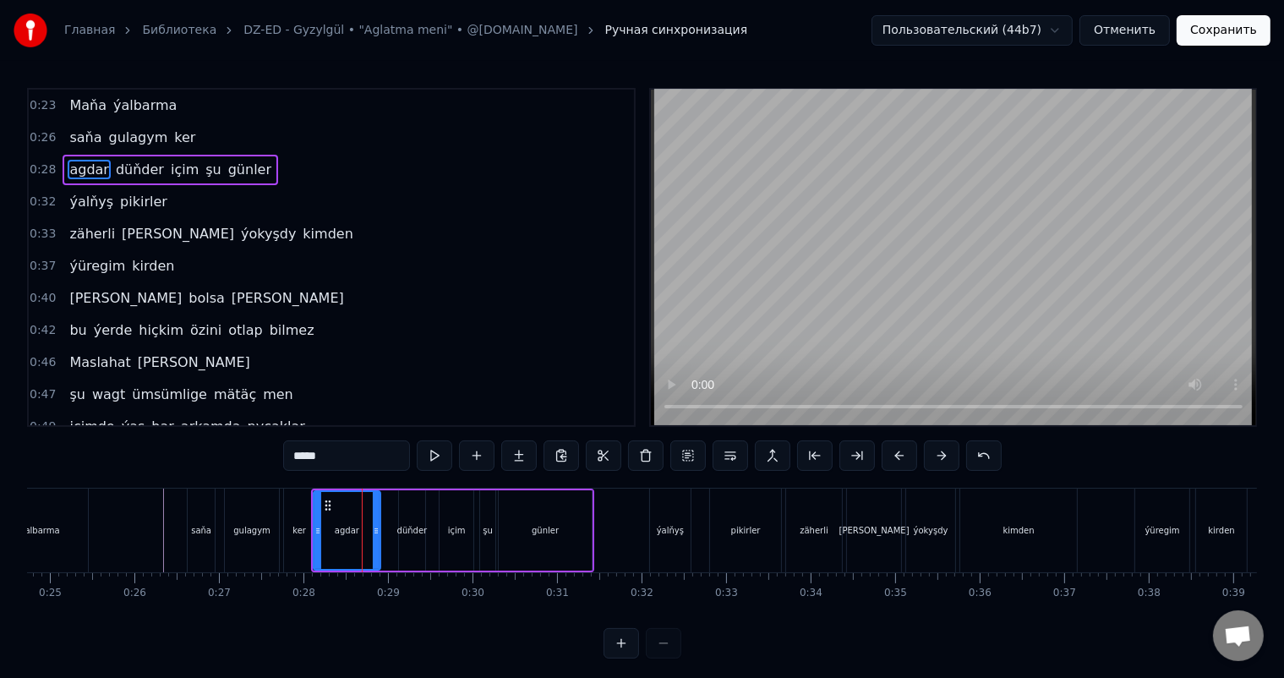
drag, startPoint x: 390, startPoint y: 528, endPoint x: 374, endPoint y: 524, distance: 16.6
click at [374, 524] on icon at bounding box center [376, 531] width 7 height 14
click at [414, 524] on div "düňder" at bounding box center [412, 530] width 30 height 13
type input "******"
drag, startPoint x: 407, startPoint y: 502, endPoint x: 391, endPoint y: 501, distance: 16.1
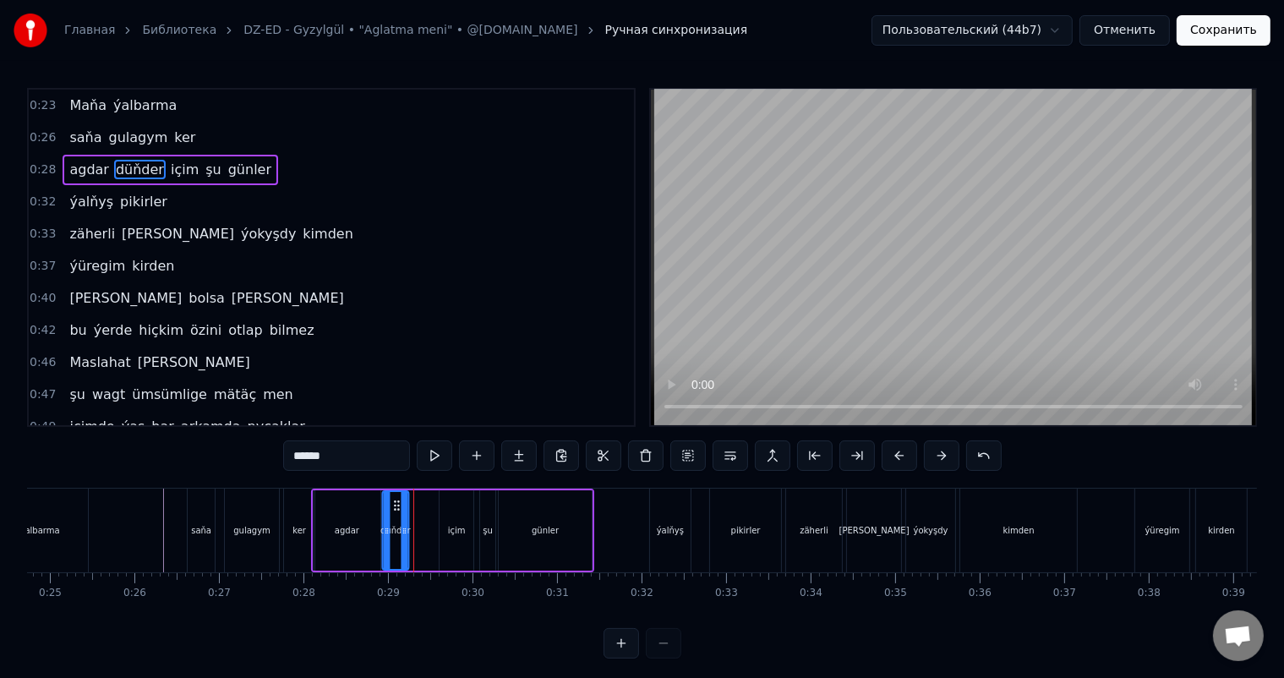
click at [391, 501] on icon at bounding box center [397, 506] width 14 height 14
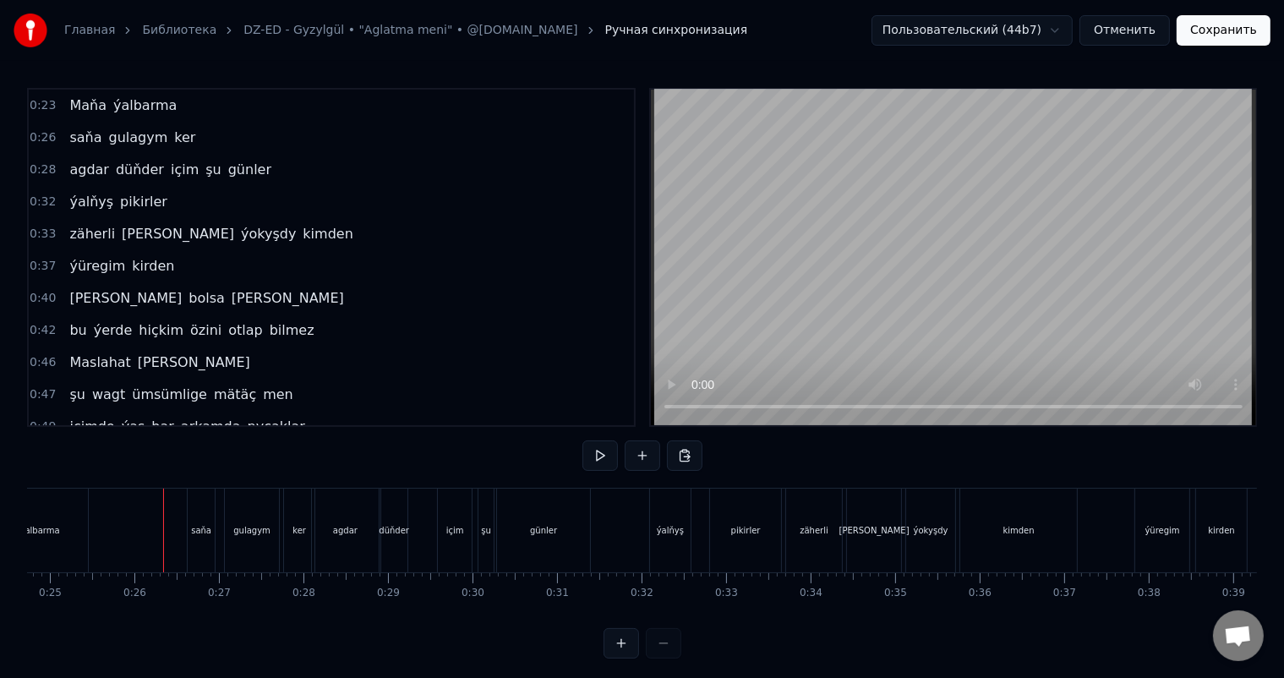
click at [399, 524] on div "düňder" at bounding box center [394, 530] width 30 height 13
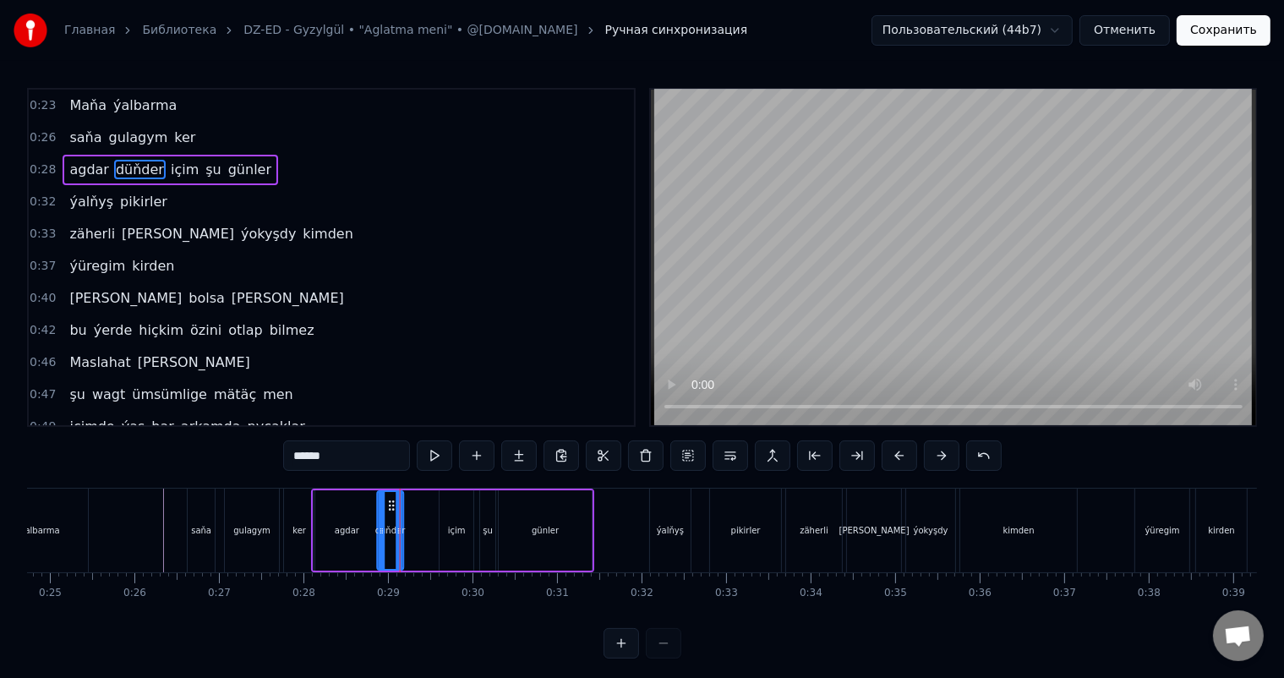
click at [386, 504] on icon at bounding box center [392, 506] width 14 height 14
click at [404, 527] on icon at bounding box center [403, 531] width 7 height 14
drag, startPoint x: 403, startPoint y: 527, endPoint x: 414, endPoint y: 527, distance: 11.0
click at [415, 528] on circle at bounding box center [415, 528] width 1 height 1
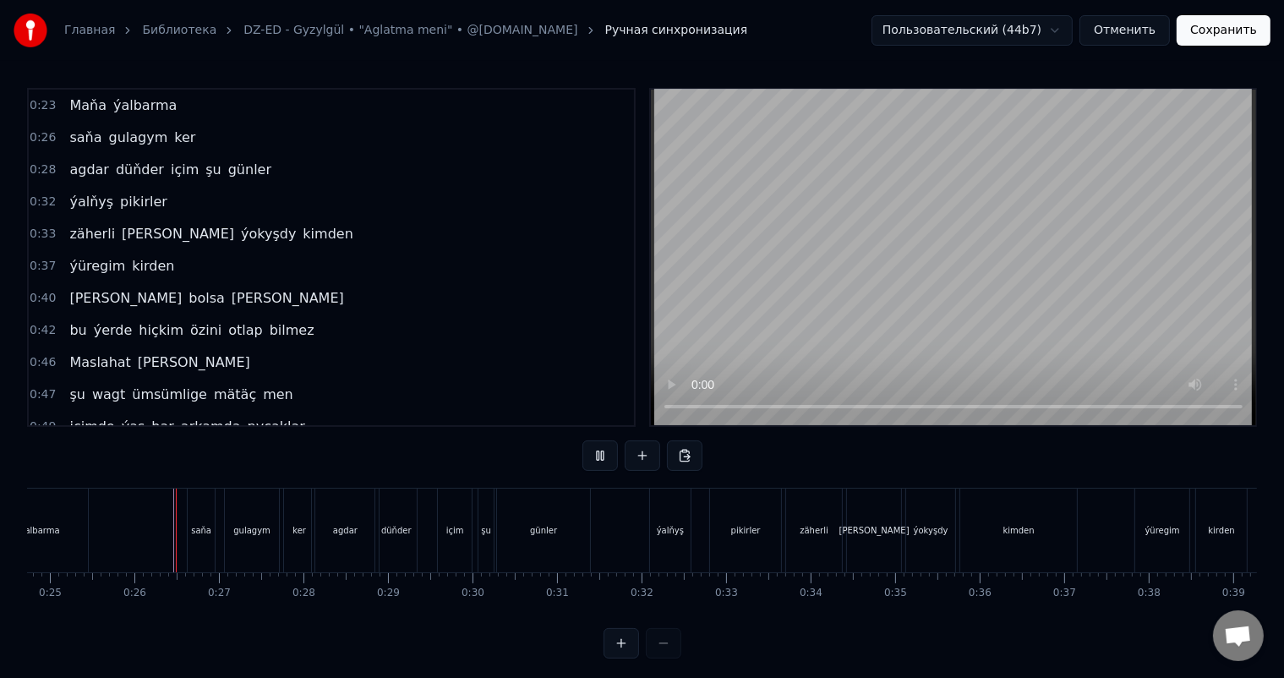
scroll to position [22, 0]
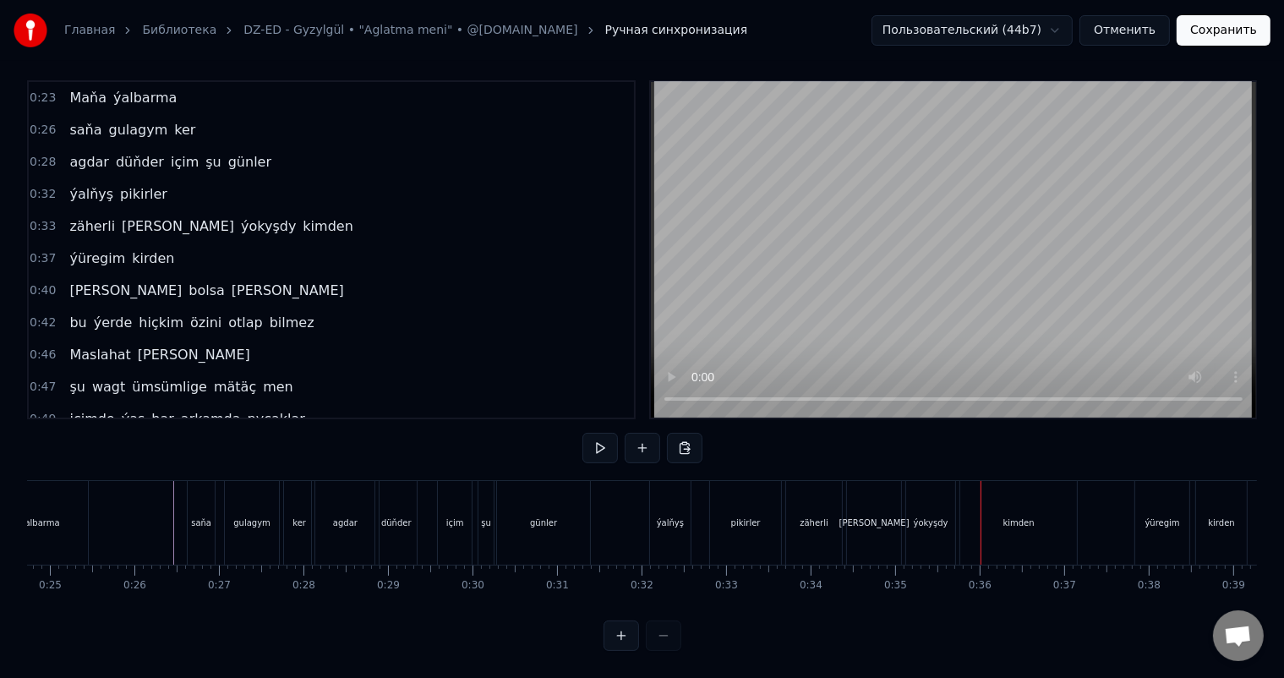
click at [927, 516] on div "ýokyşdy" at bounding box center [931, 522] width 35 height 13
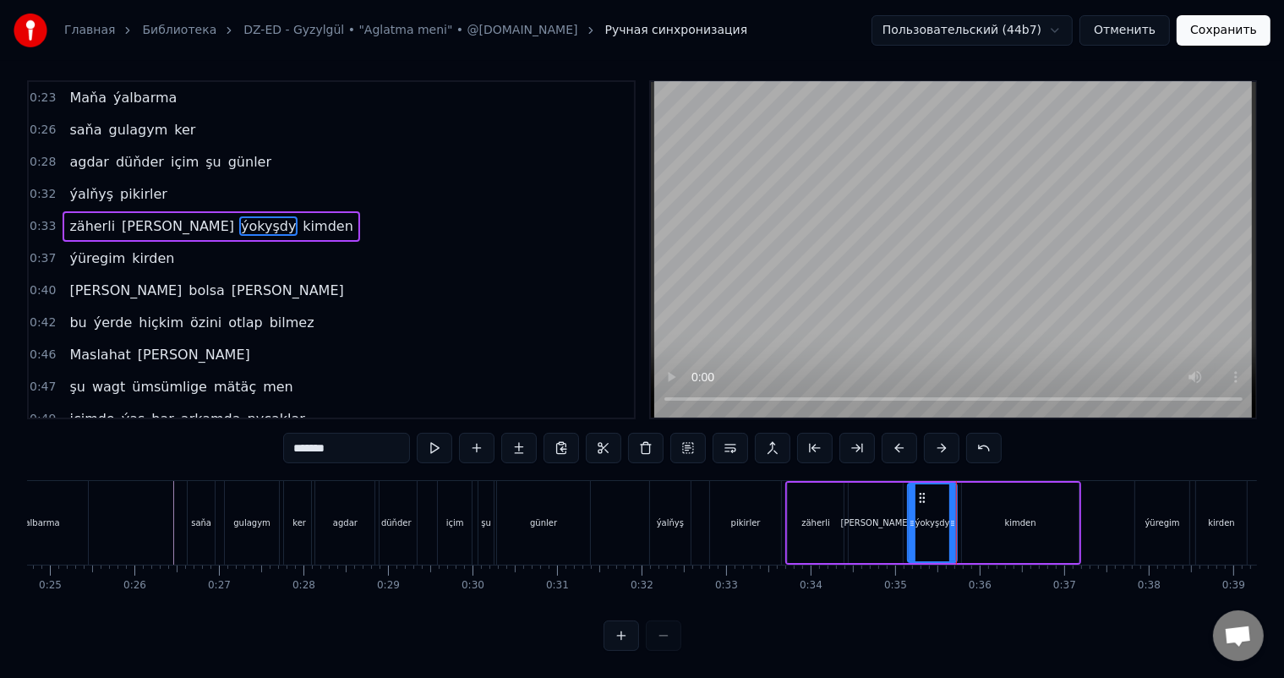
click at [990, 516] on div "kimden" at bounding box center [1020, 523] width 117 height 80
type input "******"
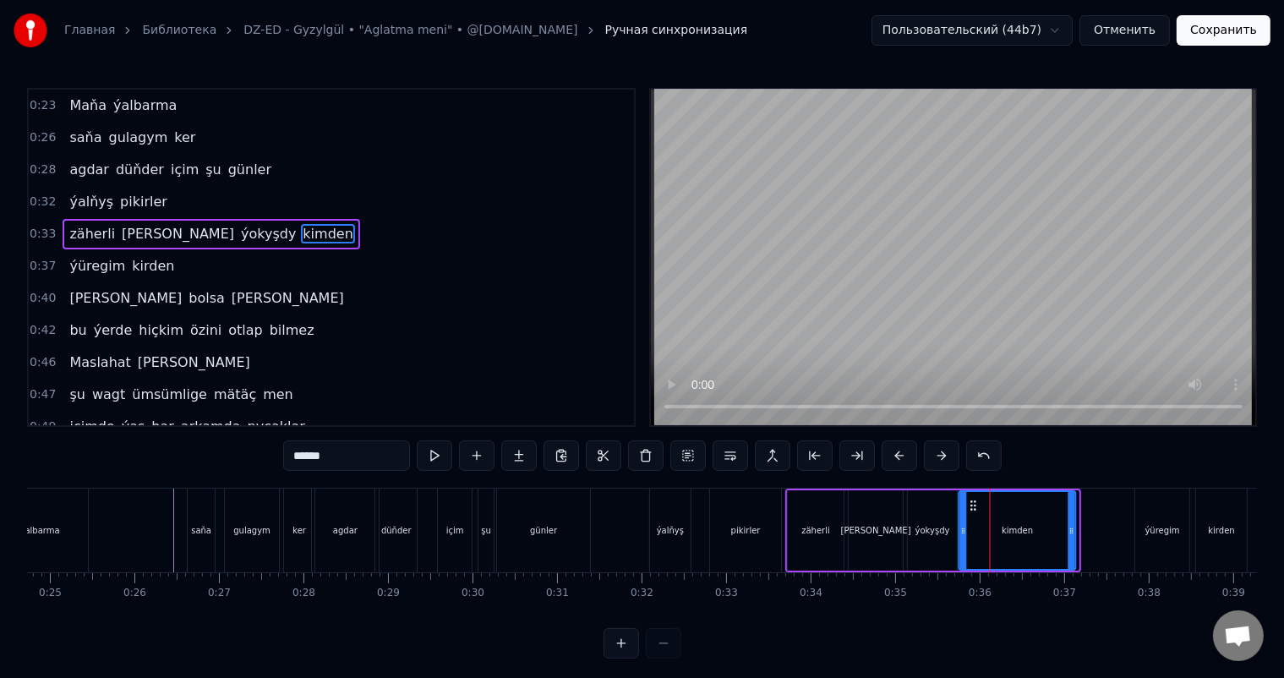
click at [971, 505] on circle at bounding box center [971, 505] width 1 height 1
drag, startPoint x: 1068, startPoint y: 524, endPoint x: 1048, endPoint y: 524, distance: 20.3
click at [1048, 524] on icon at bounding box center [1050, 531] width 7 height 14
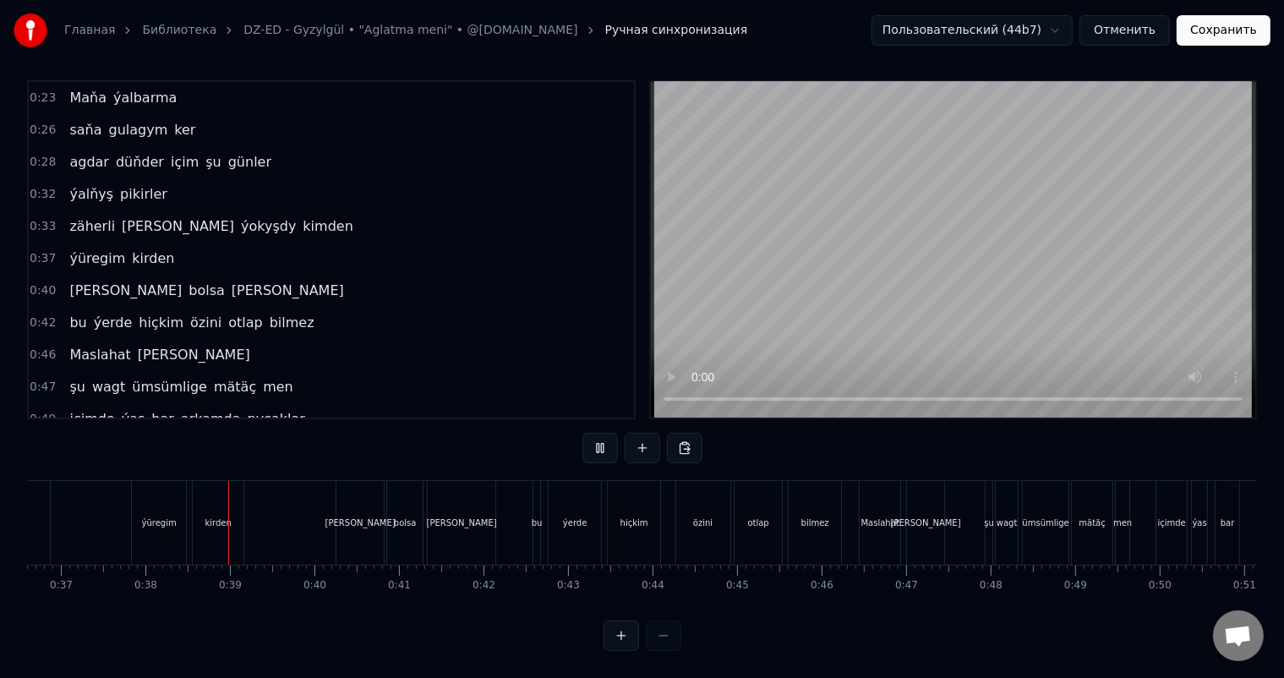
scroll to position [0, 3154]
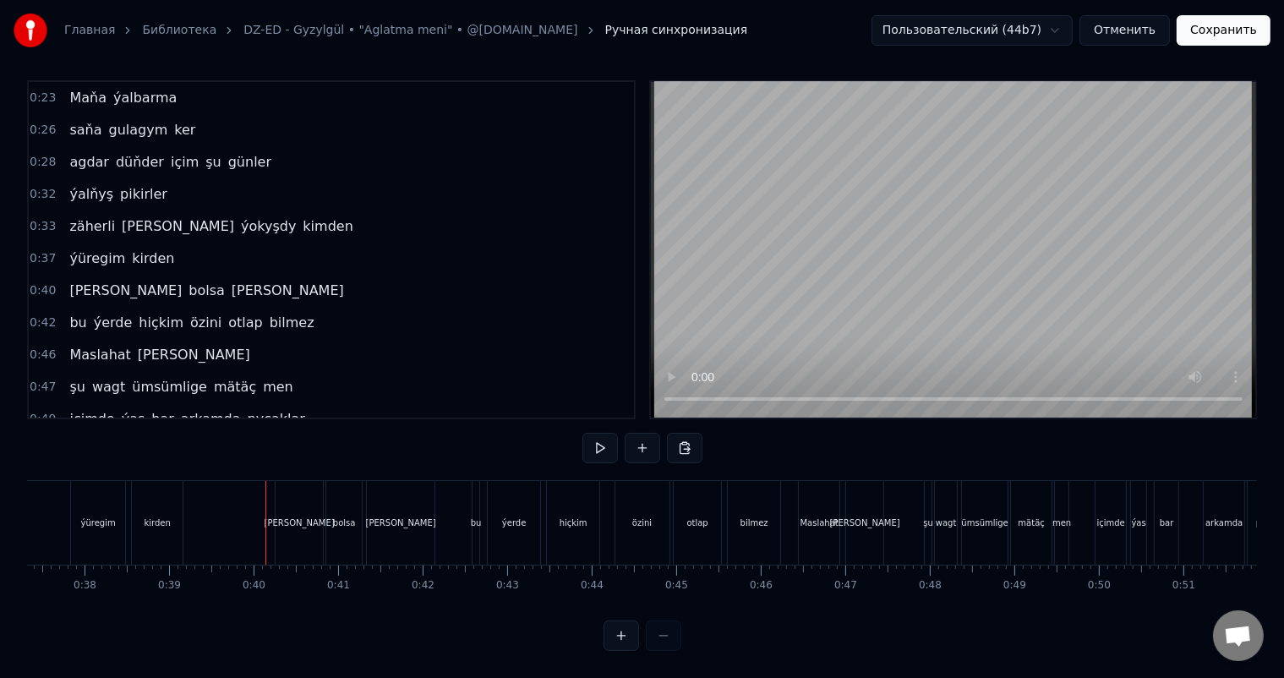
click at [509, 497] on div "ýitirmekden" at bounding box center [533, 523] width 57 height 84
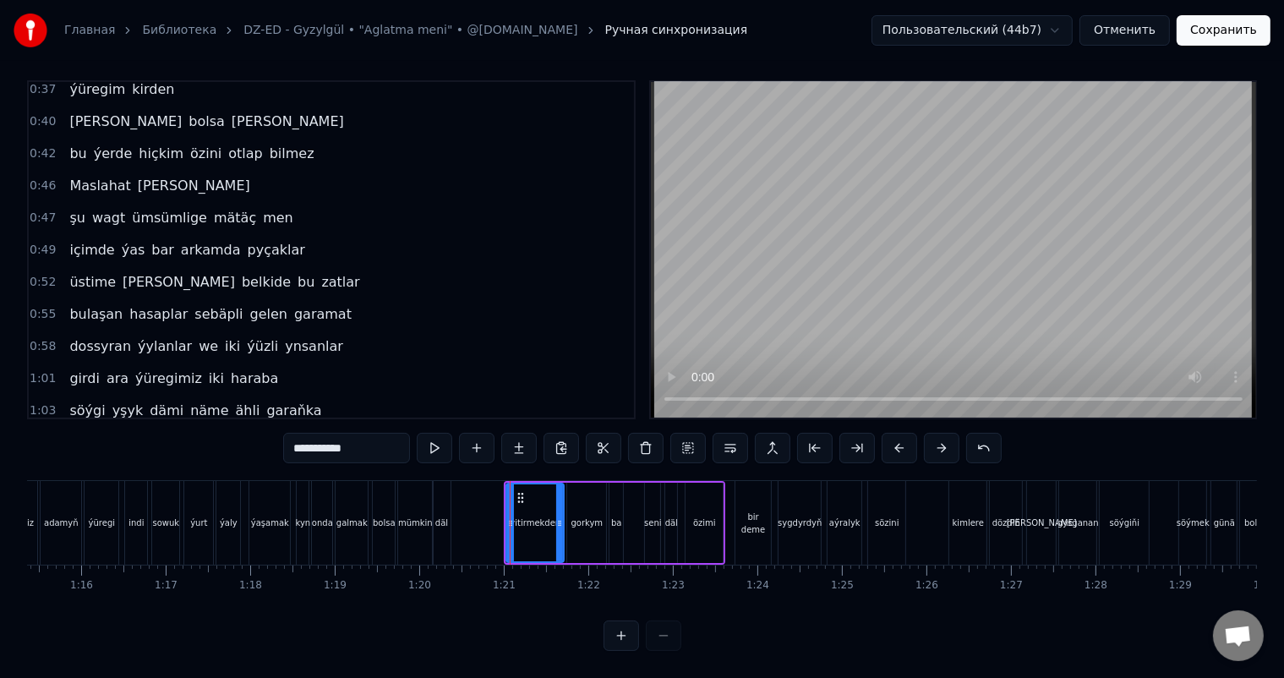
scroll to position [22, 0]
click at [585, 516] on div "gorkym" at bounding box center [587, 522] width 32 height 13
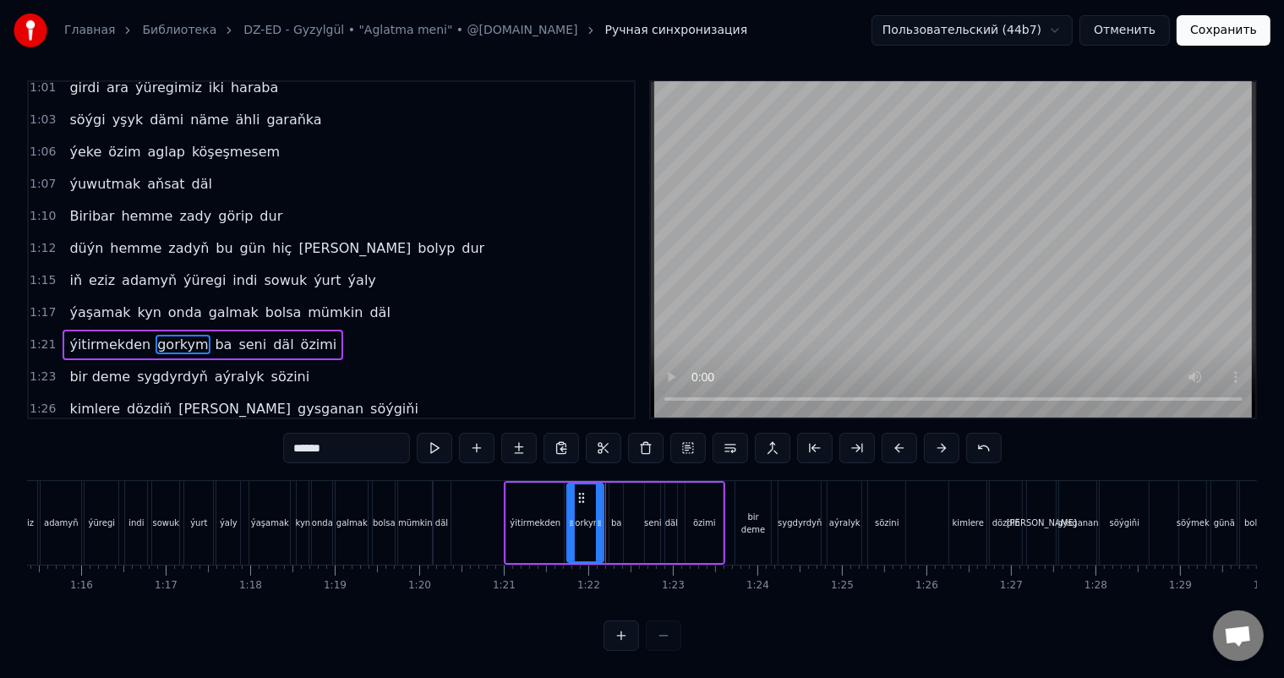
click at [598, 516] on icon at bounding box center [599, 523] width 7 height 14
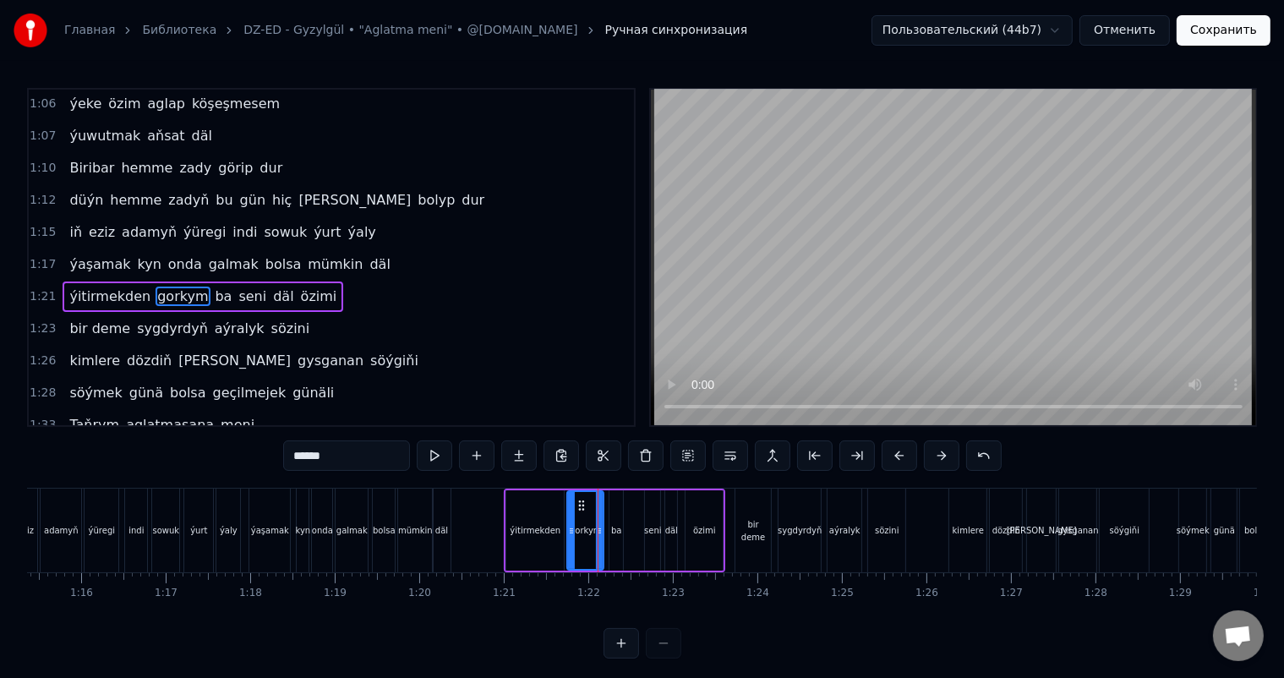
scroll to position [531, 0]
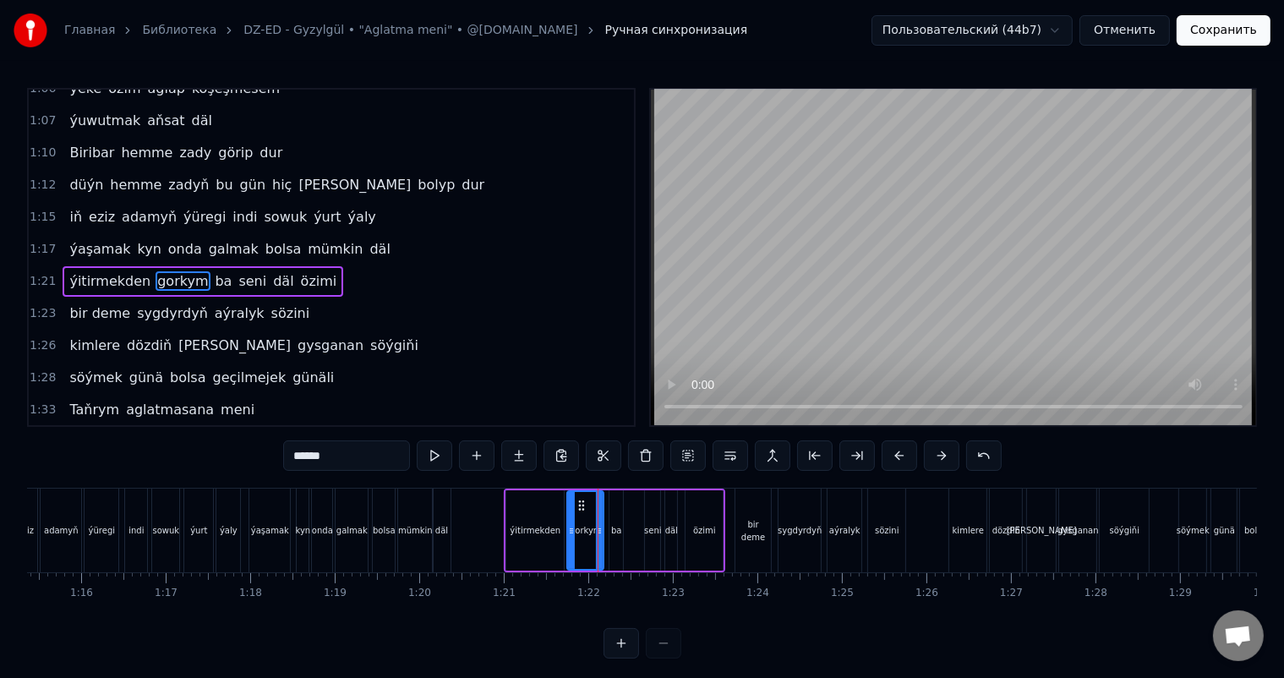
click at [615, 512] on div "ba" at bounding box center [616, 530] width 14 height 80
type input "**"
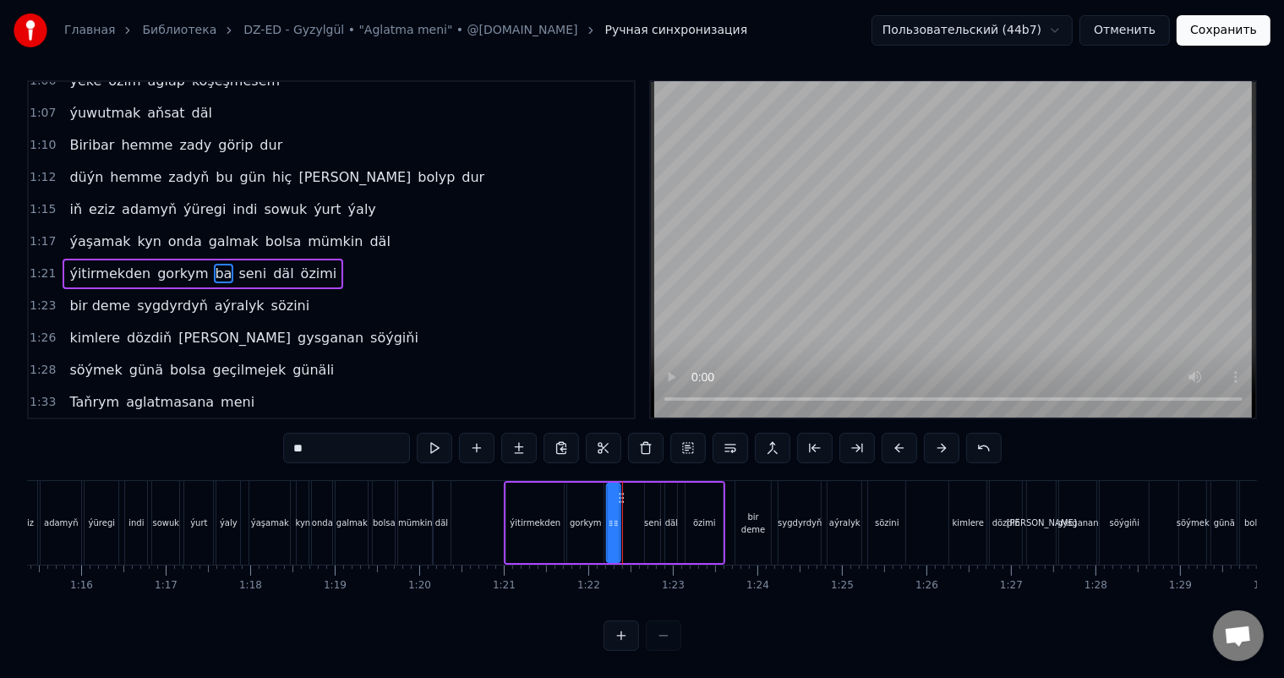
click at [620, 491] on icon at bounding box center [621, 498] width 14 height 14
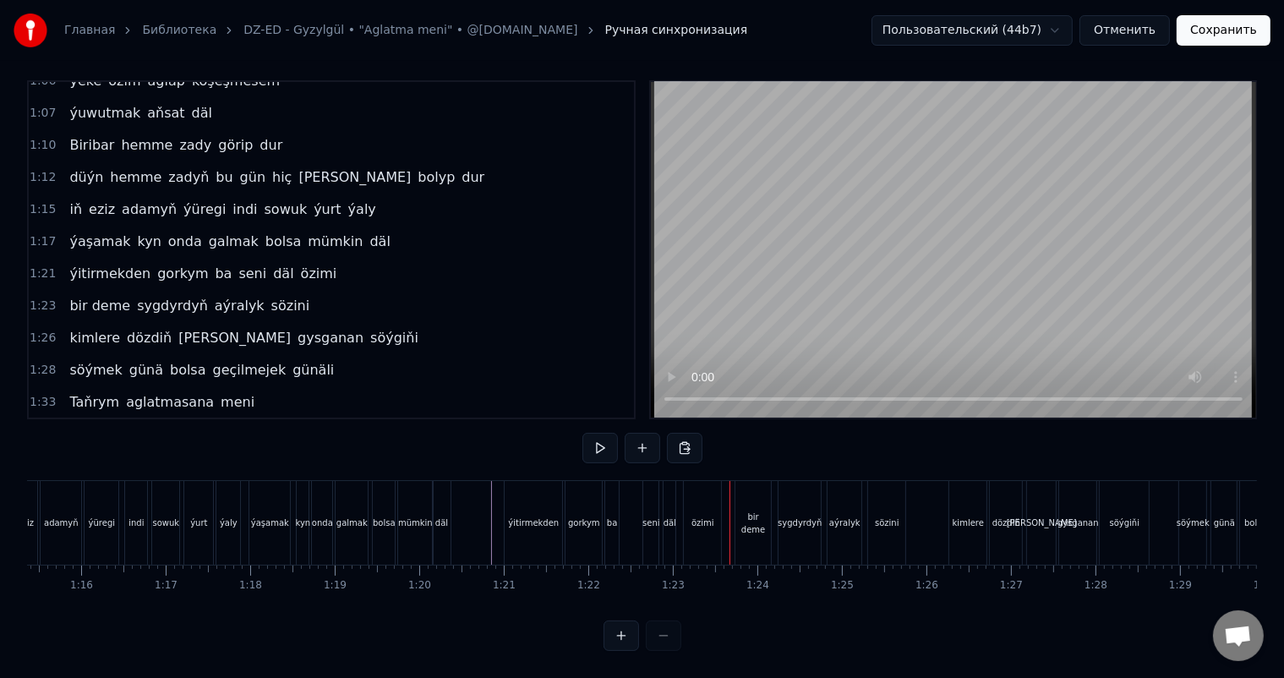
click at [612, 516] on div "ba" at bounding box center [612, 522] width 10 height 13
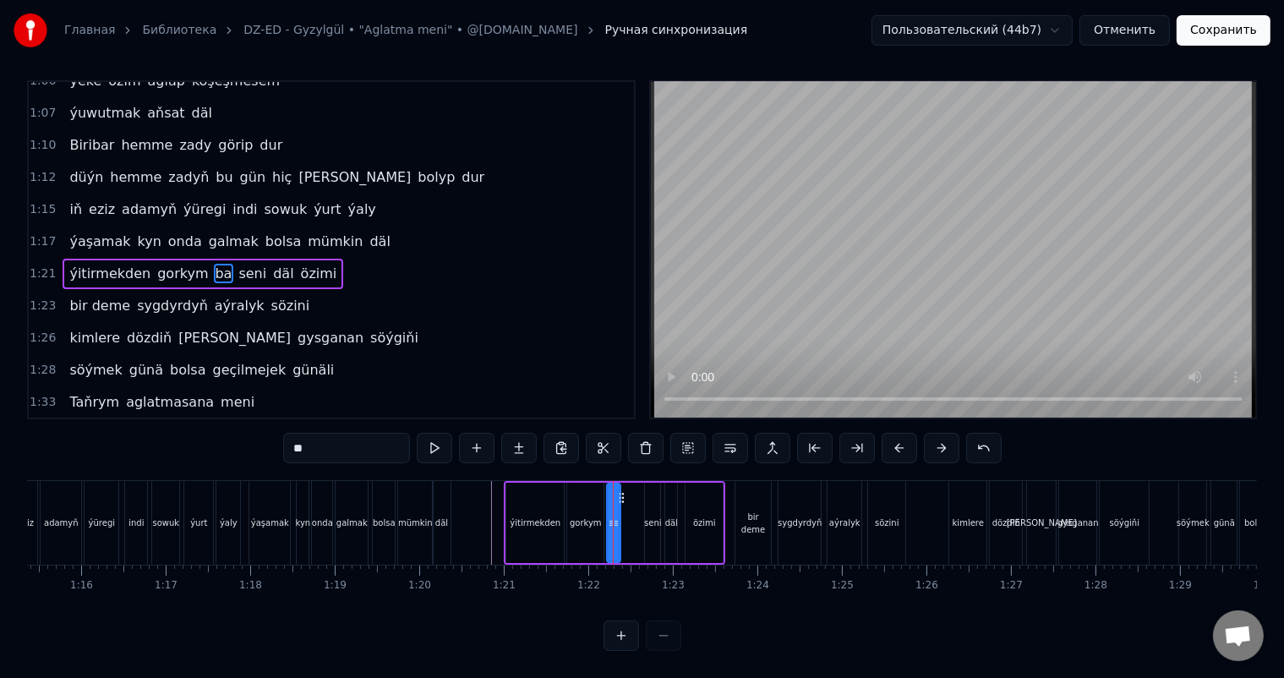
scroll to position [0, 0]
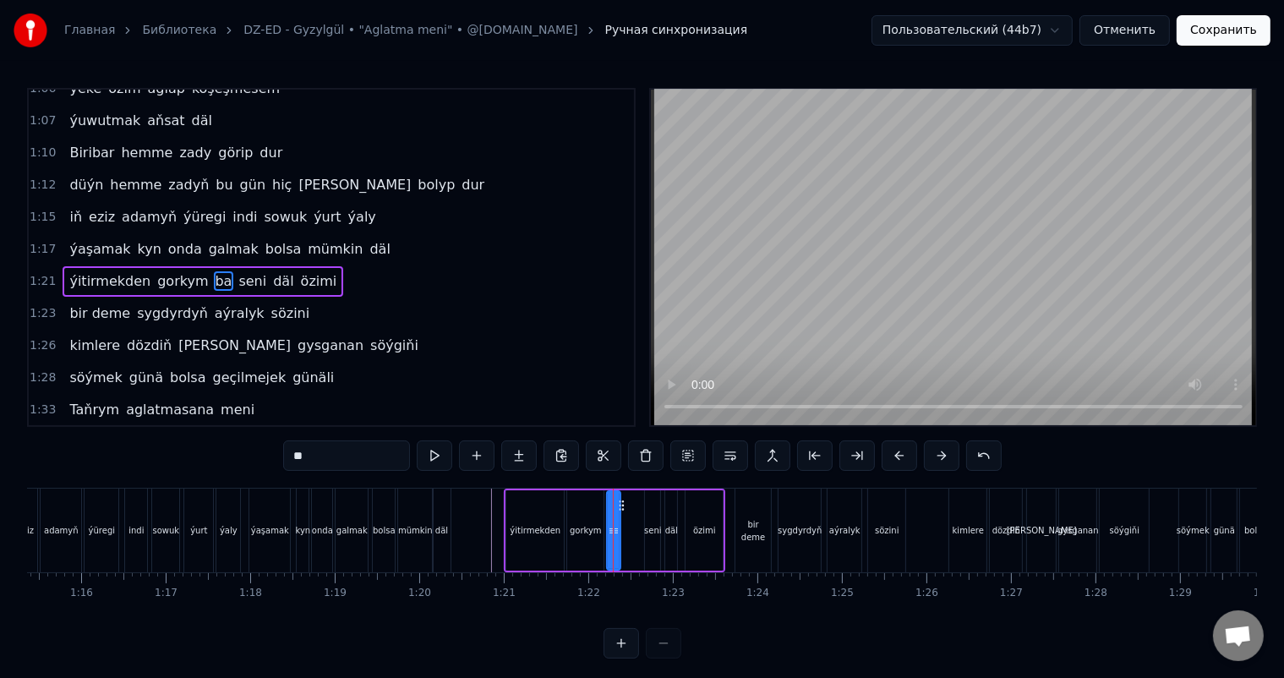
click at [328, 463] on input "**" at bounding box center [346, 455] width 127 height 30
type input "***"
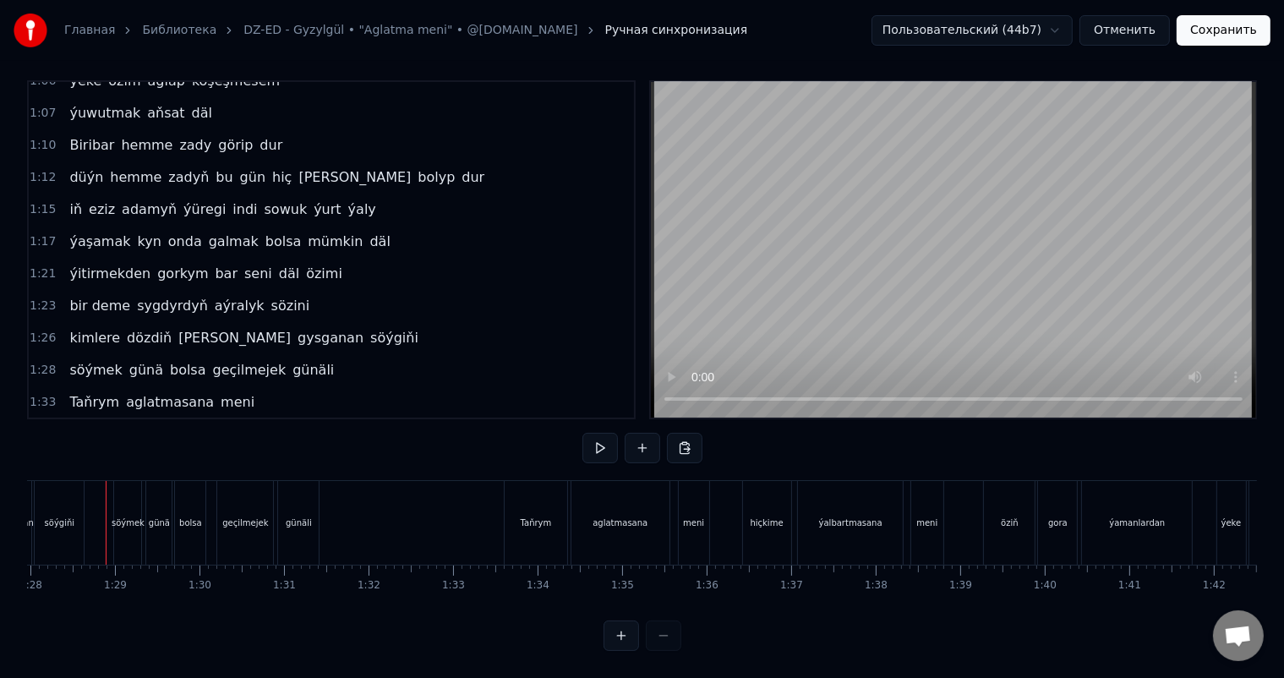
scroll to position [0, 7427]
click at [131, 496] on div "söýmek" at bounding box center [134, 523] width 27 height 84
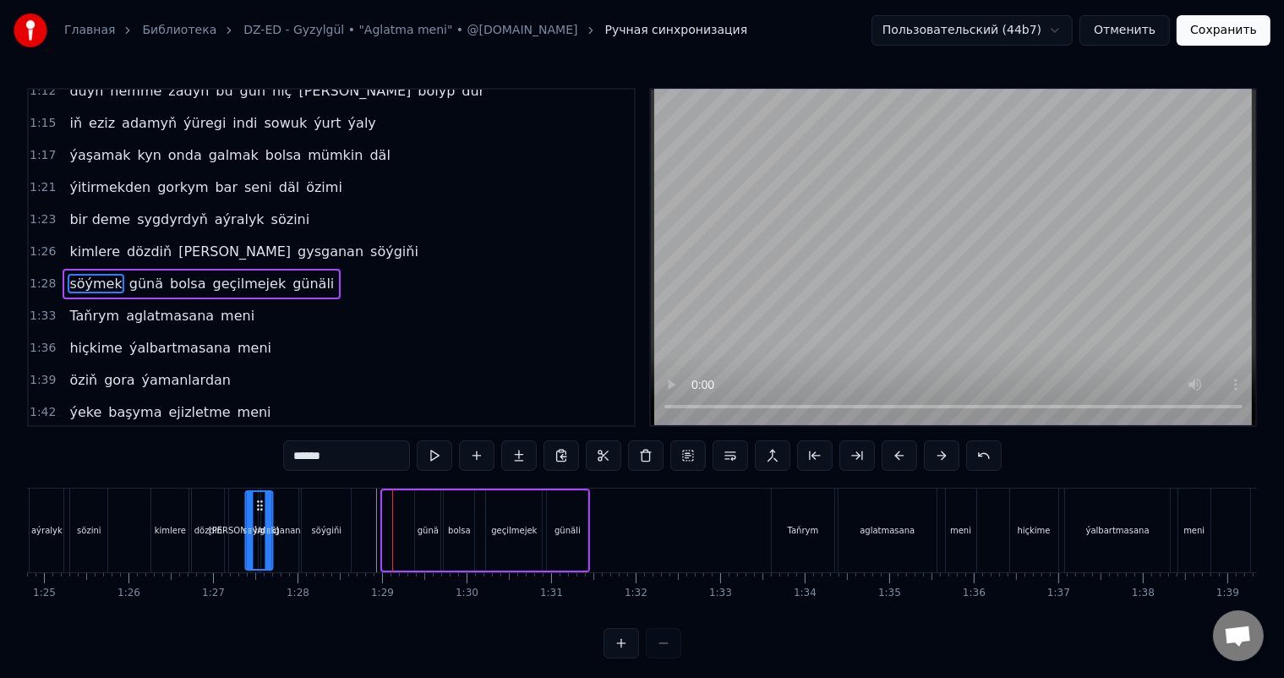
scroll to position [0, 7144]
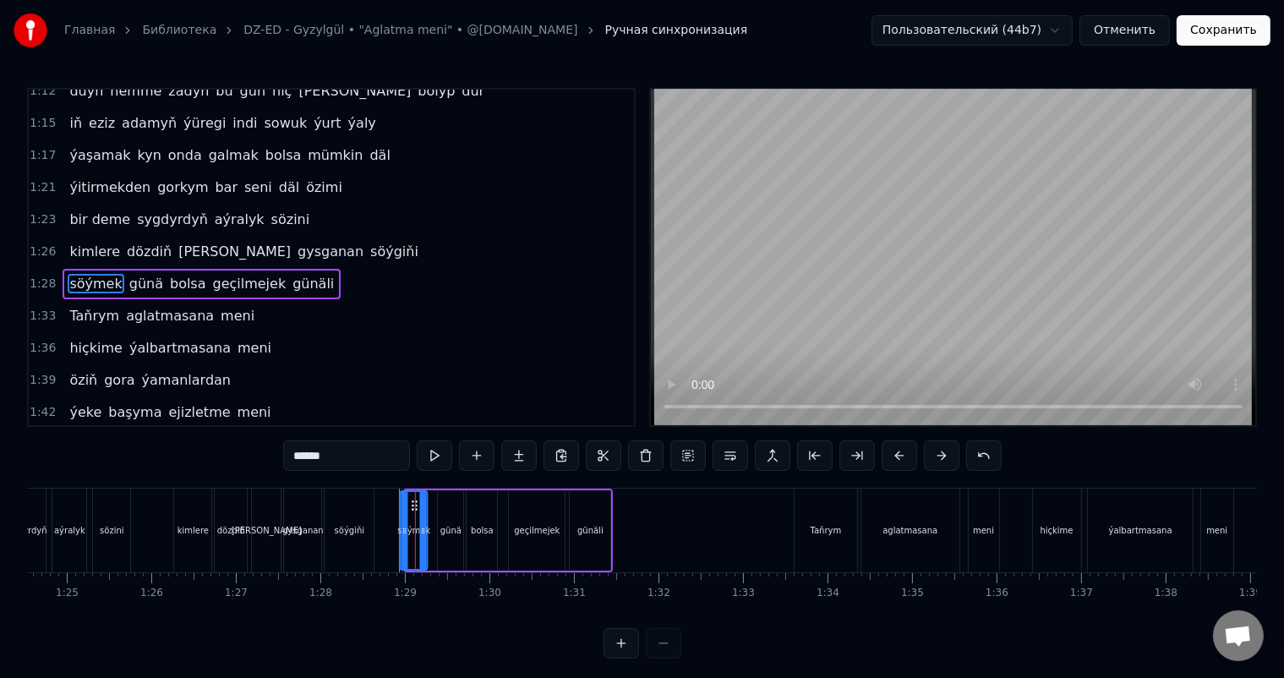
drag, startPoint x: 133, startPoint y: 503, endPoint x: 411, endPoint y: 507, distance: 278.1
click at [411, 507] on icon at bounding box center [415, 506] width 14 height 14
click at [390, 532] on div at bounding box center [856, 530] width 15946 height 84
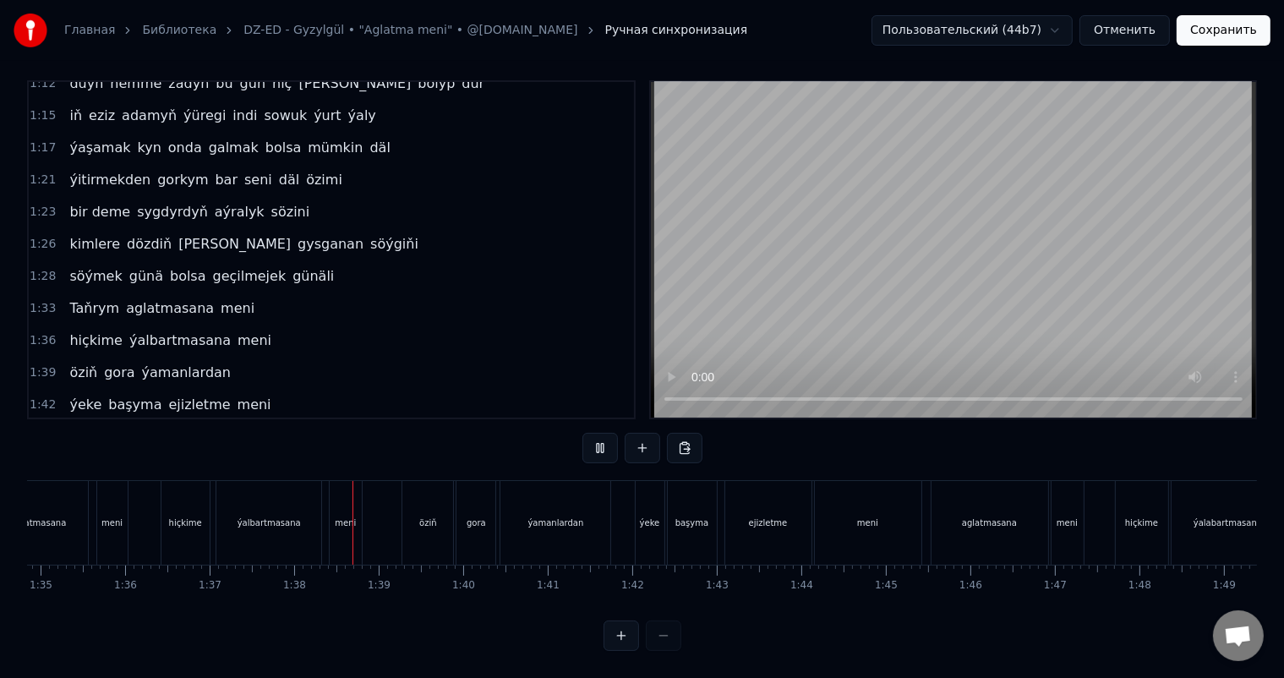
scroll to position [0, 8204]
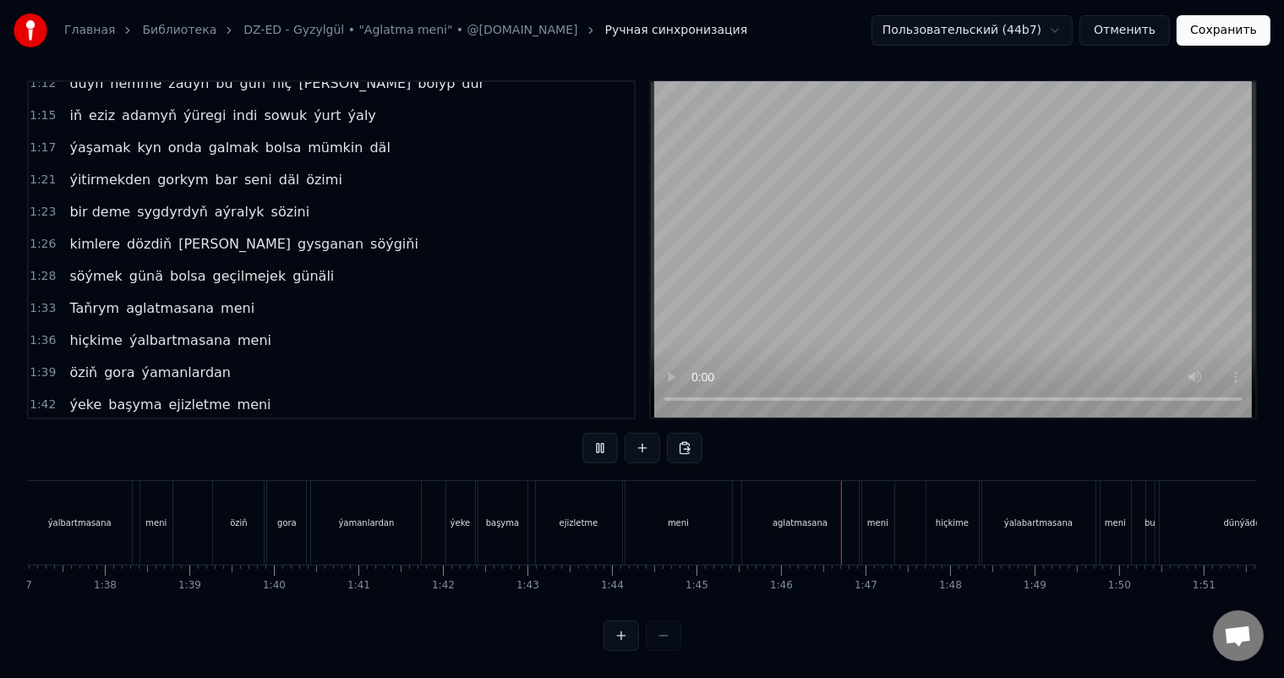
click at [1220, 30] on button "Сохранить" at bounding box center [1223, 30] width 94 height 30
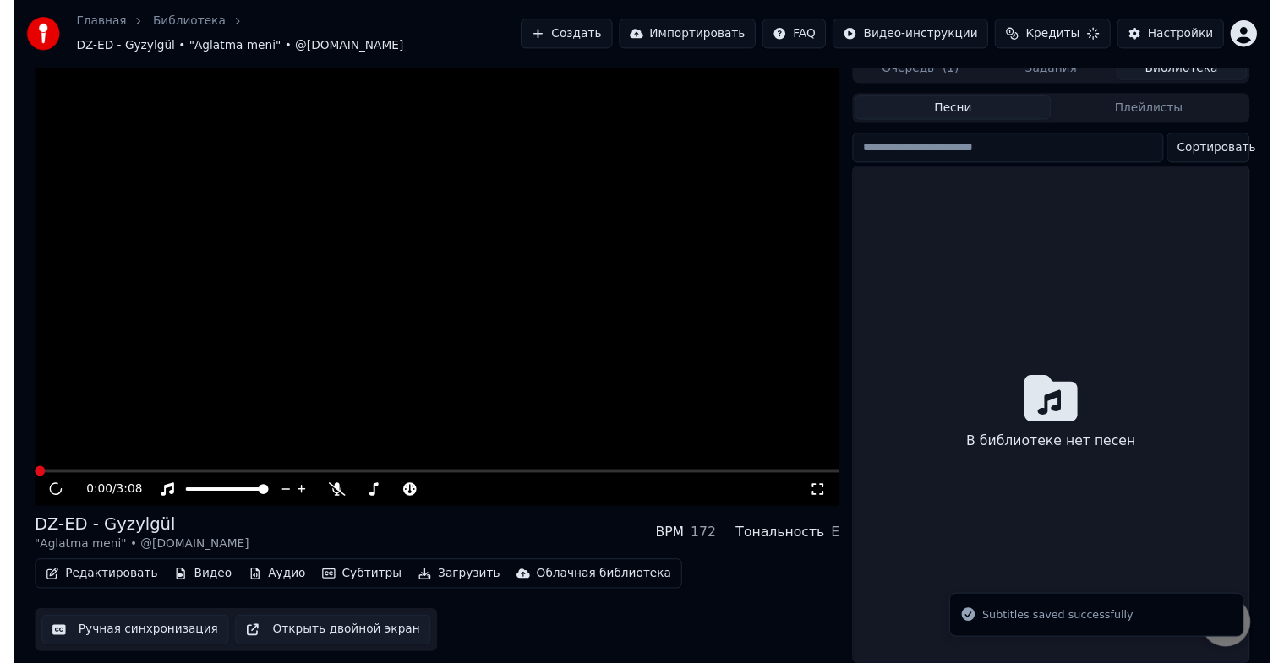
scroll to position [20, 0]
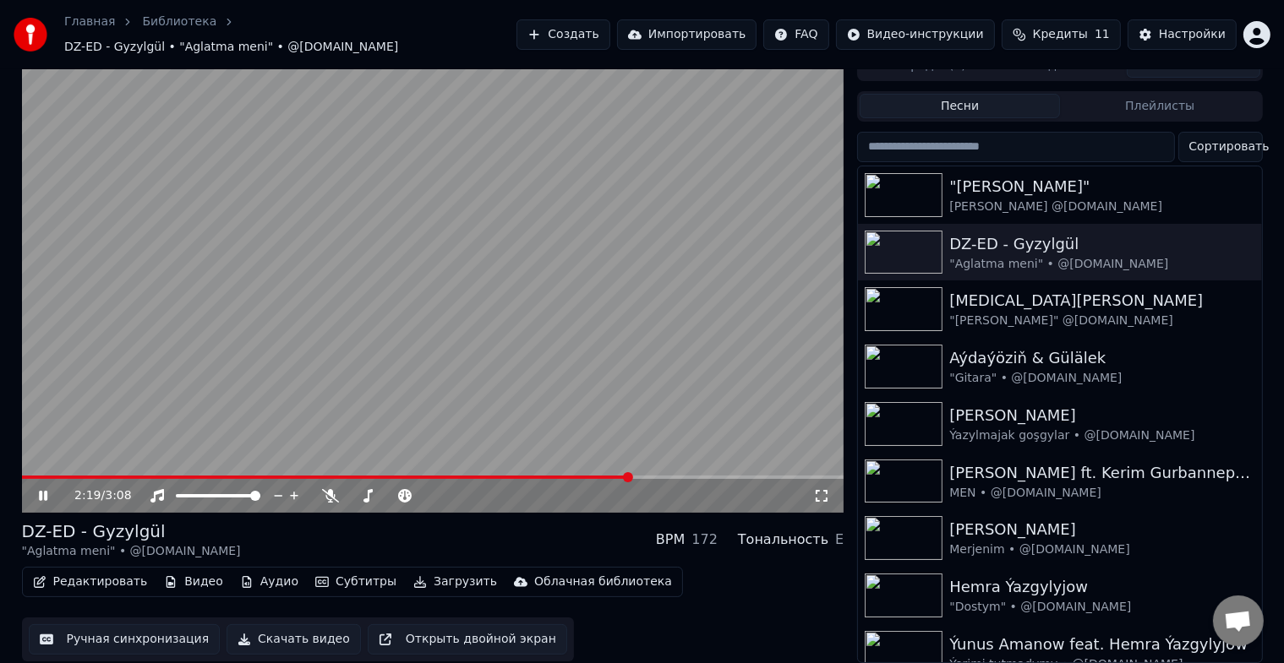
click at [277, 629] on button "Скачать видео" at bounding box center [293, 640] width 134 height 30
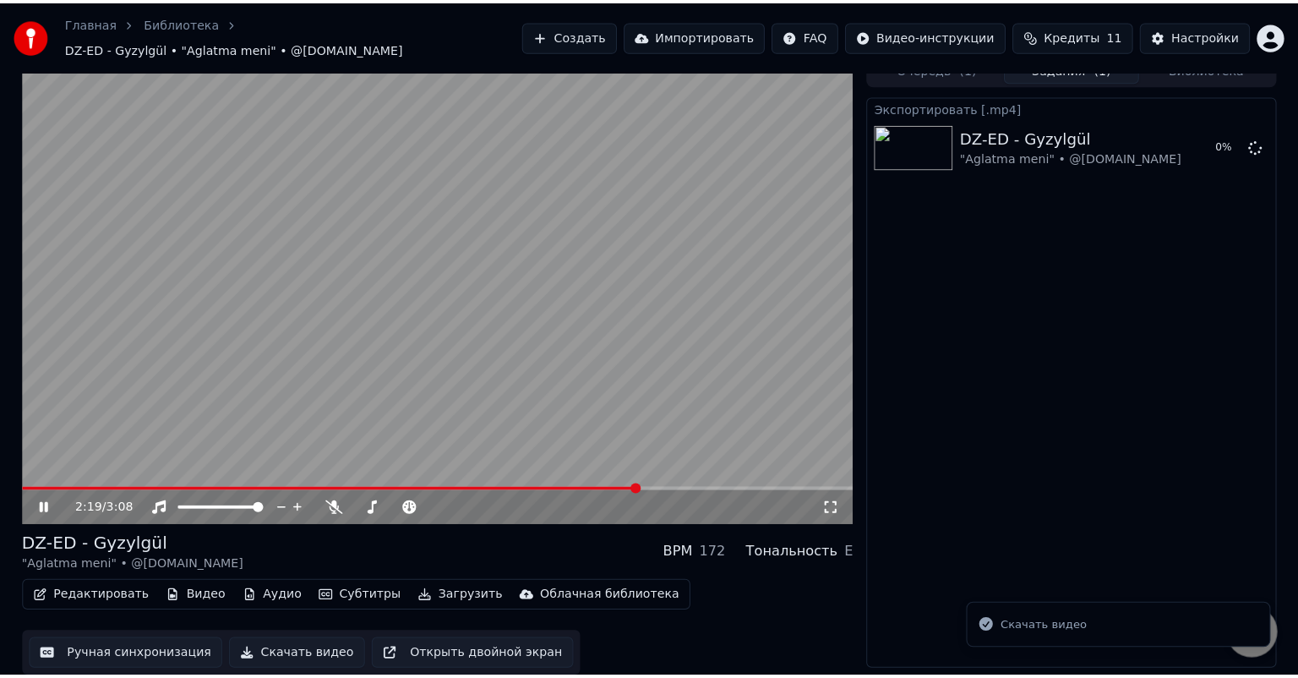
scroll to position [0, 0]
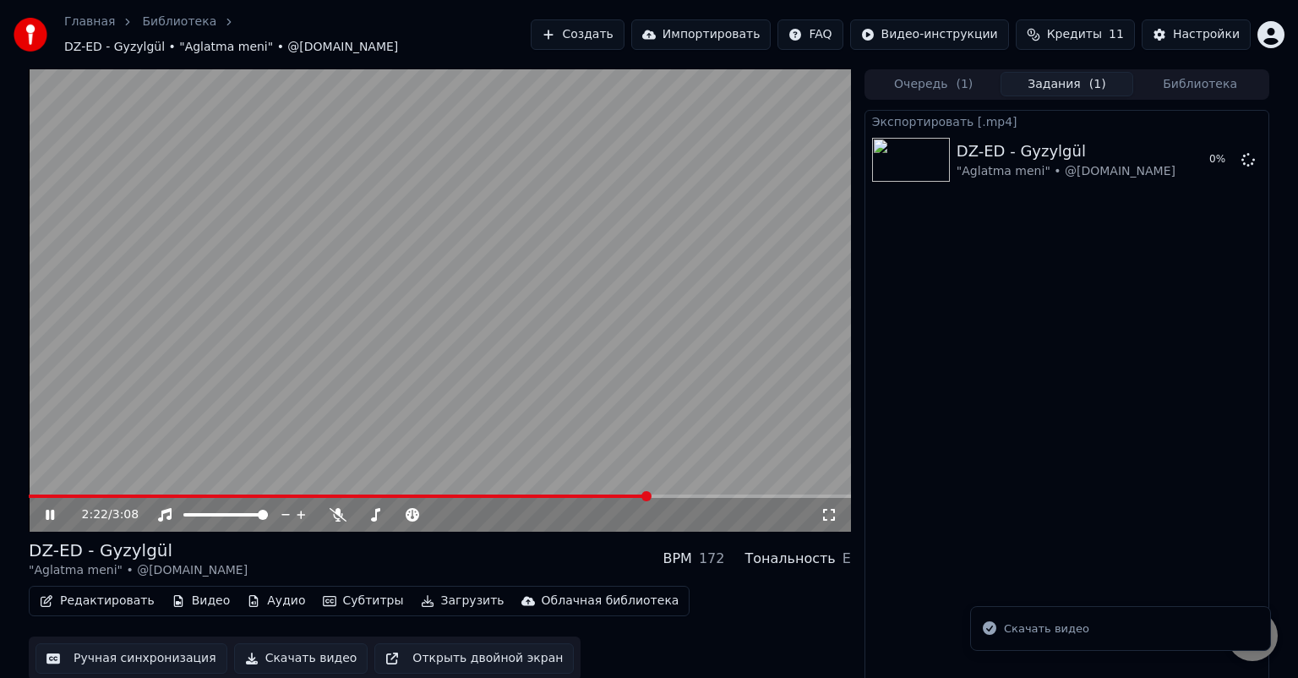
click at [55, 508] on icon at bounding box center [62, 515] width 40 height 14
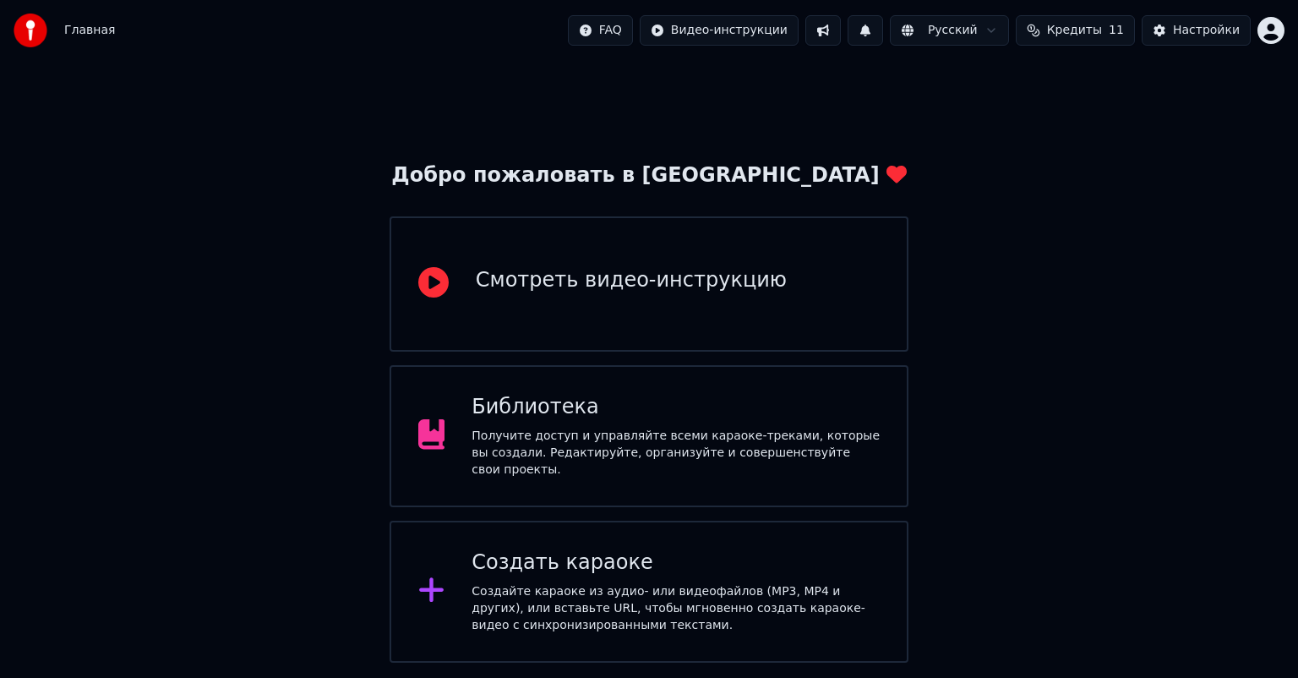
click at [586, 583] on div "Создайте караоке из аудио- или видеофайлов (MP3, MP4 и других), или вставьте UR…" at bounding box center [676, 608] width 408 height 51
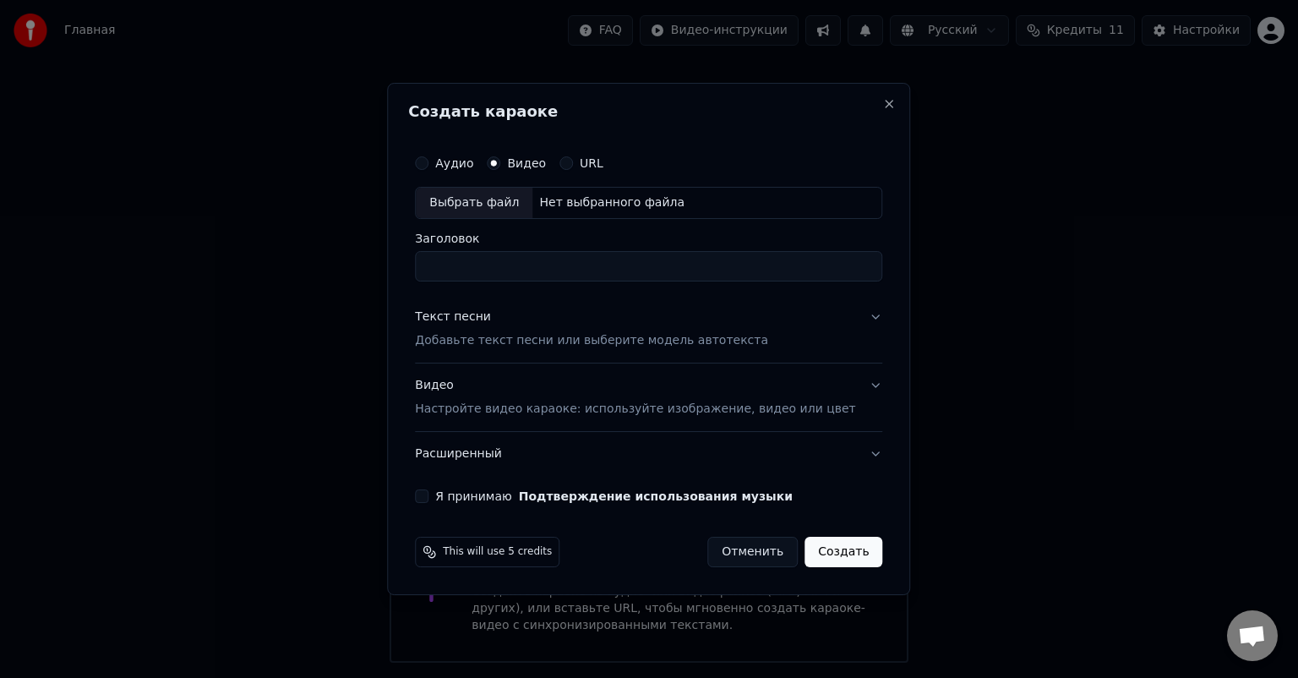
click at [456, 164] on div "Аудио" at bounding box center [444, 163] width 58 height 14
click at [554, 199] on div "Нет выбранного файла" at bounding box center [611, 202] width 159 height 17
click at [461, 164] on label "Аудио" at bounding box center [454, 163] width 38 height 12
click at [428, 164] on button "Аудио" at bounding box center [422, 163] width 14 height 14
click at [497, 199] on div "Выбрать файл" at bounding box center [474, 203] width 117 height 30
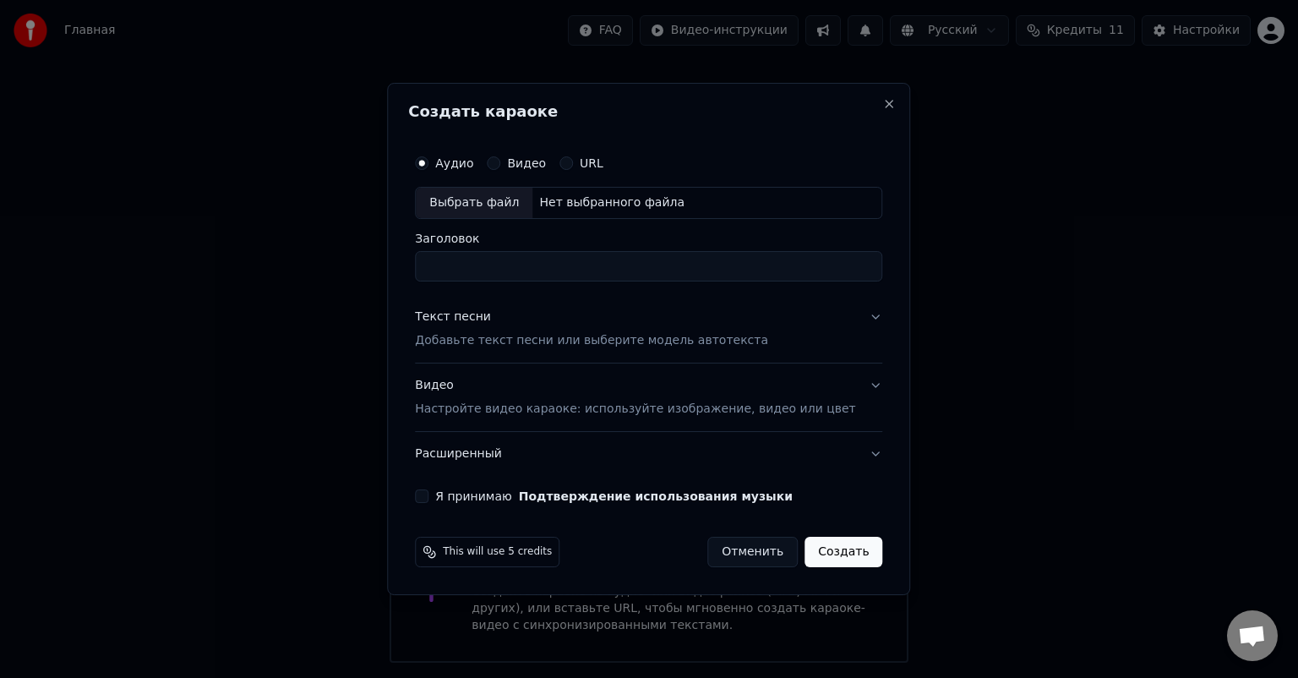
type input "**********"
click at [475, 317] on div "Текст песни" at bounding box center [453, 316] width 76 height 17
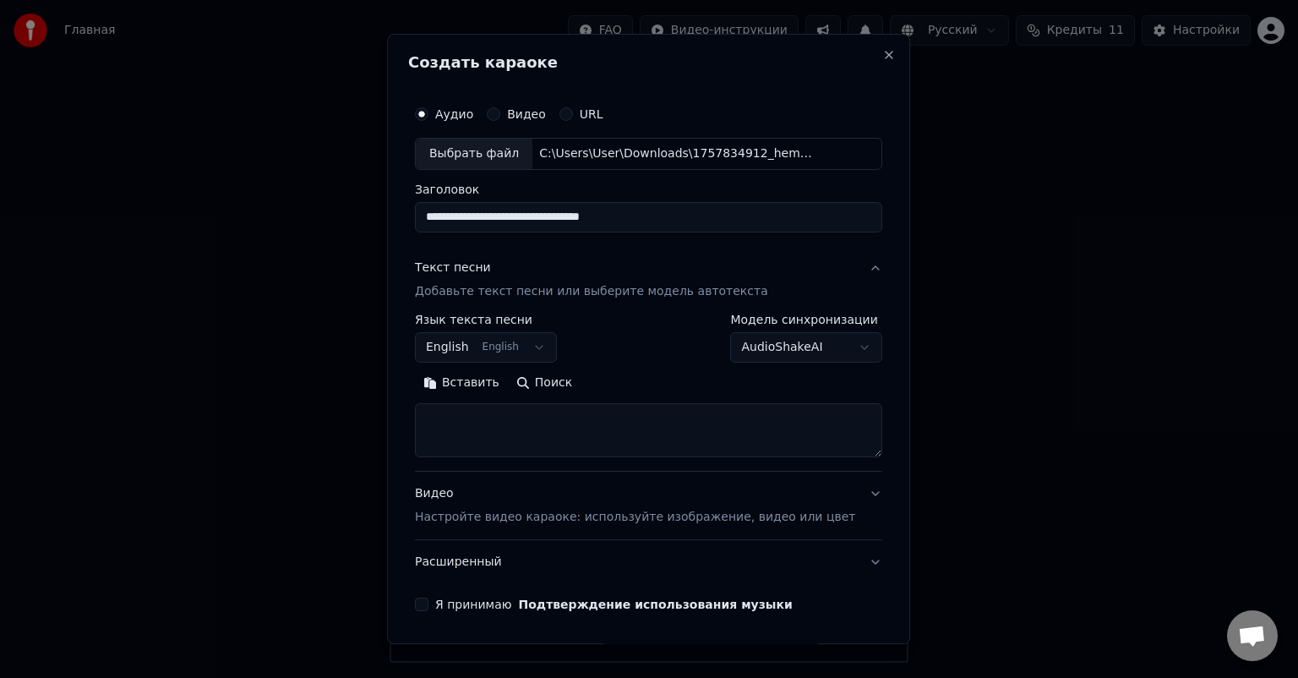
click at [480, 416] on textarea at bounding box center [648, 430] width 467 height 54
paste textarea "**********"
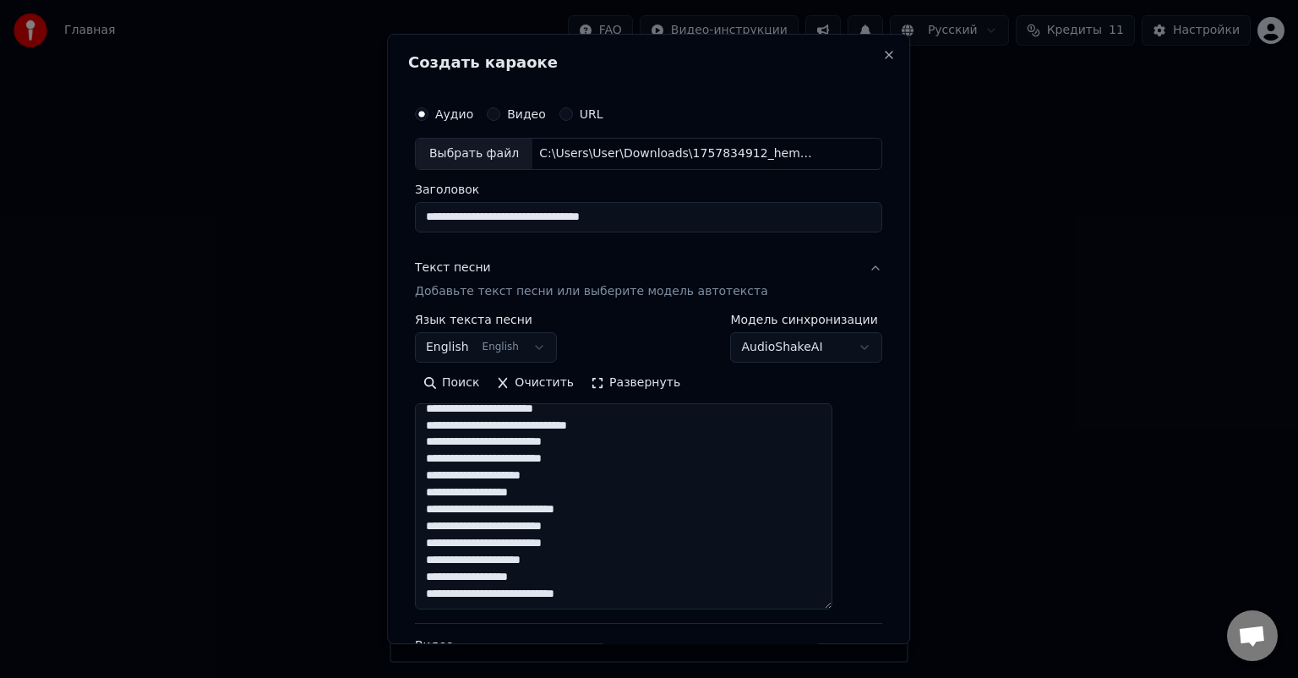
drag, startPoint x: 848, startPoint y: 453, endPoint x: 843, endPoint y: 605, distance: 152.2
click at [832, 605] on textarea at bounding box center [623, 506] width 417 height 206
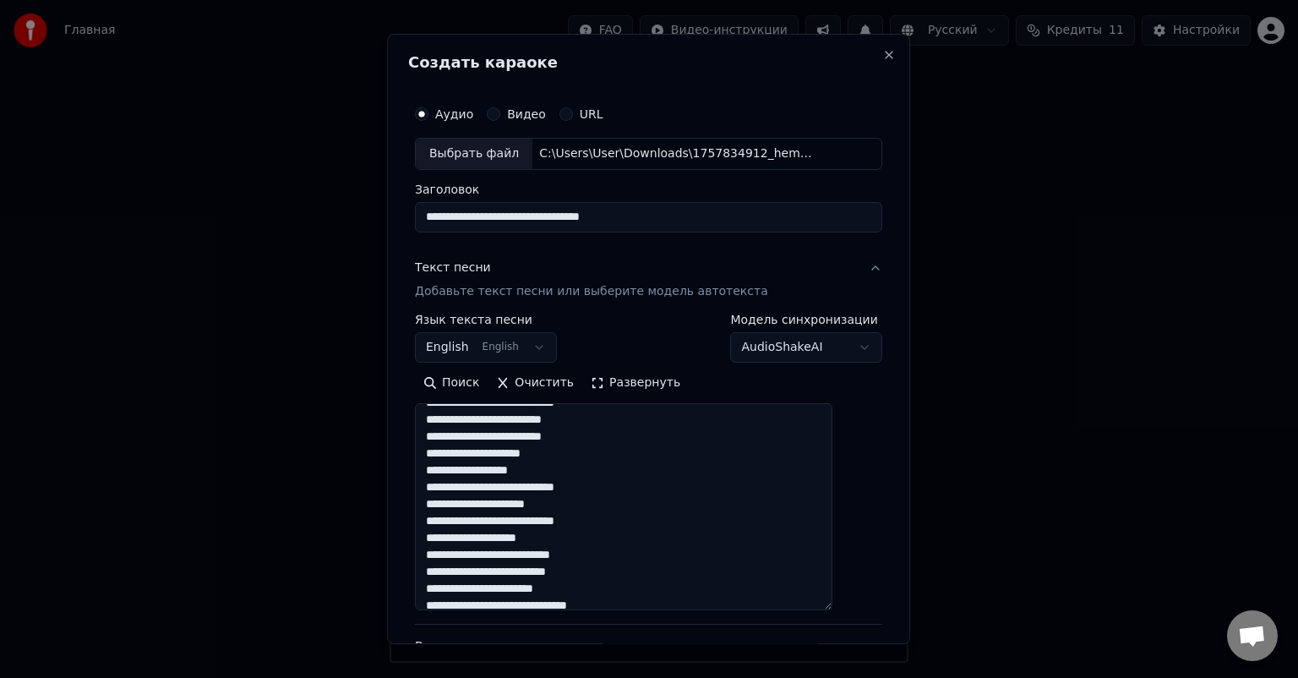
scroll to position [254, 0]
click at [537, 435] on textarea at bounding box center [623, 506] width 417 height 207
click at [477, 504] on textarea at bounding box center [623, 506] width 417 height 207
click at [579, 500] on textarea at bounding box center [623, 506] width 417 height 207
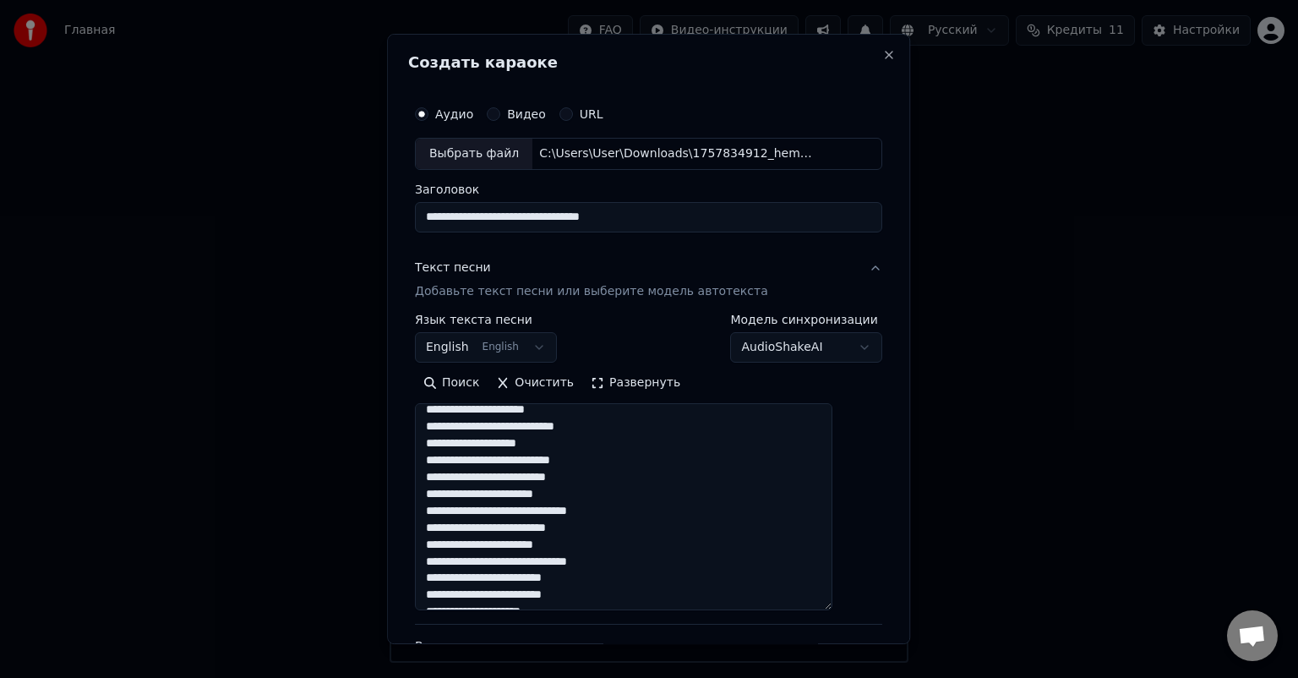
scroll to position [355, 0]
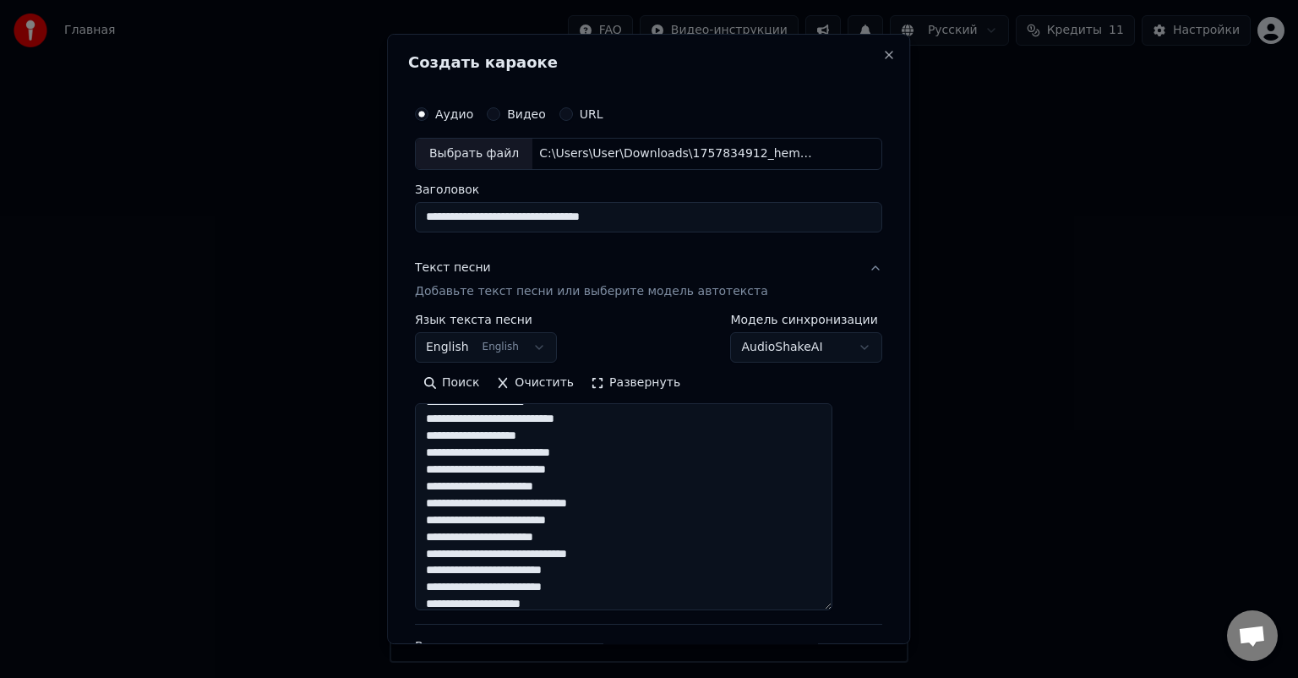
drag, startPoint x: 448, startPoint y: 521, endPoint x: 596, endPoint y: 537, distance: 148.8
click at [596, 537] on textarea at bounding box center [623, 506] width 417 height 207
click at [571, 543] on textarea at bounding box center [623, 506] width 417 height 207
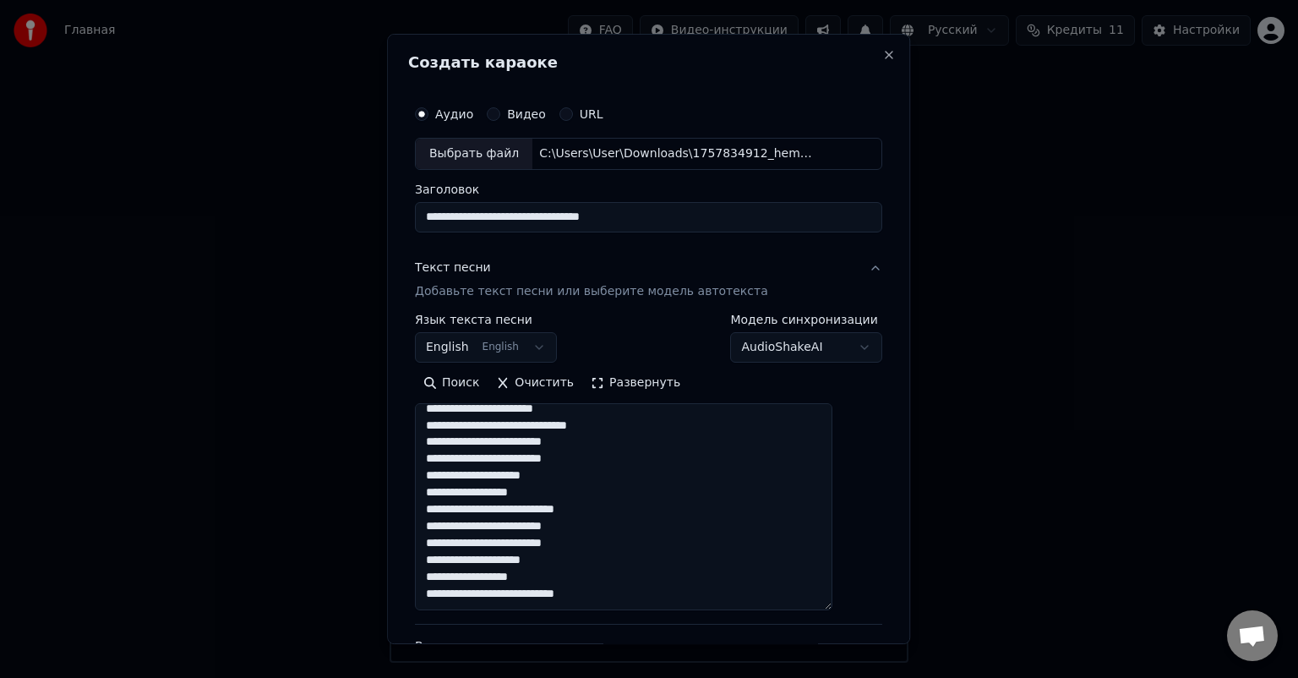
scroll to position [85, 0]
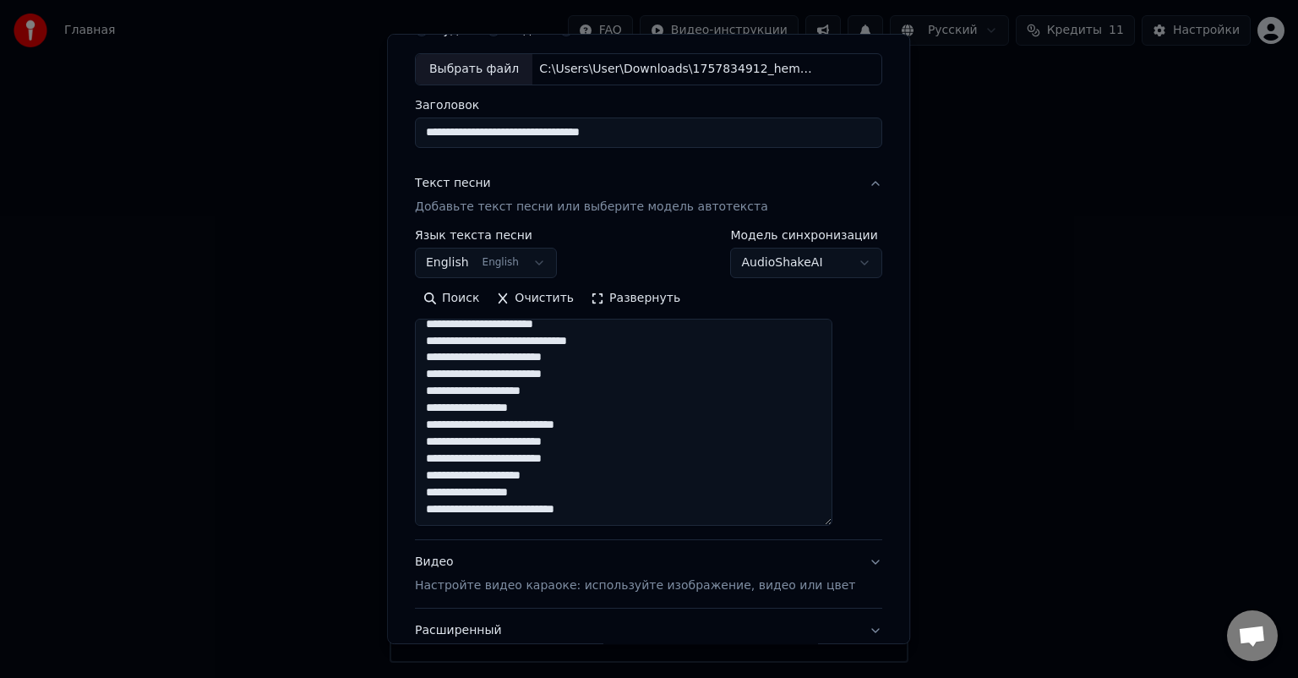
click at [516, 473] on textarea at bounding box center [623, 422] width 417 height 207
click at [535, 456] on textarea at bounding box center [623, 422] width 417 height 207
click at [536, 374] on textarea at bounding box center [623, 422] width 417 height 207
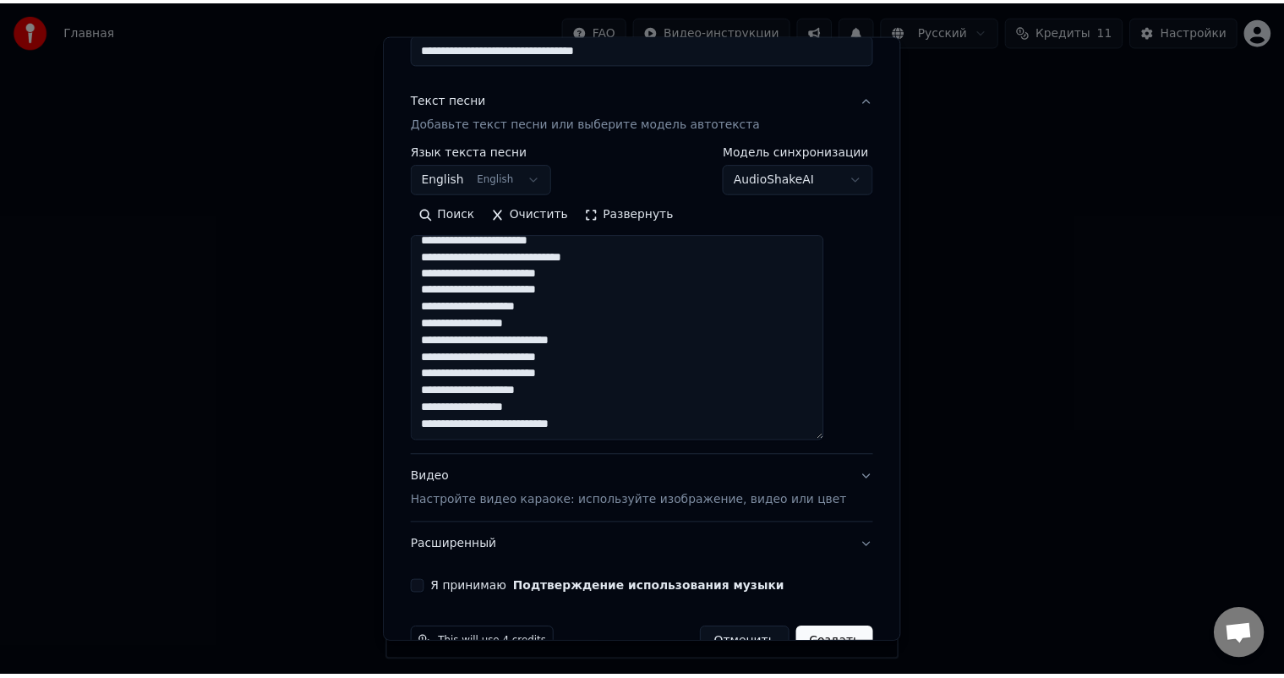
scroll to position [211, 0]
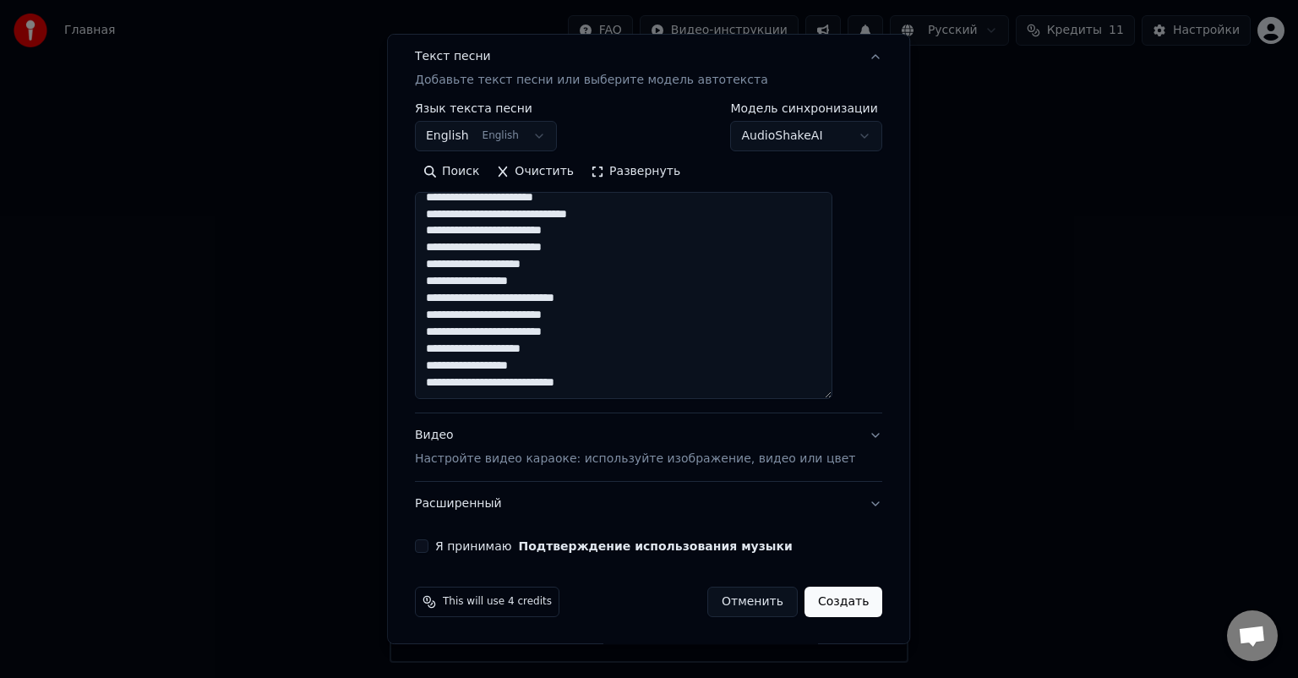
type textarea "**********"
click at [451, 543] on div "Я принимаю Подтверждение использования музыки" at bounding box center [648, 546] width 467 height 14
click at [428, 547] on button "Я принимаю Подтверждение использования музыки" at bounding box center [422, 546] width 14 height 14
click at [454, 431] on div "Видео Настройте видео караоке: используйте изображение, видео или цвет" at bounding box center [635, 447] width 440 height 41
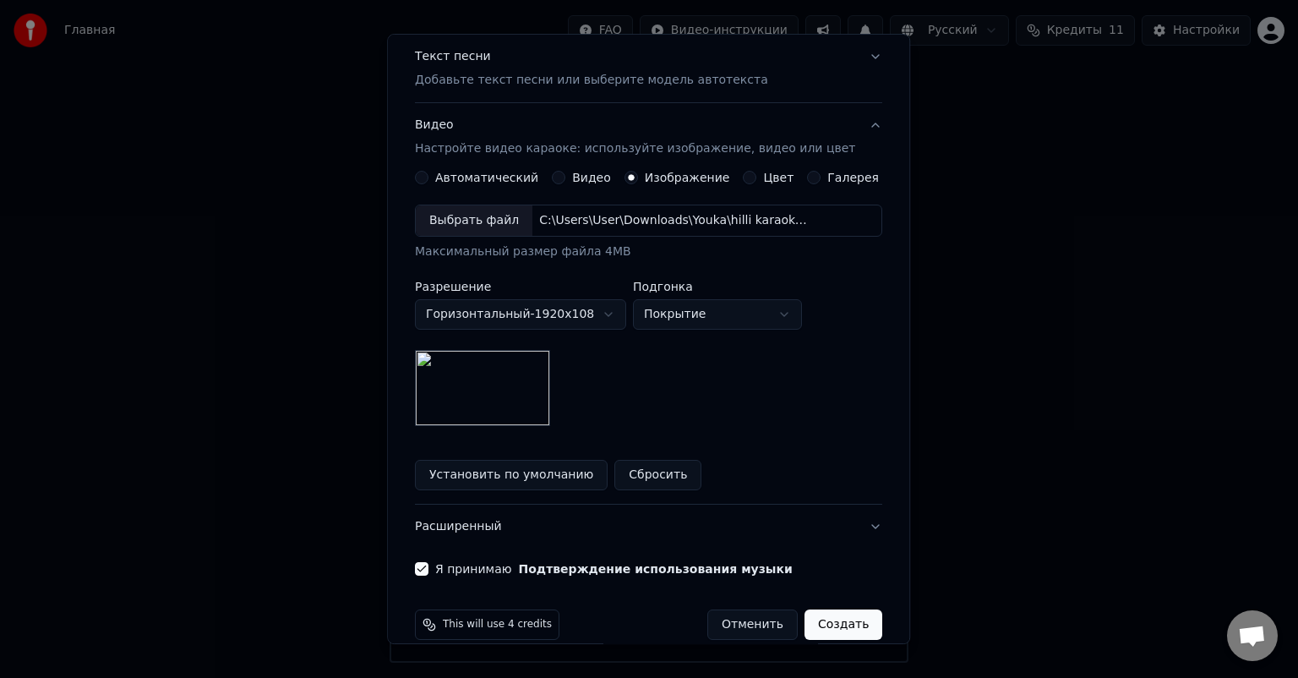
click at [831, 624] on button "Создать" at bounding box center [844, 624] width 78 height 30
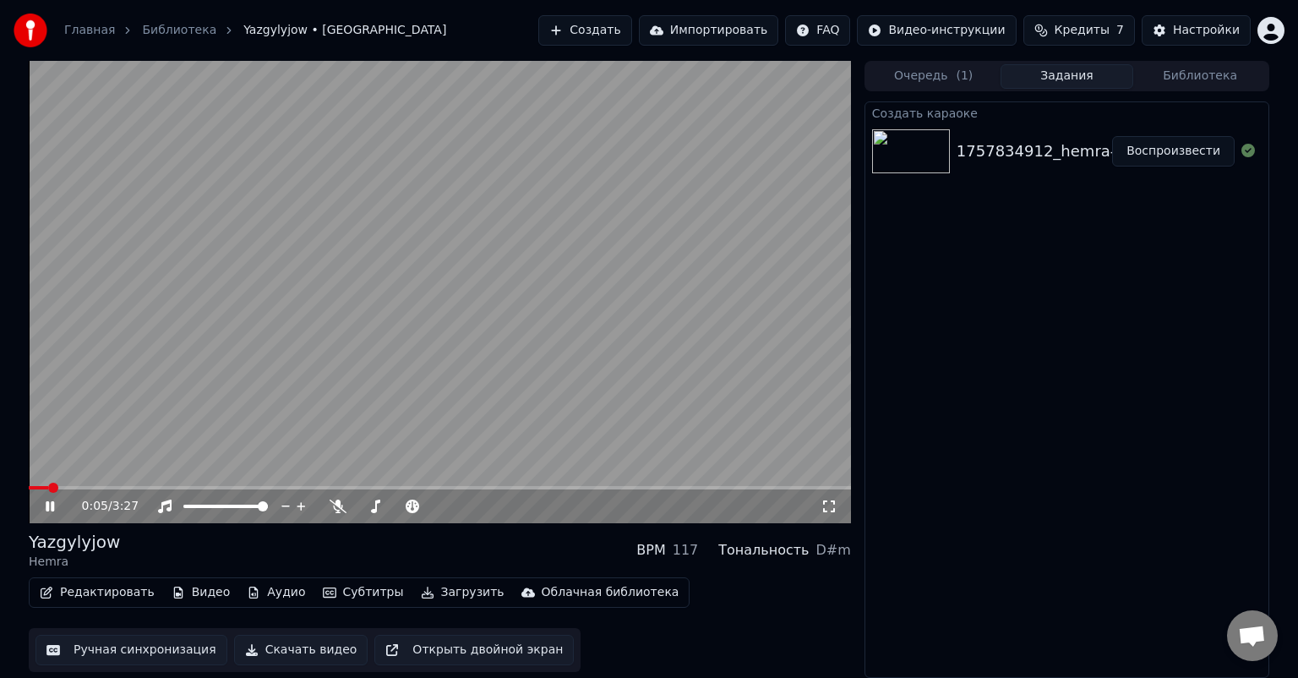
click at [48, 487] on span at bounding box center [38, 487] width 19 height 3
click at [337, 503] on icon at bounding box center [338, 506] width 17 height 14
click at [35, 487] on span at bounding box center [33, 487] width 8 height 3
click at [29, 487] on span at bounding box center [31, 487] width 4 height 3
click at [81, 485] on video at bounding box center [440, 292] width 822 height 462
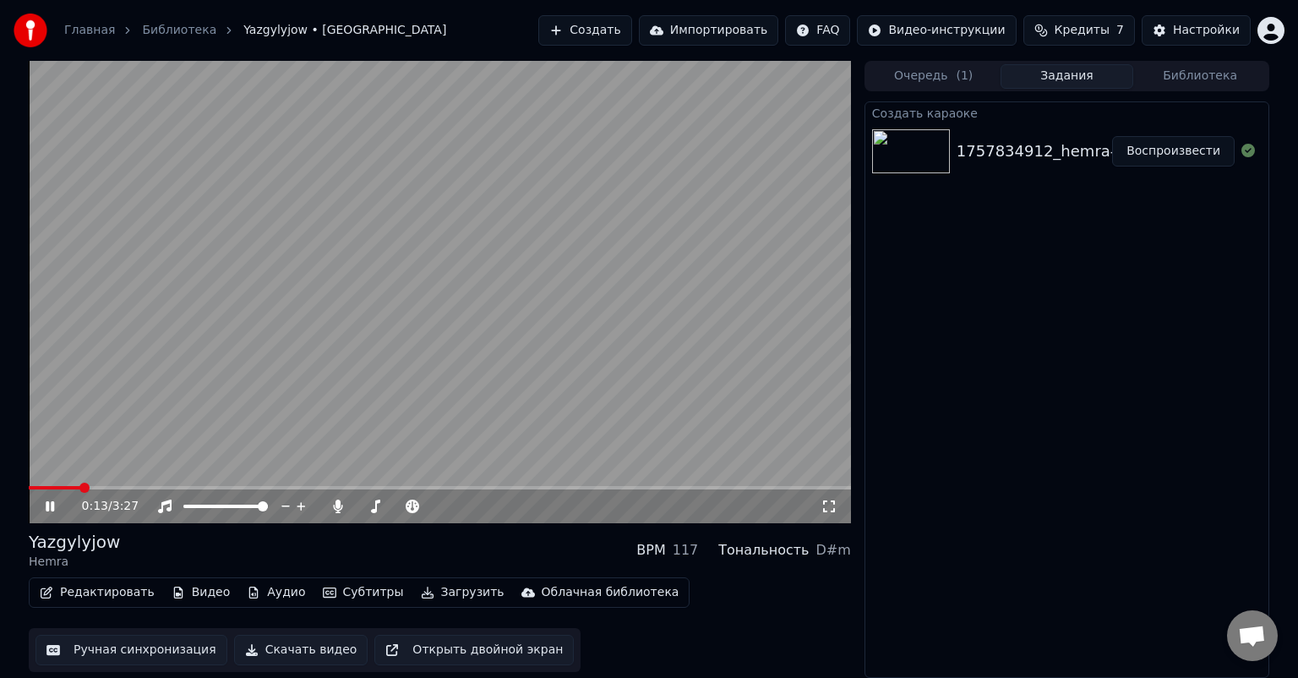
click at [80, 487] on span at bounding box center [55, 487] width 52 height 3
click at [66, 488] on span at bounding box center [56, 487] width 55 height 3
click at [37, 489] on span at bounding box center [47, 487] width 37 height 3
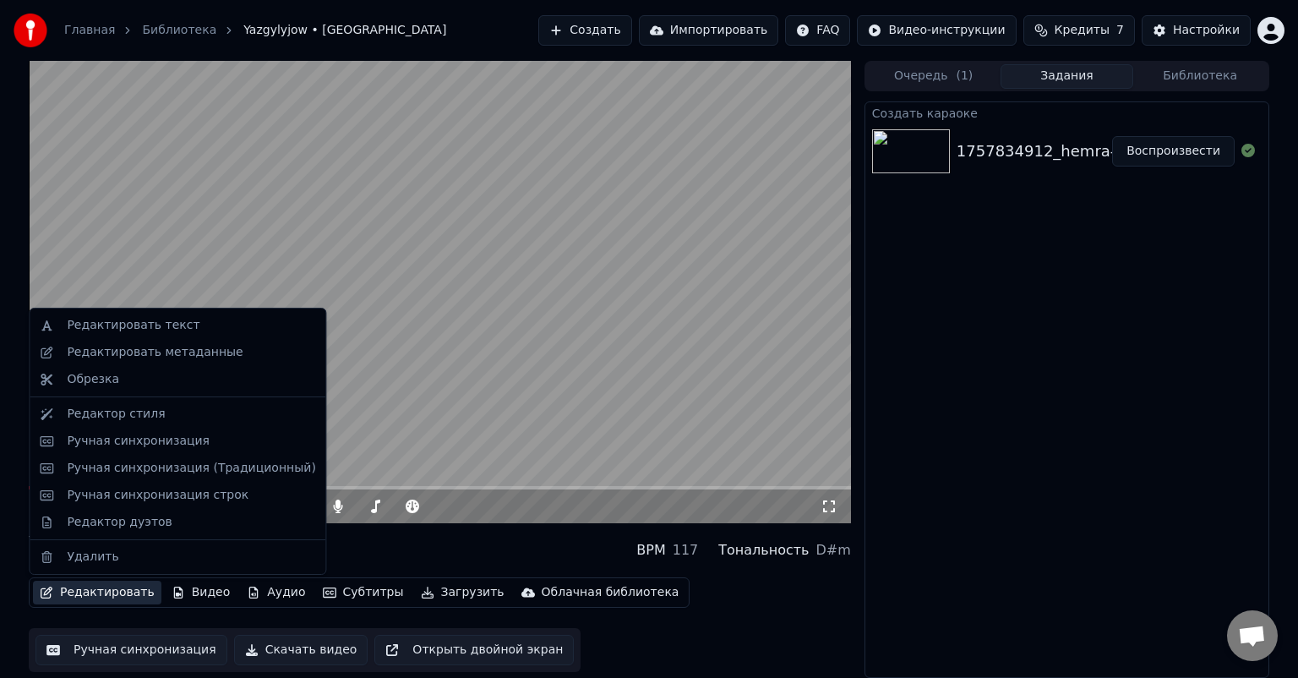
click at [105, 588] on button "Редактировать" at bounding box center [97, 593] width 128 height 24
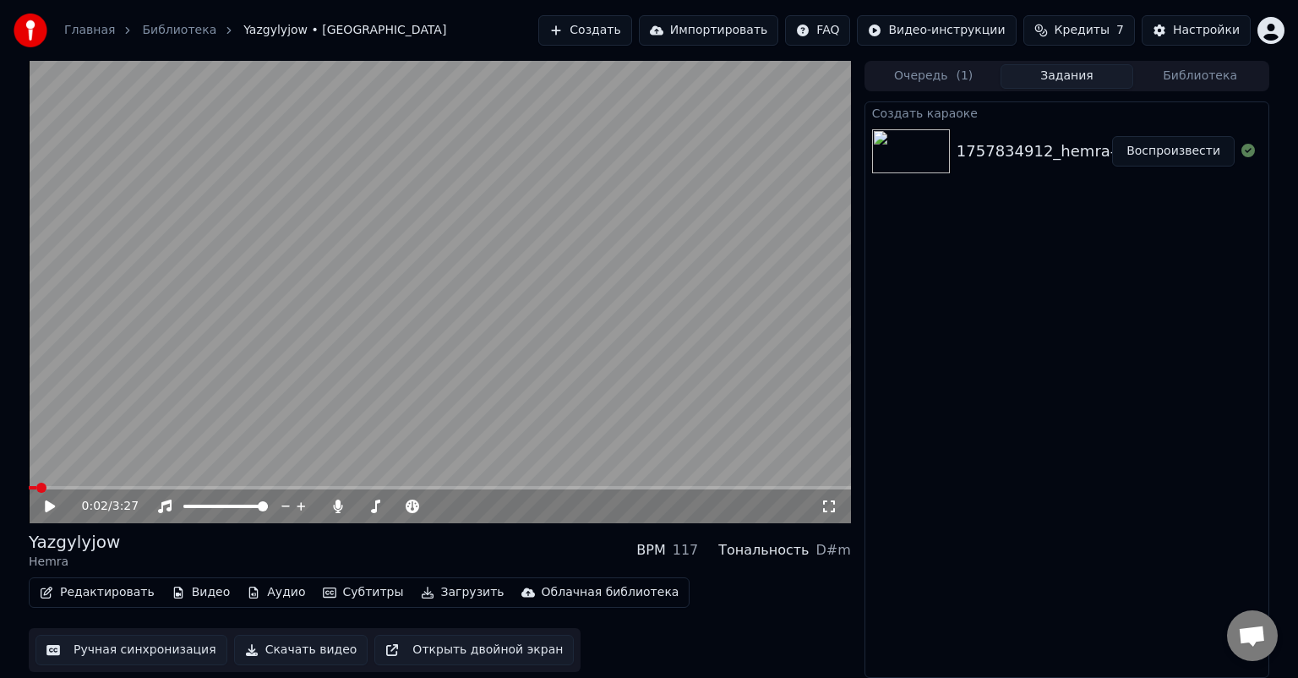
click at [331, 180] on video at bounding box center [440, 292] width 822 height 462
click at [94, 598] on button "Редактировать" at bounding box center [97, 593] width 128 height 24
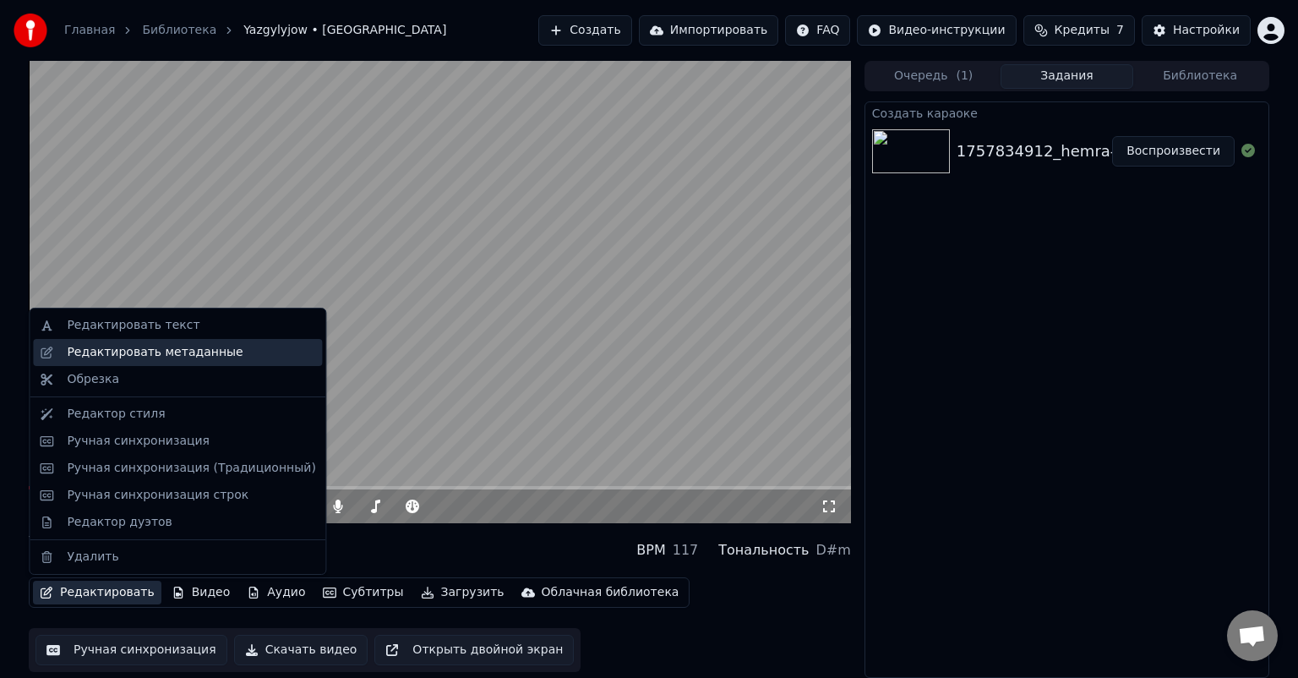
click at [190, 355] on div "Редактировать метаданные" at bounding box center [155, 352] width 176 height 17
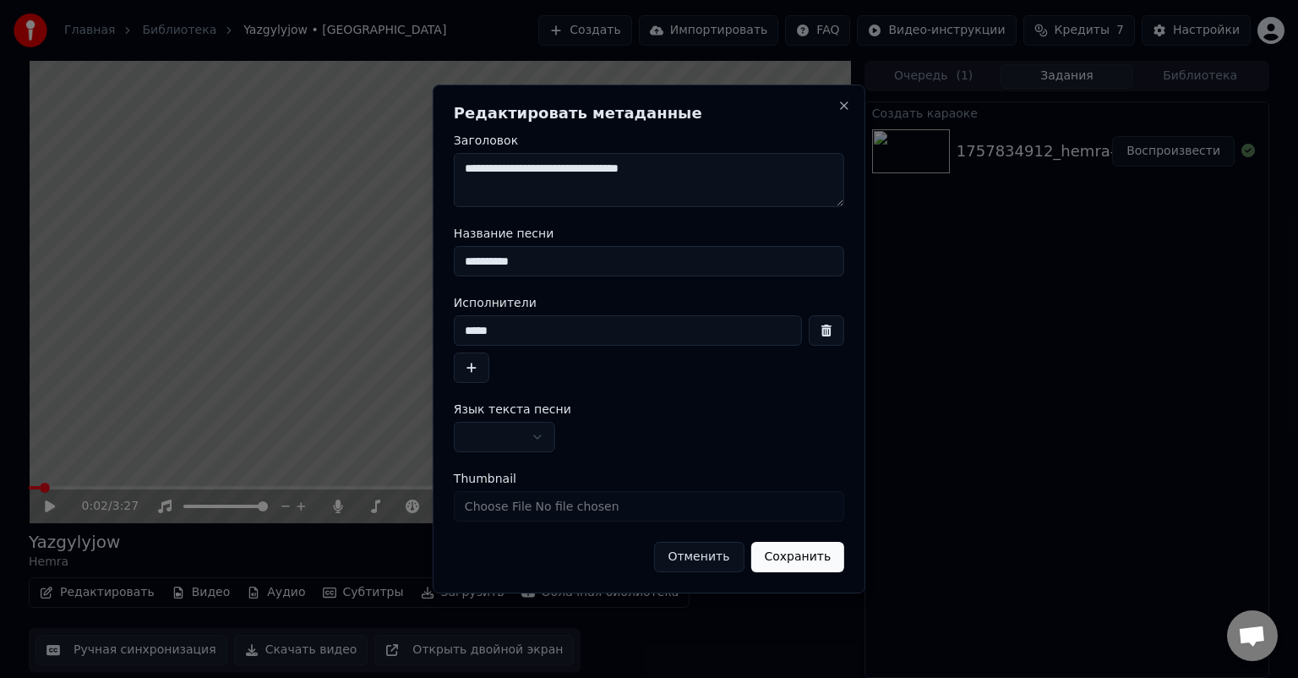
drag, startPoint x: 702, startPoint y: 169, endPoint x: 320, endPoint y: 176, distance: 382.0
click at [323, 175] on body "**********" at bounding box center [649, 339] width 1298 height 678
type textarea "**********"
click at [798, 558] on button "Сохранить" at bounding box center [797, 557] width 94 height 30
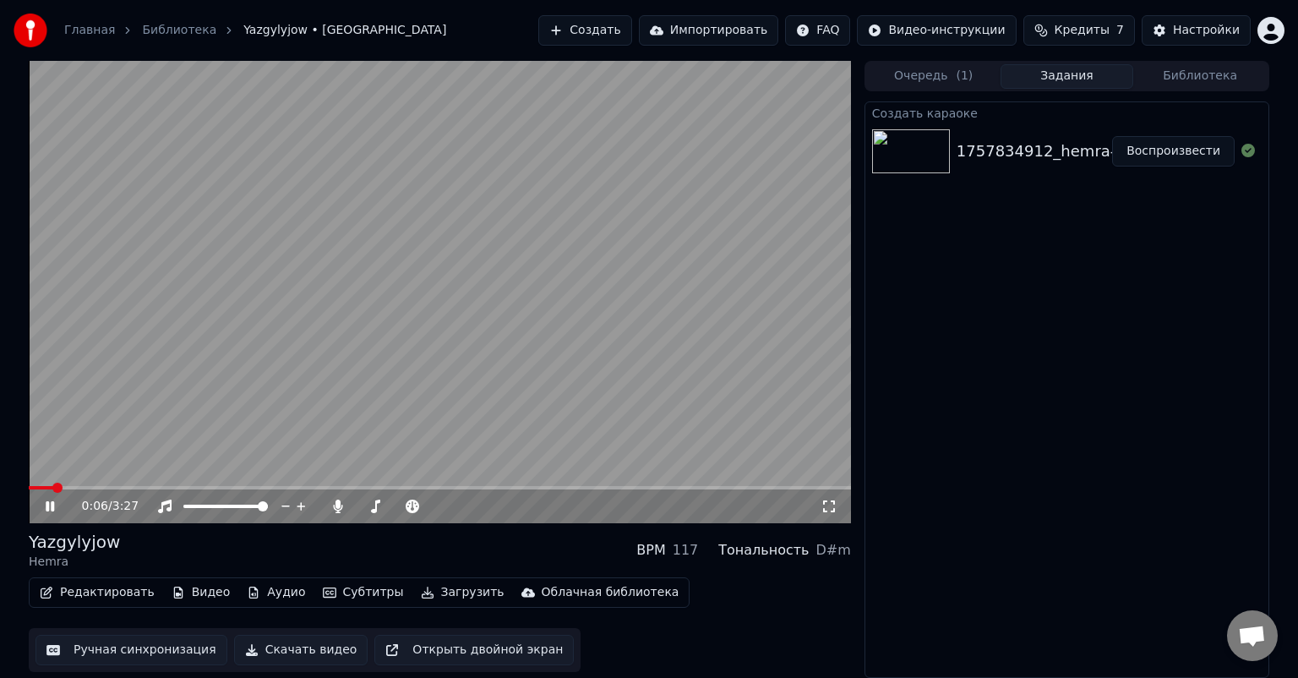
click at [51, 504] on icon at bounding box center [62, 506] width 40 height 14
click at [41, 489] on span at bounding box center [35, 487] width 12 height 3
click at [36, 486] on span at bounding box center [33, 487] width 8 height 3
click at [334, 509] on icon at bounding box center [337, 506] width 9 height 14
click at [47, 501] on icon at bounding box center [50, 506] width 10 height 12
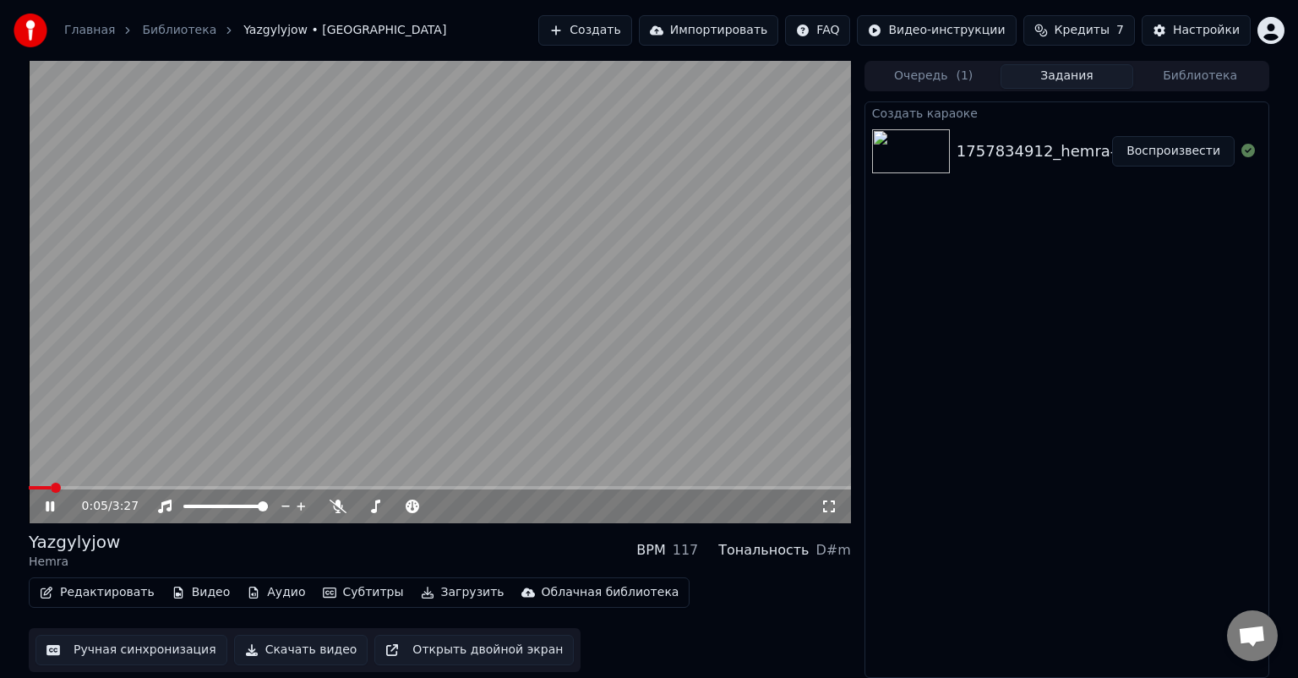
click at [47, 501] on icon at bounding box center [50, 506] width 8 height 10
click at [126, 651] on button "Ручная синхронизация" at bounding box center [131, 650] width 192 height 30
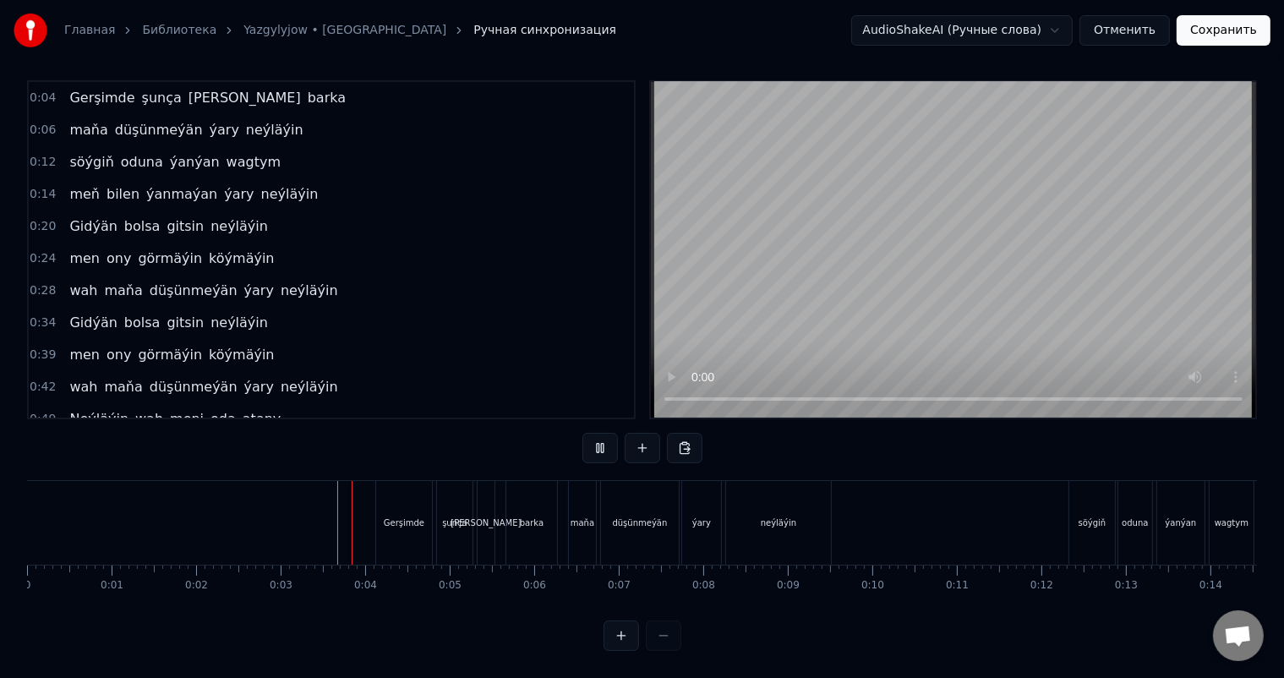
scroll to position [22, 0]
click at [371, 501] on div at bounding box center [371, 523] width 1 height 84
click at [418, 516] on div "Gerşimde" at bounding box center [404, 522] width 41 height 13
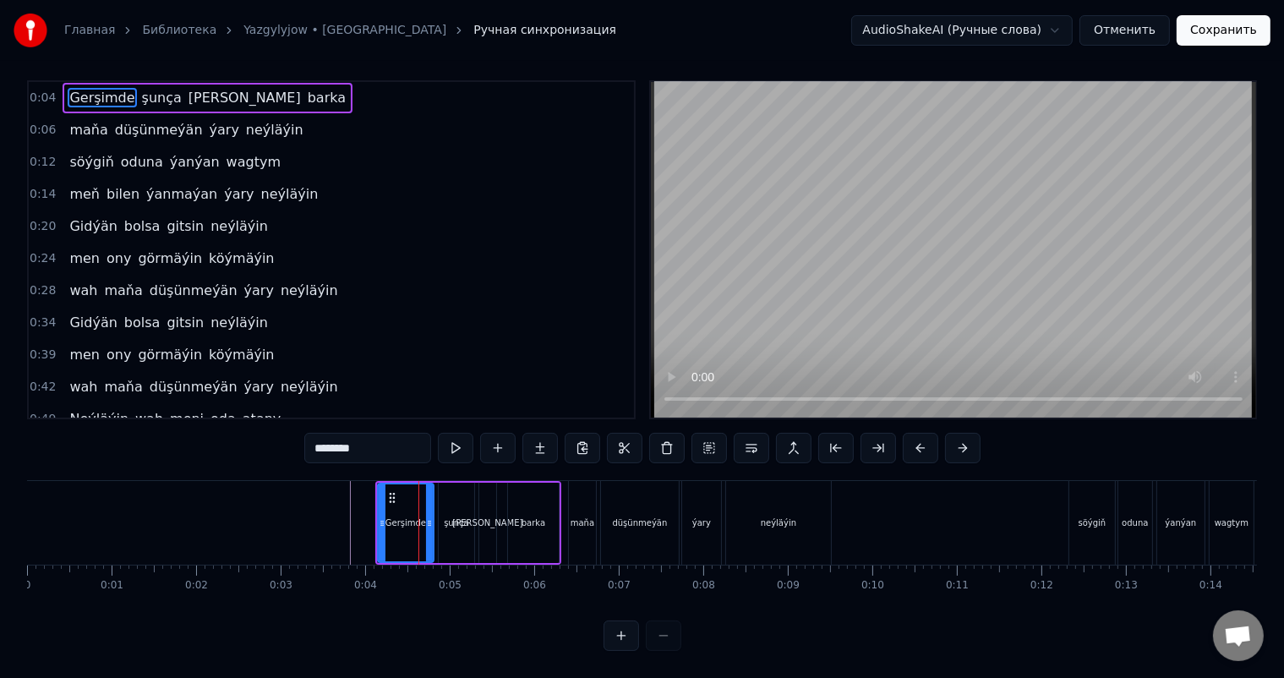
scroll to position [0, 0]
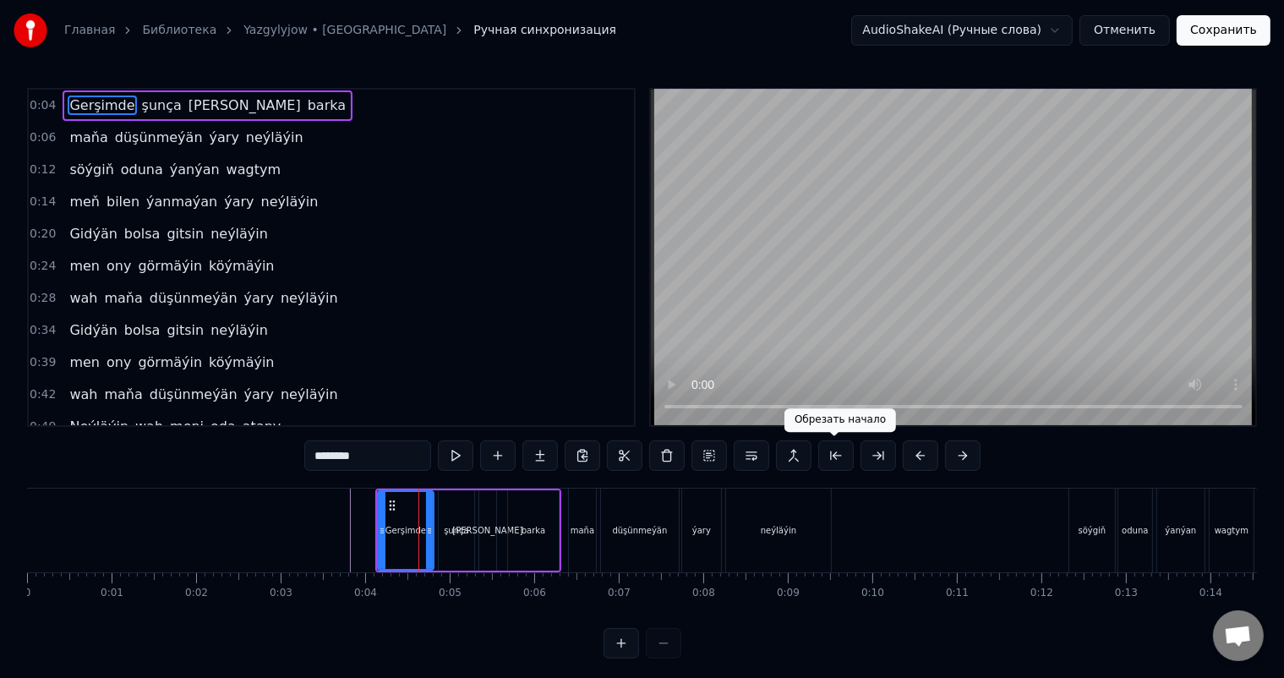
click at [836, 456] on button at bounding box center [835, 455] width 35 height 30
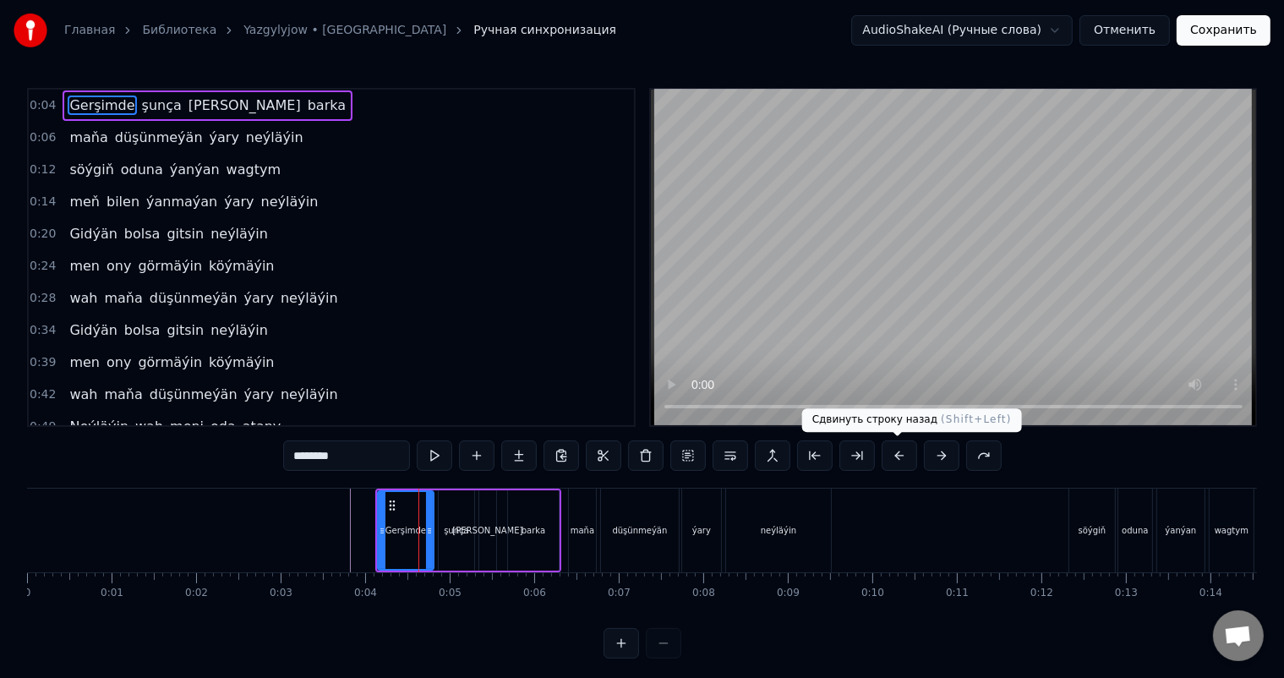
click at [901, 456] on button at bounding box center [898, 455] width 35 height 30
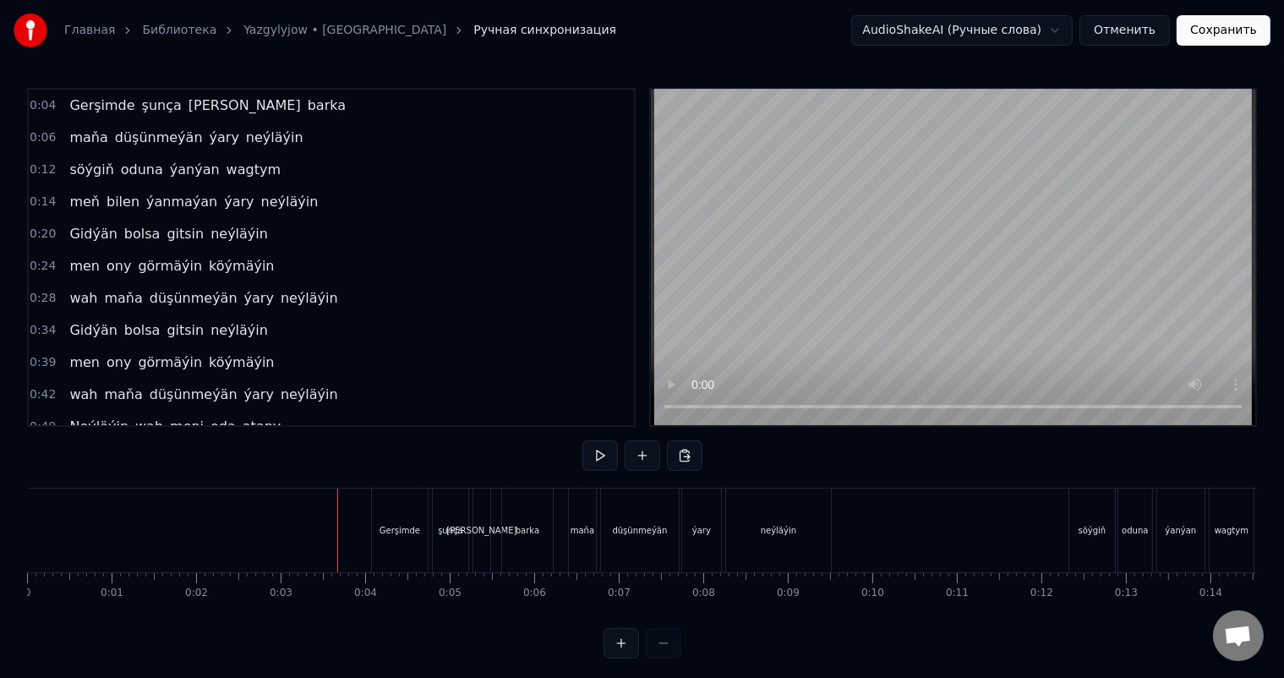
scroll to position [22, 0]
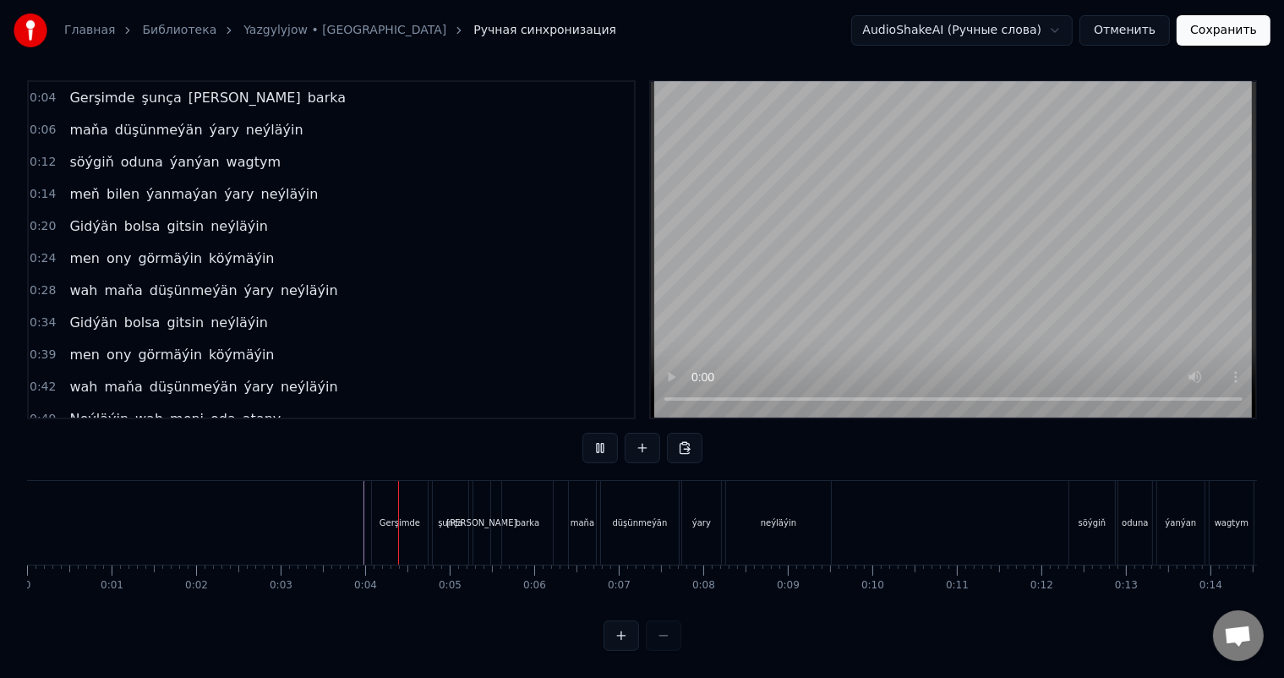
click at [576, 516] on div "maňa" at bounding box center [582, 522] width 24 height 13
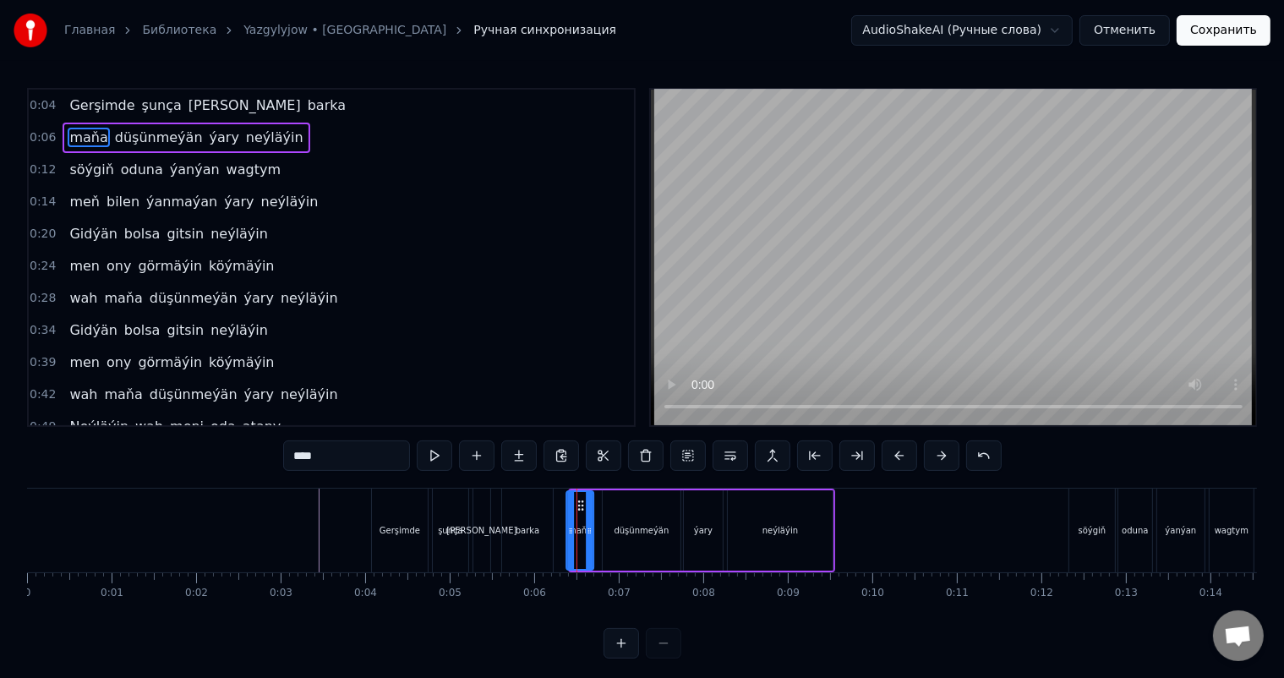
click at [579, 502] on icon at bounding box center [581, 506] width 14 height 14
click at [494, 512] on div "Gerşimde şunça ýük barka" at bounding box center [464, 530] width 186 height 84
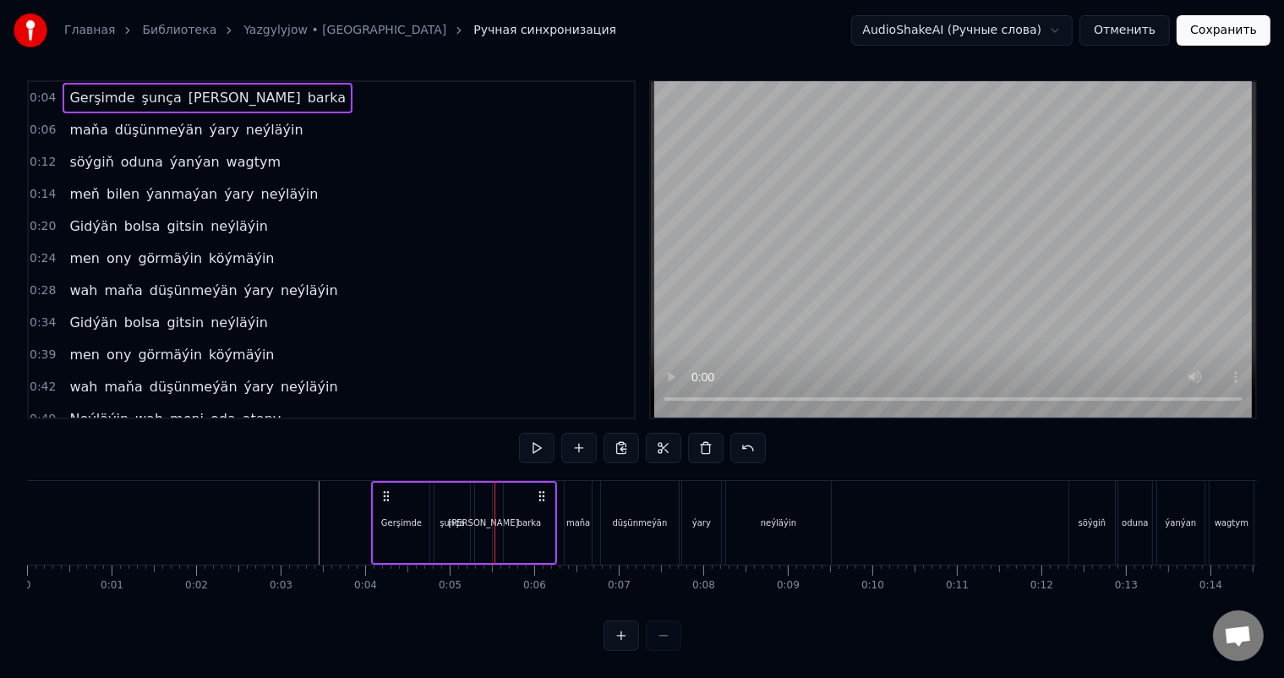
scroll to position [22, 0]
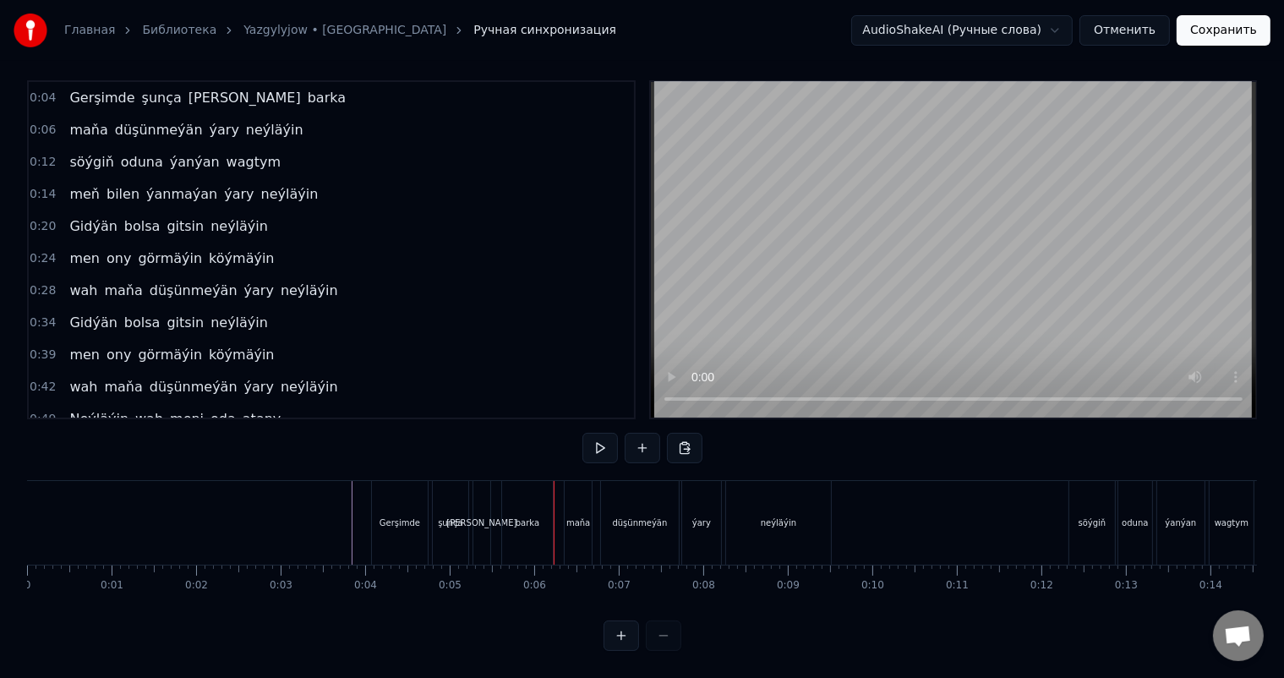
click at [537, 516] on div "barka" at bounding box center [528, 522] width 24 height 13
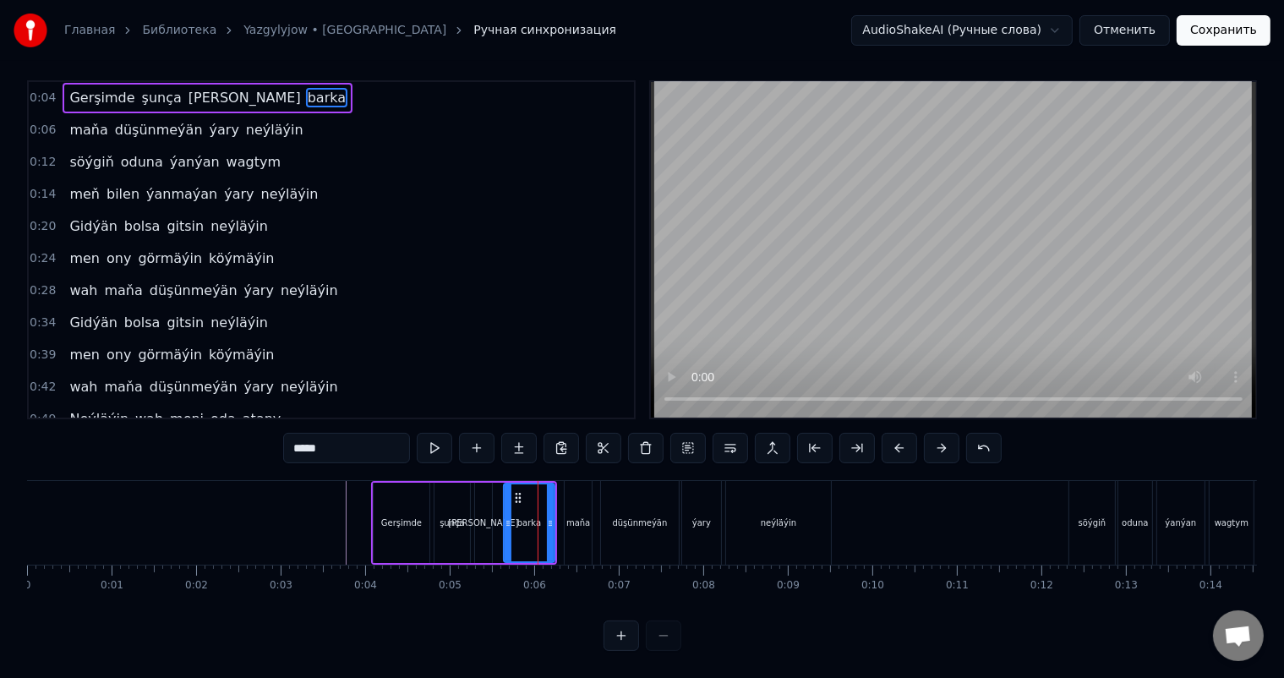
scroll to position [0, 0]
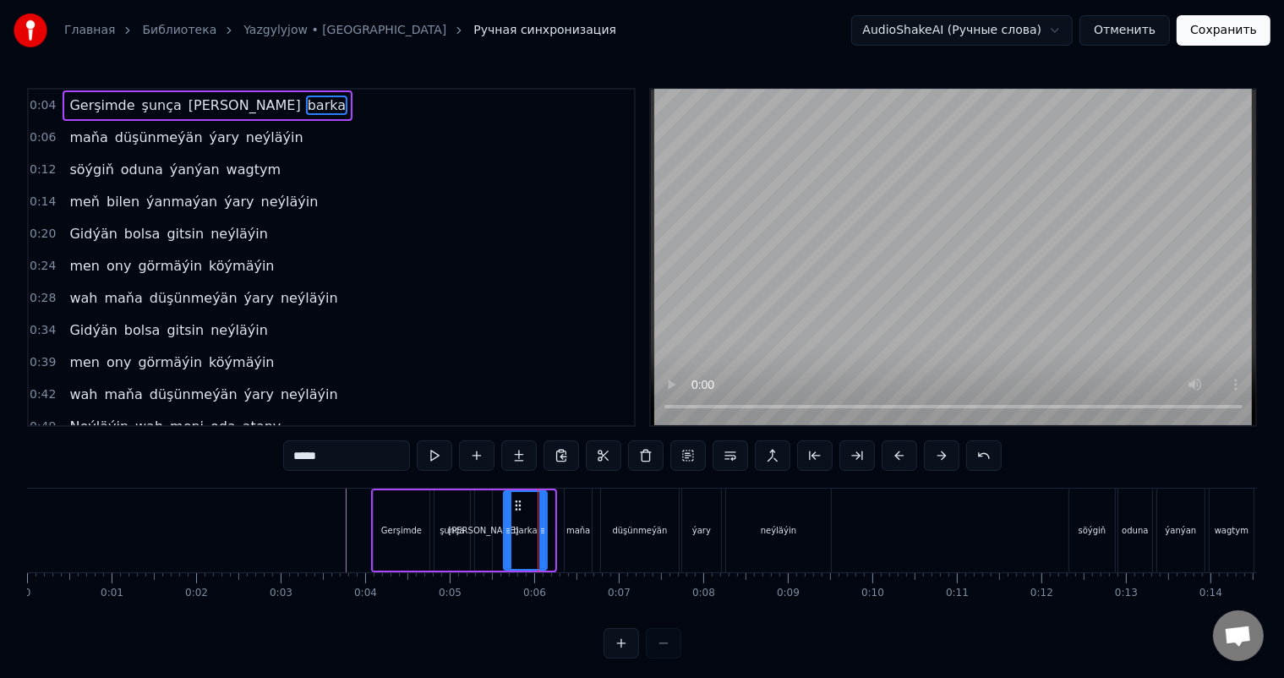
click at [543, 526] on icon at bounding box center [542, 531] width 7 height 14
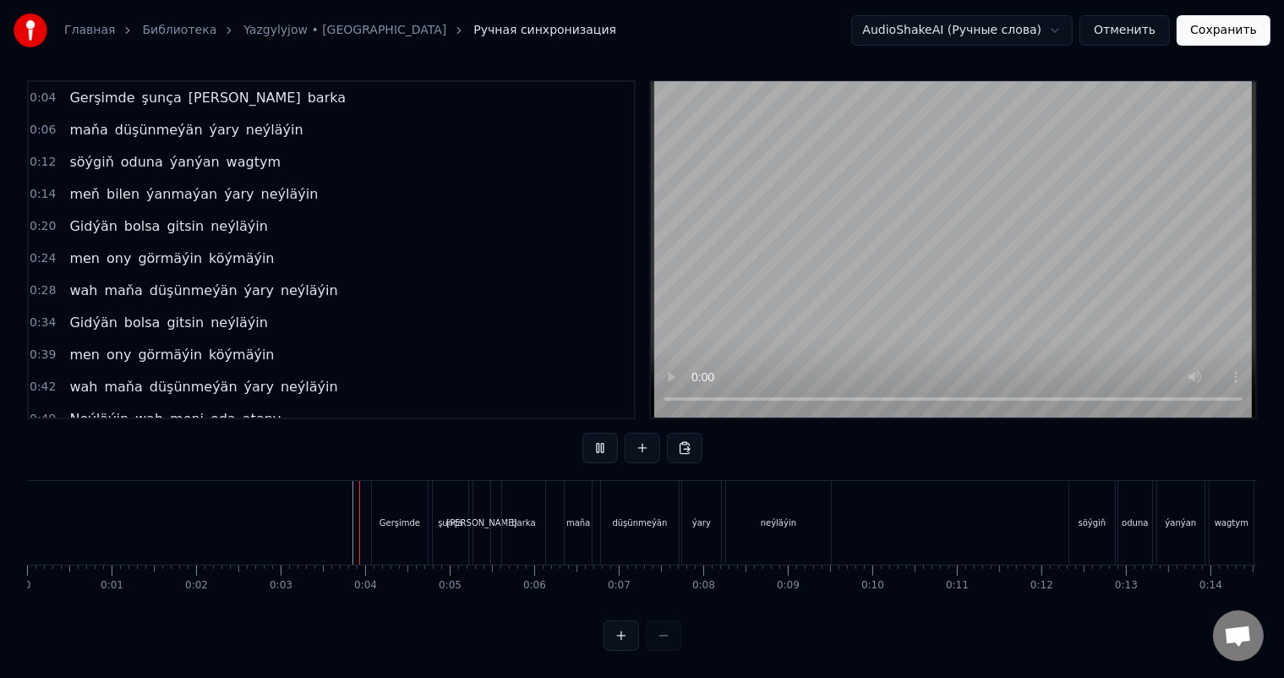
scroll to position [22, 0]
click at [787, 515] on div "neýläýin" at bounding box center [778, 523] width 105 height 84
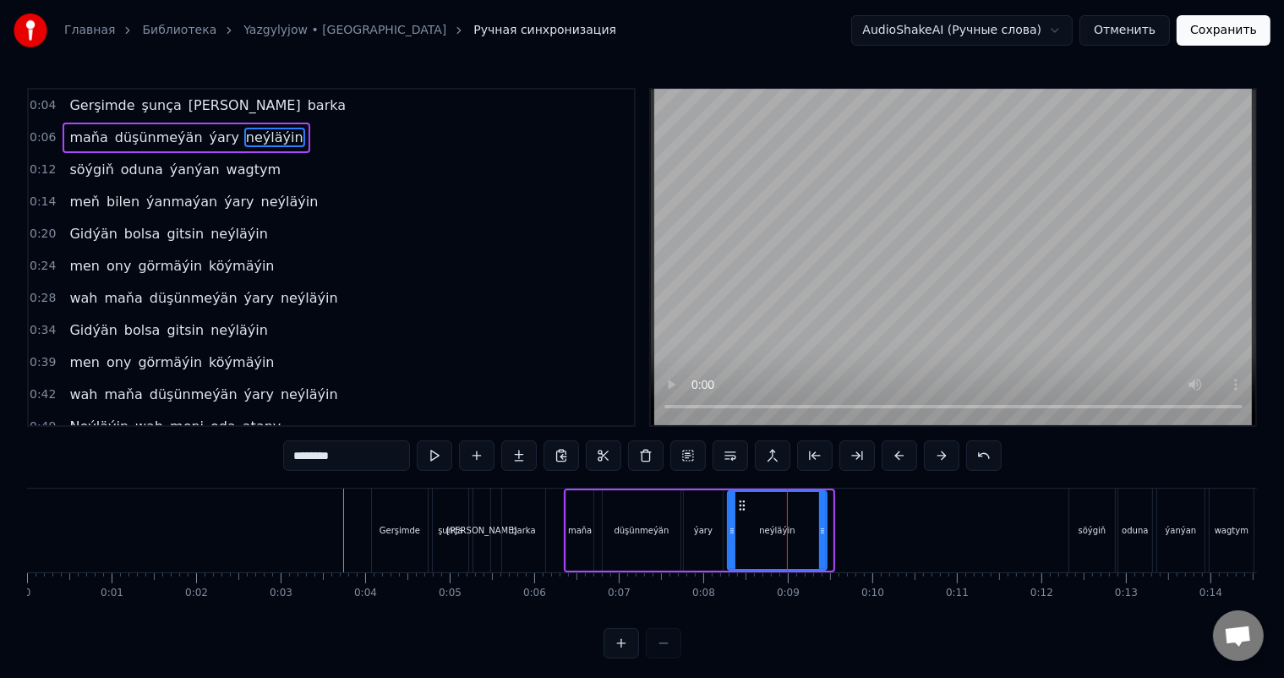
click at [822, 532] on icon at bounding box center [822, 531] width 7 height 14
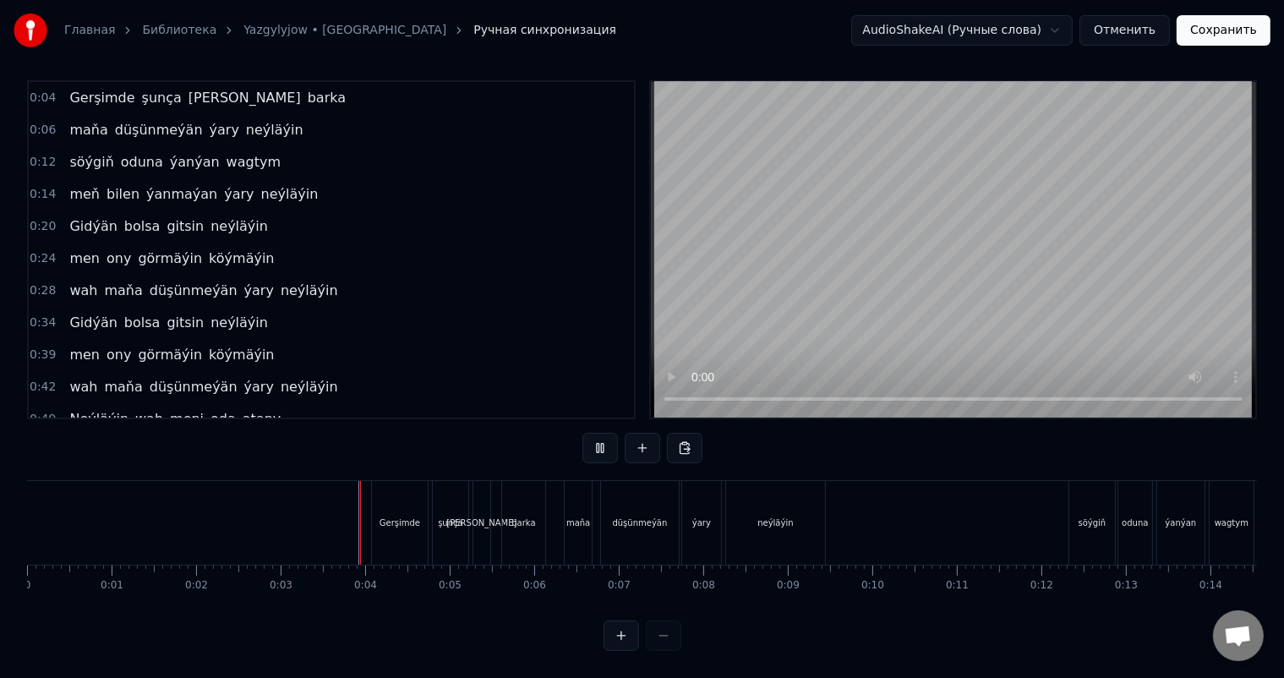
scroll to position [22, 0]
click at [577, 495] on div "maňa" at bounding box center [578, 523] width 27 height 84
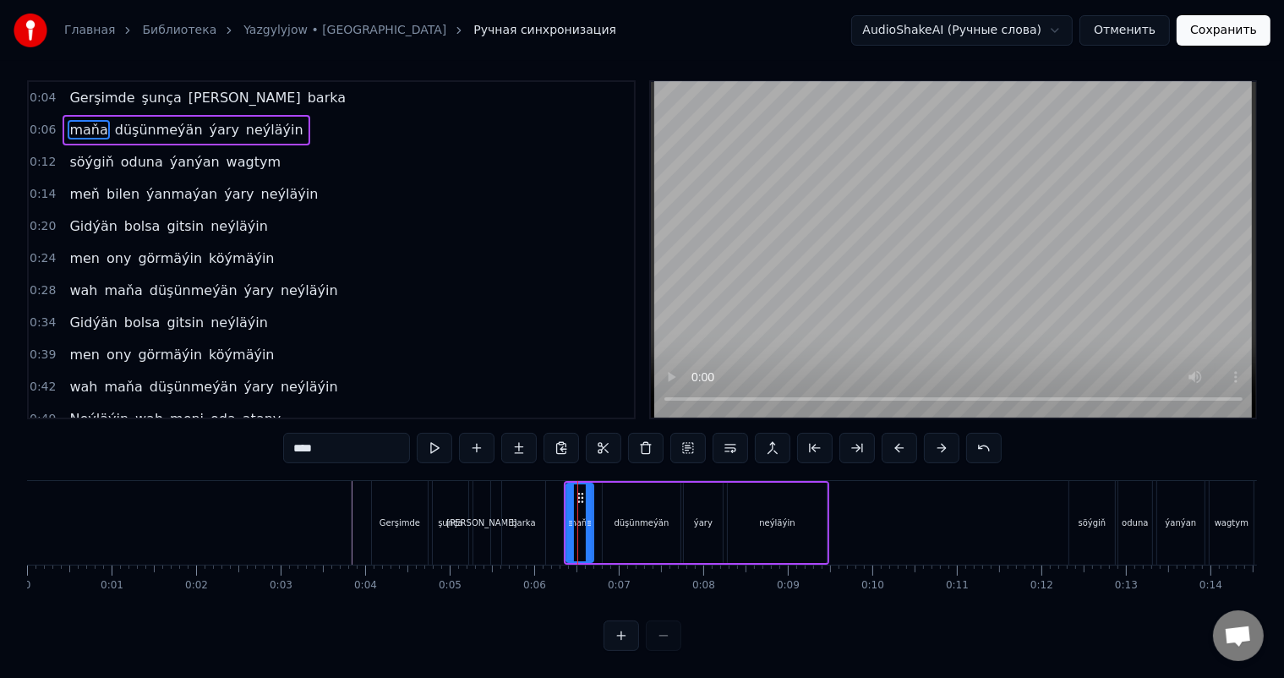
scroll to position [0, 0]
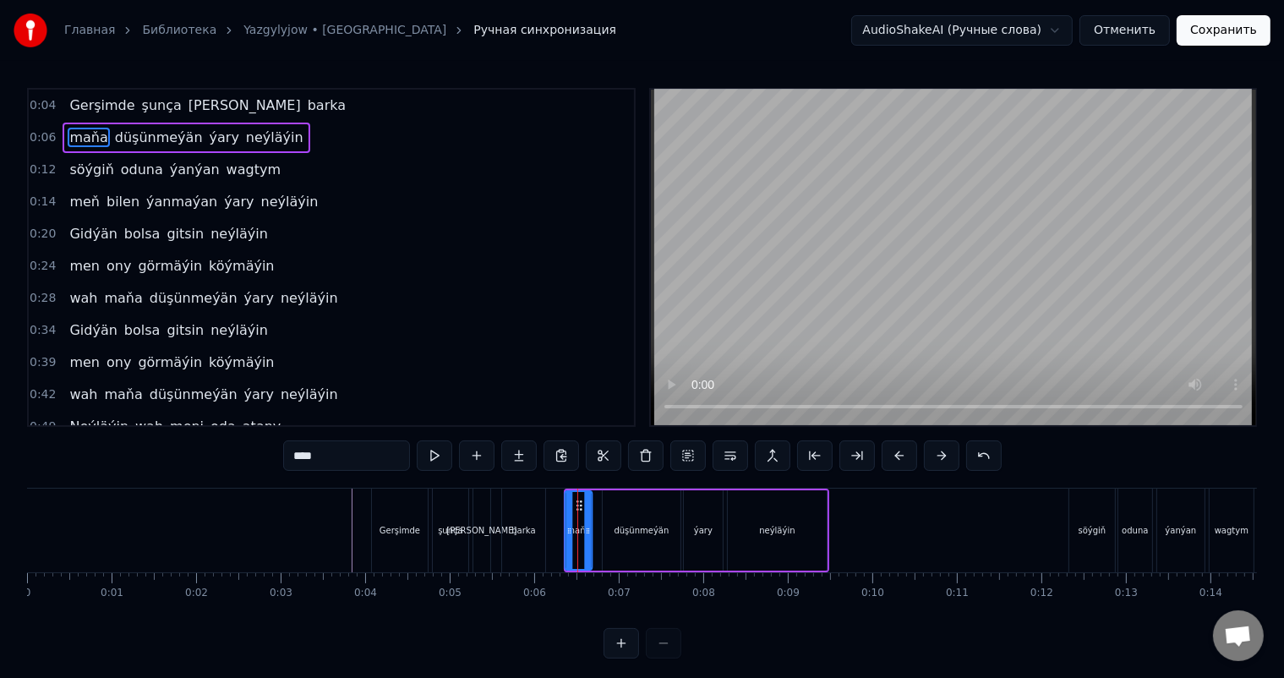
click at [578, 501] on icon at bounding box center [580, 506] width 14 height 14
click at [548, 503] on div "Gerşimde şunça ýük barka" at bounding box center [460, 530] width 178 height 84
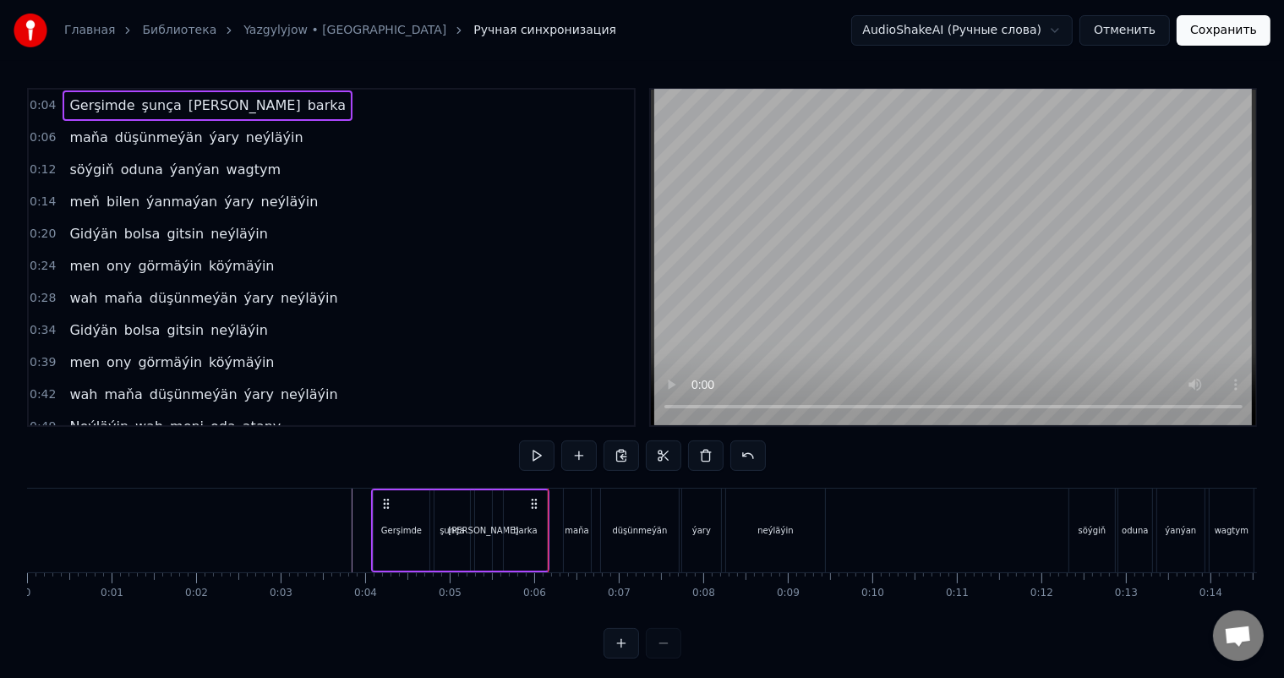
scroll to position [22, 0]
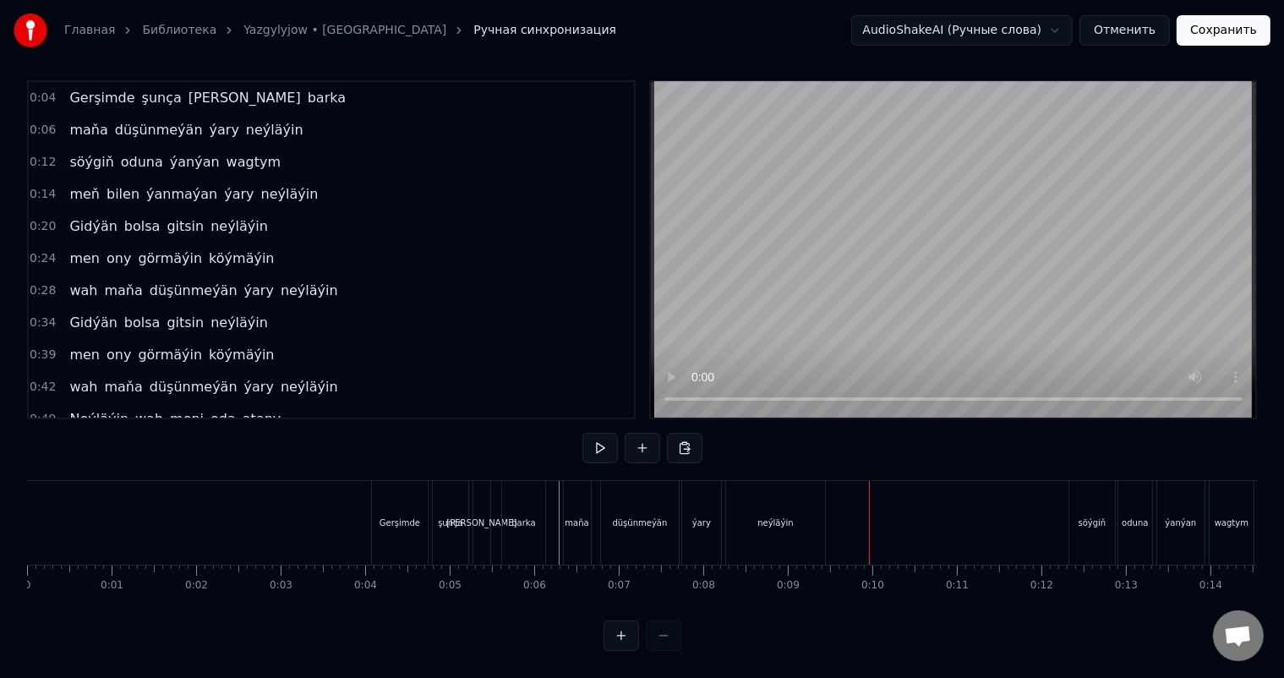
click at [784, 516] on div "neýläýin" at bounding box center [774, 522] width 35 height 13
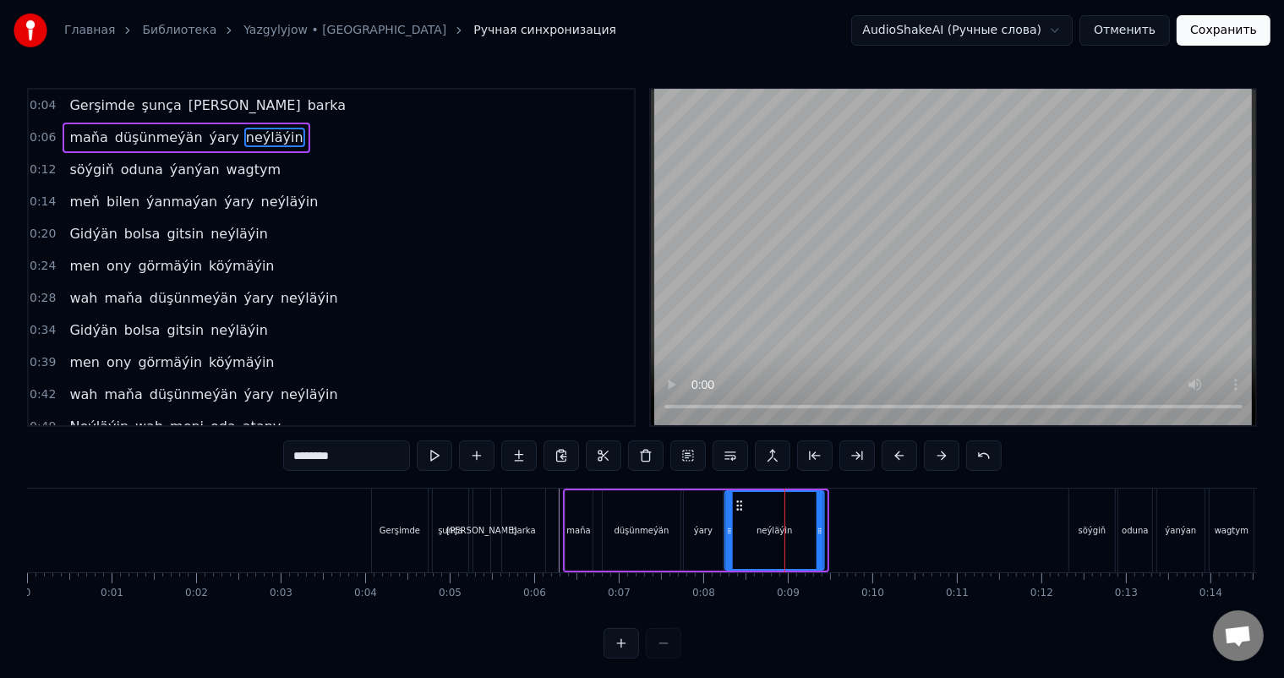
click at [738, 503] on icon at bounding box center [740, 506] width 14 height 14
click at [815, 527] on icon at bounding box center [815, 531] width 7 height 14
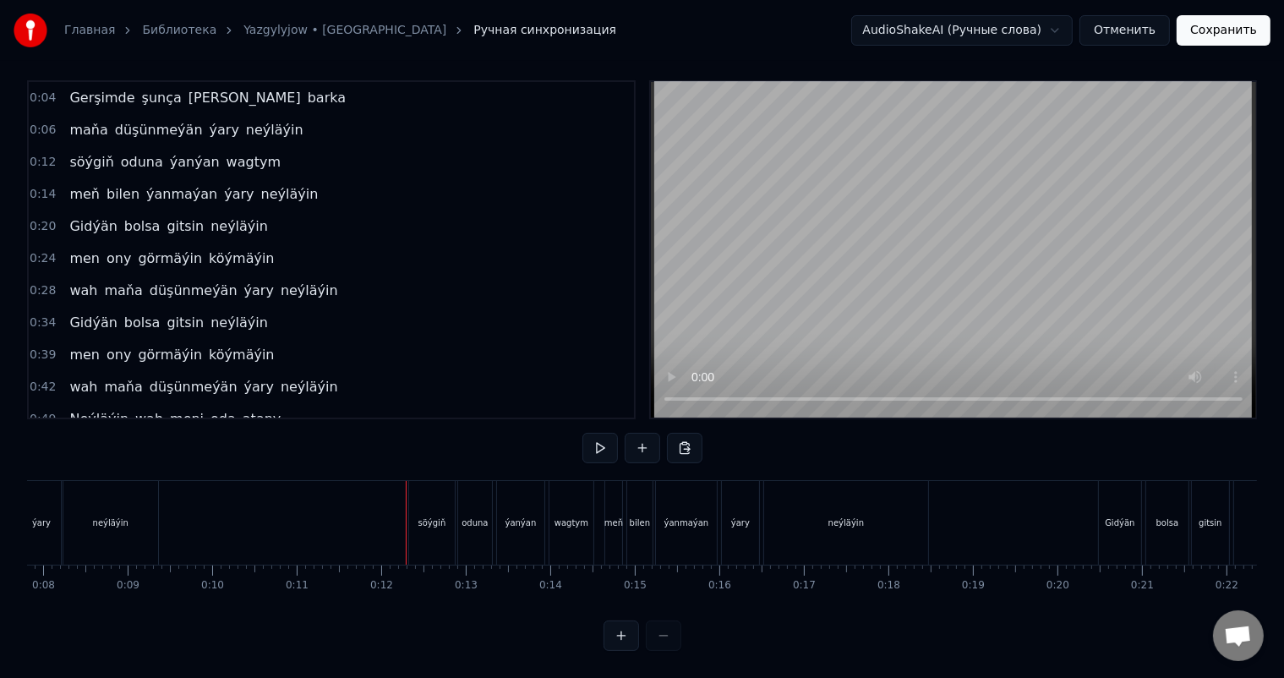
scroll to position [0, 719]
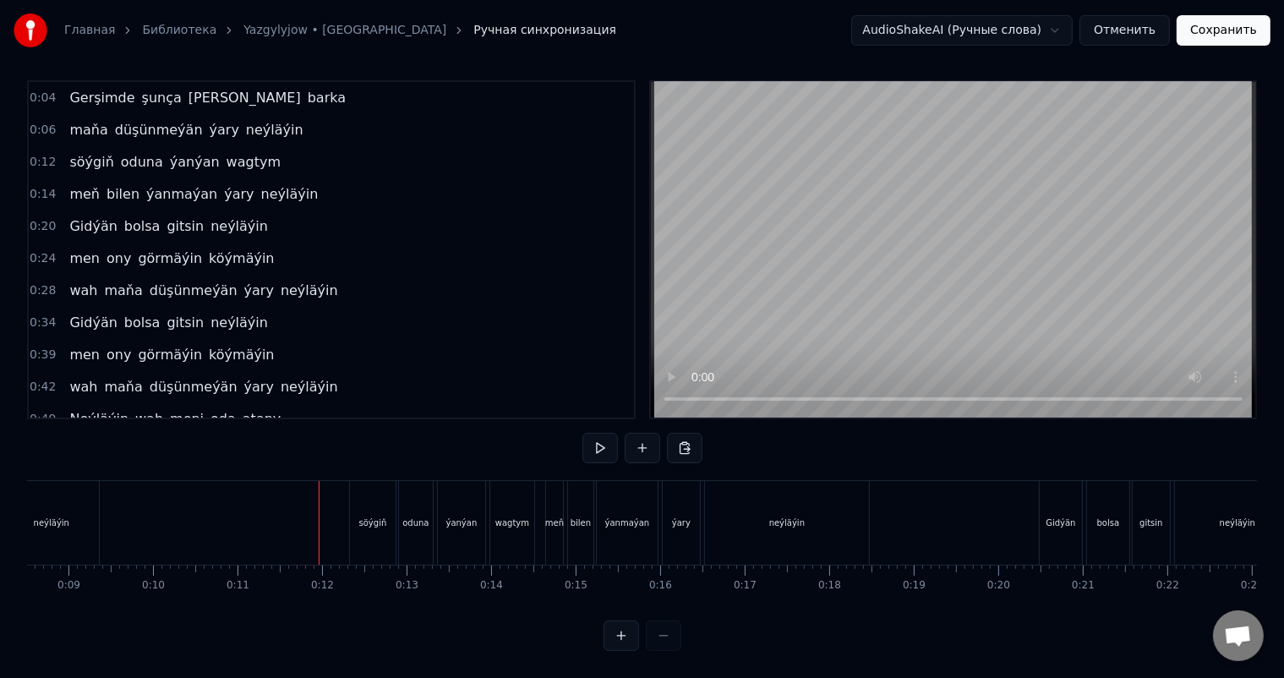
click at [368, 516] on div "söýgiň" at bounding box center [373, 522] width 28 height 13
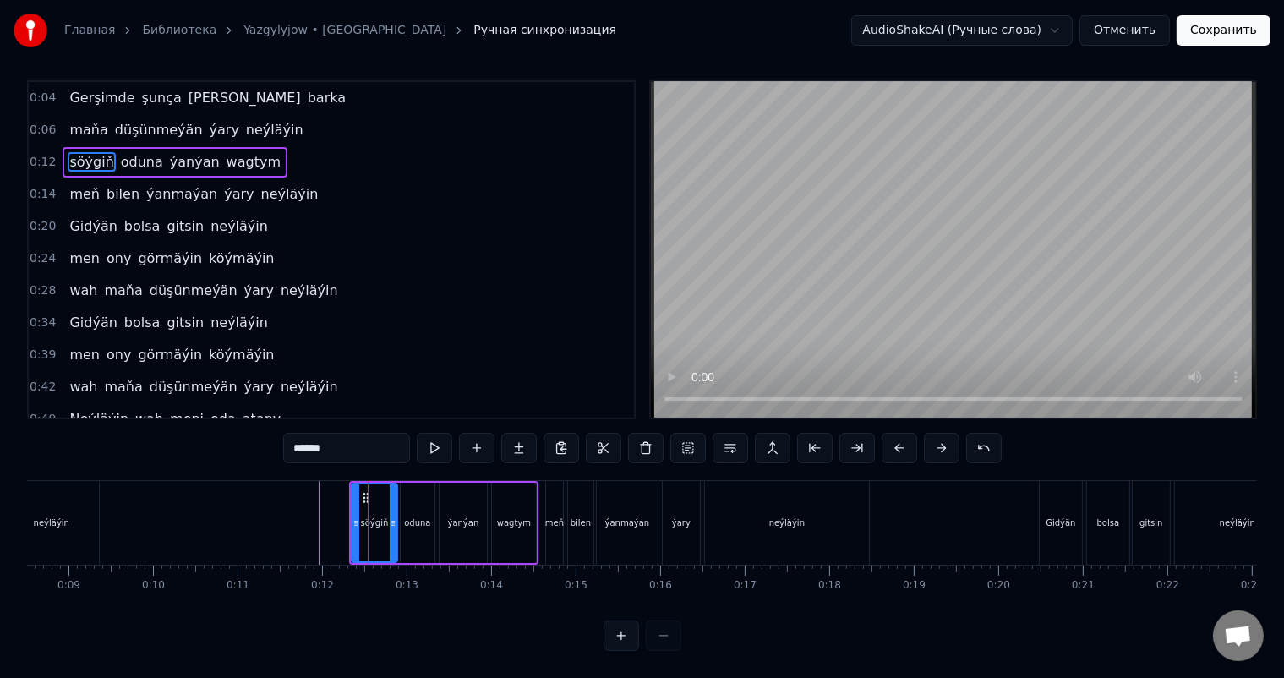
scroll to position [0, 0]
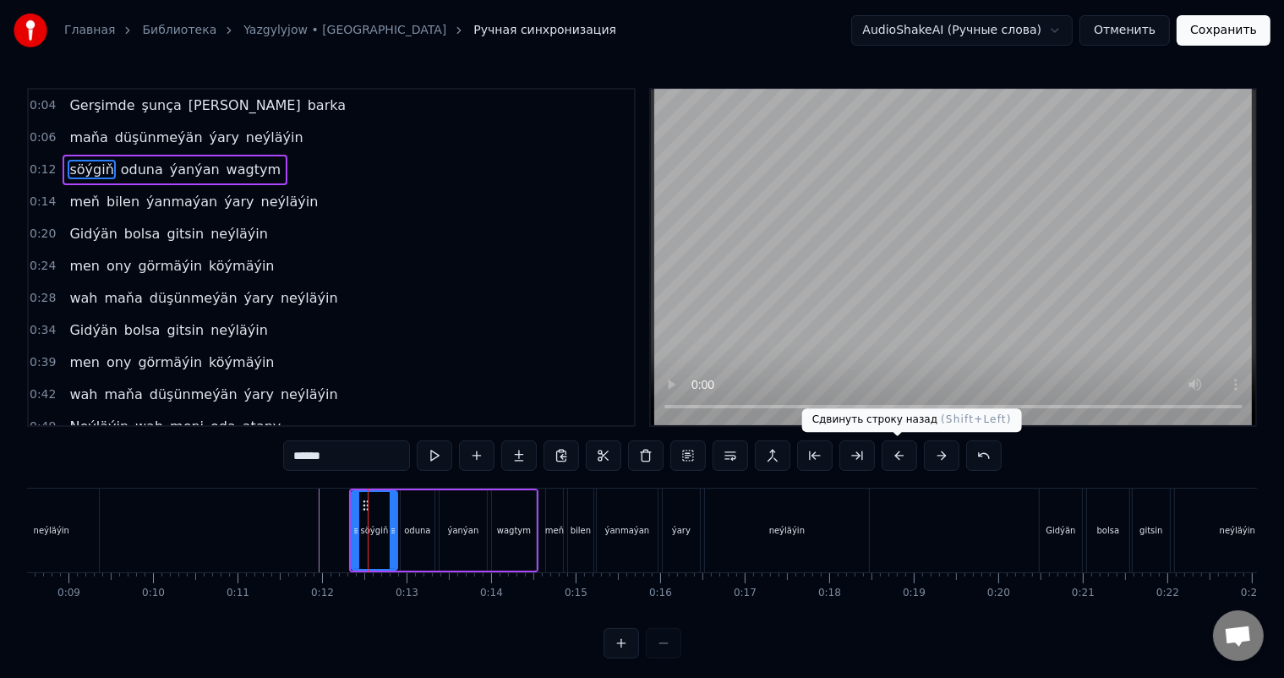
click at [903, 456] on button at bounding box center [898, 455] width 35 height 30
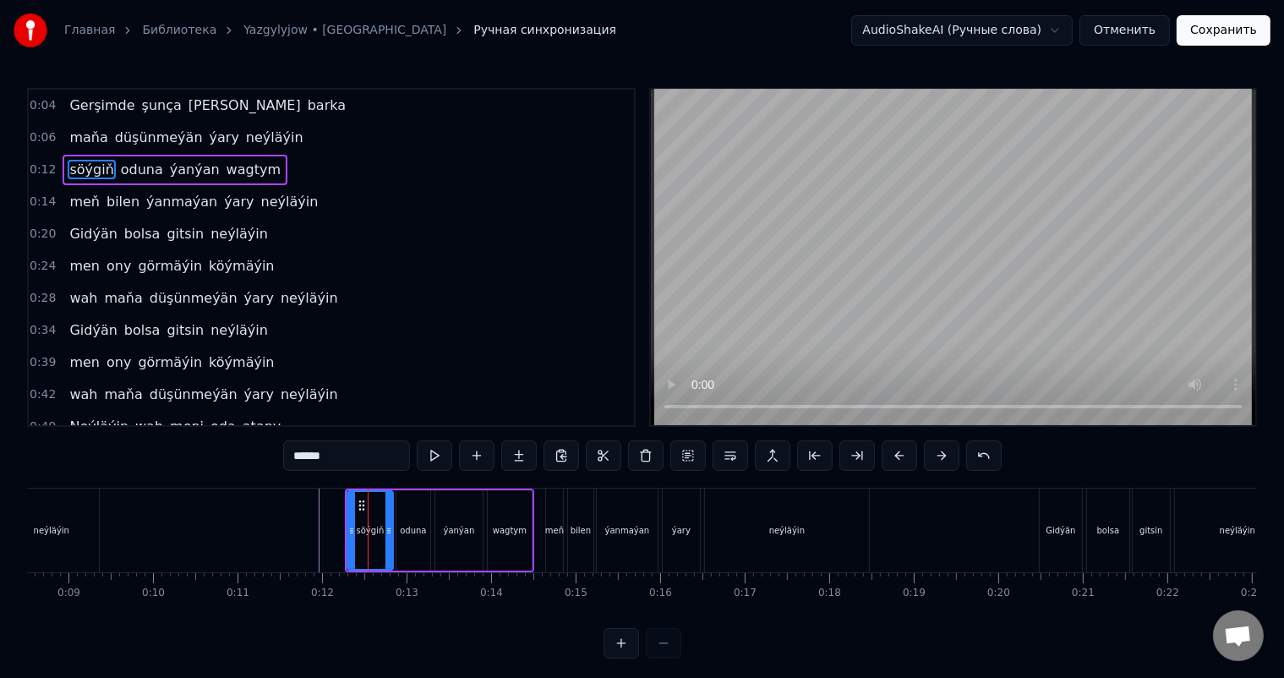
click at [903, 456] on button at bounding box center [898, 455] width 35 height 30
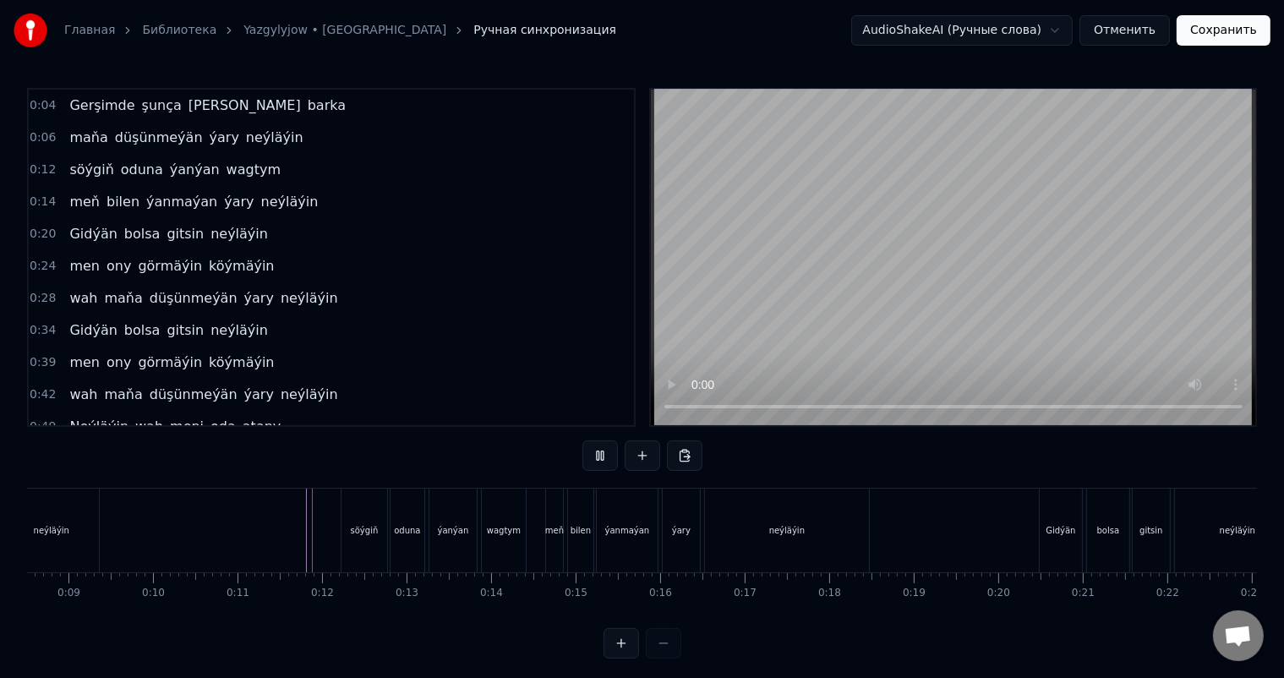
scroll to position [22, 0]
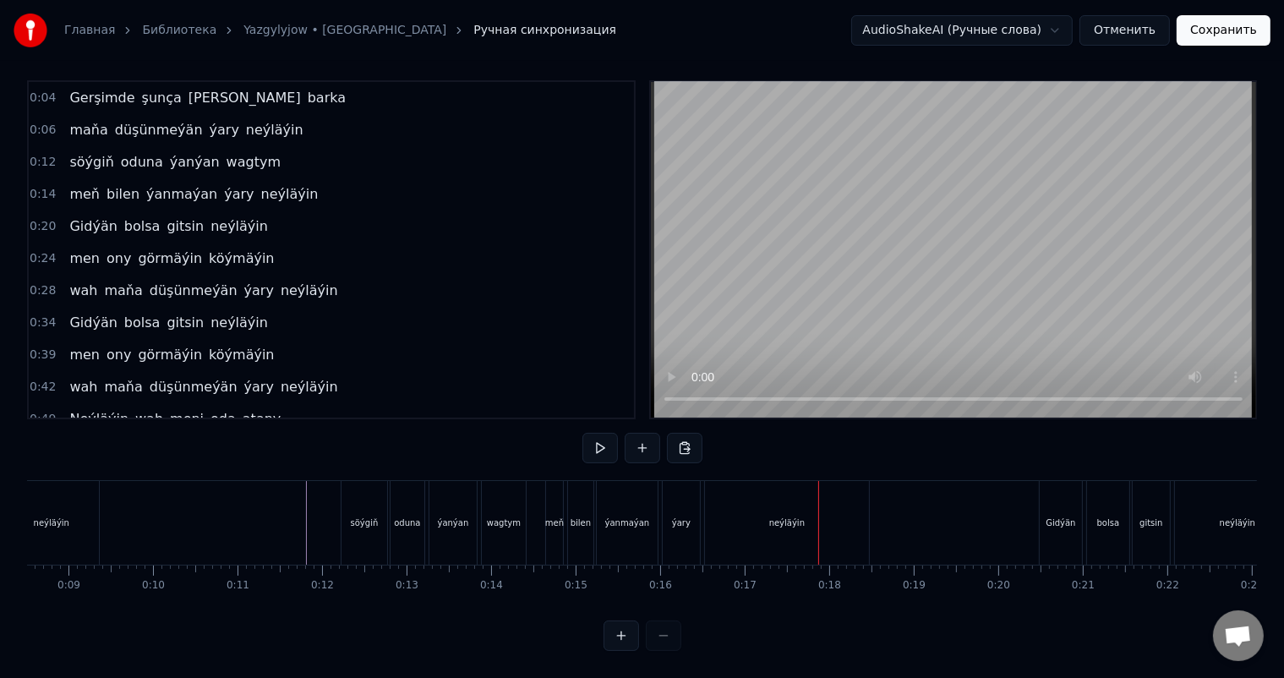
click at [729, 514] on div "neýläýin" at bounding box center [787, 523] width 164 height 84
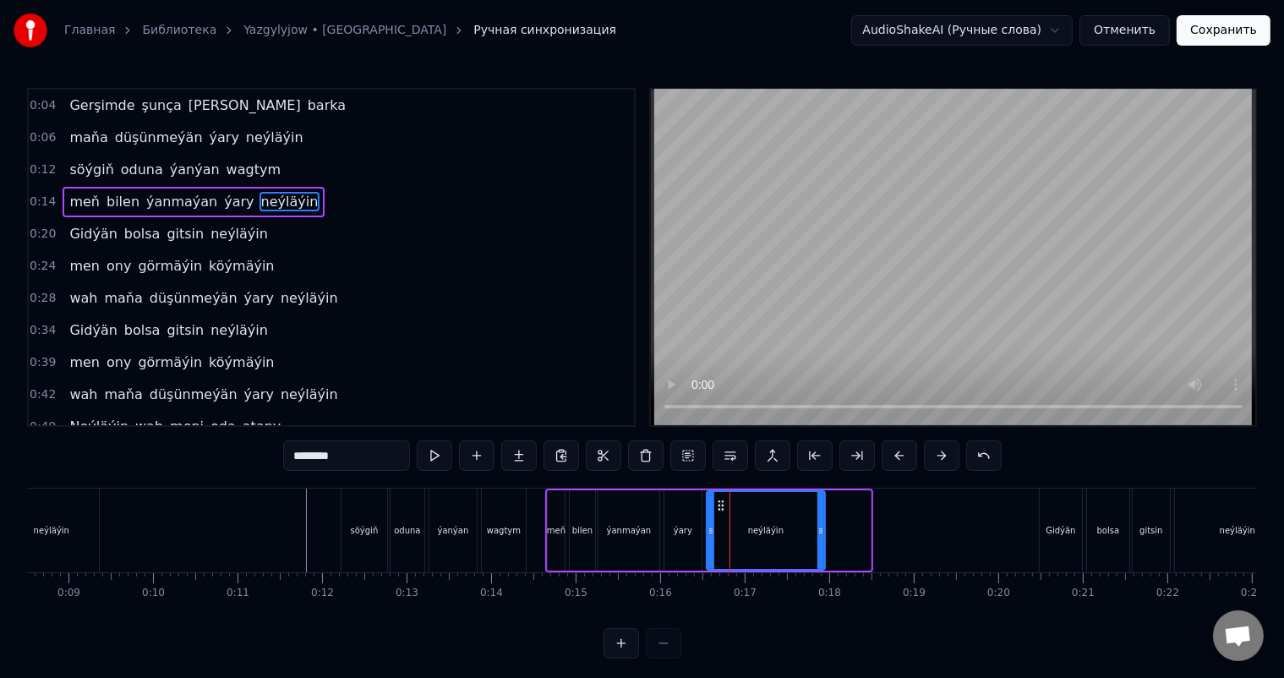
drag, startPoint x: 865, startPoint y: 526, endPoint x: 820, endPoint y: 526, distance: 45.6
click at [820, 526] on icon at bounding box center [820, 531] width 7 height 14
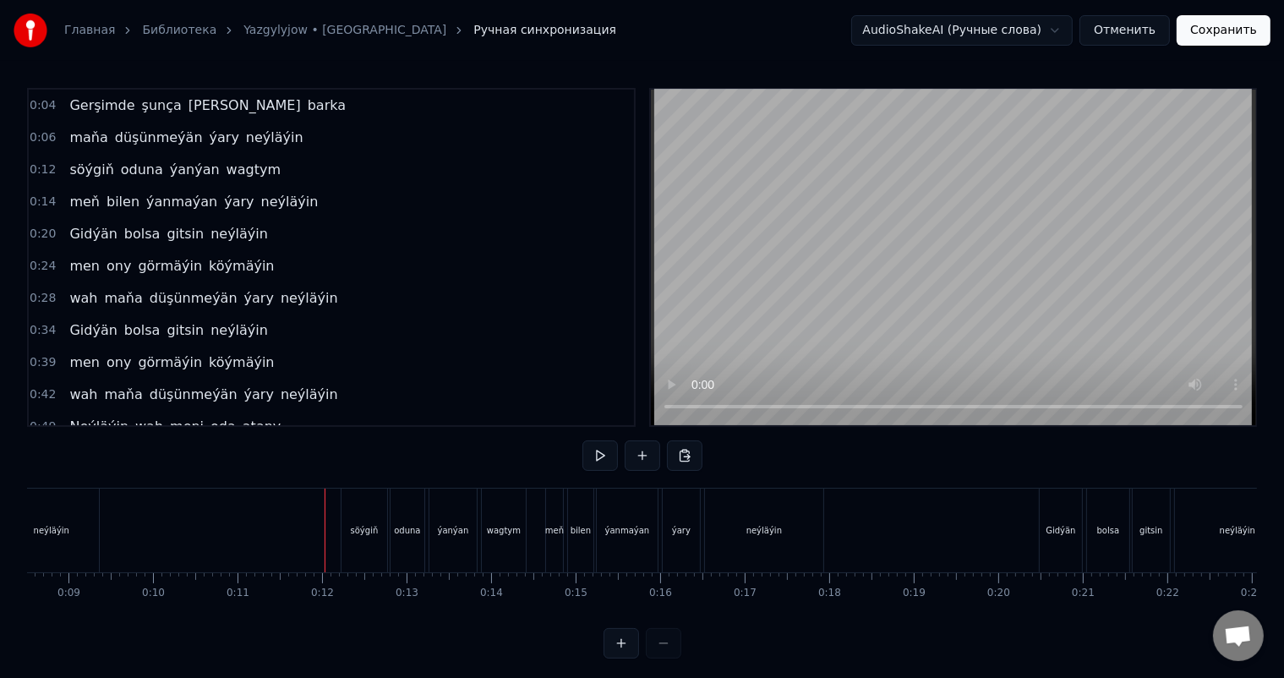
scroll to position [22, 0]
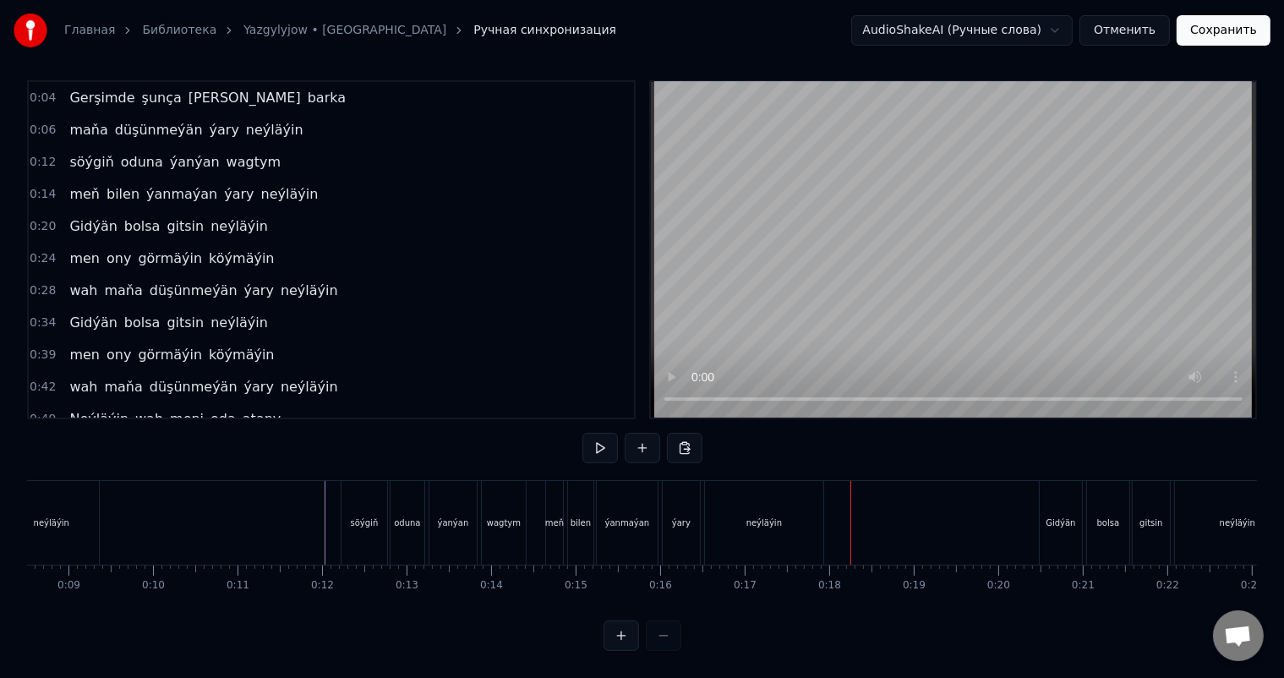
click at [799, 501] on div "neýläýin" at bounding box center [764, 523] width 118 height 84
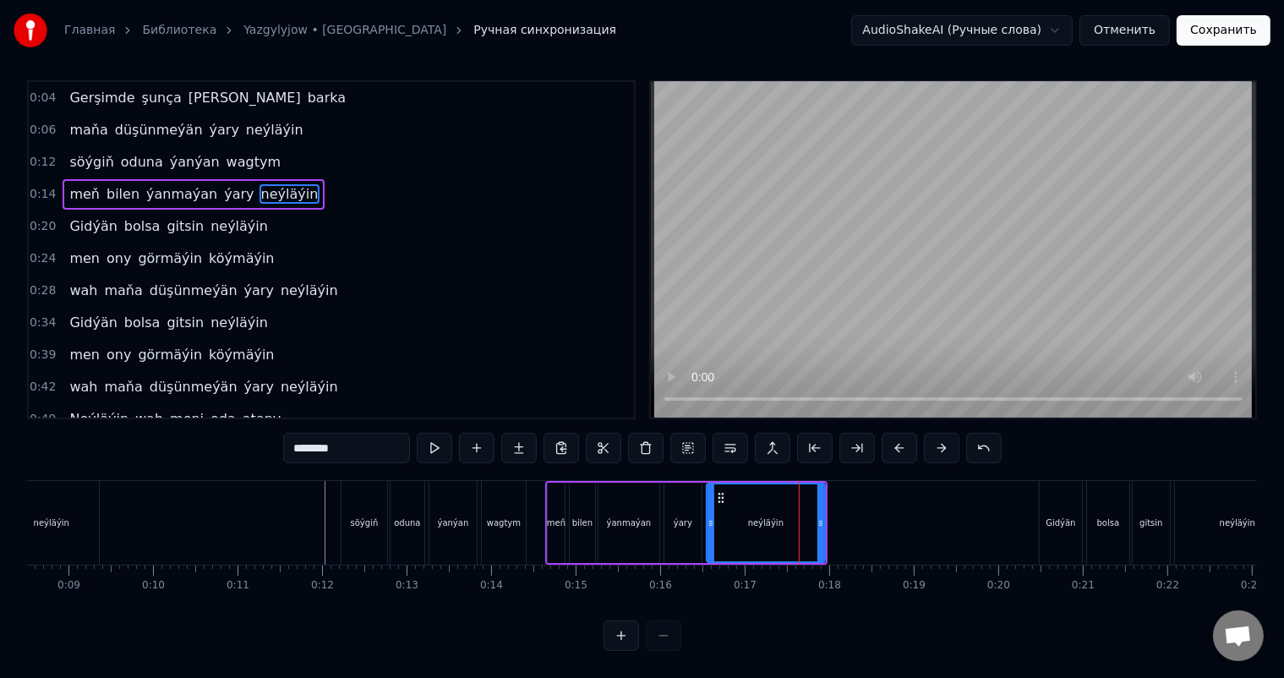
scroll to position [0, 0]
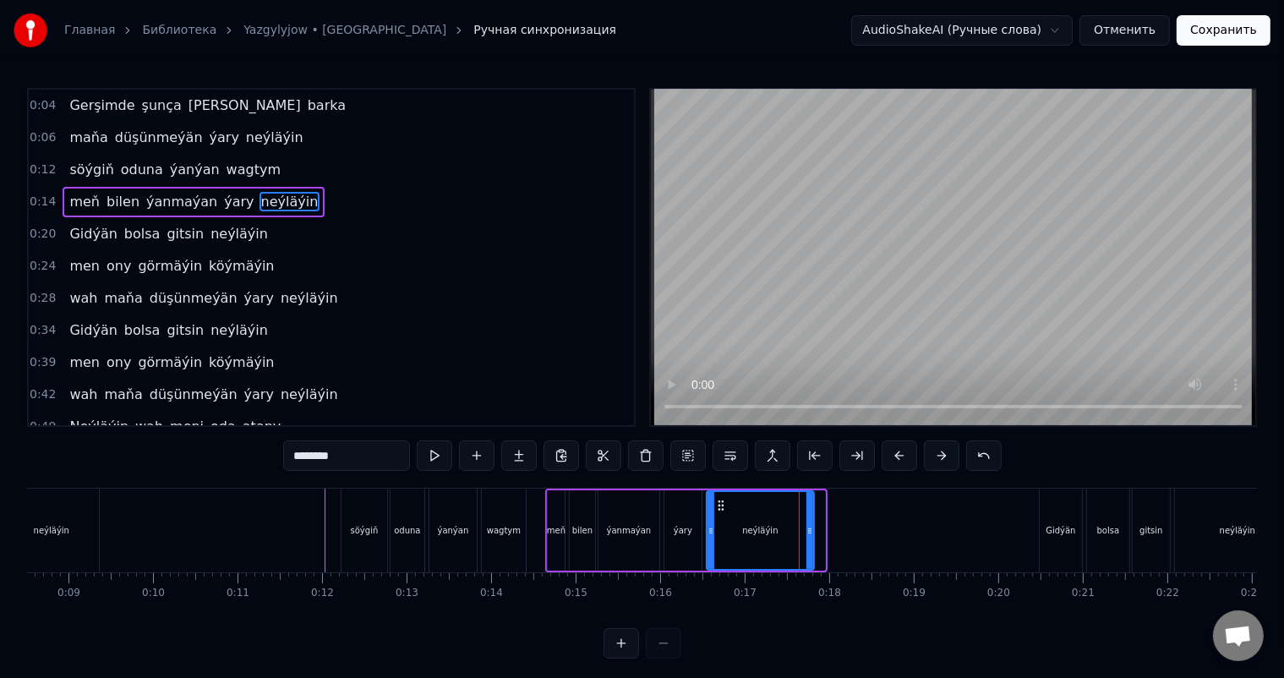
drag, startPoint x: 821, startPoint y: 522, endPoint x: 810, endPoint y: 523, distance: 11.0
click at [810, 523] on div at bounding box center [809, 530] width 7 height 77
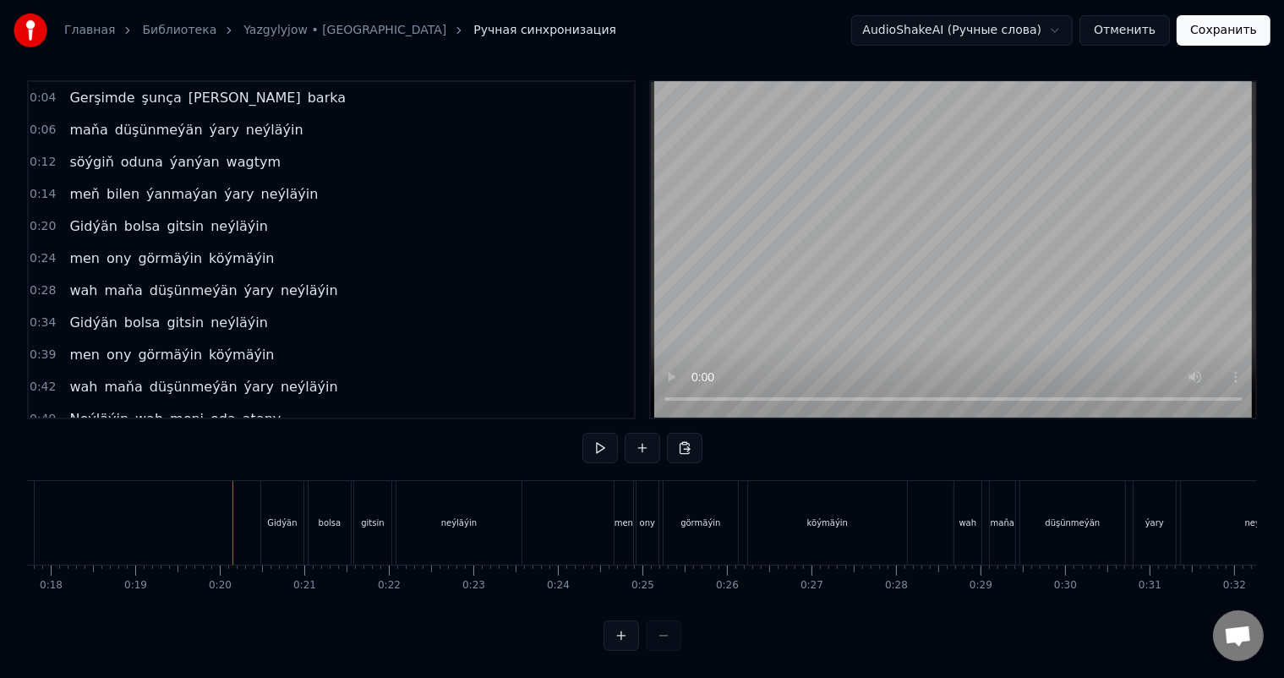
scroll to position [0, 1479]
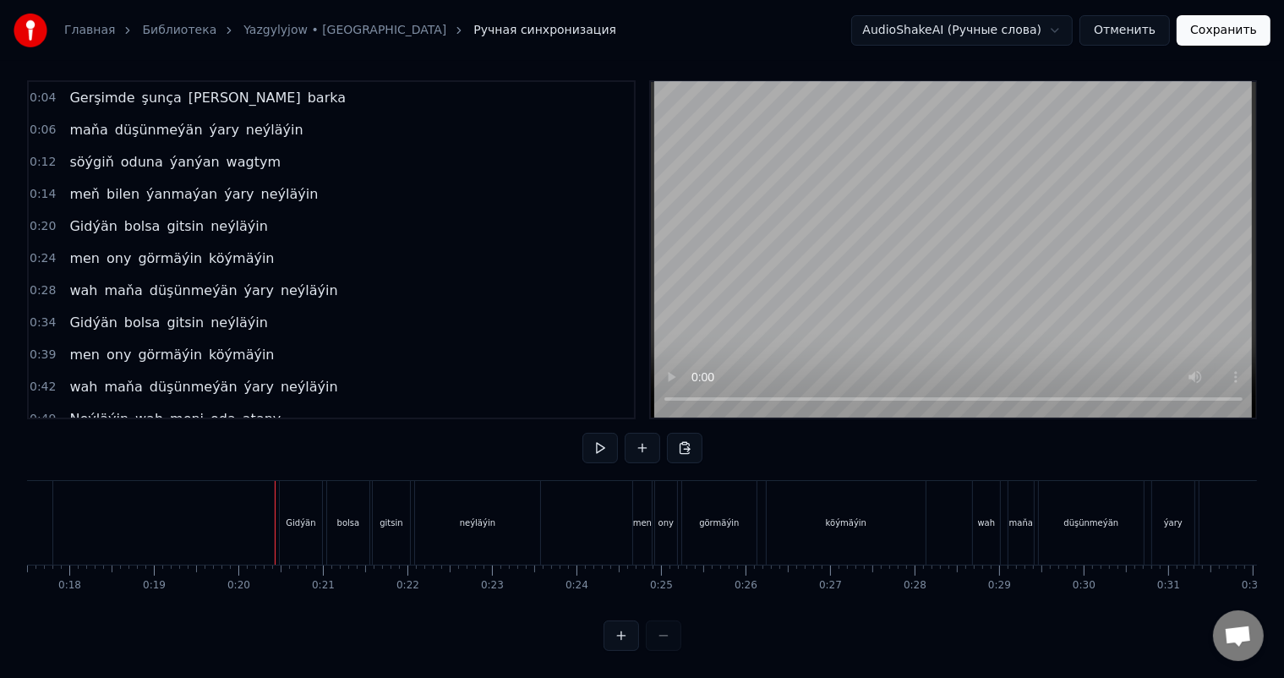
click at [470, 516] on div "neýläýin" at bounding box center [477, 522] width 35 height 13
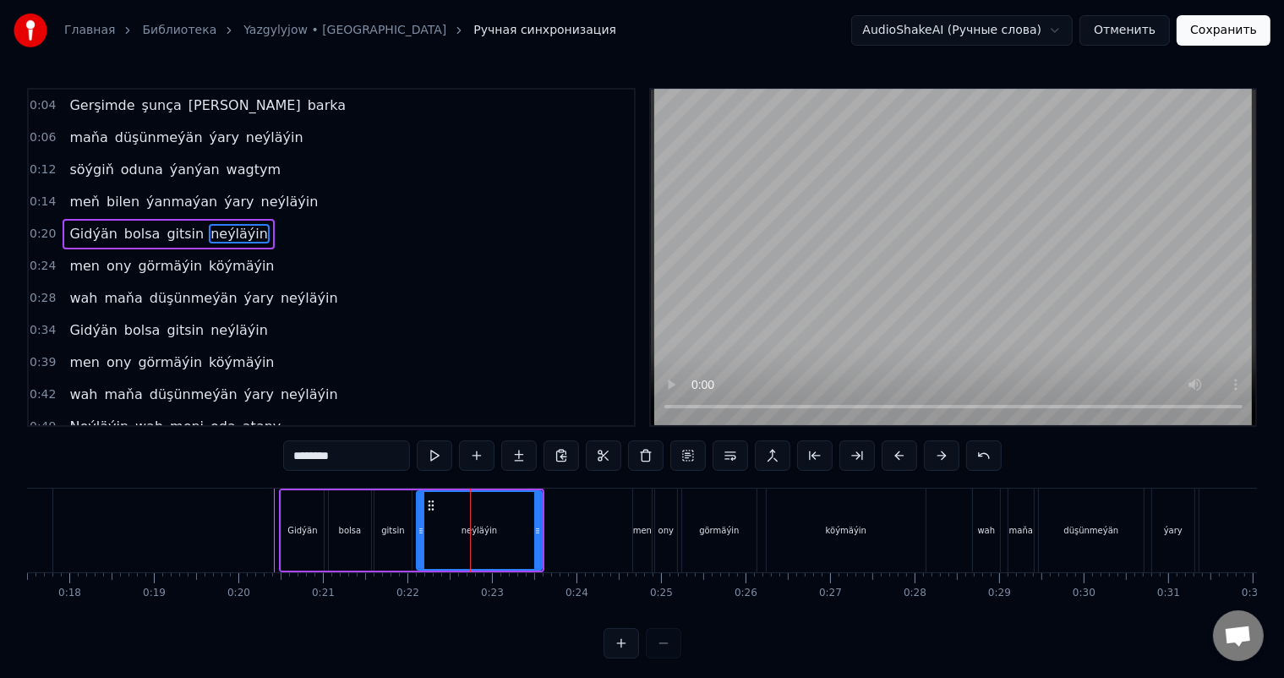
click at [541, 527] on div "neýläýin" at bounding box center [479, 530] width 127 height 80
drag, startPoint x: 537, startPoint y: 527, endPoint x: 522, endPoint y: 526, distance: 15.3
click at [522, 526] on icon at bounding box center [522, 531] width 7 height 14
click at [429, 500] on icon at bounding box center [430, 506] width 14 height 14
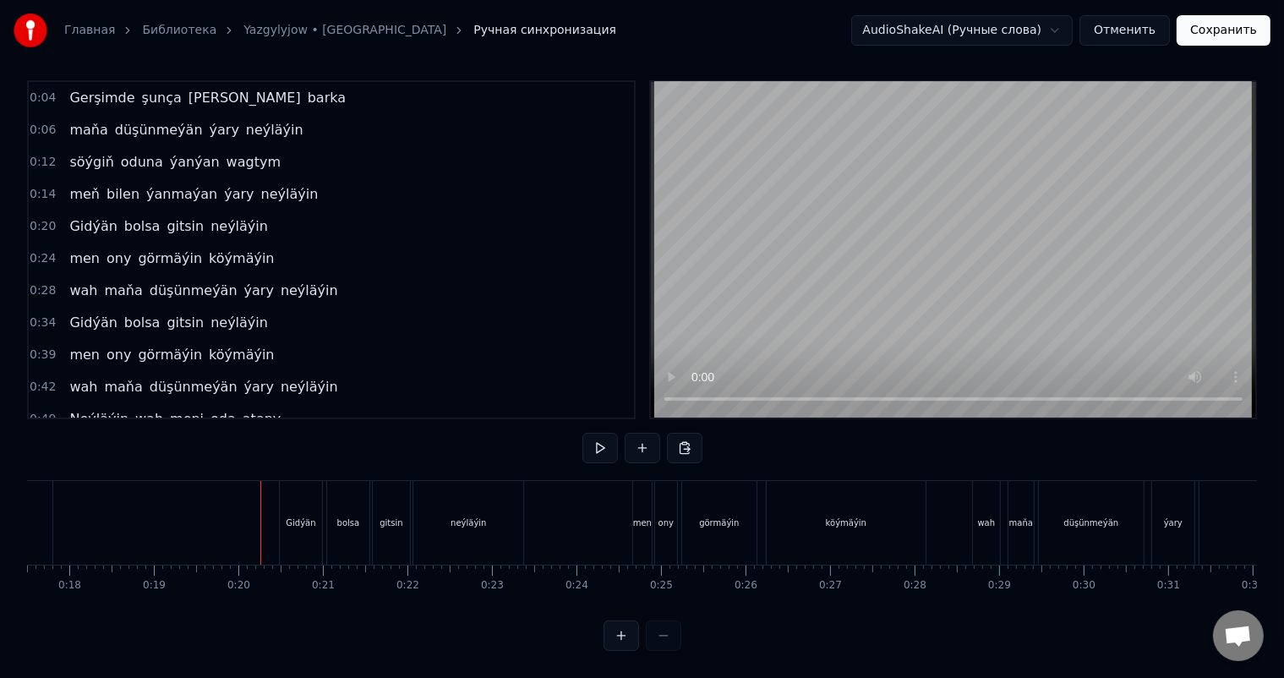
scroll to position [22, 0]
click at [502, 505] on div "neýläýin" at bounding box center [468, 523] width 110 height 84
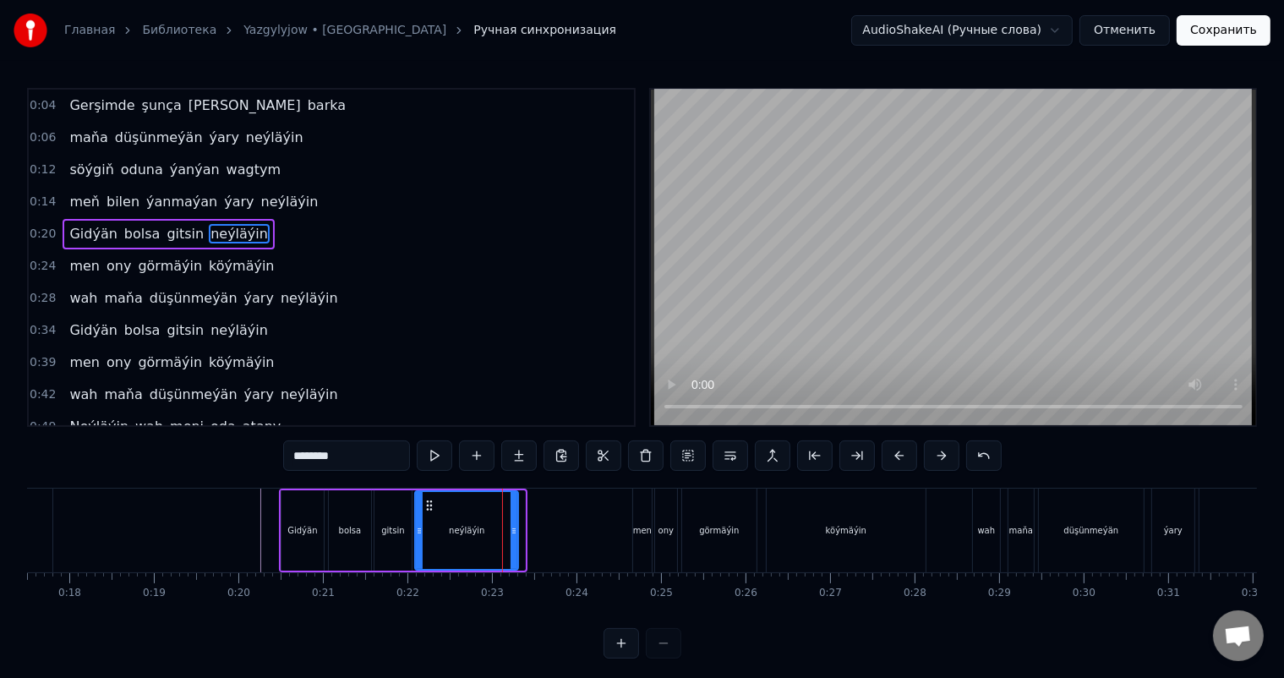
drag, startPoint x: 521, startPoint y: 525, endPoint x: 510, endPoint y: 525, distance: 10.1
click at [510, 525] on icon at bounding box center [513, 531] width 7 height 14
click at [426, 501] on circle at bounding box center [426, 501] width 1 height 1
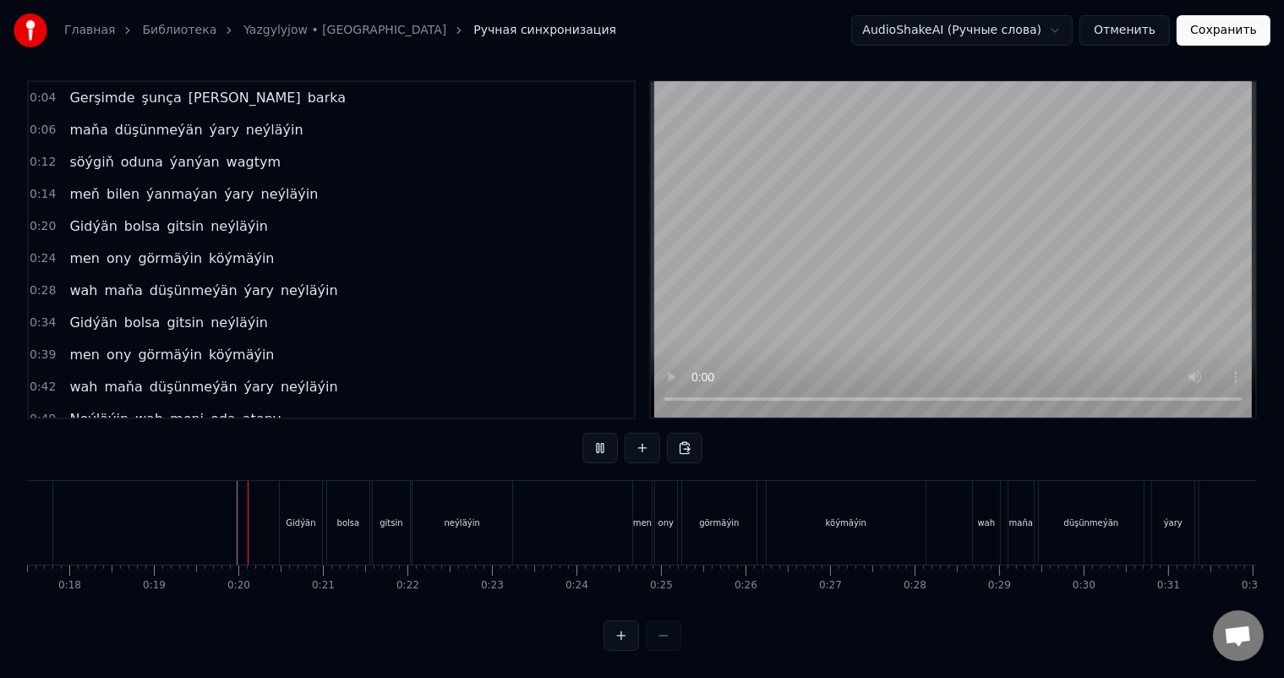
scroll to position [22, 0]
click at [474, 516] on div "neýläýin" at bounding box center [462, 522] width 35 height 13
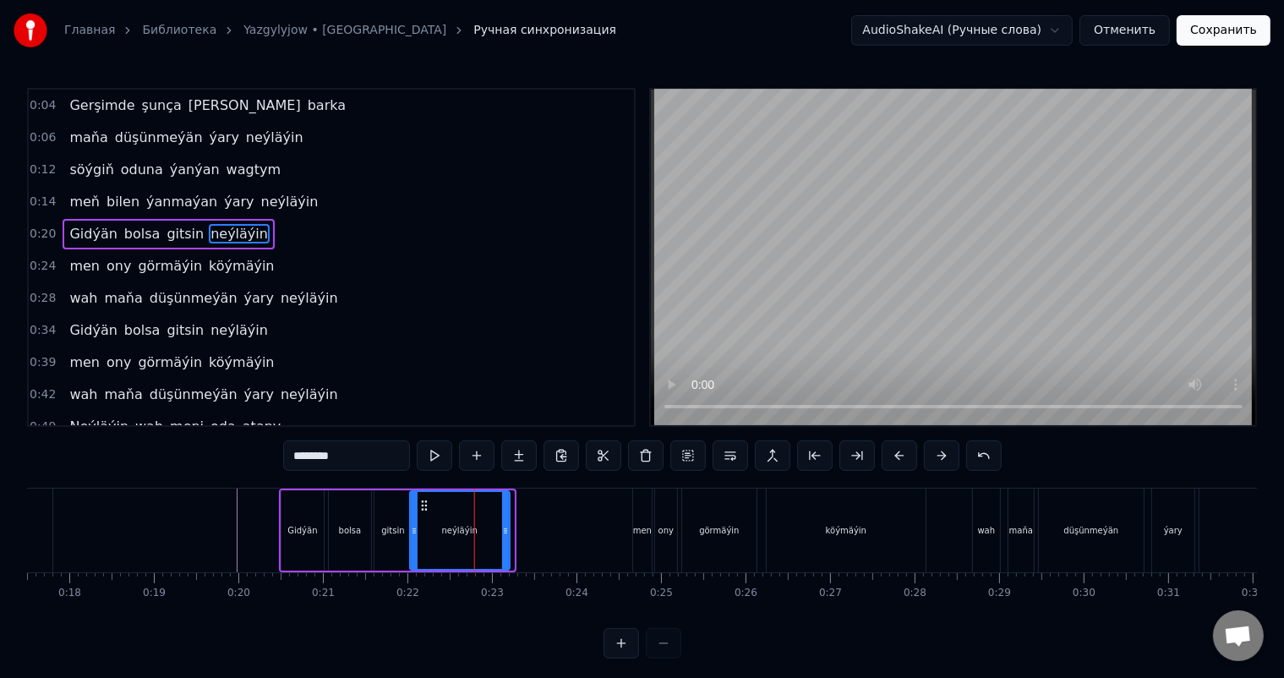
click at [420, 505] on icon at bounding box center [424, 506] width 14 height 14
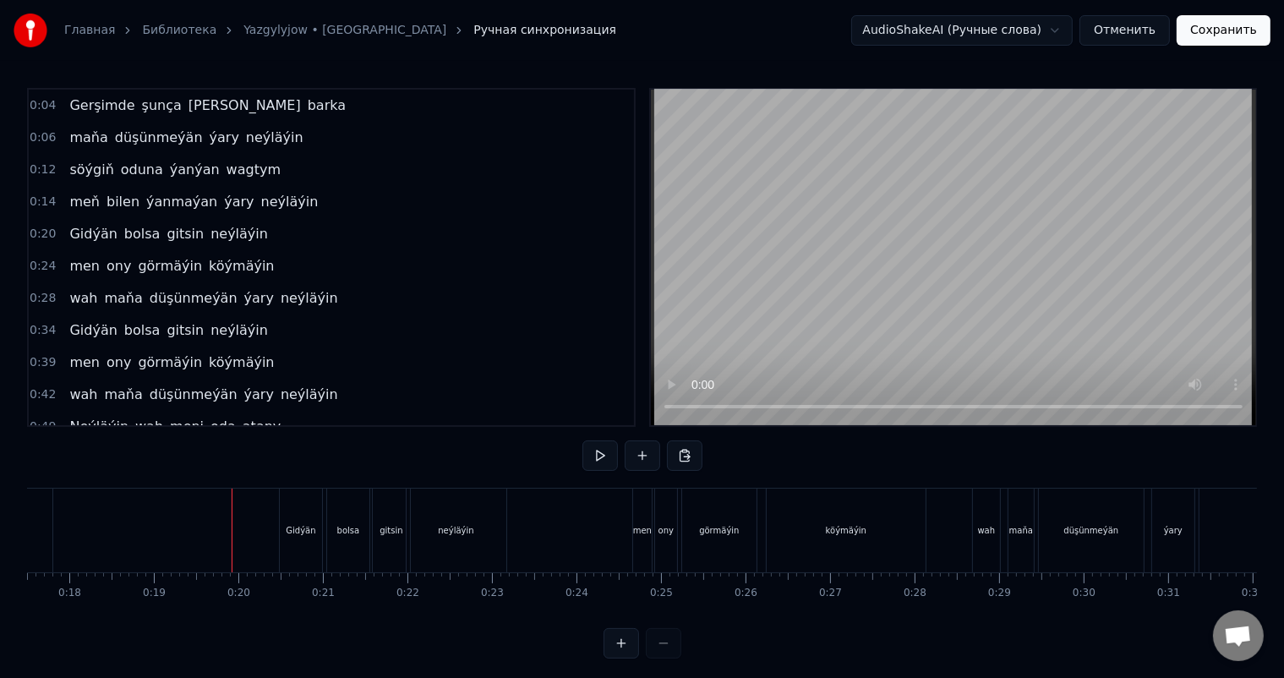
scroll to position [22, 0]
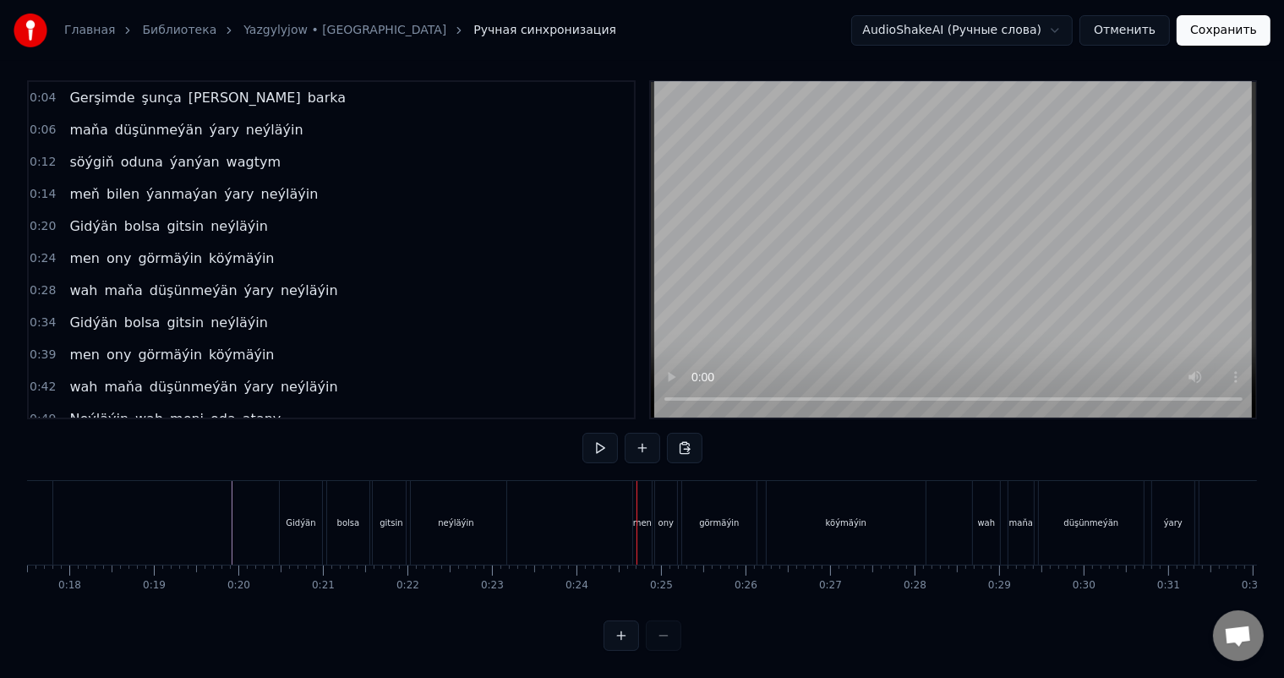
click at [453, 516] on div "neýläýin" at bounding box center [455, 522] width 35 height 13
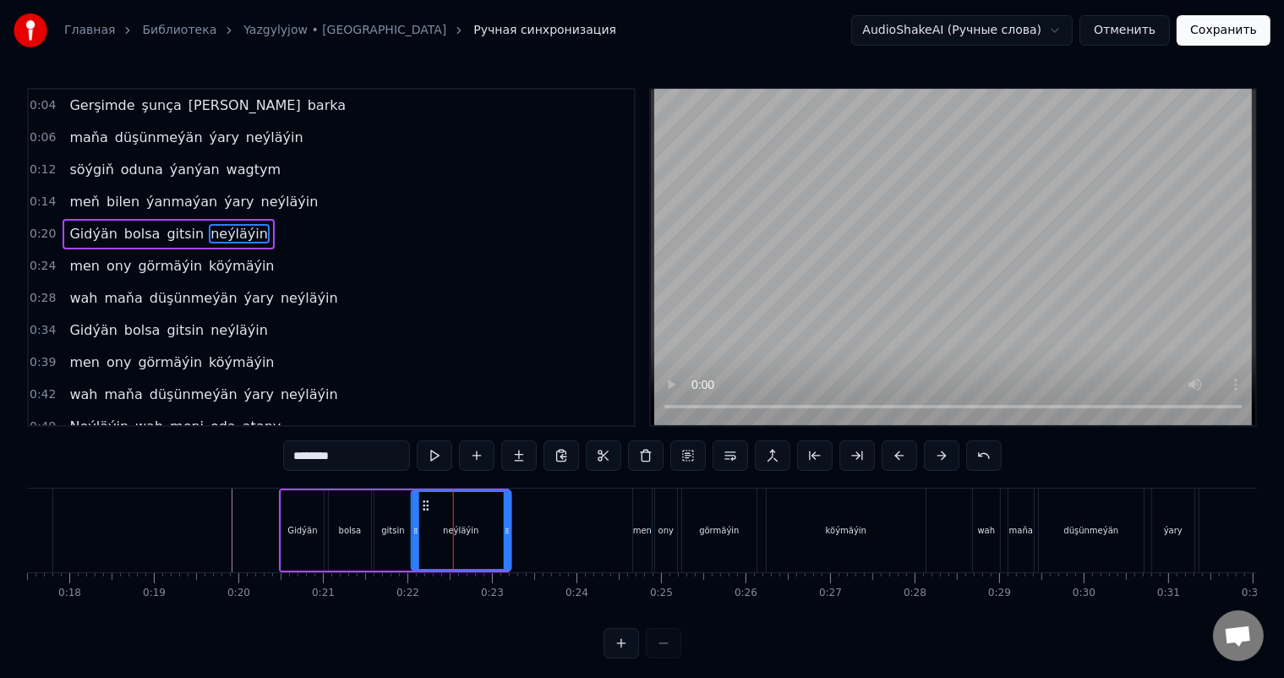
click at [423, 505] on circle at bounding box center [423, 505] width 1 height 1
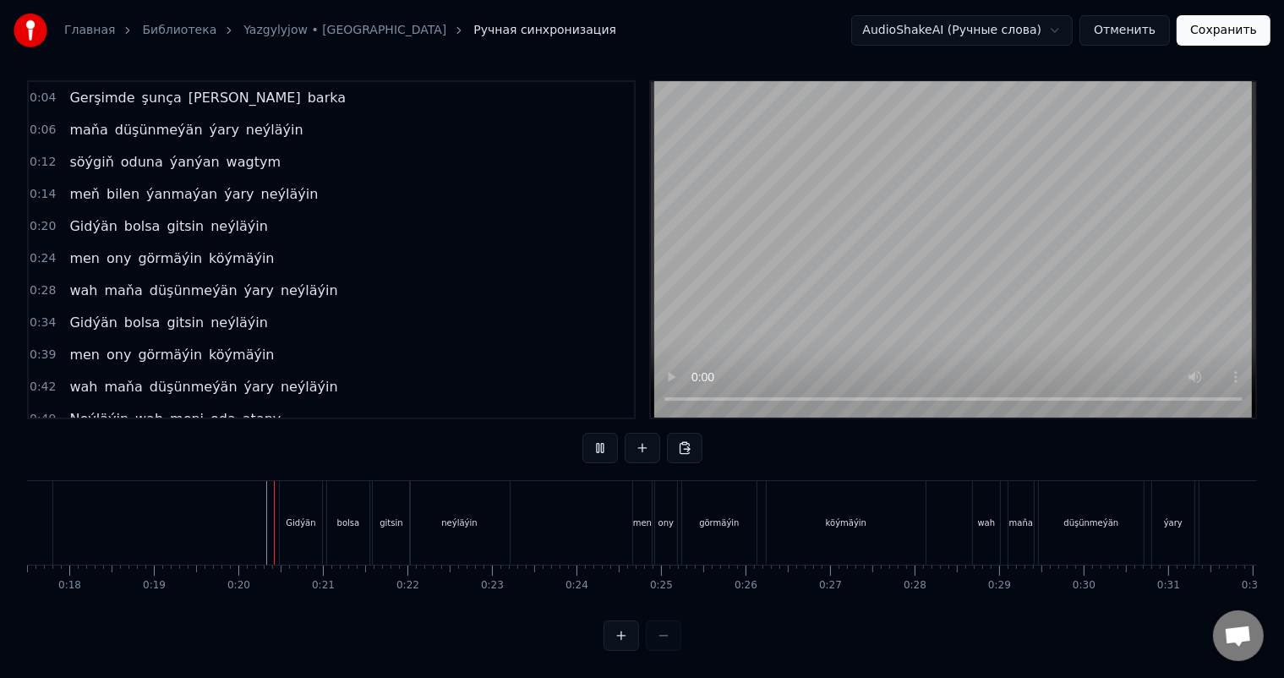
scroll to position [22, 0]
click at [426, 499] on div "neýläýin" at bounding box center [460, 523] width 100 height 84
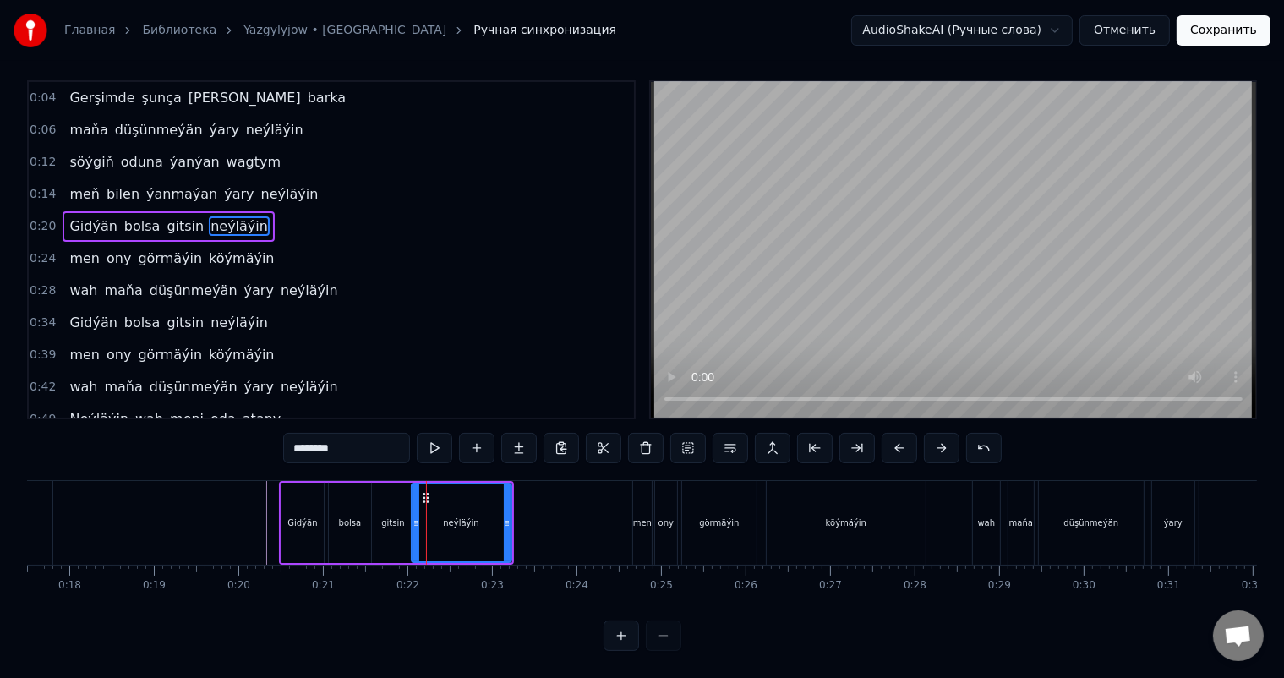
scroll to position [0, 0]
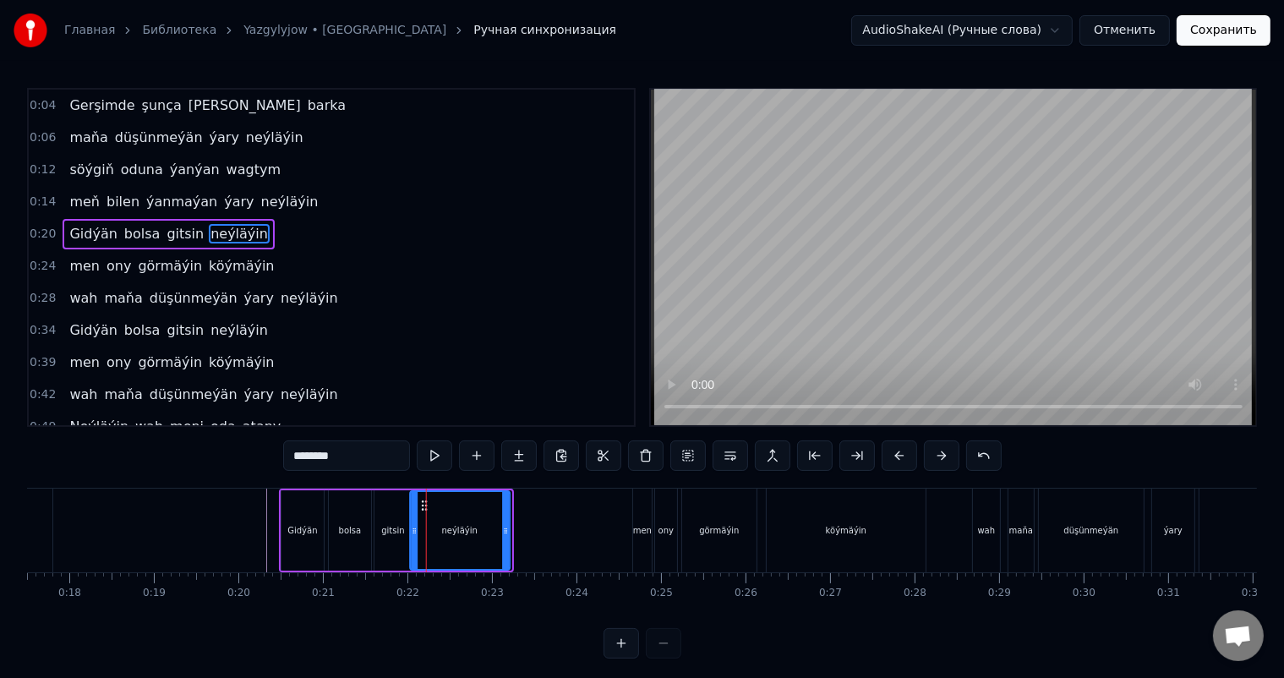
click at [420, 501] on icon at bounding box center [424, 506] width 14 height 14
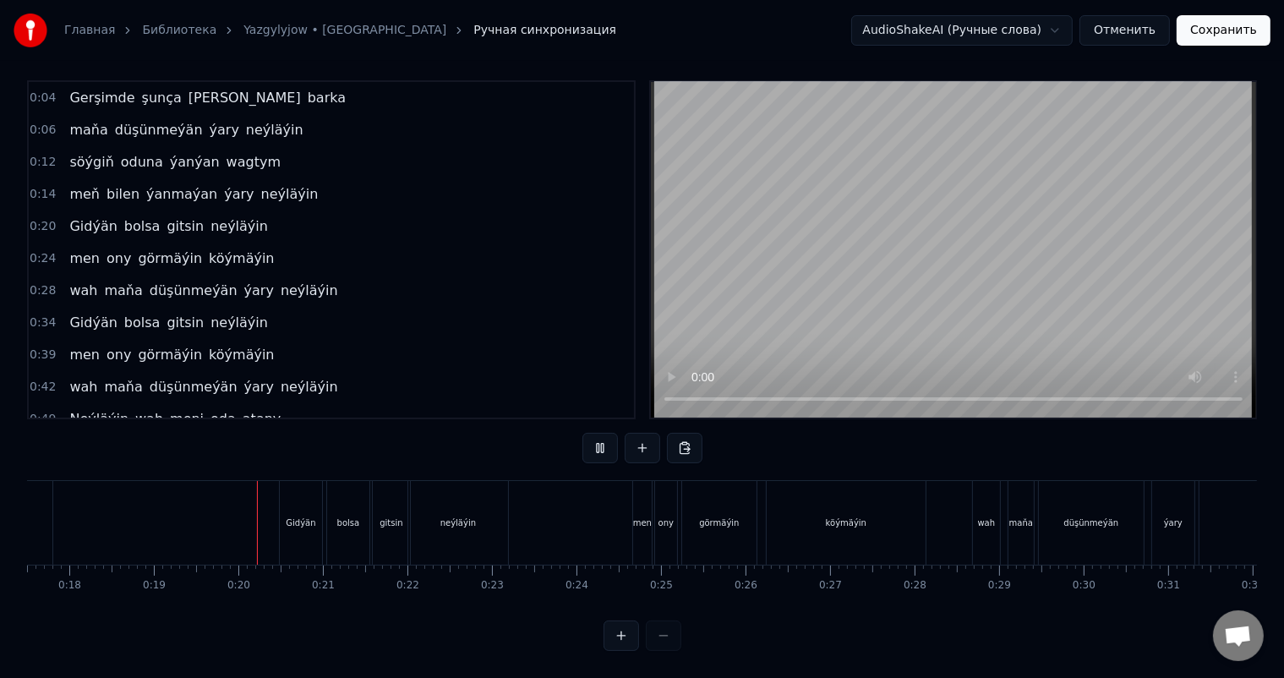
scroll to position [22, 0]
click at [394, 516] on div "gitsin" at bounding box center [390, 522] width 23 height 13
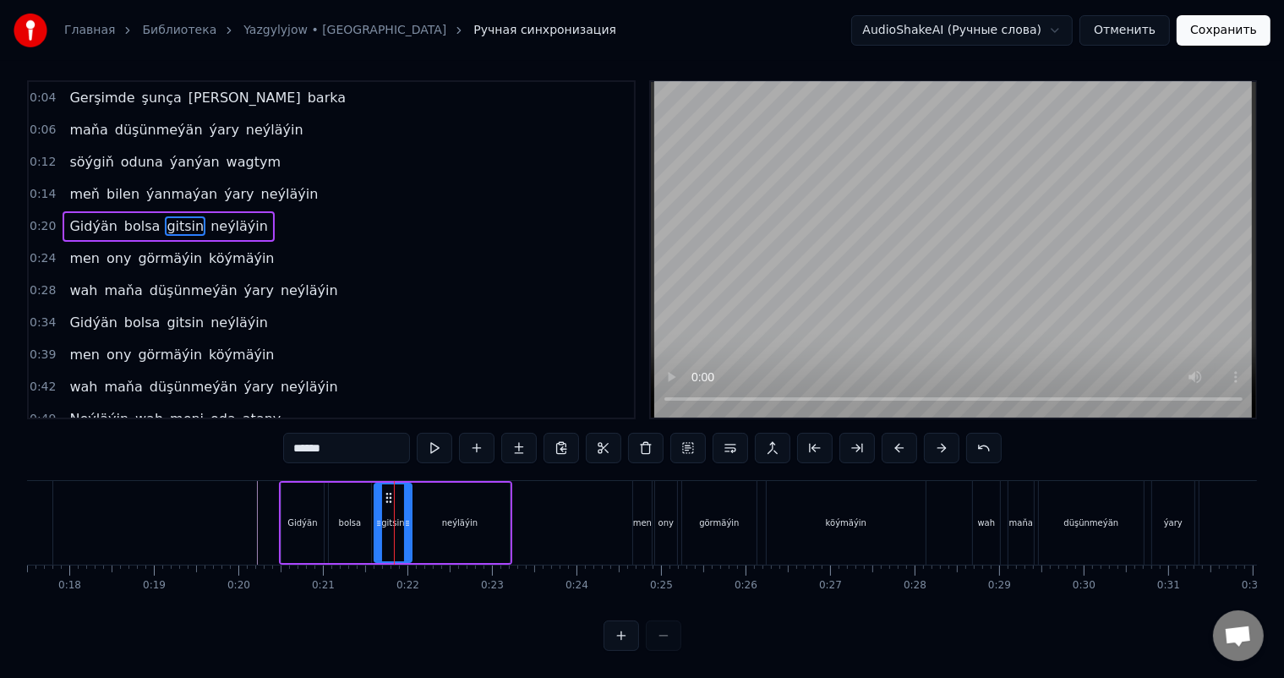
scroll to position [0, 0]
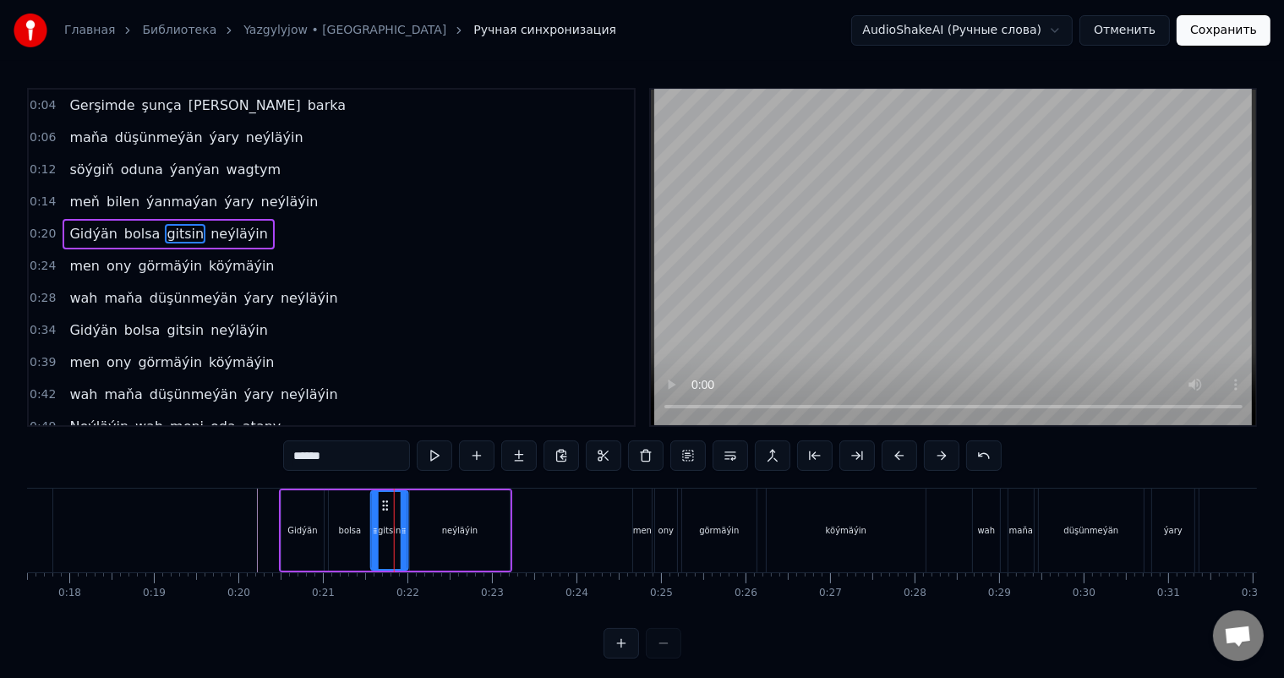
click at [383, 502] on icon at bounding box center [386, 506] width 14 height 14
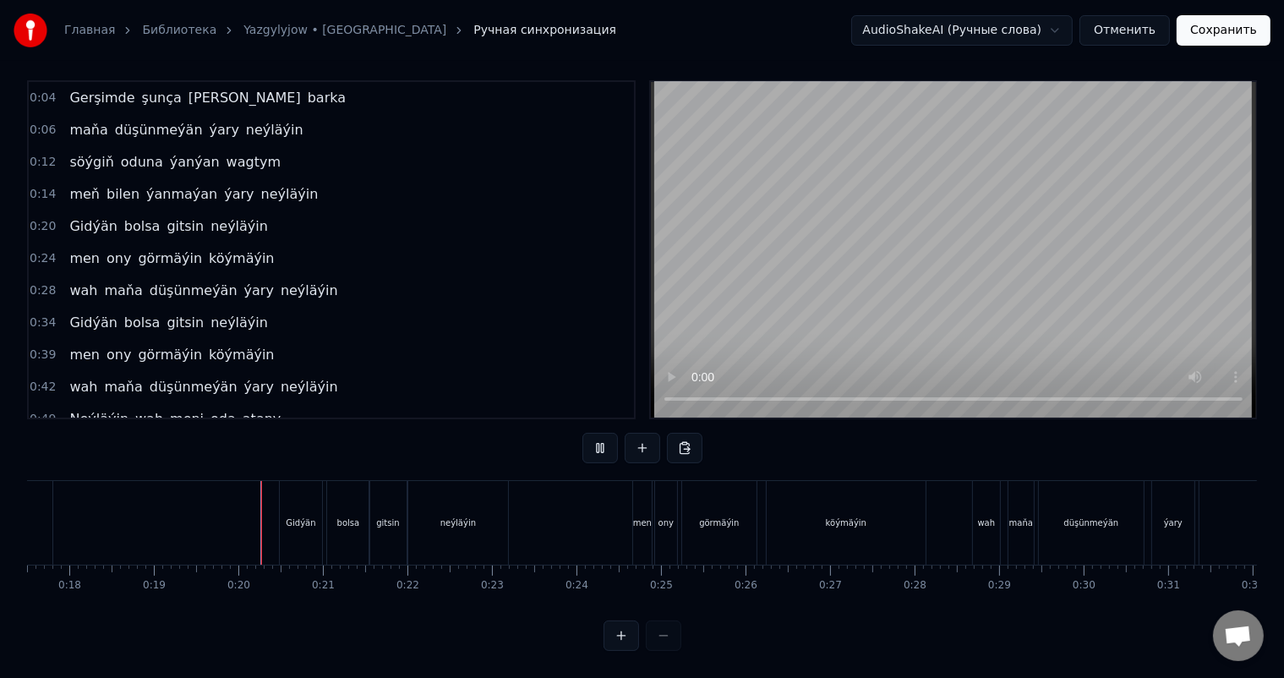
scroll to position [22, 0]
click at [635, 498] on div "men" at bounding box center [642, 523] width 19 height 84
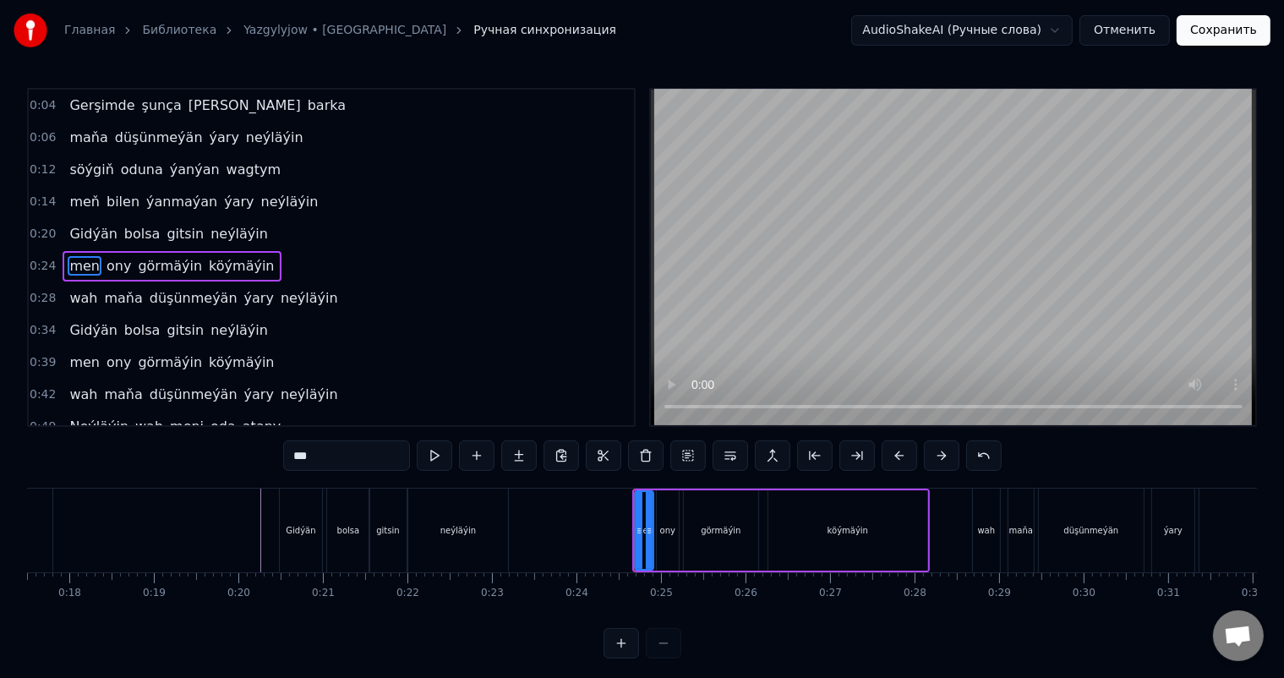
scroll to position [3, 0]
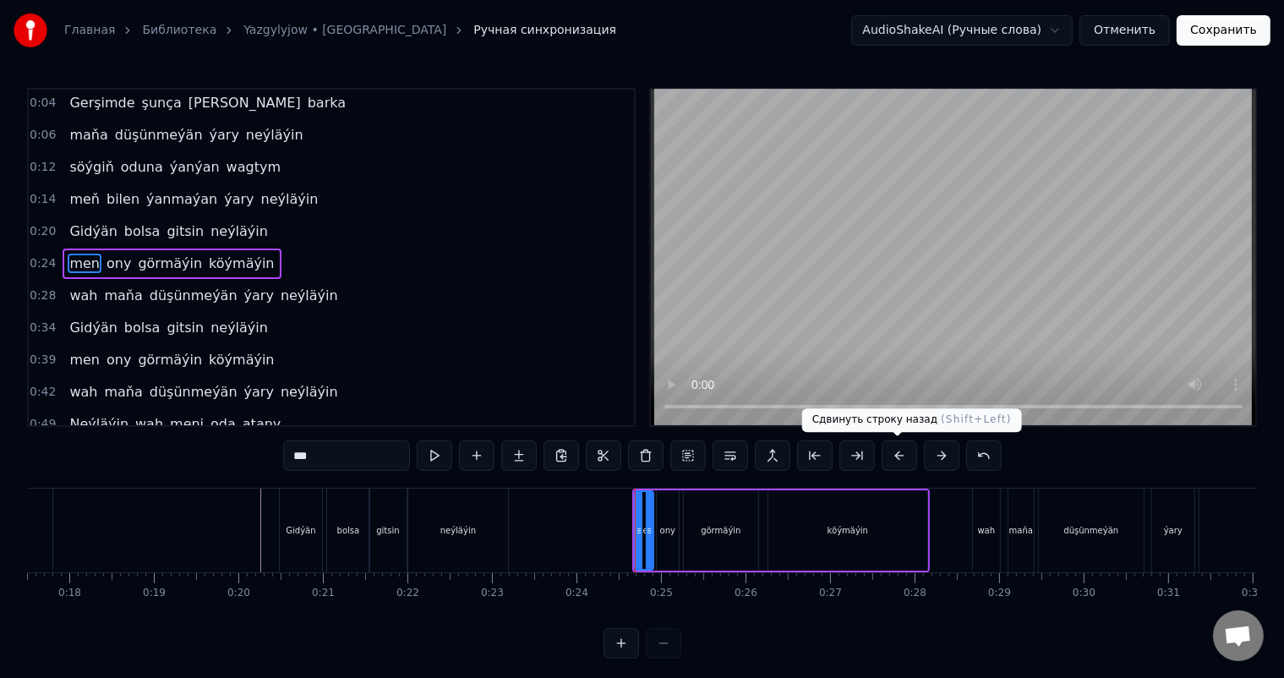
click at [901, 454] on button at bounding box center [898, 455] width 35 height 30
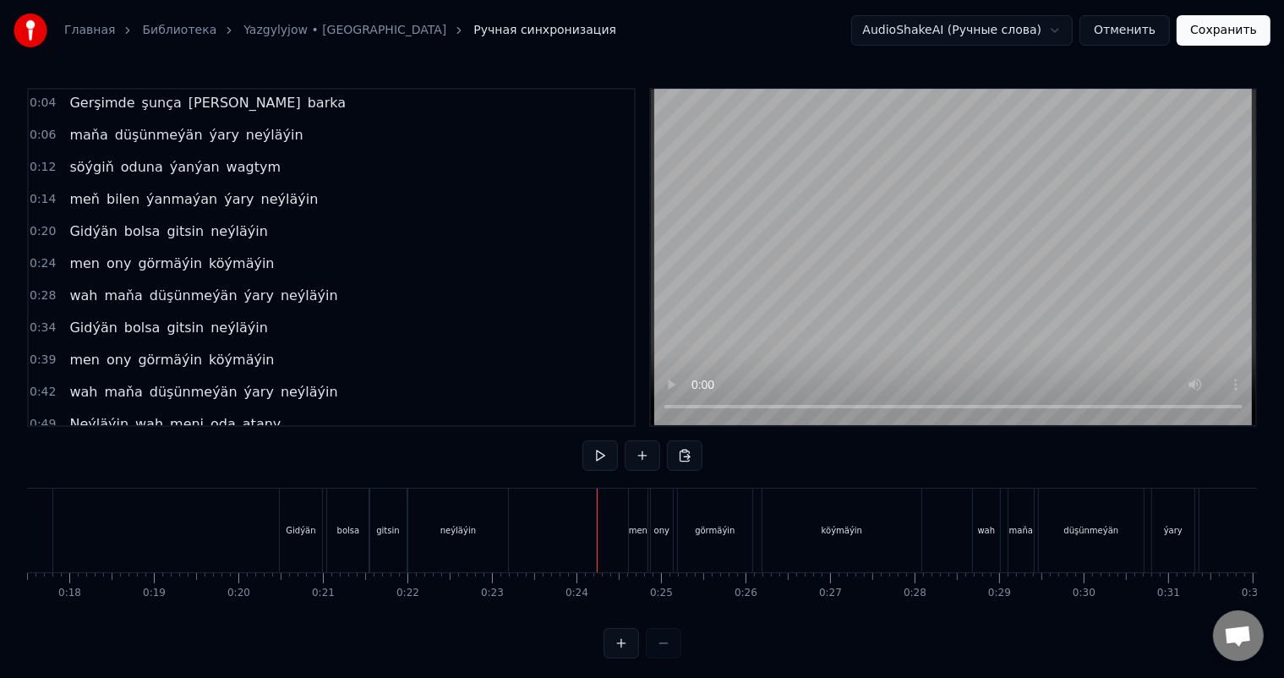
click at [633, 506] on div "men" at bounding box center [638, 530] width 19 height 84
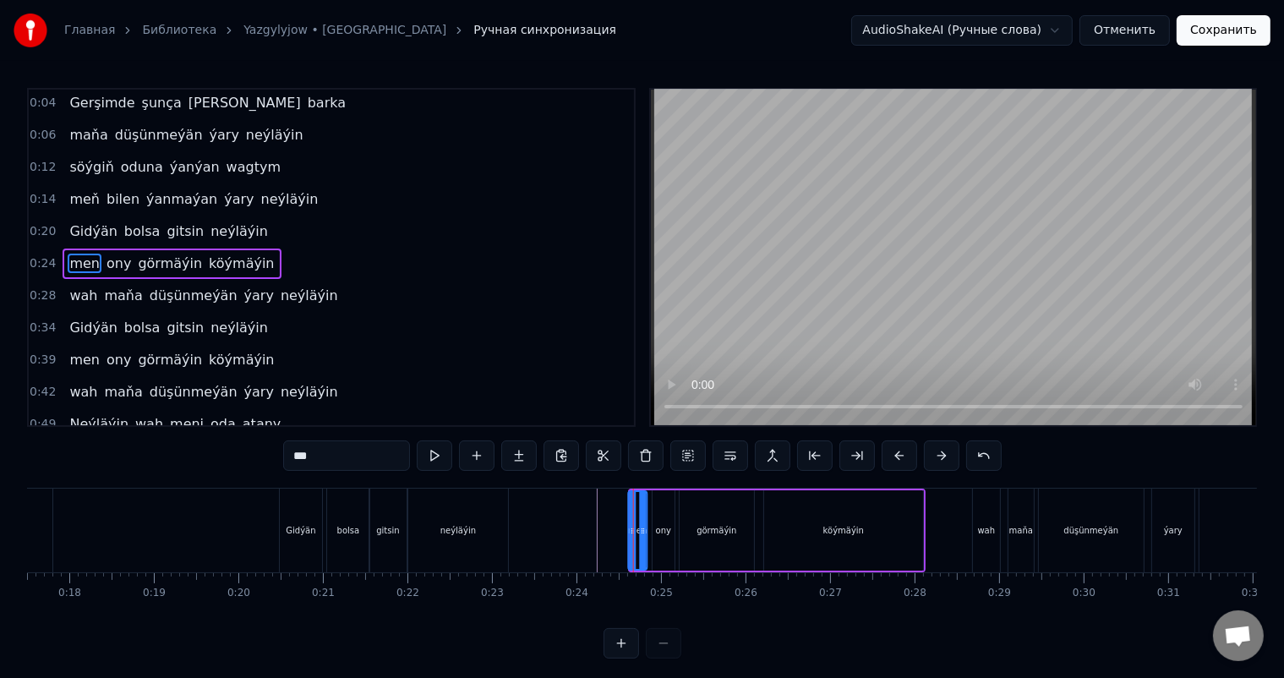
click at [636, 507] on icon at bounding box center [643, 506] width 14 height 14
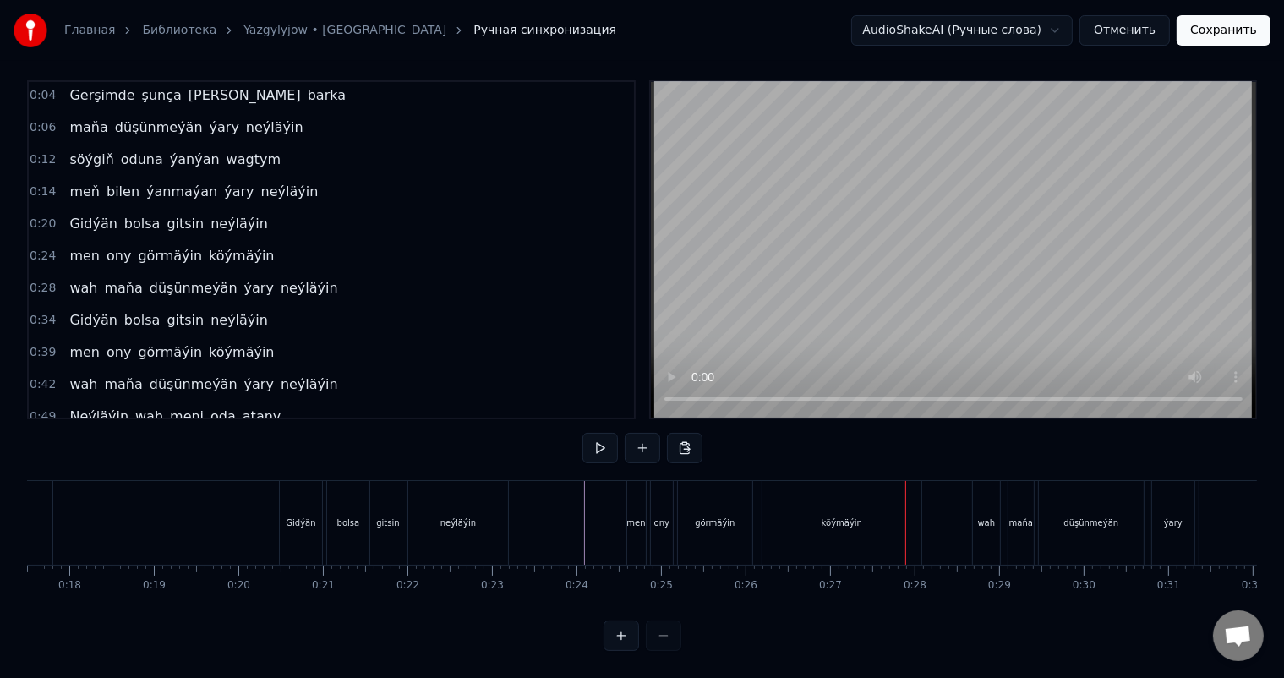
click at [875, 510] on div "köýmäýin" at bounding box center [841, 523] width 159 height 84
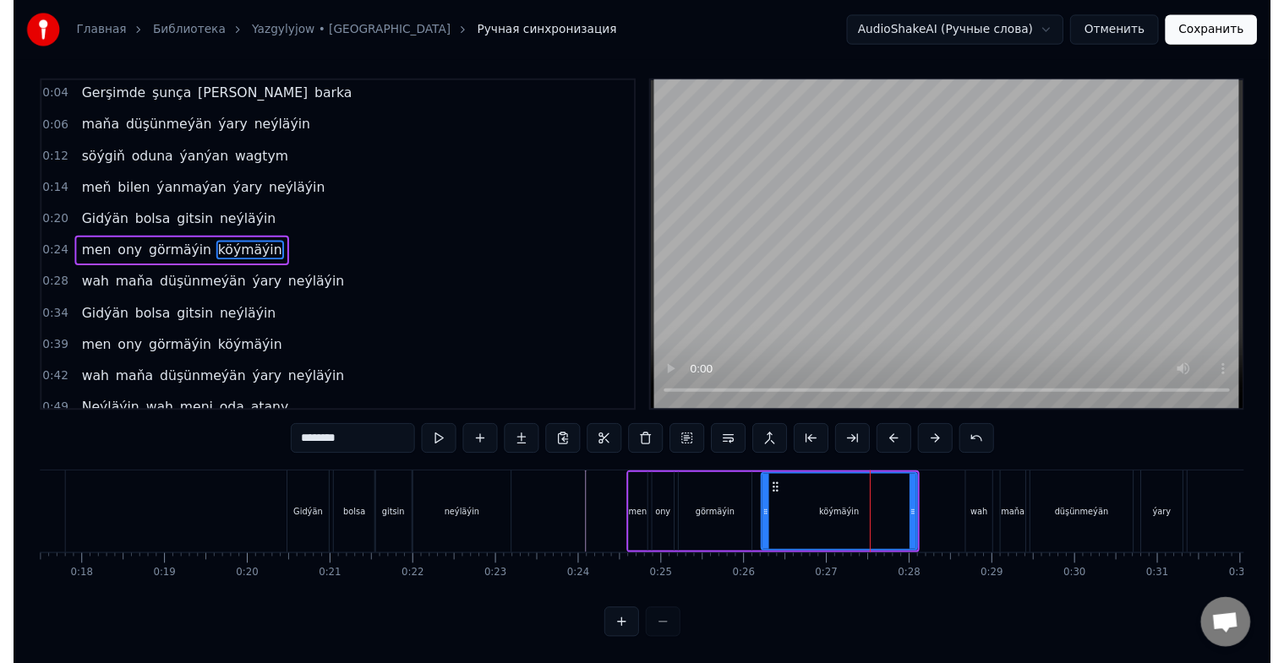
scroll to position [0, 0]
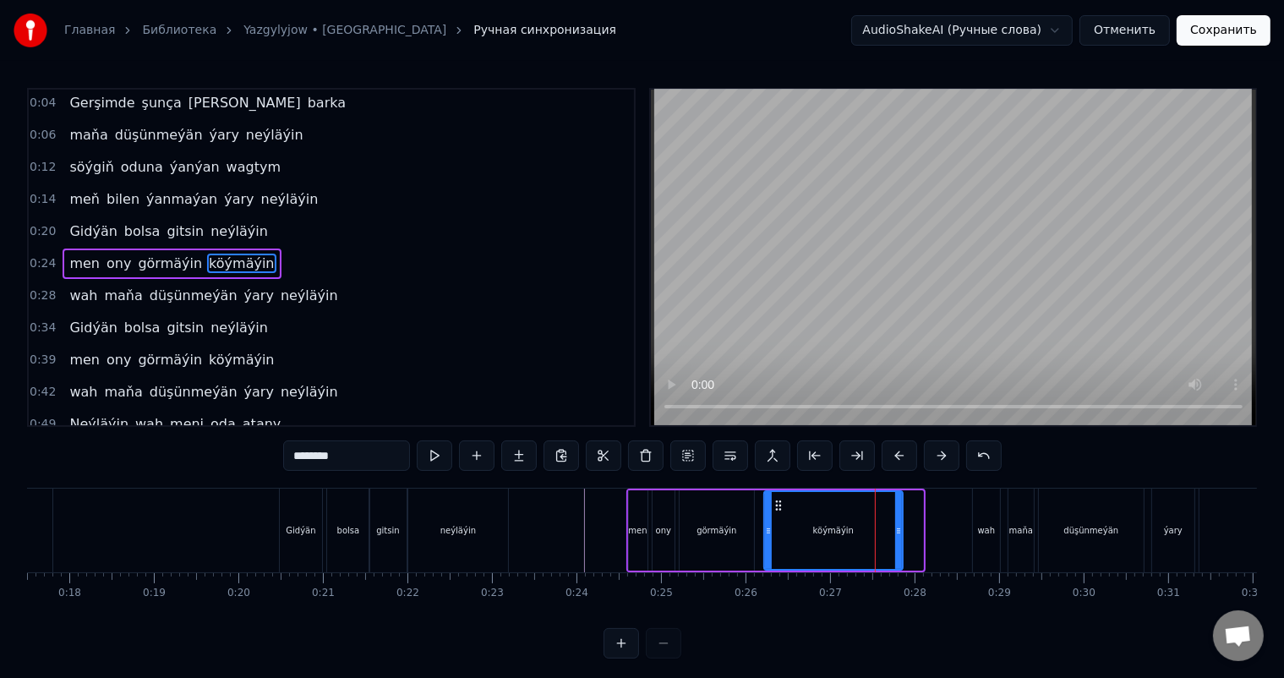
drag, startPoint x: 919, startPoint y: 529, endPoint x: 899, endPoint y: 529, distance: 20.3
click at [899, 529] on icon at bounding box center [898, 531] width 7 height 14
click at [775, 505] on circle at bounding box center [775, 505] width 1 height 1
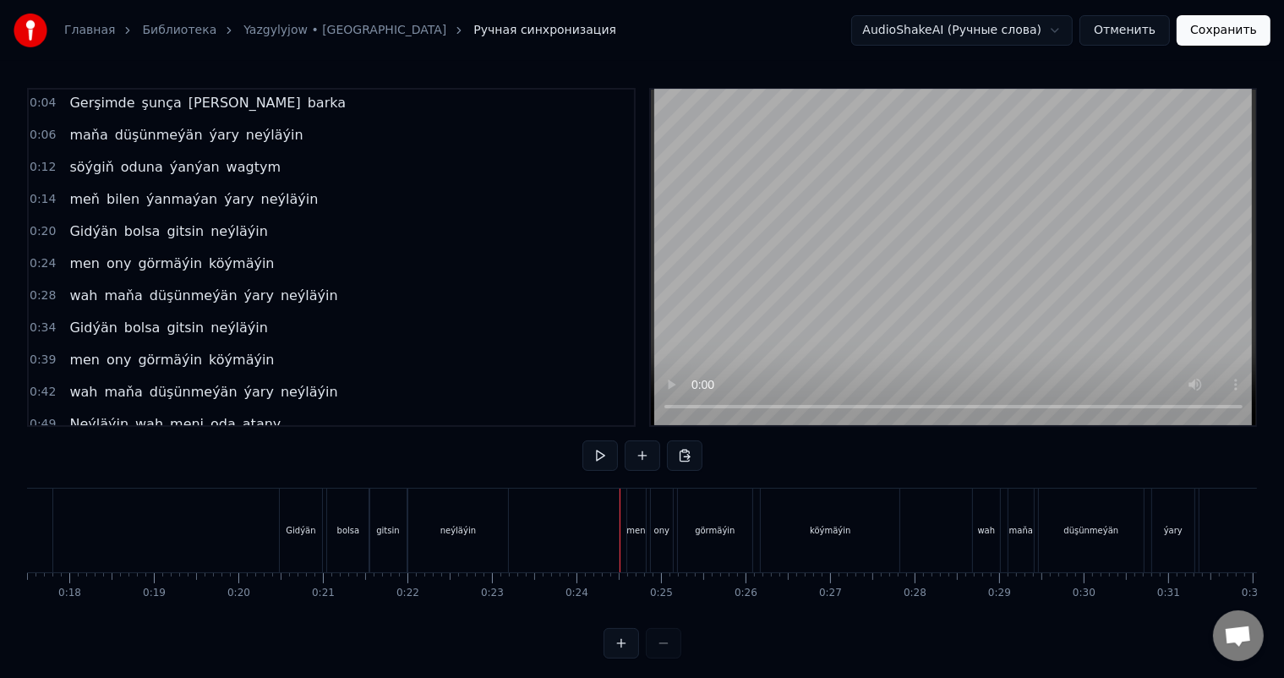
click at [1227, 34] on button "Сохранить" at bounding box center [1223, 30] width 94 height 30
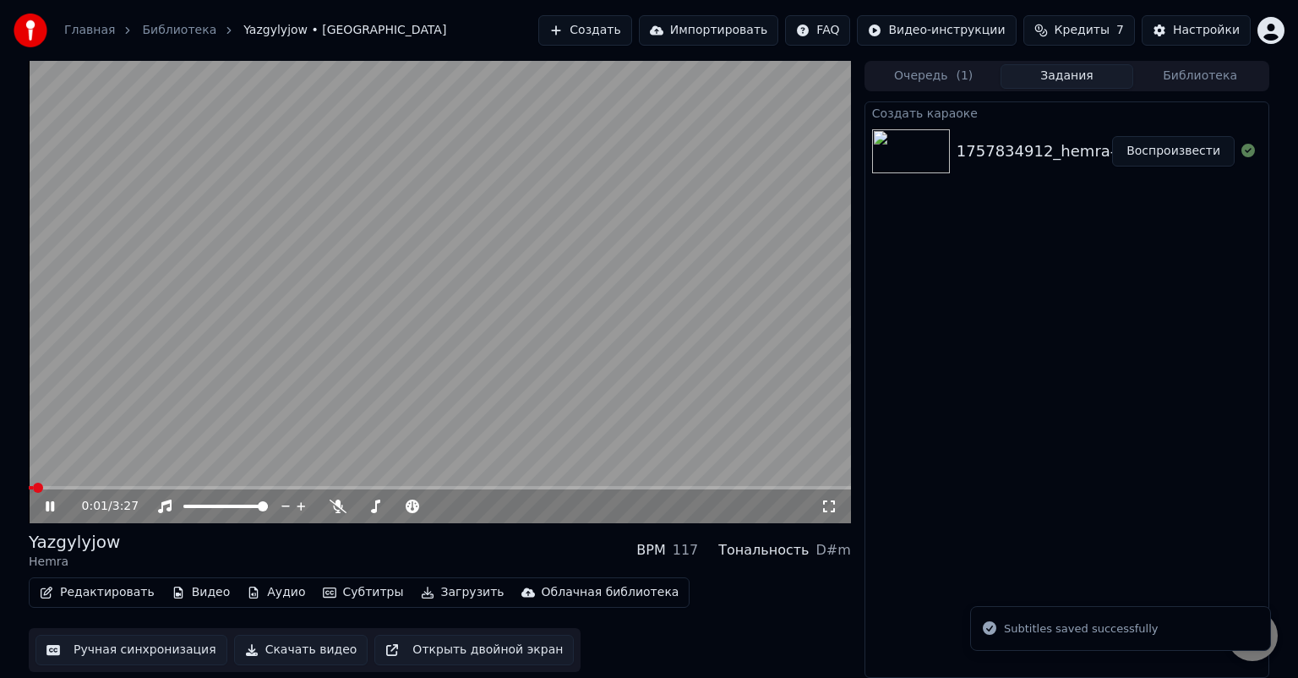
click at [55, 510] on icon at bounding box center [62, 506] width 40 height 14
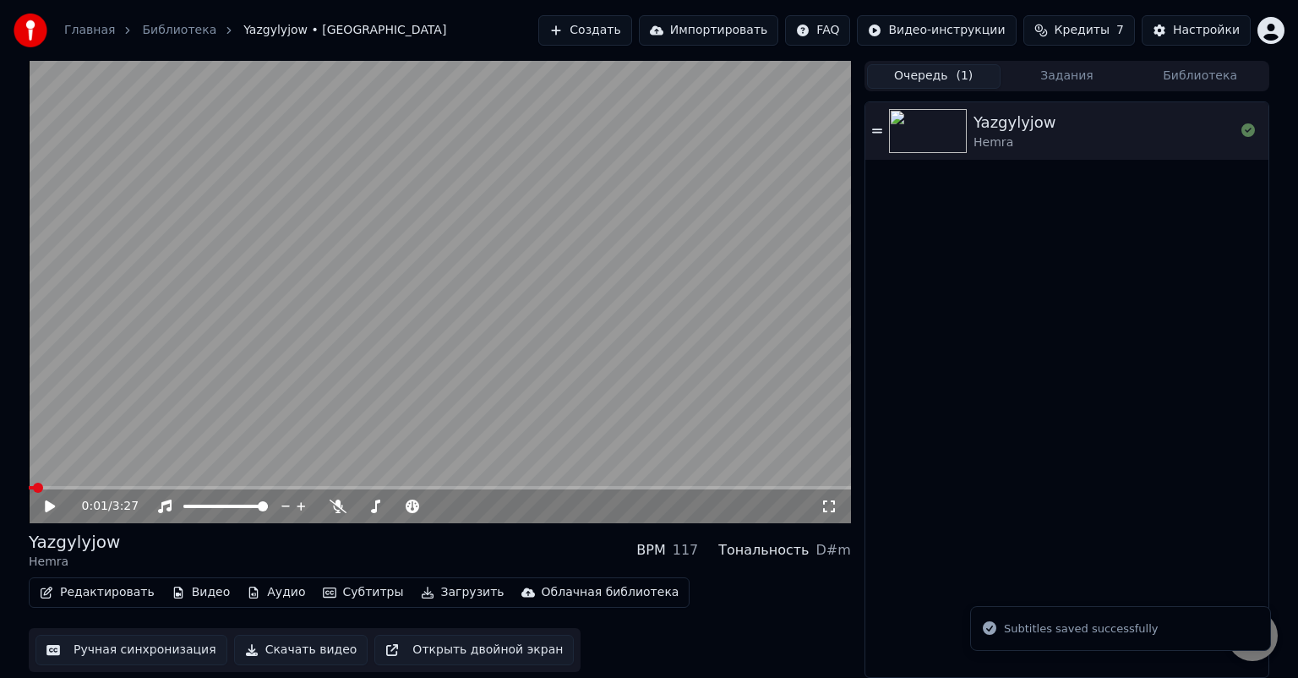
click at [938, 72] on button "Очередь ( 1 )" at bounding box center [934, 76] width 134 height 25
click at [1069, 74] on button "Задания" at bounding box center [1068, 76] width 134 height 25
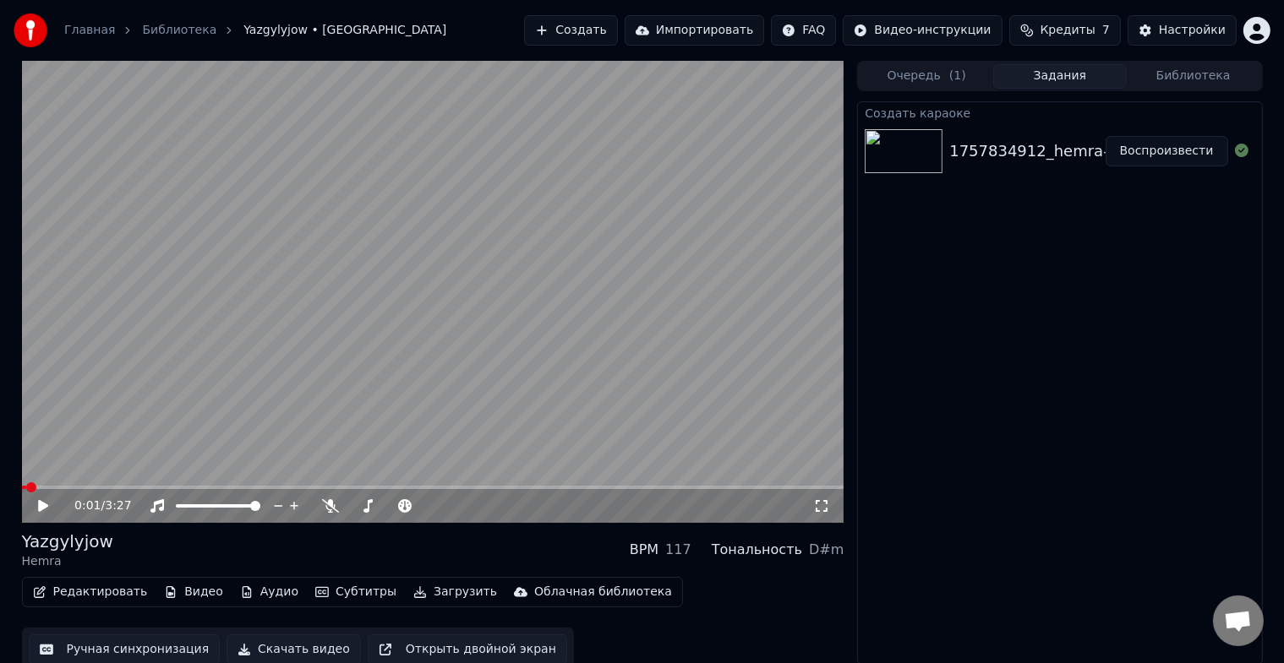
click at [1192, 81] on button "Библиотека" at bounding box center [1194, 76] width 134 height 25
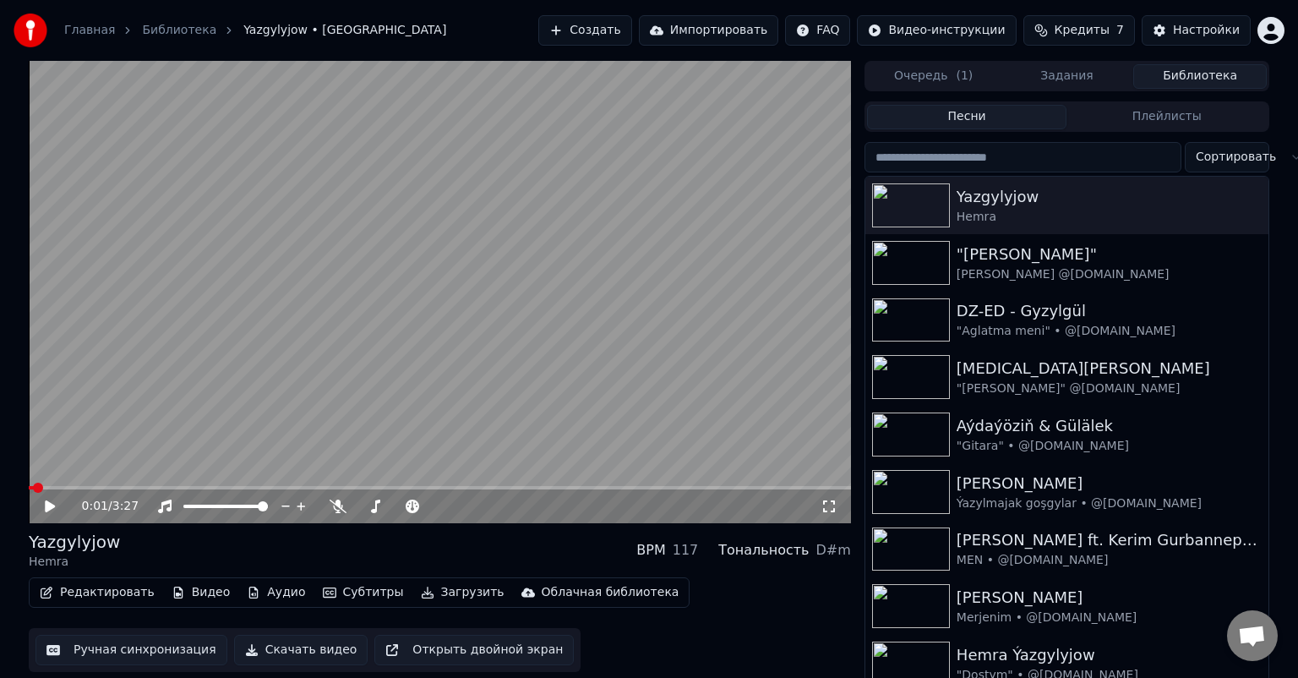
click at [1075, 71] on button "Задания" at bounding box center [1068, 76] width 134 height 25
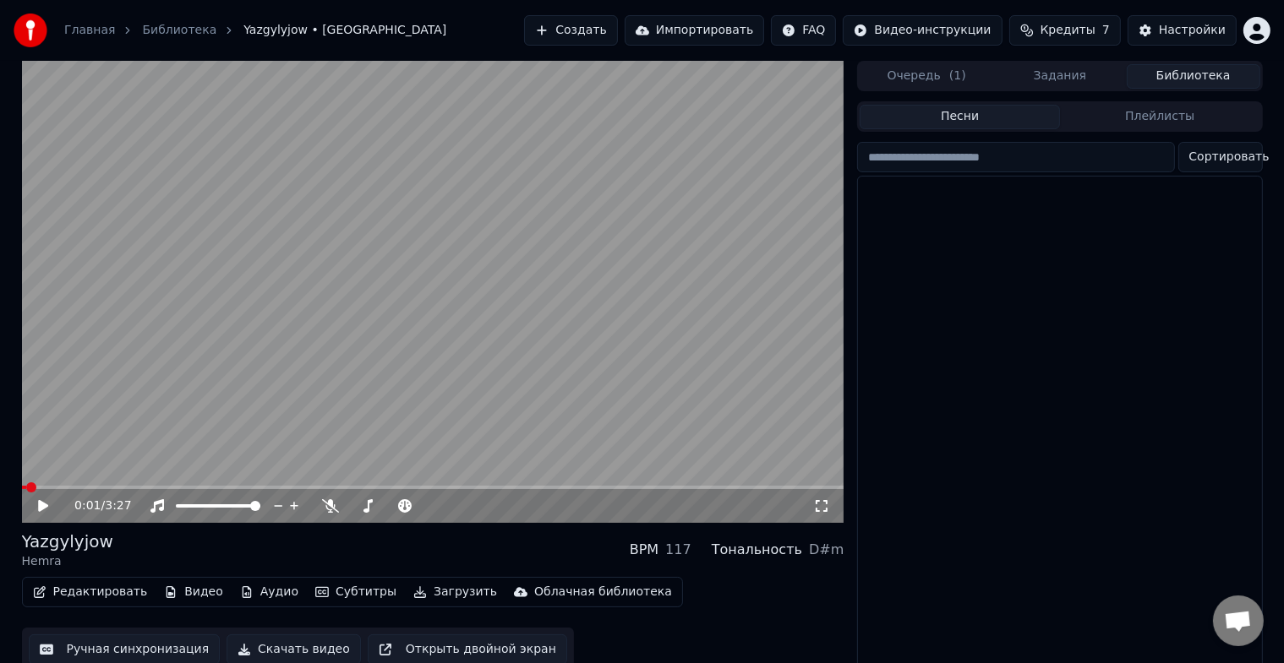
click at [1197, 74] on button "Библиотека" at bounding box center [1194, 76] width 134 height 25
